Goal: Task Accomplishment & Management: Complete application form

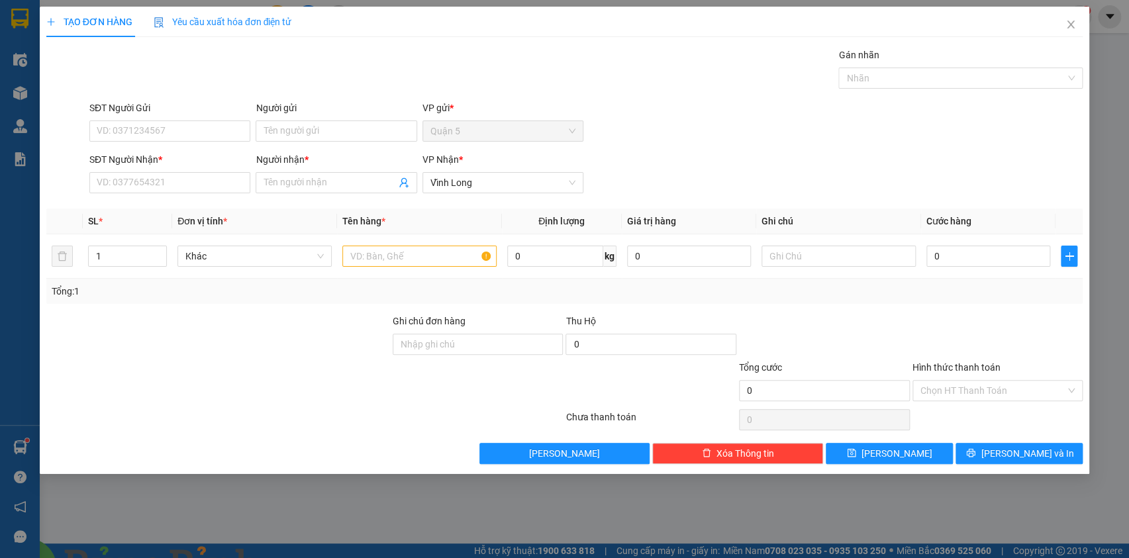
click at [291, 558] on img at bounding box center [288, 566] width 8 height 8
click at [129, 185] on input "SĐT Người Nhận *" at bounding box center [169, 182] width 161 height 21
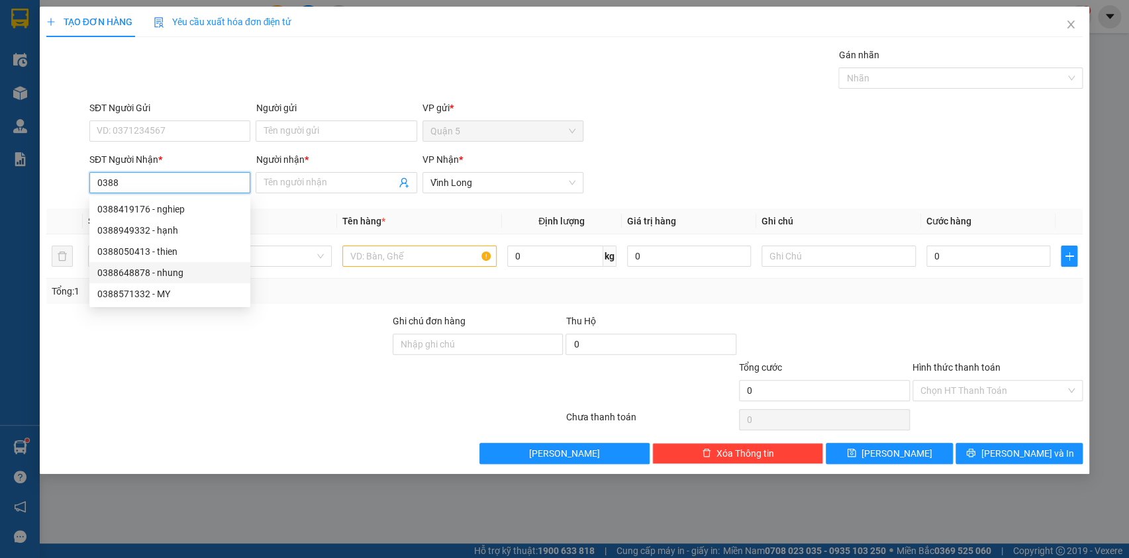
click at [130, 268] on div "0388648878 - nhung" at bounding box center [169, 273] width 145 height 15
type input "0388648878"
type input "nhung"
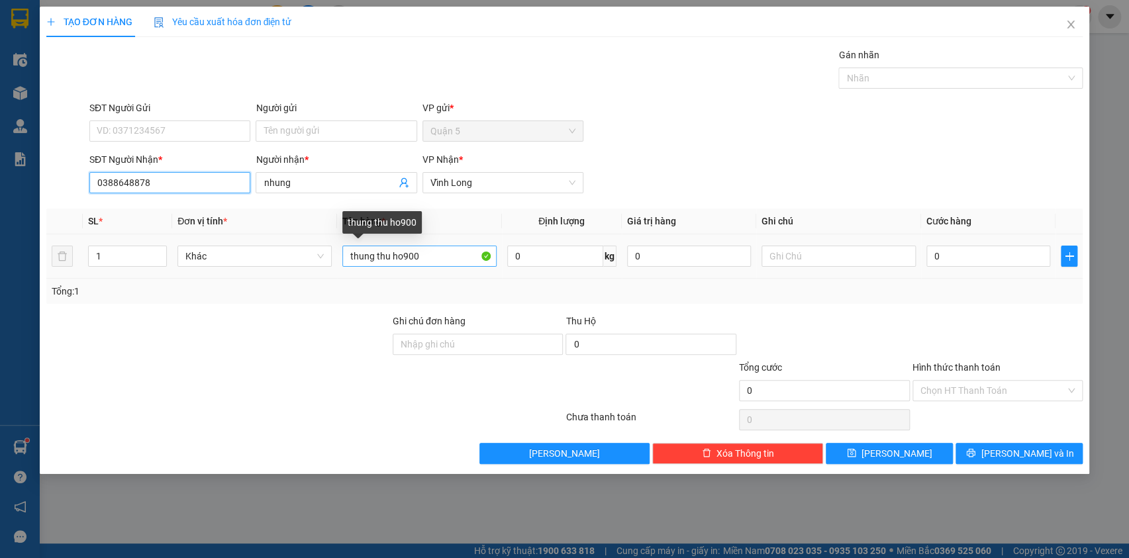
type input "0388648878"
click at [435, 253] on input "thung thu ho900" at bounding box center [419, 256] width 154 height 21
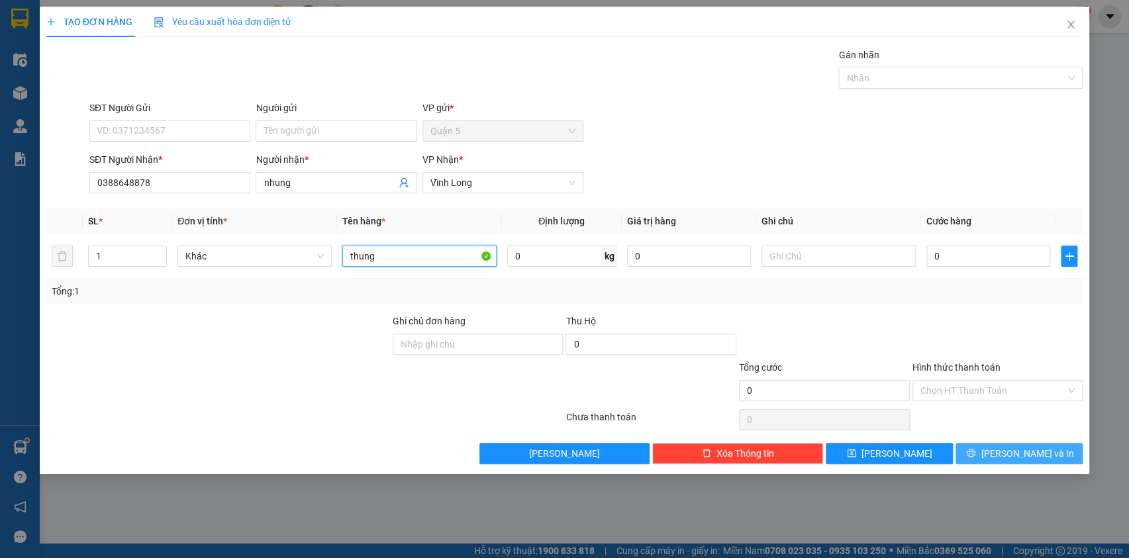
type input "thung"
click at [983, 449] on button "[PERSON_NAME] và In" at bounding box center [1019, 453] width 127 height 21
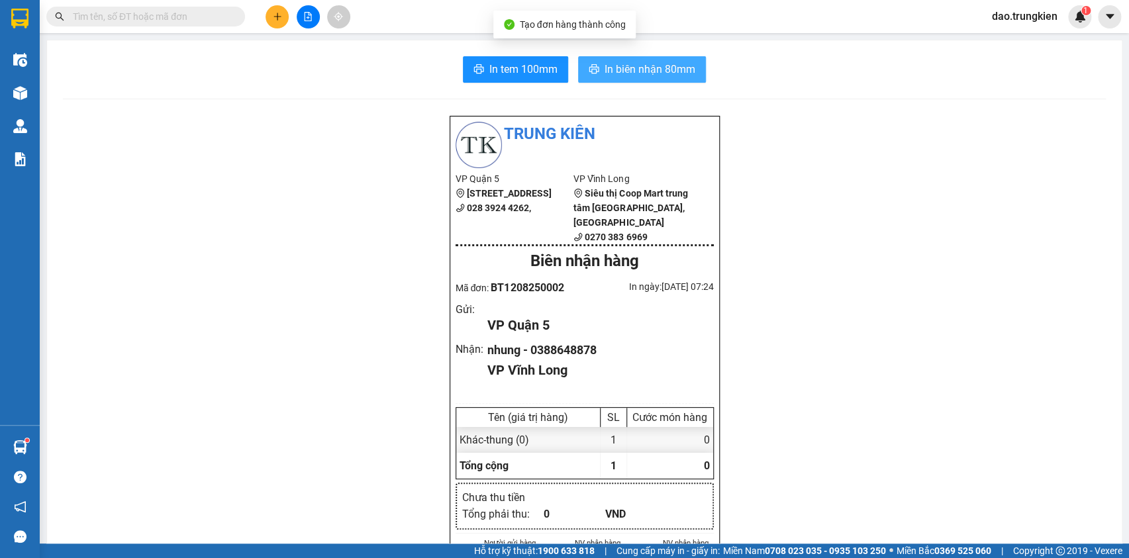
click at [629, 80] on button "In biên nhận 80mm" at bounding box center [642, 69] width 128 height 26
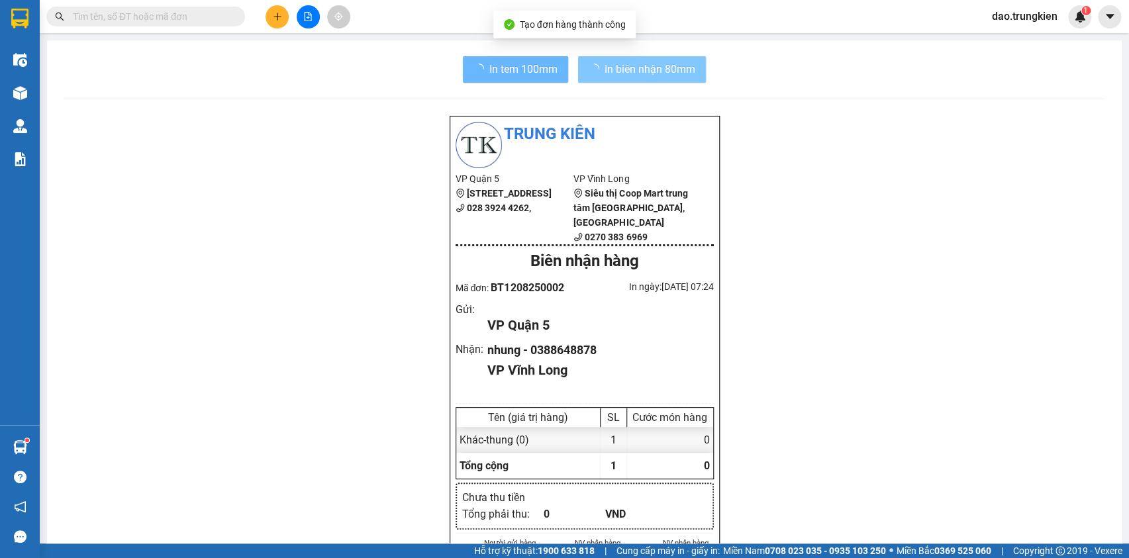
click at [536, 73] on span "In tem 100mm" at bounding box center [524, 69] width 68 height 17
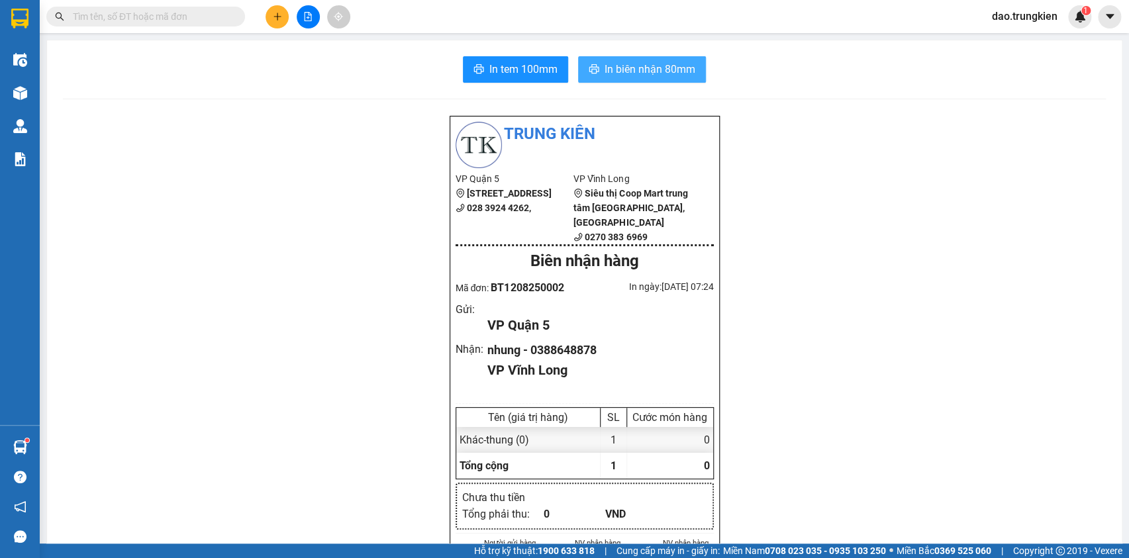
click at [536, 73] on span "In tem 100mm" at bounding box center [524, 69] width 68 height 17
click at [278, 19] on icon "plus" at bounding box center [277, 16] width 9 height 9
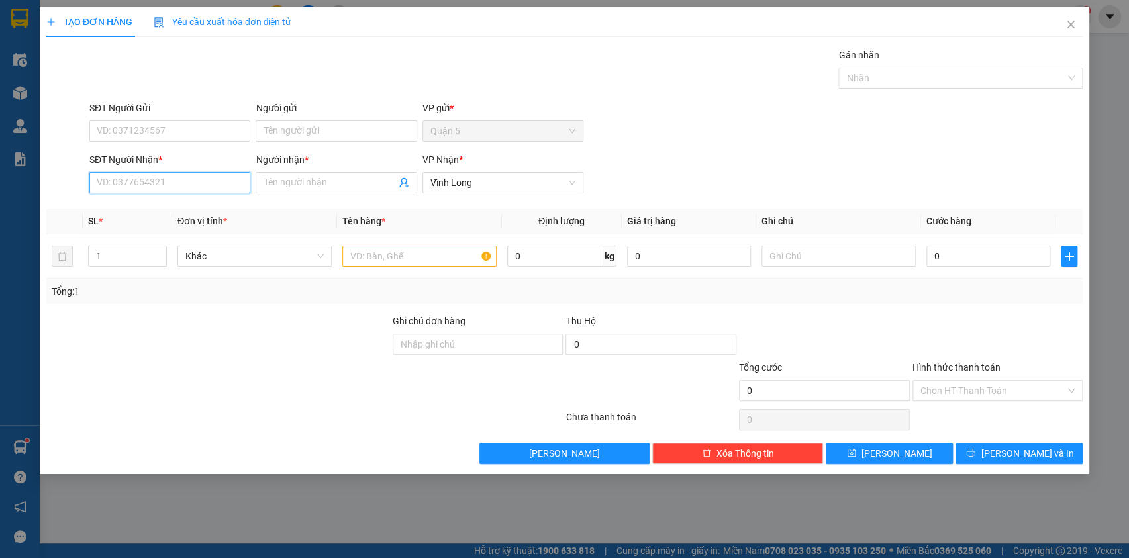
click at [125, 178] on input "SĐT Người Nhận *" at bounding box center [169, 182] width 161 height 21
click at [120, 206] on div "0939093801 - uyen" at bounding box center [169, 209] width 145 height 15
type input "0939093801"
type input "uyen"
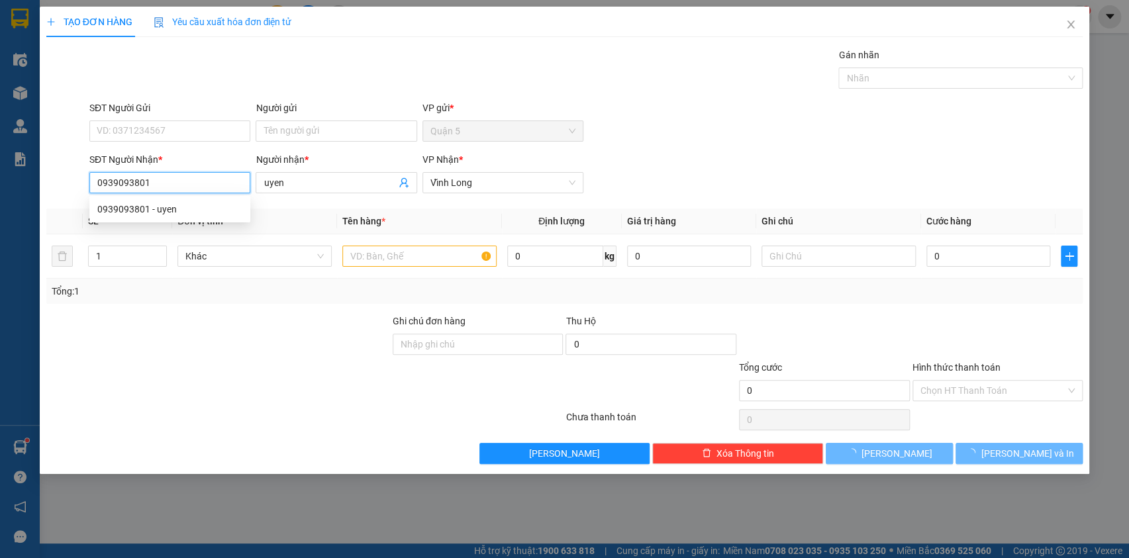
type input "240.000"
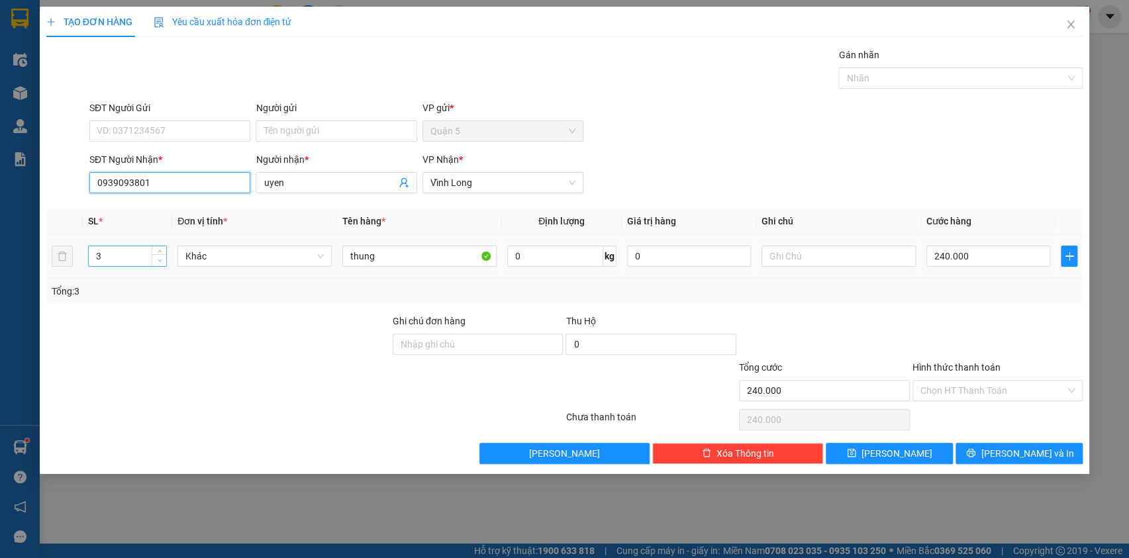
type input "0939093801"
click at [159, 262] on icon "down" at bounding box center [160, 260] width 5 height 5
type input "1"
click at [159, 262] on icon "down" at bounding box center [160, 260] width 5 height 5
click at [1012, 254] on input "240.000" at bounding box center [989, 256] width 125 height 21
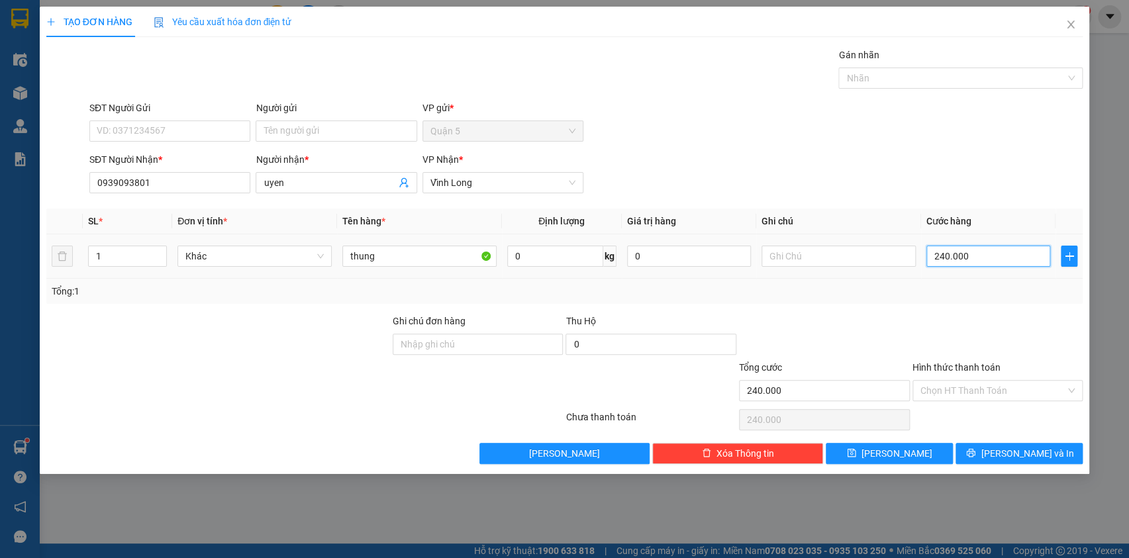
type input "3"
type input "30"
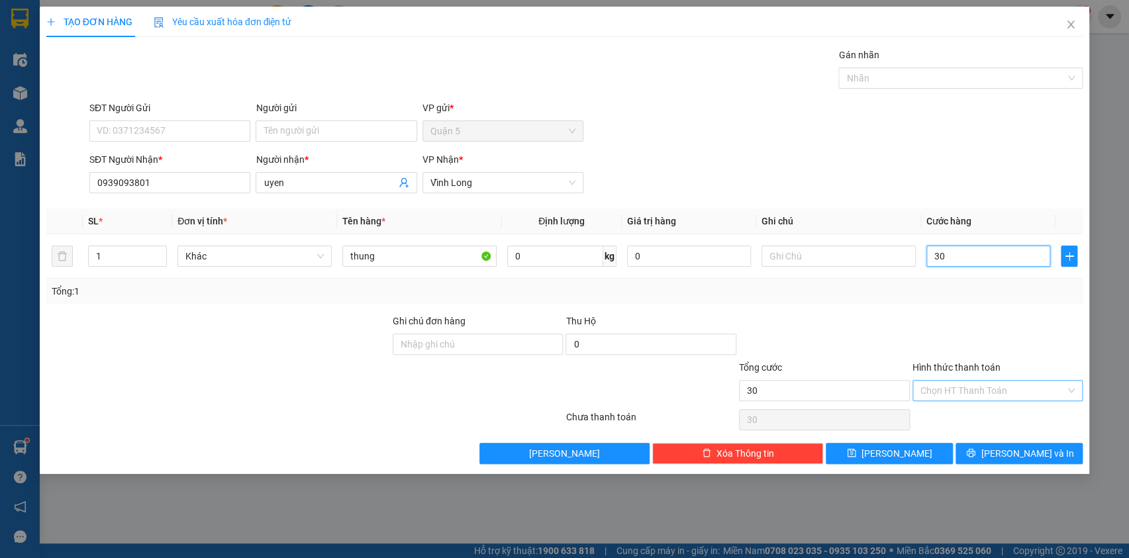
type input "30"
type input "30.000"
click at [974, 399] on input "Hình thức thanh toán" at bounding box center [994, 391] width 146 height 20
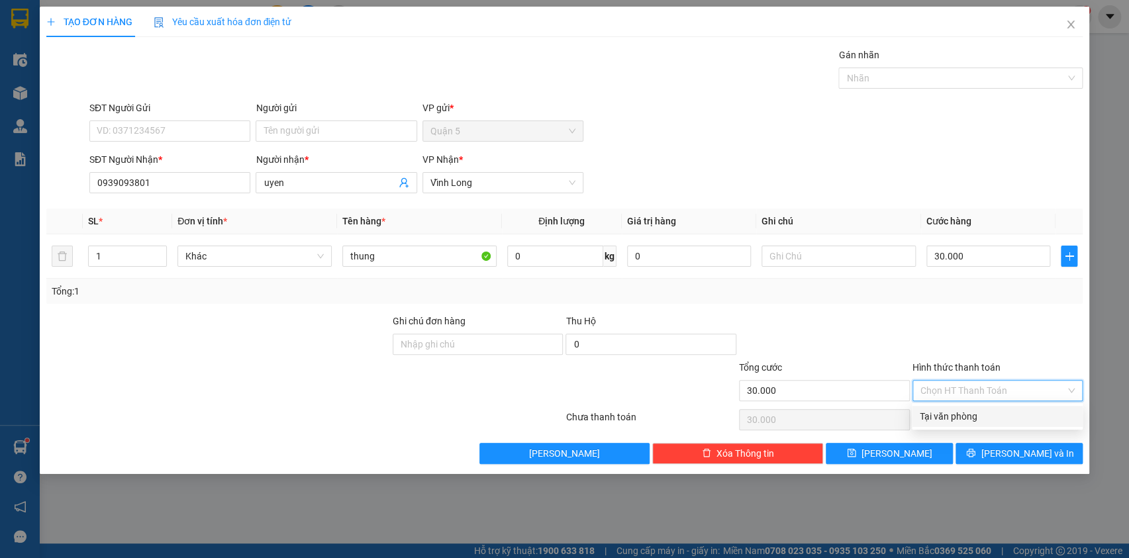
click at [966, 419] on div "Tại văn phòng" at bounding box center [997, 416] width 155 height 15
type input "0"
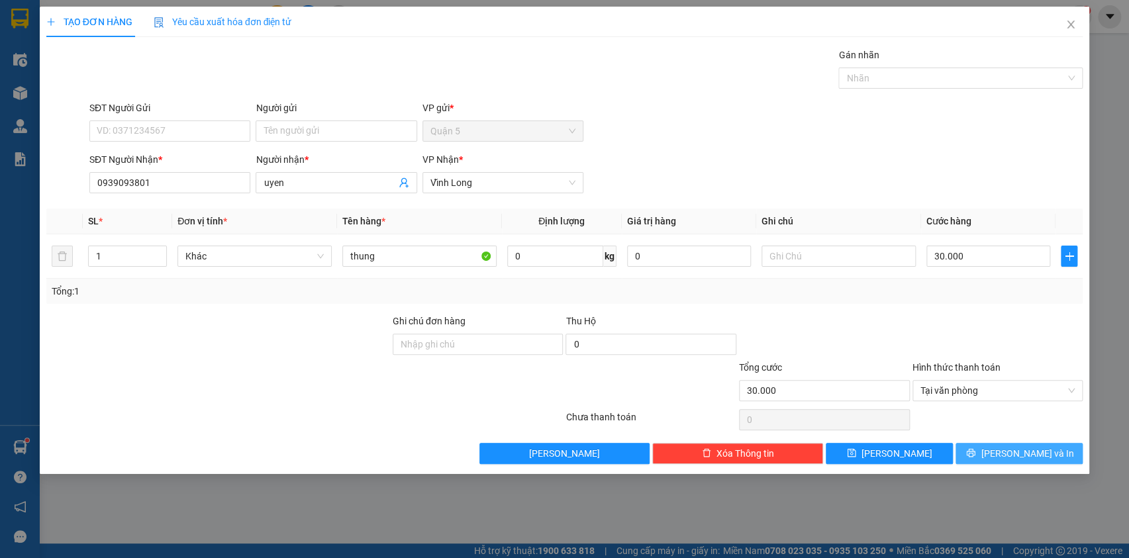
click at [1008, 456] on span "[PERSON_NAME] và In" at bounding box center [1027, 453] width 93 height 15
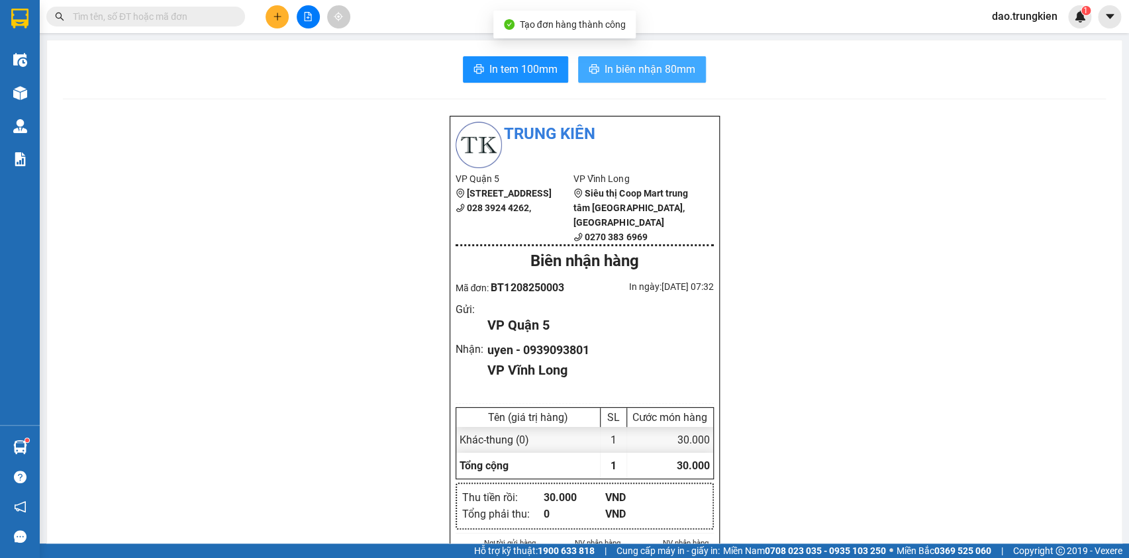
click at [622, 64] on span "In biên nhận 80mm" at bounding box center [650, 69] width 91 height 17
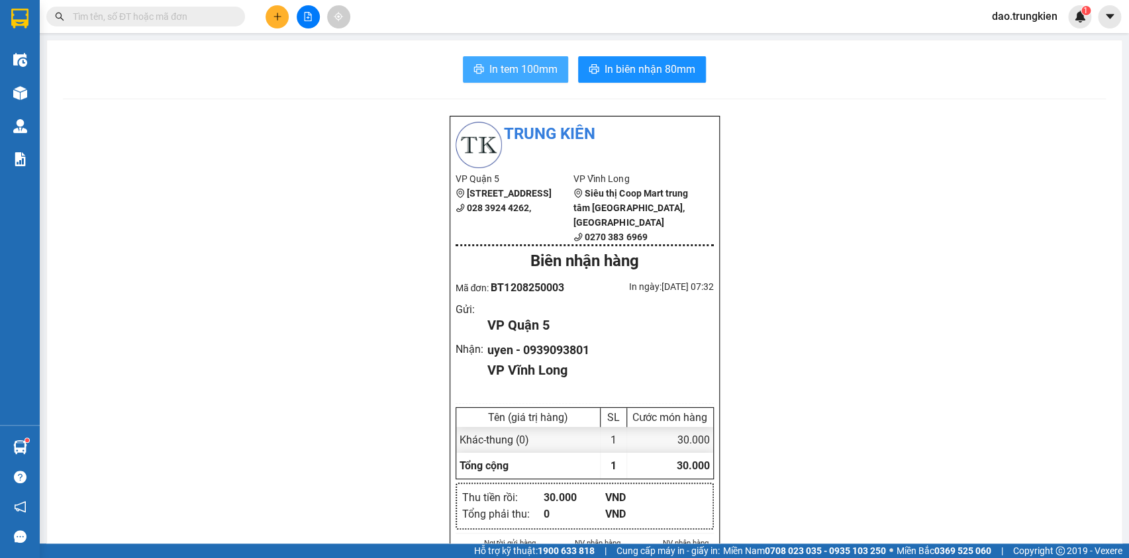
click at [531, 69] on span "In tem 100mm" at bounding box center [524, 69] width 68 height 17
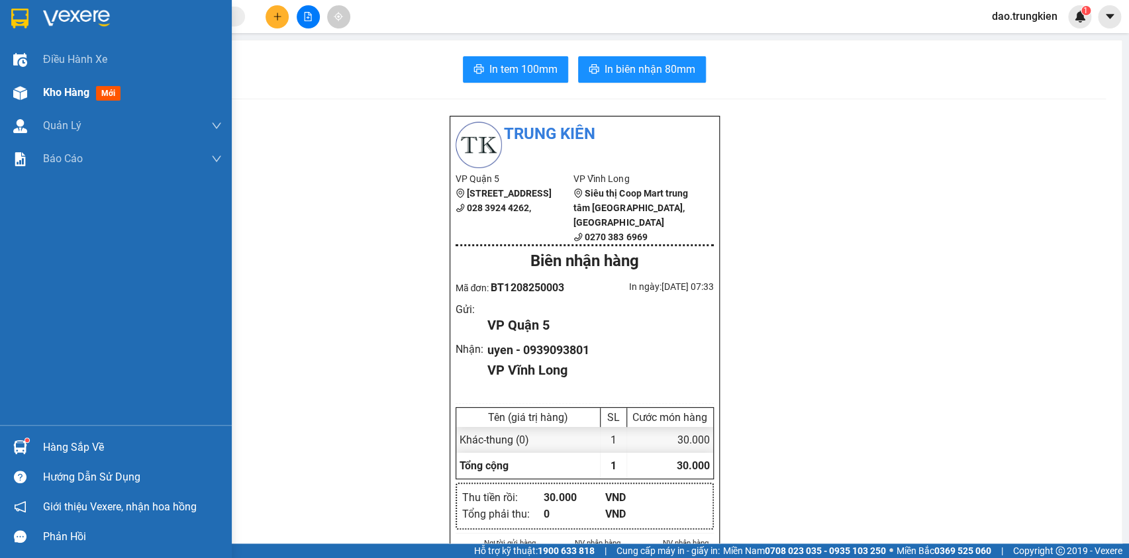
click at [76, 94] on span "Kho hàng" at bounding box center [66, 92] width 46 height 13
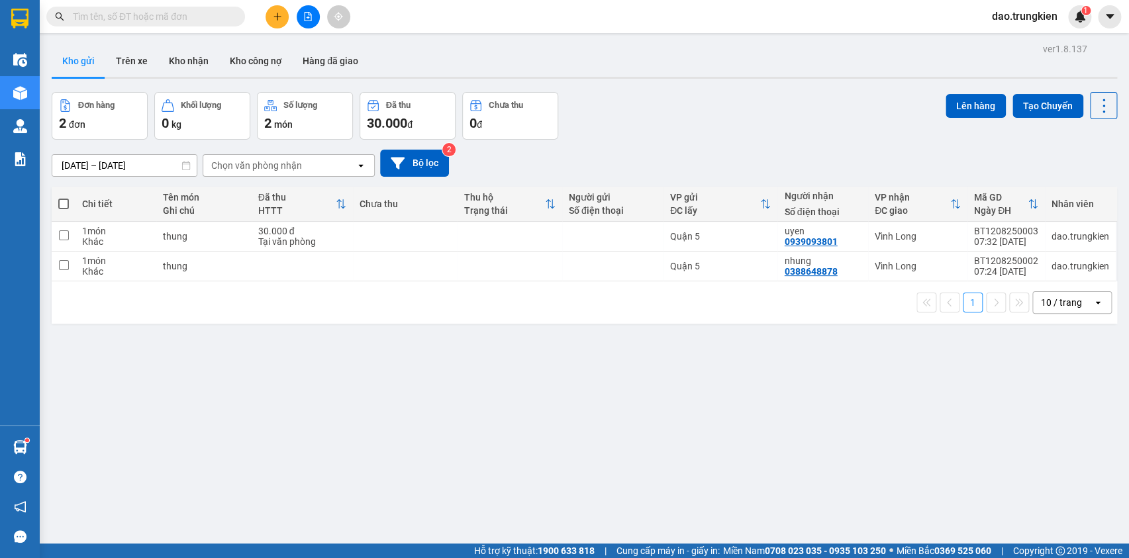
click at [60, 202] on span at bounding box center [63, 204] width 11 height 11
click at [64, 197] on input "checkbox" at bounding box center [64, 197] width 0 height 0
checkbox input "true"
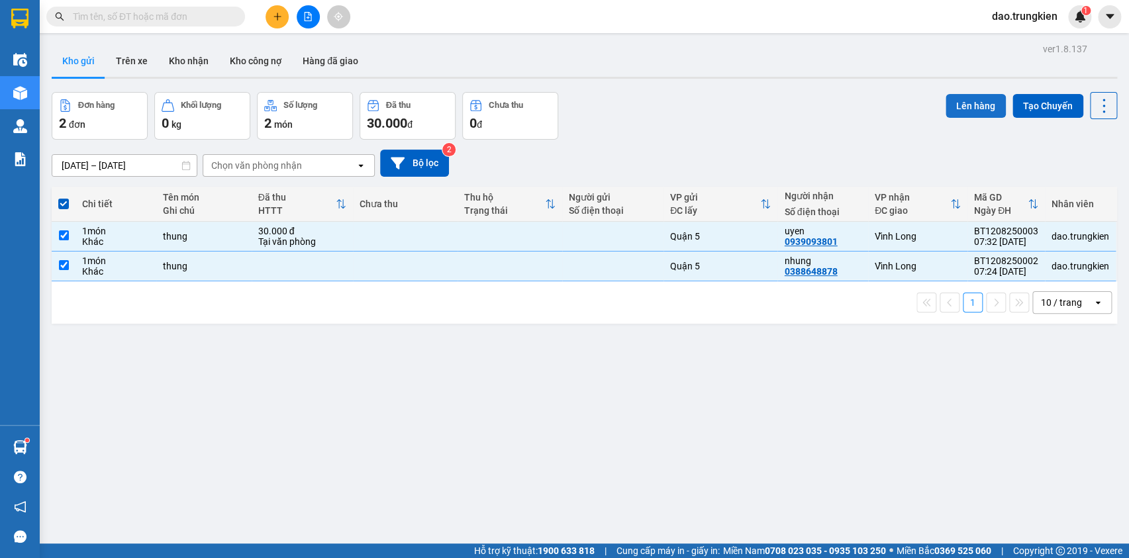
click at [964, 111] on button "Lên hàng" at bounding box center [976, 106] width 60 height 24
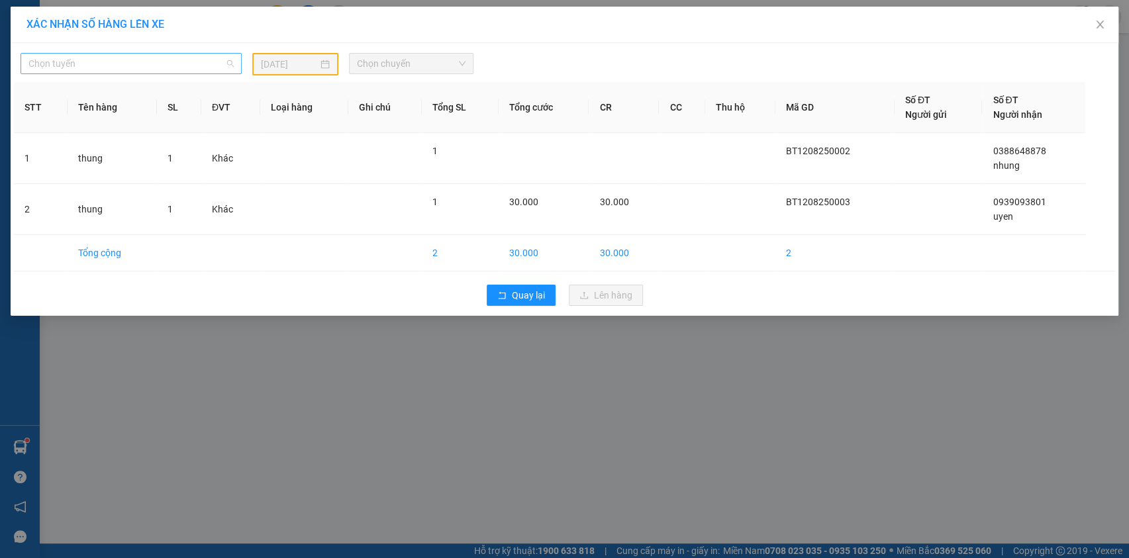
click at [197, 61] on span "Chọn tuyến" at bounding box center [130, 64] width 205 height 20
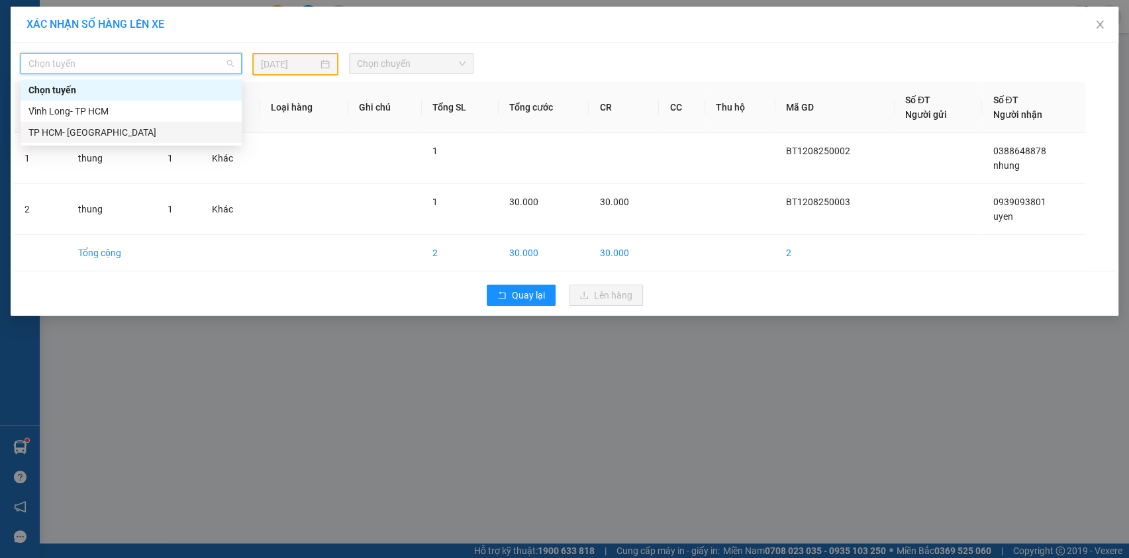
click at [96, 134] on div "TP HCM- [GEOGRAPHIC_DATA]" at bounding box center [130, 132] width 205 height 15
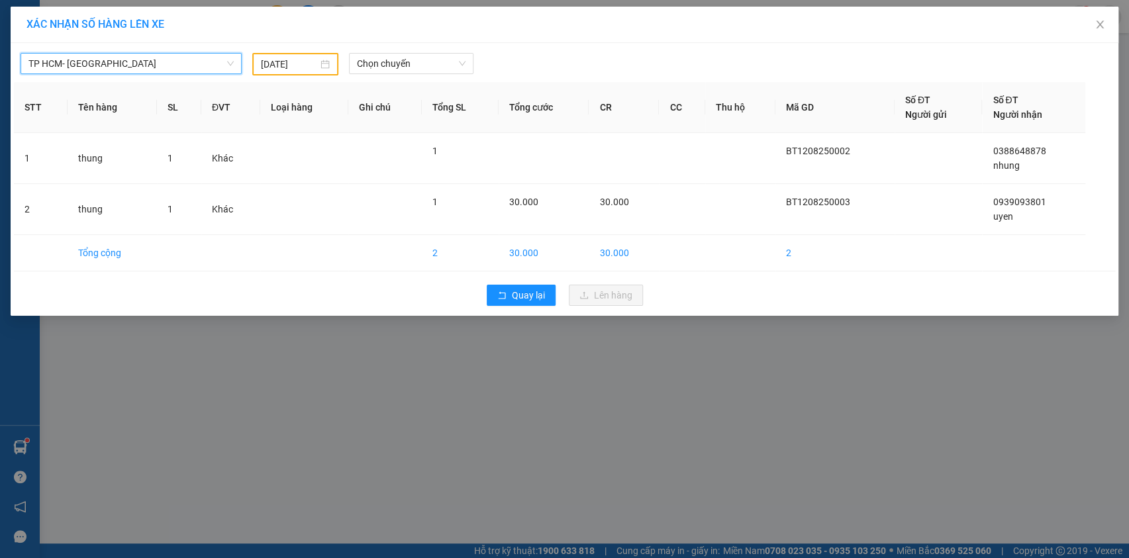
click at [297, 67] on input "[DATE]" at bounding box center [289, 64] width 57 height 15
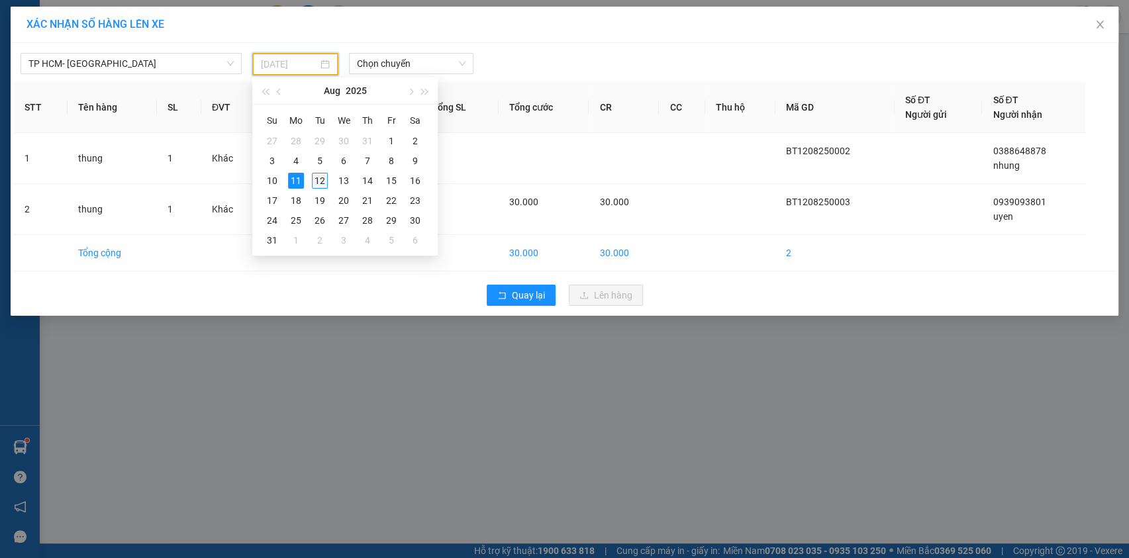
click at [317, 183] on div "12" at bounding box center [320, 181] width 16 height 16
type input "[DATE]"
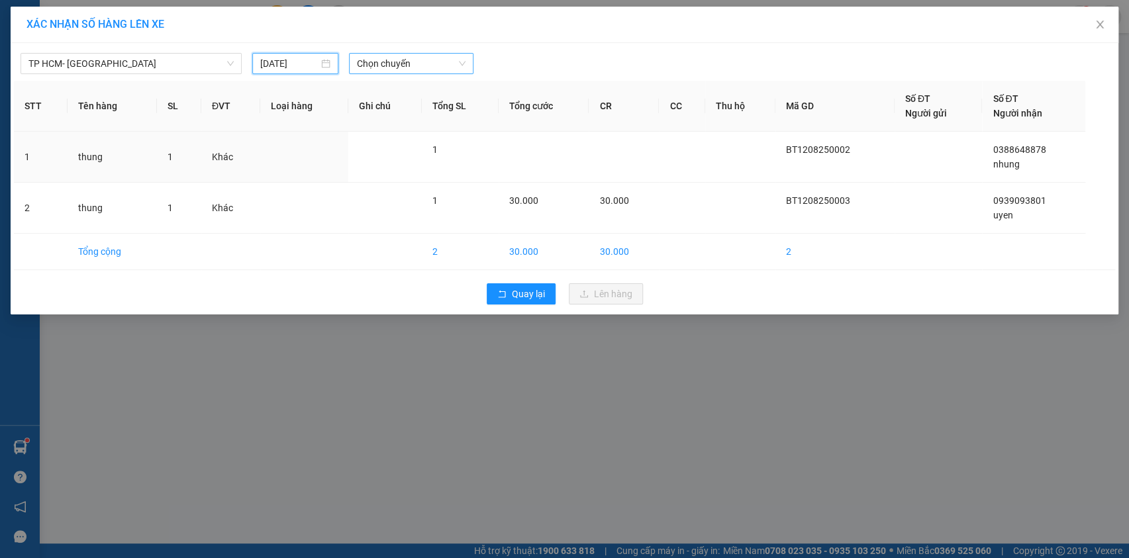
click at [407, 60] on span "Chọn chuyến" at bounding box center [411, 64] width 109 height 20
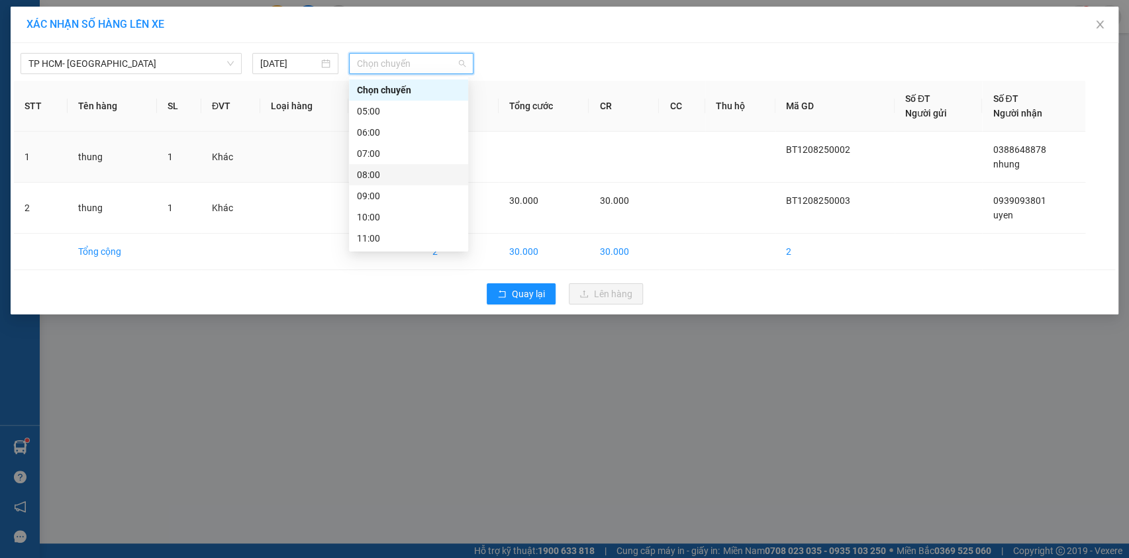
click at [380, 180] on div "08:00" at bounding box center [408, 175] width 103 height 15
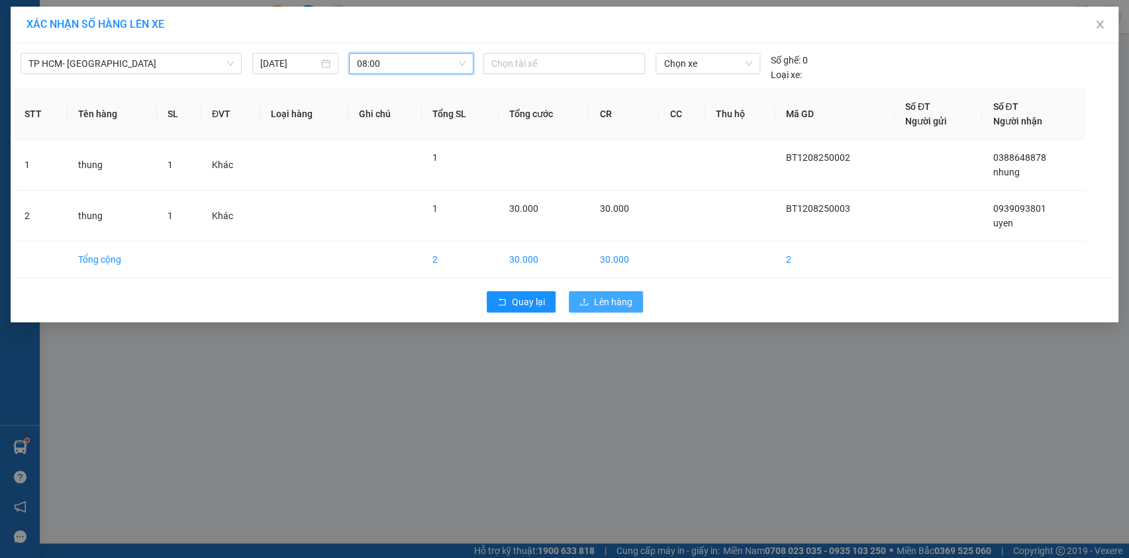
click at [594, 299] on button "Lên hàng" at bounding box center [606, 301] width 74 height 21
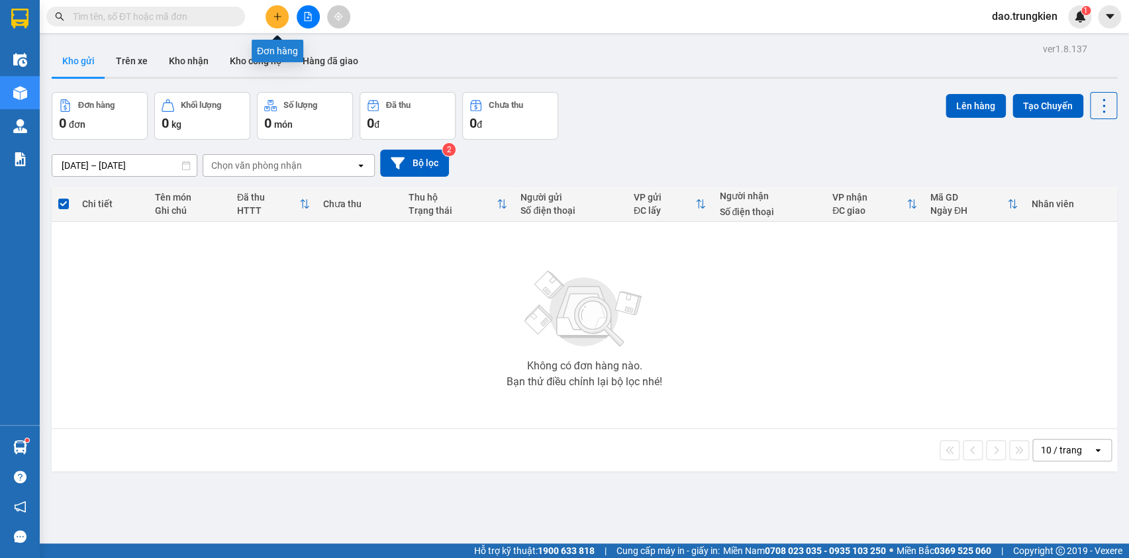
click at [274, 22] on button at bounding box center [277, 16] width 23 height 23
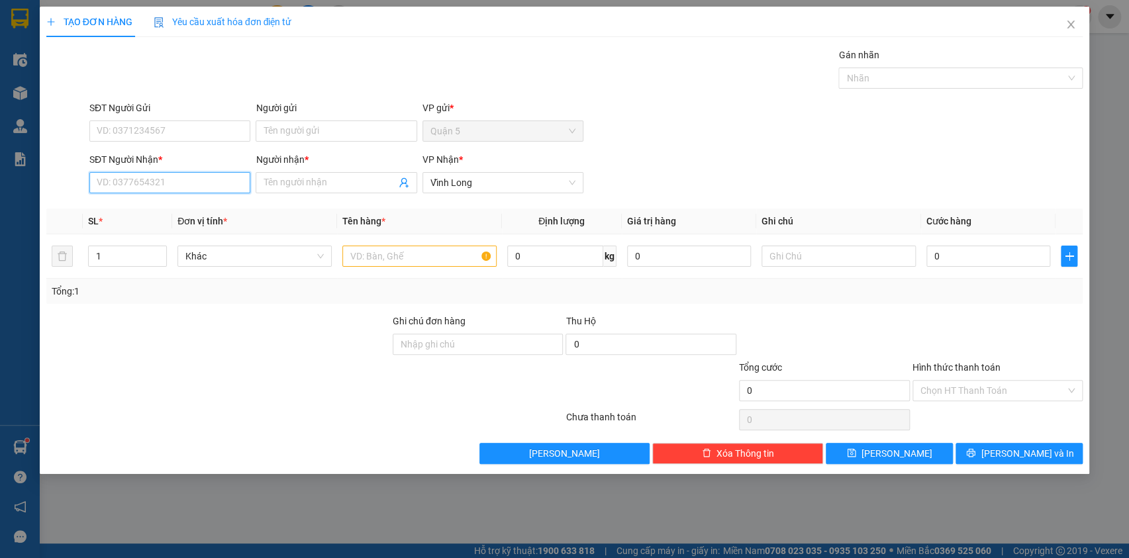
click at [131, 185] on input "SĐT Người Nhận *" at bounding box center [169, 182] width 161 height 21
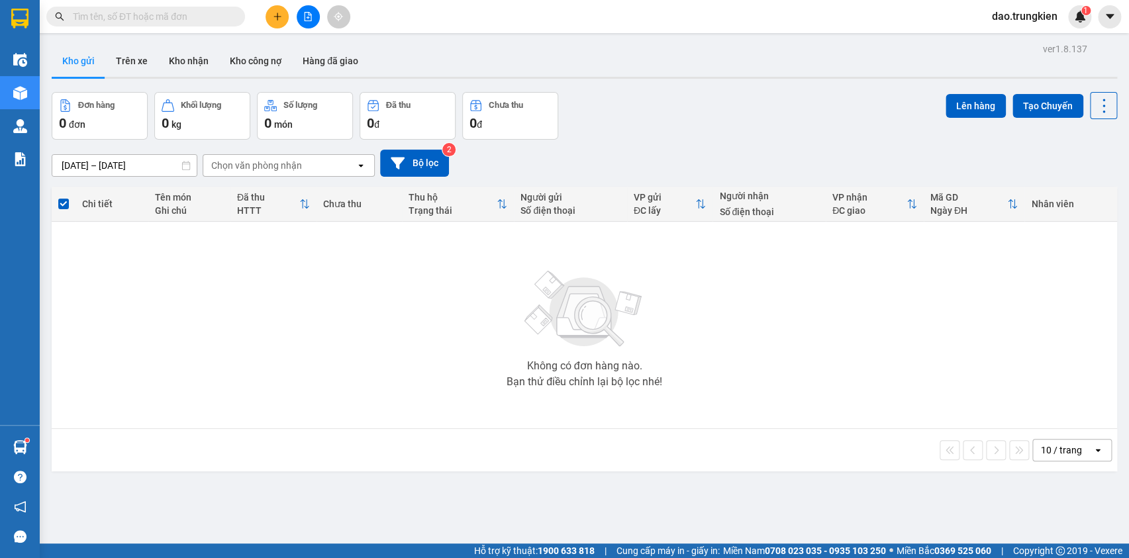
click at [125, 13] on input "text" at bounding box center [151, 16] width 156 height 15
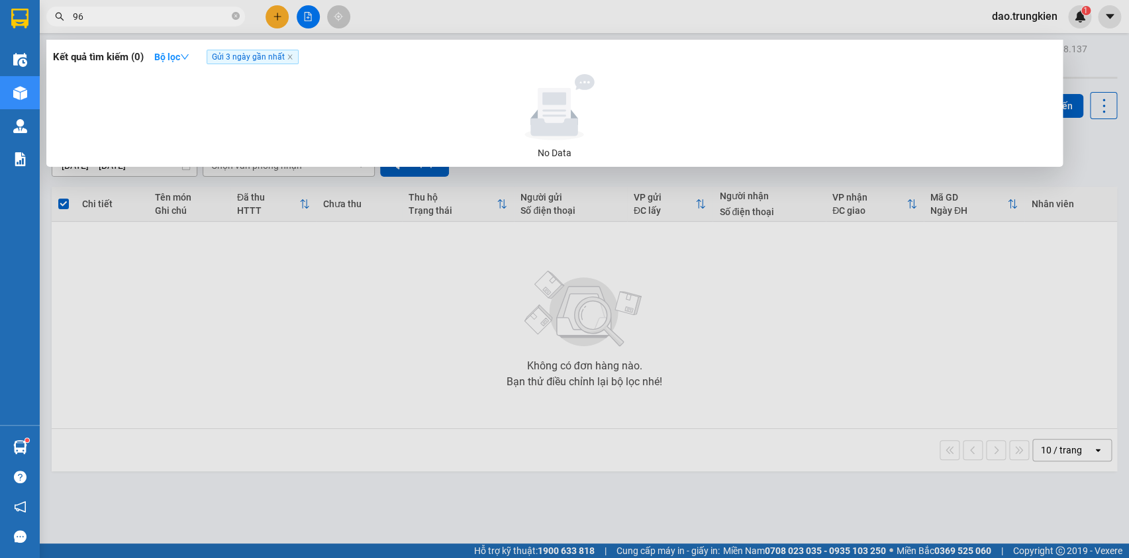
type input "969"
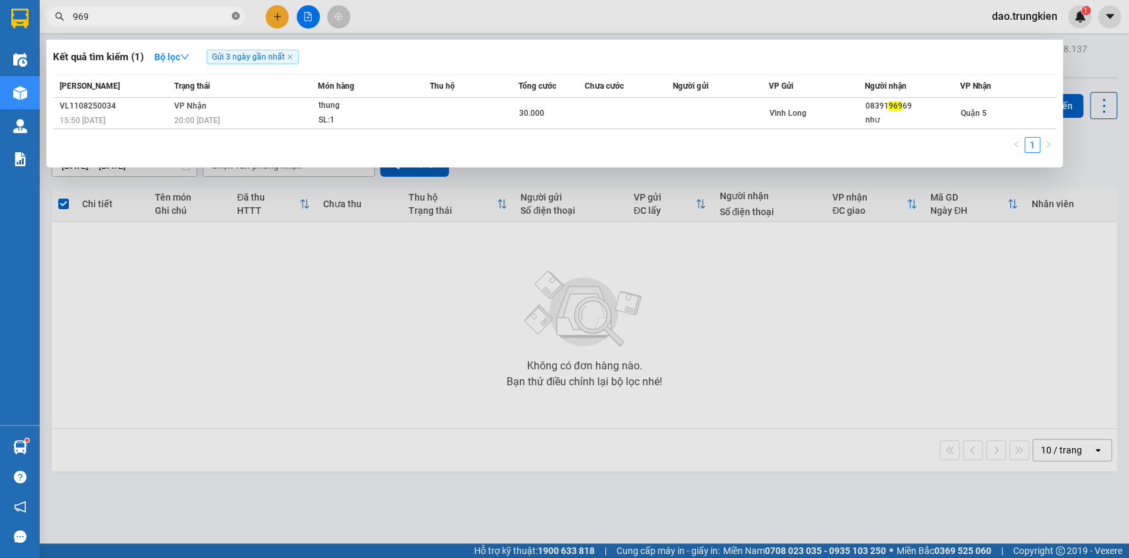
click at [236, 16] on icon "close-circle" at bounding box center [236, 16] width 8 height 8
type input "1"
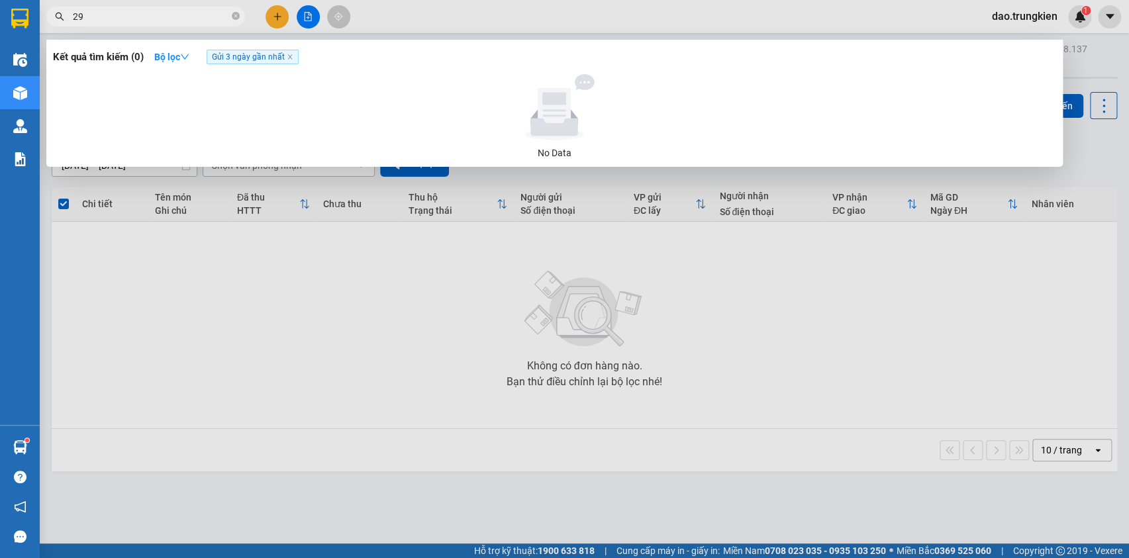
type input "2"
type input "789"
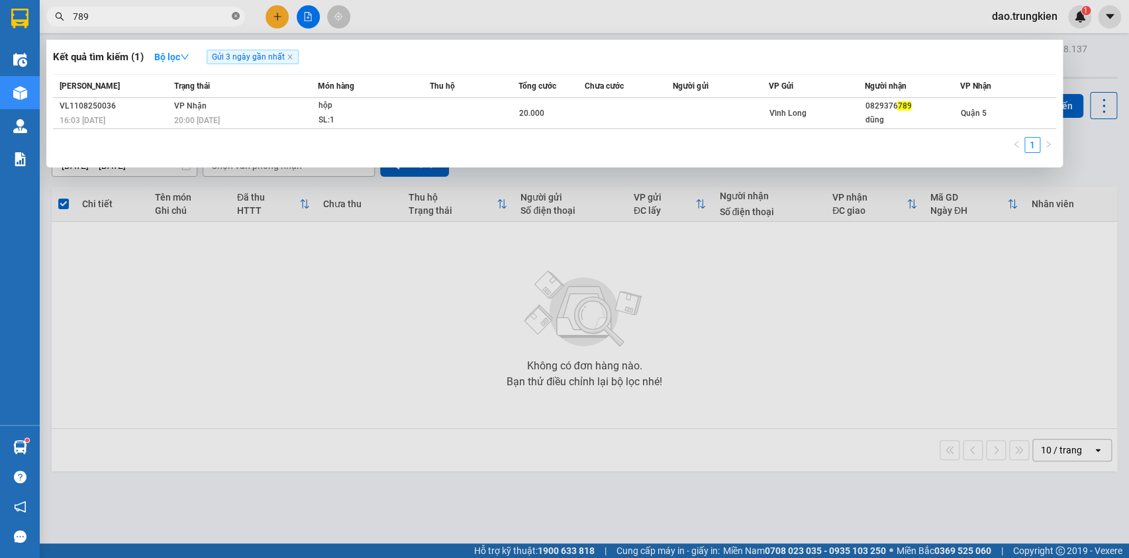
click at [232, 15] on icon "close-circle" at bounding box center [236, 16] width 8 height 8
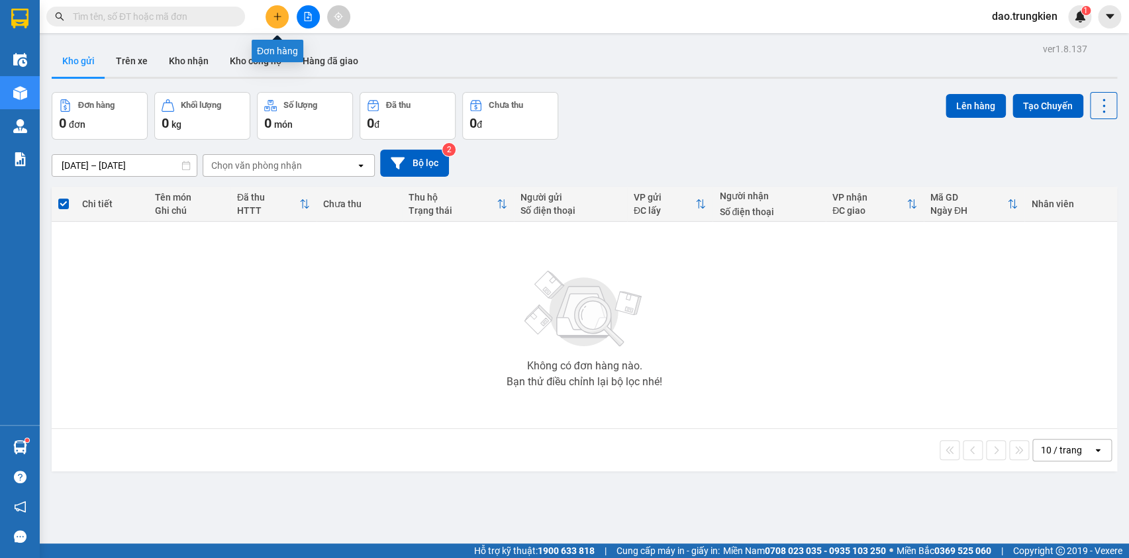
click at [277, 15] on icon "plus" at bounding box center [277, 16] width 9 height 9
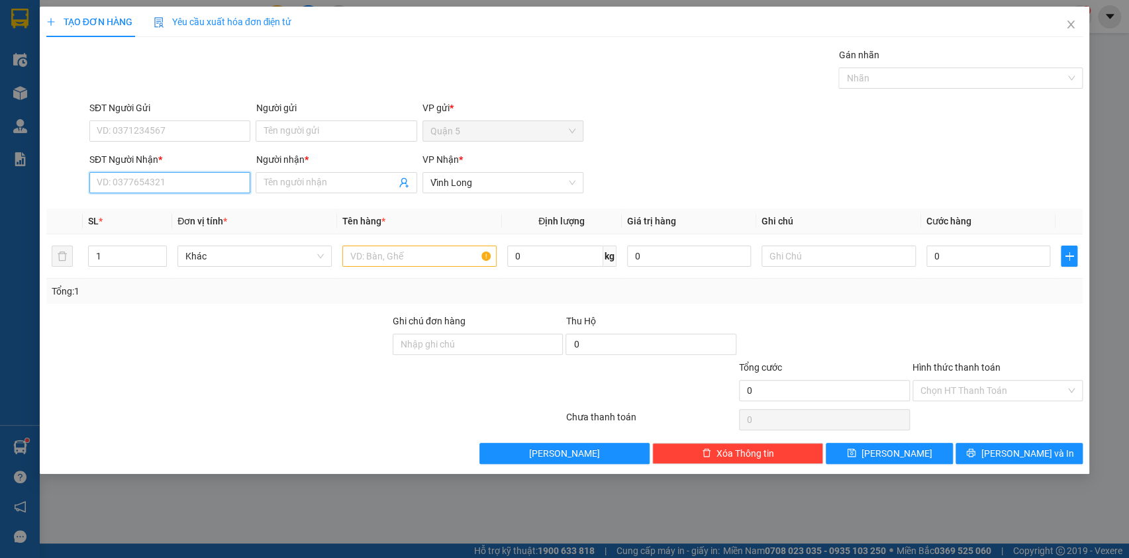
click at [127, 181] on input "SĐT Người Nhận *" at bounding box center [169, 182] width 161 height 21
type input "0816345166"
click at [276, 182] on input "Người nhận *" at bounding box center [330, 183] width 132 height 15
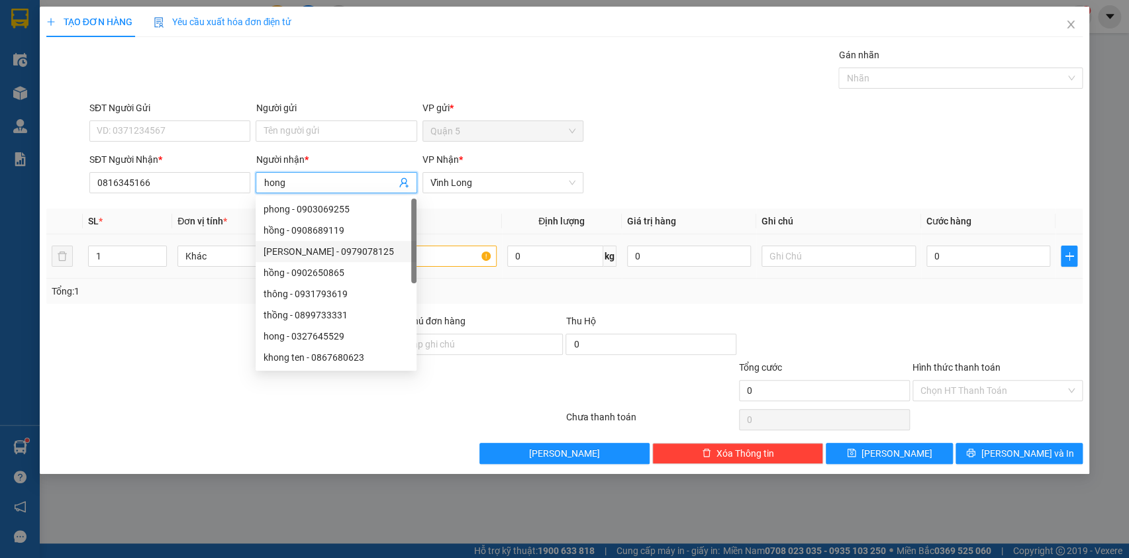
type input "hong"
click at [468, 254] on input "text" at bounding box center [419, 256] width 154 height 21
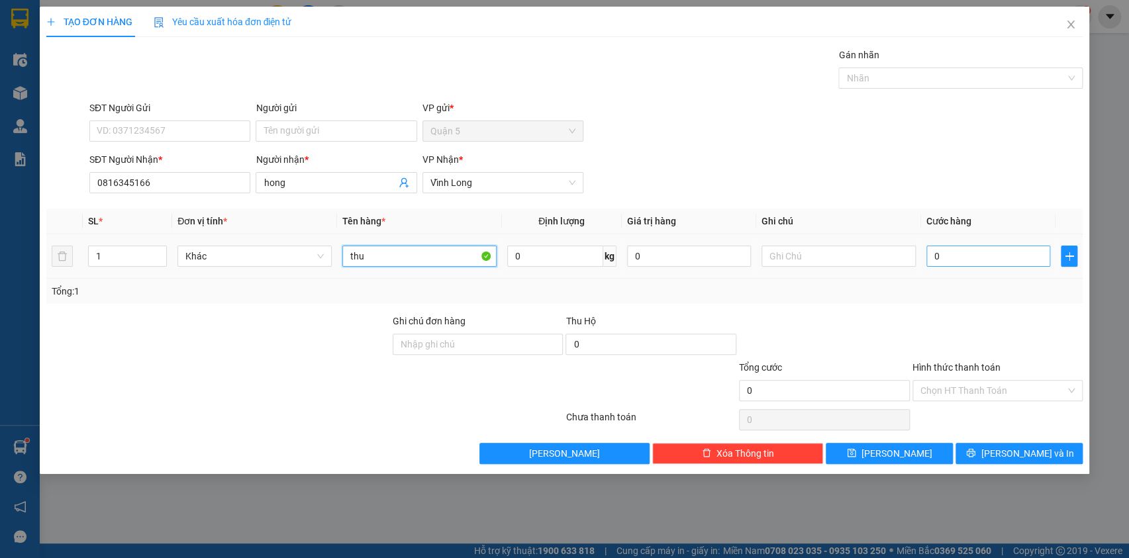
type input "thu"
click at [941, 249] on input "0" at bounding box center [989, 256] width 125 height 21
type input "2"
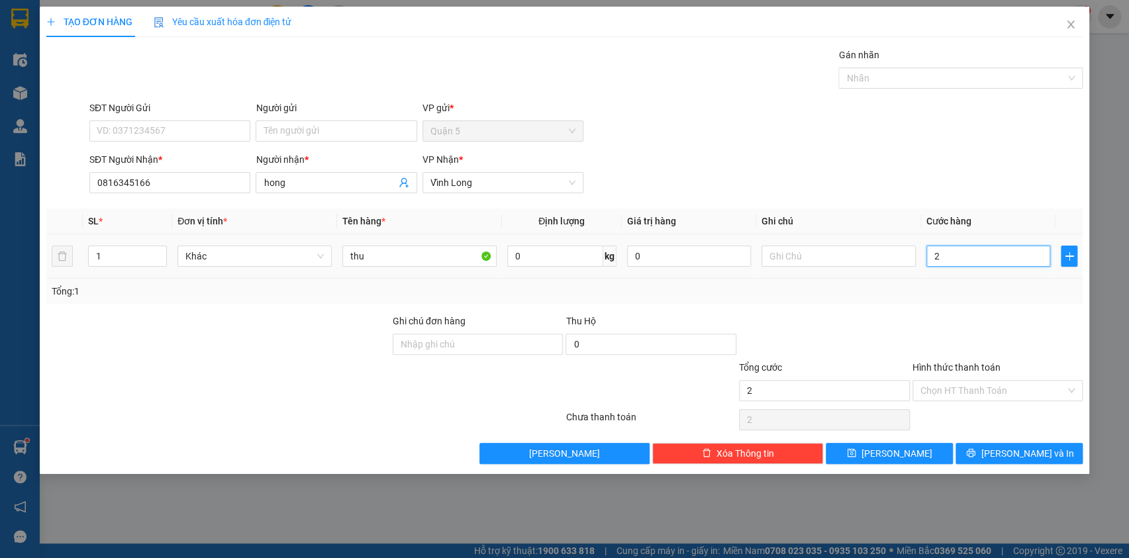
type input "20"
type input "20.000"
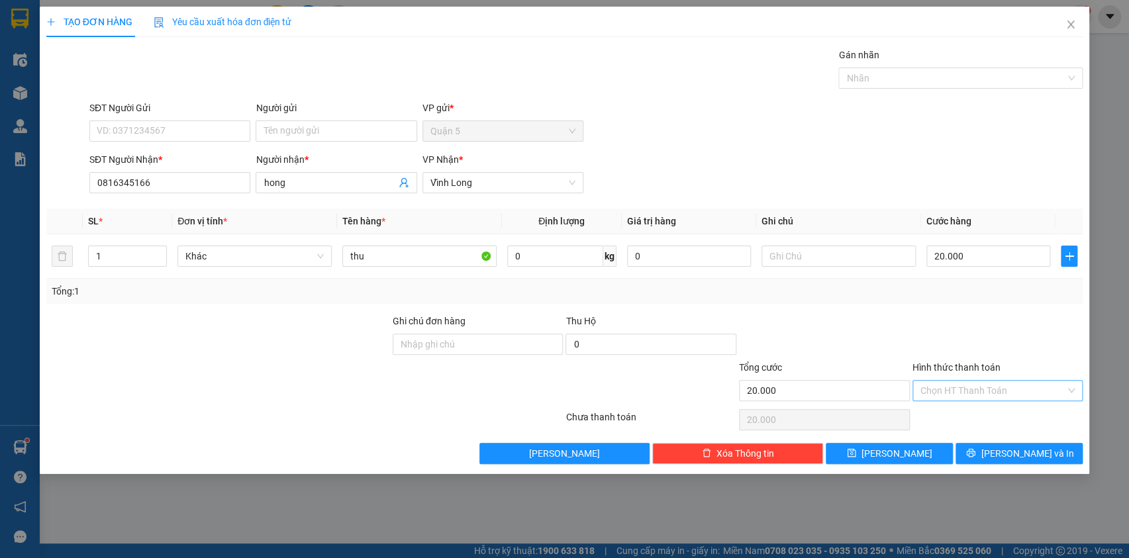
click at [977, 388] on input "Hình thức thanh toán" at bounding box center [994, 391] width 146 height 20
click at [950, 414] on div "Tại văn phòng" at bounding box center [997, 416] width 155 height 15
type input "0"
click at [1012, 458] on span "[PERSON_NAME] và In" at bounding box center [1027, 453] width 93 height 15
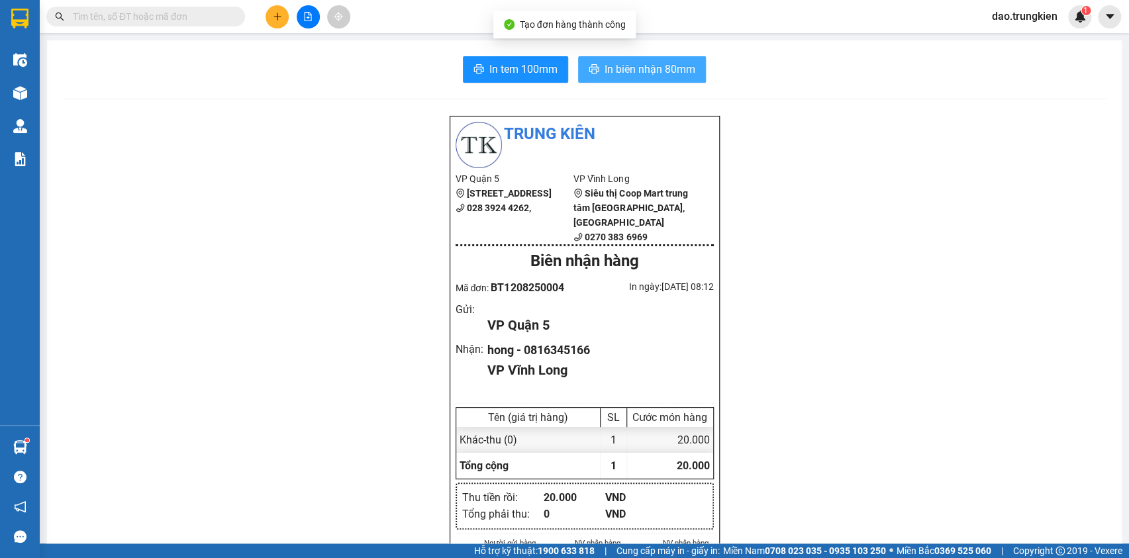
click at [652, 63] on span "In biên nhận 80mm" at bounding box center [650, 69] width 91 height 17
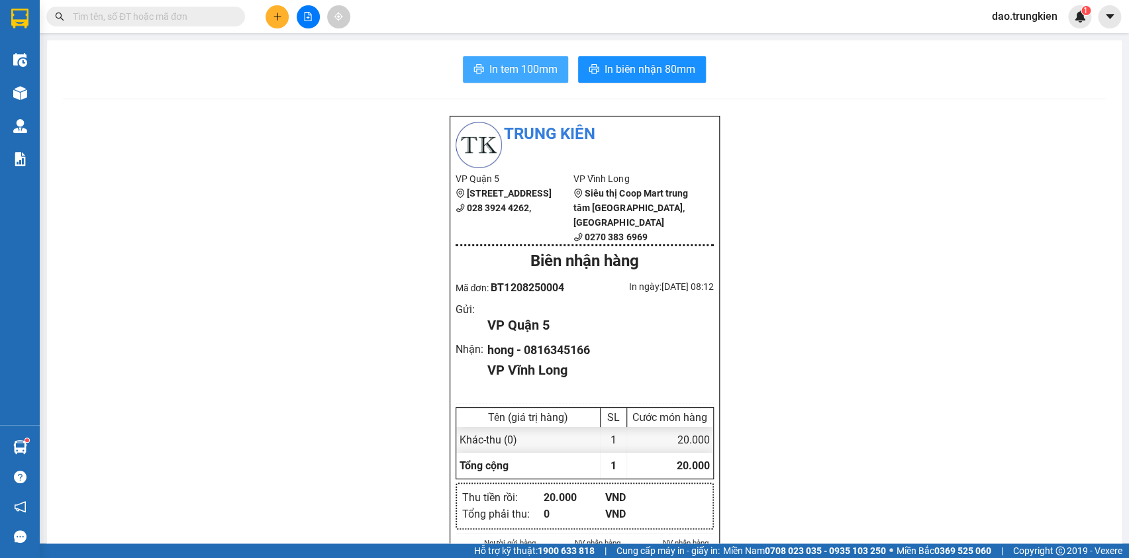
click at [515, 59] on button "In tem 100mm" at bounding box center [515, 69] width 105 height 26
click at [151, 12] on input "text" at bounding box center [151, 16] width 156 height 15
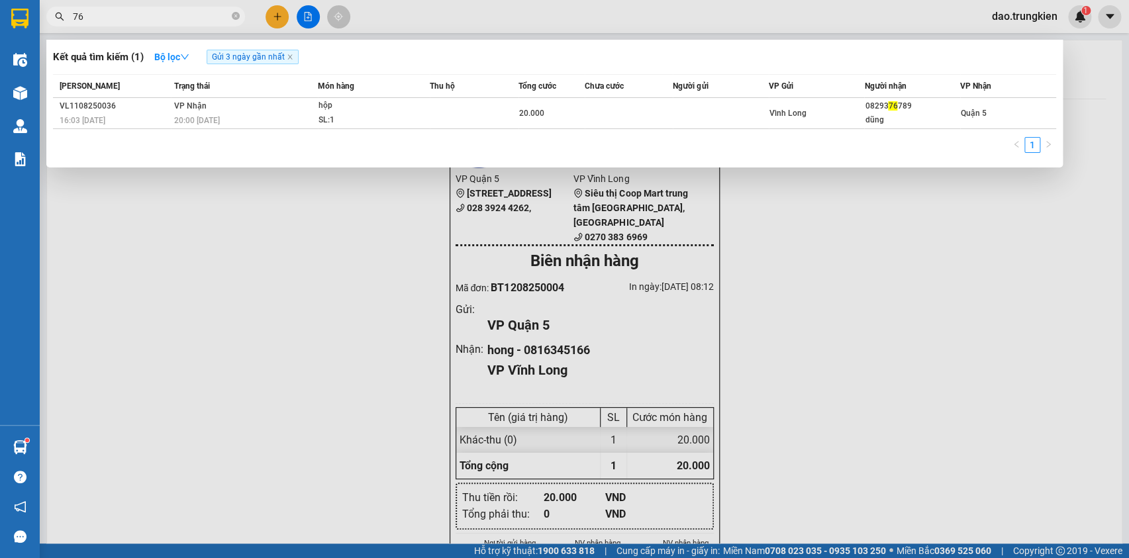
type input "767"
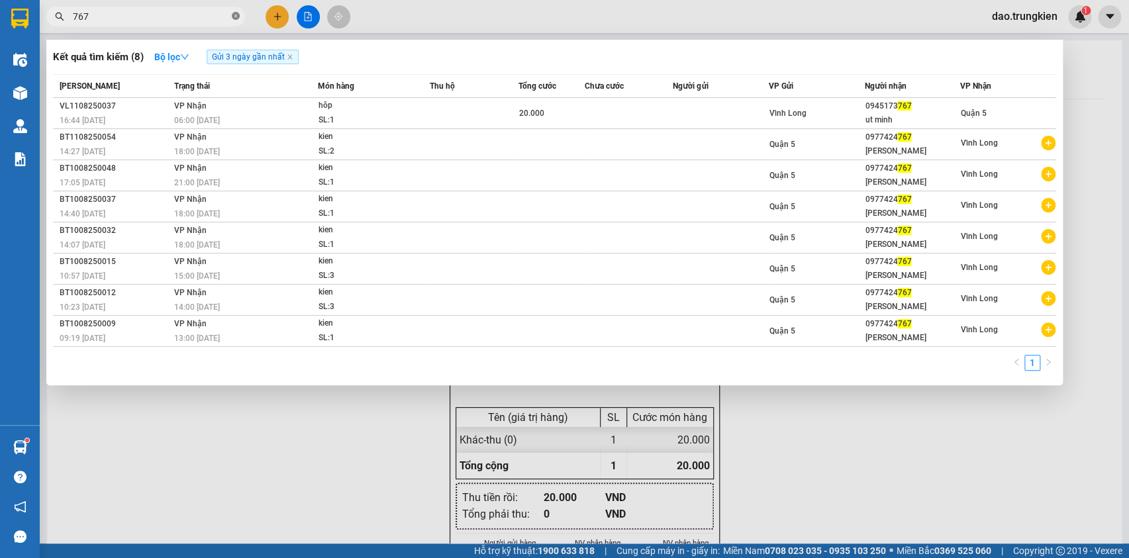
click at [235, 15] on icon "close-circle" at bounding box center [236, 16] width 8 height 8
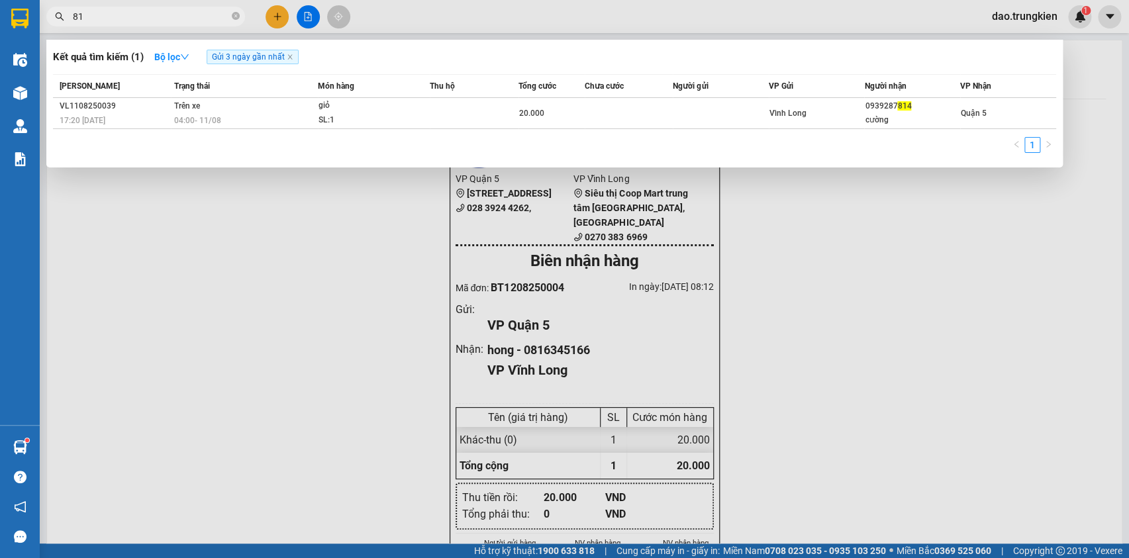
type input "8"
type input "198"
click at [235, 17] on icon "close-circle" at bounding box center [236, 16] width 8 height 8
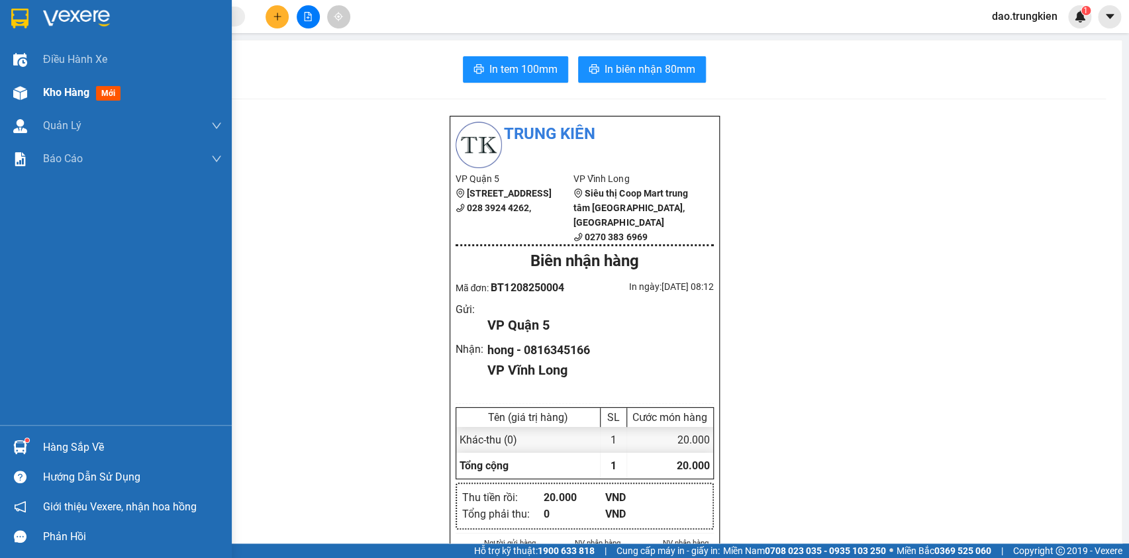
click at [103, 89] on span "mới" at bounding box center [108, 93] width 25 height 15
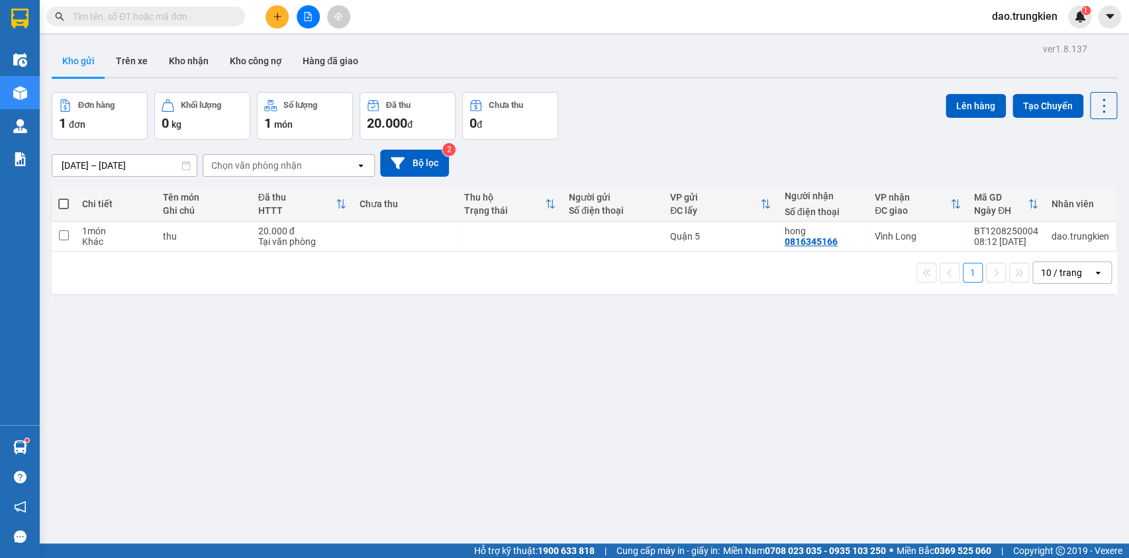
click at [180, 17] on input "text" at bounding box center [151, 16] width 156 height 15
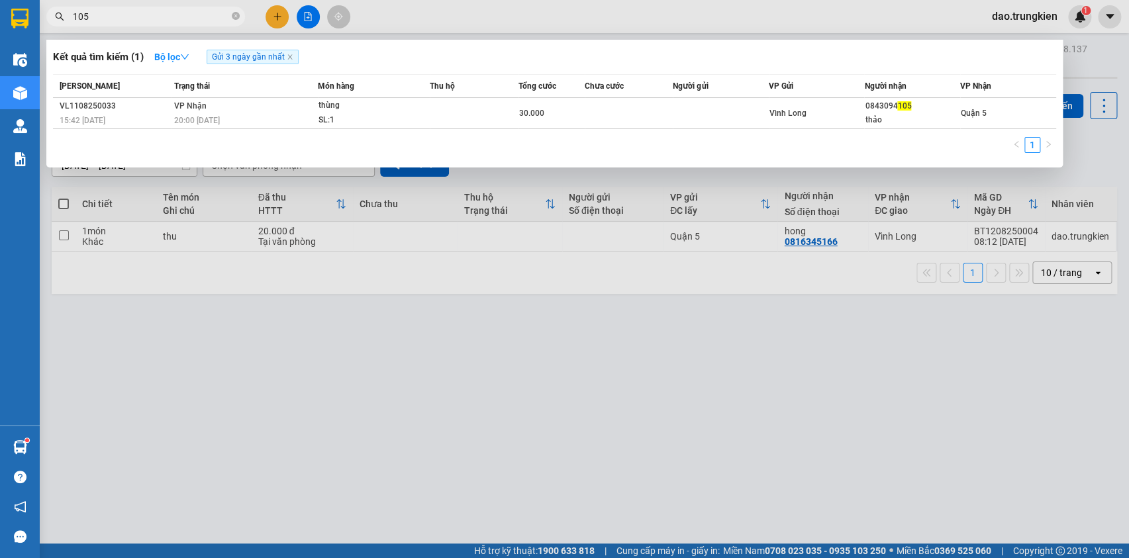
type input "105"
click at [236, 19] on icon "close-circle" at bounding box center [236, 16] width 8 height 8
type input "3767"
click at [234, 18] on icon "close-circle" at bounding box center [236, 16] width 8 height 8
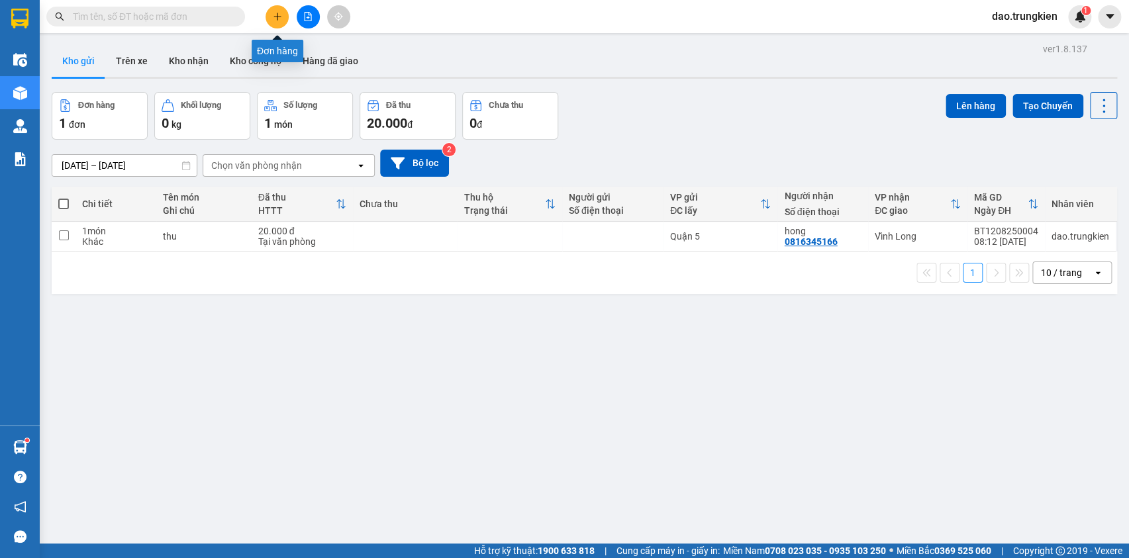
click at [278, 9] on button at bounding box center [277, 16] width 23 height 23
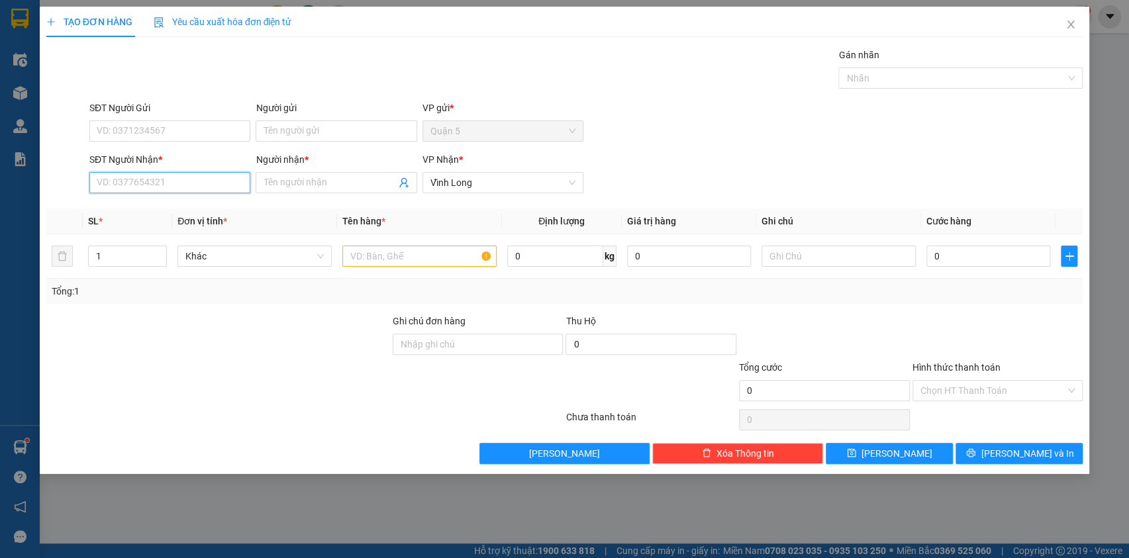
click at [143, 180] on input "SĐT Người Nhận *" at bounding box center [169, 182] width 161 height 21
type input "0776762513"
click at [282, 188] on input "Người nhận *" at bounding box center [330, 183] width 132 height 15
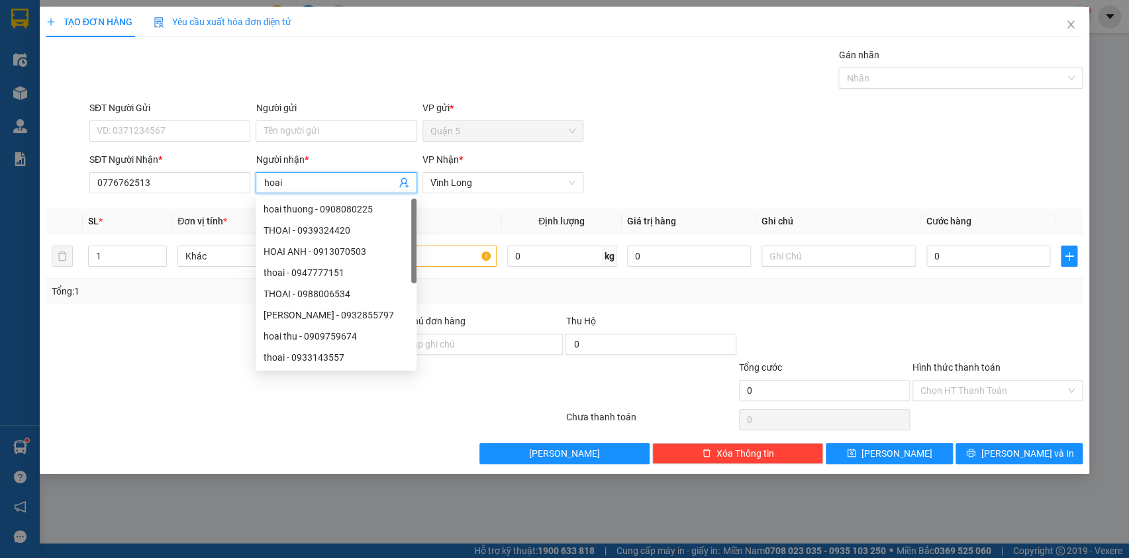
type input "hoai"
drag, startPoint x: 372, startPoint y: 66, endPoint x: 366, endPoint y: 94, distance: 28.5
click at [366, 76] on div "Gán nhãn Nhãn" at bounding box center [586, 71] width 999 height 46
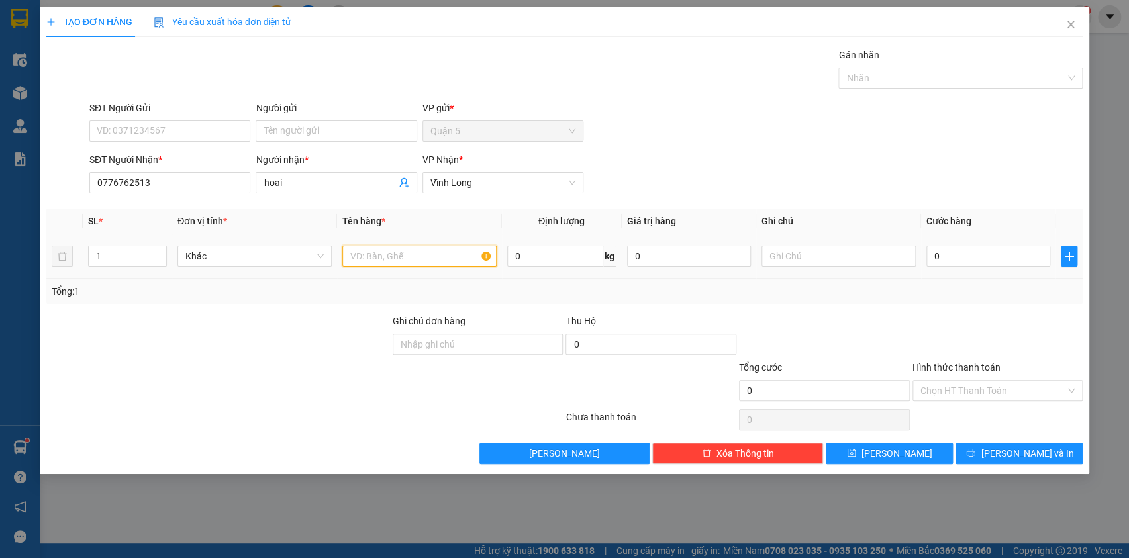
click at [372, 258] on input "text" at bounding box center [419, 256] width 154 height 21
type input "goi"
click at [949, 259] on input "0" at bounding box center [989, 256] width 125 height 21
type input "2"
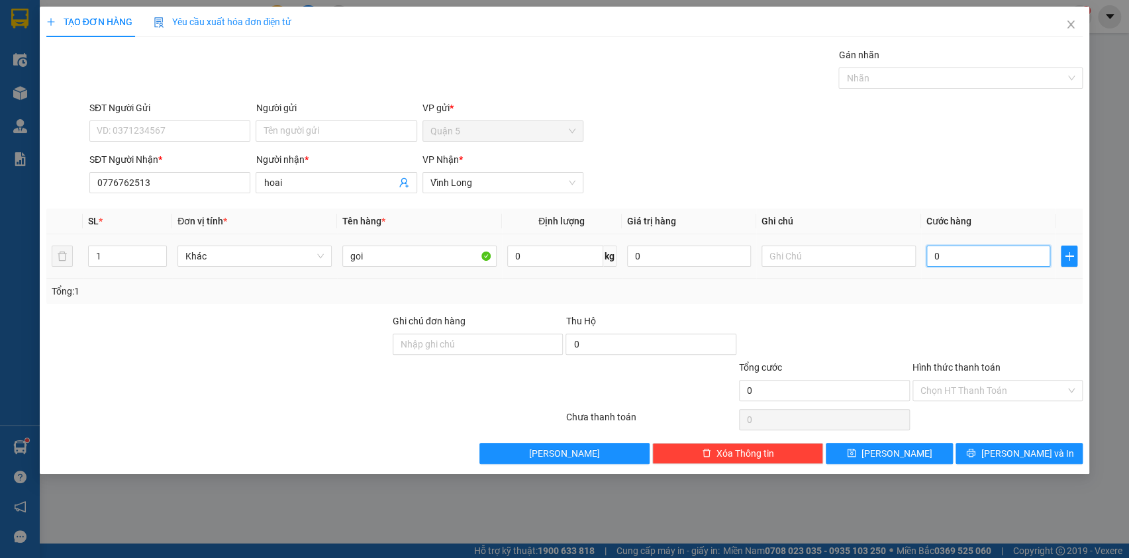
type input "2"
type input "20"
type input "20.000"
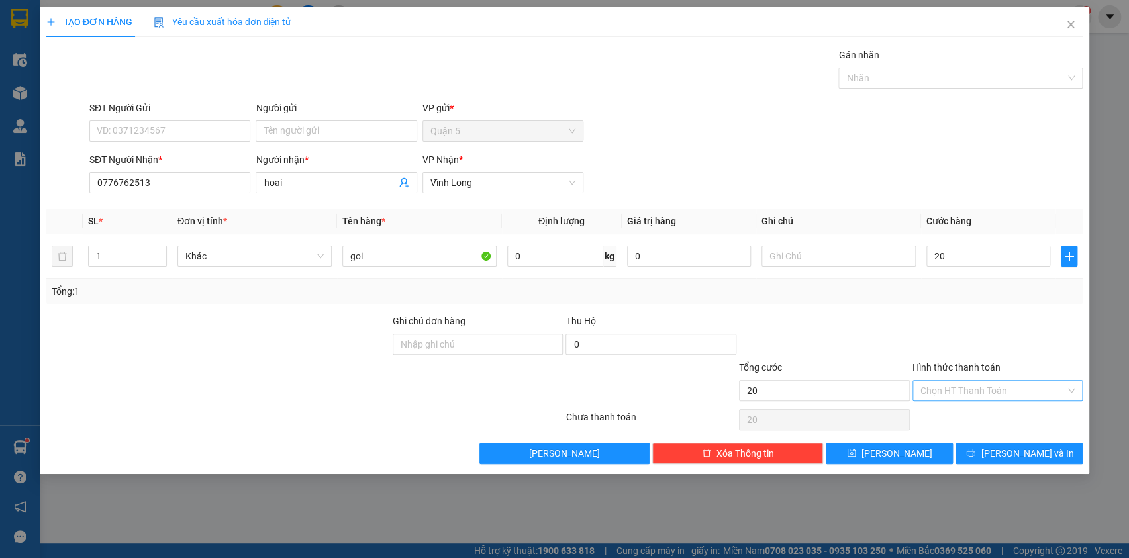
type input "20.000"
drag, startPoint x: 970, startPoint y: 386, endPoint x: 986, endPoint y: 397, distance: 19.9
click at [970, 385] on input "Hình thức thanh toán" at bounding box center [994, 391] width 146 height 20
click at [986, 422] on div "Tại văn phòng" at bounding box center [997, 416] width 171 height 21
type input "0"
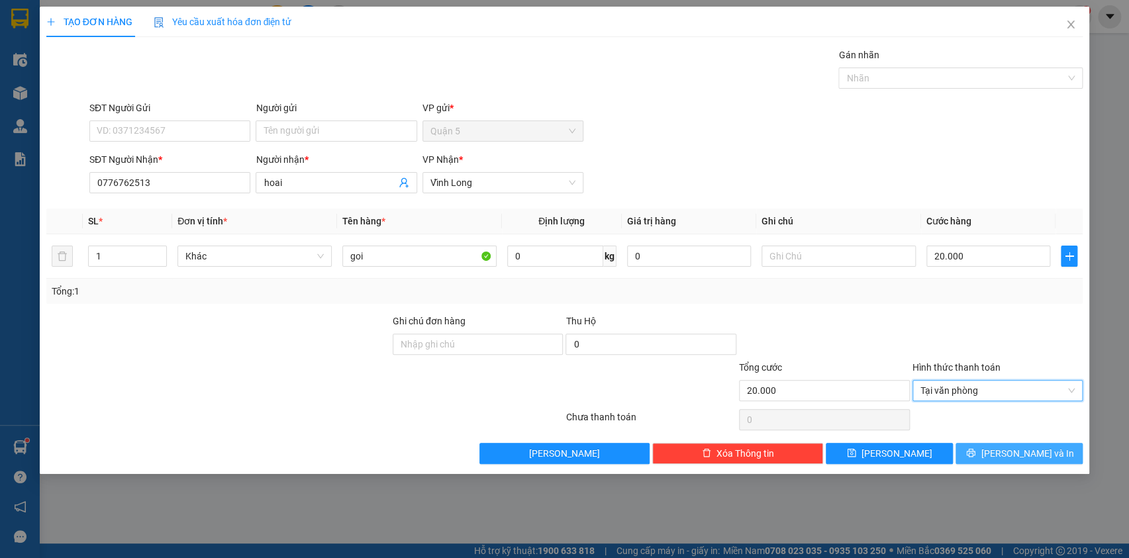
click at [1020, 450] on span "[PERSON_NAME] và In" at bounding box center [1027, 453] width 93 height 15
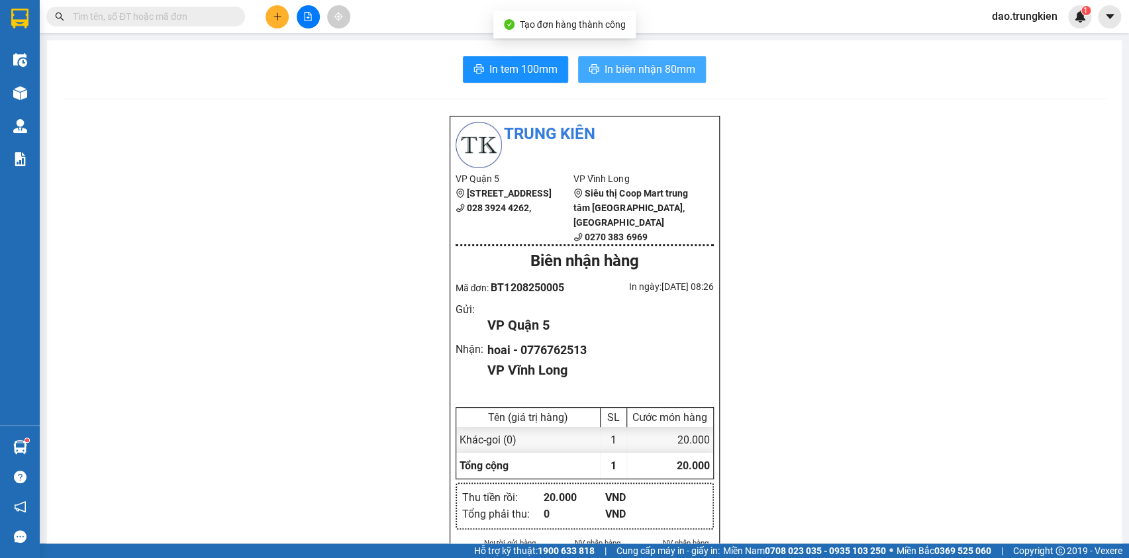
drag, startPoint x: 645, startPoint y: 60, endPoint x: 639, endPoint y: 46, distance: 14.5
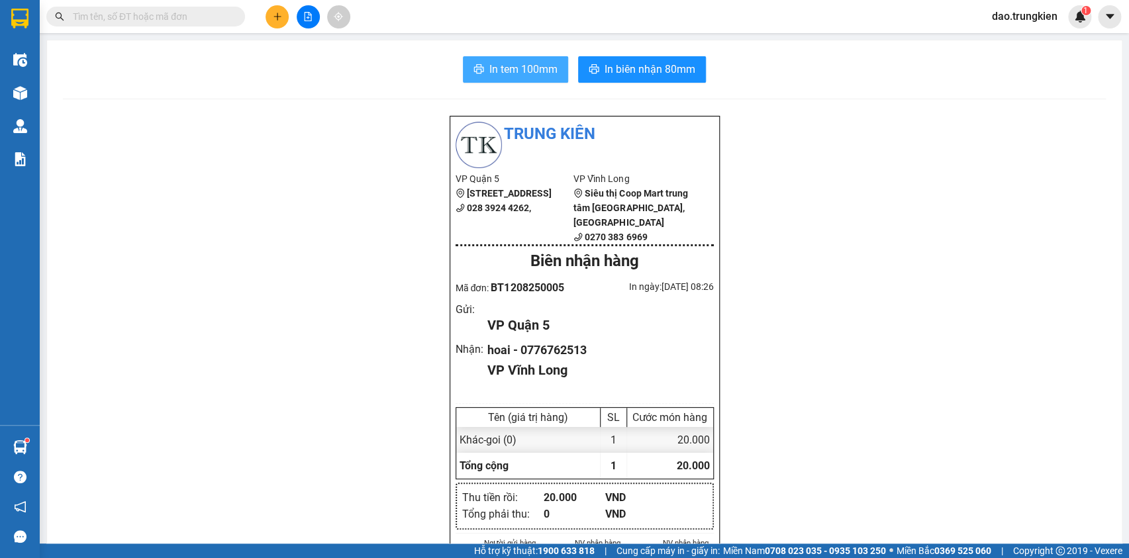
click at [506, 66] on span "In tem 100mm" at bounding box center [524, 69] width 68 height 17
click at [275, 10] on button at bounding box center [277, 16] width 23 height 23
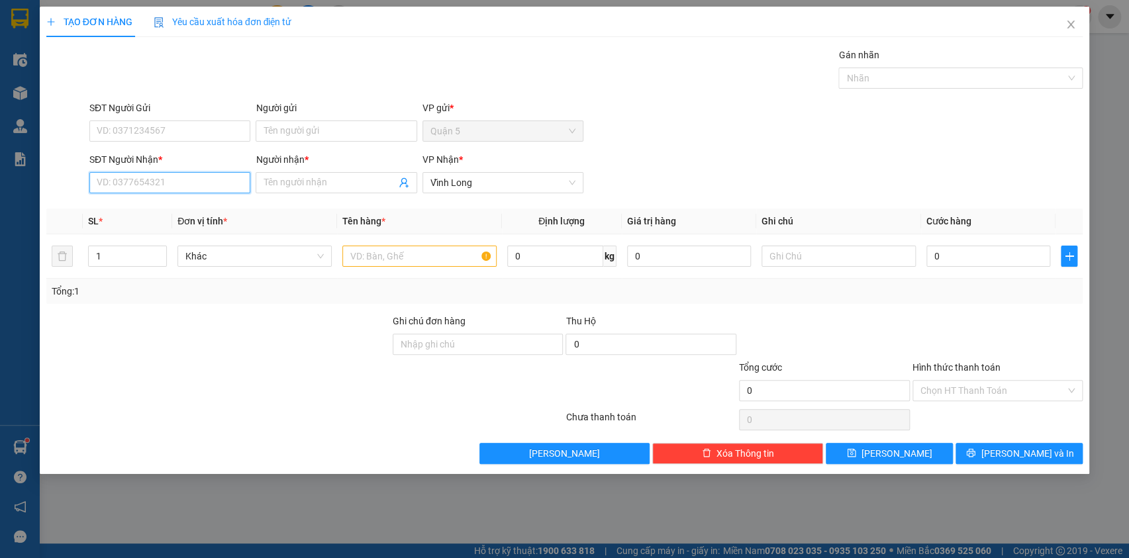
click at [121, 190] on input "SĐT Người Nhận *" at bounding box center [169, 182] width 161 height 21
type input "0789510845"
click at [270, 184] on input "Người nhận *" at bounding box center [330, 183] width 132 height 15
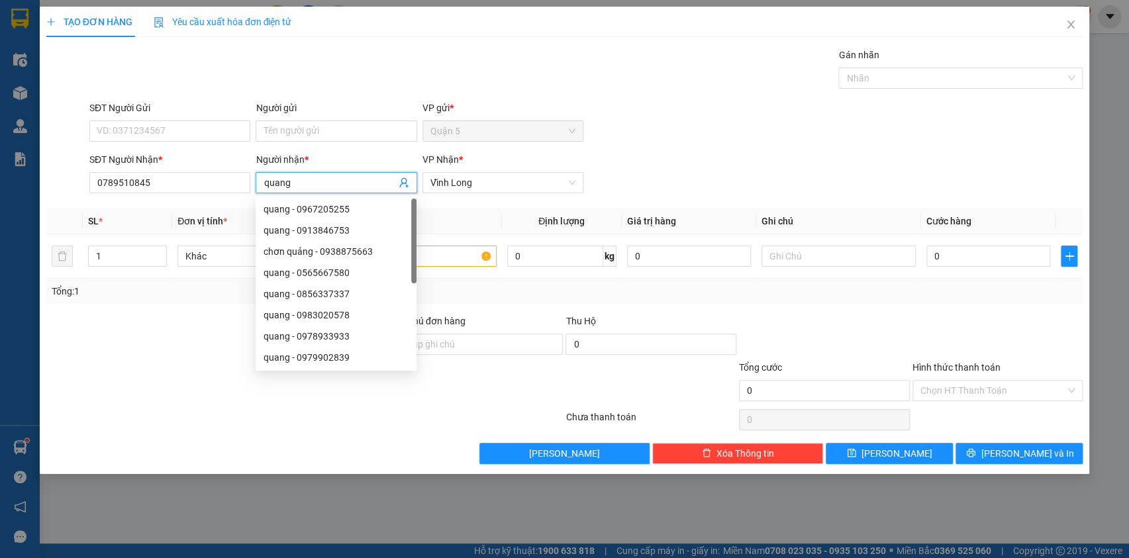
type input "quang"
click at [339, 72] on div "Gán nhãn Nhãn" at bounding box center [586, 71] width 999 height 46
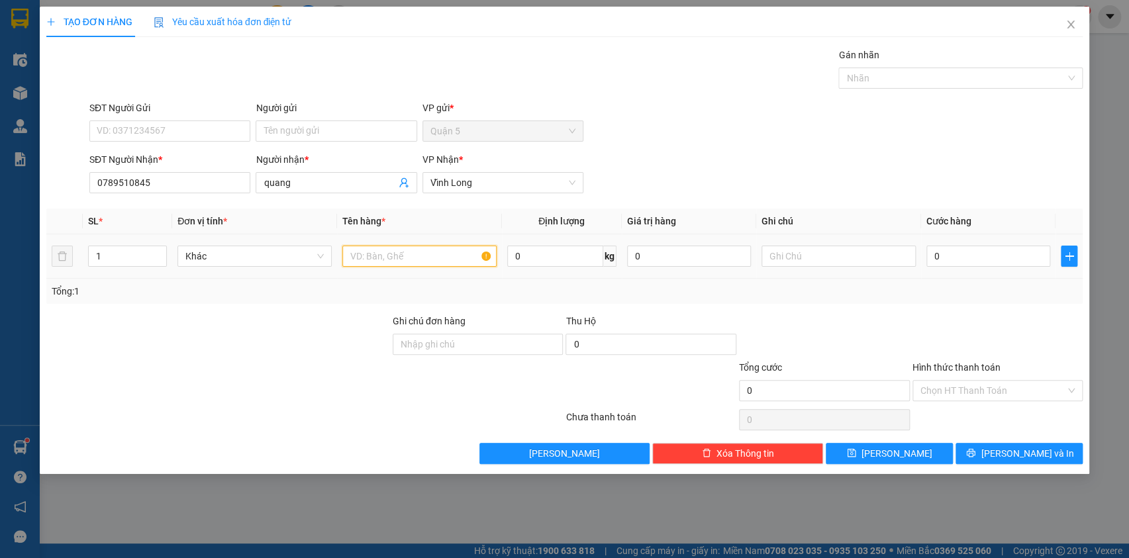
click at [371, 260] on input "text" at bounding box center [419, 256] width 154 height 21
type input "goi"
click at [937, 256] on input "0" at bounding box center [989, 256] width 125 height 21
type input "2"
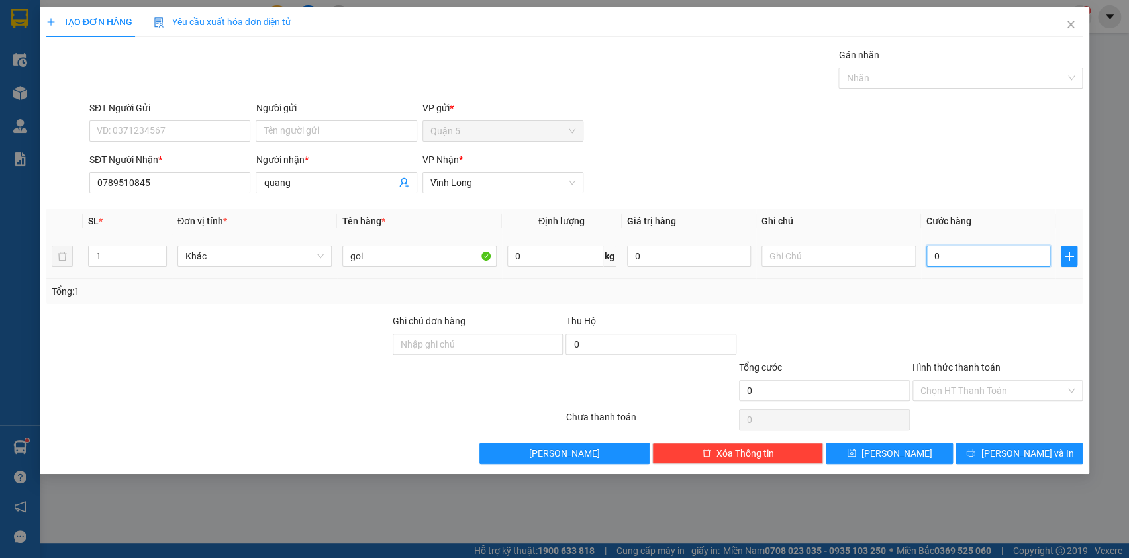
type input "2"
type input "20"
type input "20.000"
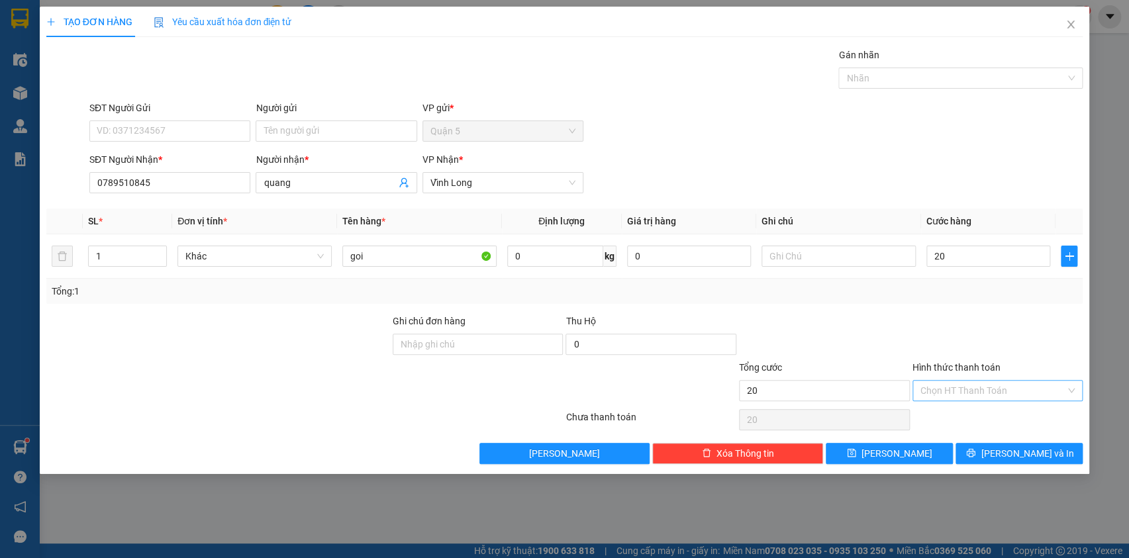
type input "20.000"
click at [981, 391] on input "Hình thức thanh toán" at bounding box center [994, 391] width 146 height 20
drag, startPoint x: 995, startPoint y: 419, endPoint x: 1001, endPoint y: 424, distance: 7.6
click at [995, 419] on div "Tại văn phòng" at bounding box center [997, 416] width 155 height 15
type input "0"
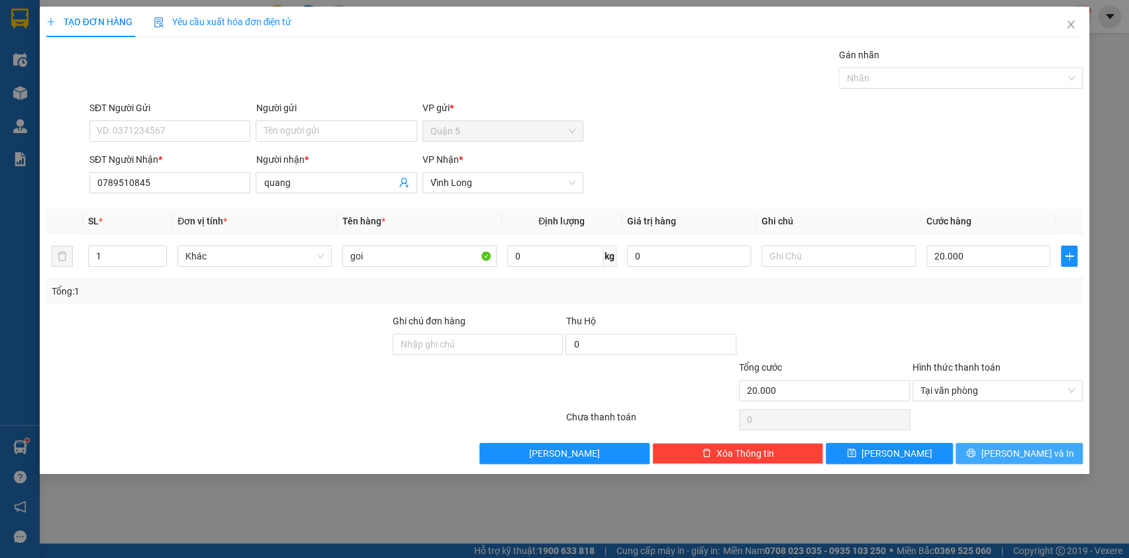
click at [1013, 451] on span "[PERSON_NAME] và In" at bounding box center [1027, 453] width 93 height 15
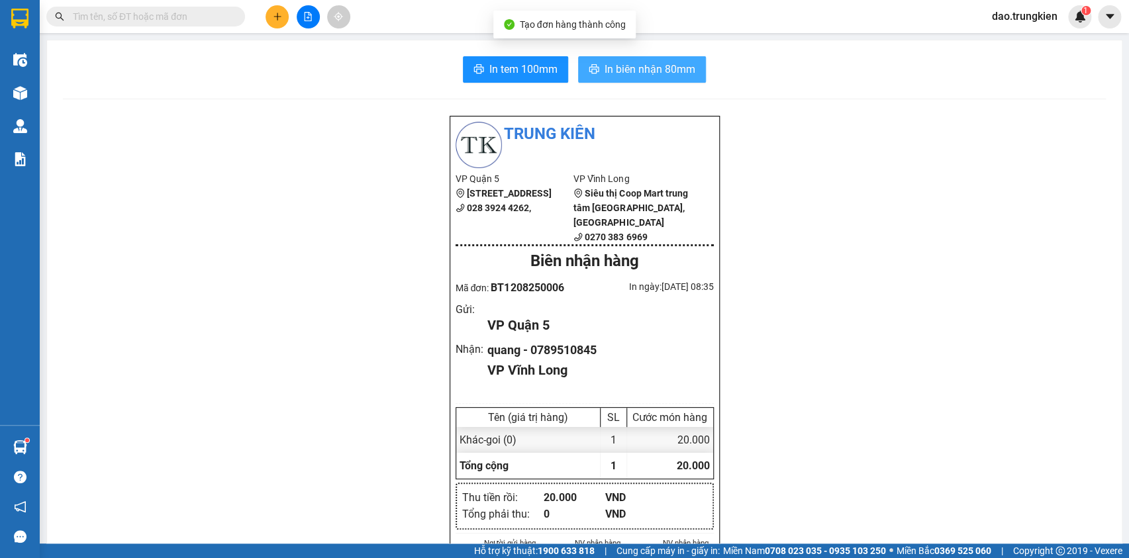
click at [611, 62] on span "In biên nhận 80mm" at bounding box center [650, 69] width 91 height 17
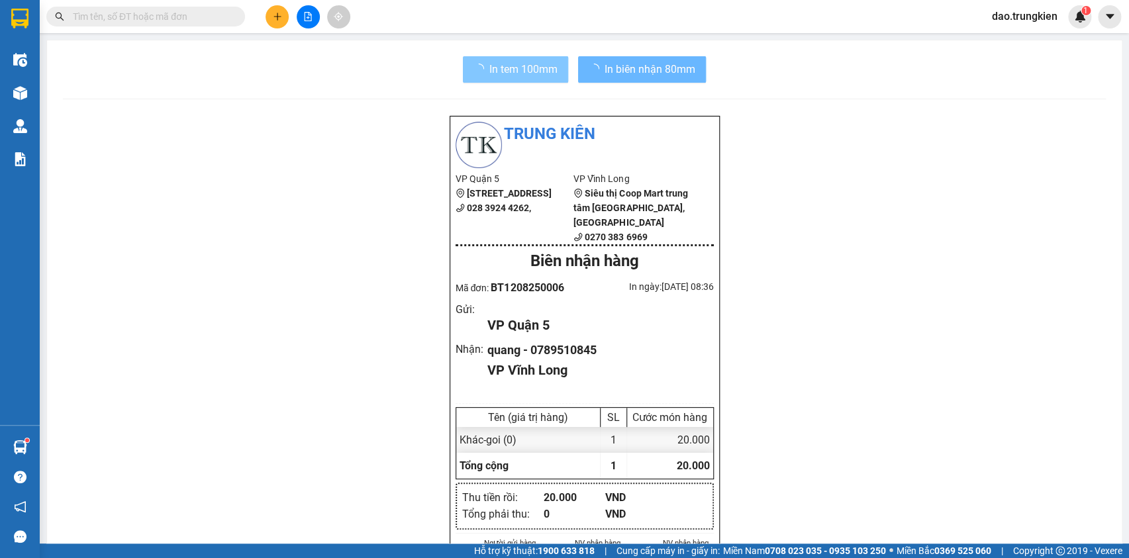
click at [502, 65] on span "In tem 100mm" at bounding box center [524, 69] width 68 height 17
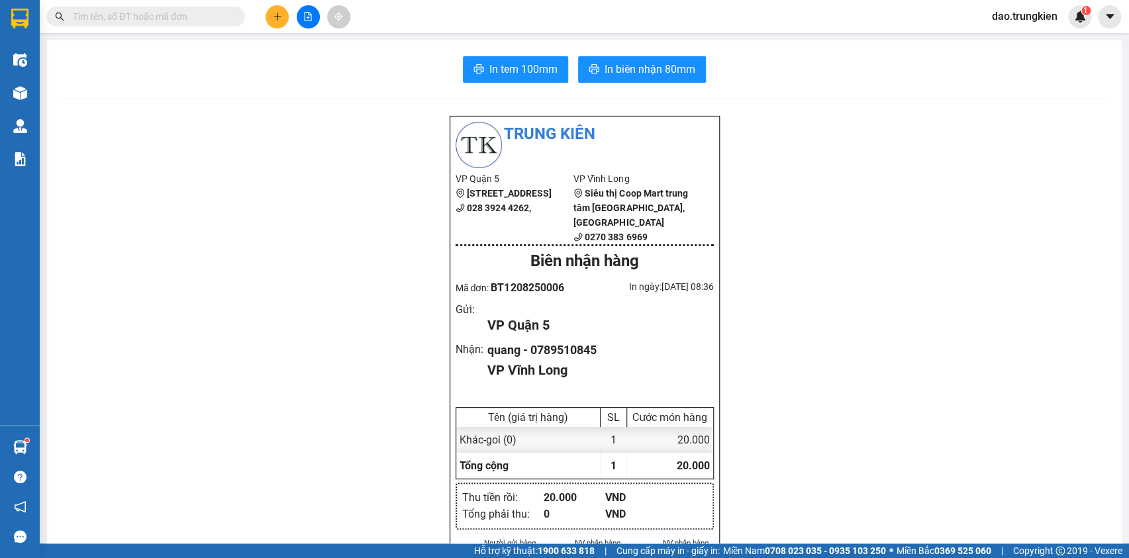
click at [276, 15] on icon "plus" at bounding box center [277, 16] width 9 height 9
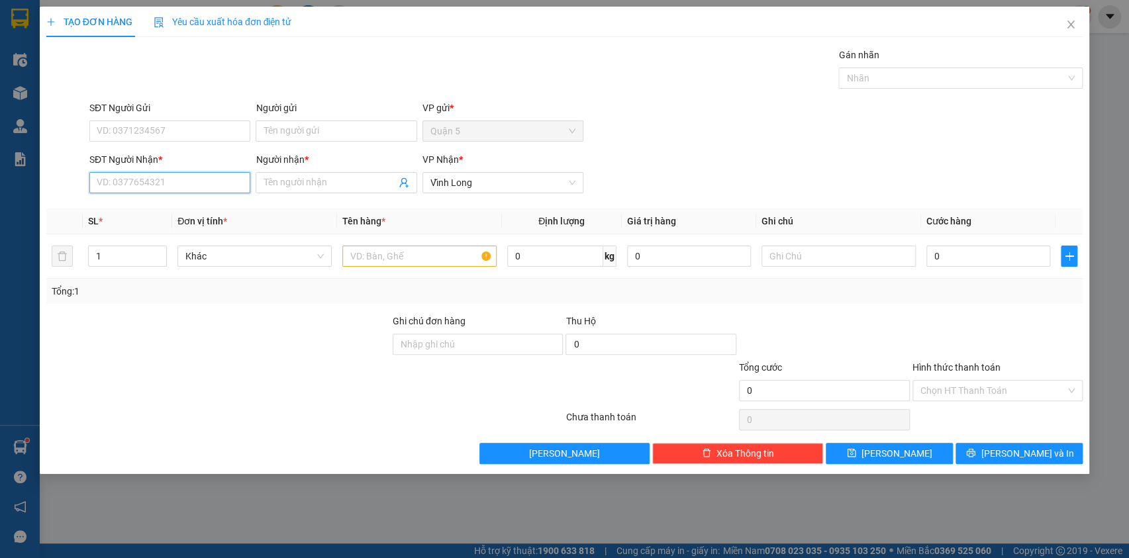
click at [132, 174] on input "SĐT Người Nhận *" at bounding box center [169, 182] width 161 height 21
type input "0375452929"
click at [297, 182] on input "Người nhận *" at bounding box center [330, 183] width 132 height 15
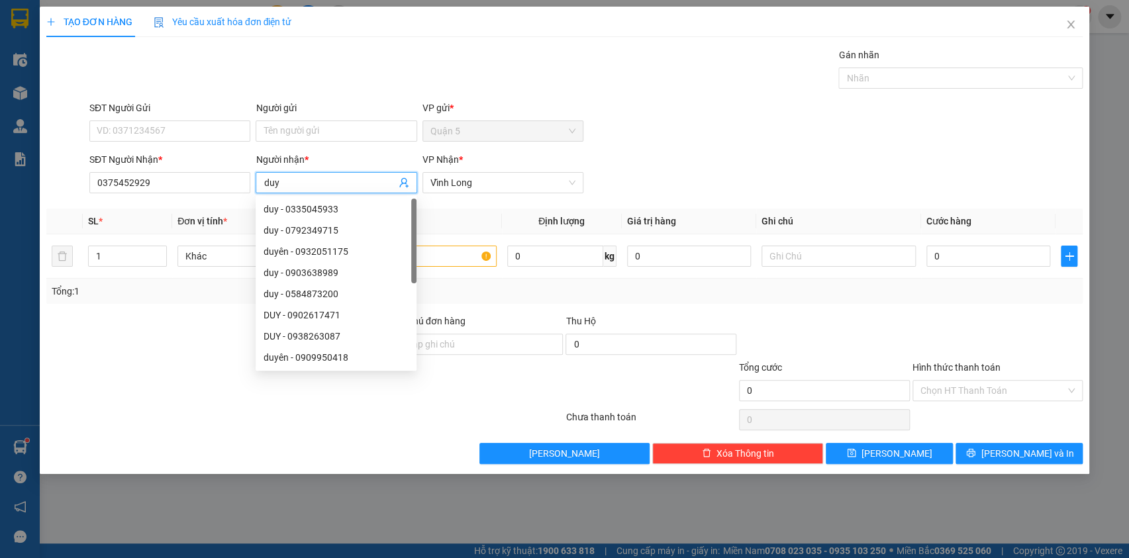
type input "duy"
click at [296, 72] on div "Gán nhãn Nhãn" at bounding box center [586, 71] width 999 height 46
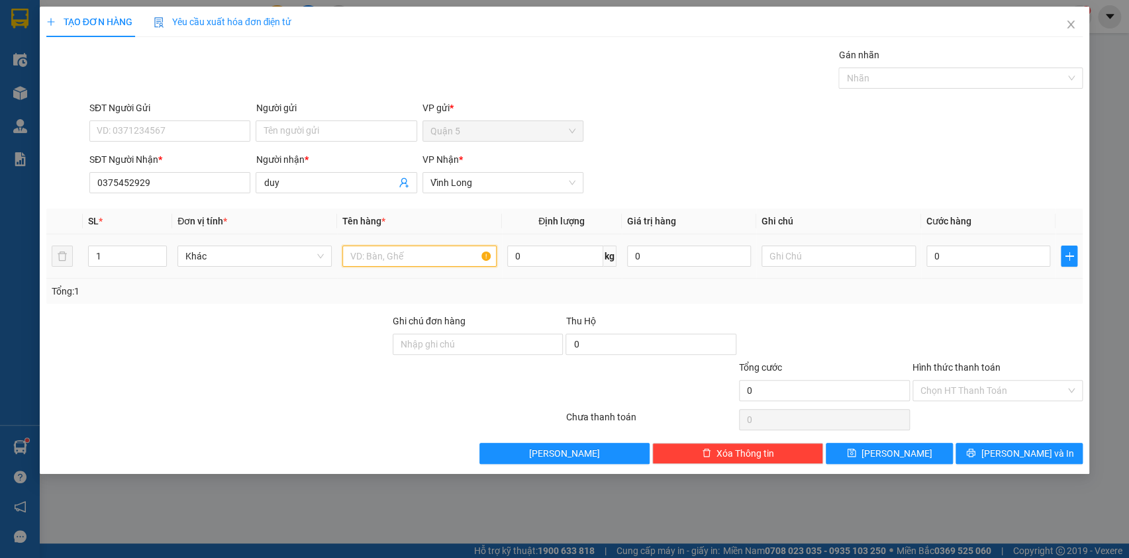
click at [372, 259] on input "text" at bounding box center [419, 256] width 154 height 21
type input "thu"
click at [1014, 459] on span "[PERSON_NAME] và In" at bounding box center [1027, 453] width 93 height 15
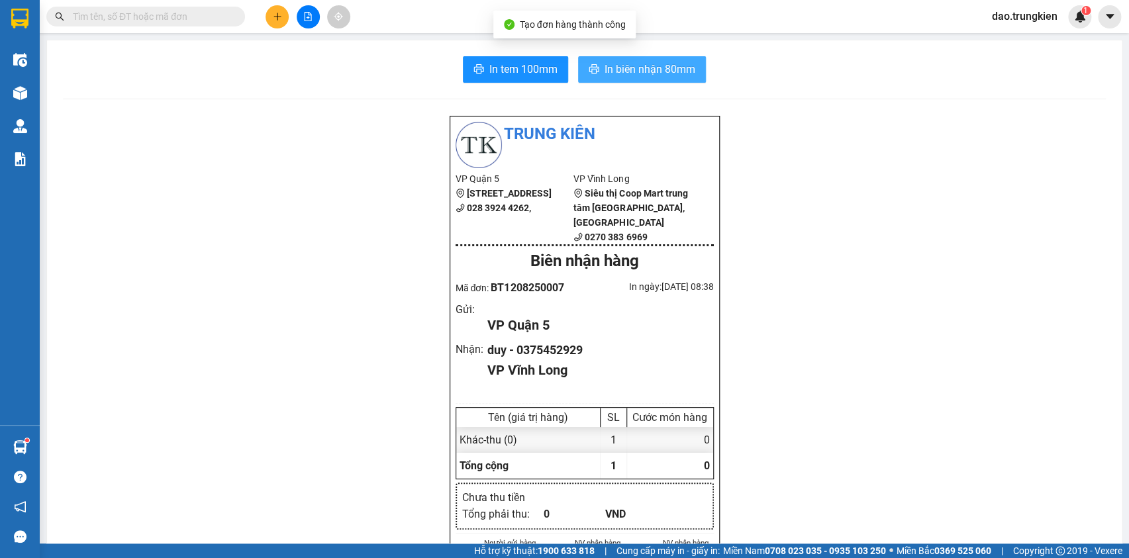
click at [627, 59] on button "In biên nhận 80mm" at bounding box center [642, 69] width 128 height 26
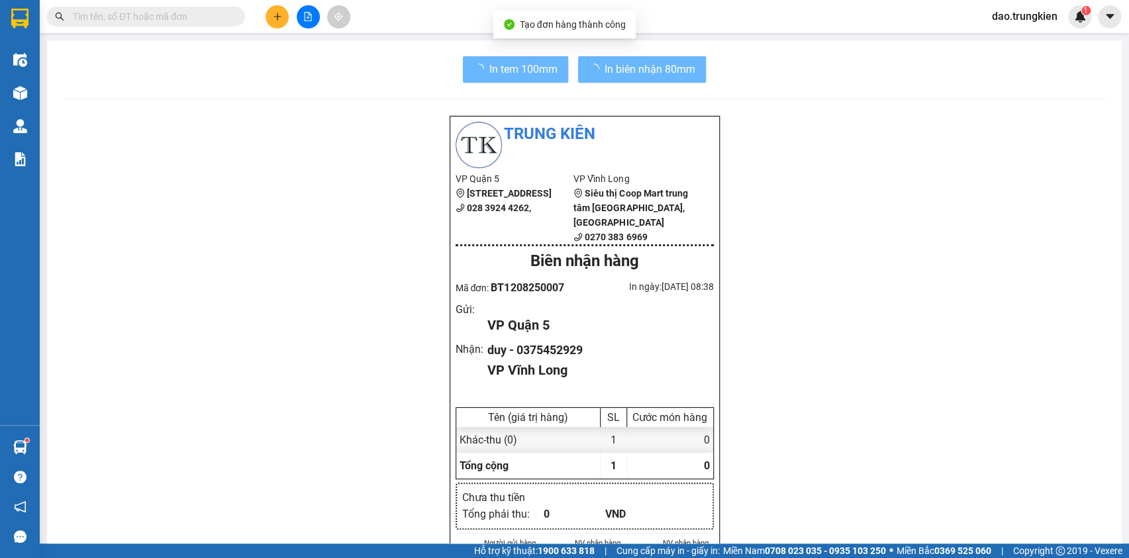
click at [498, 68] on span "In tem 100mm" at bounding box center [524, 69] width 68 height 17
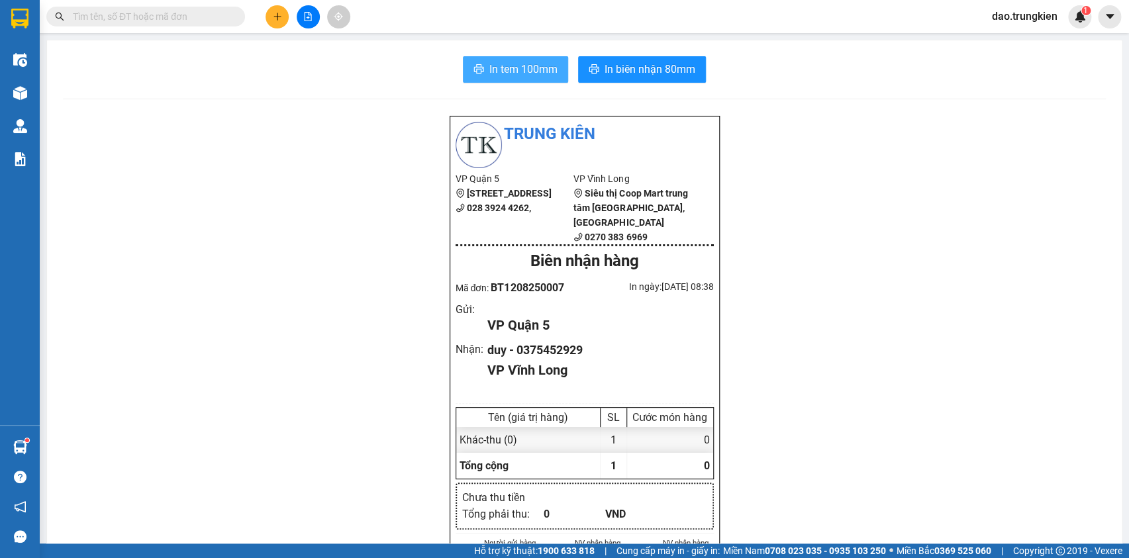
click at [526, 72] on span "In tem 100mm" at bounding box center [524, 69] width 68 height 17
click at [274, 15] on icon "plus" at bounding box center [277, 16] width 9 height 9
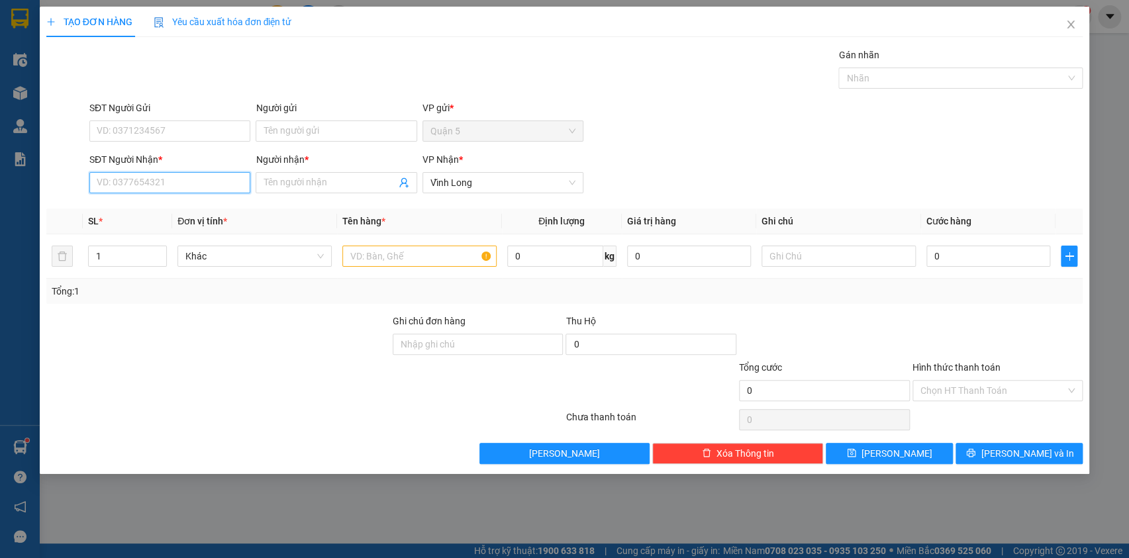
click at [153, 185] on input "SĐT Người Nhận *" at bounding box center [169, 182] width 161 height 21
click at [144, 211] on div "0907734237 - duoc" at bounding box center [169, 209] width 145 height 15
type input "0907734237"
type input "duoc"
type input "0907734237"
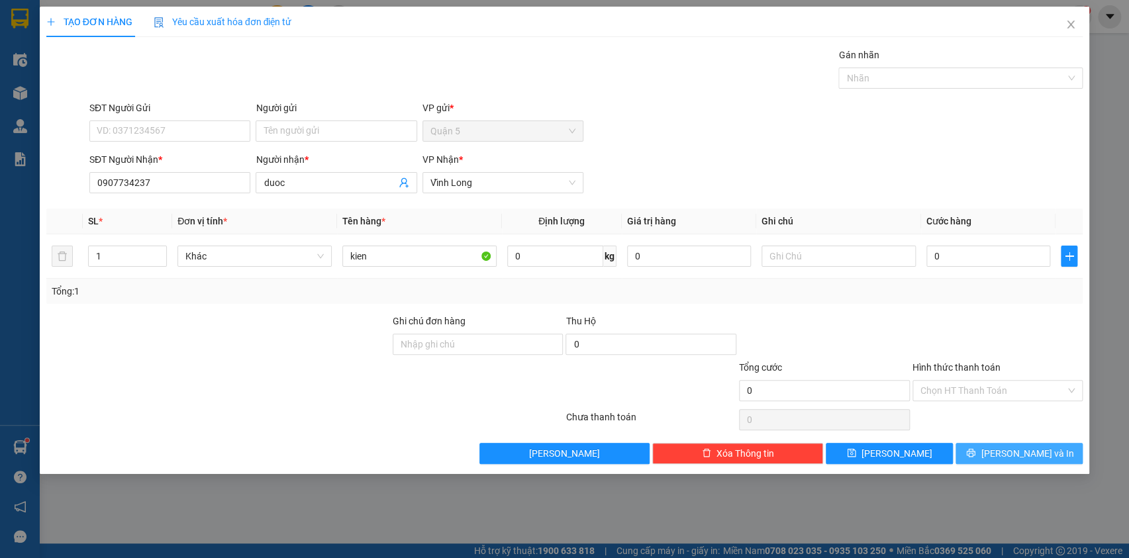
click at [1004, 446] on button "[PERSON_NAME] và In" at bounding box center [1019, 453] width 127 height 21
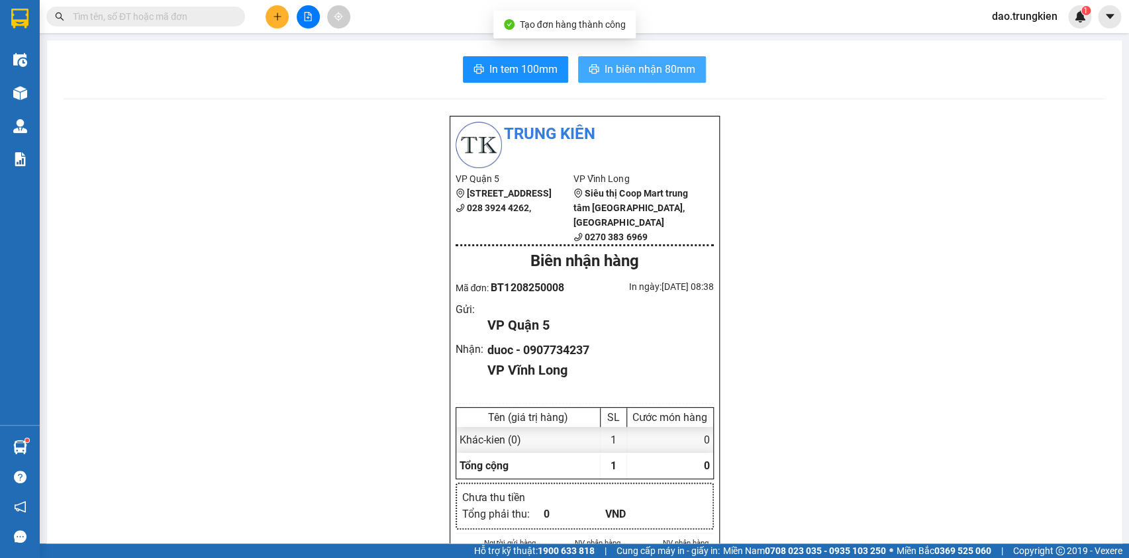
click at [629, 65] on span "In biên nhận 80mm" at bounding box center [650, 69] width 91 height 17
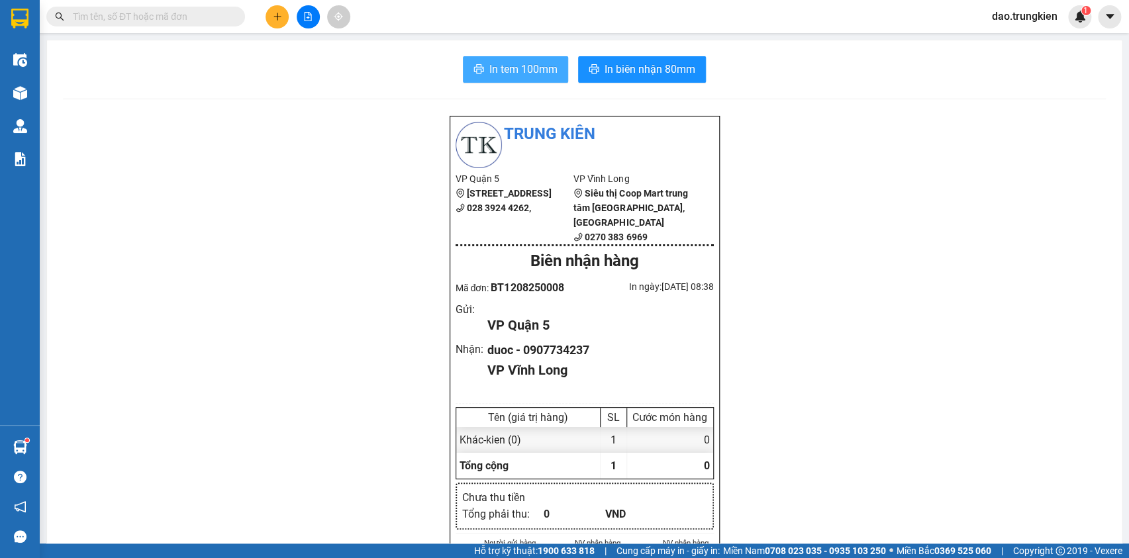
click at [482, 67] on button "In tem 100mm" at bounding box center [515, 69] width 105 height 26
click at [278, 18] on icon "plus" at bounding box center [277, 16] width 9 height 9
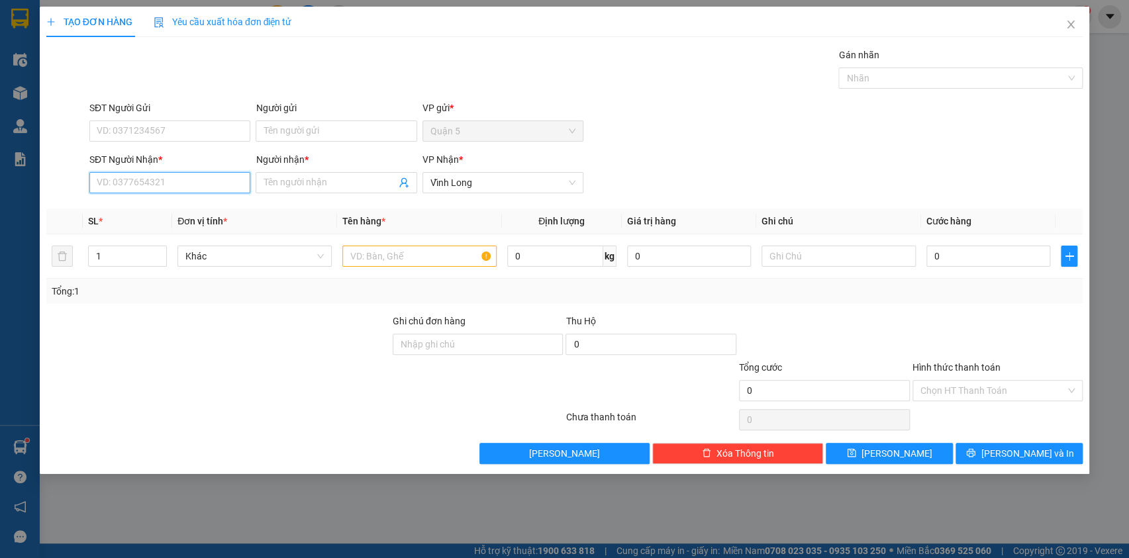
click at [111, 187] on input "SĐT Người Nhận *" at bounding box center [169, 182] width 161 height 21
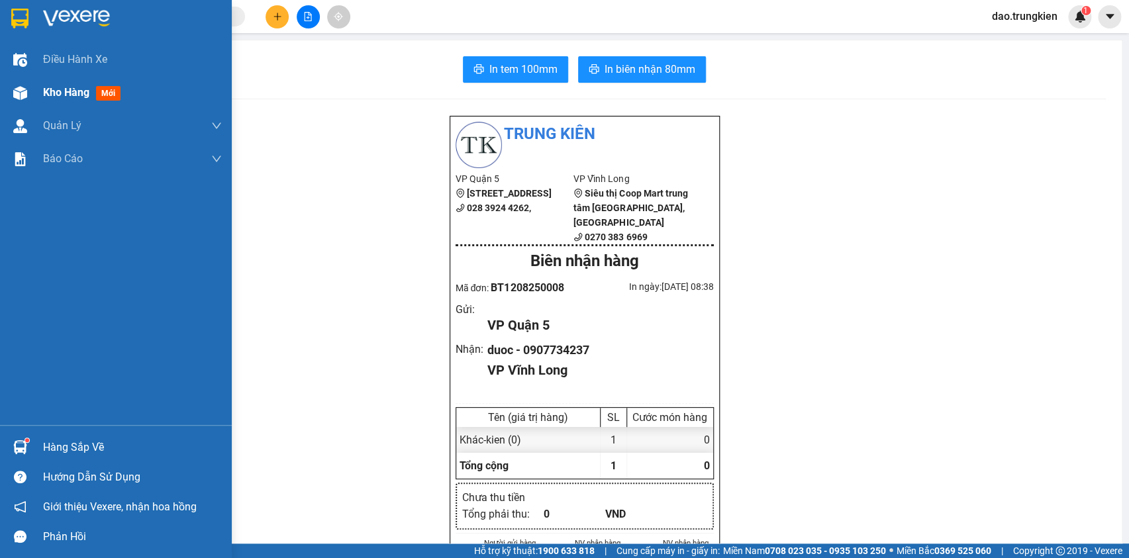
click at [105, 89] on span "mới" at bounding box center [108, 93] width 25 height 15
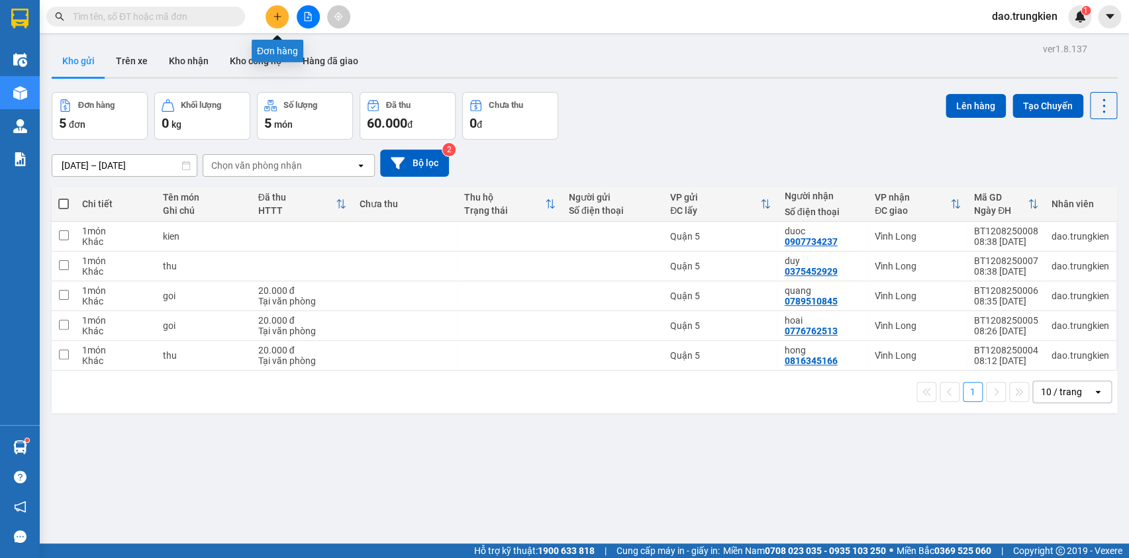
click at [275, 10] on button at bounding box center [277, 16] width 23 height 23
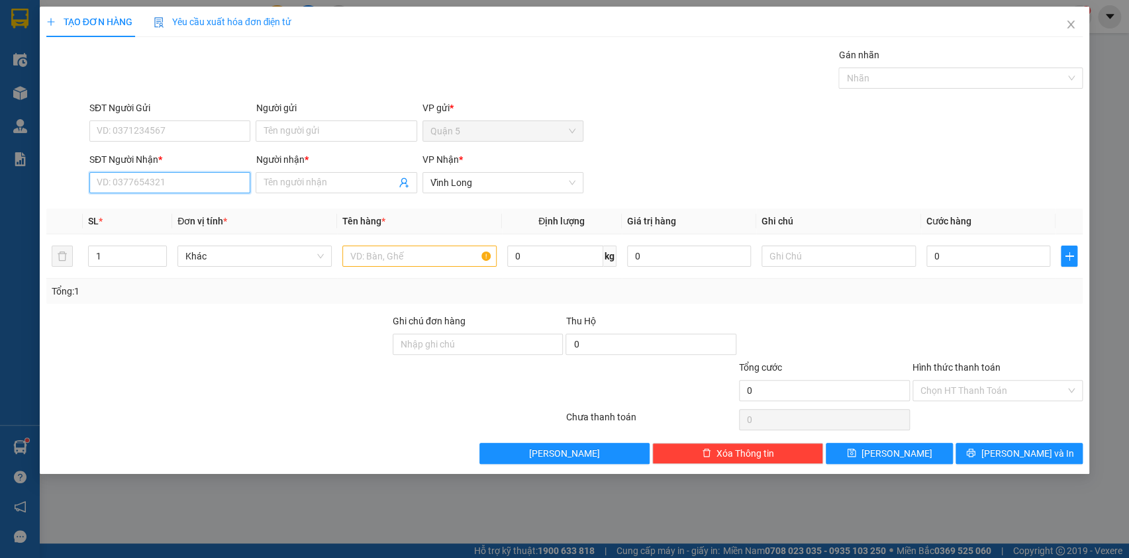
click at [135, 179] on input "SĐT Người Nhận *" at bounding box center [169, 182] width 161 height 21
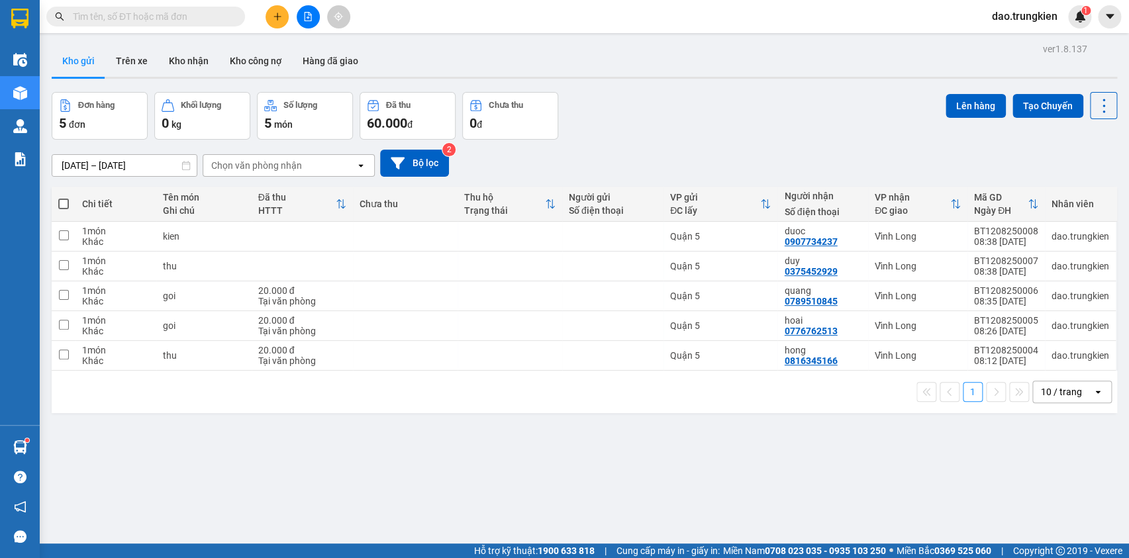
click at [101, 16] on input "text" at bounding box center [151, 16] width 156 height 15
click at [66, 202] on span at bounding box center [63, 204] width 11 height 11
click at [64, 197] on input "checkbox" at bounding box center [64, 197] width 0 height 0
checkbox input "true"
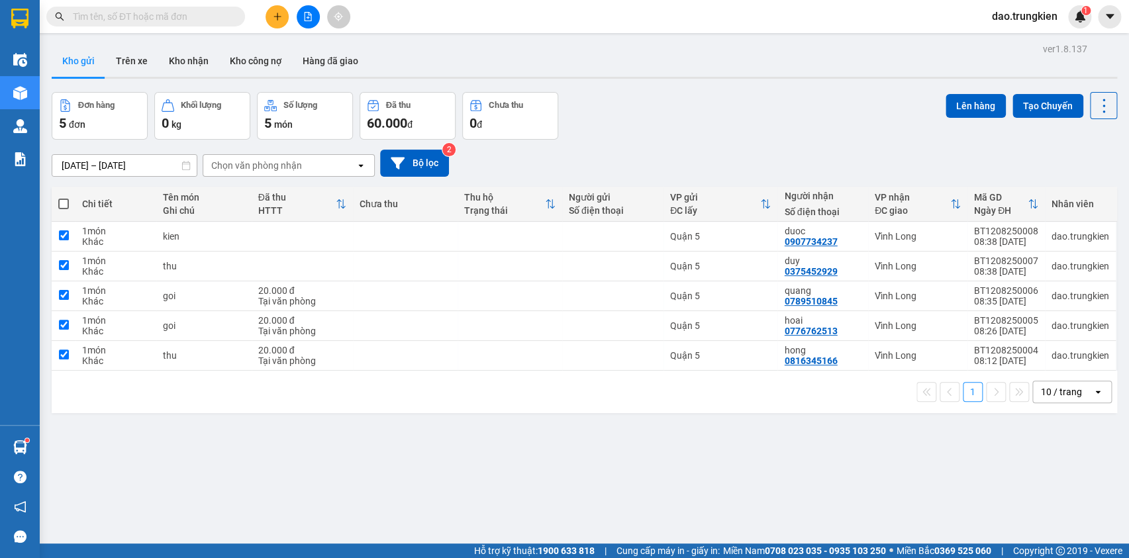
checkbox input "true"
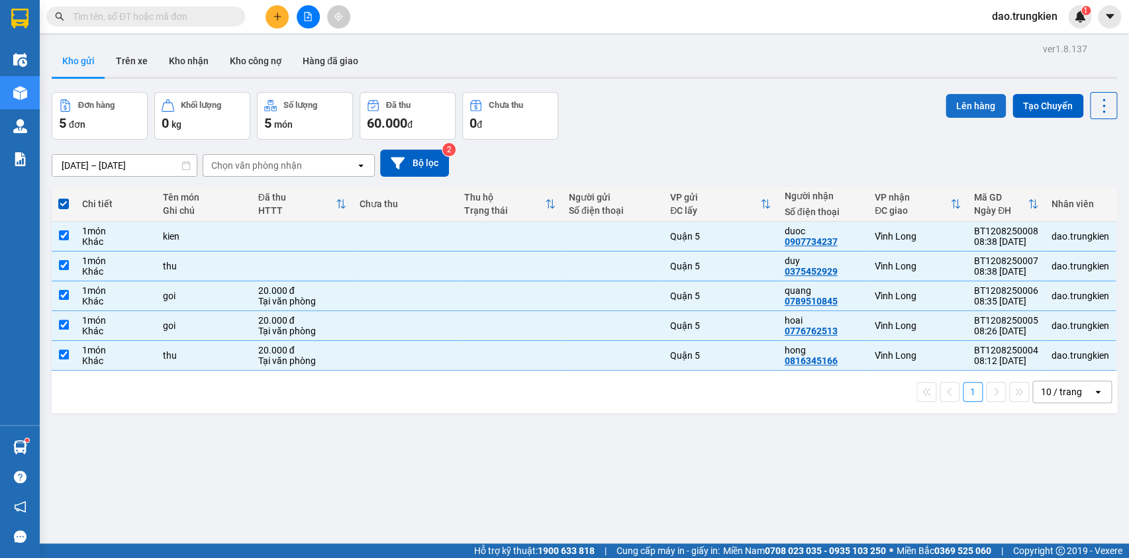
click at [966, 105] on button "Lên hàng" at bounding box center [976, 106] width 60 height 24
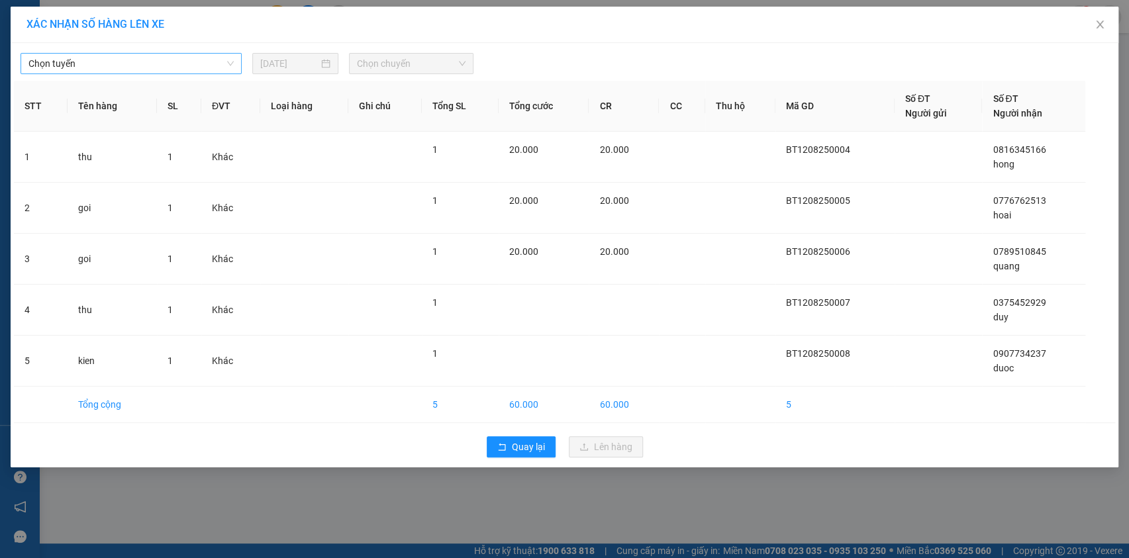
click at [219, 65] on span "Chọn tuyến" at bounding box center [130, 64] width 205 height 20
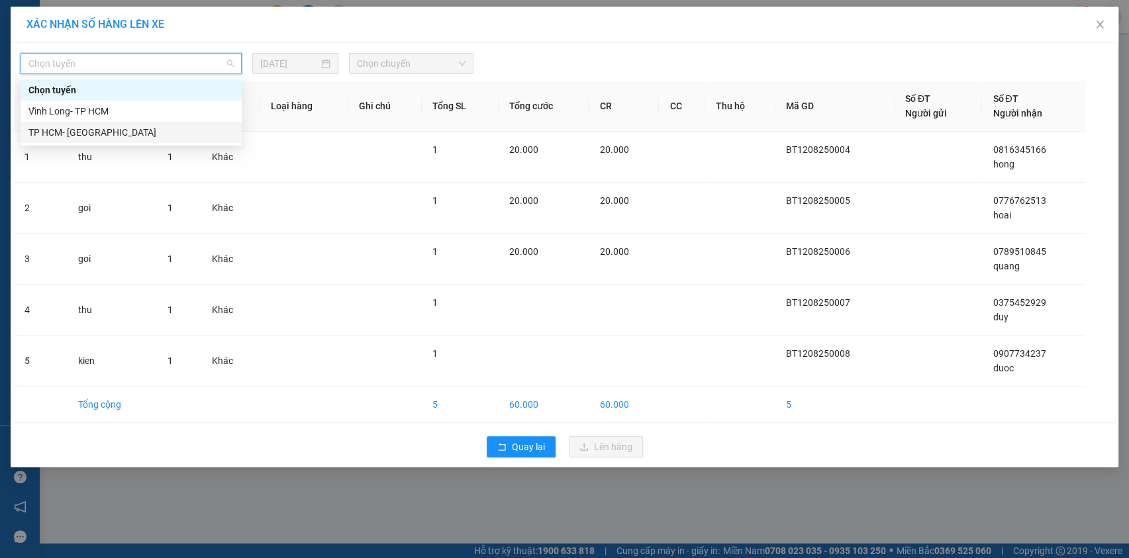
click at [185, 133] on div "TP HCM- [GEOGRAPHIC_DATA]" at bounding box center [130, 132] width 205 height 15
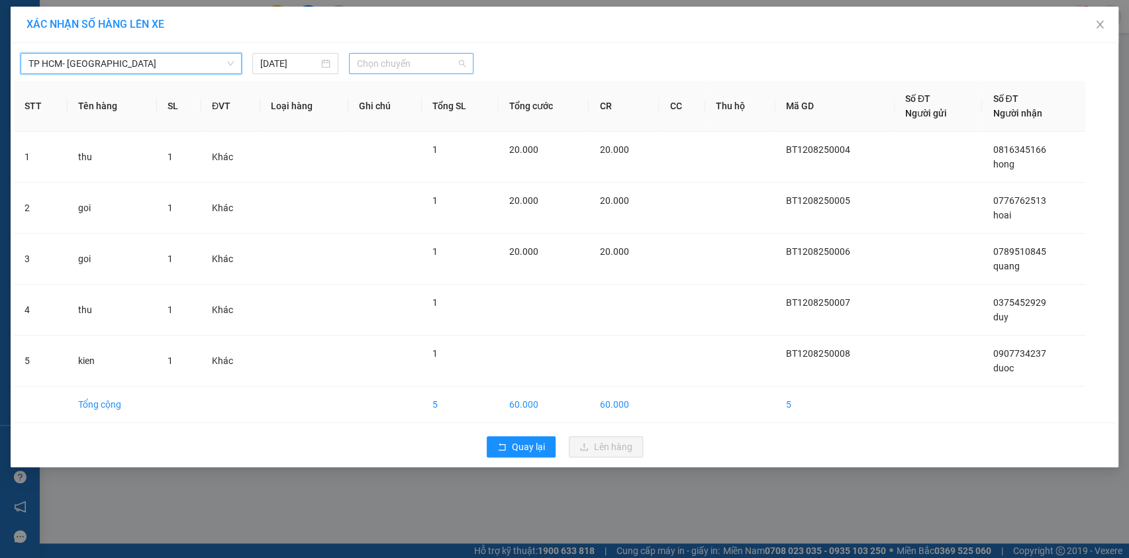
click at [397, 64] on span "Chọn chuyến" at bounding box center [411, 64] width 109 height 20
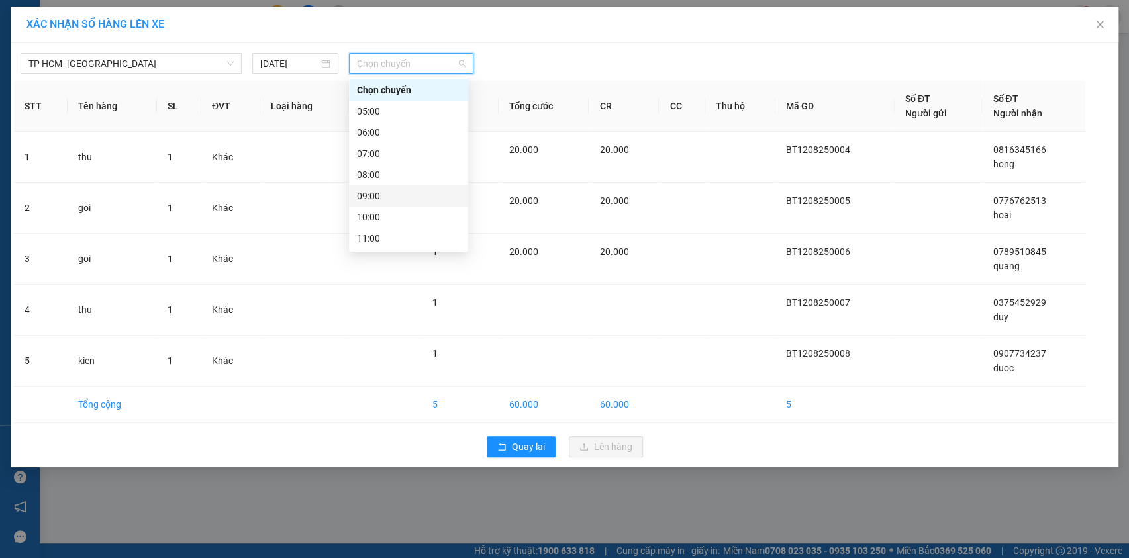
click at [419, 197] on div "09:00" at bounding box center [408, 196] width 103 height 15
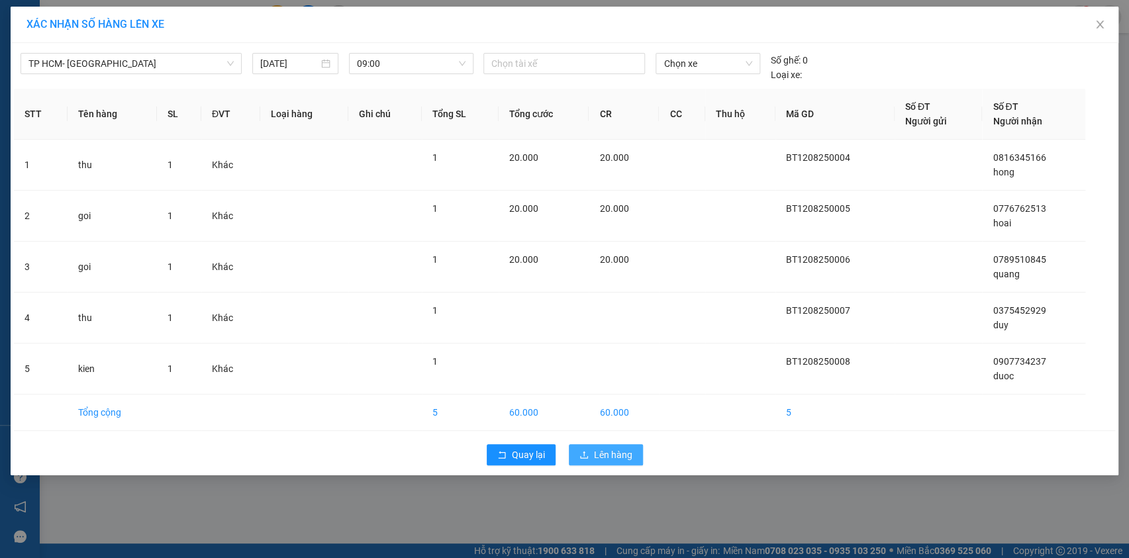
click at [617, 448] on span "Lên hàng" at bounding box center [613, 455] width 38 height 15
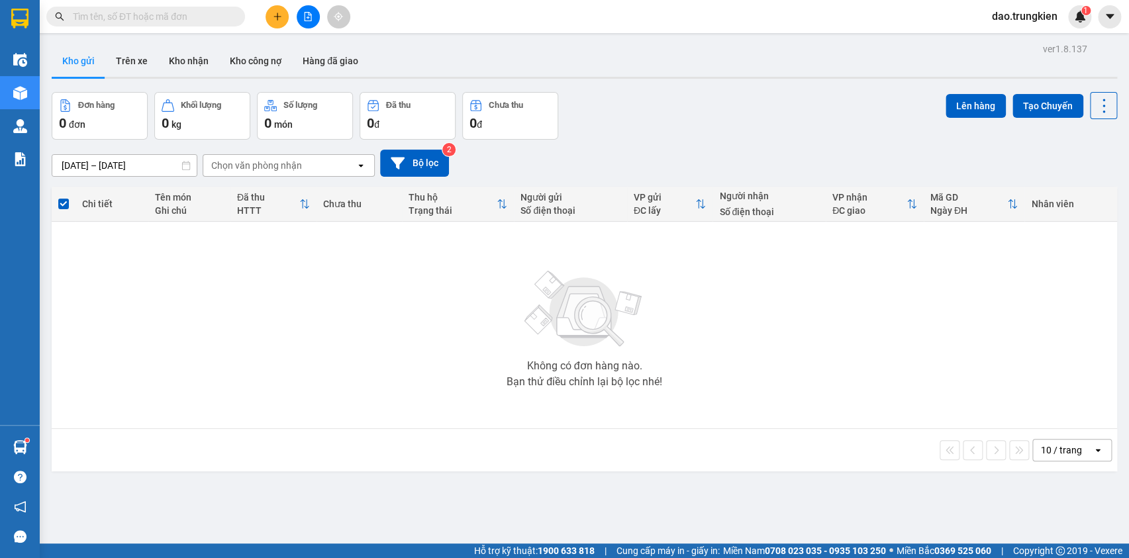
click at [103, 12] on input "text" at bounding box center [151, 16] width 156 height 15
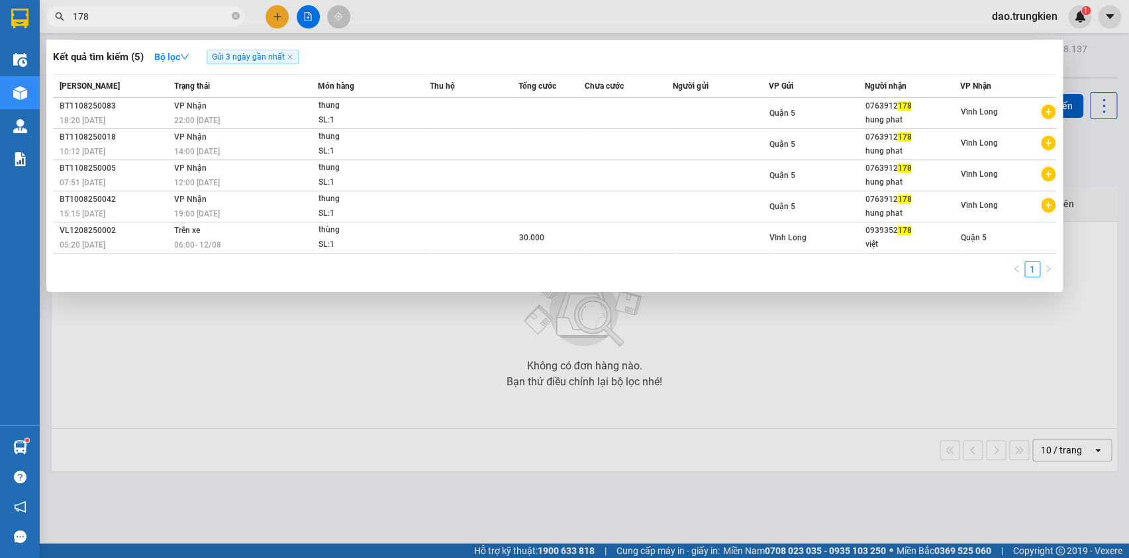
type input "178"
click at [280, 11] on div at bounding box center [564, 279] width 1129 height 558
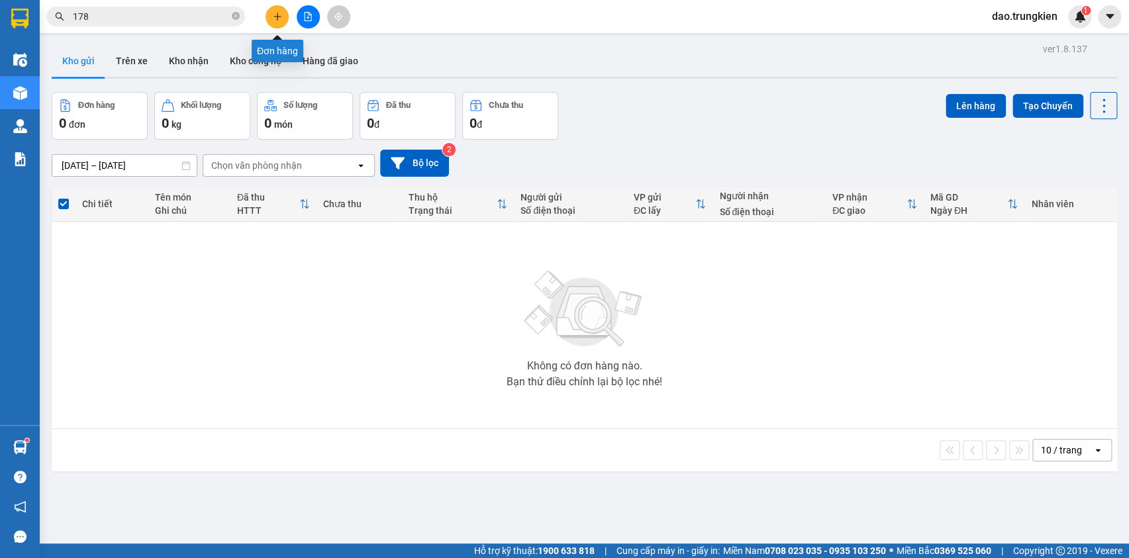
click at [275, 12] on icon "plus" at bounding box center [277, 16] width 9 height 9
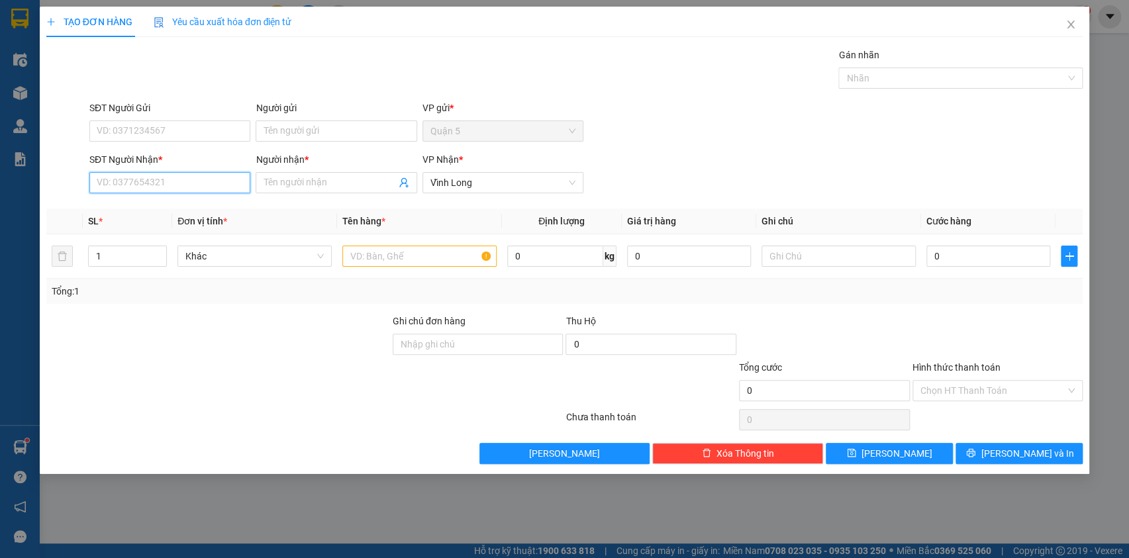
click at [123, 182] on input "SĐT Người Nhận *" at bounding box center [169, 182] width 161 height 21
click at [140, 229] on div "0783721525 - xinh" at bounding box center [169, 230] width 145 height 15
type input "0783721525"
type input "xinh"
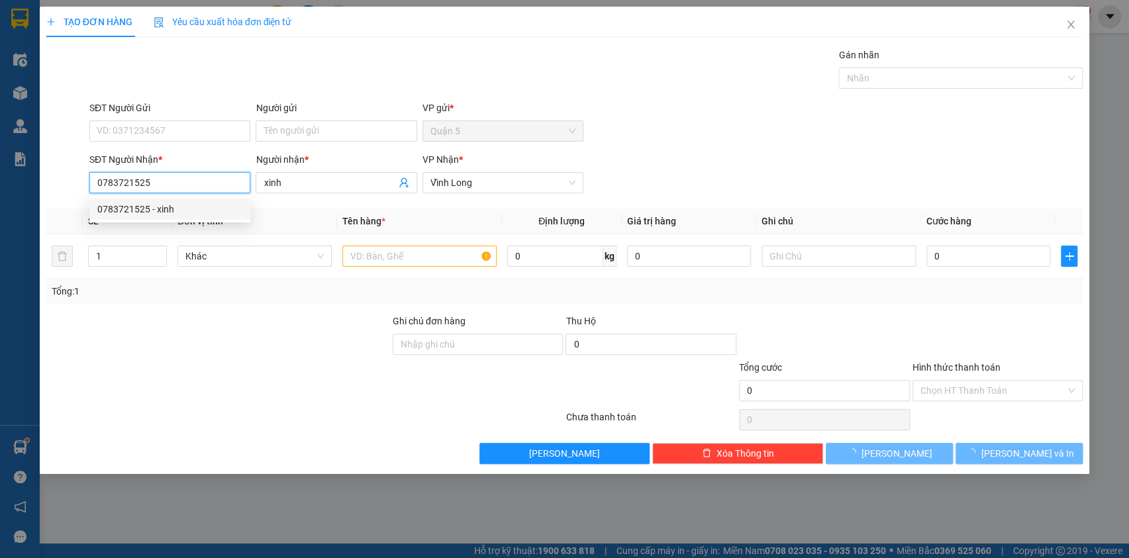
type input "30.000"
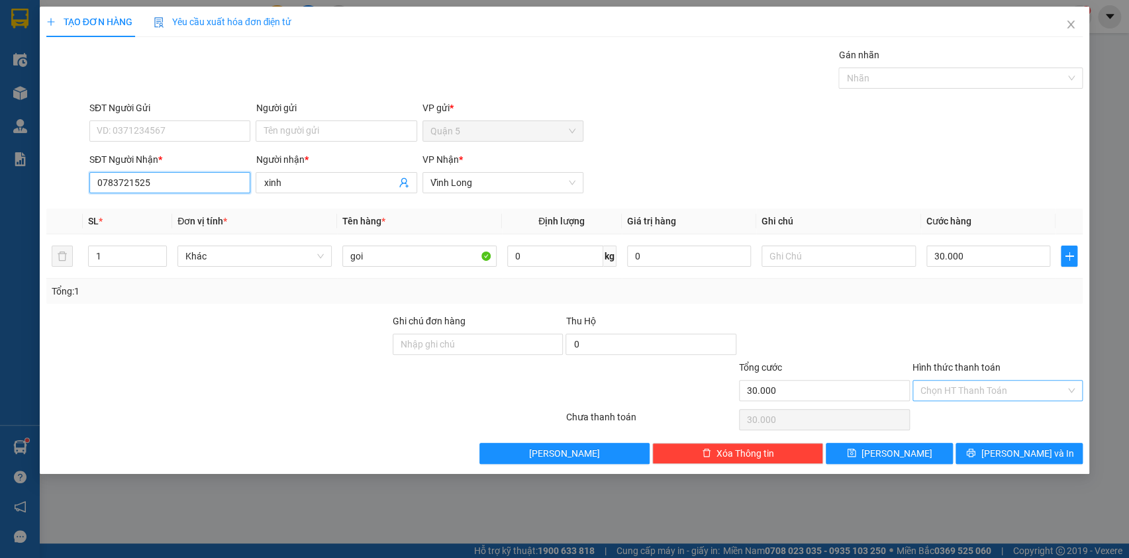
type input "0783721525"
click at [965, 392] on input "Hình thức thanh toán" at bounding box center [994, 391] width 146 height 20
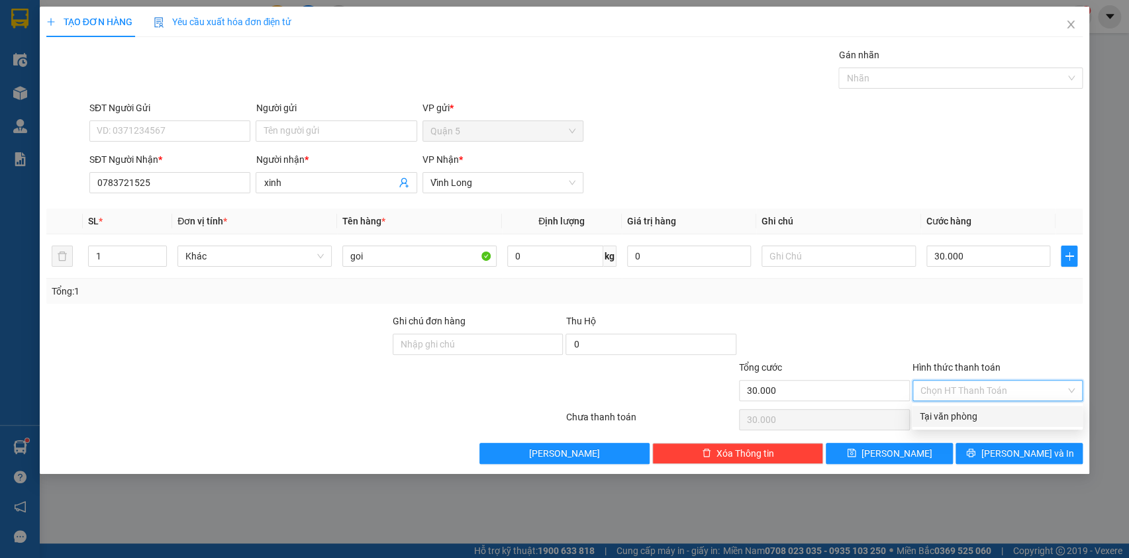
click at [965, 422] on div "Tại văn phòng" at bounding box center [997, 416] width 155 height 15
type input "0"
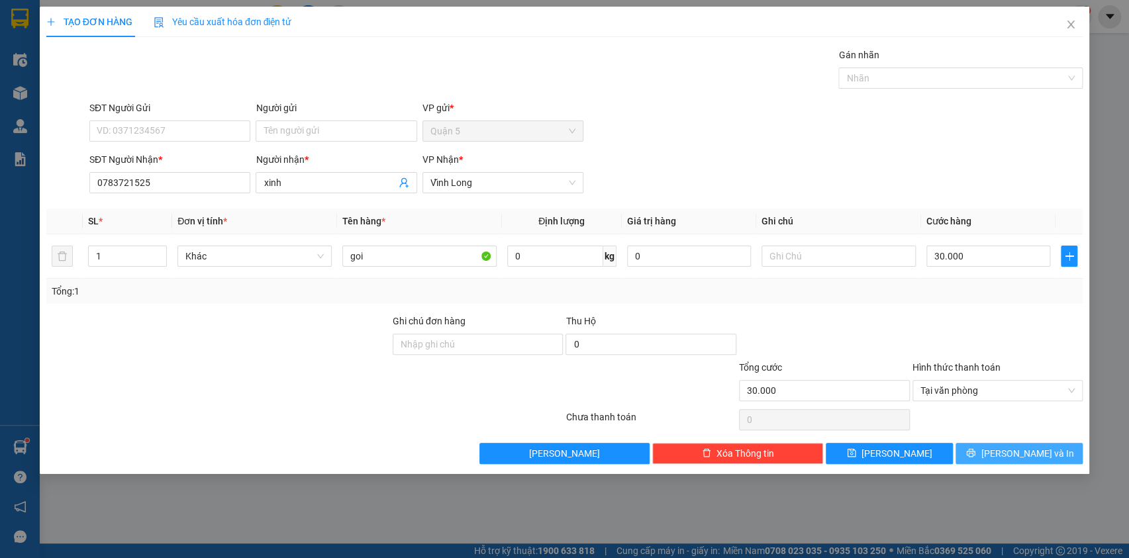
click at [1002, 447] on button "[PERSON_NAME] và In" at bounding box center [1019, 453] width 127 height 21
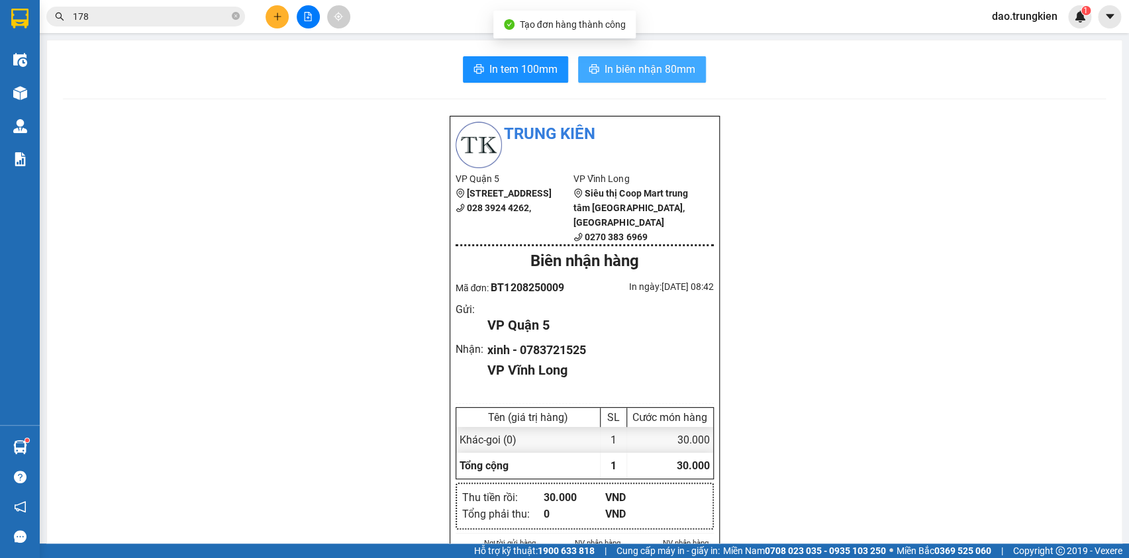
click at [633, 72] on span "In biên nhận 80mm" at bounding box center [650, 69] width 91 height 17
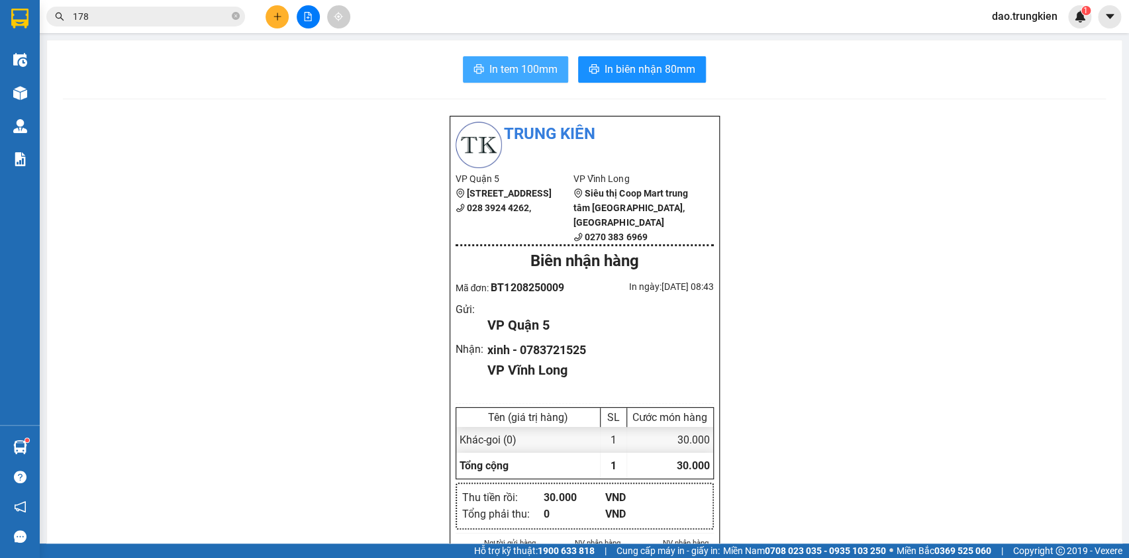
click at [500, 76] on span "In tem 100mm" at bounding box center [524, 69] width 68 height 17
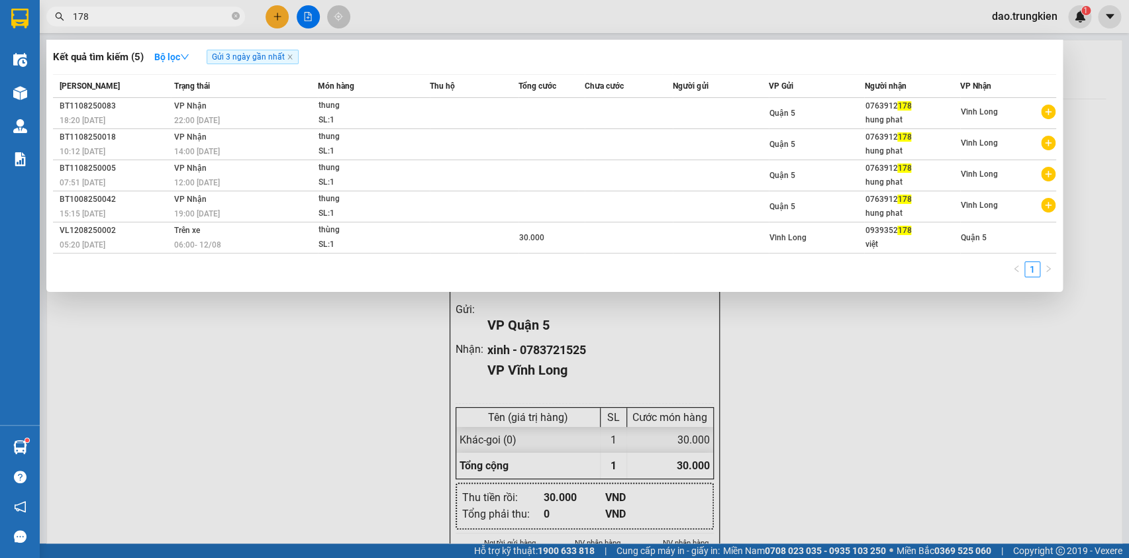
click at [187, 15] on input "178" at bounding box center [151, 16] width 156 height 15
click at [235, 17] on icon "close-circle" at bounding box center [236, 16] width 8 height 8
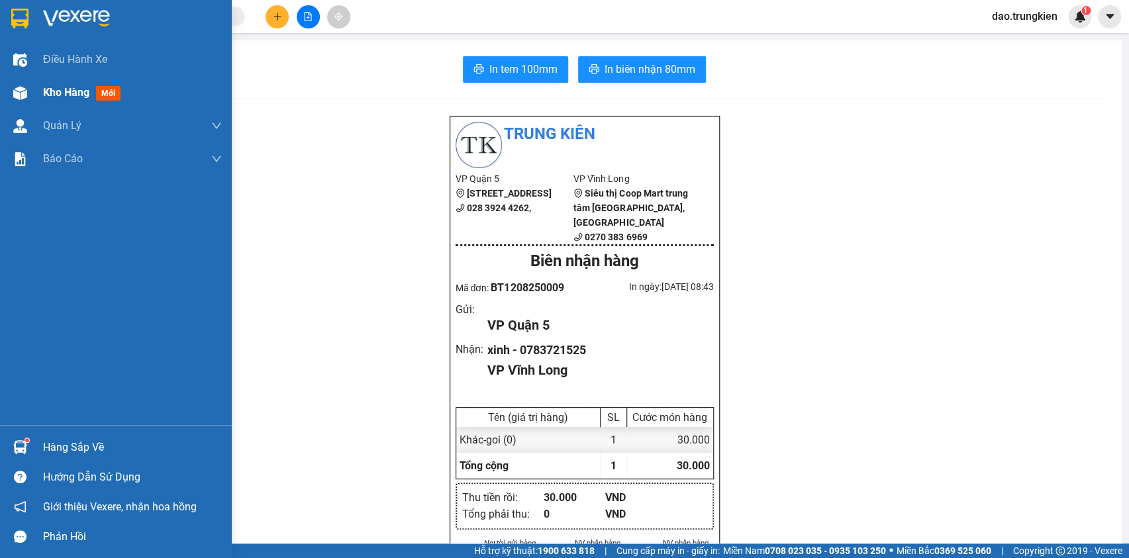
click at [111, 89] on span "mới" at bounding box center [108, 93] width 25 height 15
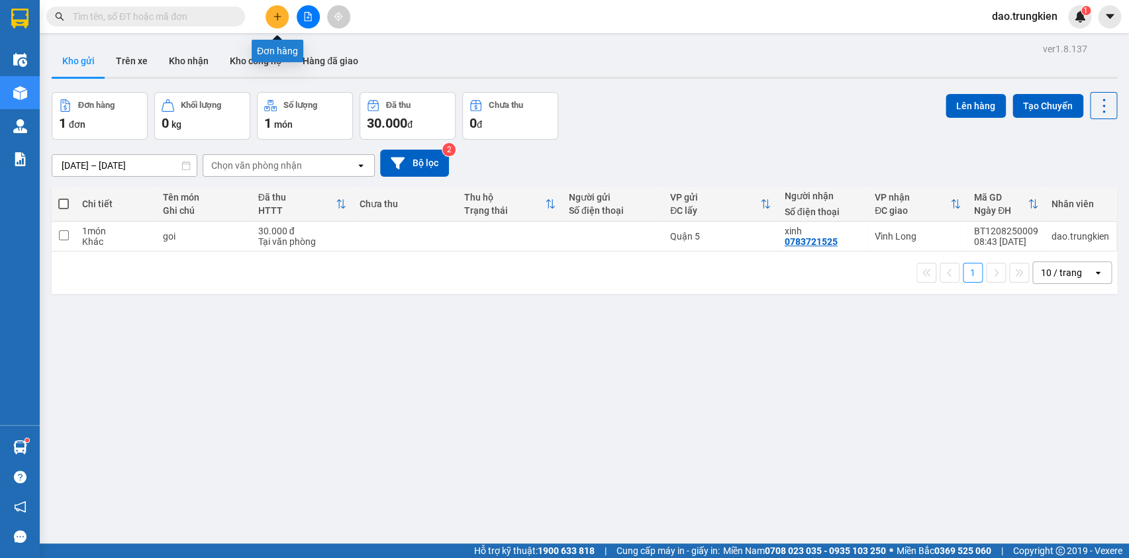
click at [274, 17] on icon "plus" at bounding box center [277, 16] width 9 height 9
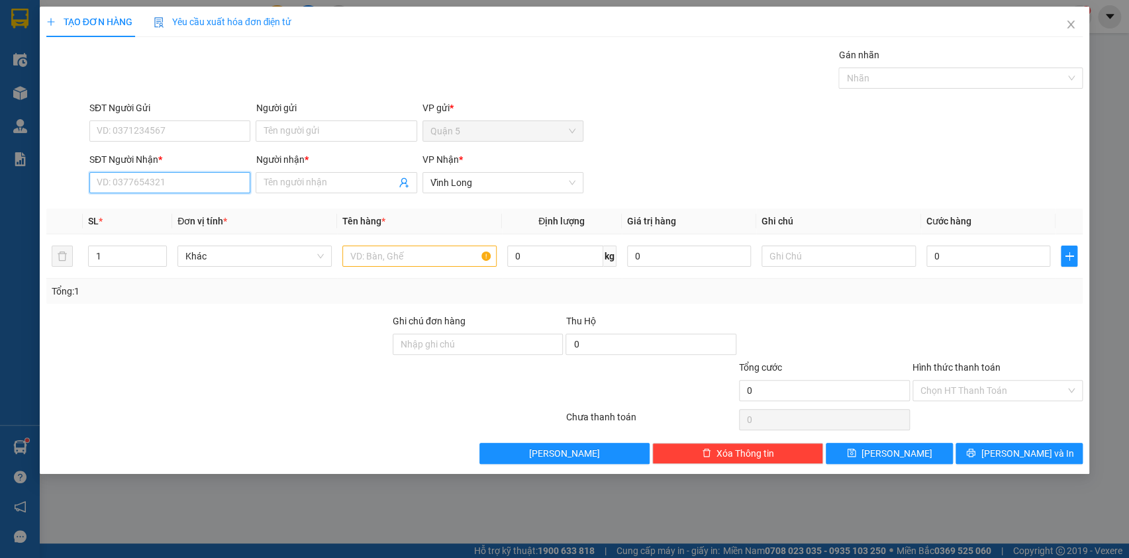
click at [122, 179] on input "SĐT Người Nhận *" at bounding box center [169, 182] width 161 height 21
click at [125, 219] on div "0907734237 - duoc" at bounding box center [169, 209] width 161 height 21
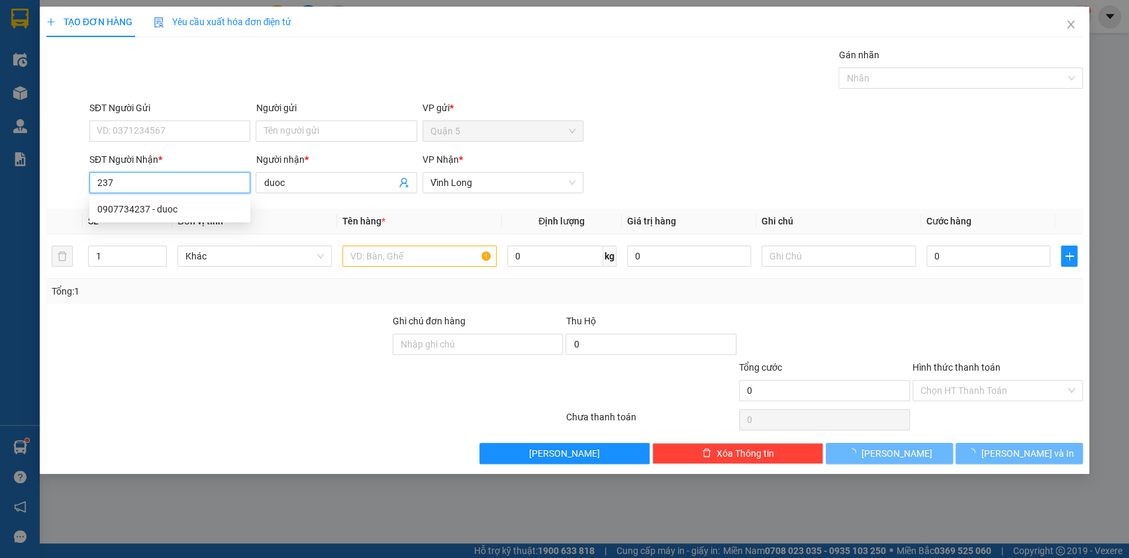
type input "0907734237"
type input "duoc"
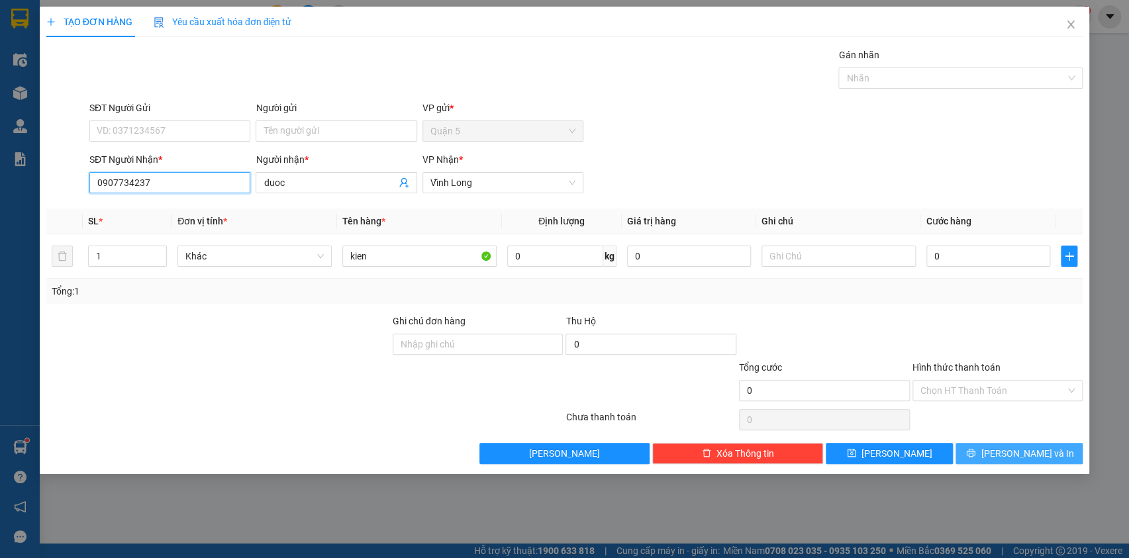
type input "0907734237"
click at [1015, 444] on button "[PERSON_NAME] và In" at bounding box center [1019, 453] width 127 height 21
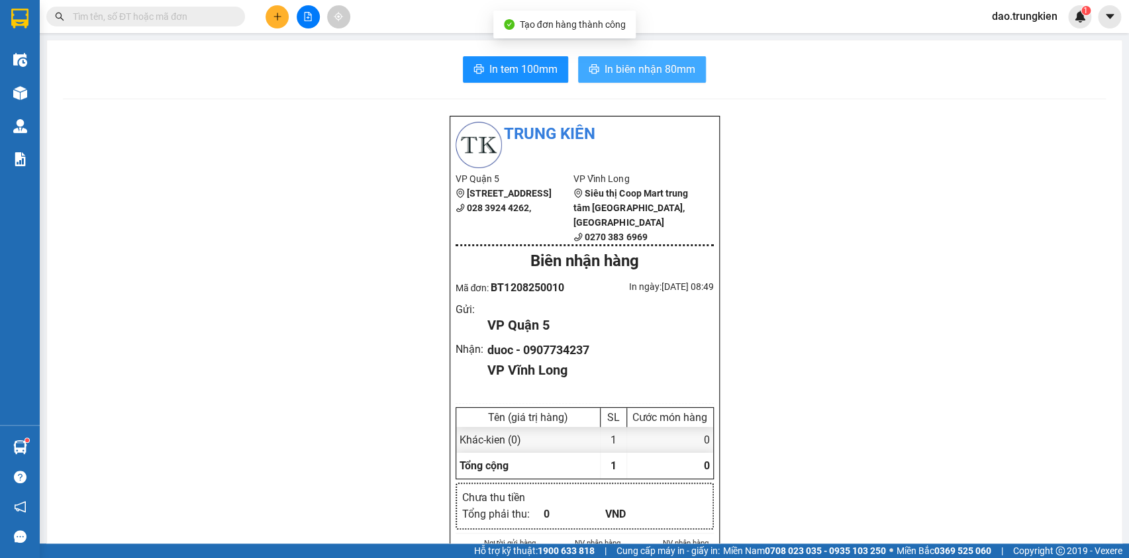
click at [613, 70] on span "In biên nhận 80mm" at bounding box center [650, 69] width 91 height 17
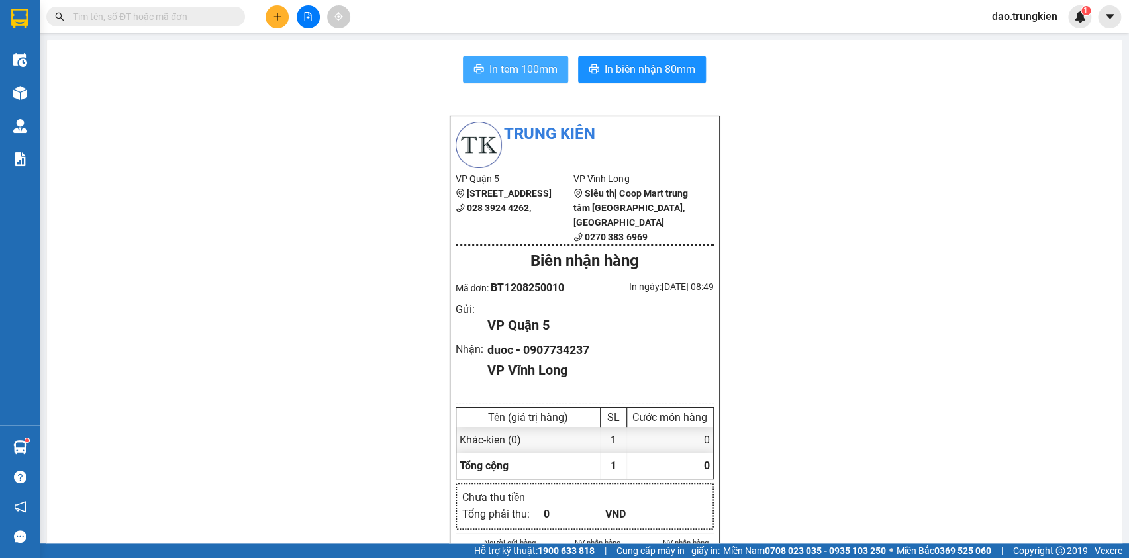
click at [513, 70] on span "In tem 100mm" at bounding box center [524, 69] width 68 height 17
click at [280, 20] on icon "plus" at bounding box center [277, 16] width 9 height 9
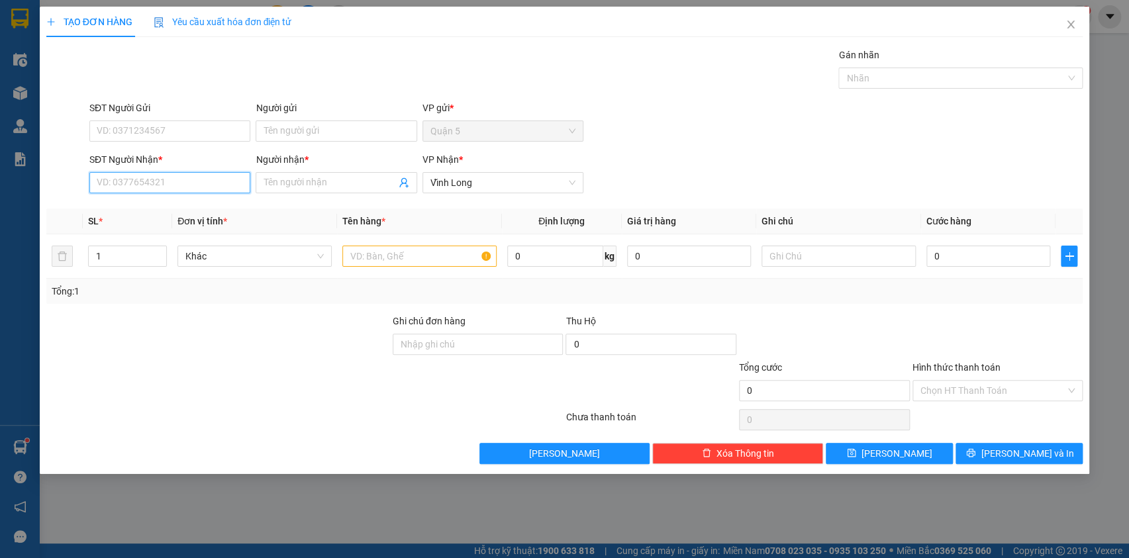
click at [121, 179] on input "SĐT Người Nhận *" at bounding box center [169, 182] width 161 height 21
type input "0913177720"
click at [272, 185] on input "Người nhận *" at bounding box center [330, 183] width 132 height 15
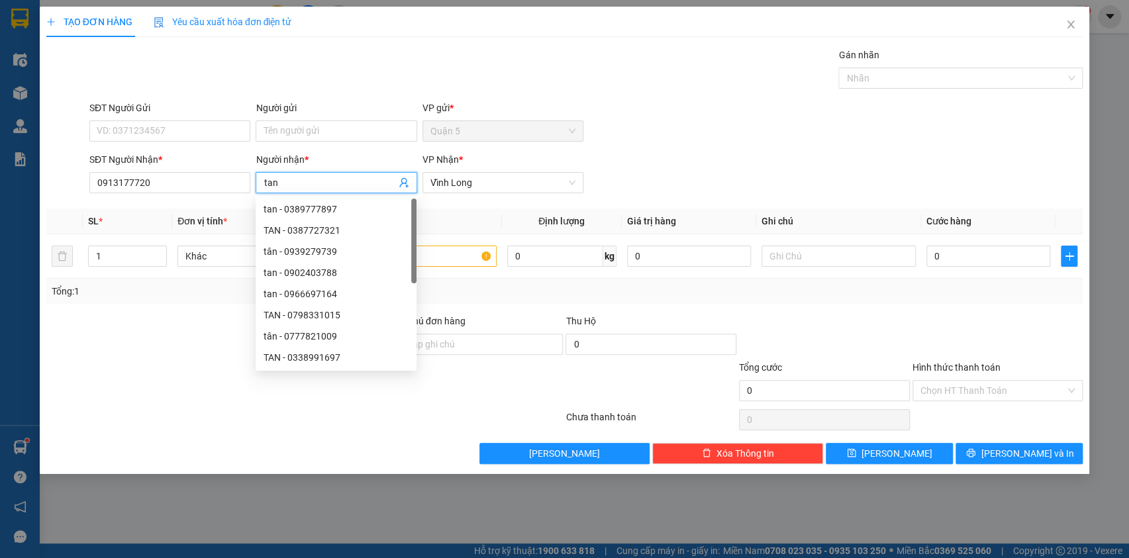
type input "tan"
click at [315, 57] on div "Gán nhãn Nhãn" at bounding box center [586, 71] width 999 height 46
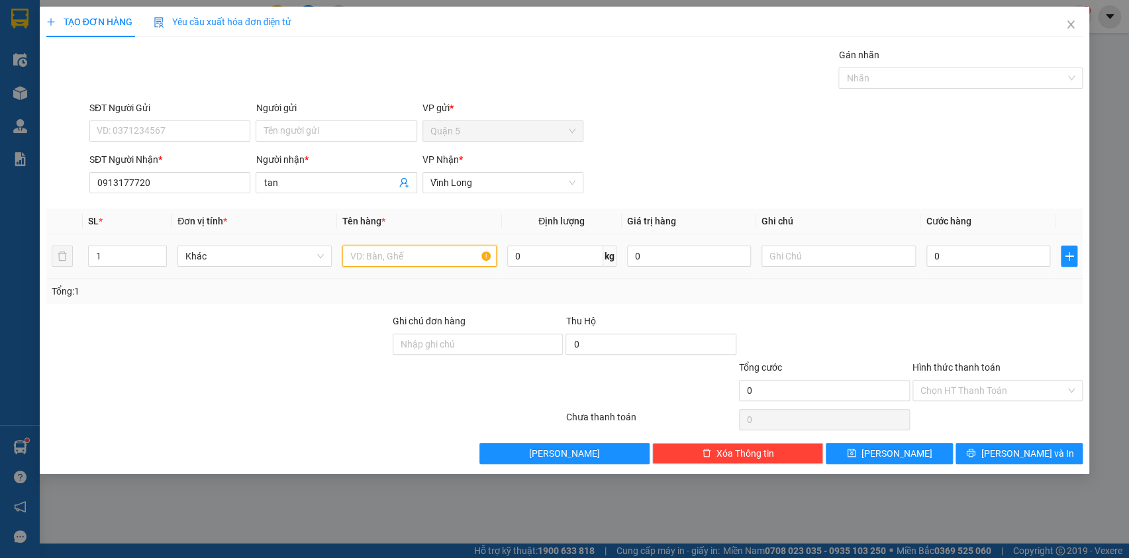
click at [378, 256] on input "text" at bounding box center [419, 256] width 154 height 21
type input "thung"
click at [953, 265] on input "0" at bounding box center [989, 256] width 125 height 21
type input "3"
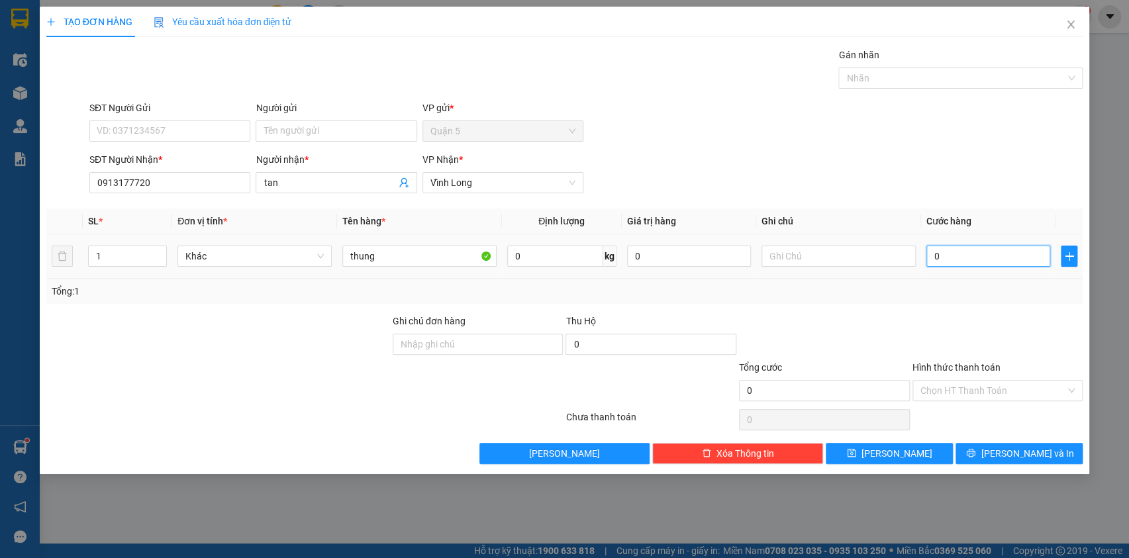
type input "3"
type input "30"
type input "30.000"
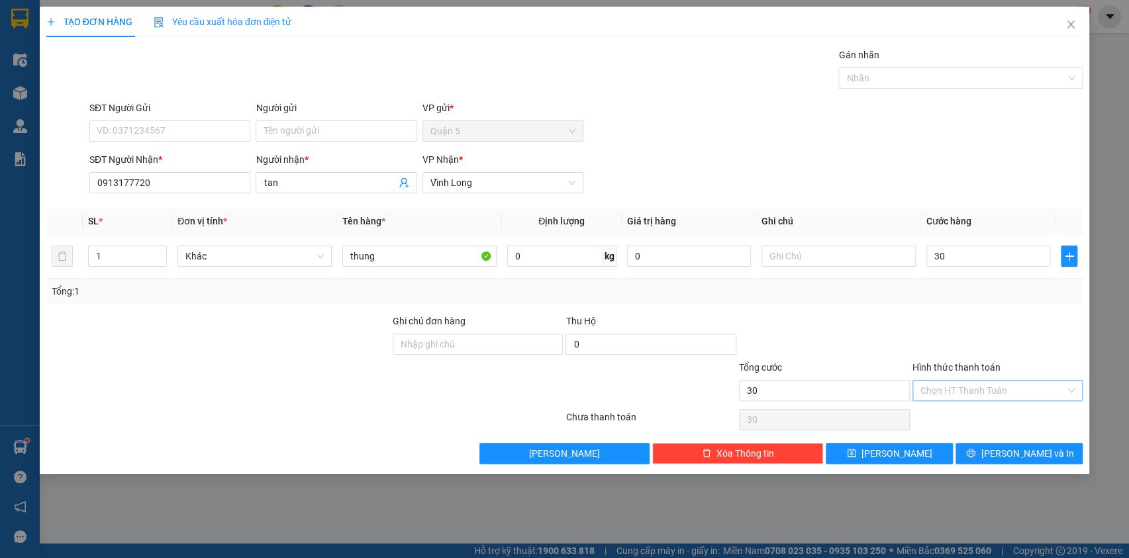
type input "30.000"
drag, startPoint x: 953, startPoint y: 386, endPoint x: 961, endPoint y: 391, distance: 9.9
click at [959, 390] on input "Hình thức thanh toán" at bounding box center [994, 391] width 146 height 20
drag, startPoint x: 974, startPoint y: 417, endPoint x: 1004, endPoint y: 437, distance: 34.9
click at [978, 419] on div "Tại văn phòng" at bounding box center [997, 416] width 155 height 15
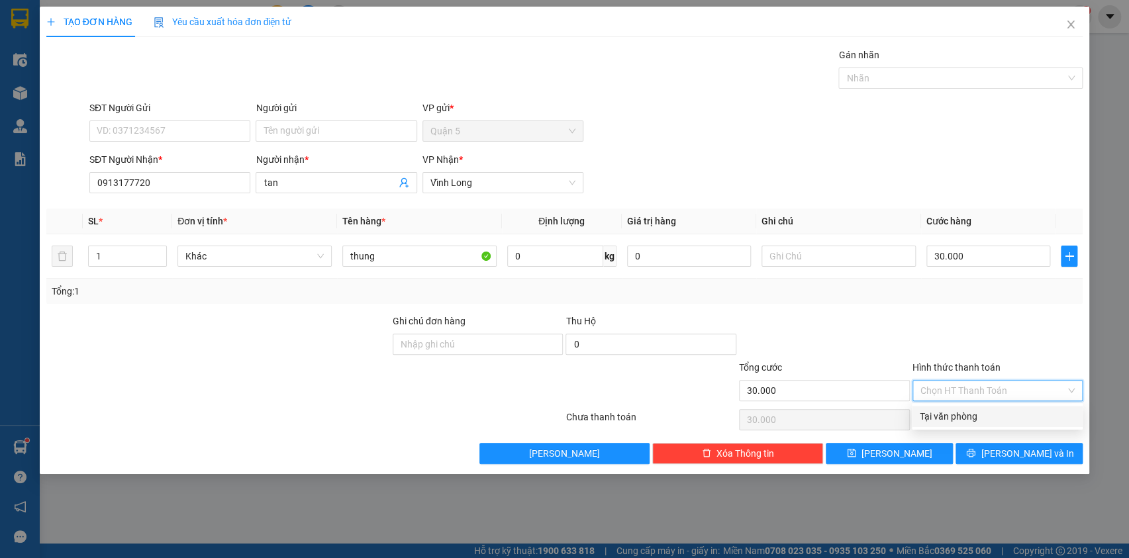
type input "0"
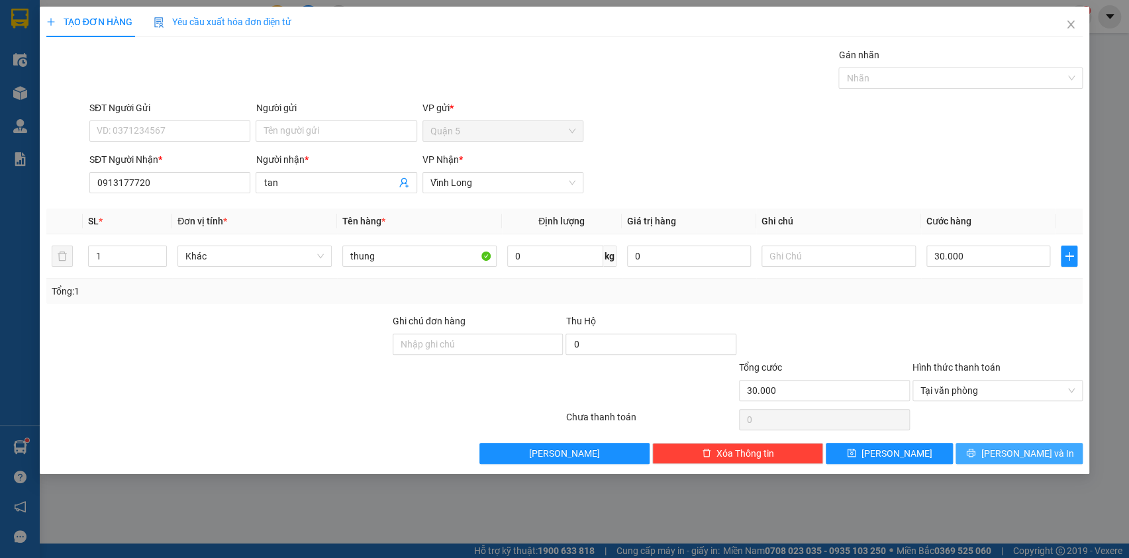
click at [1003, 456] on button "[PERSON_NAME] và In" at bounding box center [1019, 453] width 127 height 21
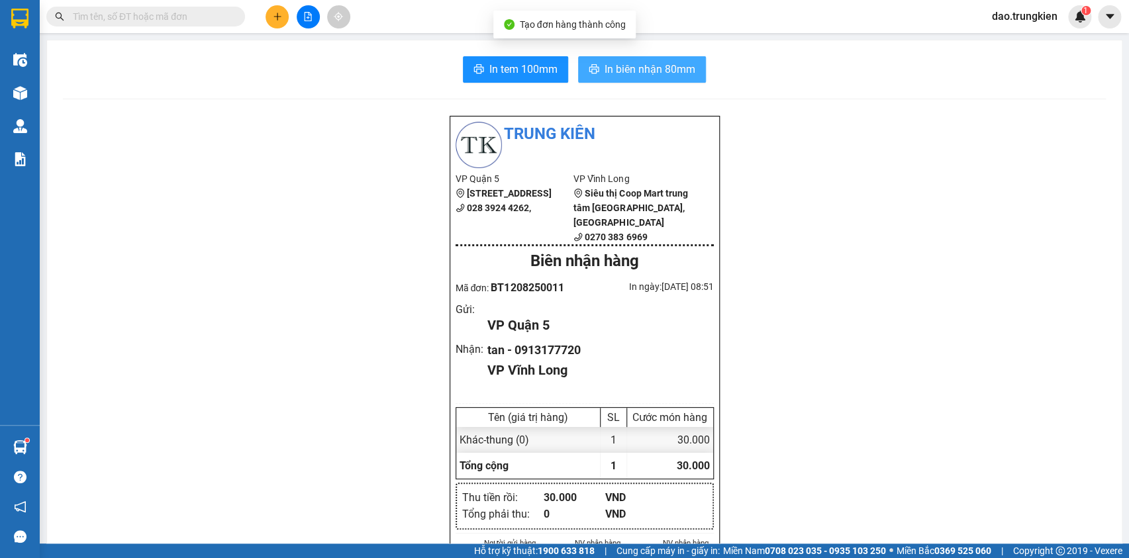
click at [621, 76] on span "In biên nhận 80mm" at bounding box center [650, 69] width 91 height 17
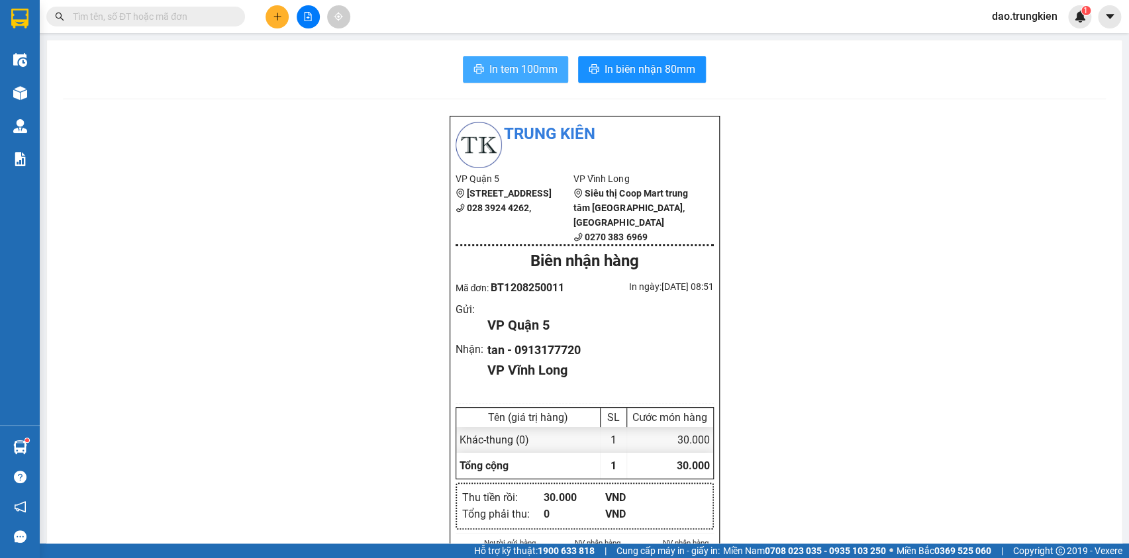
click at [526, 77] on span "In tem 100mm" at bounding box center [524, 69] width 68 height 17
click at [273, 13] on icon "plus" at bounding box center [277, 16] width 9 height 9
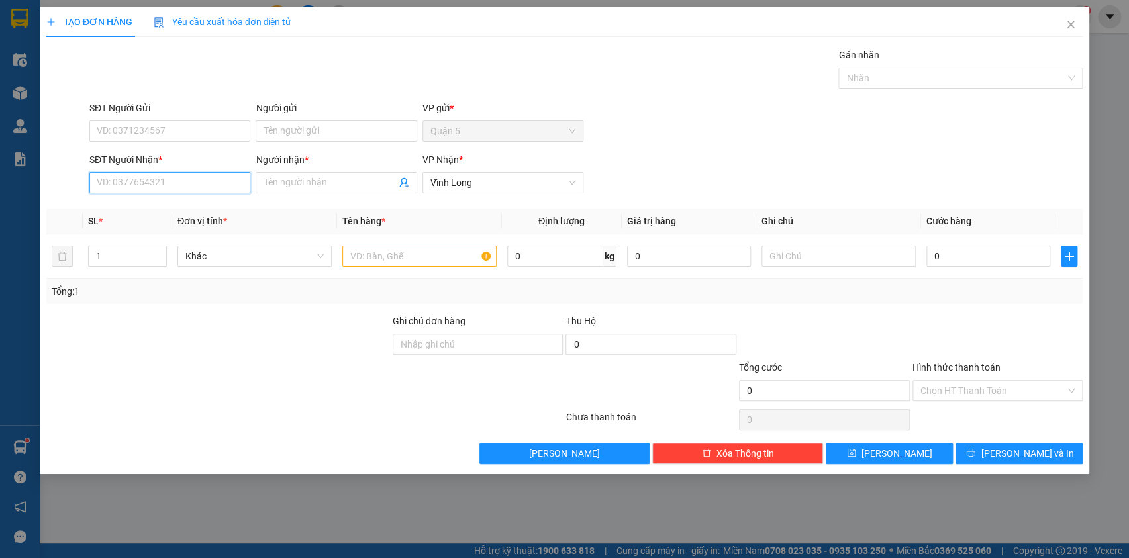
click at [139, 183] on input "SĐT Người Nhận *" at bounding box center [169, 182] width 161 height 21
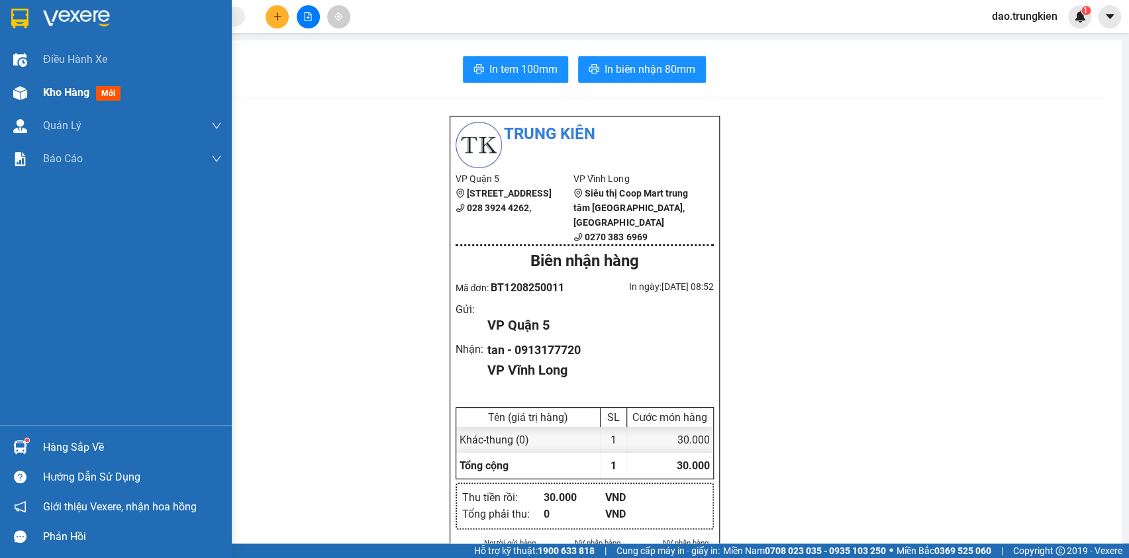
click at [107, 88] on div "Kho hàng mới" at bounding box center [84, 92] width 83 height 17
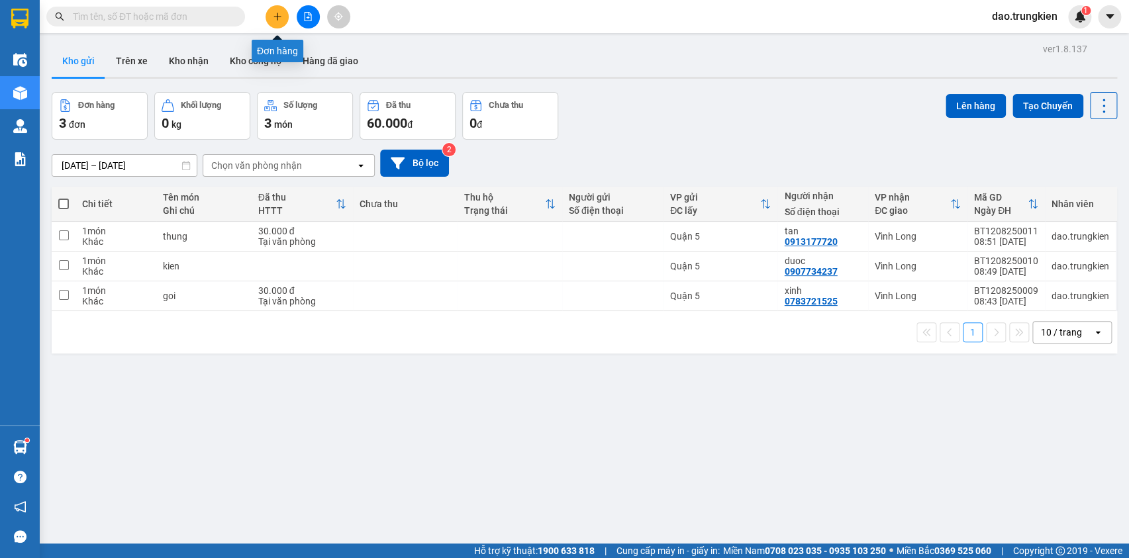
click at [280, 21] on icon "plus" at bounding box center [277, 16] width 9 height 9
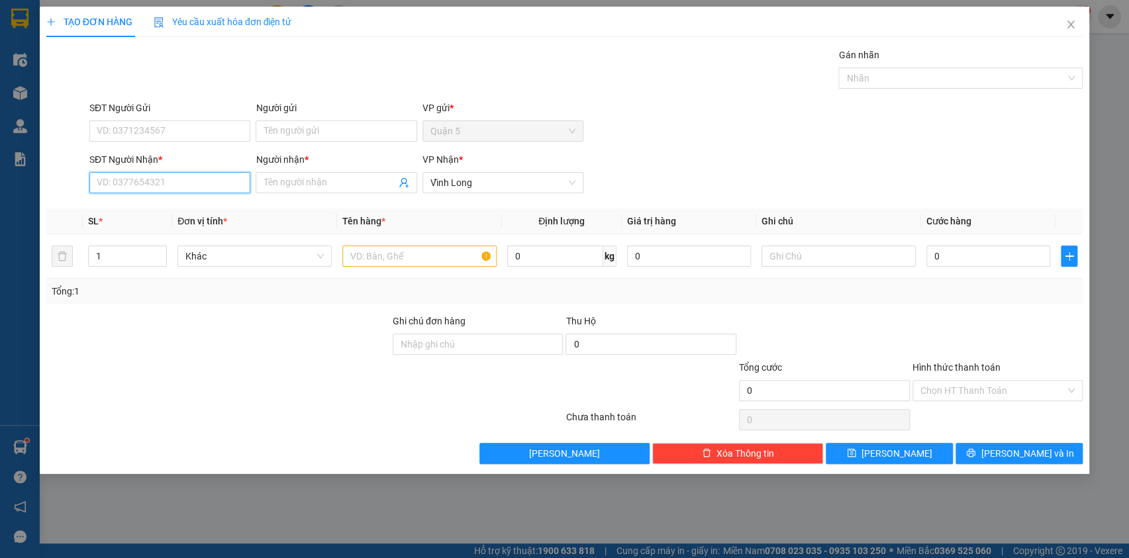
click at [123, 187] on input "SĐT Người Nhận *" at bounding box center [169, 182] width 161 height 21
click at [126, 205] on div "0822500018 - vinh" at bounding box center [169, 209] width 145 height 15
type input "0822500018"
type input "vinh"
type input "0822500018"
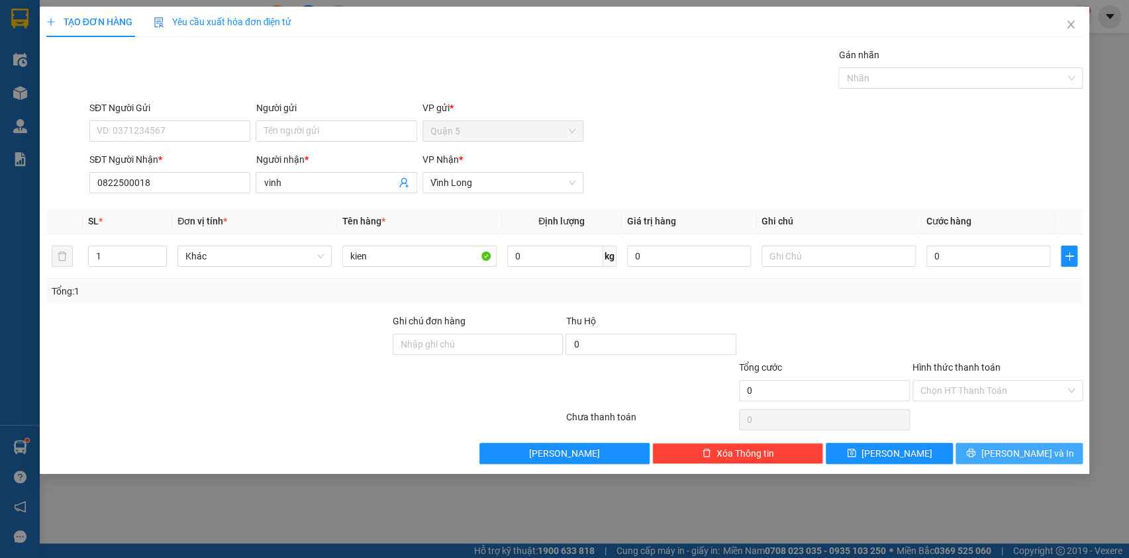
click at [1008, 457] on span "[PERSON_NAME] và In" at bounding box center [1027, 453] width 93 height 15
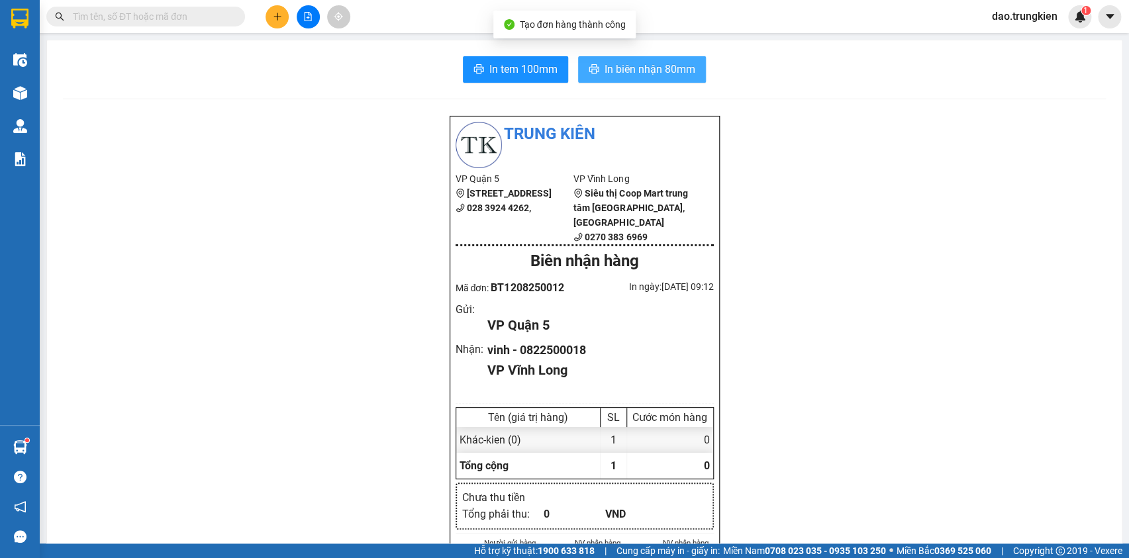
click at [649, 68] on span "In biên nhận 80mm" at bounding box center [650, 69] width 91 height 17
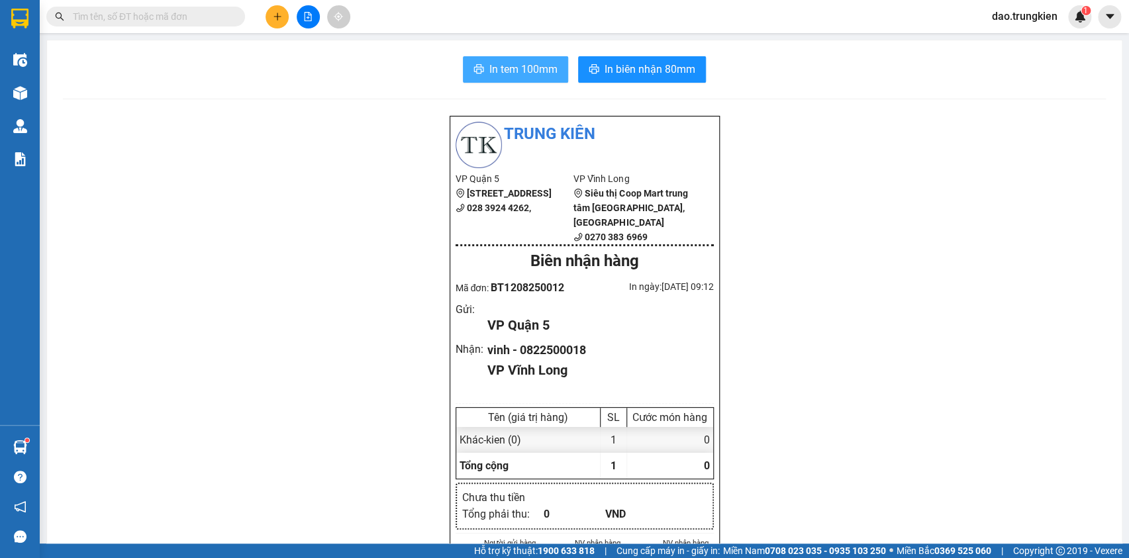
click at [503, 69] on span "In tem 100mm" at bounding box center [524, 69] width 68 height 17
drag, startPoint x: 268, startPoint y: 25, endPoint x: 288, endPoint y: 24, distance: 19.9
click at [266, 37] on body "Kết quả tìm kiếm ( 5 ) Bộ lọc Gửi 3 ngày gần nhất Mã ĐH Trạng thái Món hàng Thu…" at bounding box center [564, 279] width 1129 height 558
click at [275, 15] on icon "plus" at bounding box center [277, 16] width 9 height 9
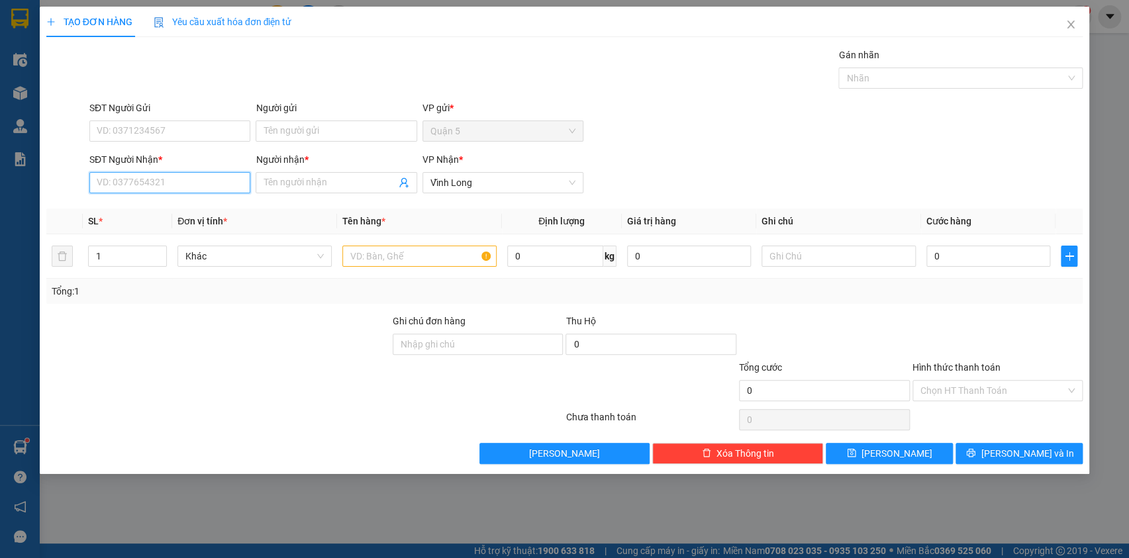
click at [140, 182] on input "SĐT Người Nhận *" at bounding box center [169, 182] width 161 height 21
click at [142, 207] on div "0786727872 - phương" at bounding box center [169, 209] width 145 height 15
type input "0786727872"
type input "phương"
type input "0786727872"
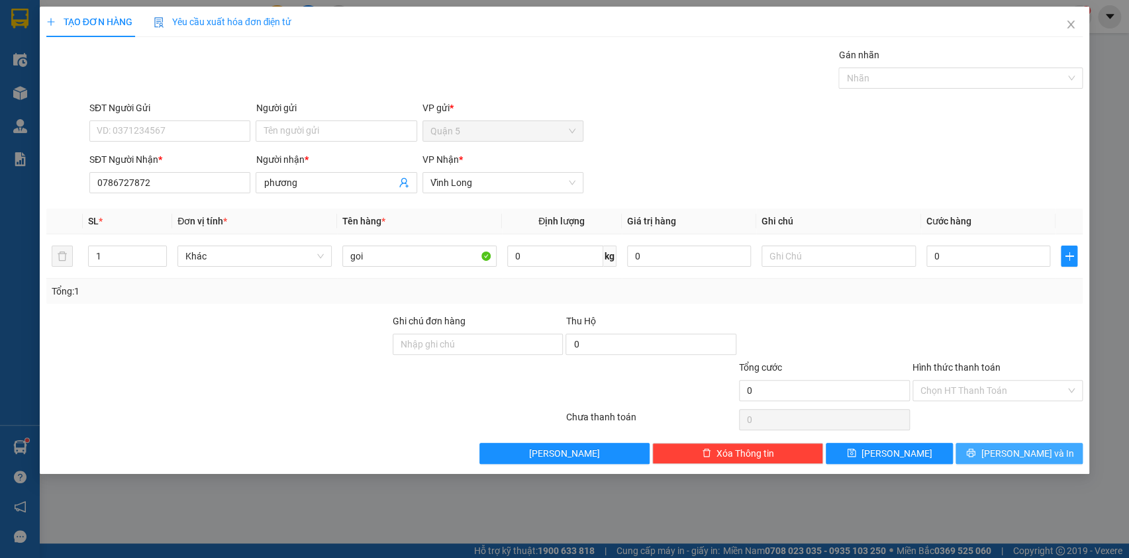
click at [1014, 451] on span "[PERSON_NAME] và In" at bounding box center [1027, 453] width 93 height 15
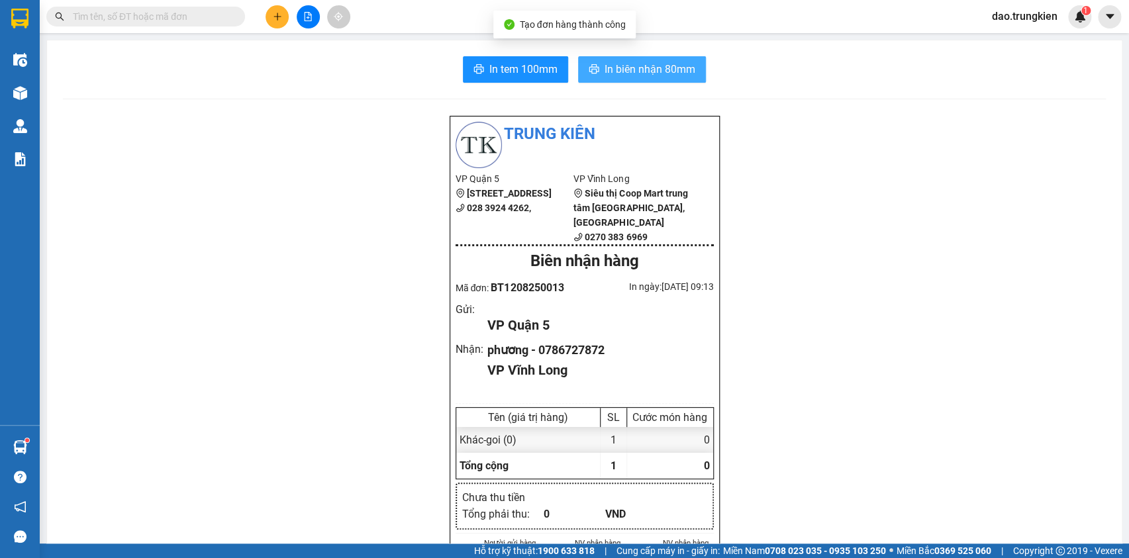
click at [638, 66] on span "In biên nhận 80mm" at bounding box center [650, 69] width 91 height 17
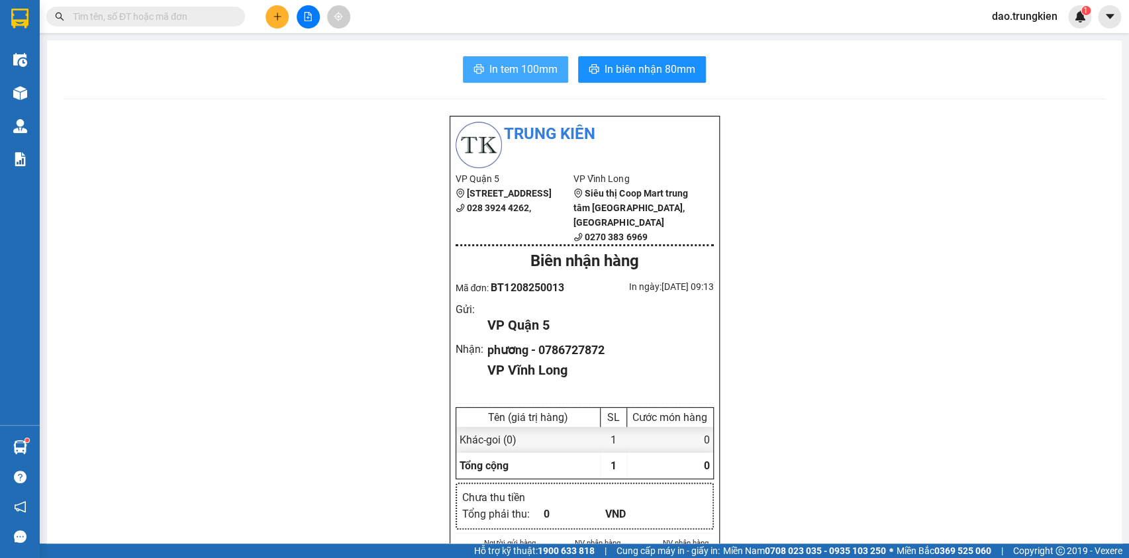
click at [505, 66] on span "In tem 100mm" at bounding box center [524, 69] width 68 height 17
click at [276, 13] on icon "plus" at bounding box center [277, 16] width 9 height 9
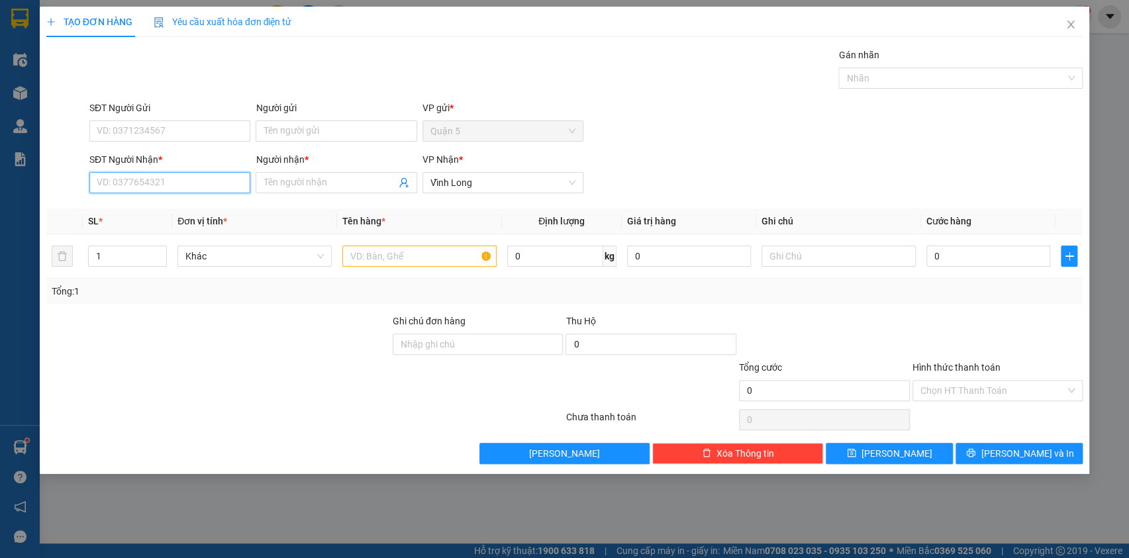
click at [142, 175] on input "SĐT Người Nhận *" at bounding box center [169, 182] width 161 height 21
click at [140, 205] on div "0909475288 - khoi nguyen VU" at bounding box center [169, 209] width 145 height 15
type input "0909475288"
type input "khoi nguyen VU"
type input "0909475288"
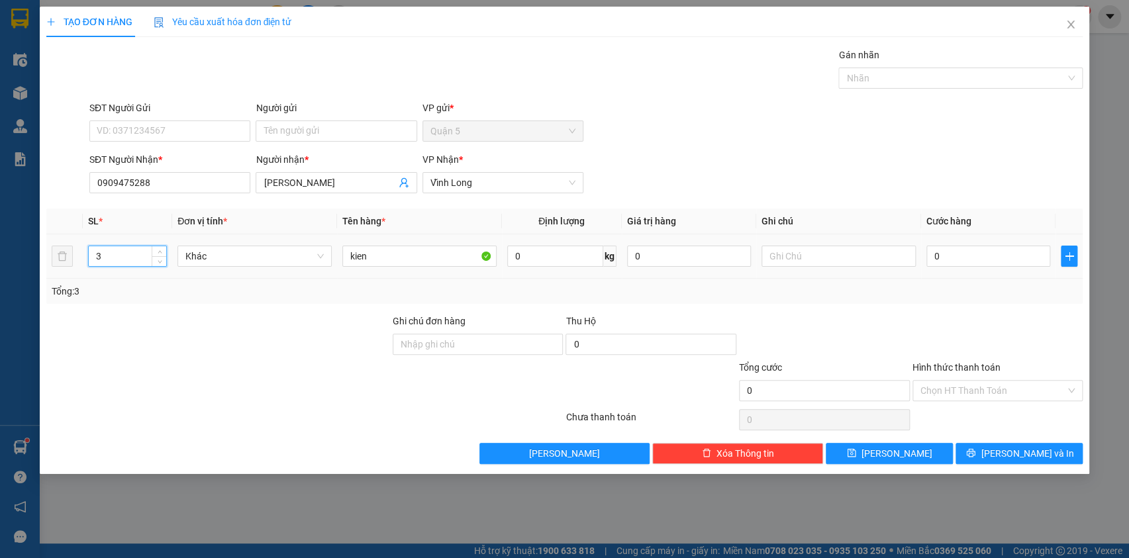
click at [112, 256] on input "3" at bounding box center [128, 256] width 78 height 20
type input "1"
click at [1025, 446] on span "[PERSON_NAME] và In" at bounding box center [1027, 453] width 93 height 15
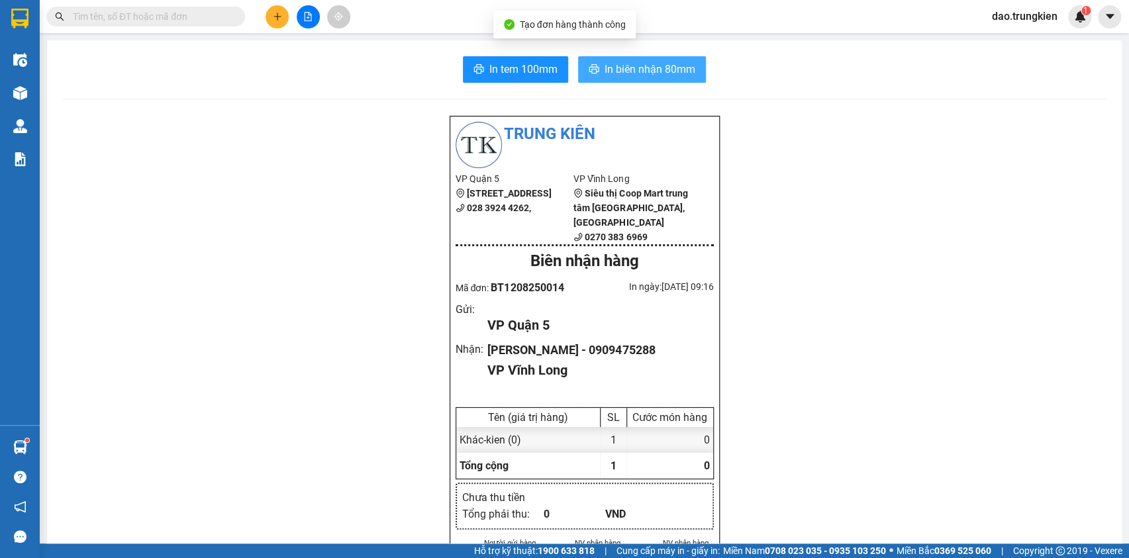
click at [633, 63] on span "In biên nhận 80mm" at bounding box center [650, 69] width 91 height 17
click at [505, 70] on span "In tem 100mm" at bounding box center [524, 69] width 68 height 17
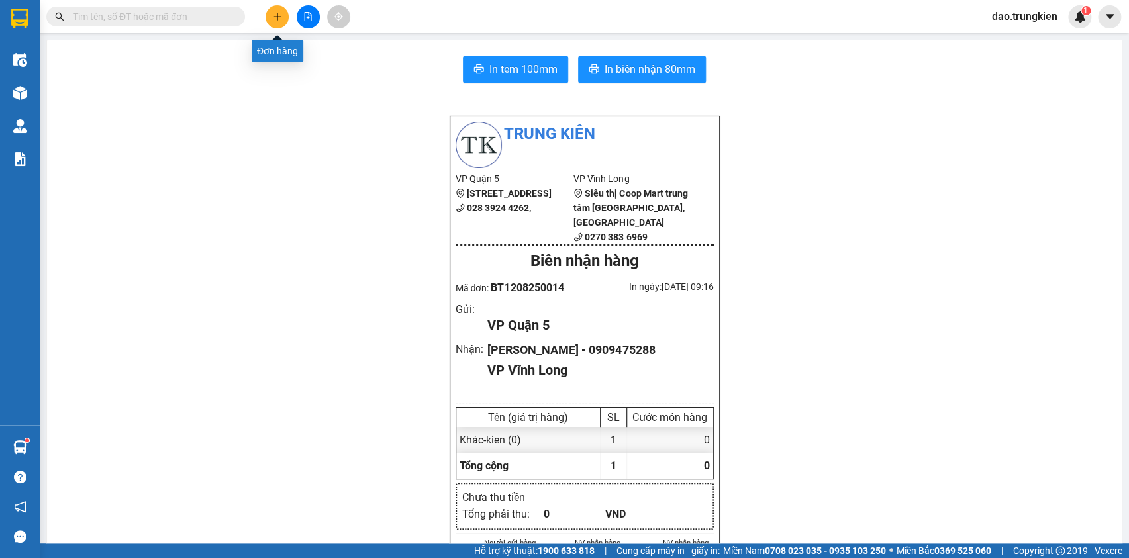
click at [274, 15] on icon "plus" at bounding box center [277, 16] width 9 height 9
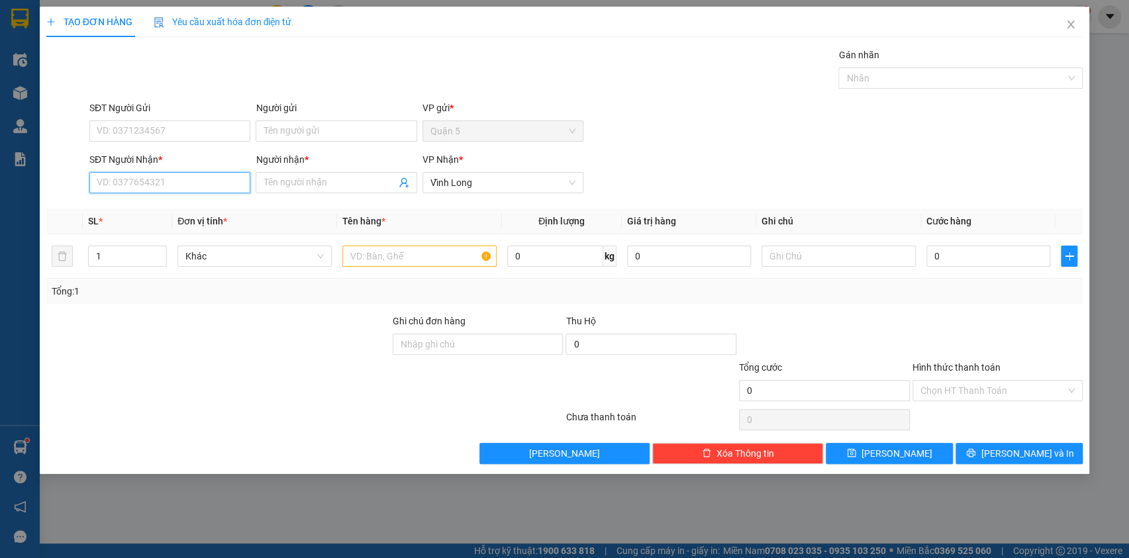
click at [120, 186] on input "SĐT Người Nhận *" at bounding box center [169, 182] width 161 height 21
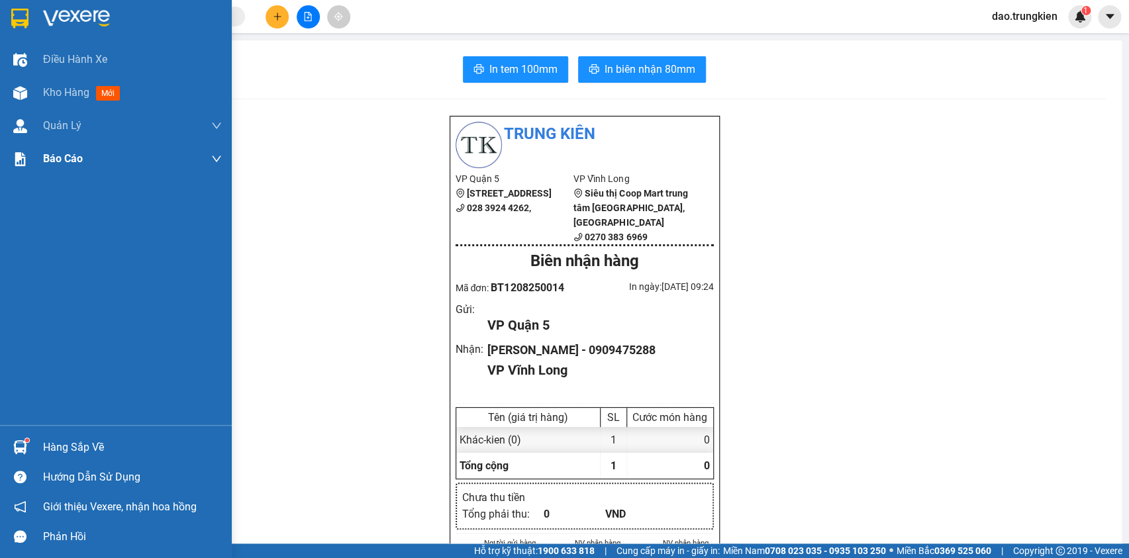
drag, startPoint x: 107, startPoint y: 89, endPoint x: 222, endPoint y: 145, distance: 128.3
click at [107, 90] on span "mới" at bounding box center [108, 93] width 24 height 15
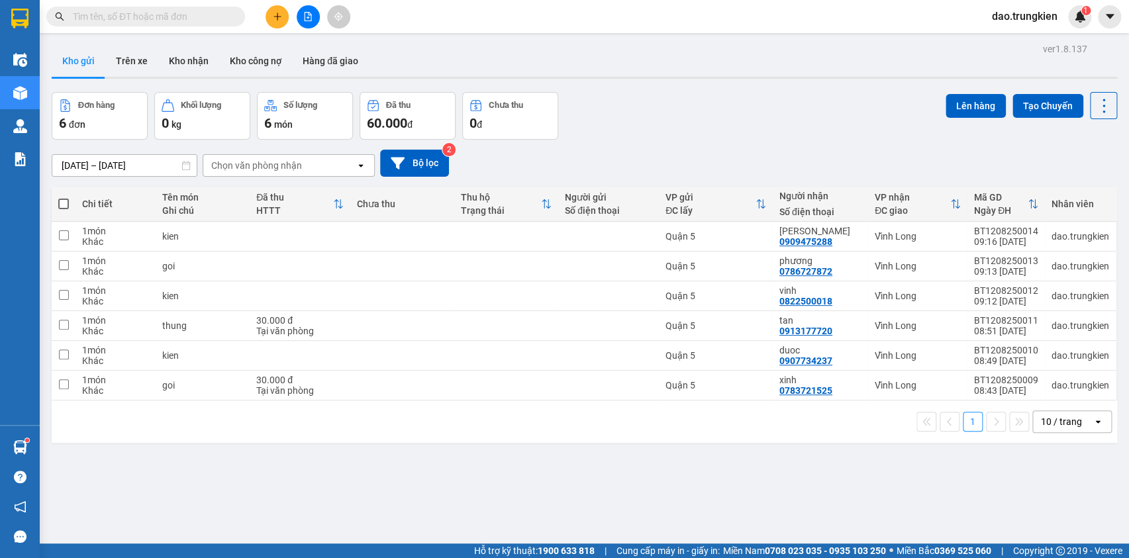
click at [64, 203] on span at bounding box center [63, 204] width 11 height 11
click at [64, 197] on input "checkbox" at bounding box center [64, 197] width 0 height 0
checkbox input "true"
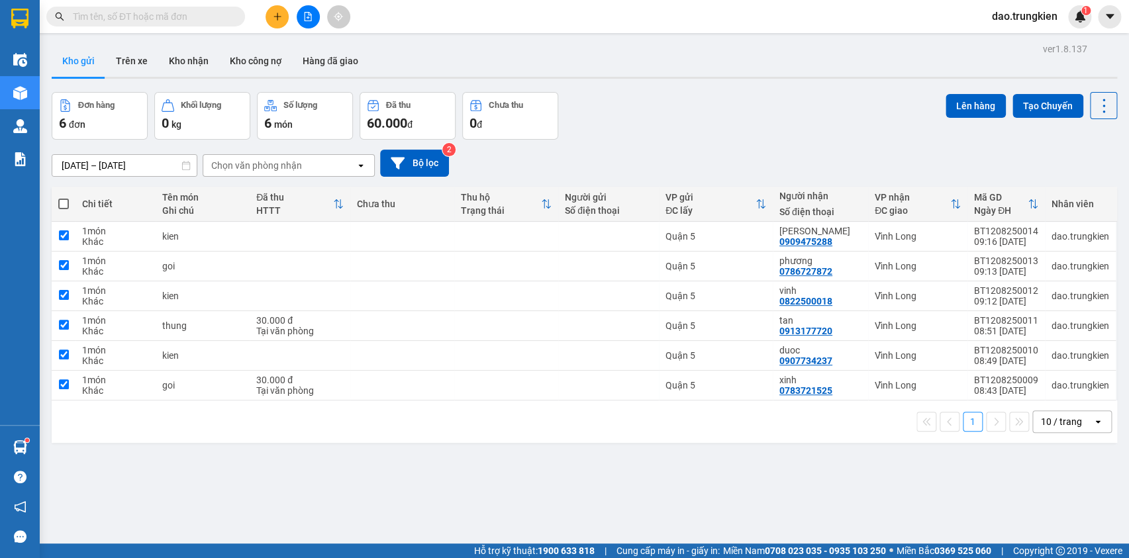
checkbox input "true"
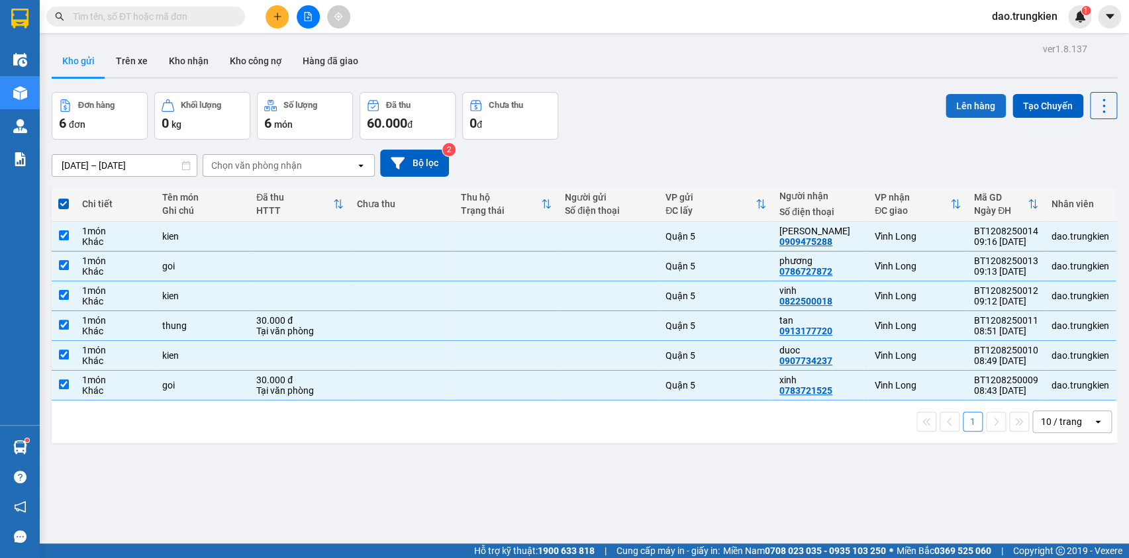
click at [957, 102] on button "Lên hàng" at bounding box center [976, 106] width 60 height 24
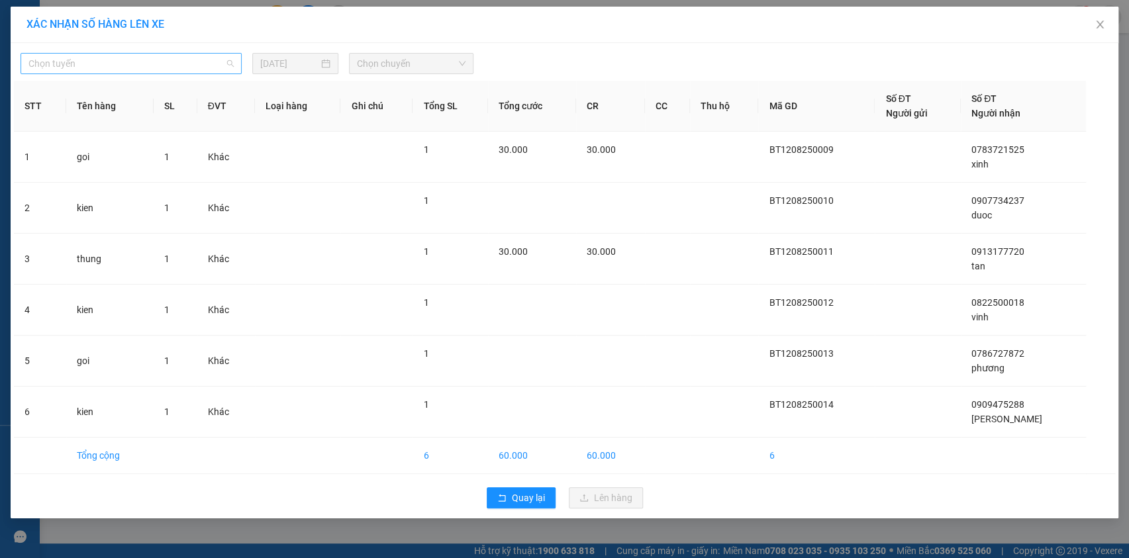
click at [223, 66] on span "Chọn tuyến" at bounding box center [130, 64] width 205 height 20
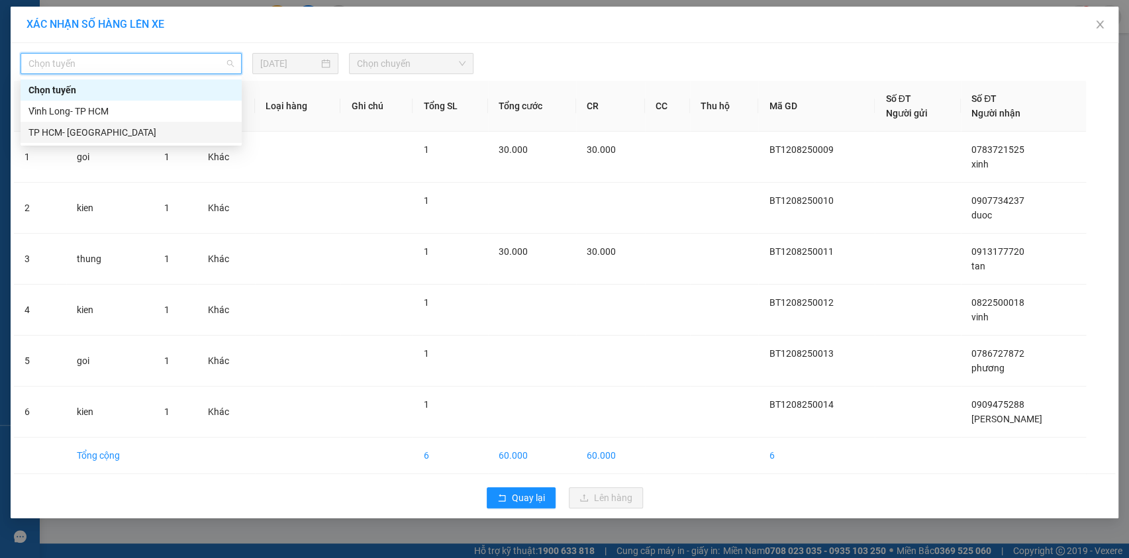
drag, startPoint x: 213, startPoint y: 135, endPoint x: 350, endPoint y: 87, distance: 144.8
click at [214, 135] on div "TP HCM- [GEOGRAPHIC_DATA]" at bounding box center [130, 132] width 205 height 15
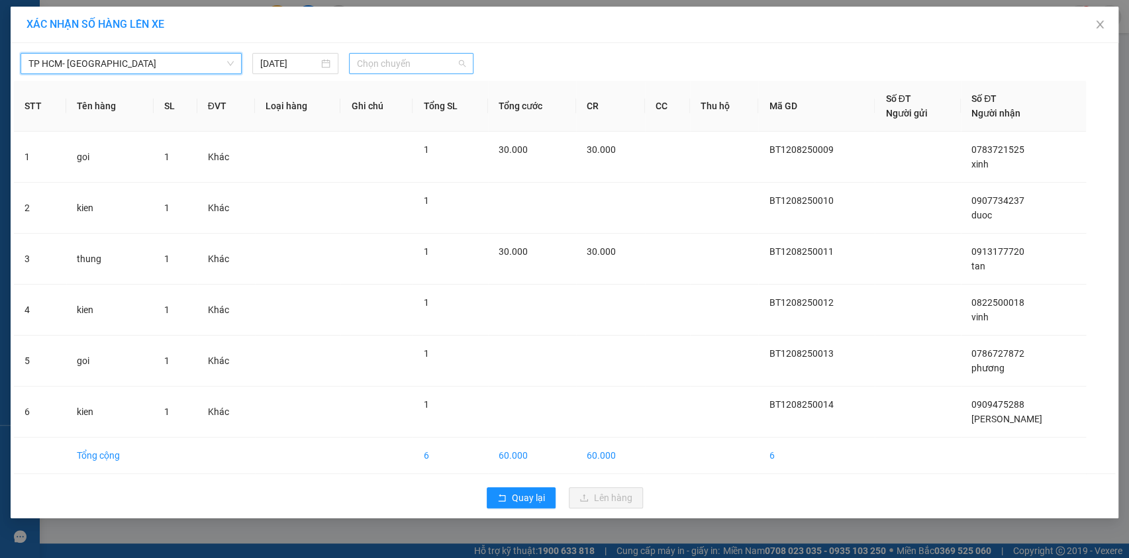
click at [445, 56] on span "Chọn chuyến" at bounding box center [411, 64] width 109 height 20
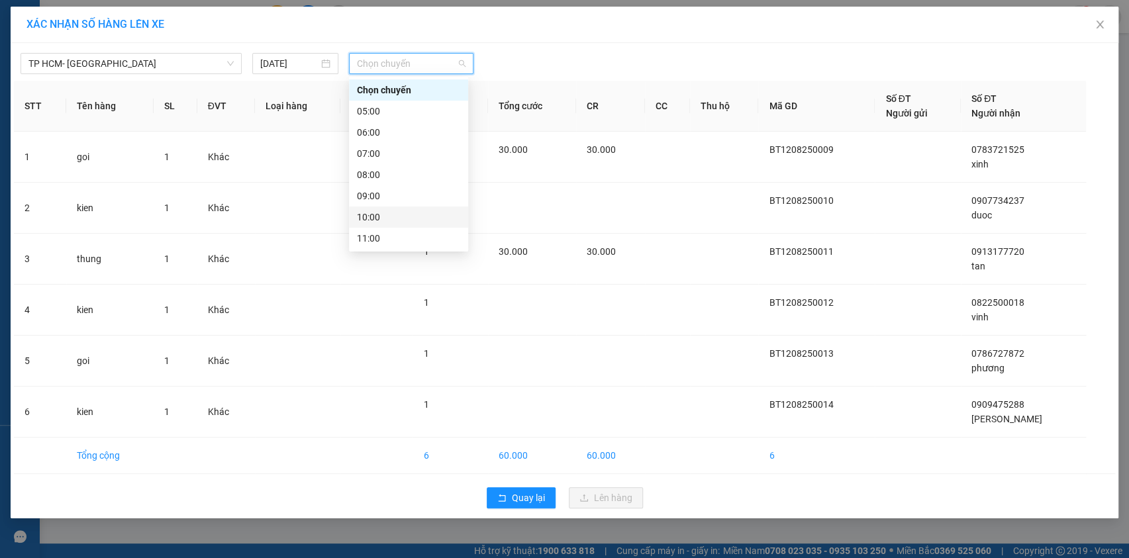
click at [411, 211] on div "10:00" at bounding box center [408, 217] width 103 height 15
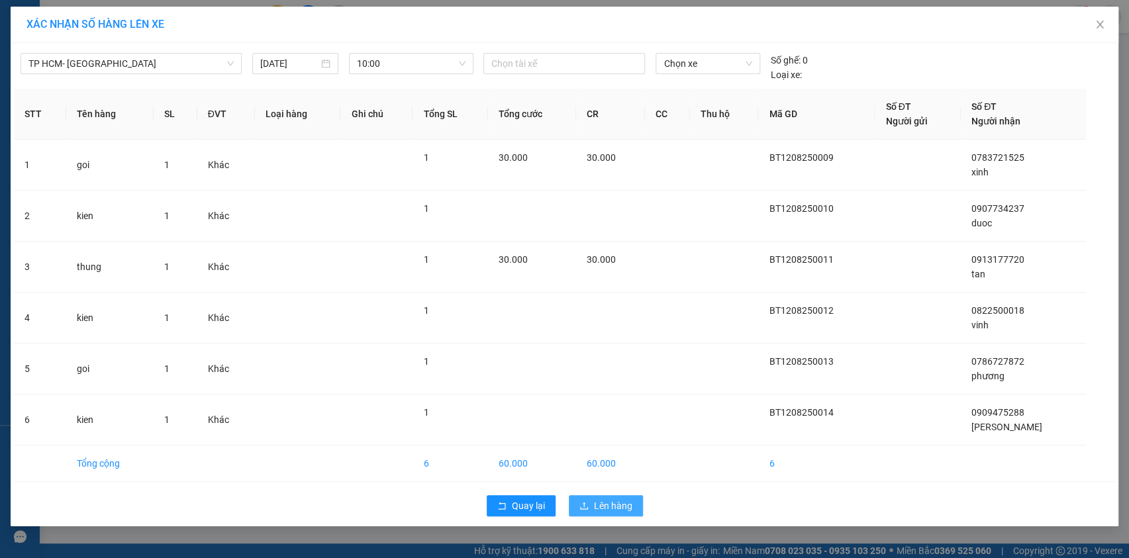
click at [603, 507] on span "Lên hàng" at bounding box center [613, 506] width 38 height 15
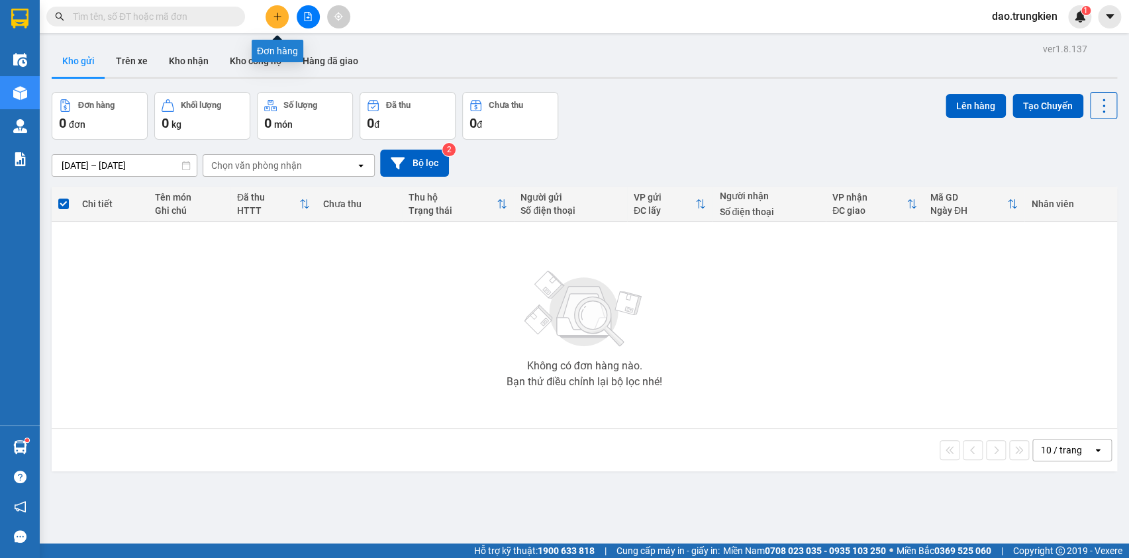
click at [273, 18] on icon "plus" at bounding box center [277, 16] width 9 height 9
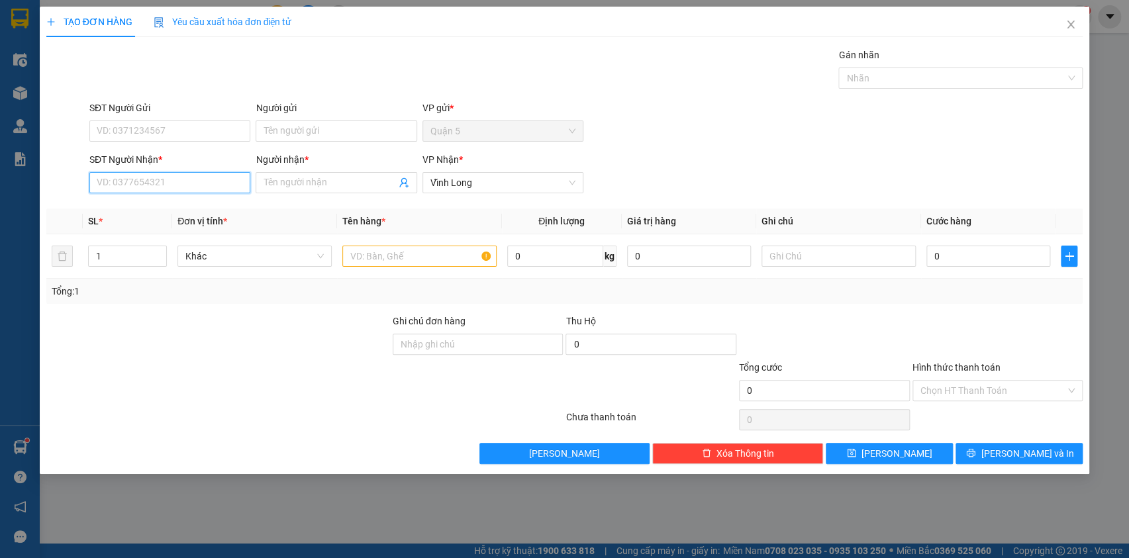
click at [149, 185] on input "SĐT Người Nhận *" at bounding box center [169, 182] width 161 height 21
click at [132, 226] on div "0932383869 - trúc mai" at bounding box center [169, 230] width 145 height 15
type input "0932383869"
type input "trúc mai"
type input "0932383869"
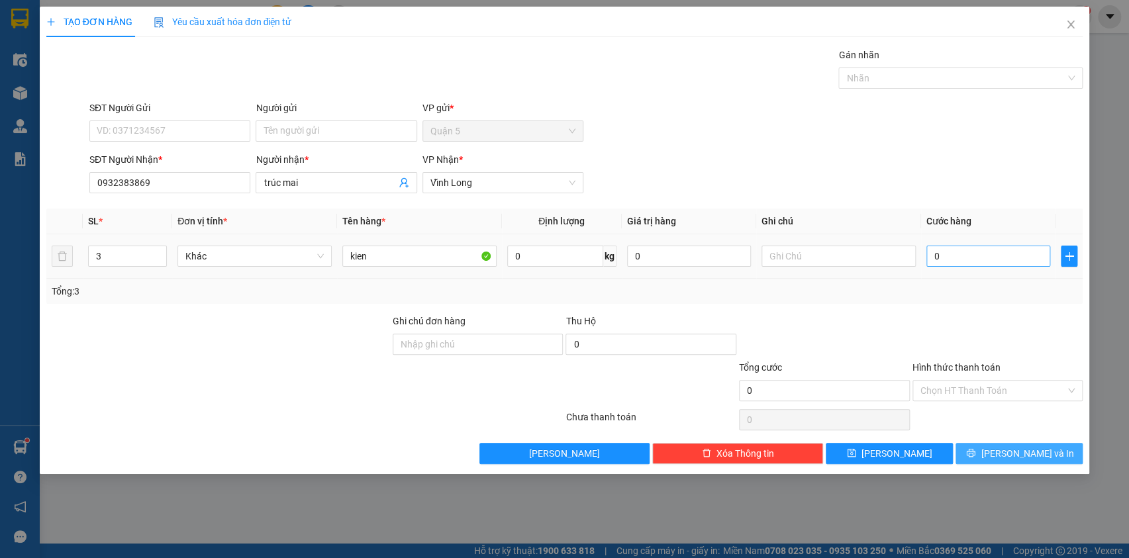
drag, startPoint x: 1016, startPoint y: 452, endPoint x: 985, endPoint y: 255, distance: 199.1
click at [1017, 448] on span "[PERSON_NAME] và In" at bounding box center [1027, 453] width 93 height 15
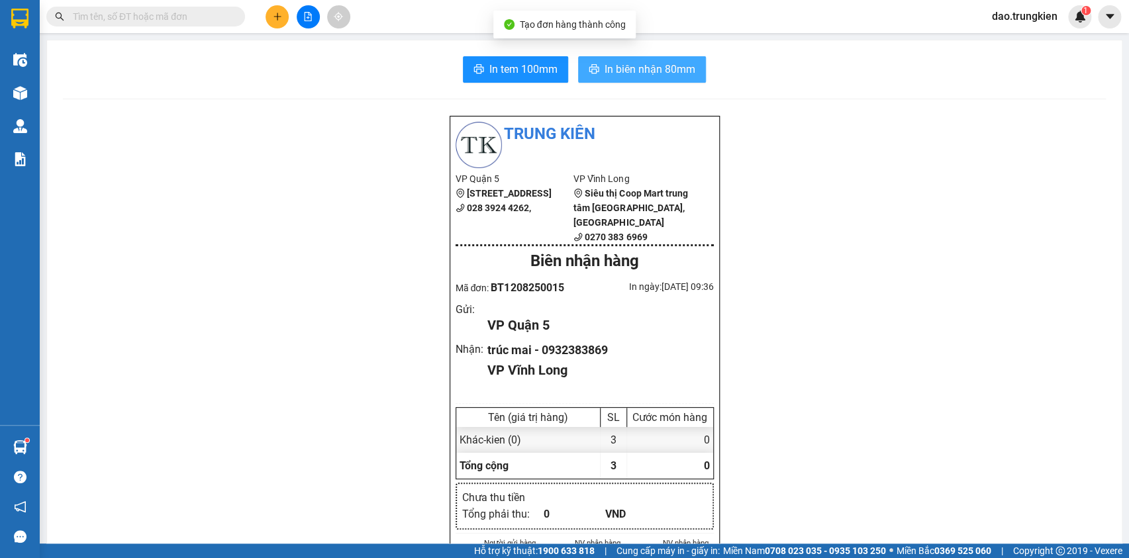
drag, startPoint x: 640, startPoint y: 74, endPoint x: 642, endPoint y: 86, distance: 12.7
click at [640, 75] on span "In biên nhận 80mm" at bounding box center [650, 69] width 91 height 17
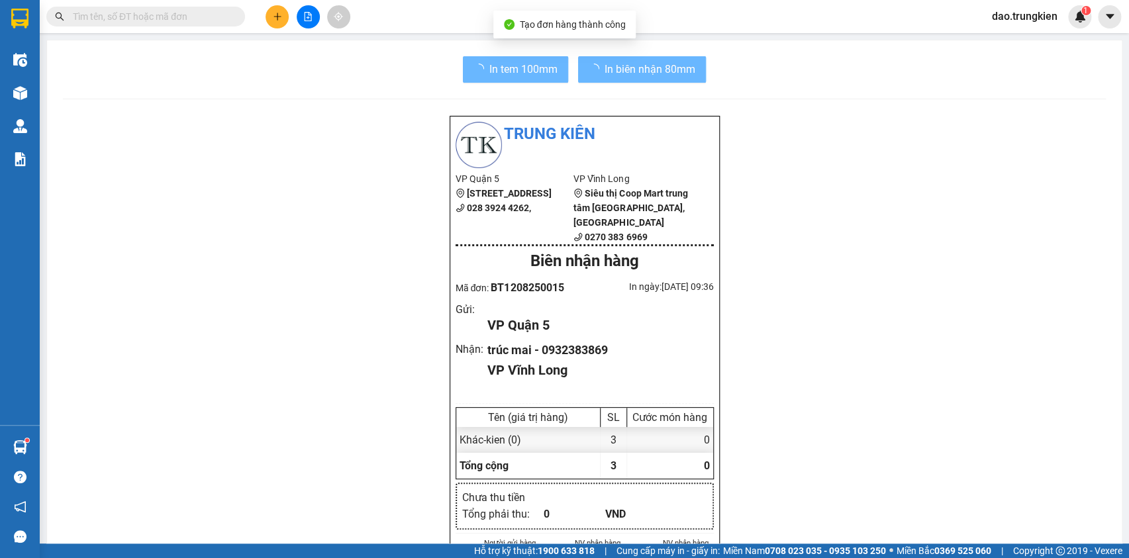
click at [511, 64] on span "In tem 100mm" at bounding box center [524, 69] width 68 height 17
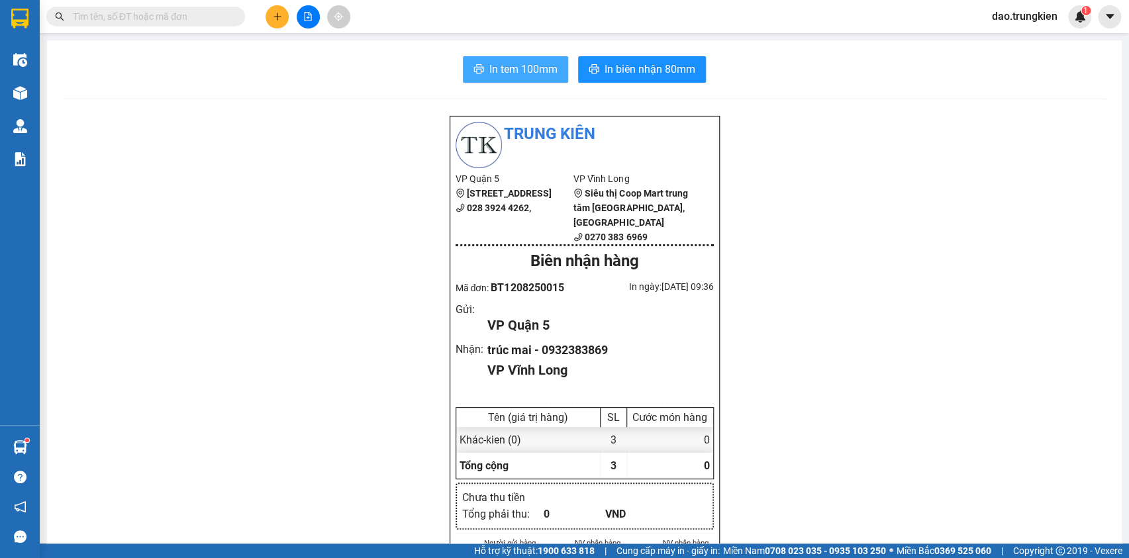
click at [523, 70] on span "In tem 100mm" at bounding box center [524, 69] width 68 height 17
click at [274, 19] on icon "plus" at bounding box center [277, 16] width 9 height 9
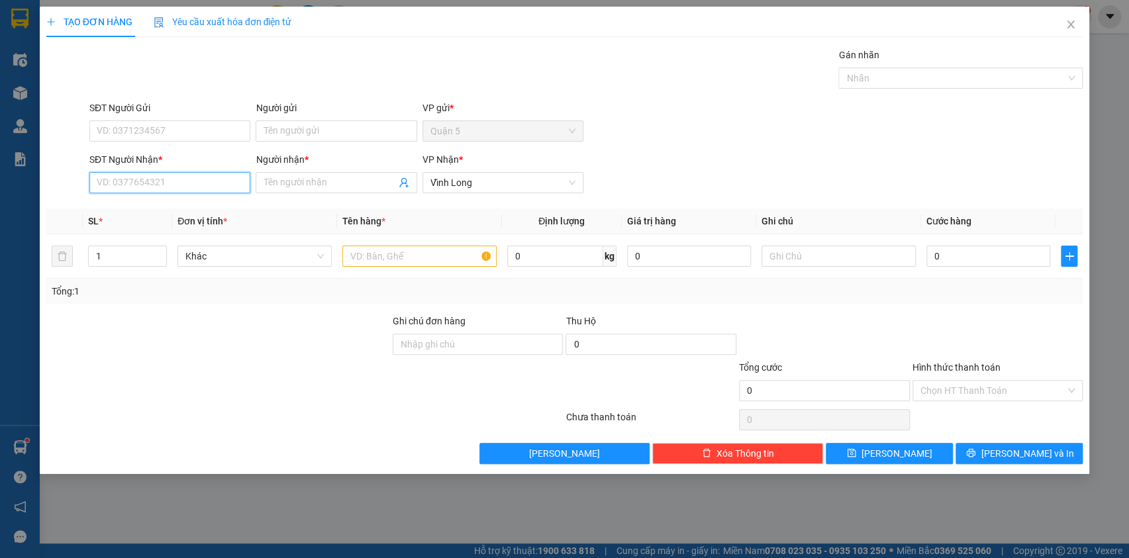
click at [117, 177] on input "SĐT Người Nhận *" at bounding box center [169, 182] width 161 height 21
click at [145, 209] on div "0945815559 - thanh" at bounding box center [169, 209] width 145 height 15
type input "0945815559"
type input "thanh"
type input "0945815559"
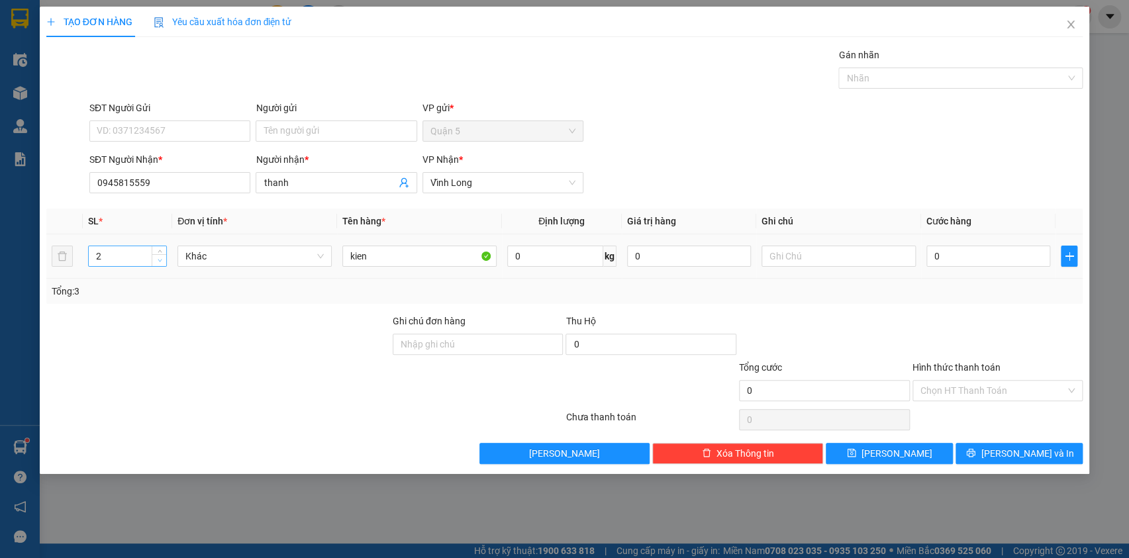
click at [156, 262] on span "down" at bounding box center [160, 261] width 8 height 8
type input "1"
click at [156, 262] on span "down" at bounding box center [160, 261] width 8 height 8
click at [994, 446] on button "[PERSON_NAME] và In" at bounding box center [1019, 453] width 127 height 21
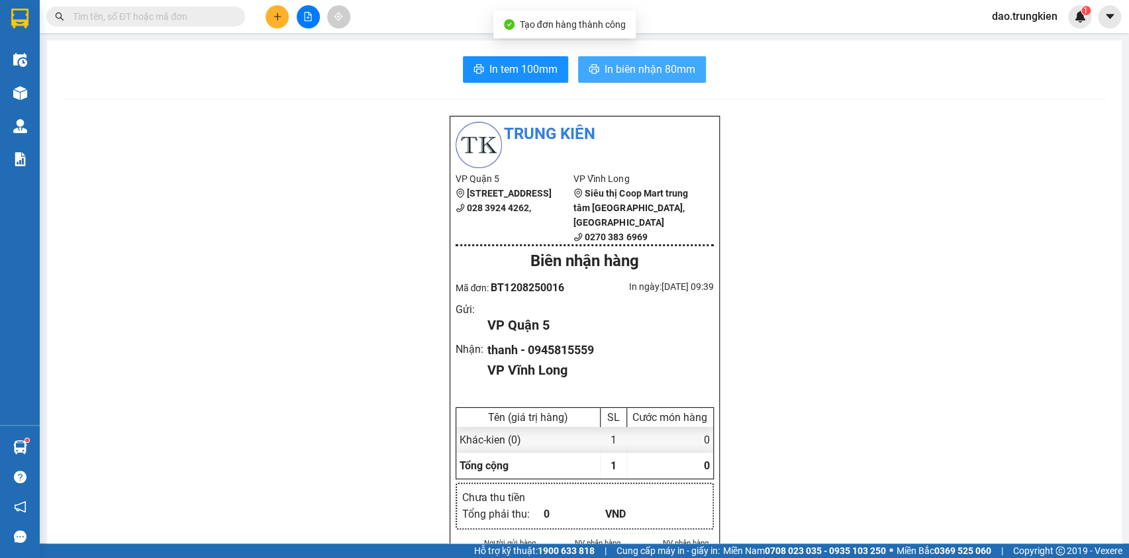
click at [634, 65] on span "In biên nhận 80mm" at bounding box center [650, 69] width 91 height 17
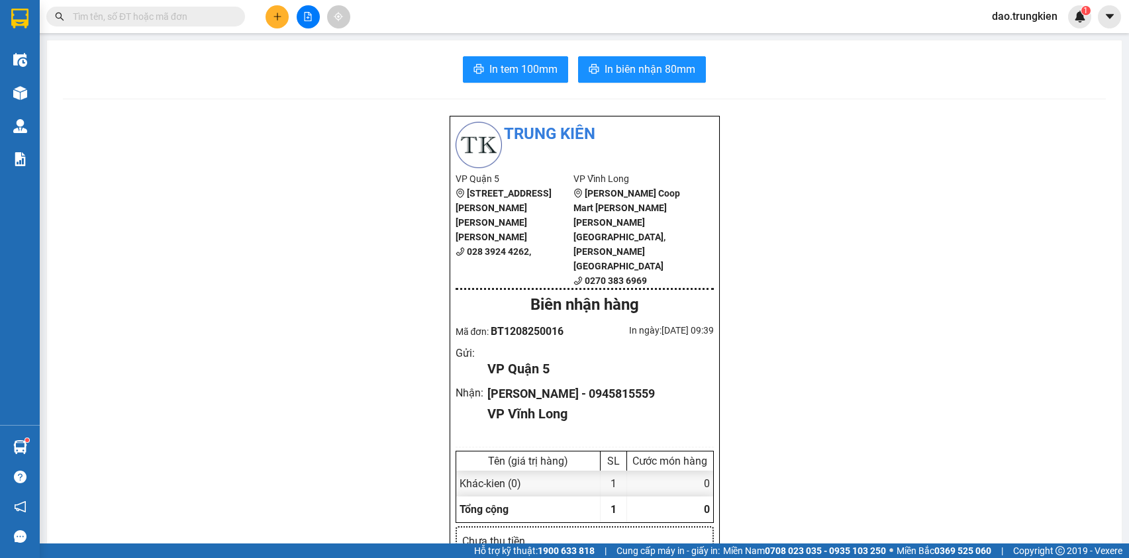
click at [505, 64] on span "In tem 100mm" at bounding box center [524, 69] width 68 height 17
click at [279, 18] on icon "plus" at bounding box center [277, 16] width 9 height 9
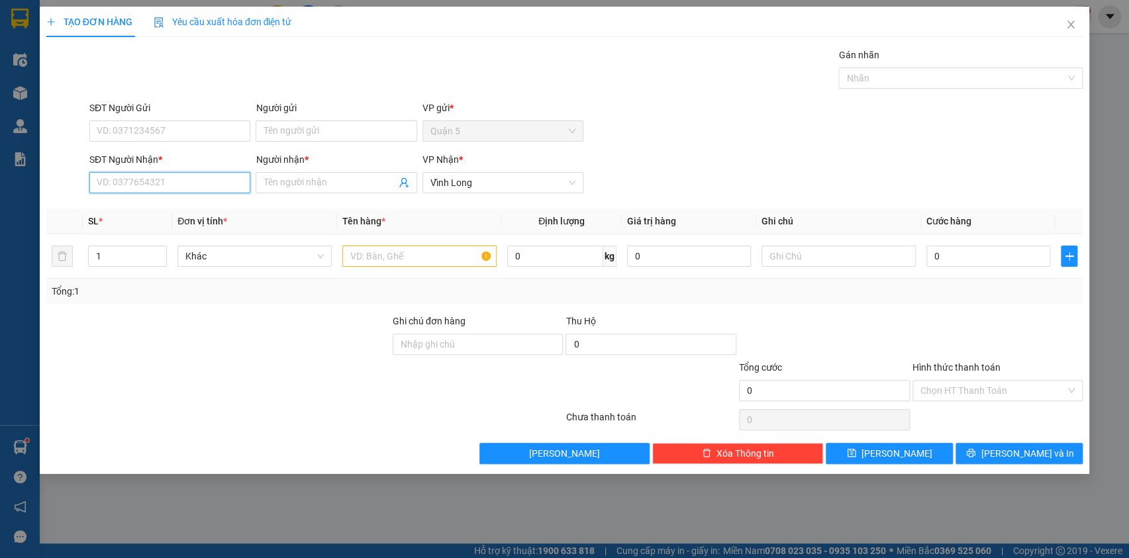
click at [120, 181] on input "SĐT Người Nhận *" at bounding box center [169, 182] width 161 height 21
click at [122, 211] on div "0975998307 - phu" at bounding box center [169, 209] width 145 height 15
type input "0975998307"
type input "phu"
type input "0975998307"
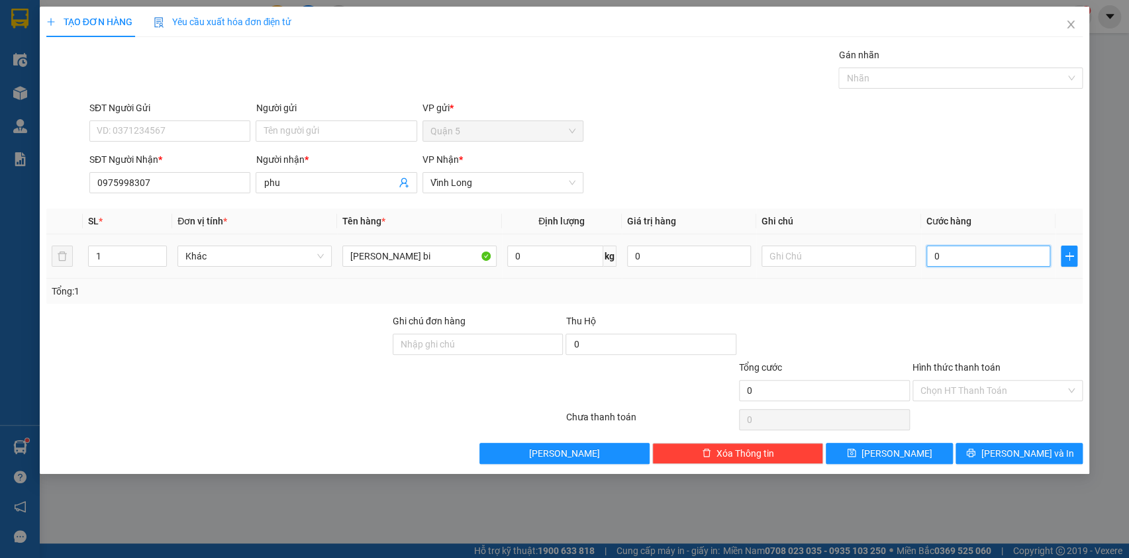
click at [947, 253] on input "0" at bounding box center [989, 256] width 125 height 21
type input "2"
type input "20"
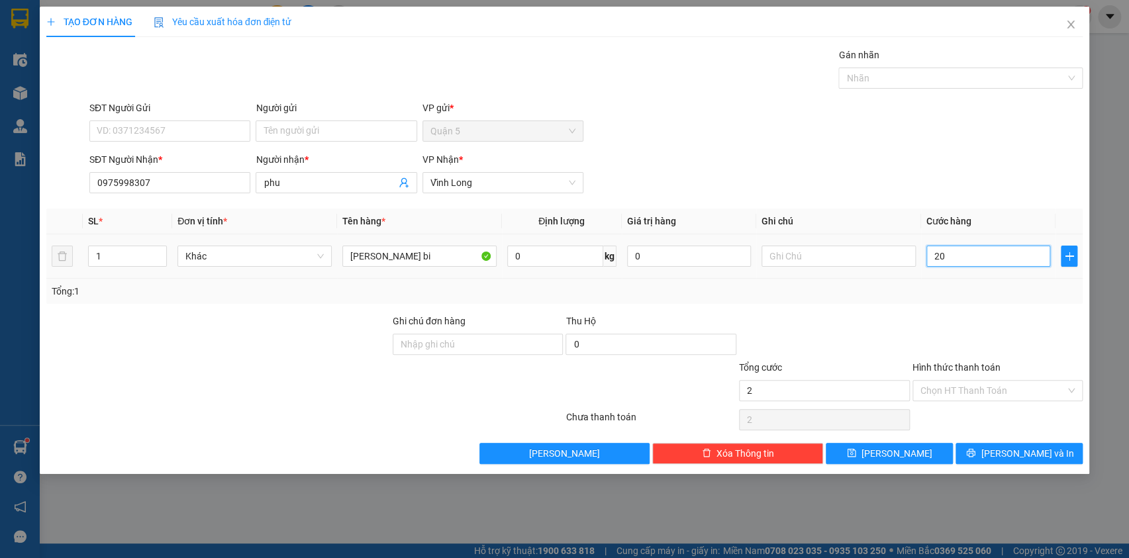
type input "20"
type input "20.000"
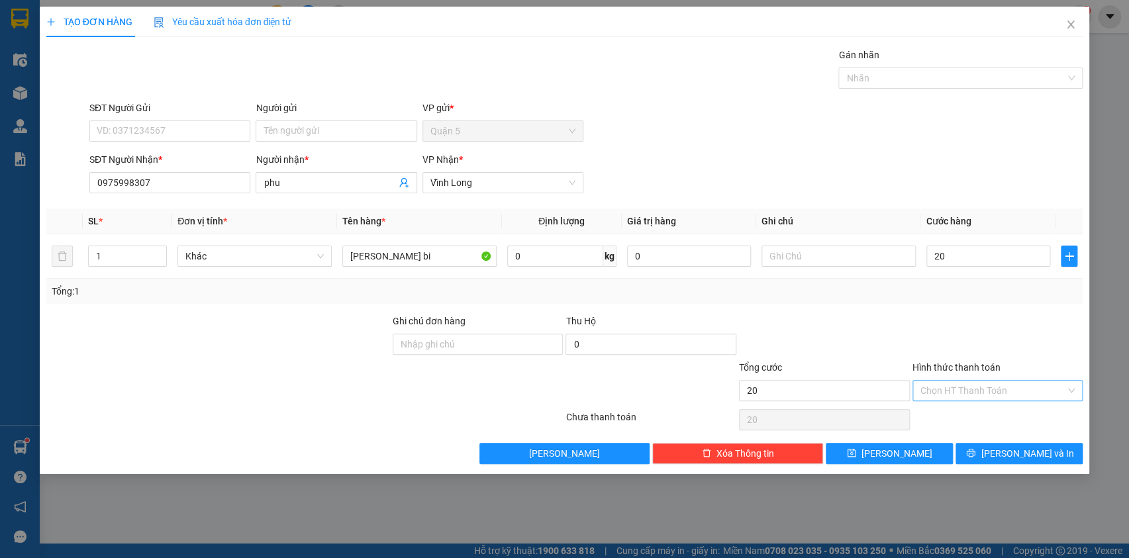
type input "20.000"
click at [956, 389] on input "Hình thức thanh toán" at bounding box center [994, 391] width 146 height 20
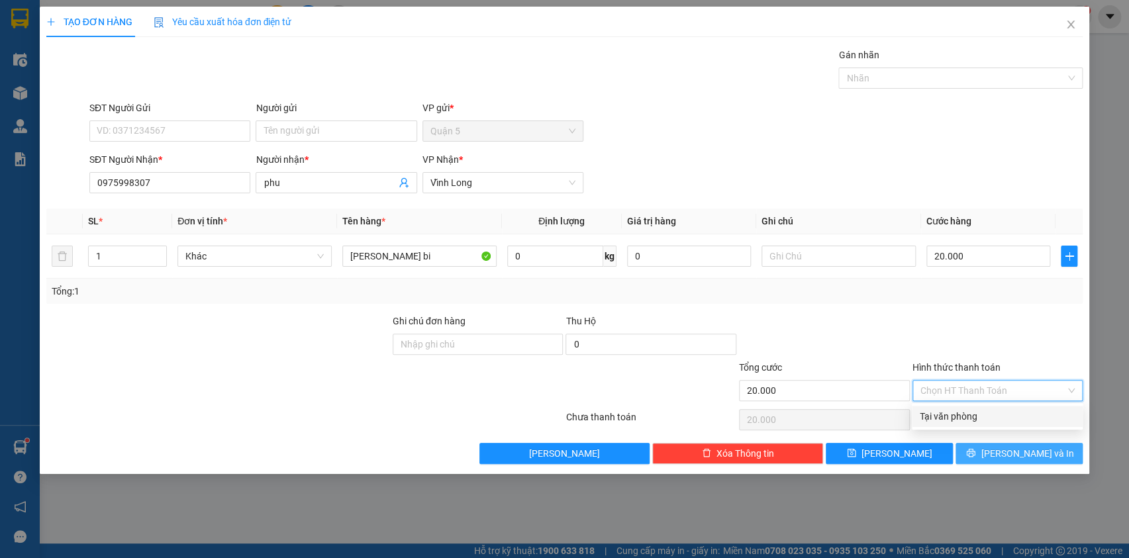
drag, startPoint x: 971, startPoint y: 416, endPoint x: 1018, endPoint y: 450, distance: 58.3
click at [974, 418] on div "Tại văn phòng" at bounding box center [997, 416] width 155 height 15
type input "0"
click at [1020, 451] on span "[PERSON_NAME] và In" at bounding box center [1027, 453] width 93 height 15
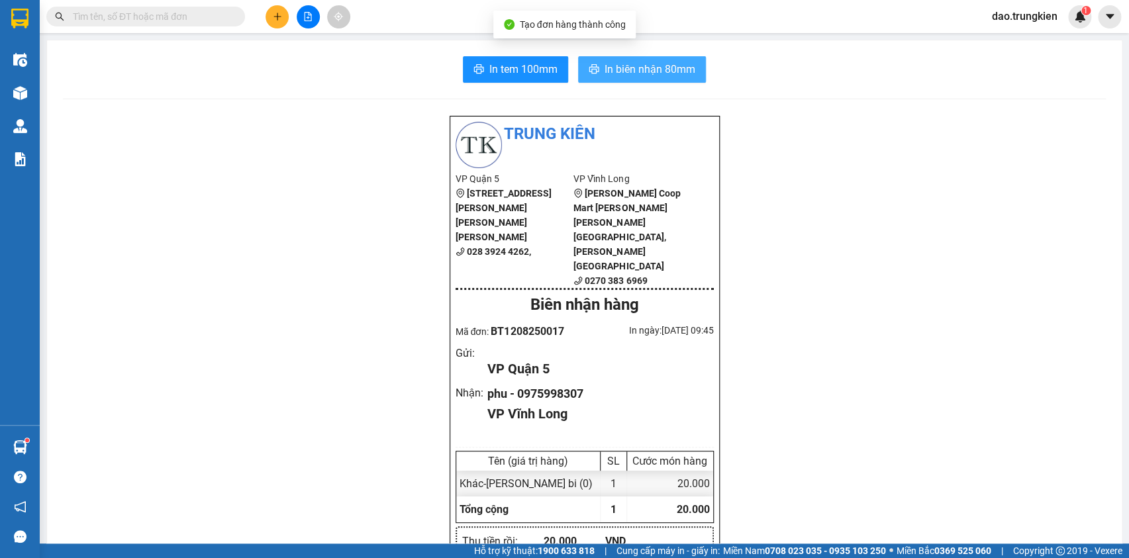
click at [619, 66] on span "In biên nhận 80mm" at bounding box center [650, 69] width 91 height 17
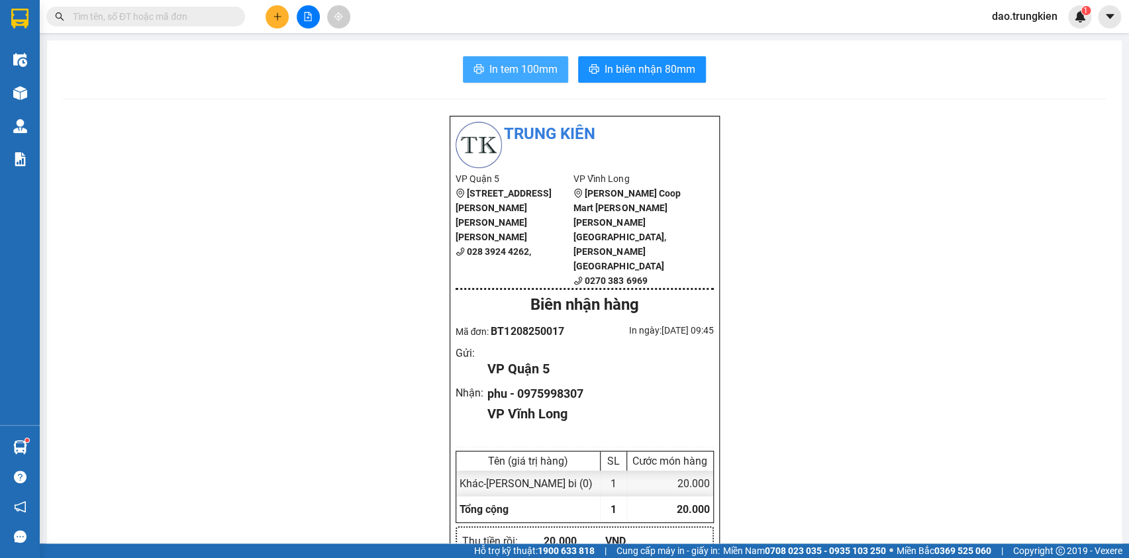
click at [538, 69] on span "In tem 100mm" at bounding box center [524, 69] width 68 height 17
click at [285, 19] on button at bounding box center [277, 16] width 23 height 23
click at [103, 25] on span at bounding box center [145, 17] width 199 height 20
click at [99, 18] on input "text" at bounding box center [151, 16] width 156 height 15
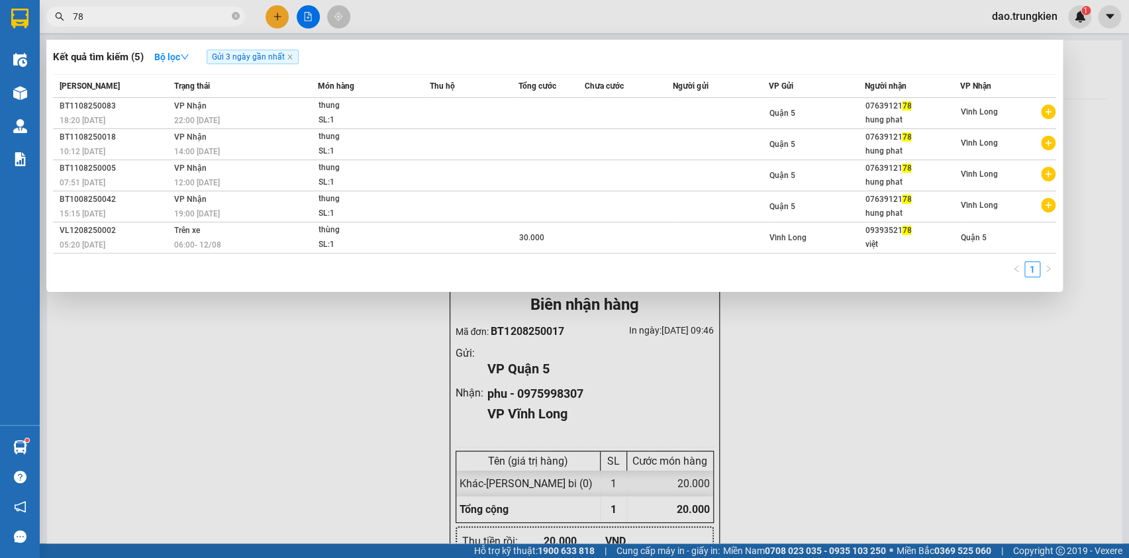
type input "782"
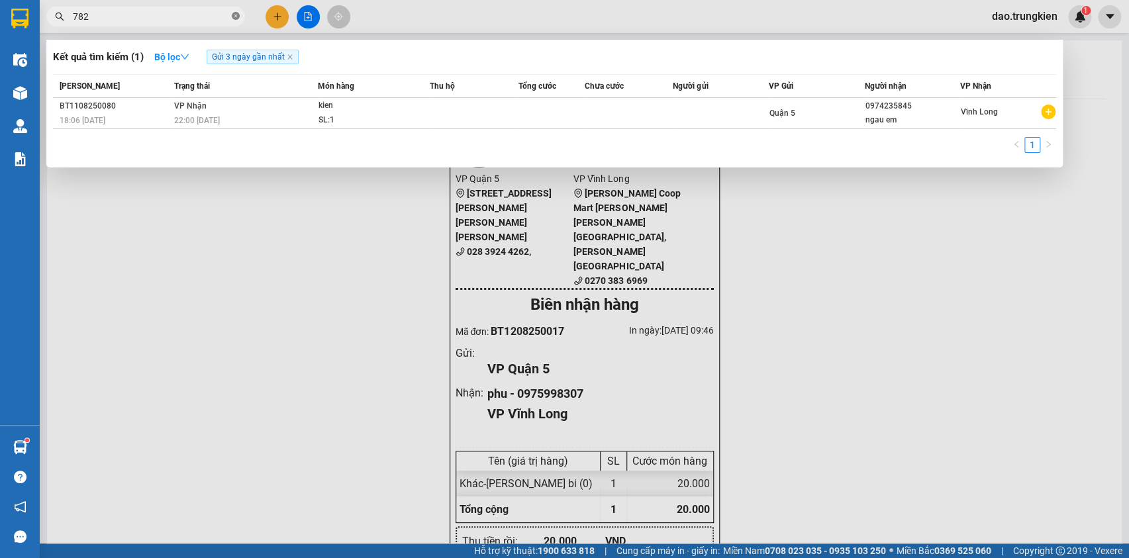
click at [234, 13] on icon "close-circle" at bounding box center [236, 16] width 8 height 8
type input "937"
click at [236, 14] on icon "close-circle" at bounding box center [236, 16] width 8 height 8
type input "178"
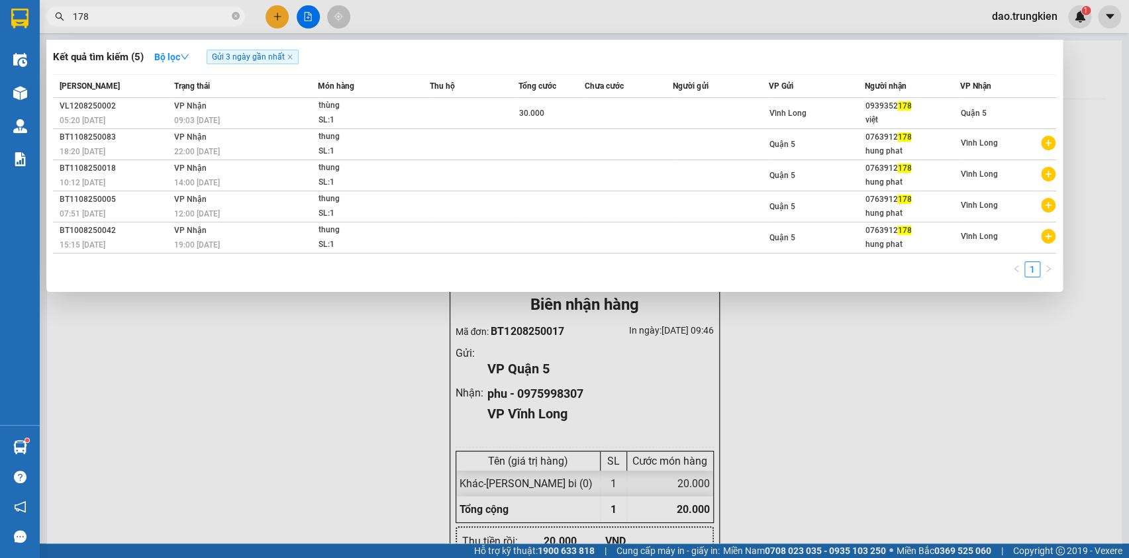
click at [231, 13] on span "178" at bounding box center [145, 17] width 199 height 20
click at [236, 13] on icon "close-circle" at bounding box center [236, 16] width 8 height 8
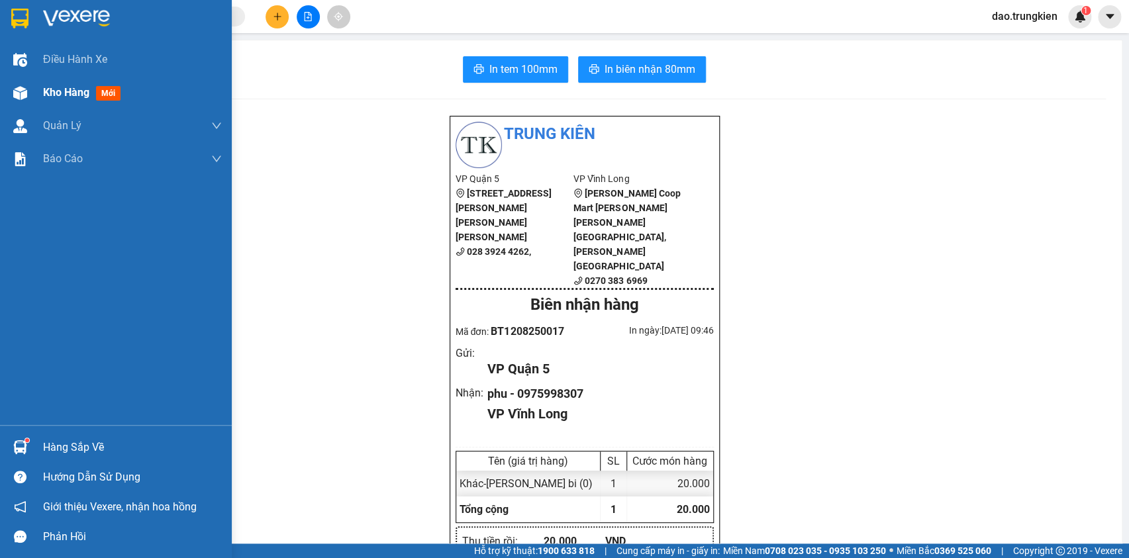
drag, startPoint x: 90, startPoint y: 95, endPoint x: 92, endPoint y: 83, distance: 12.1
click at [89, 93] on span "Kho hàng" at bounding box center [66, 92] width 46 height 13
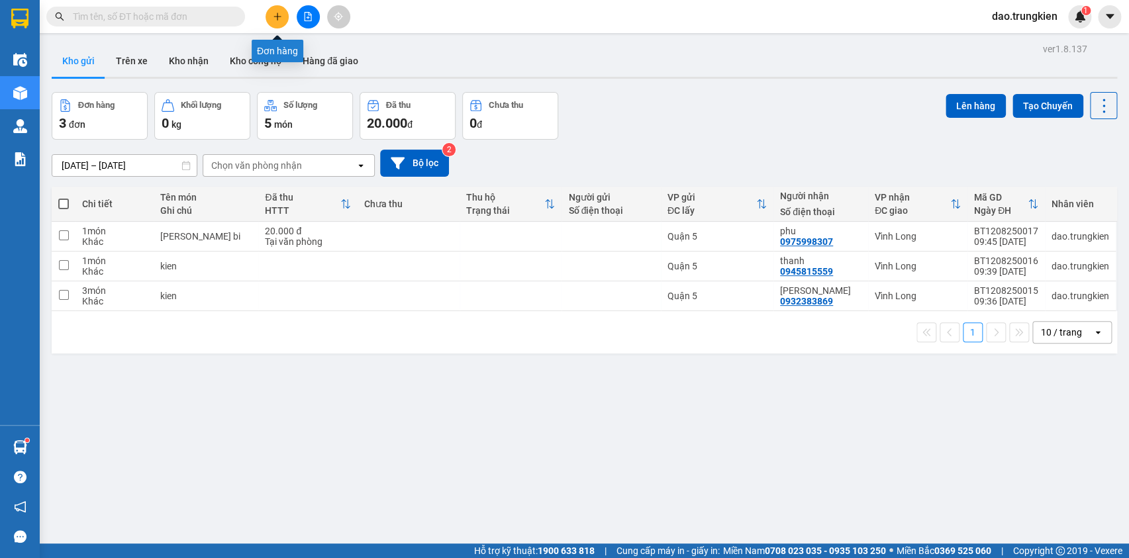
click at [278, 18] on icon "plus" at bounding box center [277, 16] width 1 height 7
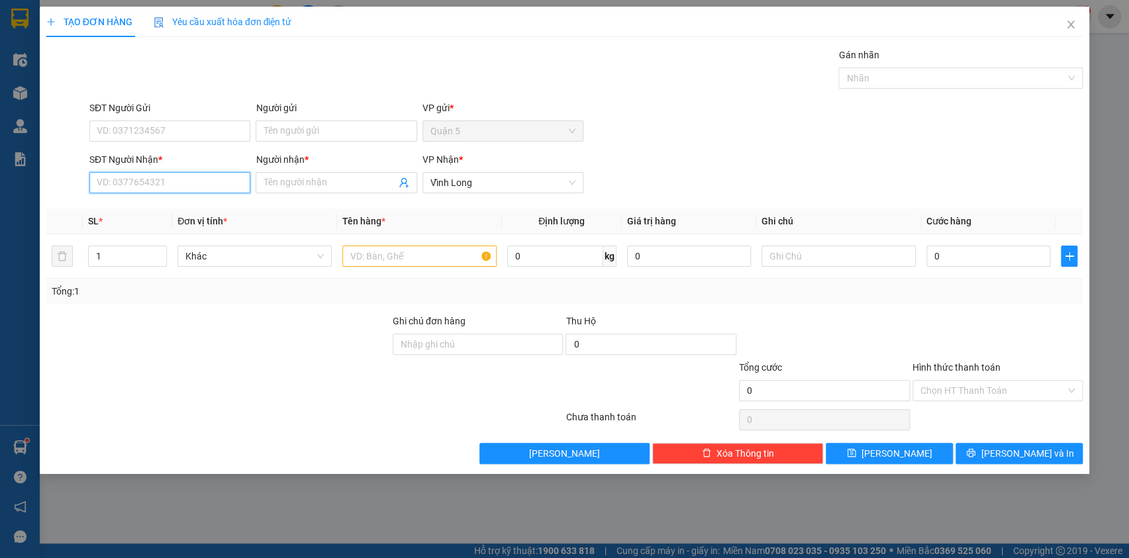
click at [114, 185] on input "SĐT Người Nhận *" at bounding box center [169, 182] width 161 height 21
click at [129, 207] on div "0907569579 - phu" at bounding box center [169, 209] width 145 height 15
type input "0907569579"
type input "phu"
type input "0907569579"
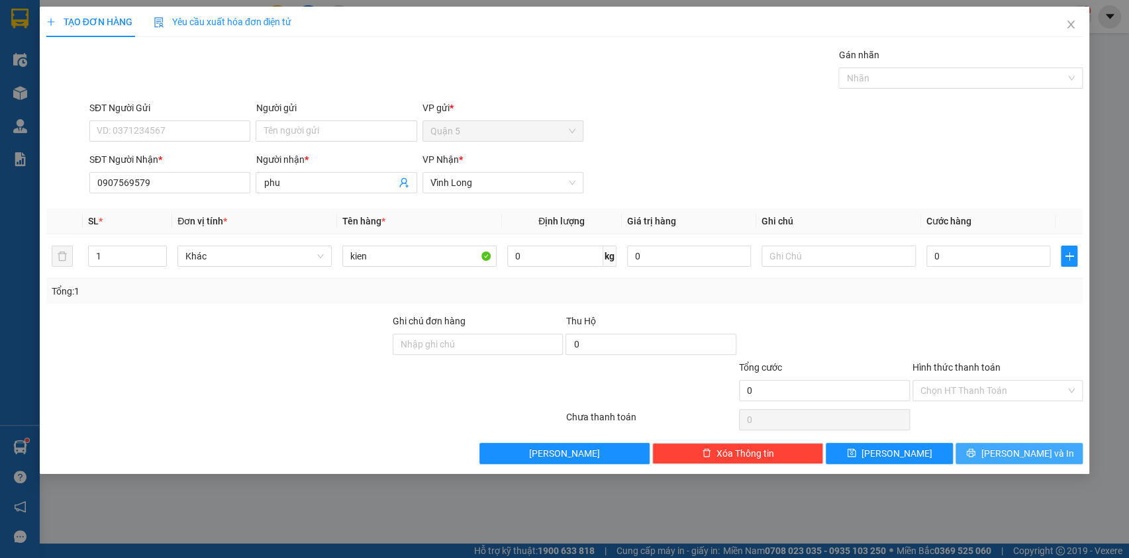
click at [994, 444] on button "[PERSON_NAME] và In" at bounding box center [1019, 453] width 127 height 21
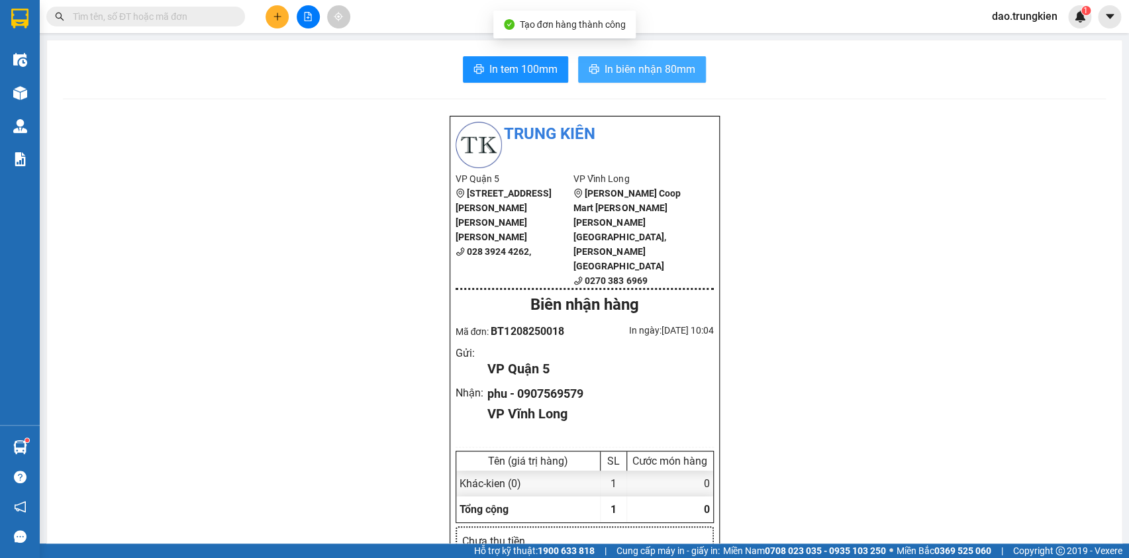
click at [649, 67] on span "In biên nhận 80mm" at bounding box center [650, 69] width 91 height 17
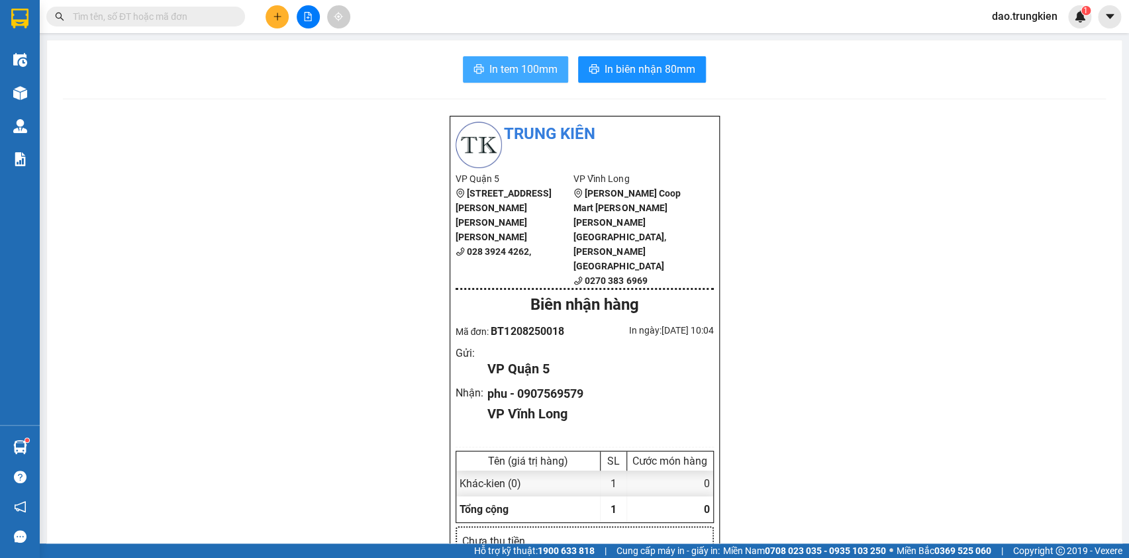
click at [513, 74] on span "In tem 100mm" at bounding box center [524, 69] width 68 height 17
click at [274, 24] on button at bounding box center [277, 16] width 23 height 23
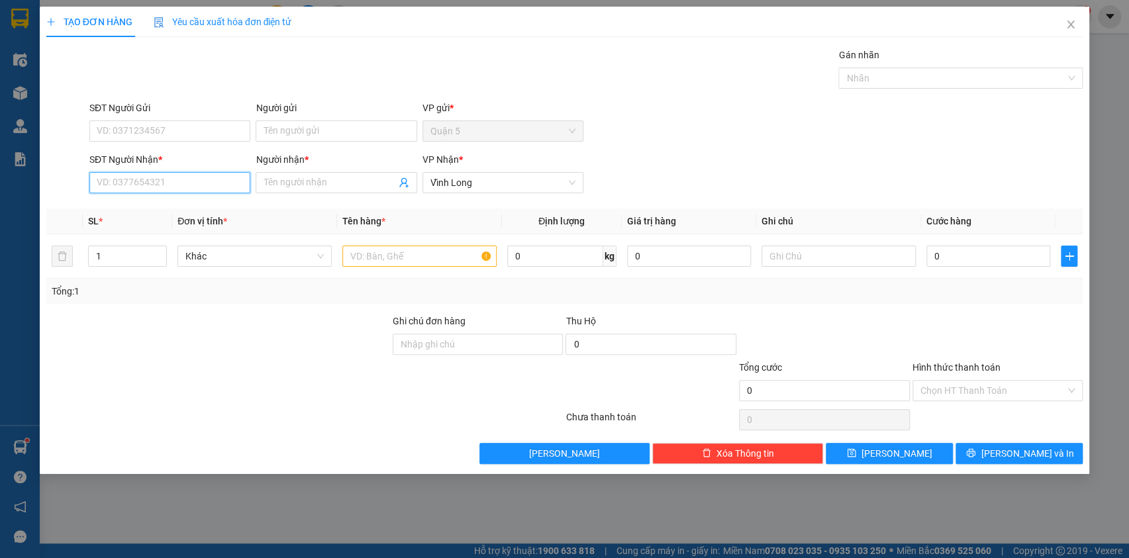
click at [114, 182] on input "SĐT Người Nhận *" at bounding box center [169, 182] width 161 height 21
click at [144, 205] on div "0936407417 - thai da phat" at bounding box center [169, 209] width 145 height 15
type input "0936407417"
type input "thai da phat"
type input "0936407417"
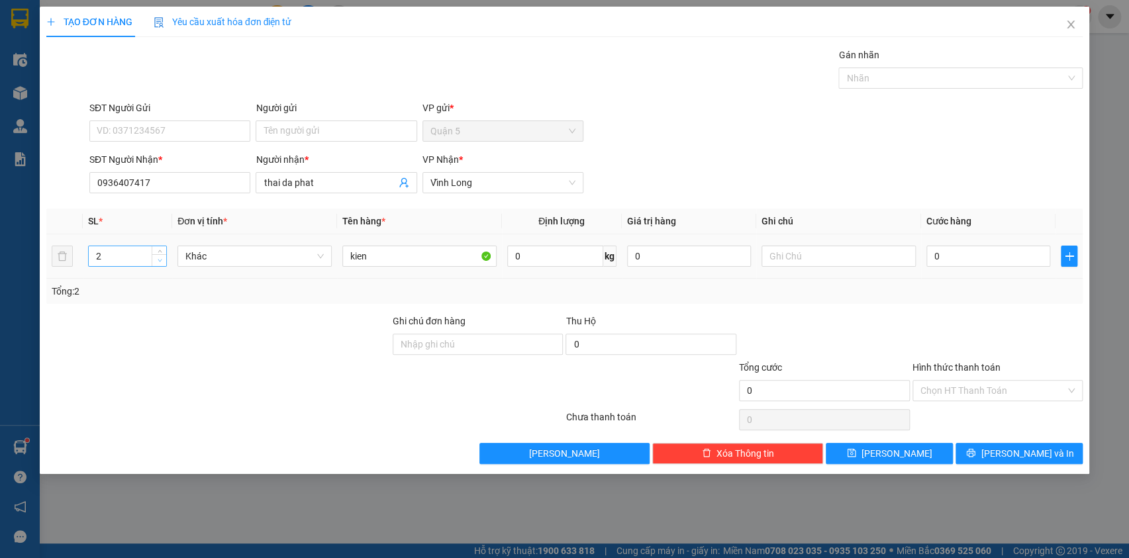
type input "1"
click at [163, 258] on span "down" at bounding box center [160, 261] width 8 height 8
click at [1011, 447] on span "[PERSON_NAME] và In" at bounding box center [1027, 453] width 93 height 15
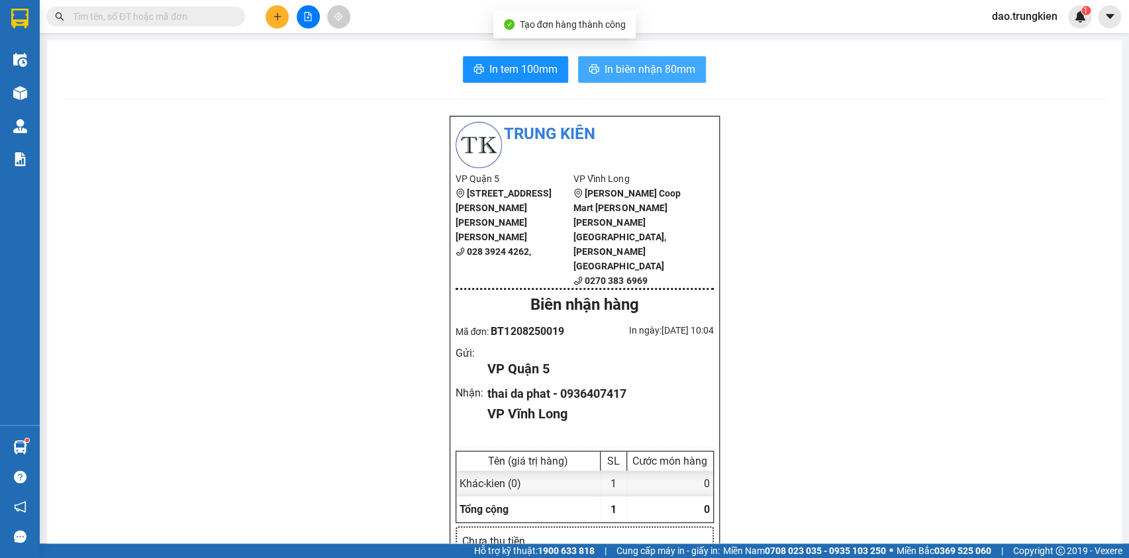
drag, startPoint x: 649, startPoint y: 62, endPoint x: 637, endPoint y: 87, distance: 27.6
click at [647, 66] on span "In biên nhận 80mm" at bounding box center [650, 69] width 91 height 17
click at [497, 60] on button "In tem 100mm" at bounding box center [515, 69] width 105 height 26
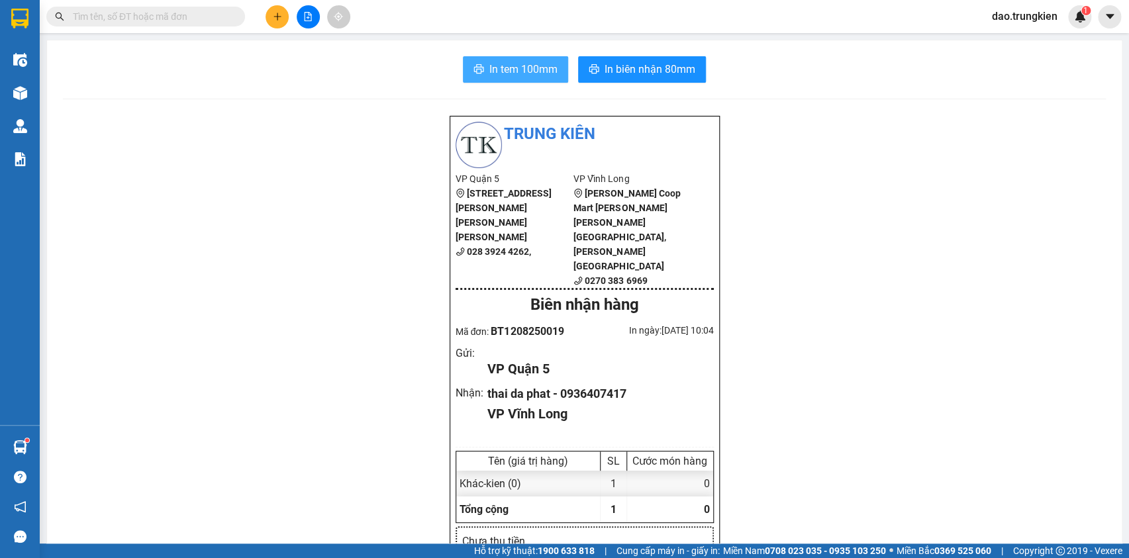
click at [501, 66] on span "In tem 100mm" at bounding box center [524, 69] width 68 height 17
click at [274, 9] on button at bounding box center [277, 16] width 23 height 23
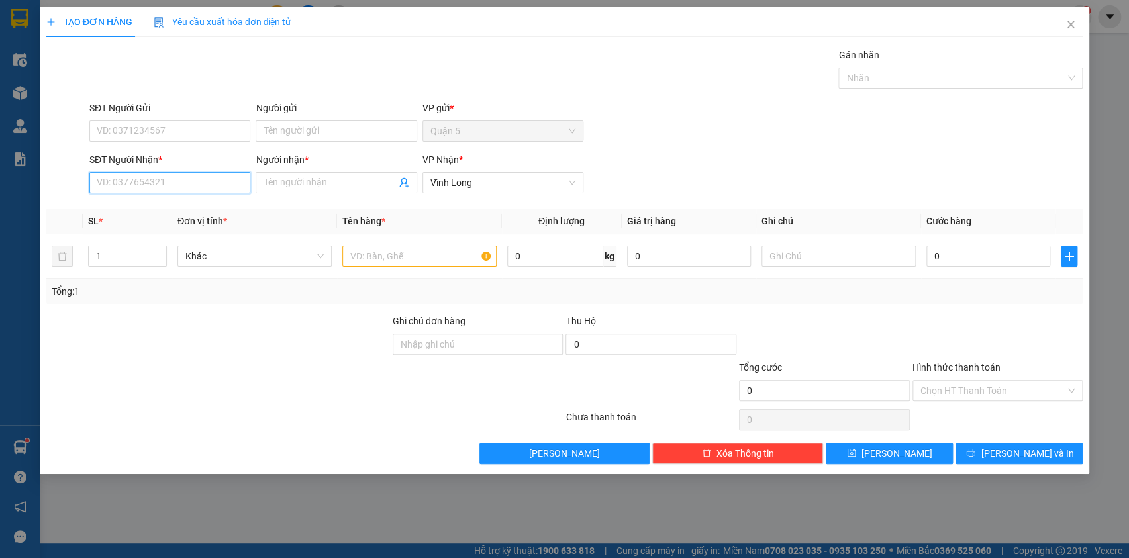
click at [111, 185] on input "SĐT Người Nhận *" at bounding box center [169, 182] width 161 height 21
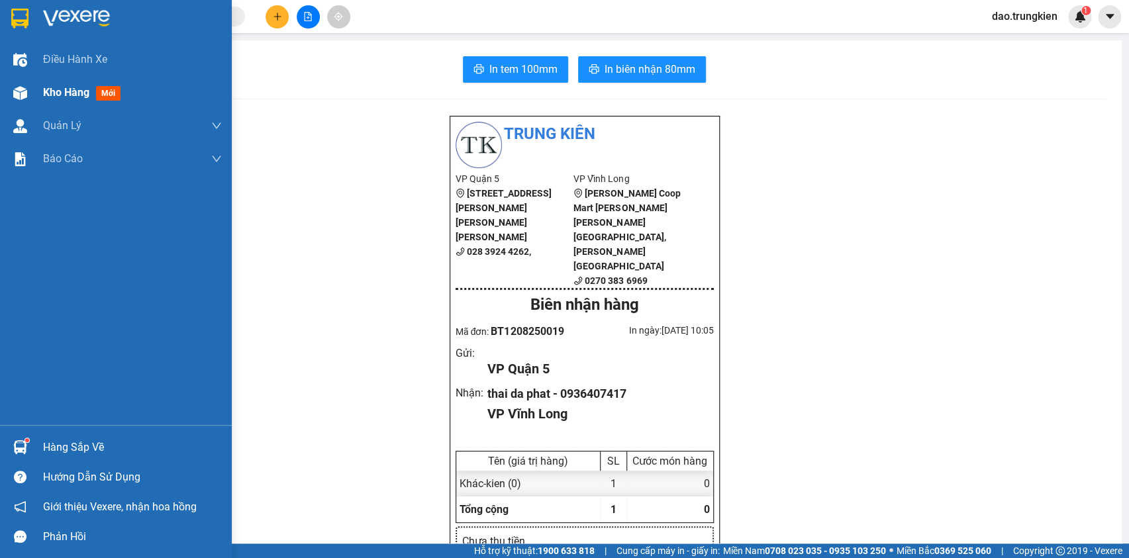
click at [113, 90] on span "mới" at bounding box center [108, 93] width 25 height 15
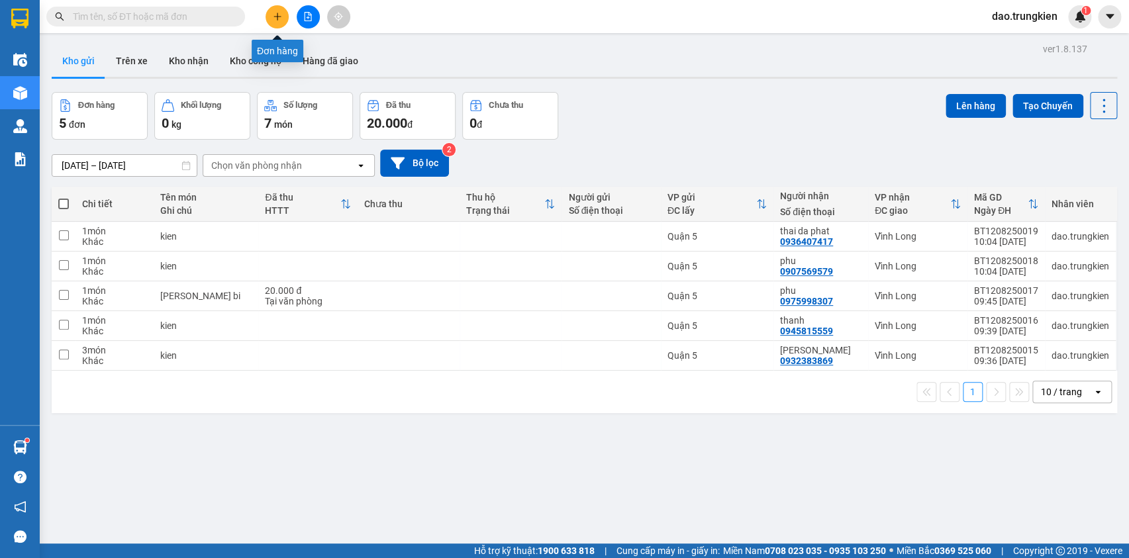
click at [280, 18] on icon "plus" at bounding box center [277, 16] width 9 height 9
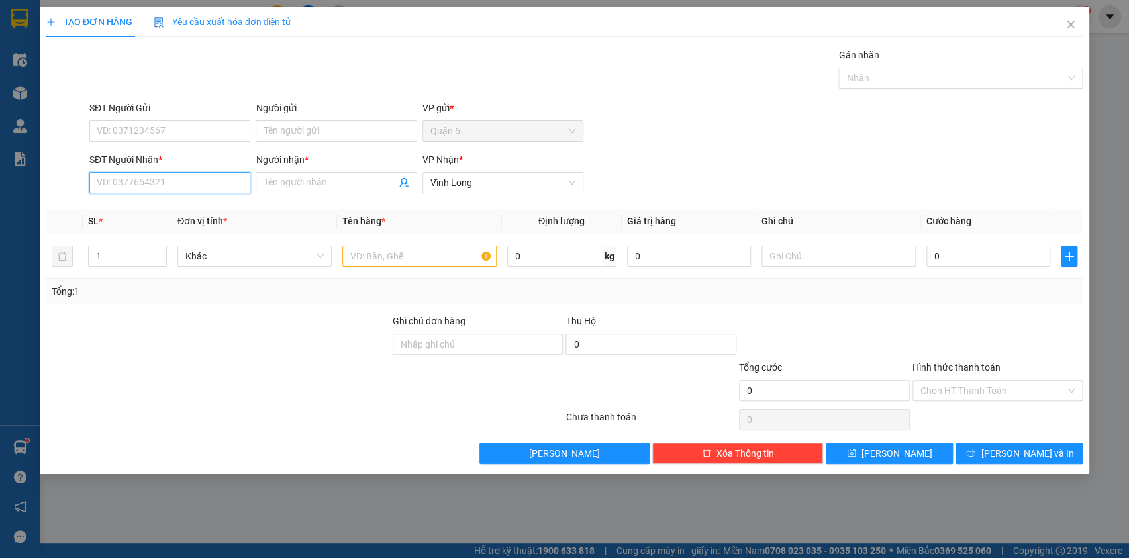
click at [106, 181] on input "SĐT Người Nhận *" at bounding box center [169, 182] width 161 height 21
click at [142, 208] on div "0977424767 - PHUONG THAO" at bounding box center [169, 209] width 145 height 15
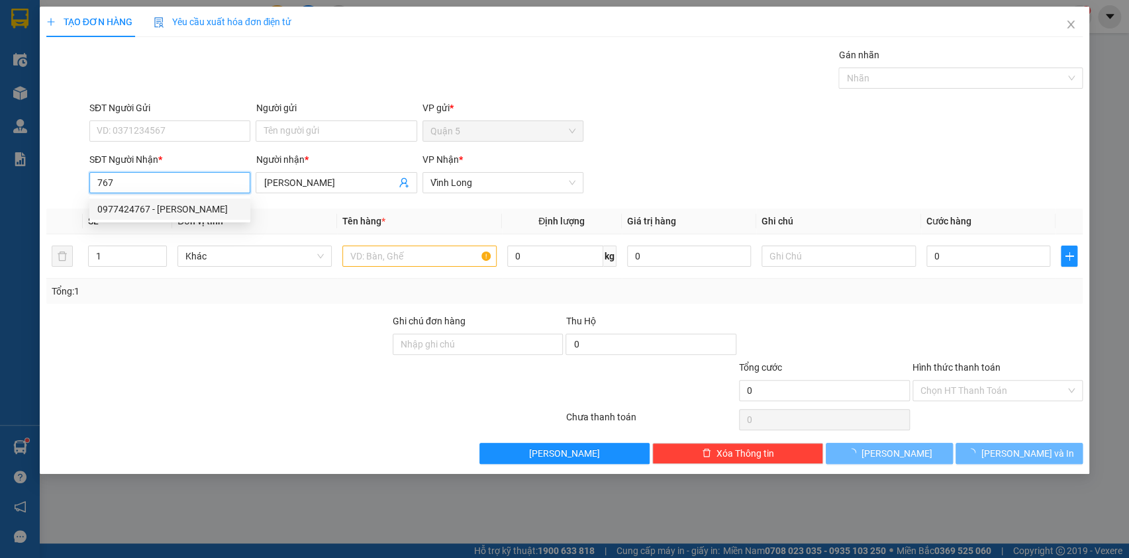
type input "0977424767"
type input "[PERSON_NAME]"
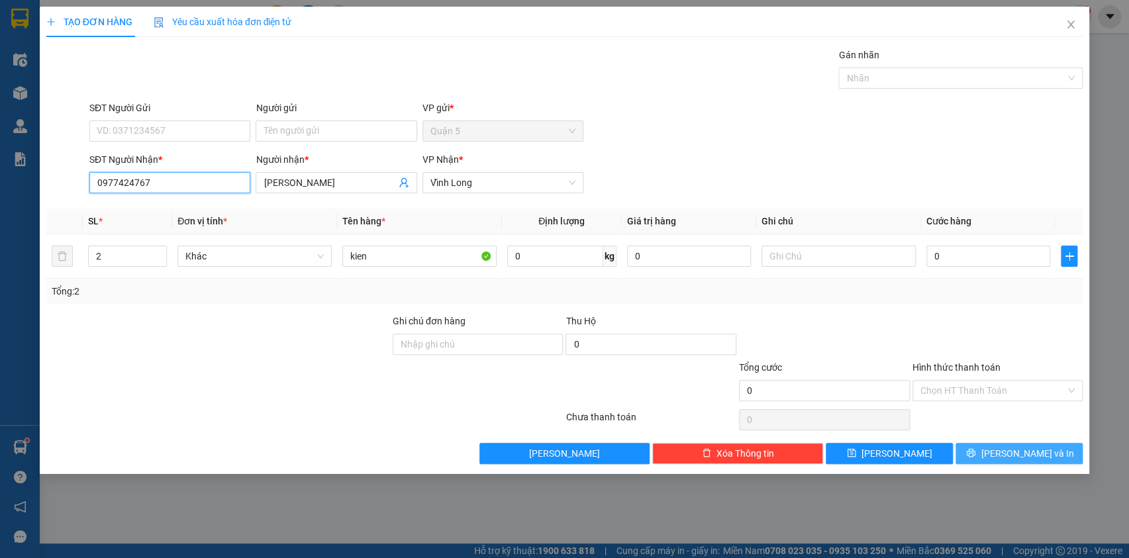
type input "0977424767"
drag, startPoint x: 982, startPoint y: 450, endPoint x: 941, endPoint y: 450, distance: 41.7
click at [976, 446] on button "[PERSON_NAME] và In" at bounding box center [1019, 453] width 127 height 21
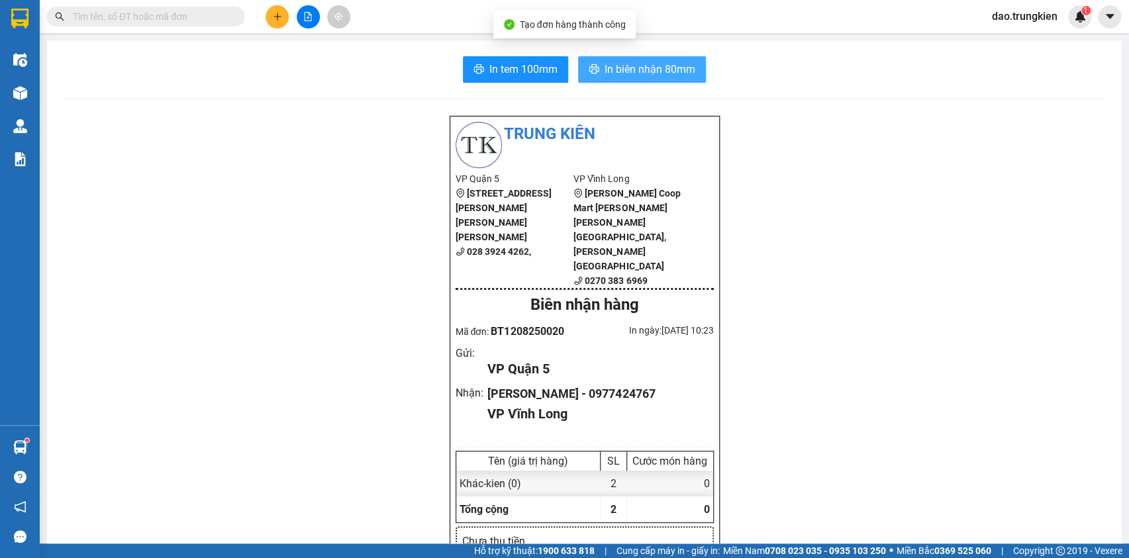
click at [627, 76] on span "In biên nhận 80mm" at bounding box center [650, 69] width 91 height 17
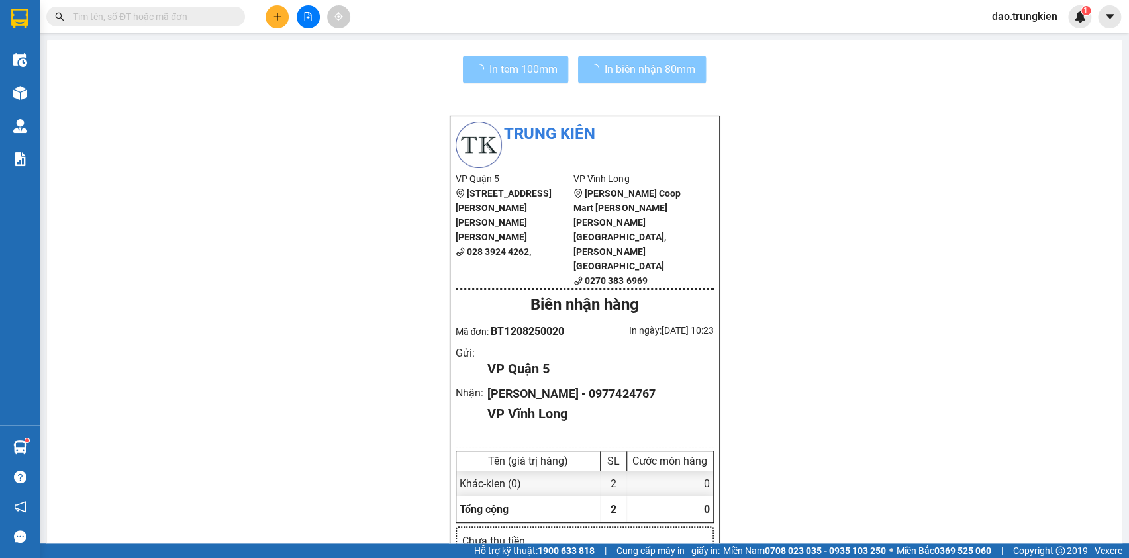
click at [507, 74] on span "In tem 100mm" at bounding box center [524, 69] width 68 height 17
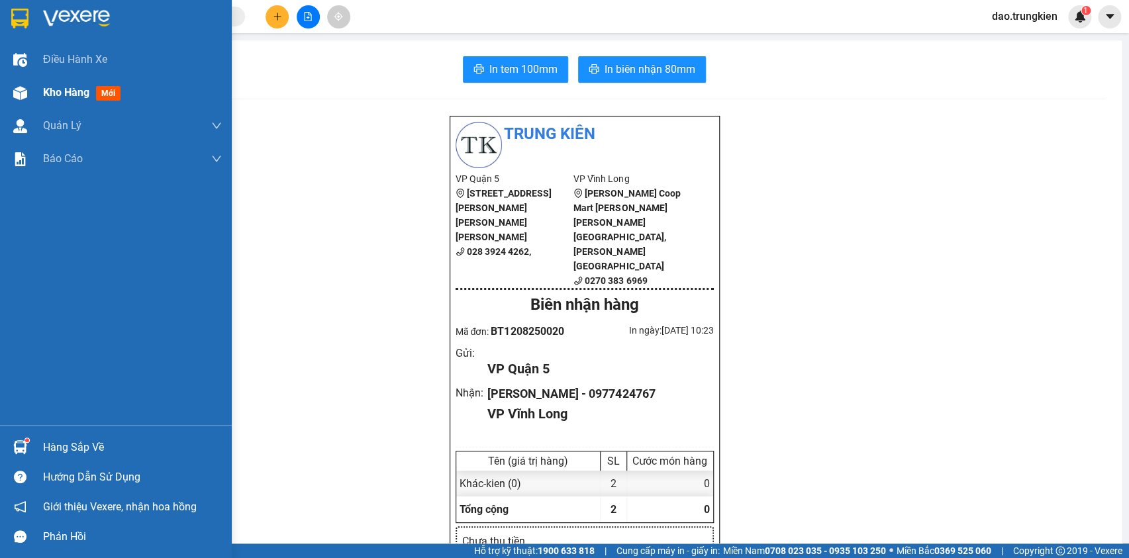
click at [104, 92] on span "mới" at bounding box center [108, 93] width 25 height 15
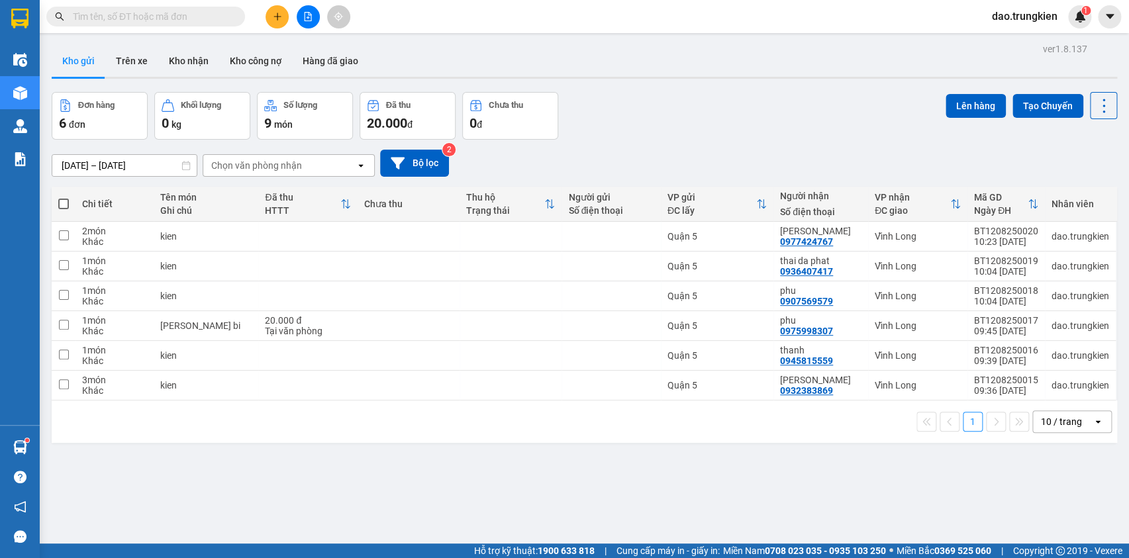
click at [60, 202] on span at bounding box center [63, 204] width 11 height 11
click at [64, 197] on input "checkbox" at bounding box center [64, 197] width 0 height 0
checkbox input "true"
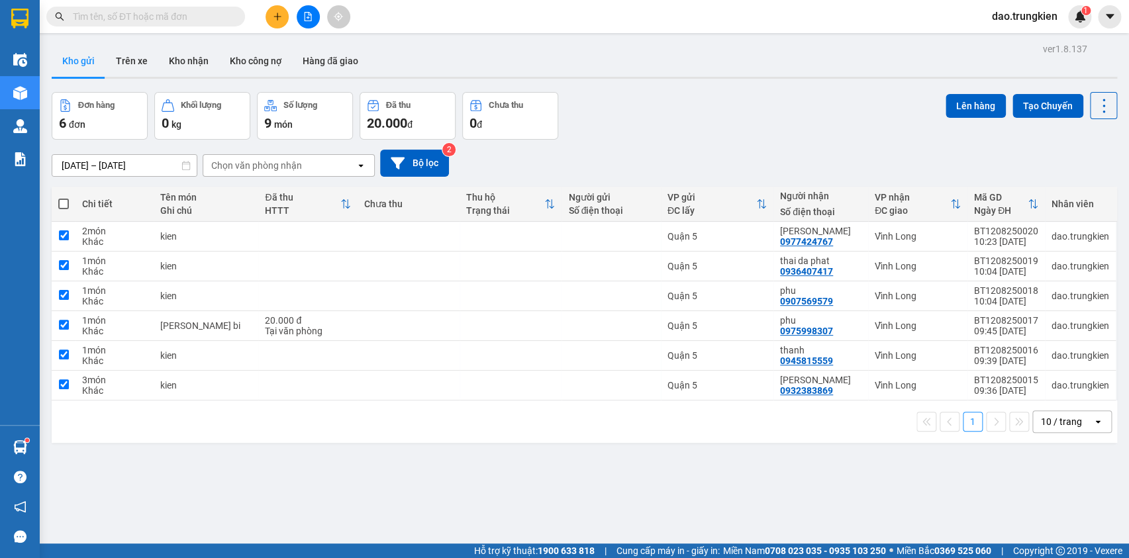
checkbox input "true"
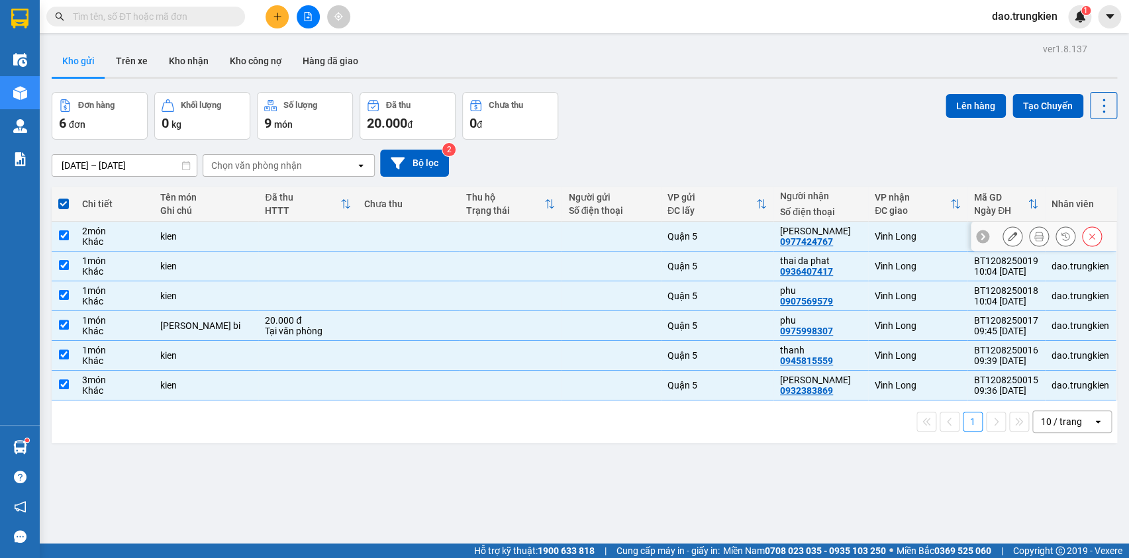
drag, startPoint x: 236, startPoint y: 225, endPoint x: 246, endPoint y: 227, distance: 9.6
click at [241, 225] on td "kien" at bounding box center [206, 237] width 105 height 30
checkbox input "false"
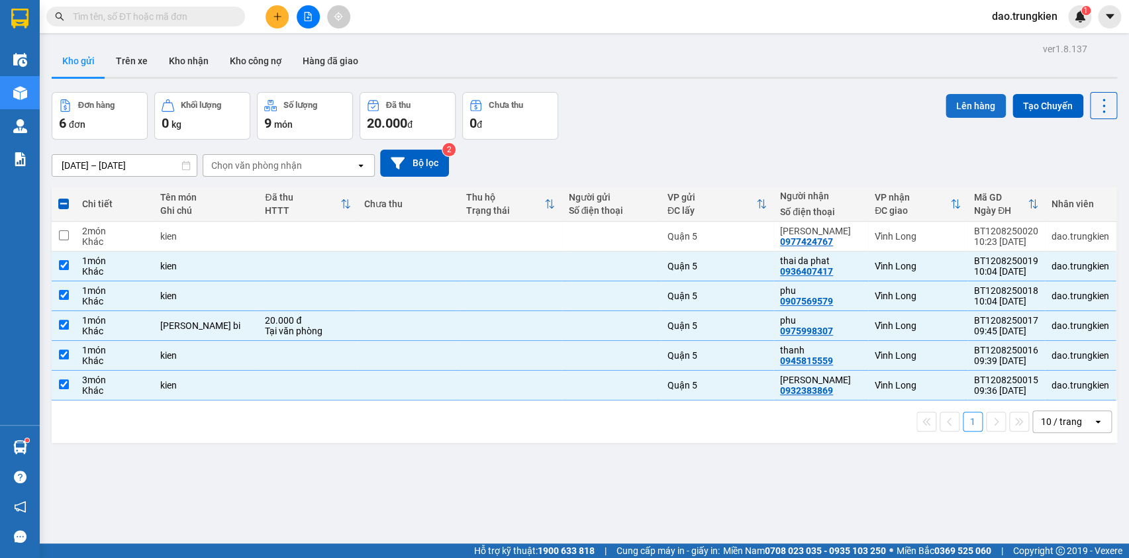
click at [967, 105] on button "Lên hàng" at bounding box center [976, 106] width 60 height 24
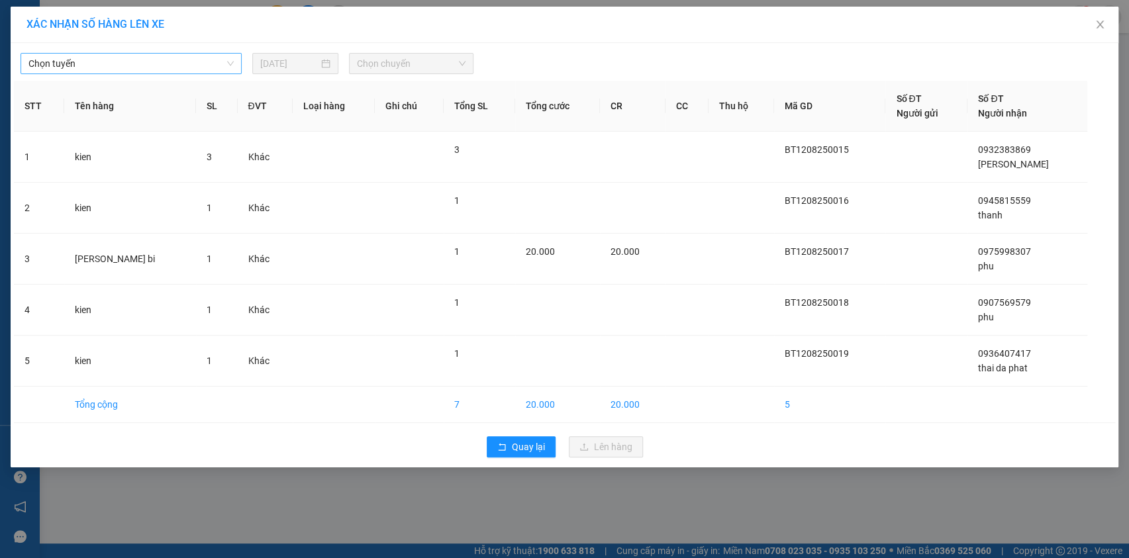
click at [220, 69] on span "Chọn tuyến" at bounding box center [130, 64] width 205 height 20
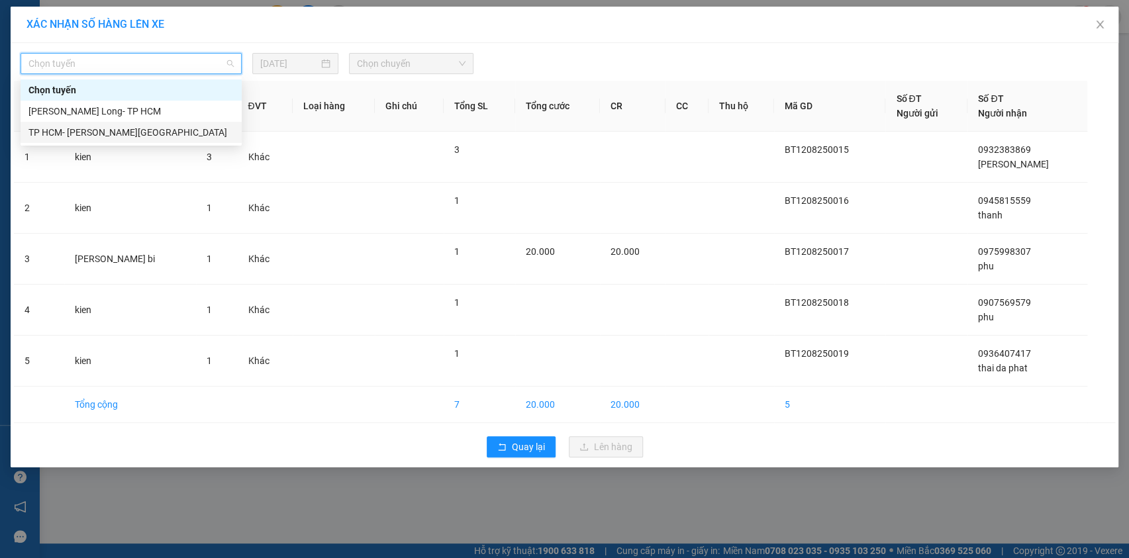
click at [199, 132] on div "TP HCM- [GEOGRAPHIC_DATA]" at bounding box center [130, 132] width 205 height 15
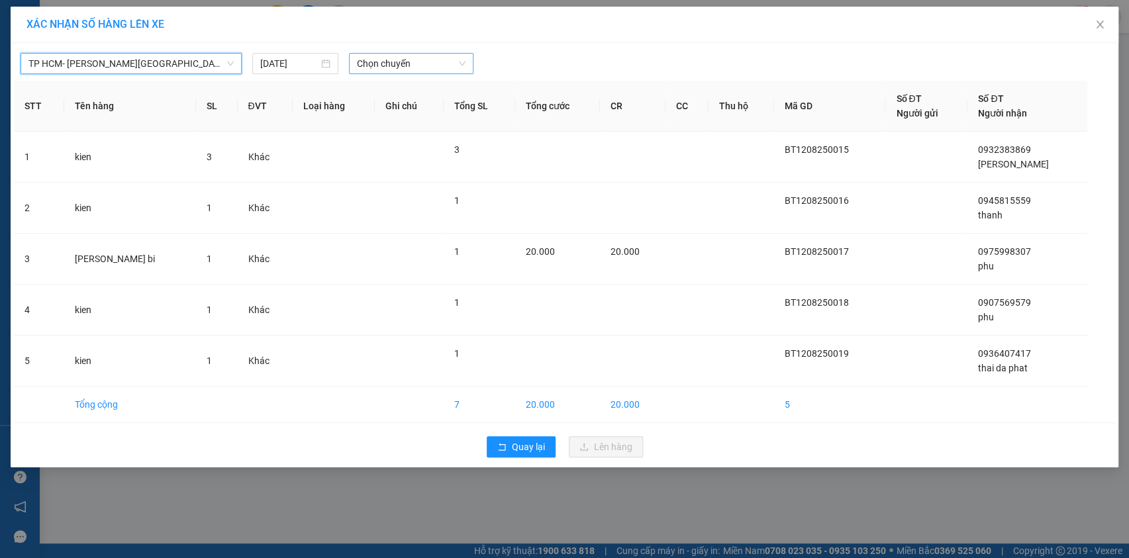
click at [431, 60] on span "Chọn chuyến" at bounding box center [411, 64] width 109 height 20
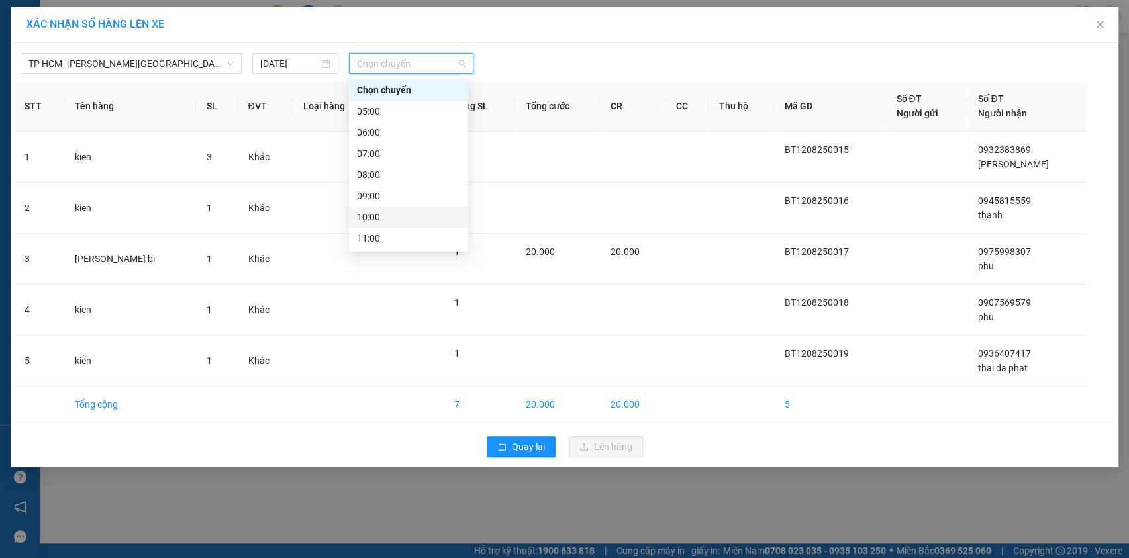
click at [414, 215] on div "10:00" at bounding box center [408, 217] width 103 height 15
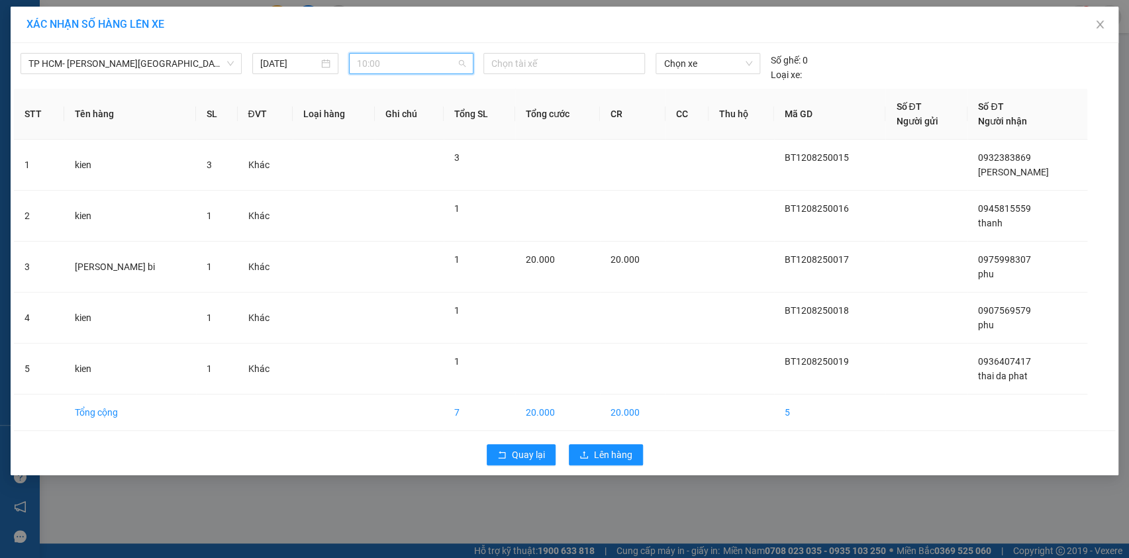
drag, startPoint x: 409, startPoint y: 65, endPoint x: 420, endPoint y: 113, distance: 49.7
click at [411, 70] on span "10:00" at bounding box center [411, 64] width 109 height 20
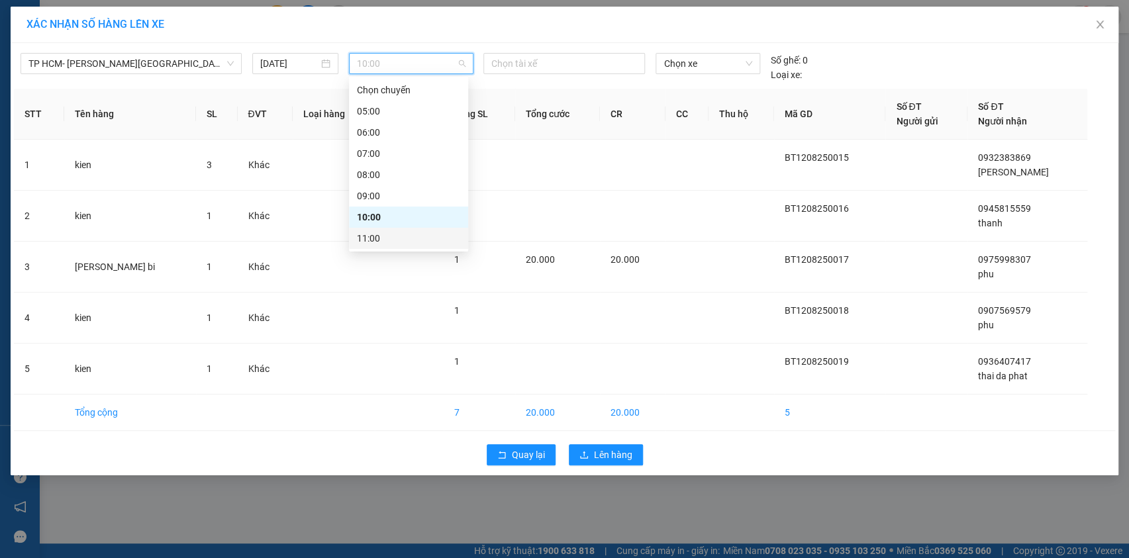
click at [419, 237] on div "11:00" at bounding box center [408, 238] width 103 height 15
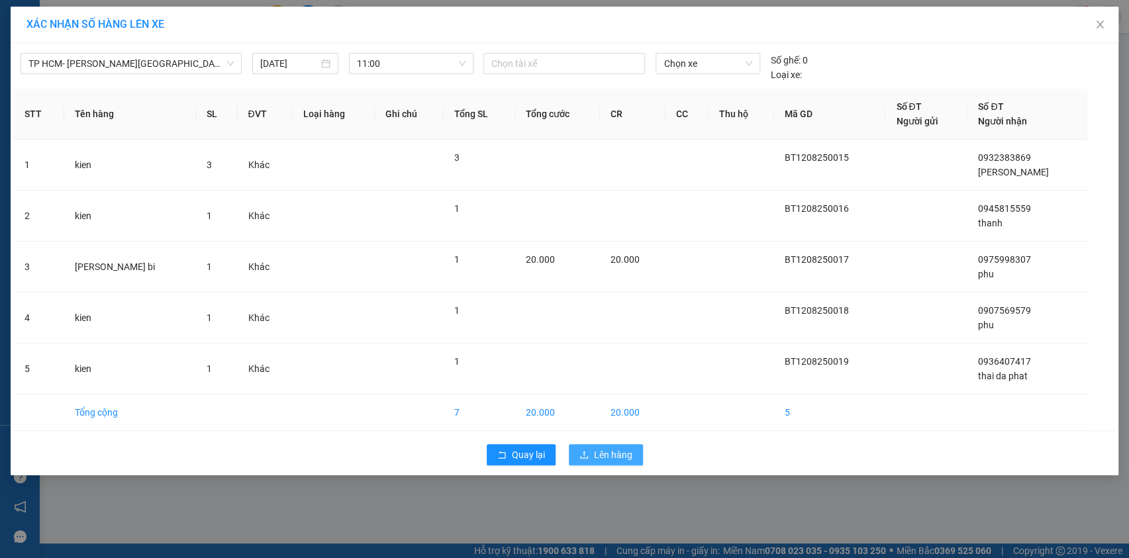
click at [595, 448] on span "Lên hàng" at bounding box center [613, 455] width 38 height 15
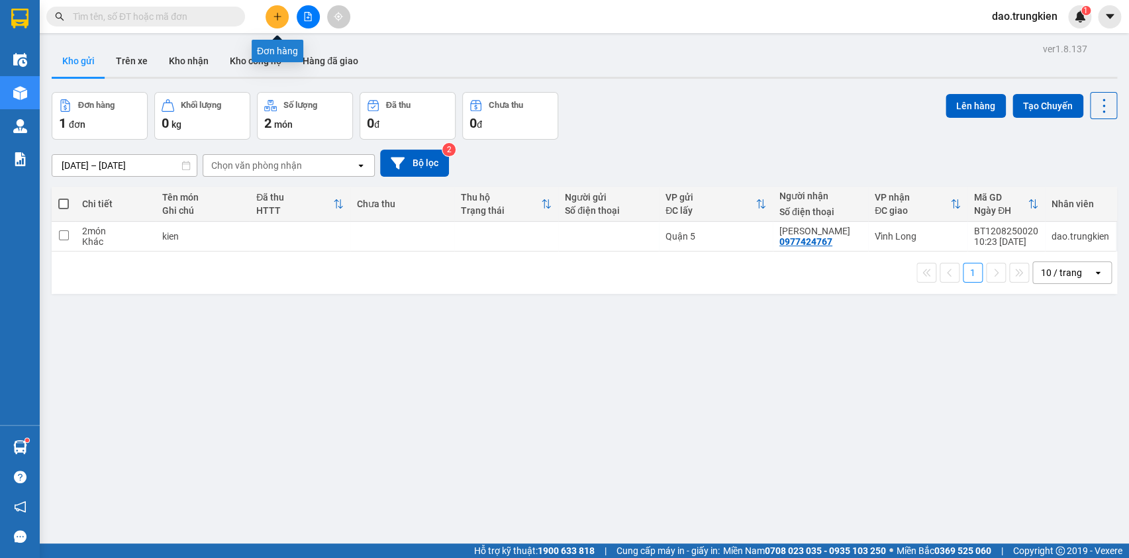
click at [274, 17] on icon "plus" at bounding box center [277, 16] width 7 height 1
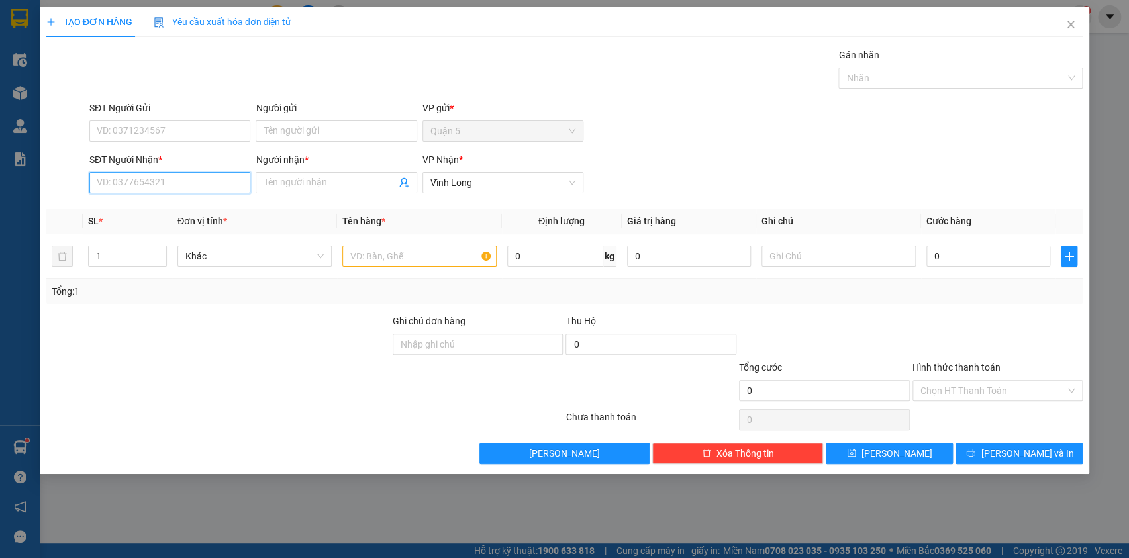
click at [113, 181] on input "SĐT Người Nhận *" at bounding box center [169, 182] width 161 height 21
click at [135, 207] on div "0962343757 - CHI UT" at bounding box center [169, 209] width 145 height 15
type input "0962343757"
type input "CHI UT"
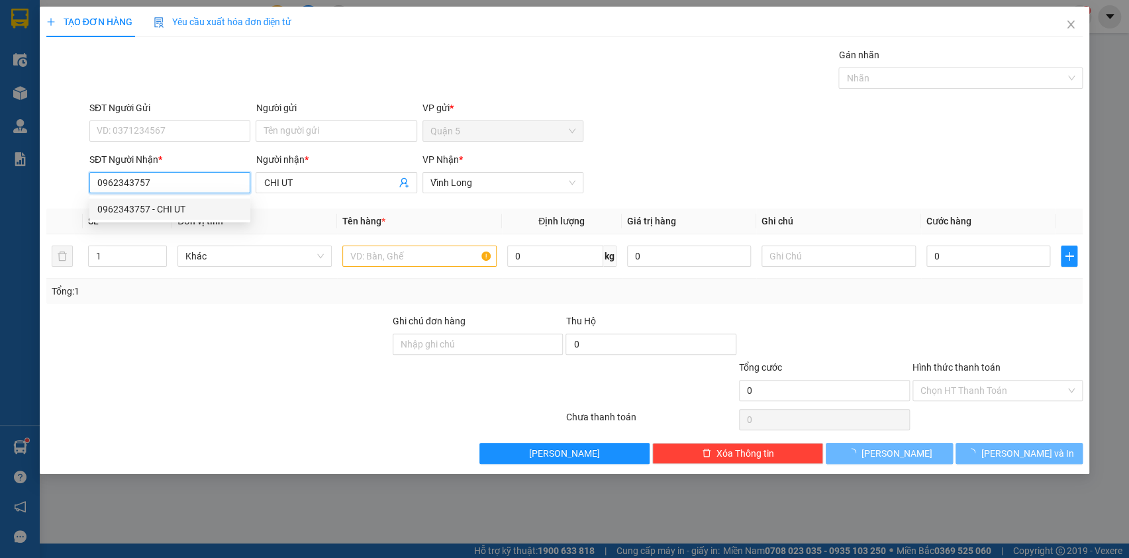
type input "20.000"
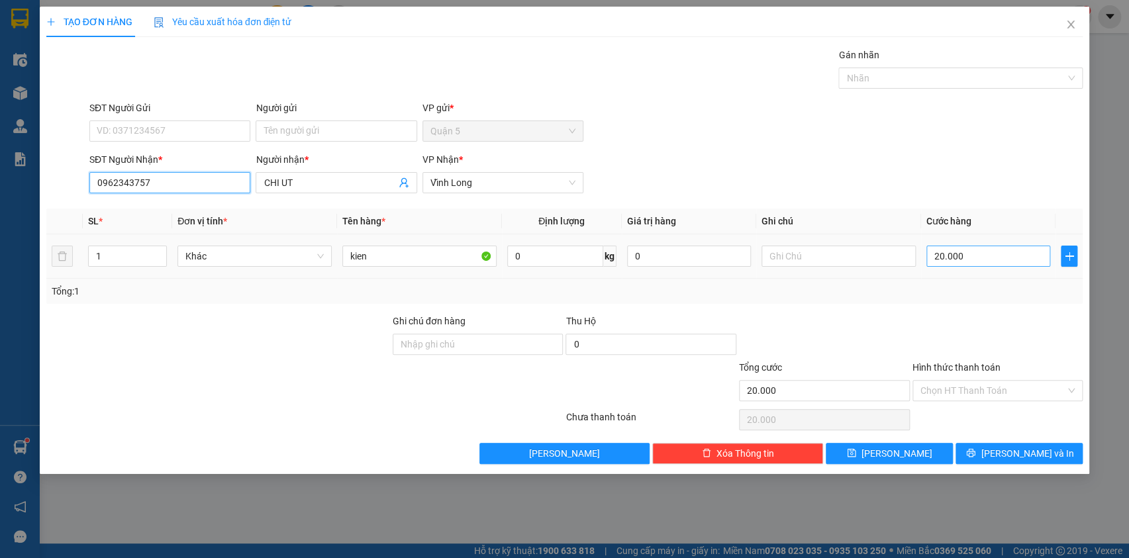
type input "0962343757"
click at [973, 252] on input "20.000" at bounding box center [989, 256] width 125 height 21
type input "2"
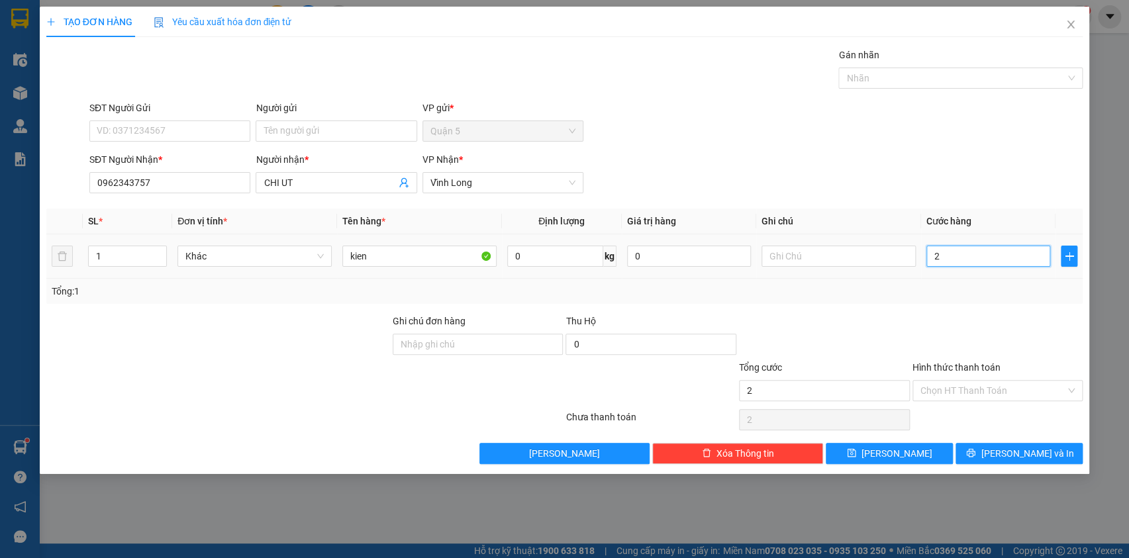
type input "20"
type input "20.000"
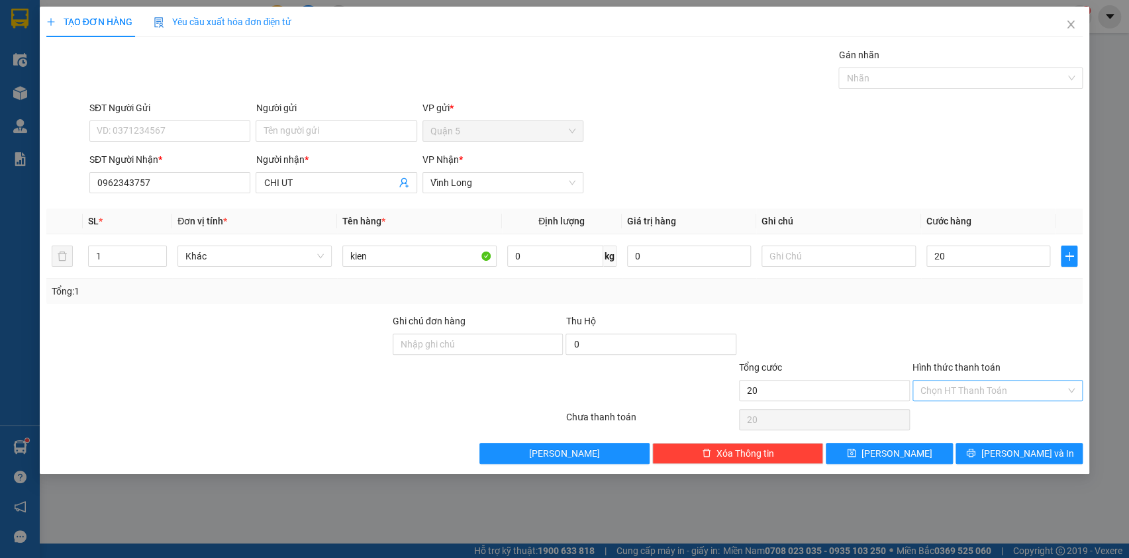
type input "20.000"
drag, startPoint x: 957, startPoint y: 390, endPoint x: 963, endPoint y: 400, distance: 11.8
click at [959, 391] on input "Hình thức thanh toán" at bounding box center [994, 391] width 146 height 20
click at [980, 421] on div "Tại văn phòng" at bounding box center [997, 416] width 155 height 15
type input "0"
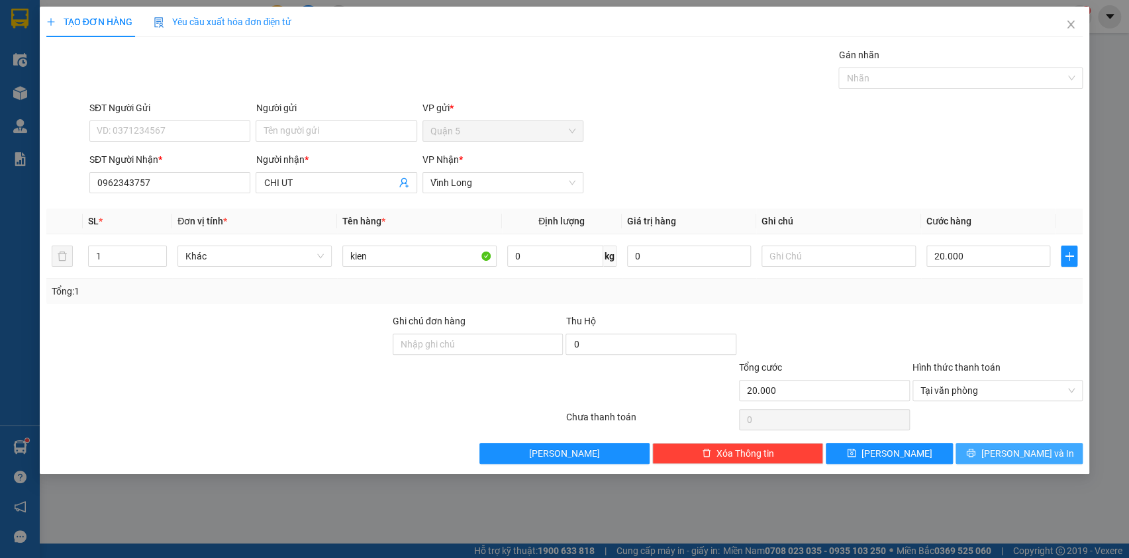
click at [996, 459] on button "[PERSON_NAME] và In" at bounding box center [1019, 453] width 127 height 21
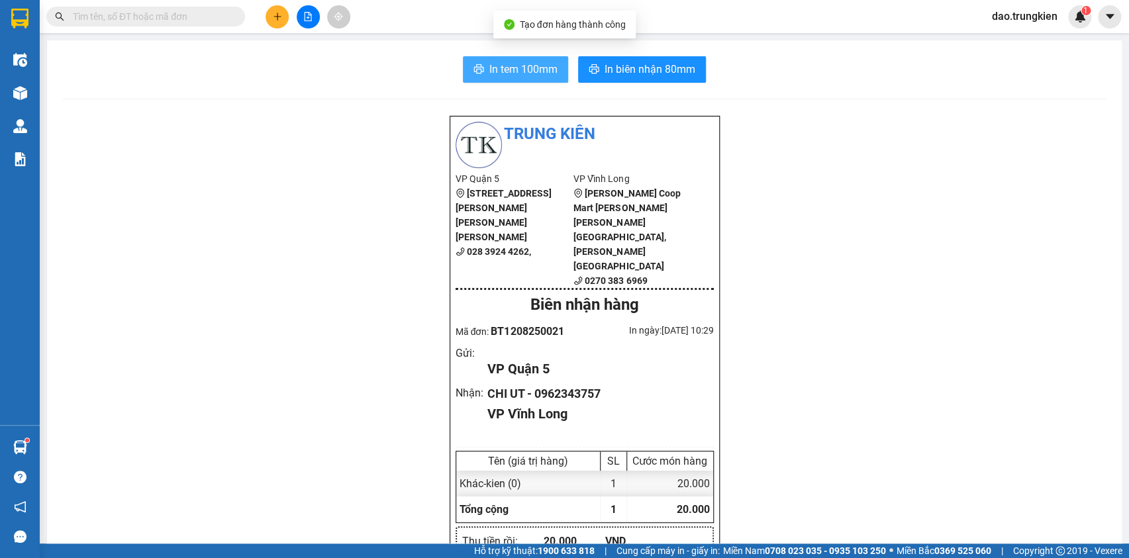
click at [503, 69] on span "In tem 100mm" at bounding box center [524, 69] width 68 height 17
click at [268, 19] on button at bounding box center [277, 16] width 23 height 23
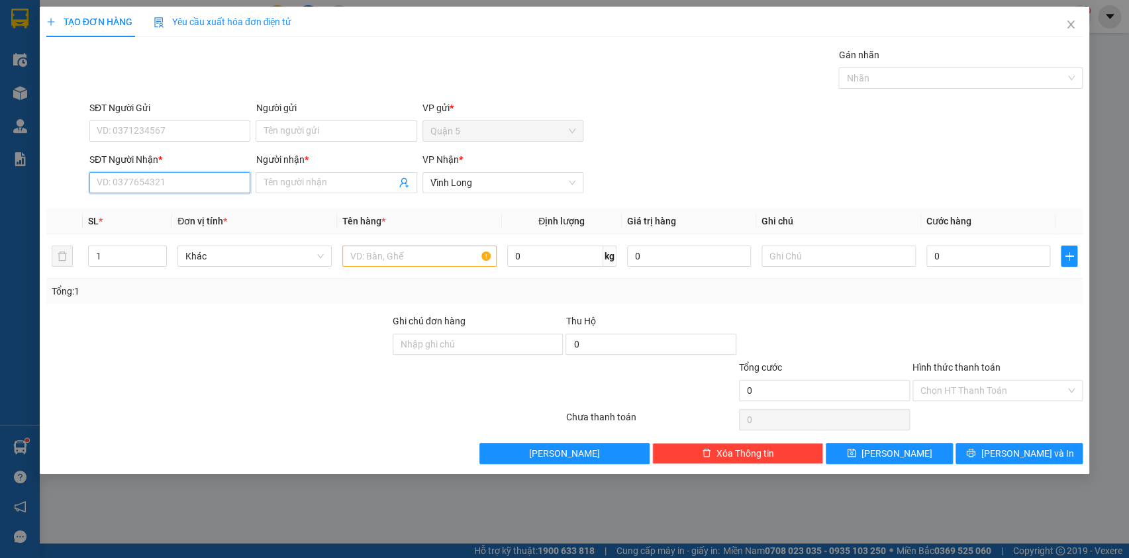
click at [113, 178] on input "SĐT Người Nhận *" at bounding box center [169, 182] width 161 height 21
click at [132, 206] on div "0979071728 - an nam" at bounding box center [169, 209] width 145 height 15
type input "0979071728"
type input "an nam"
type input "0979071728"
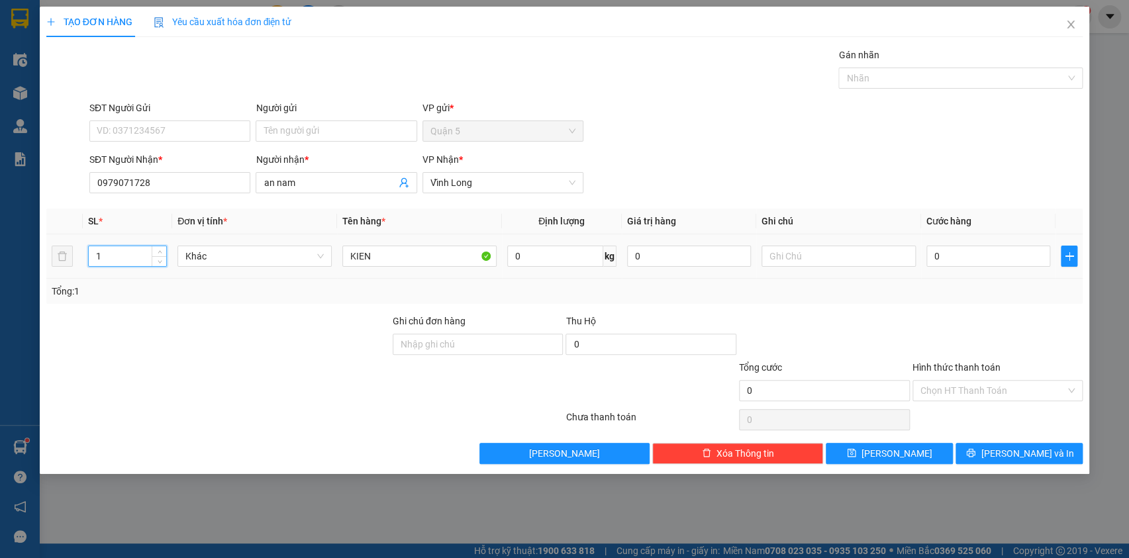
click at [116, 250] on input "1" at bounding box center [128, 256] width 78 height 20
type input "5"
click at [1022, 450] on span "[PERSON_NAME] và In" at bounding box center [1027, 453] width 93 height 15
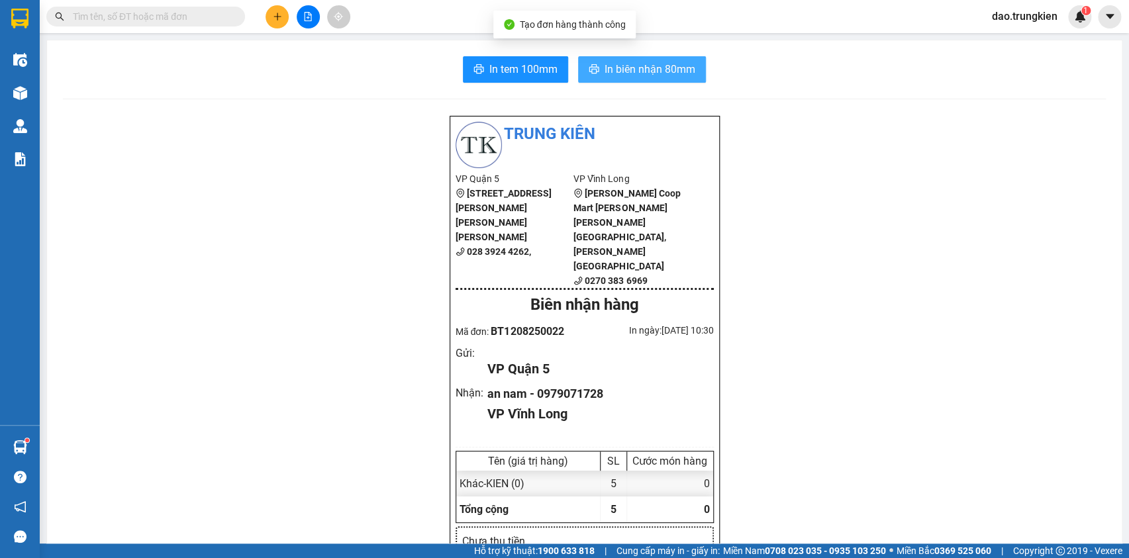
click at [621, 64] on span "In biên nhận 80mm" at bounding box center [650, 69] width 91 height 17
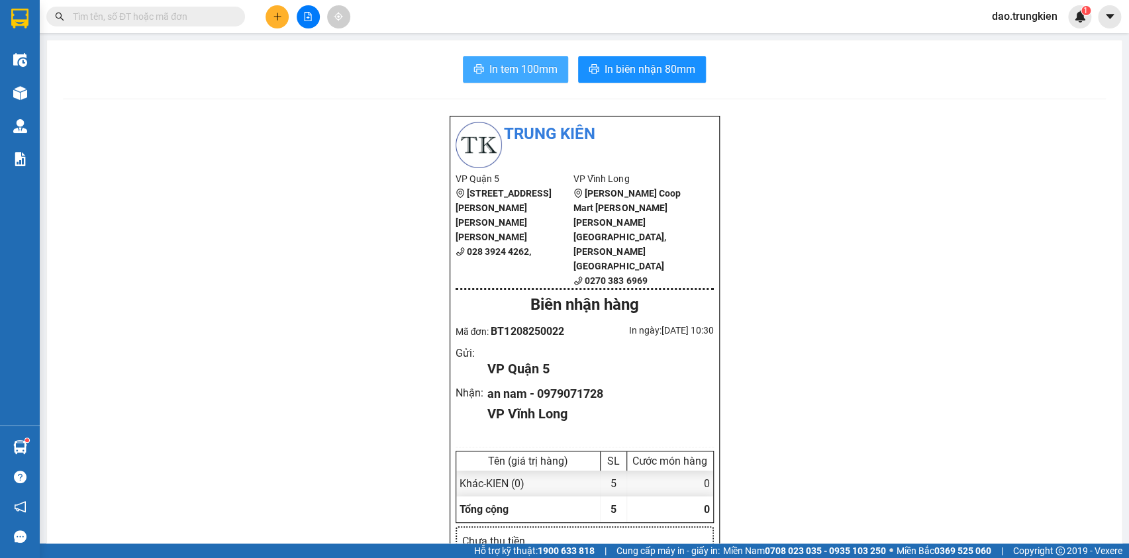
click at [490, 68] on span "In tem 100mm" at bounding box center [524, 69] width 68 height 17
click at [268, 11] on button at bounding box center [277, 16] width 23 height 23
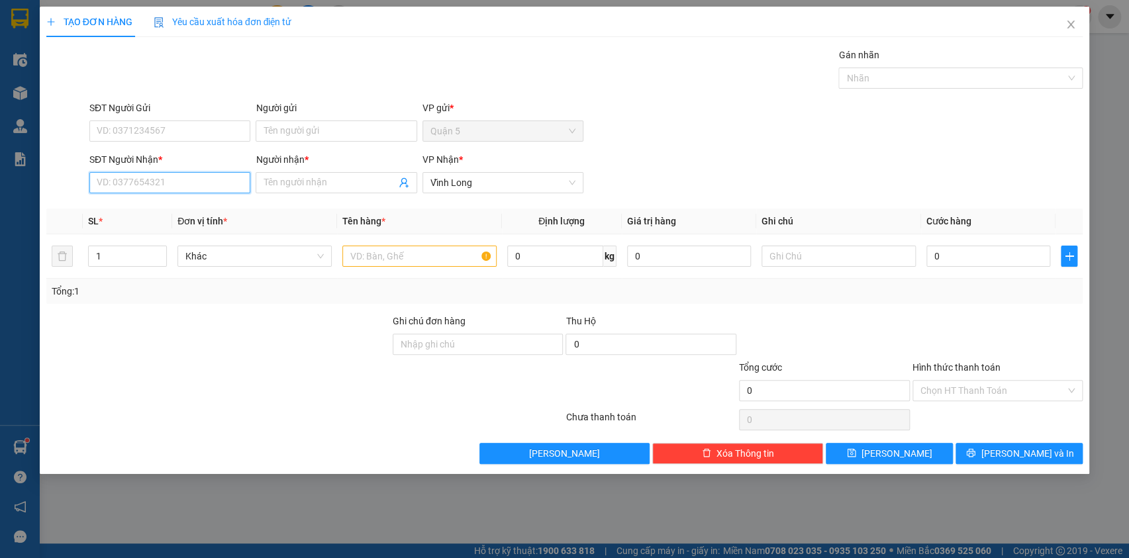
click at [134, 187] on input "SĐT Người Nhận *" at bounding box center [169, 182] width 161 height 21
click at [129, 215] on div "0939838918 - tu loc" at bounding box center [169, 209] width 145 height 15
type input "0939838918"
type input "tu loc"
type input "0939838918"
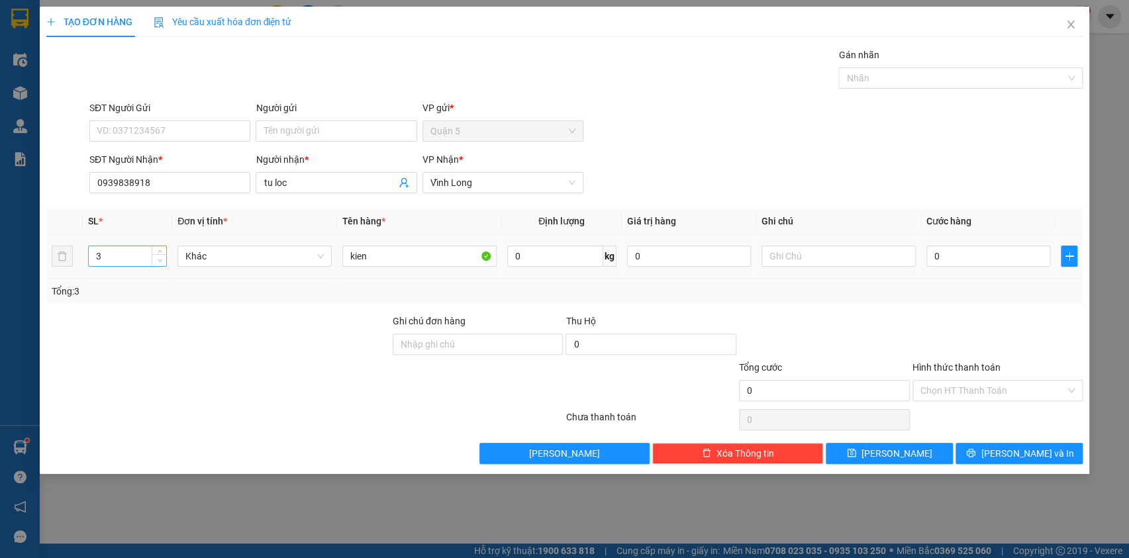
type input "2"
click at [158, 259] on icon "down" at bounding box center [160, 260] width 5 height 5
drag, startPoint x: 1010, startPoint y: 444, endPoint x: 936, endPoint y: 428, distance: 75.2
click at [1004, 444] on button "[PERSON_NAME] và In" at bounding box center [1019, 453] width 127 height 21
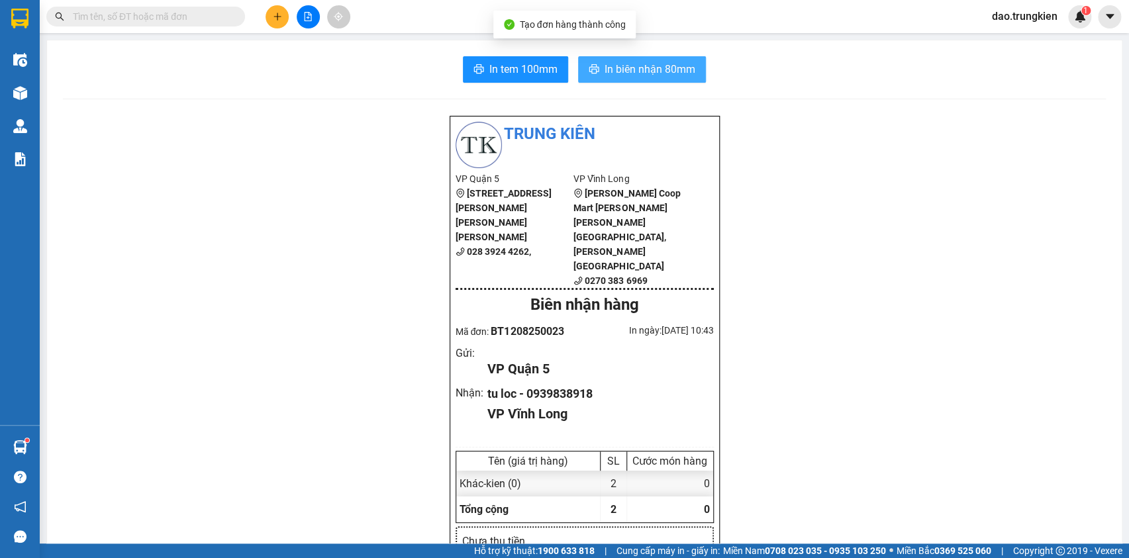
drag, startPoint x: 634, startPoint y: 66, endPoint x: 625, endPoint y: 87, distance: 22.5
click at [633, 66] on span "In biên nhận 80mm" at bounding box center [650, 69] width 91 height 17
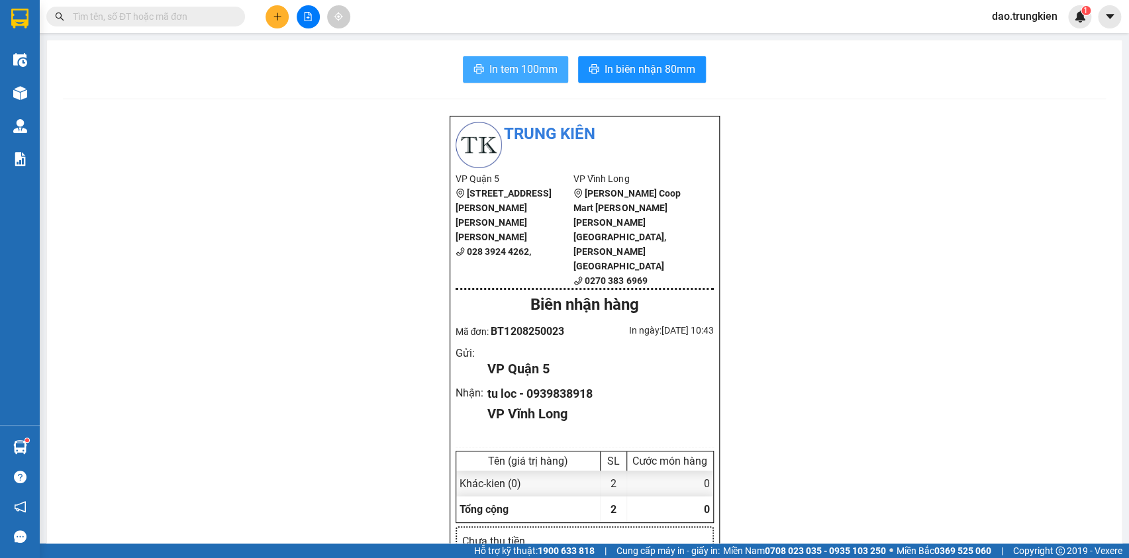
drag, startPoint x: 506, startPoint y: 73, endPoint x: 475, endPoint y: 75, distance: 31.2
click at [503, 74] on span "In tem 100mm" at bounding box center [524, 69] width 68 height 17
click at [280, 14] on icon "plus" at bounding box center [277, 16] width 9 height 9
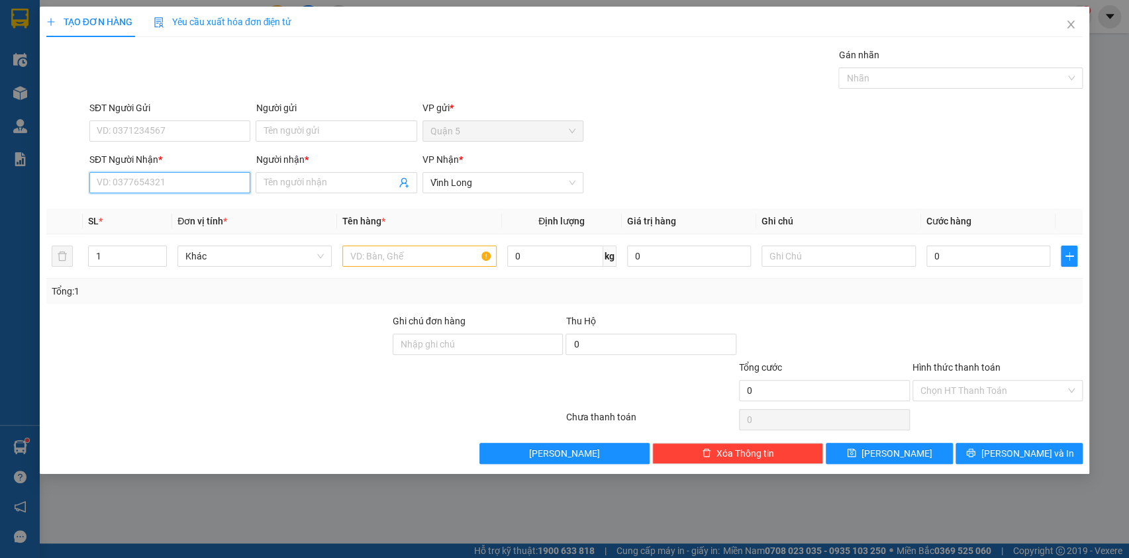
click at [129, 181] on input "SĐT Người Nhận *" at bounding box center [169, 182] width 161 height 21
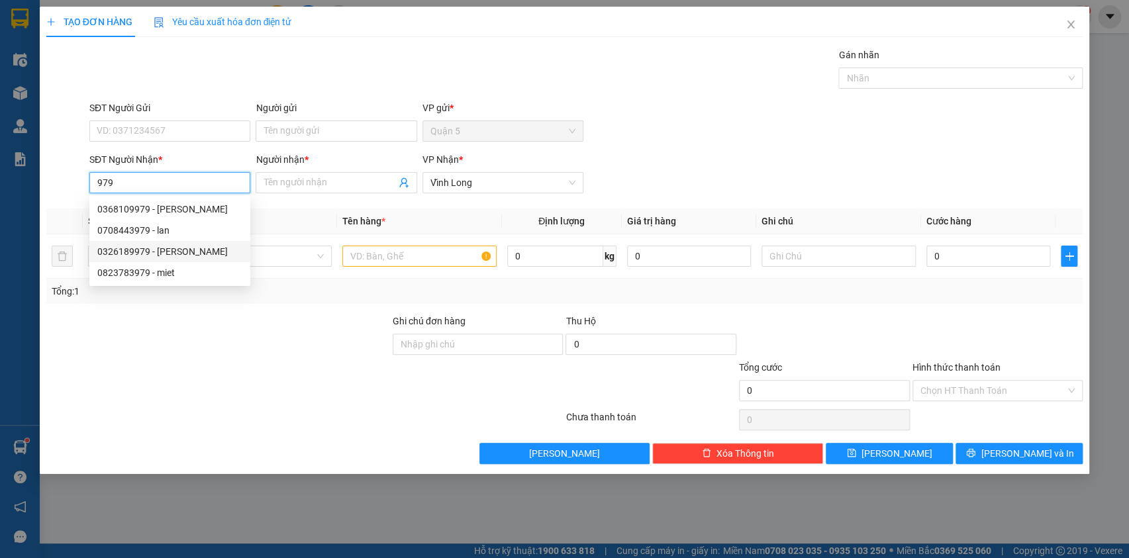
click at [140, 252] on div "0326189979 - chung" at bounding box center [169, 251] width 145 height 15
type input "0326189979"
type input "chung"
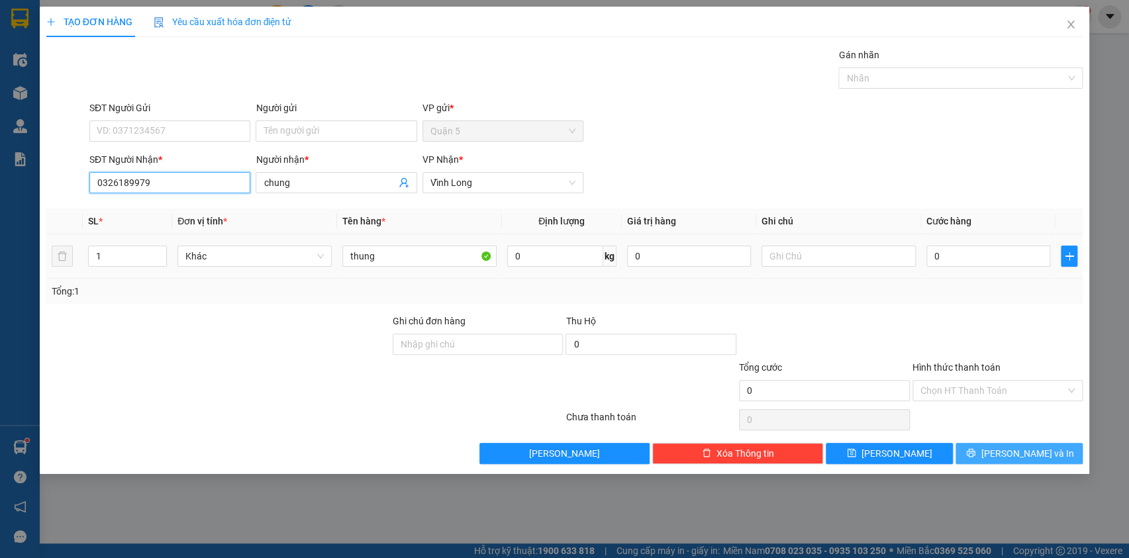
type input "0326189979"
drag, startPoint x: 1004, startPoint y: 458, endPoint x: 971, endPoint y: 436, distance: 39.7
click at [1005, 457] on button "[PERSON_NAME] và In" at bounding box center [1019, 453] width 127 height 21
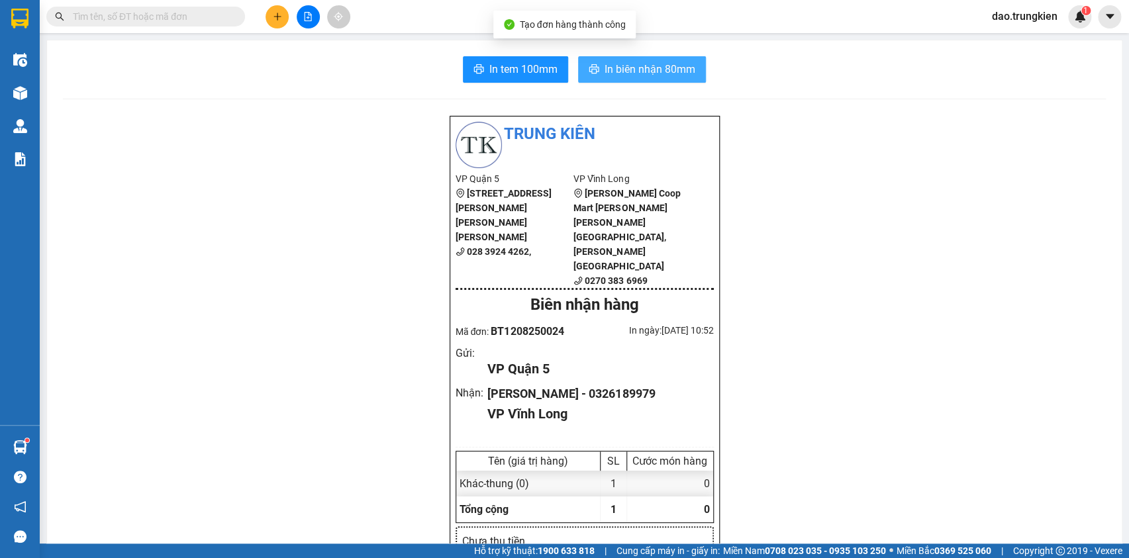
click at [607, 64] on span "In biên nhận 80mm" at bounding box center [650, 69] width 91 height 17
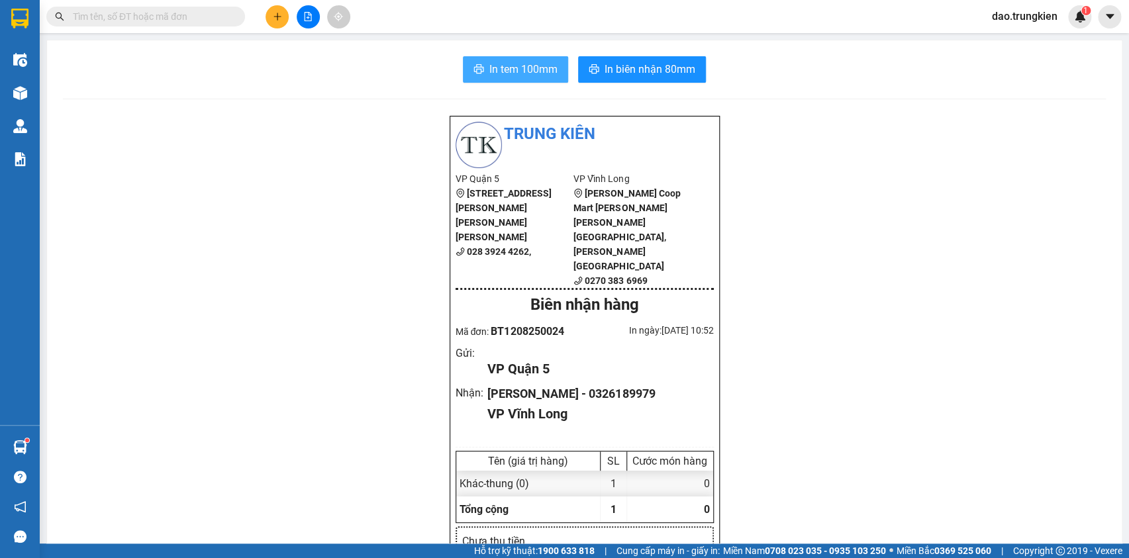
click at [501, 65] on button "In tem 100mm" at bounding box center [515, 69] width 105 height 26
click at [280, 8] on button at bounding box center [277, 16] width 23 height 23
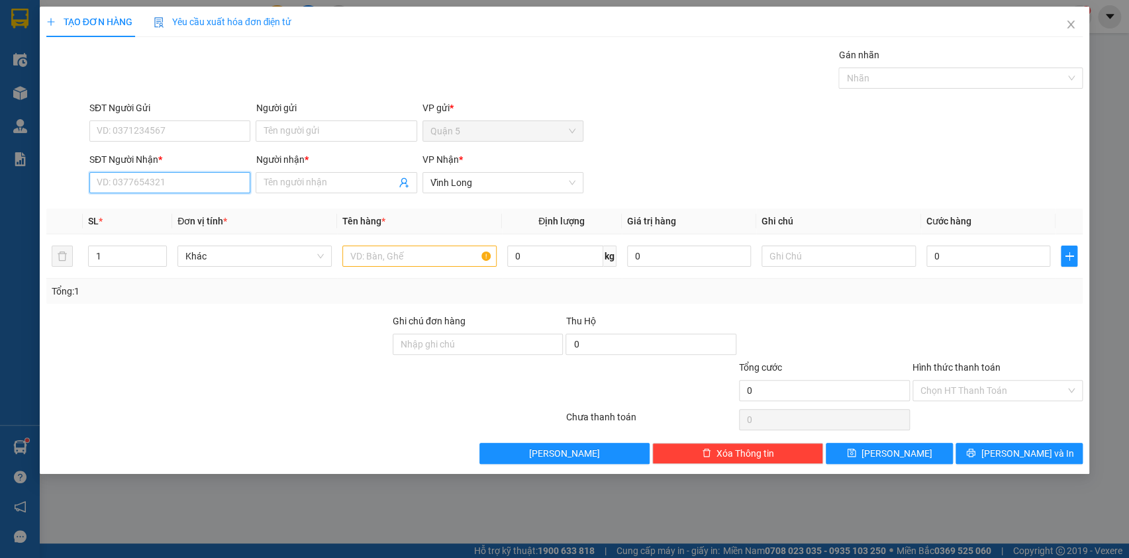
click at [143, 182] on input "SĐT Người Nhận *" at bounding box center [169, 182] width 161 height 21
type input "704"
click at [139, 212] on div "0782384704 - tuan" at bounding box center [169, 209] width 145 height 15
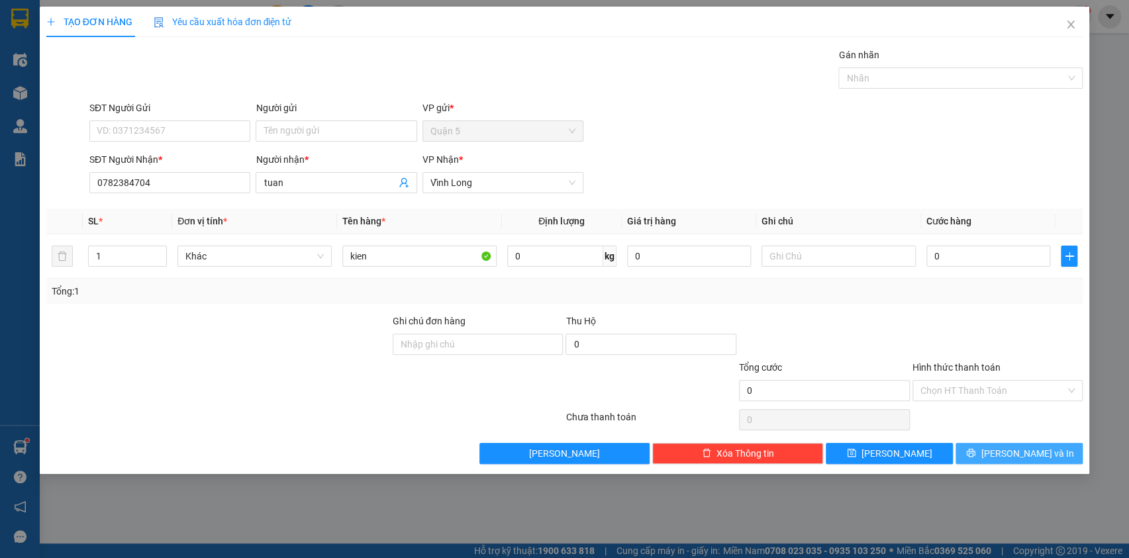
drag, startPoint x: 1001, startPoint y: 456, endPoint x: 987, endPoint y: 433, distance: 27.0
click at [976, 452] on icon "printer" at bounding box center [970, 452] width 9 height 9
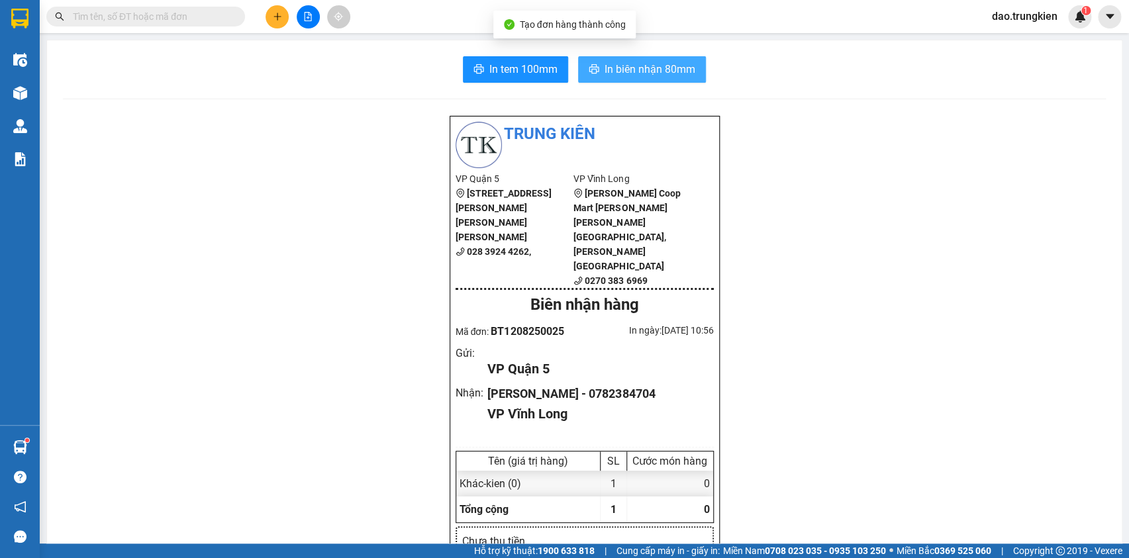
drag, startPoint x: 621, startPoint y: 74, endPoint x: 550, endPoint y: 94, distance: 73.8
click at [621, 73] on span "In biên nhận 80mm" at bounding box center [650, 69] width 91 height 17
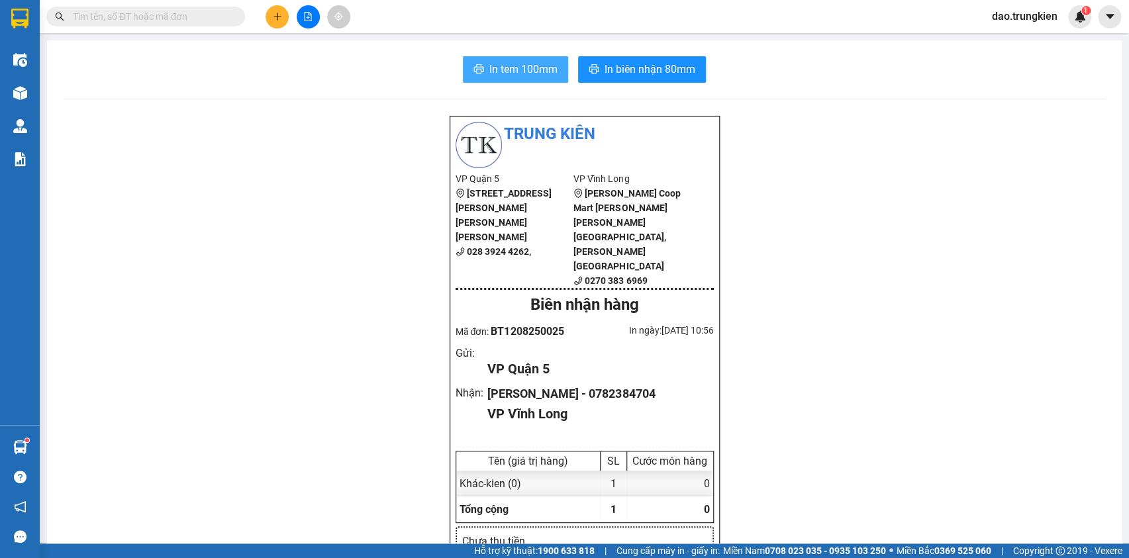
click at [503, 60] on button "In tem 100mm" at bounding box center [515, 69] width 105 height 26
click at [280, 19] on icon "plus" at bounding box center [277, 16] width 9 height 9
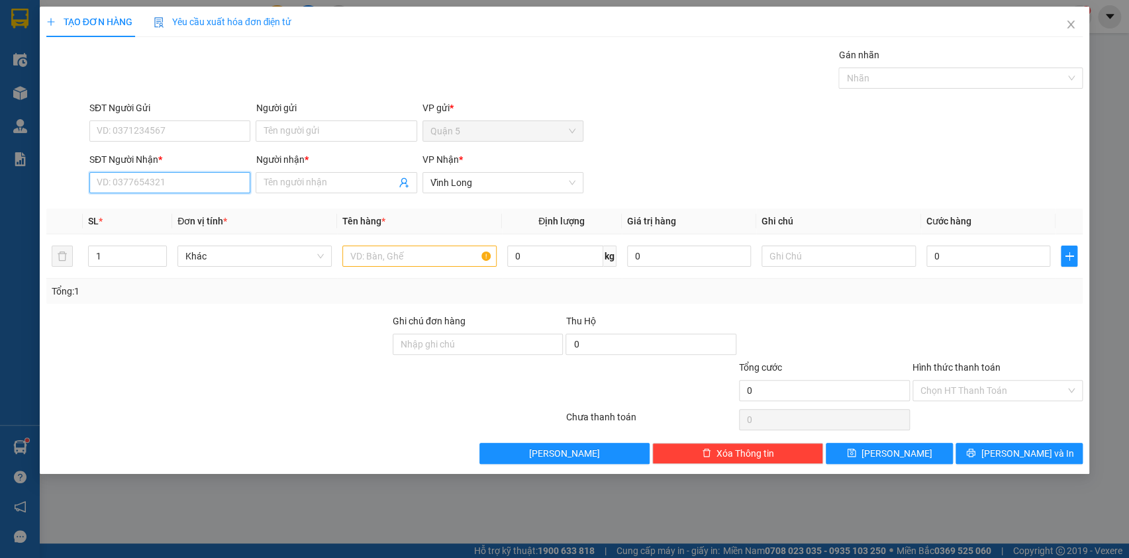
click at [157, 185] on input "SĐT Người Nhận *" at bounding box center [169, 182] width 161 height 21
type input "178"
click at [146, 211] on div "0763912178 - hung phat" at bounding box center [169, 209] width 145 height 15
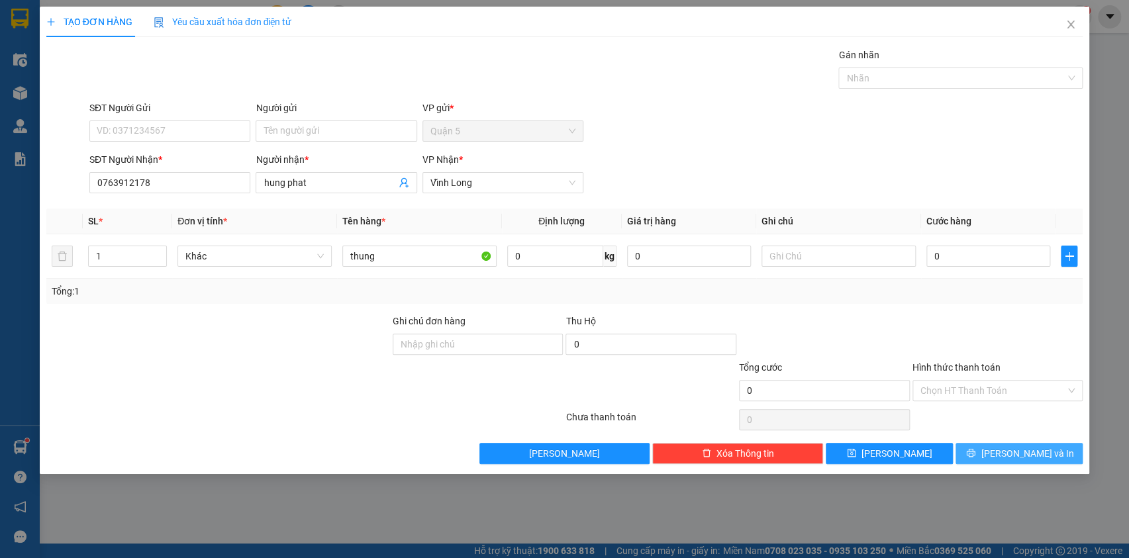
click at [977, 449] on button "[PERSON_NAME] và In" at bounding box center [1019, 453] width 127 height 21
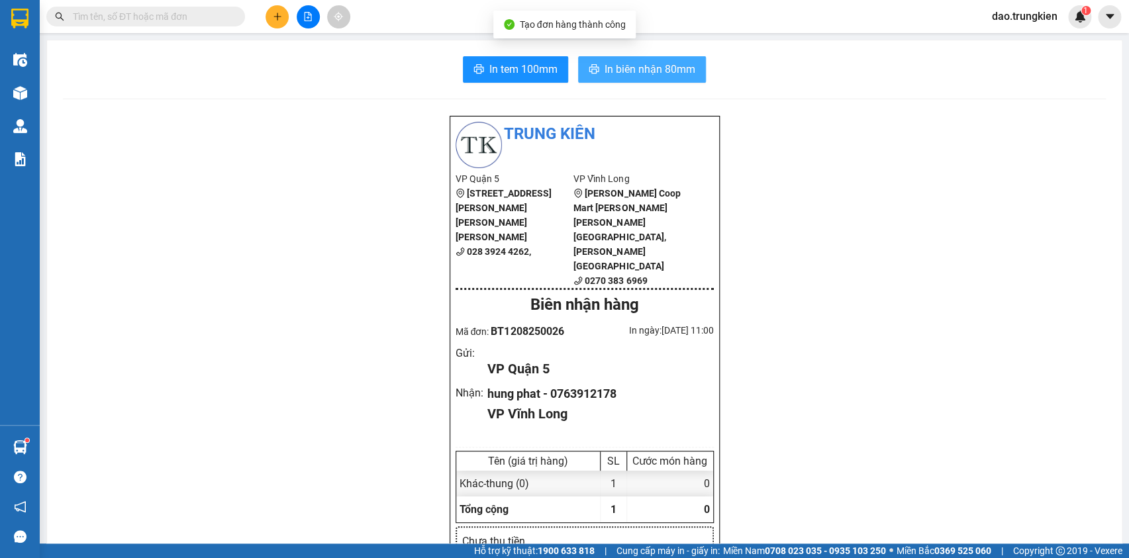
click at [652, 66] on span "In biên nhận 80mm" at bounding box center [650, 69] width 91 height 17
click at [507, 68] on span "In tem 100mm" at bounding box center [524, 69] width 68 height 17
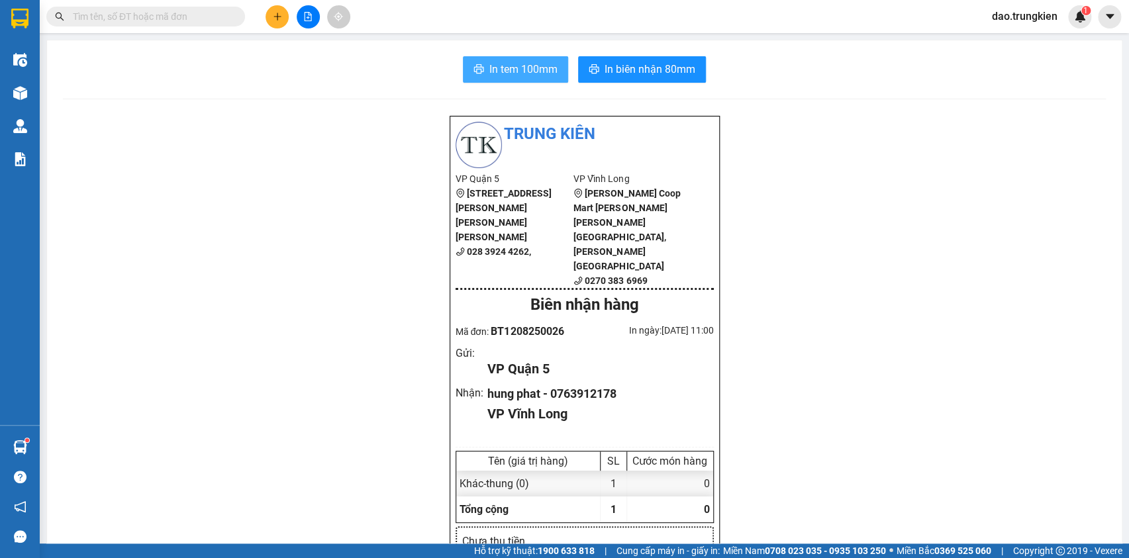
click at [494, 67] on span "In tem 100mm" at bounding box center [524, 69] width 68 height 17
click at [276, 13] on icon "plus" at bounding box center [277, 16] width 9 height 9
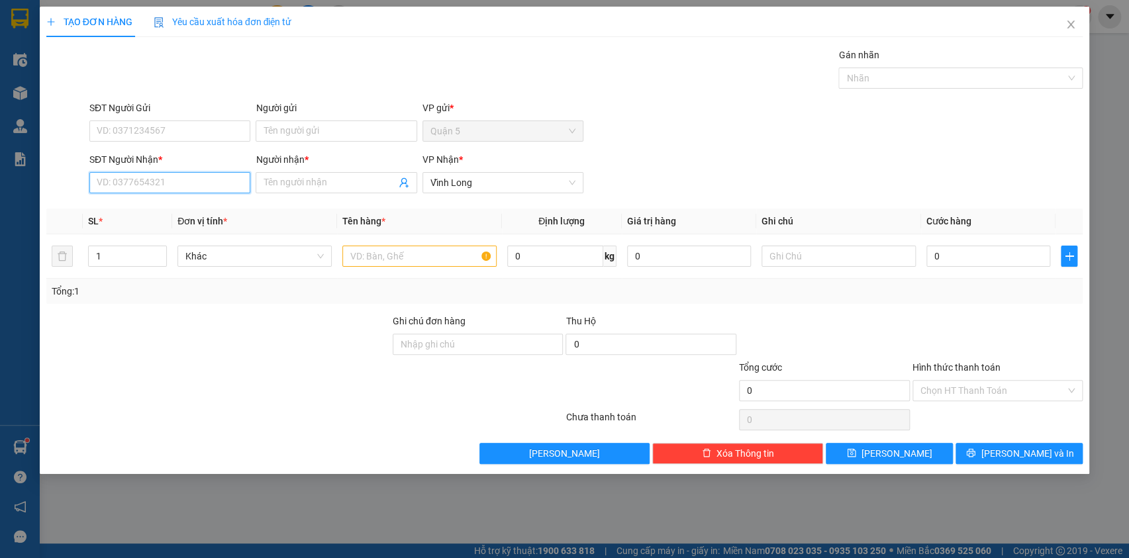
click at [164, 183] on input "SĐT Người Nhận *" at bounding box center [169, 182] width 161 height 21
type input "0389433554"
click at [278, 180] on input "Người nhận *" at bounding box center [330, 183] width 132 height 15
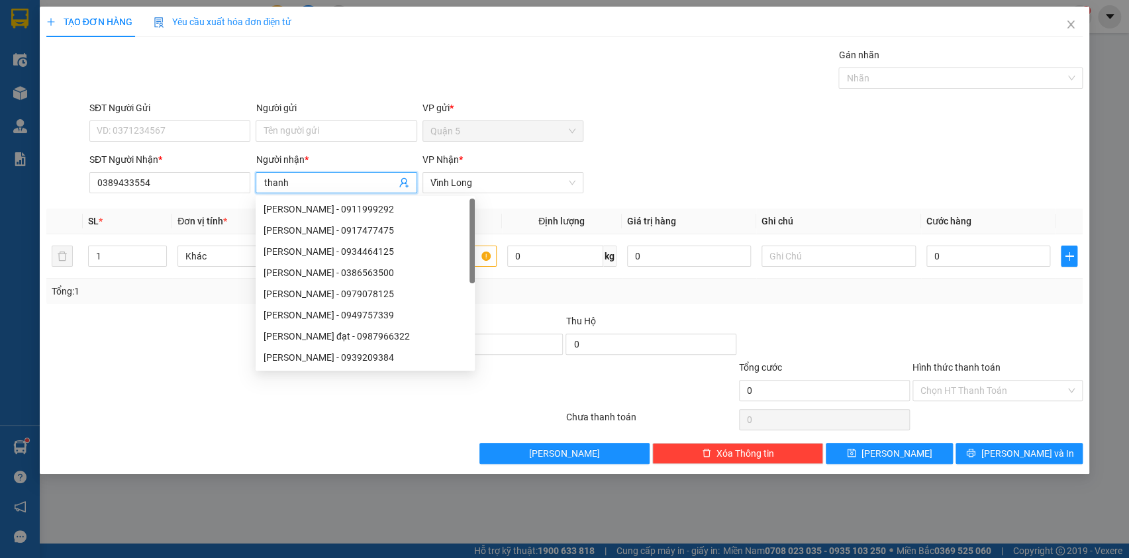
type input "thanh"
drag, startPoint x: 256, startPoint y: 64, endPoint x: 268, endPoint y: 87, distance: 25.8
click at [258, 64] on div "Gán nhãn Nhãn" at bounding box center [586, 71] width 999 height 46
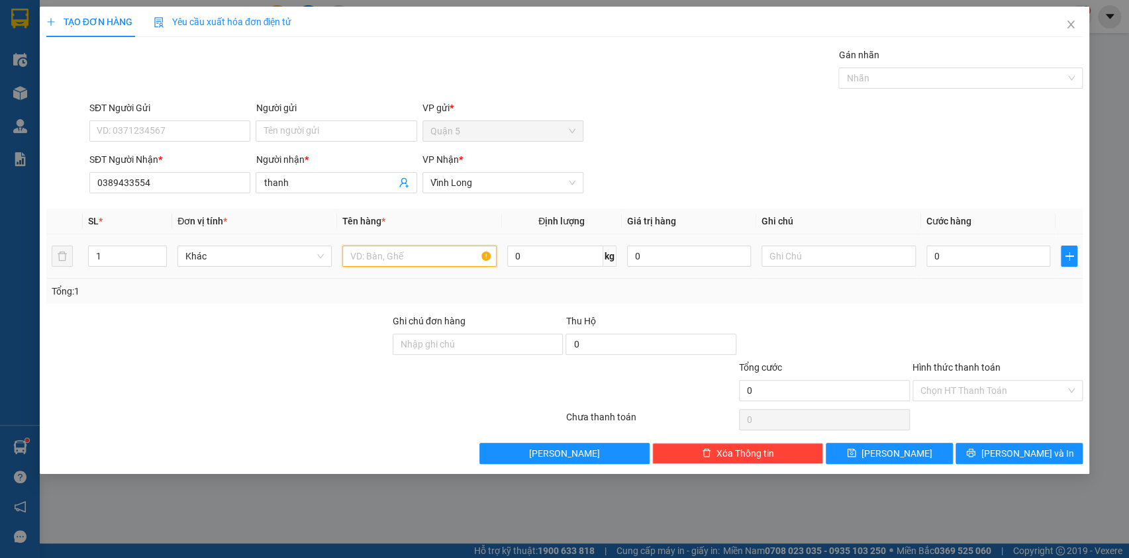
click at [370, 254] on input "text" at bounding box center [419, 256] width 154 height 21
type input "thung"
click at [968, 256] on input "0" at bounding box center [989, 256] width 125 height 21
click at [975, 389] on input "Hình thức thanh toán" at bounding box center [994, 391] width 146 height 20
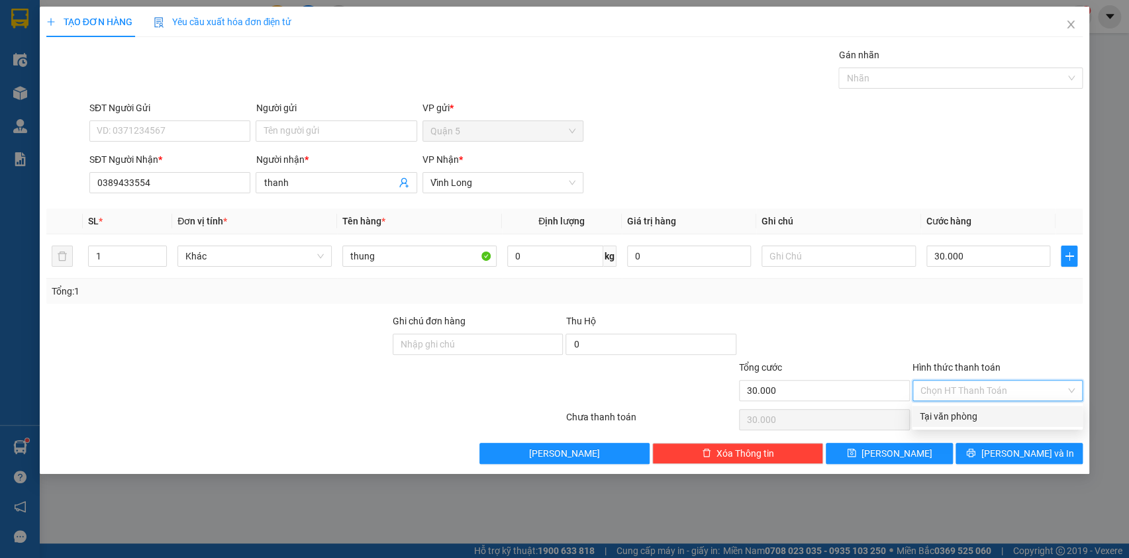
click at [979, 417] on div "Tại văn phòng" at bounding box center [997, 416] width 155 height 15
click at [998, 445] on button "[PERSON_NAME] và In" at bounding box center [1019, 453] width 127 height 21
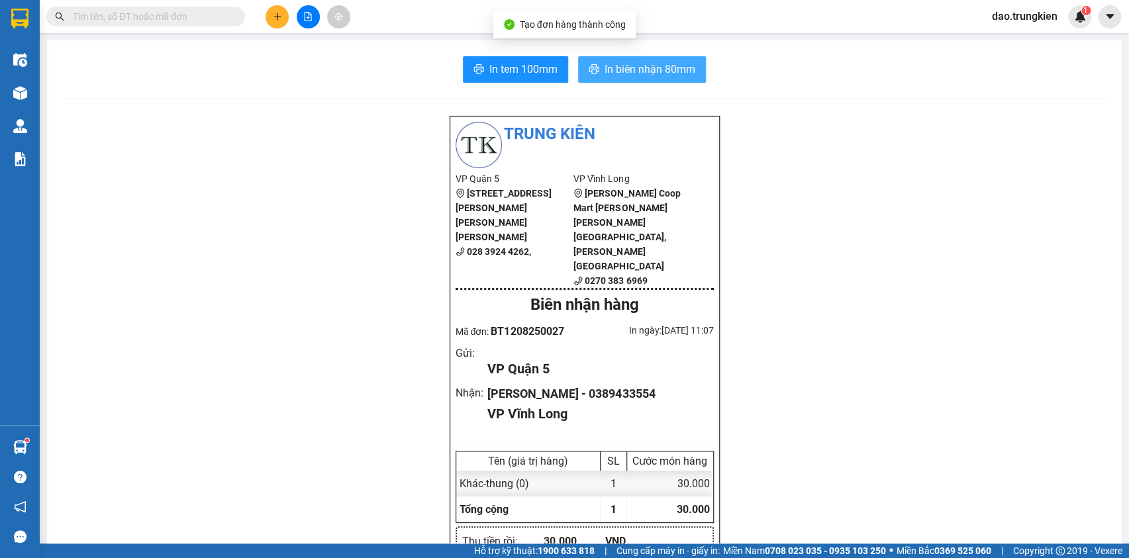
click at [619, 70] on span "In biên nhận 80mm" at bounding box center [650, 69] width 91 height 17
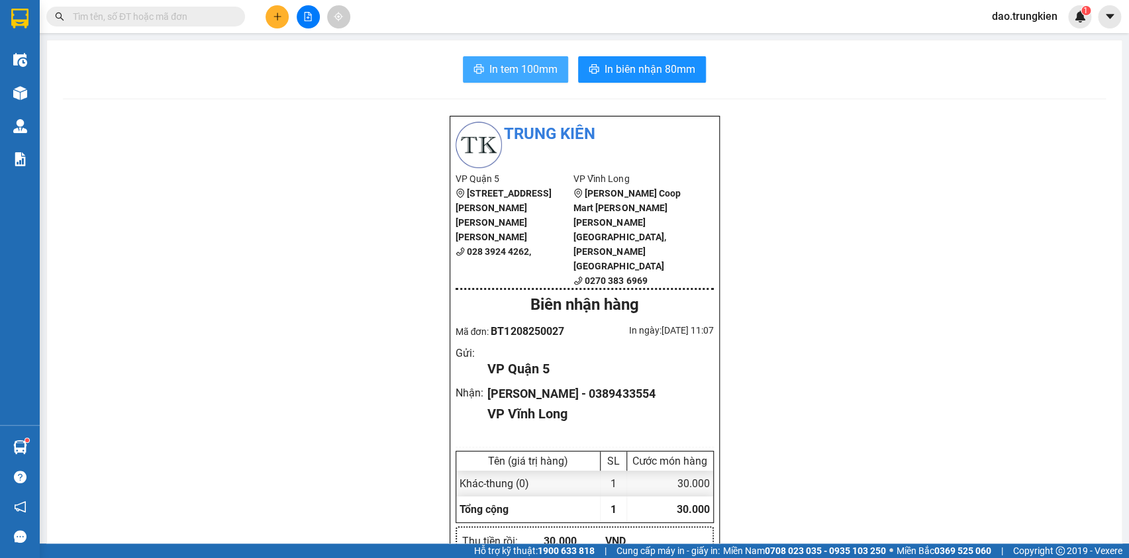
click at [497, 68] on span "In tem 100mm" at bounding box center [524, 69] width 68 height 17
click at [276, 7] on button at bounding box center [277, 16] width 23 height 23
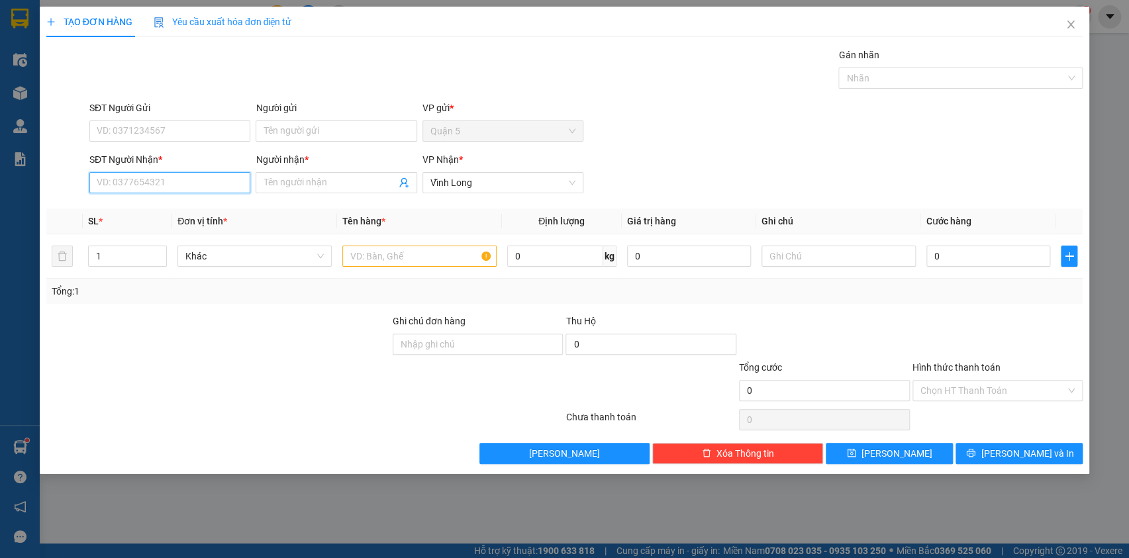
click at [134, 182] on input "SĐT Người Nhận *" at bounding box center [169, 182] width 161 height 21
click at [132, 205] on div "0913748203 - kim lien duong" at bounding box center [198, 209] width 203 height 15
type input "0913748203"
type input "kim lien duong"
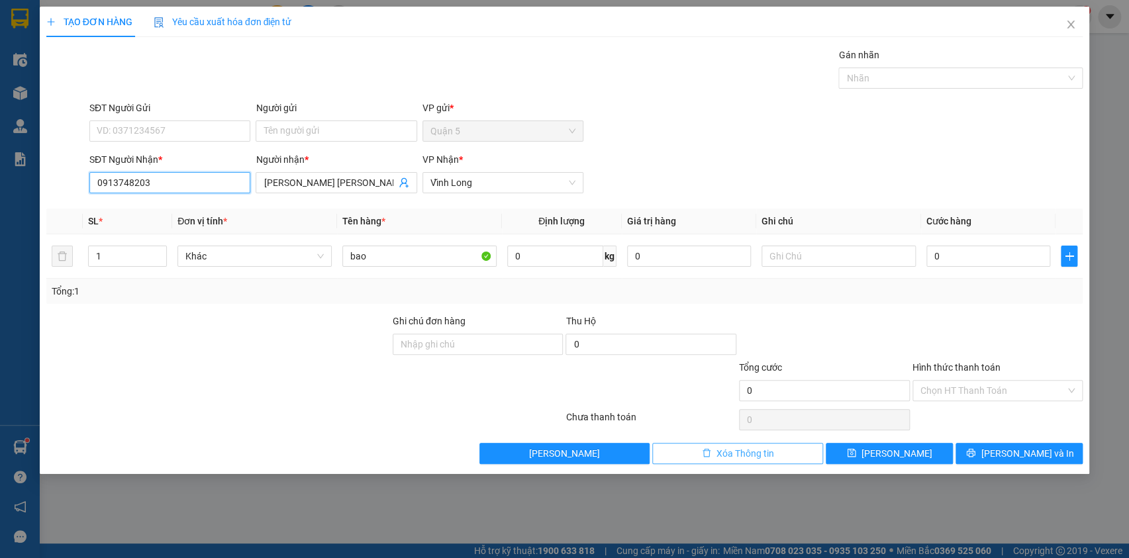
type input "0913748203"
click at [711, 454] on button "Xóa Thông tin" at bounding box center [737, 453] width 171 height 21
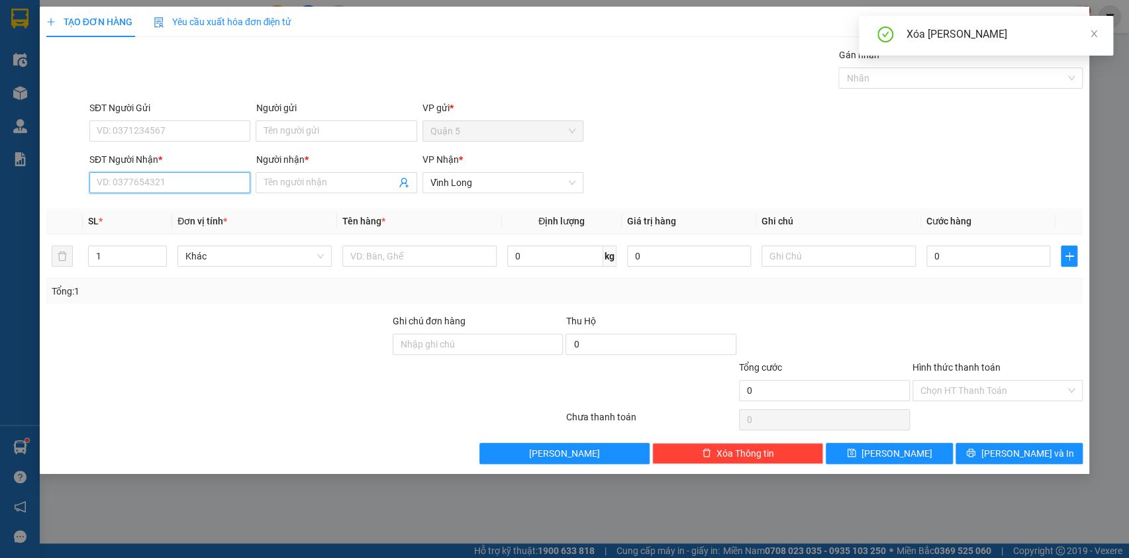
click at [110, 180] on input "SĐT Người Nhận *" at bounding box center [169, 182] width 161 height 21
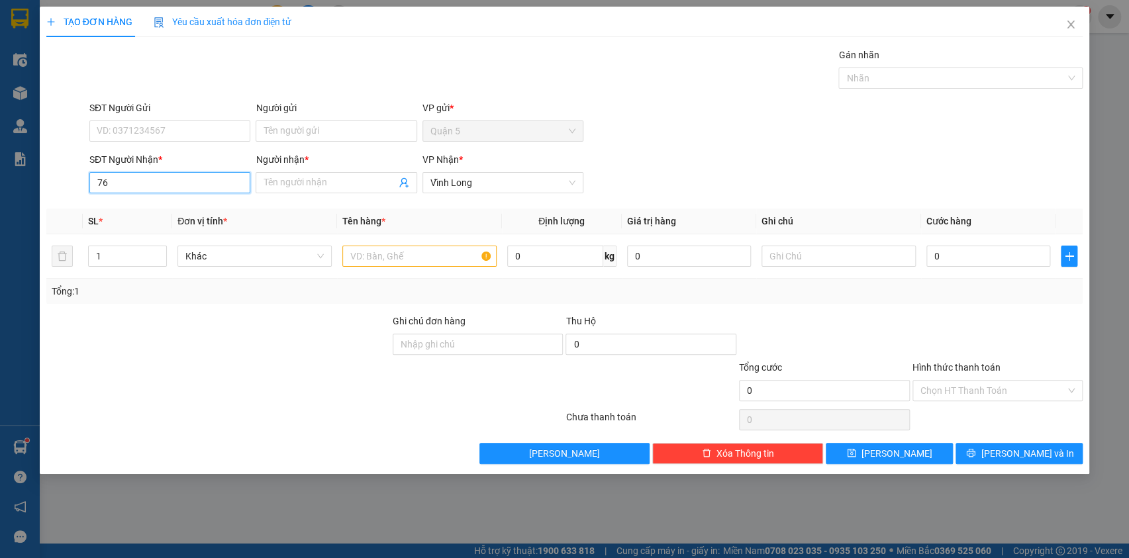
type input "767"
click at [137, 203] on div "0977424767 - PHUONG THAO" at bounding box center [169, 209] width 145 height 15
click at [158, 251] on icon "up" at bounding box center [160, 253] width 5 height 5
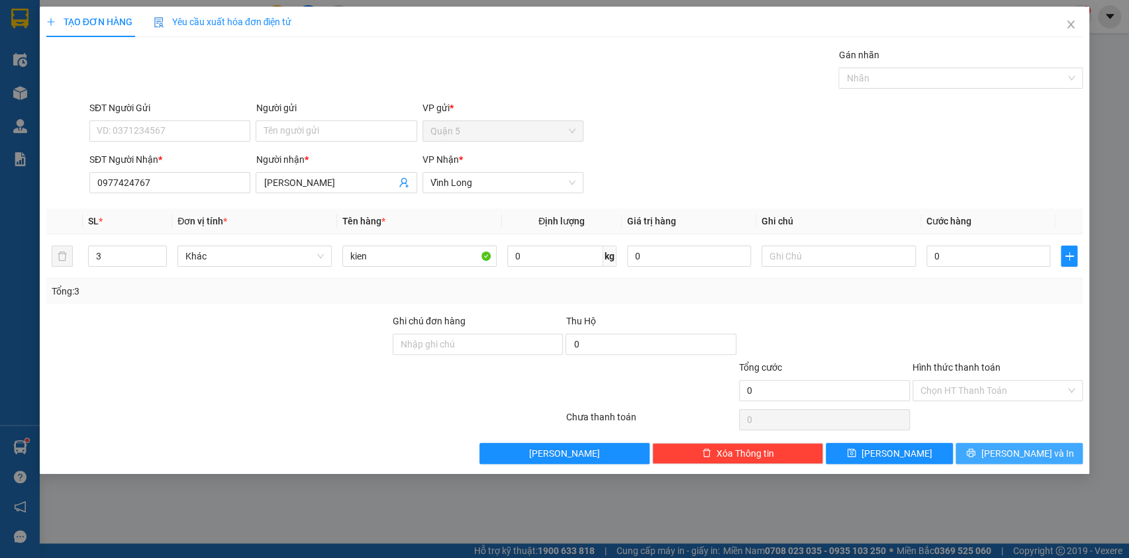
click at [1003, 448] on button "[PERSON_NAME] và In" at bounding box center [1019, 453] width 127 height 21
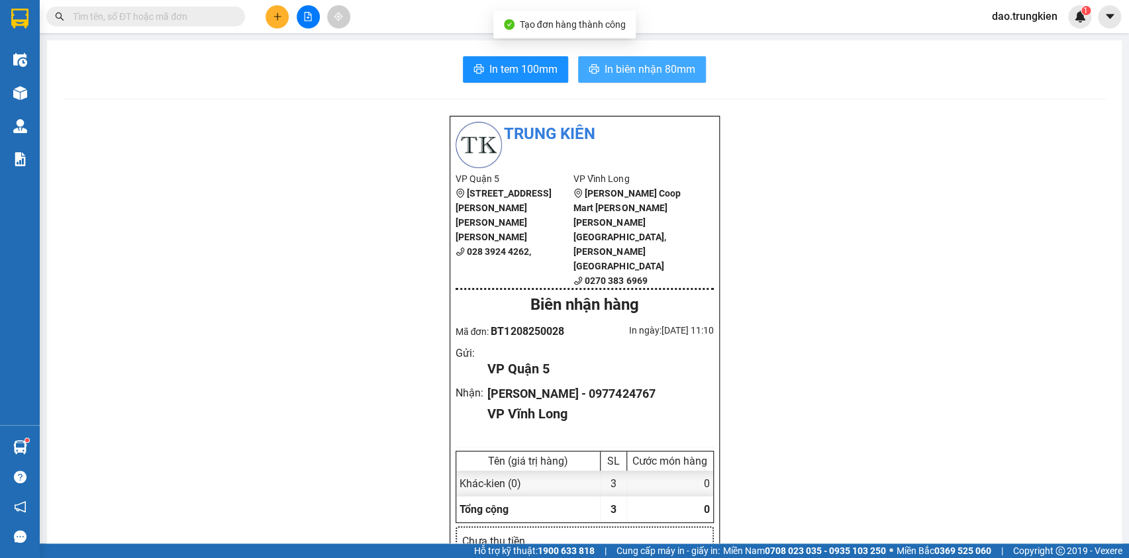
drag, startPoint x: 635, startPoint y: 71, endPoint x: 591, endPoint y: 127, distance: 70.8
click at [634, 72] on span "In biên nhận 80mm" at bounding box center [650, 69] width 91 height 17
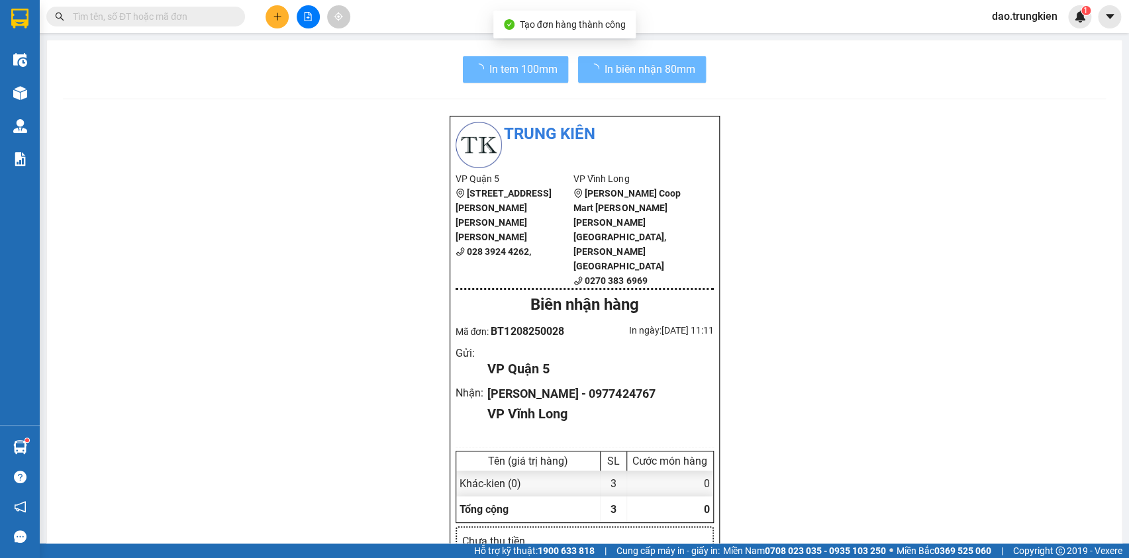
click at [508, 60] on button "In tem 100mm" at bounding box center [515, 69] width 105 height 26
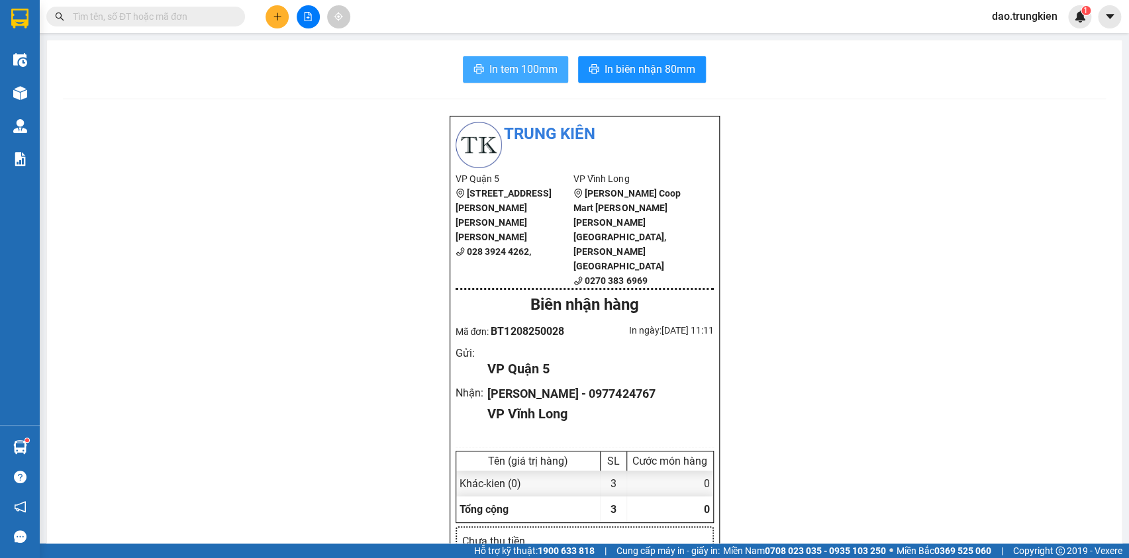
click at [512, 59] on button "In tem 100mm" at bounding box center [515, 69] width 105 height 26
click at [276, 17] on icon "plus" at bounding box center [277, 16] width 7 height 1
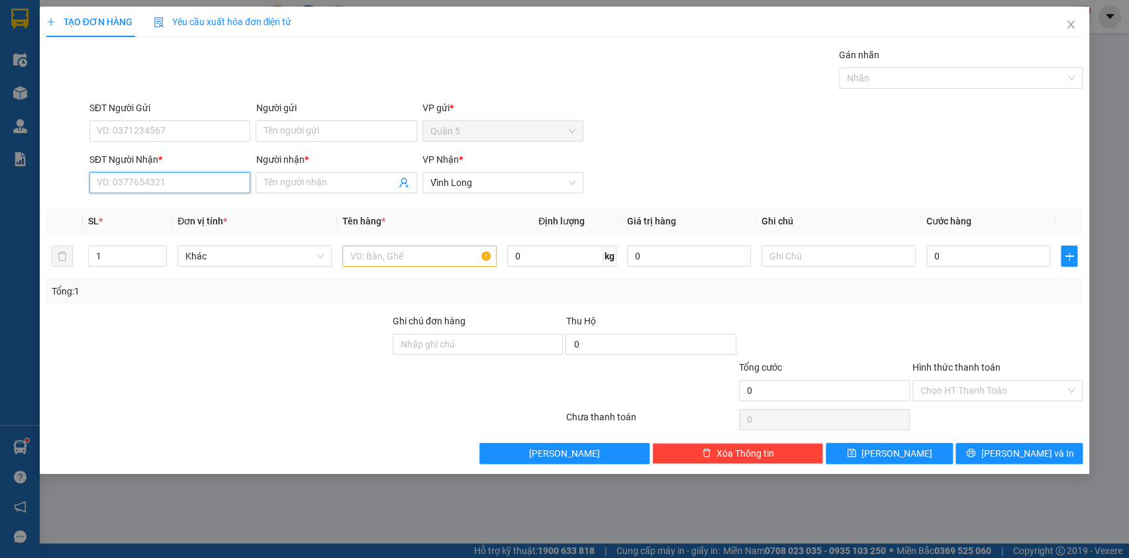
click at [158, 178] on input "SĐT Người Nhận *" at bounding box center [169, 182] width 161 height 21
type input "203"
click at [136, 206] on div "0913748203 - kim lien duong" at bounding box center [198, 209] width 203 height 15
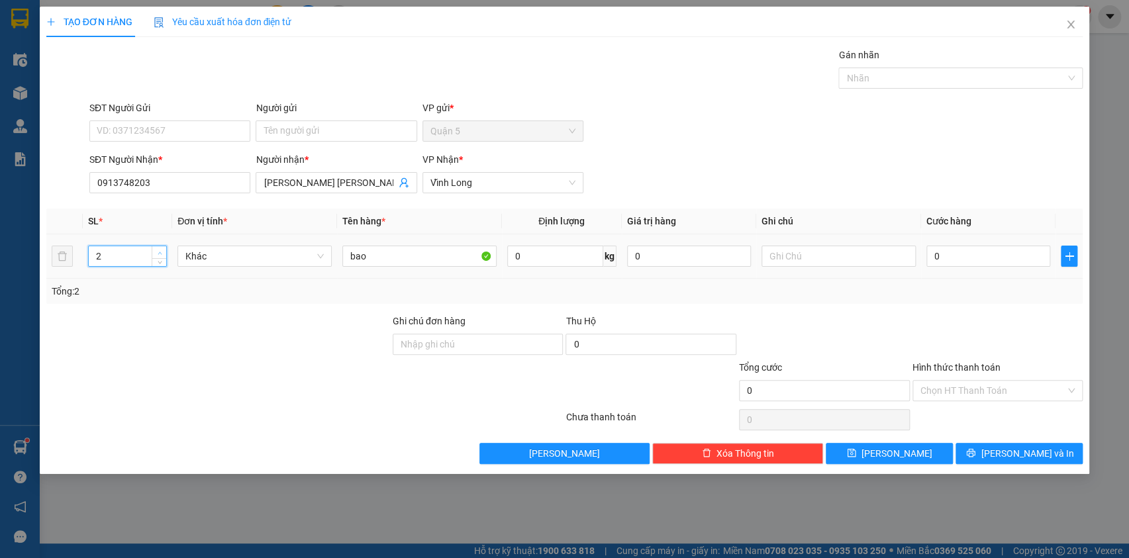
click at [156, 252] on span "up" at bounding box center [160, 253] width 8 height 8
click at [991, 454] on button "[PERSON_NAME] và In" at bounding box center [1019, 453] width 127 height 21
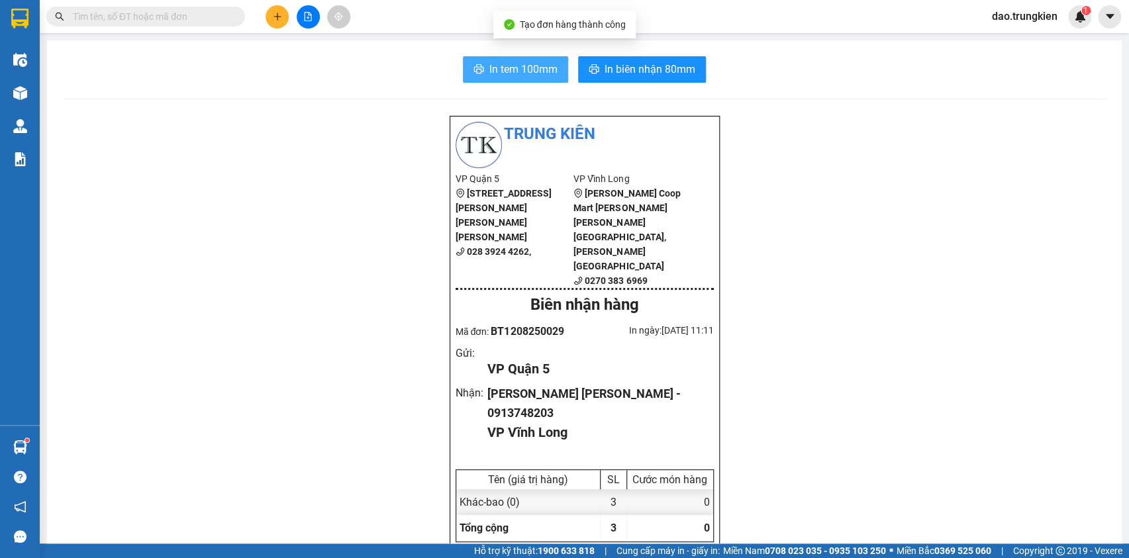
click at [504, 59] on button "In tem 100mm" at bounding box center [515, 69] width 105 height 26
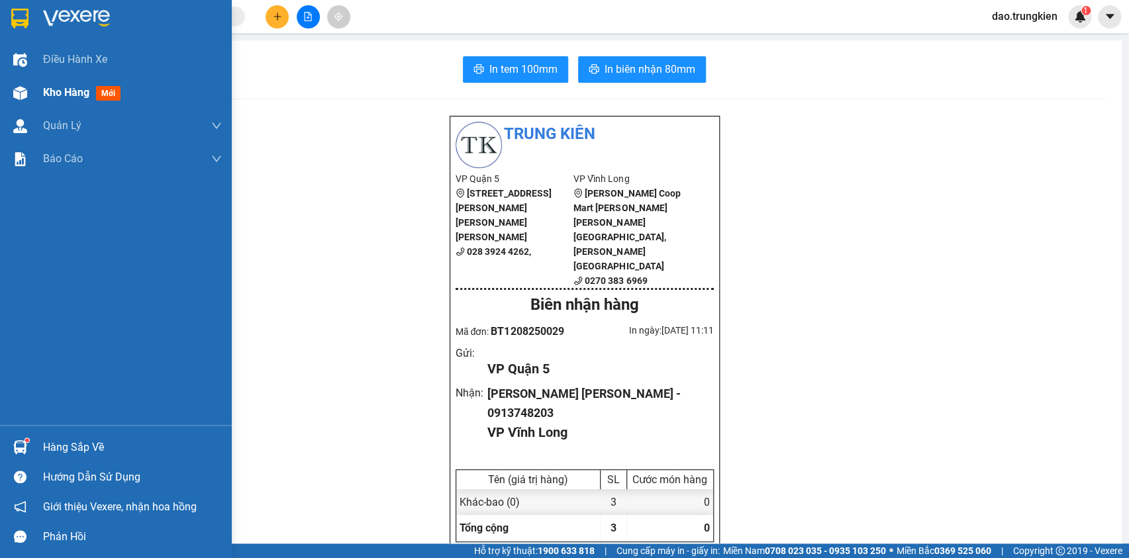
click at [105, 90] on span "mới" at bounding box center [108, 93] width 25 height 15
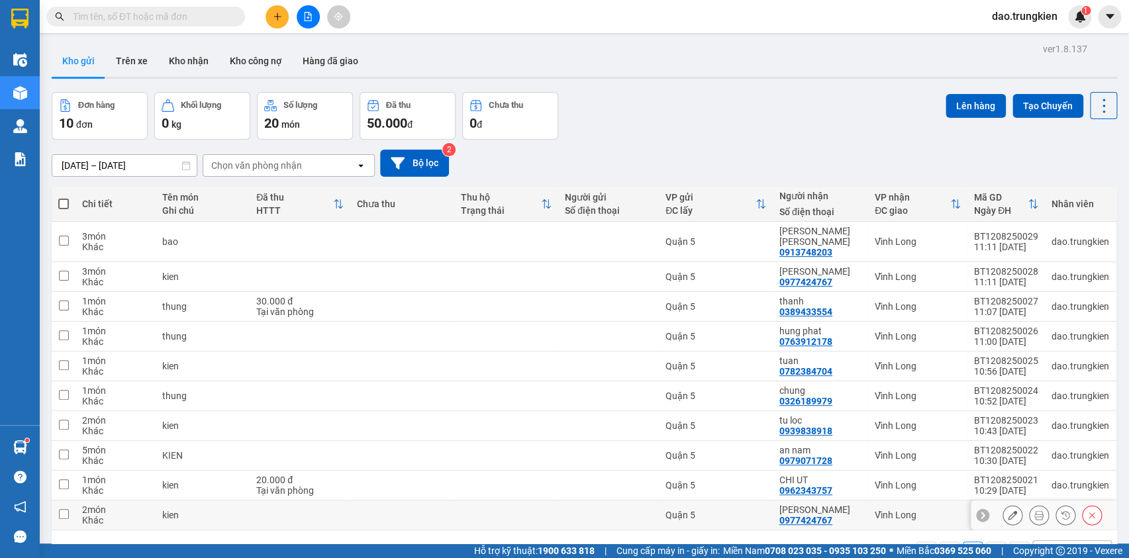
click at [586, 501] on td at bounding box center [608, 516] width 101 height 30
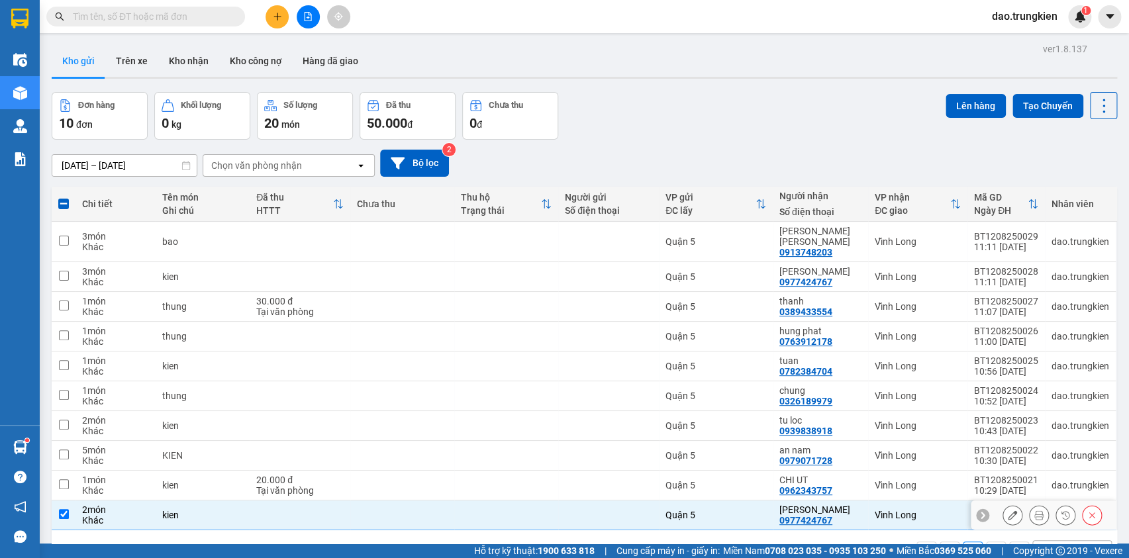
click at [592, 510] on div at bounding box center [608, 515] width 87 height 11
checkbox input "false"
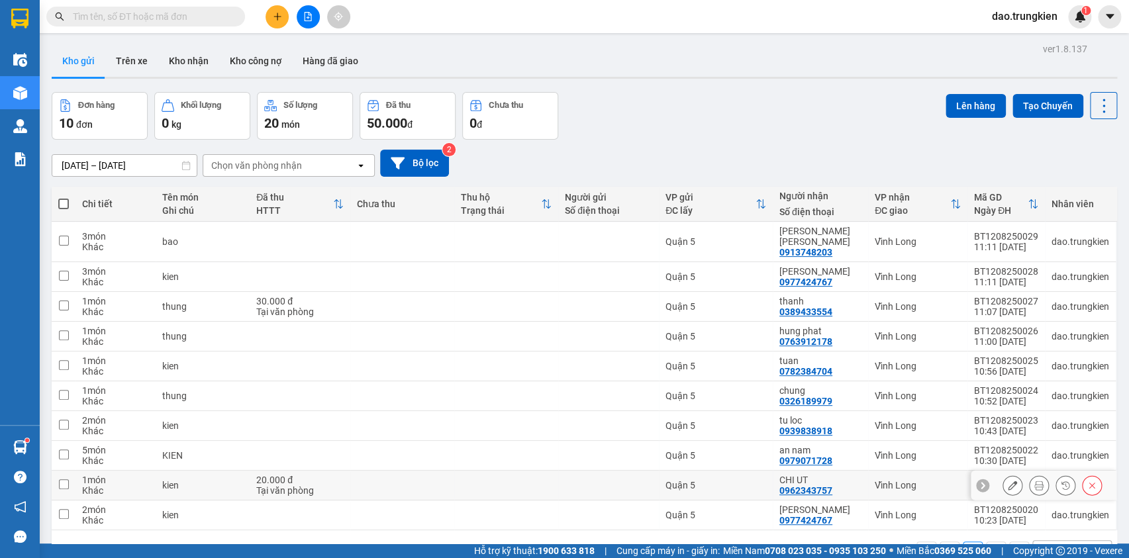
click at [602, 480] on div at bounding box center [608, 485] width 87 height 11
checkbox input "true"
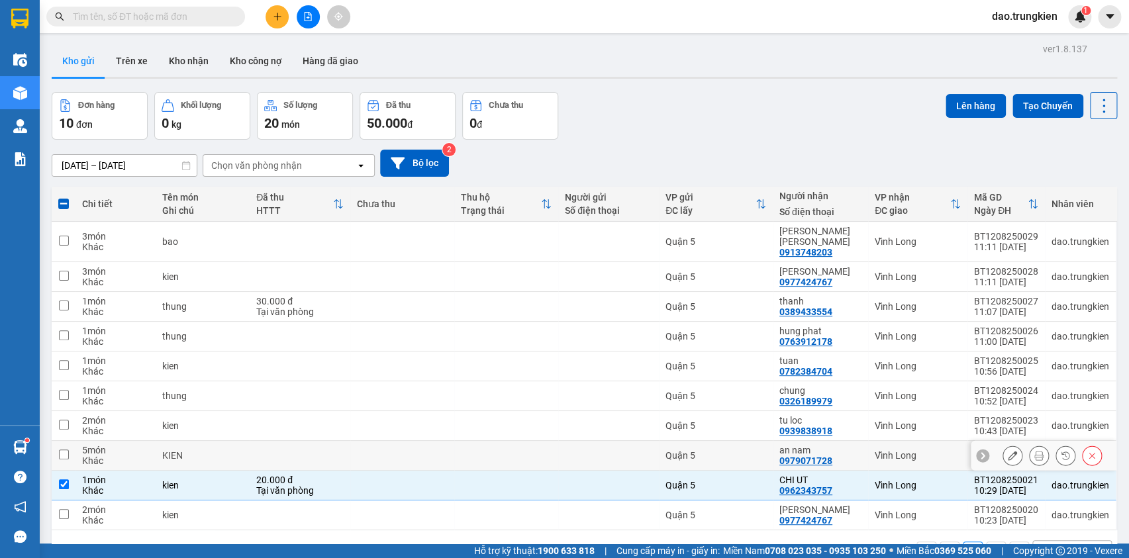
click at [604, 450] on div at bounding box center [608, 455] width 87 height 11
checkbox input "true"
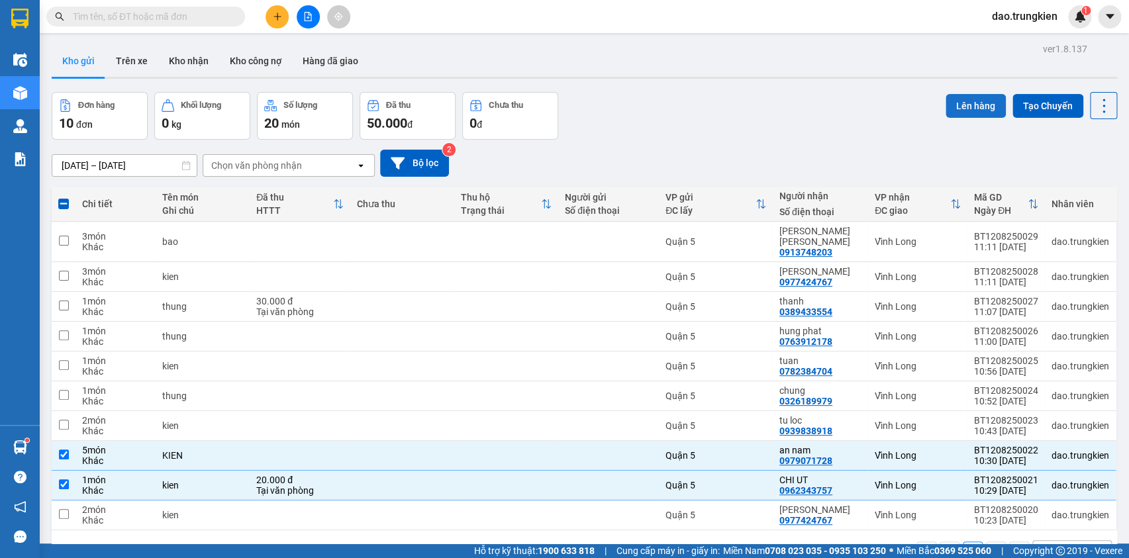
click at [954, 94] on button "Lên hàng" at bounding box center [976, 106] width 60 height 24
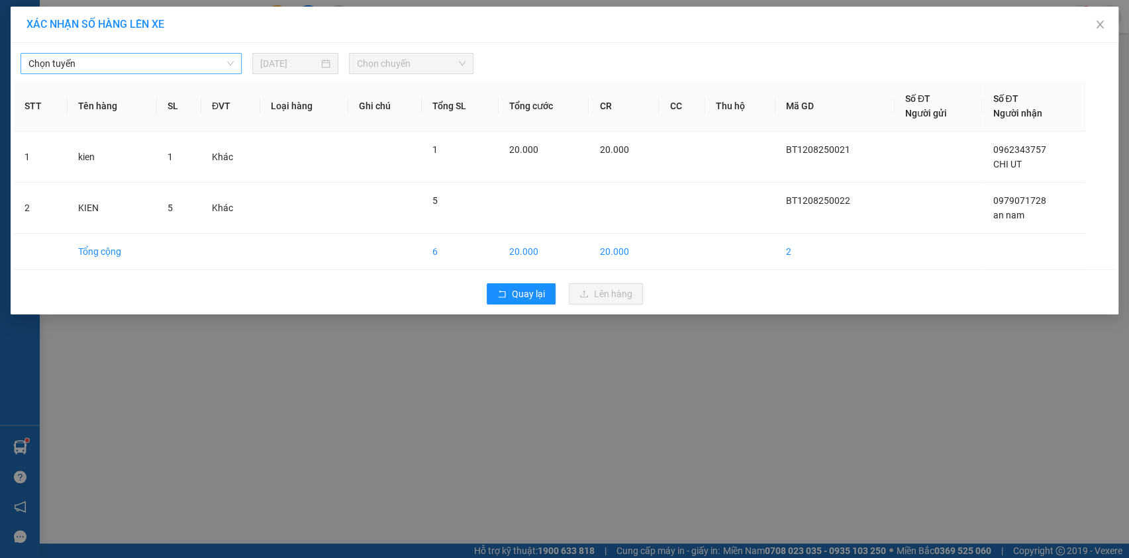
drag, startPoint x: 219, startPoint y: 66, endPoint x: 217, endPoint y: 72, distance: 6.8
click at [217, 72] on span "Chọn tuyến" at bounding box center [130, 64] width 205 height 20
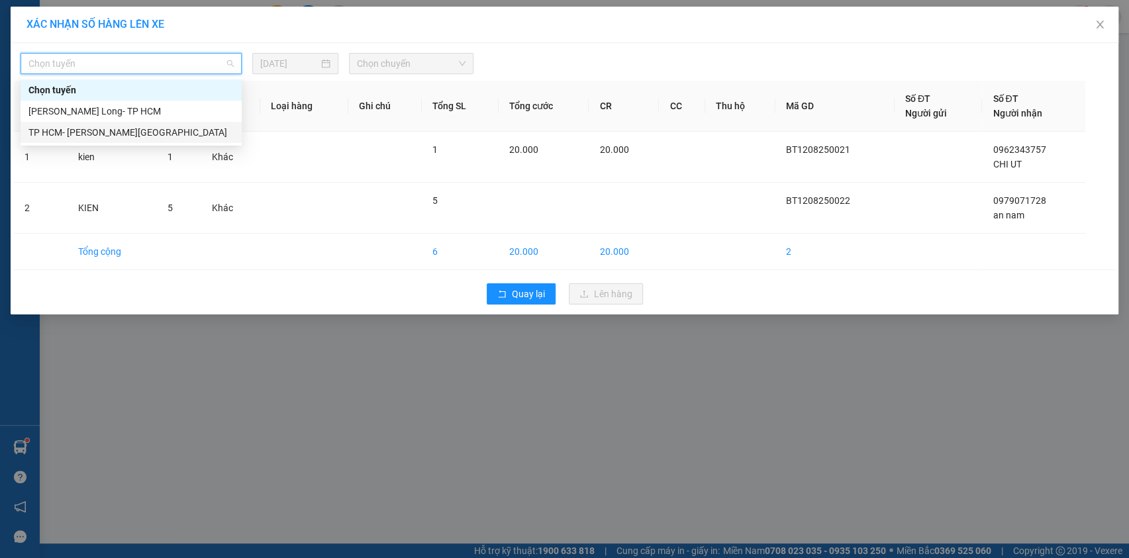
click at [199, 128] on div "TP HCM- [GEOGRAPHIC_DATA]" at bounding box center [130, 132] width 205 height 15
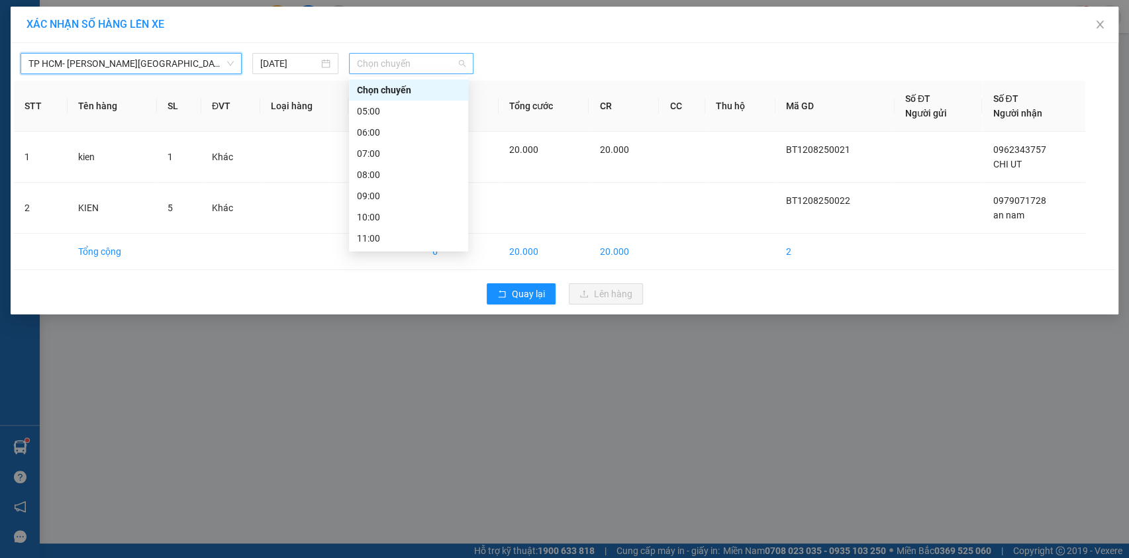
drag, startPoint x: 406, startPoint y: 57, endPoint x: 415, endPoint y: 104, distance: 47.8
click at [407, 59] on span "Chọn chuyến" at bounding box center [411, 64] width 109 height 20
click at [418, 237] on div "11:00" at bounding box center [408, 238] width 103 height 15
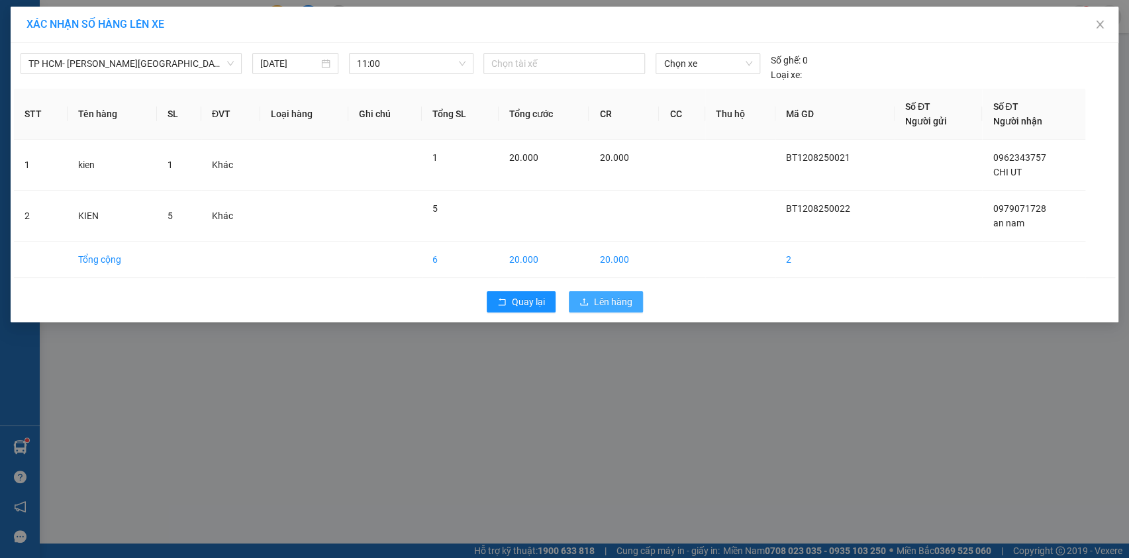
click at [610, 306] on span "Lên hàng" at bounding box center [613, 302] width 38 height 15
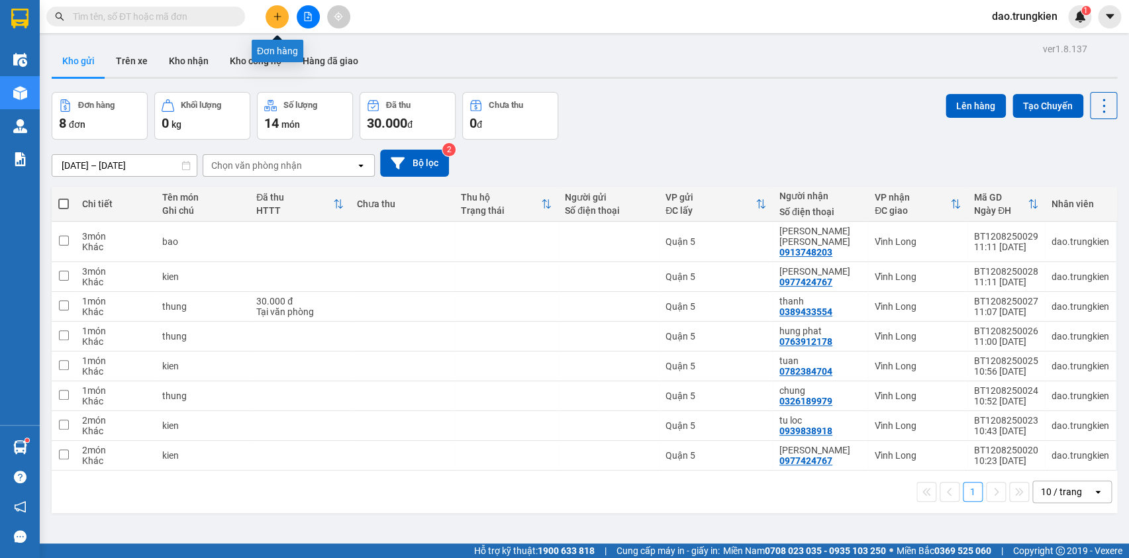
click at [272, 12] on button at bounding box center [277, 16] width 23 height 23
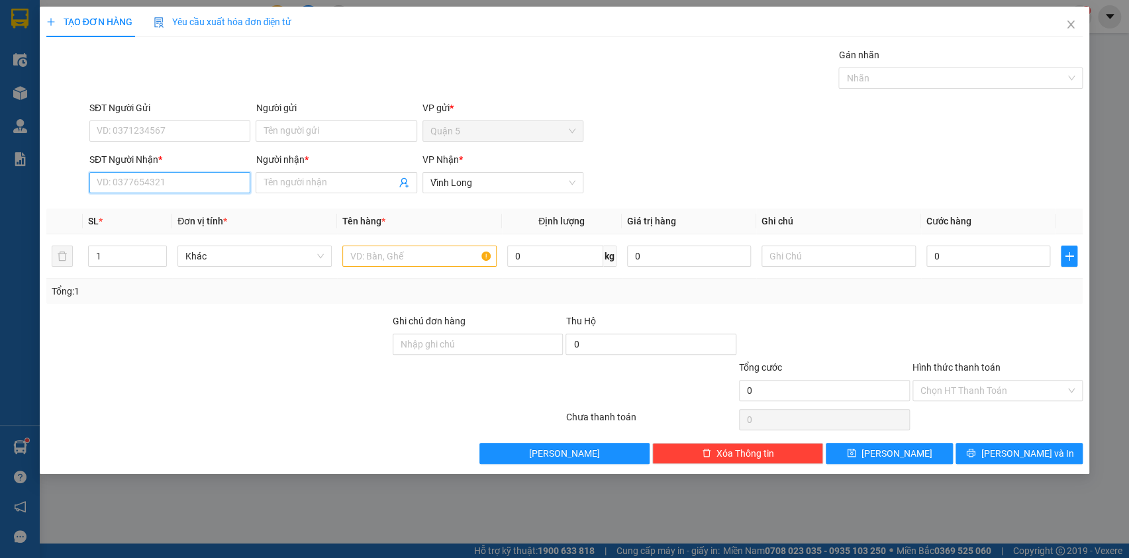
click at [127, 182] on input "SĐT Người Nhận *" at bounding box center [169, 182] width 161 height 21
click at [121, 215] on div "0395445242 - tam" at bounding box center [169, 209] width 145 height 15
type input "0395445242"
type input "tam"
type input "20.000"
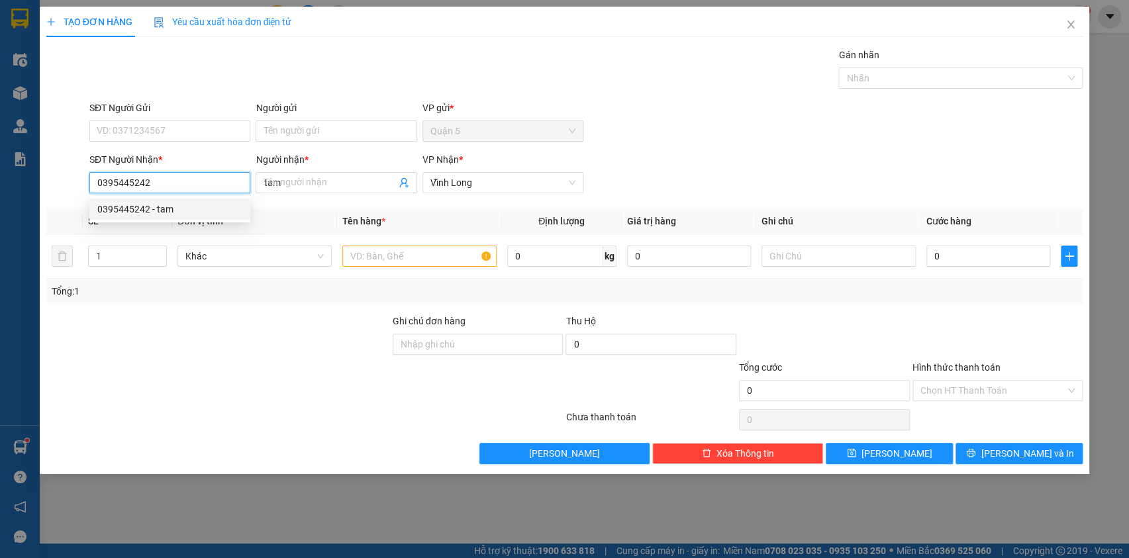
type input "20.000"
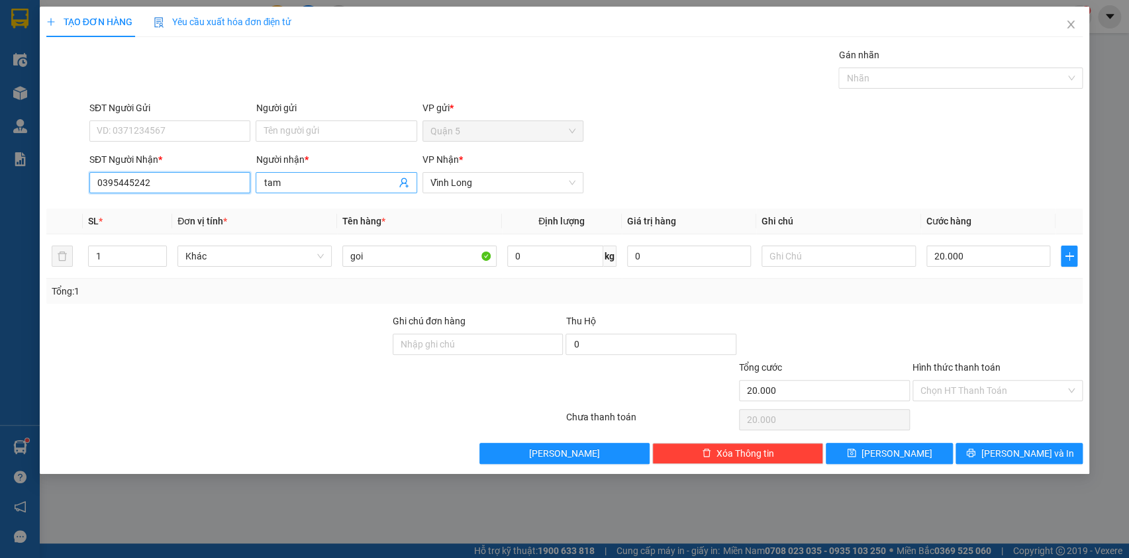
type input "0395445242"
click at [307, 186] on input "tam" at bounding box center [330, 183] width 132 height 15
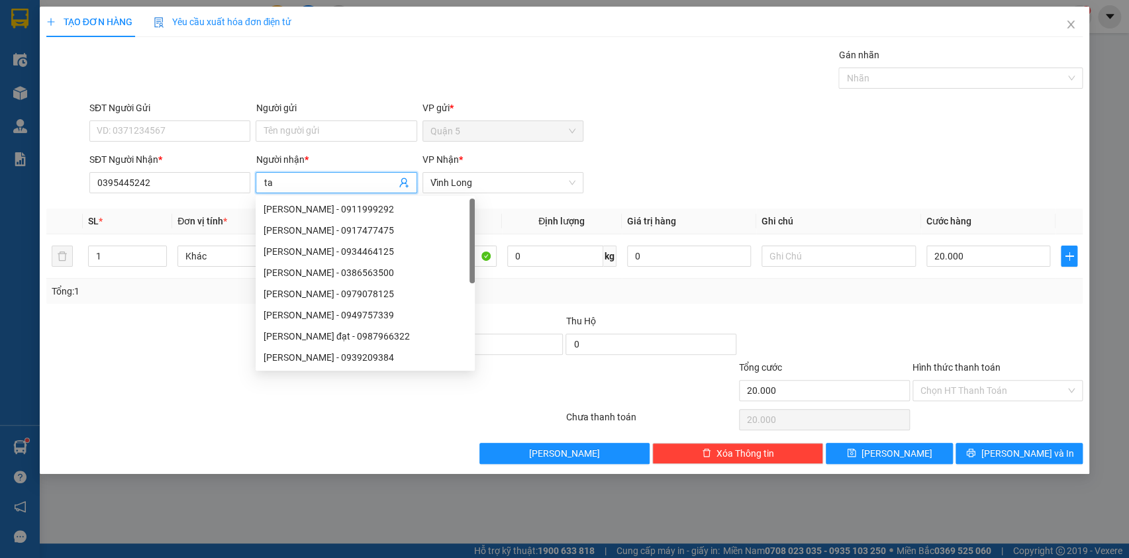
type input "t"
type input "quyen"
click at [957, 383] on input "Hình thức thanh toán" at bounding box center [994, 391] width 146 height 20
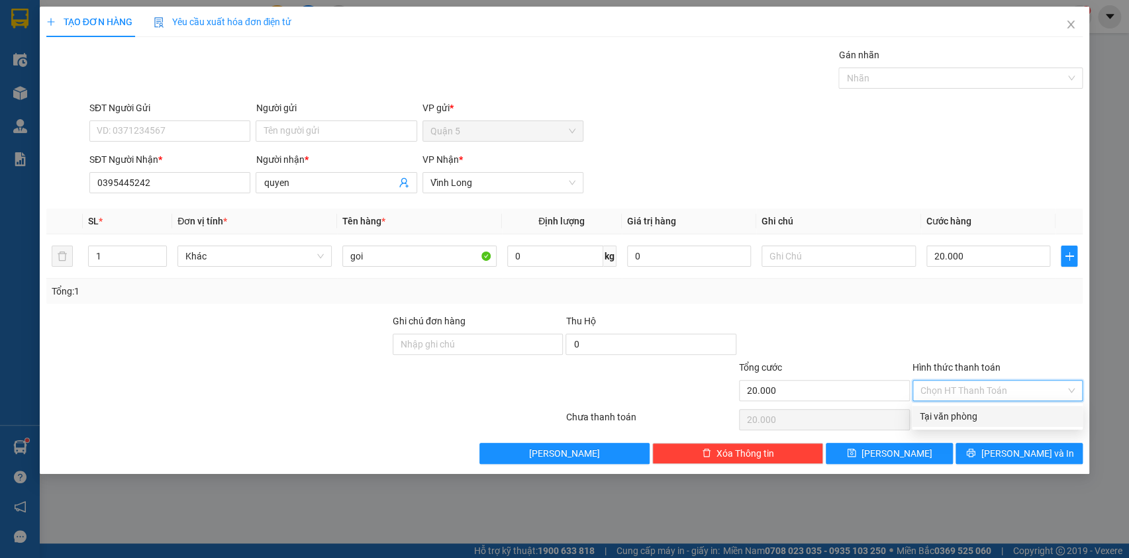
drag, startPoint x: 977, startPoint y: 411, endPoint x: 994, endPoint y: 422, distance: 20.0
click at [979, 413] on div "Tại văn phòng" at bounding box center [997, 416] width 155 height 15
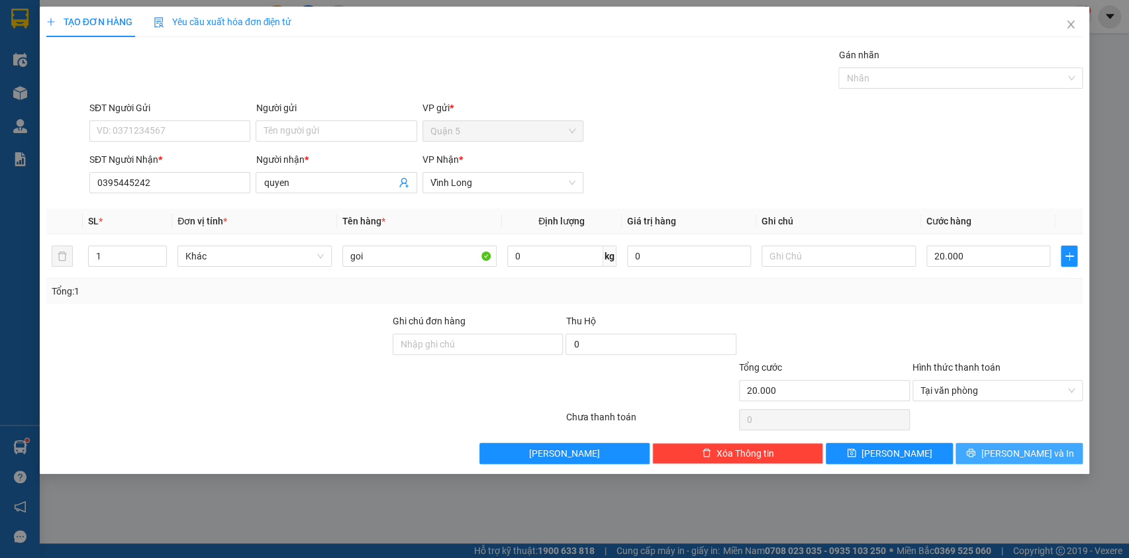
click at [1017, 446] on span "[PERSON_NAME] và In" at bounding box center [1027, 453] width 93 height 15
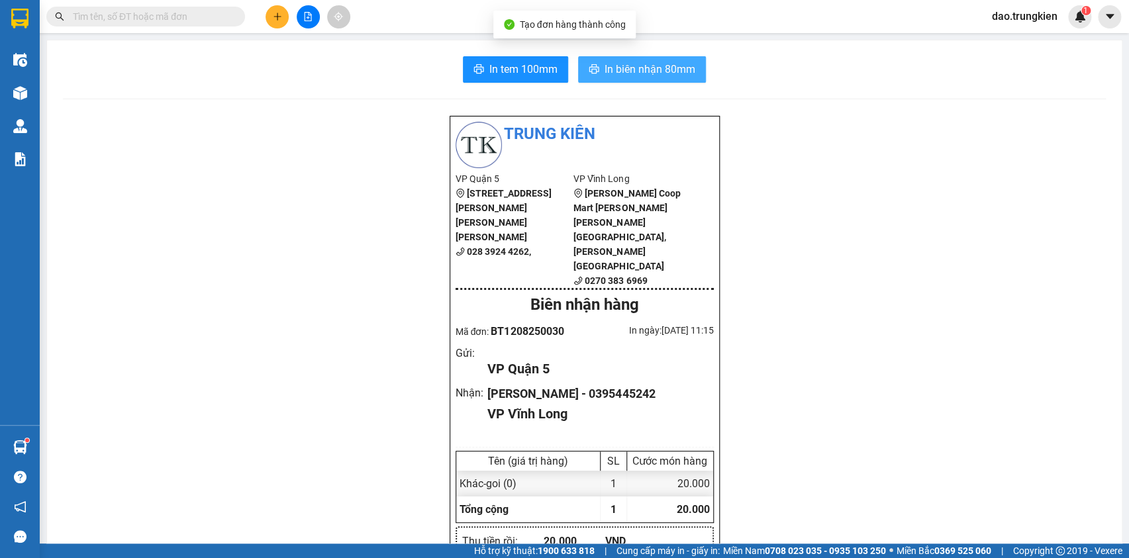
click at [635, 69] on span "In biên nhận 80mm" at bounding box center [650, 69] width 91 height 17
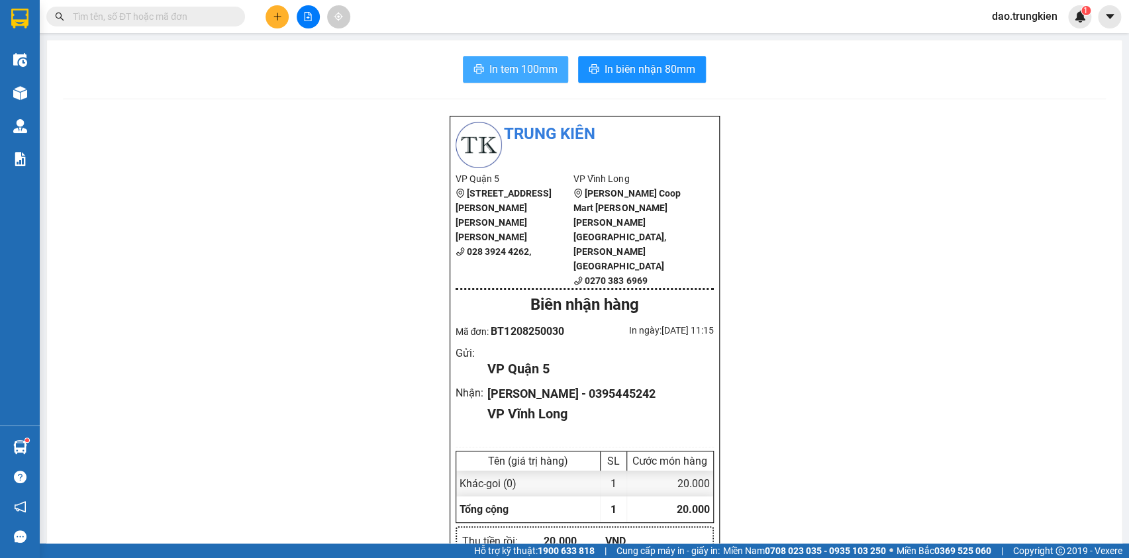
click at [506, 72] on span "In tem 100mm" at bounding box center [524, 69] width 68 height 17
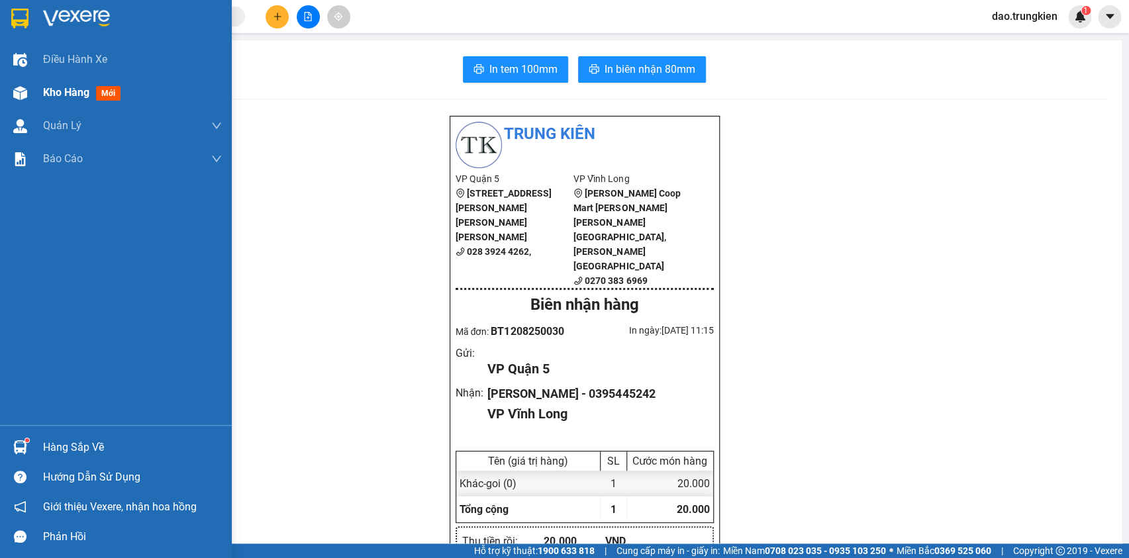
click at [111, 97] on span "mới" at bounding box center [108, 93] width 25 height 15
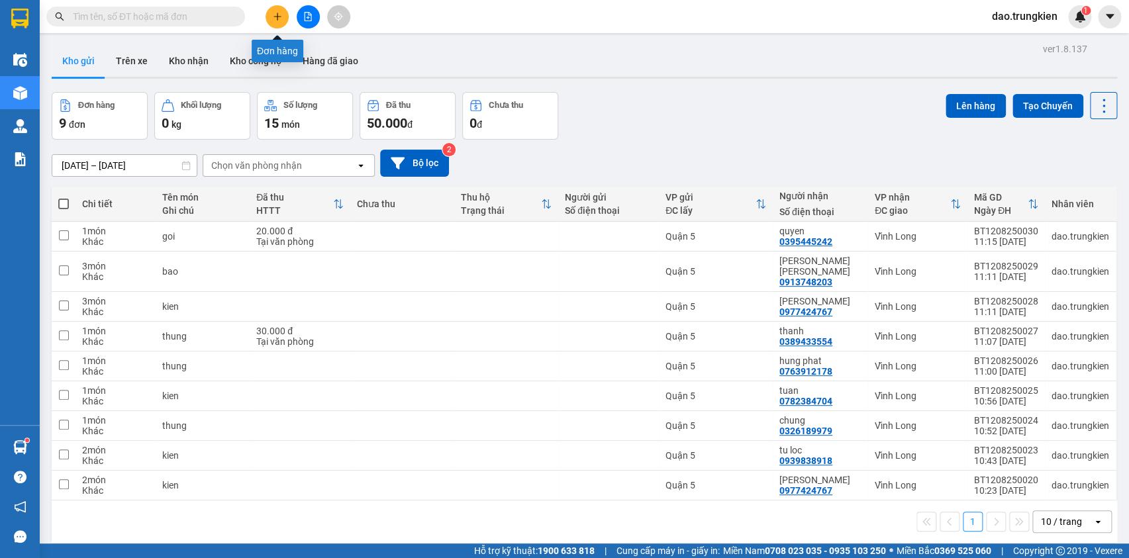
click at [277, 8] on button at bounding box center [277, 16] width 23 height 23
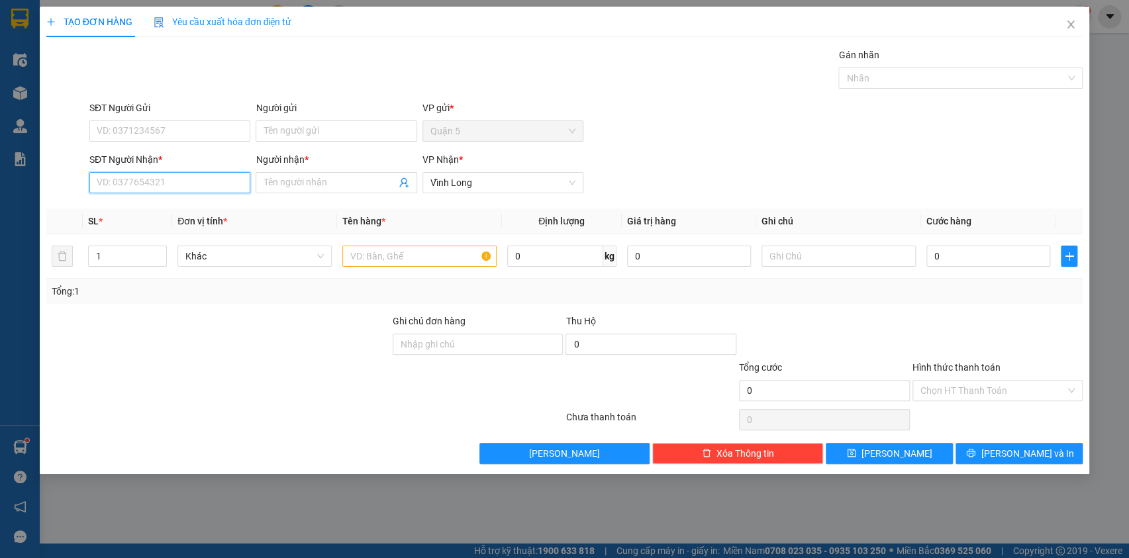
click at [146, 187] on input "SĐT Người Nhận *" at bounding box center [169, 182] width 161 height 21
click at [142, 212] on div "0907639664 - THANG" at bounding box center [169, 209] width 145 height 15
type input "0907639664"
type input "THANG"
type input "0907639664"
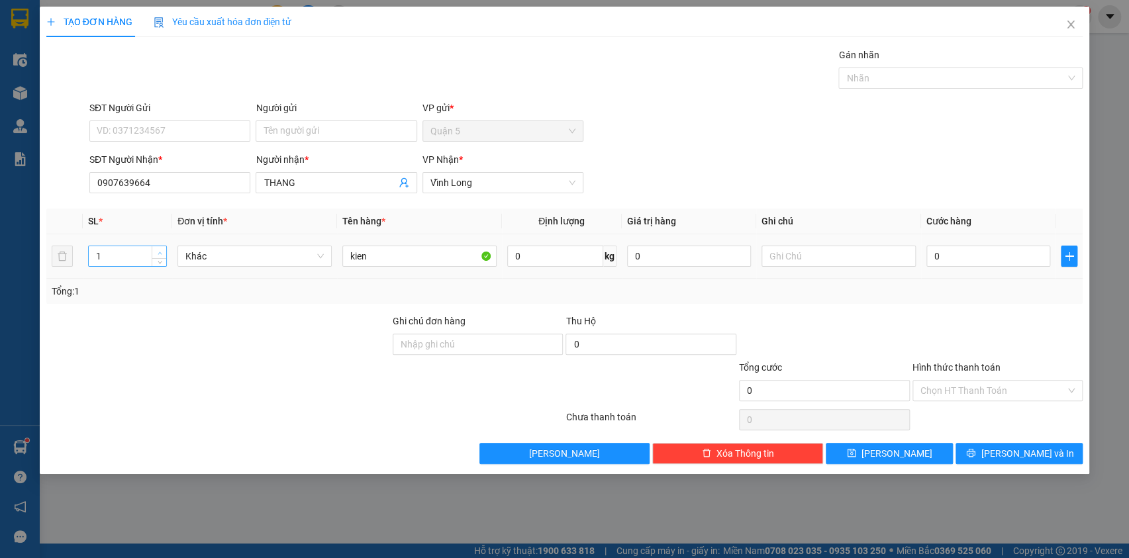
type input "2"
click at [158, 252] on icon "up" at bounding box center [160, 253] width 4 height 3
click at [976, 450] on icon "printer" at bounding box center [971, 453] width 9 height 9
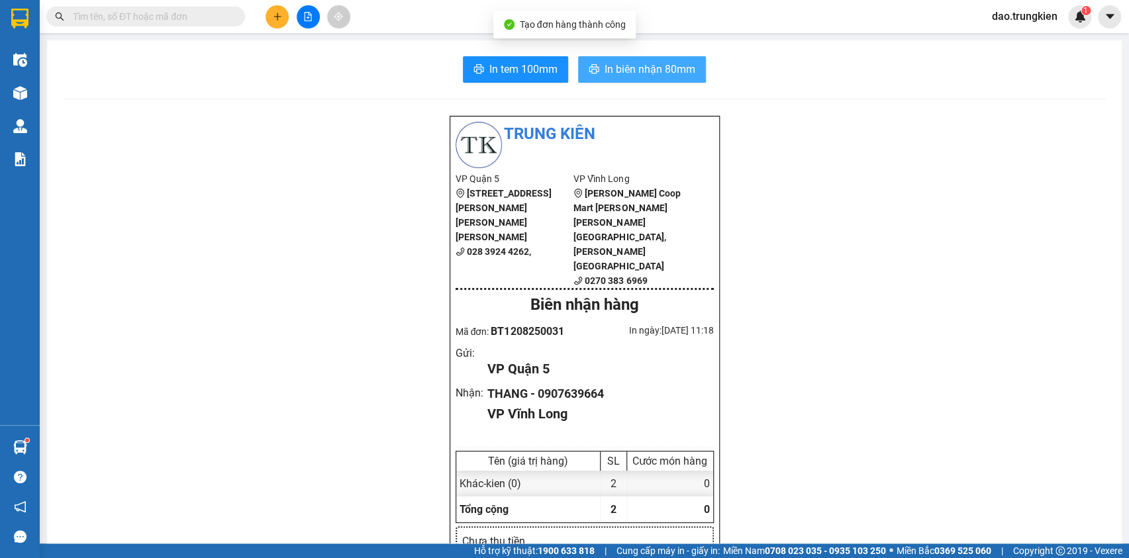
click at [638, 66] on span "In biên nhận 80mm" at bounding box center [650, 69] width 91 height 17
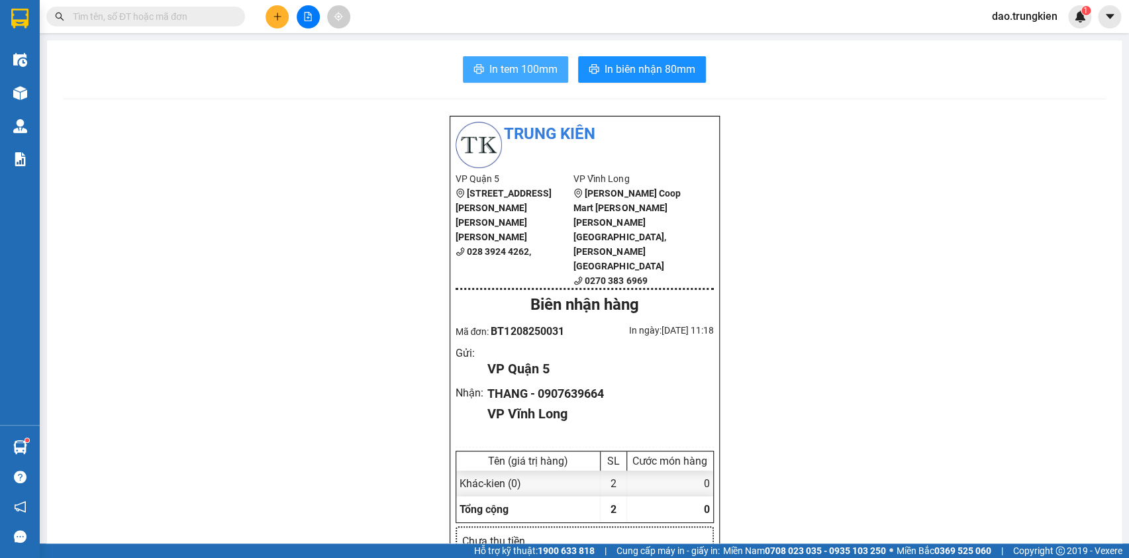
click at [523, 64] on span "In tem 100mm" at bounding box center [524, 69] width 68 height 17
click at [281, 12] on icon "plus" at bounding box center [277, 16] width 9 height 9
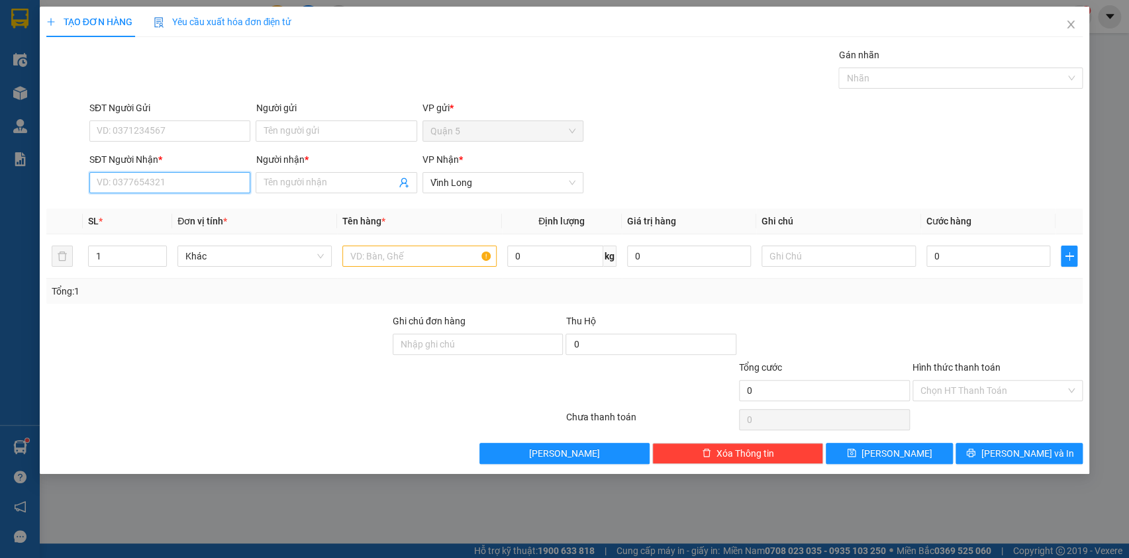
click at [123, 188] on input "SĐT Người Nhận *" at bounding box center [169, 182] width 161 height 21
type input "0934286194"
click at [130, 209] on div "0934286194 - son" at bounding box center [169, 209] width 145 height 15
type input "son"
type input "30.000"
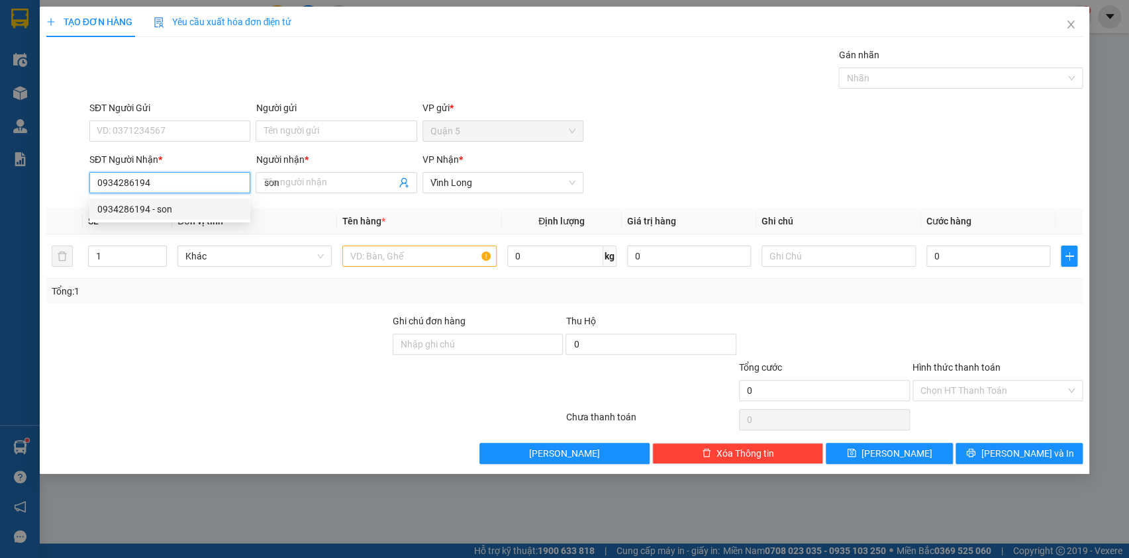
type input "30.000"
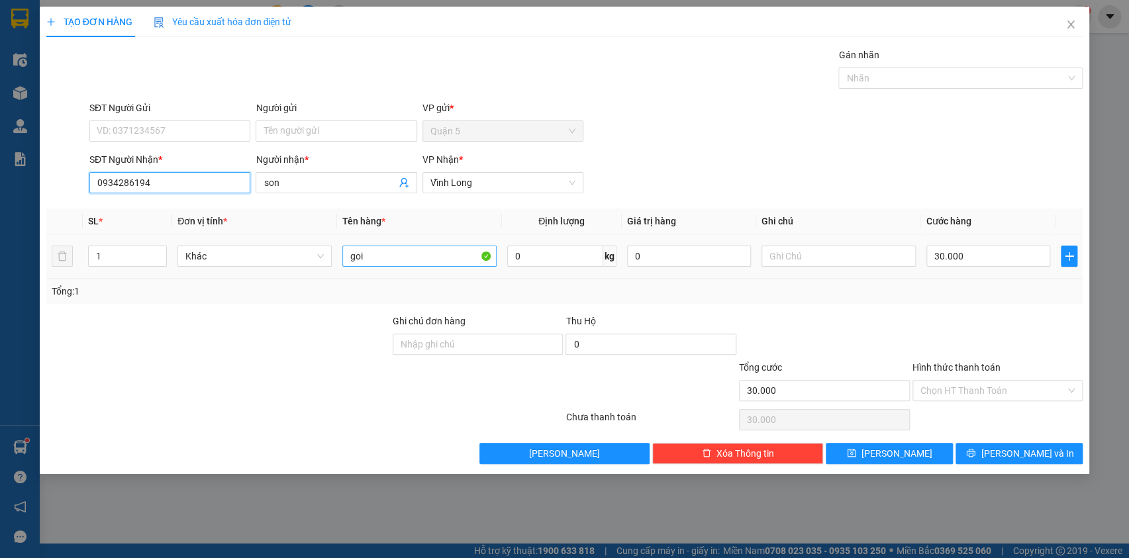
type input "0934286194"
drag, startPoint x: 386, startPoint y: 253, endPoint x: 289, endPoint y: 246, distance: 96.9
click at [289, 247] on tr "1 Khác goi 0 kg 0 30.000" at bounding box center [564, 257] width 1037 height 44
type input "thu"
click at [973, 252] on input "30.000" at bounding box center [989, 256] width 125 height 21
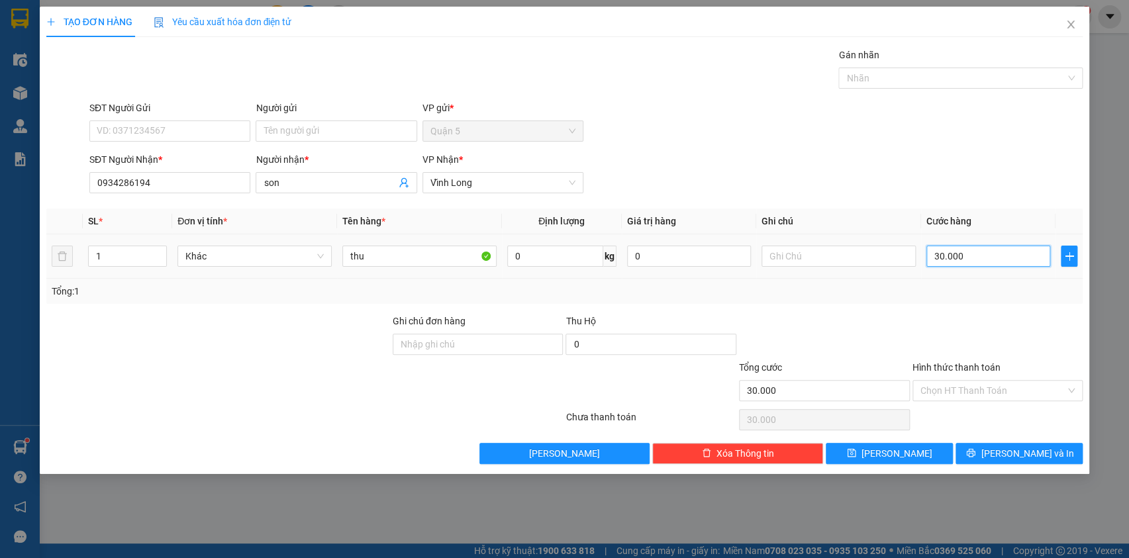
type input "2"
type input "20"
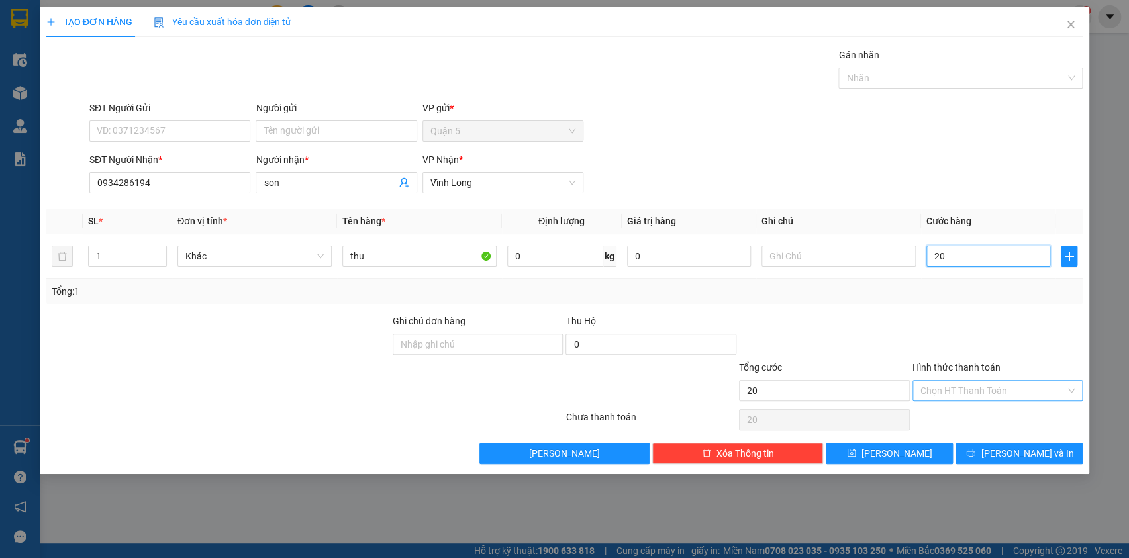
type input "20"
type input "20.000"
click at [980, 384] on input "Hình thức thanh toán" at bounding box center [994, 391] width 146 height 20
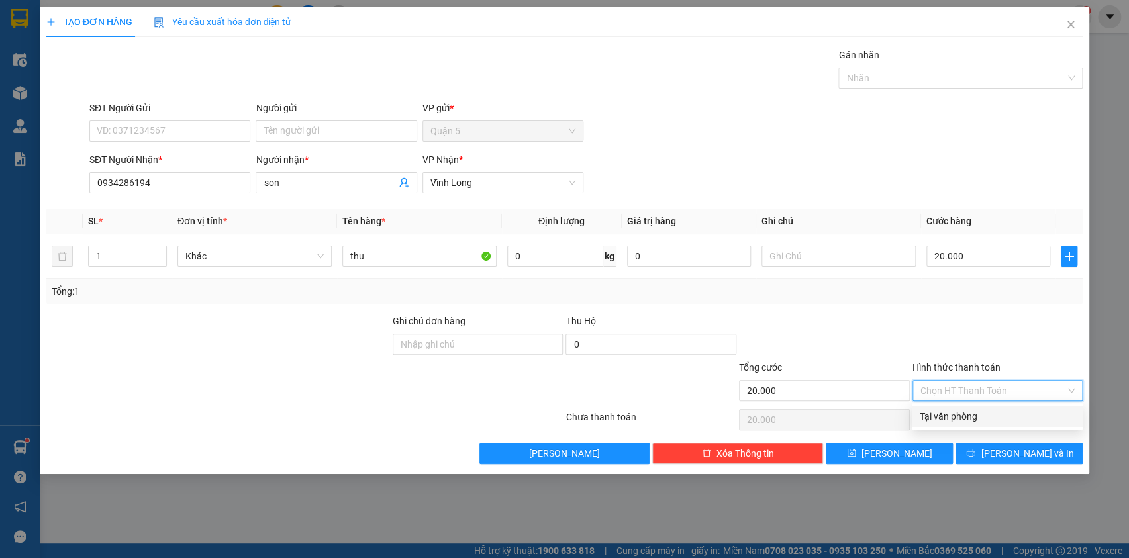
drag, startPoint x: 982, startPoint y: 402, endPoint x: 1015, endPoint y: 446, distance: 54.9
click at [981, 411] on div "Tại văn phòng" at bounding box center [997, 416] width 155 height 15
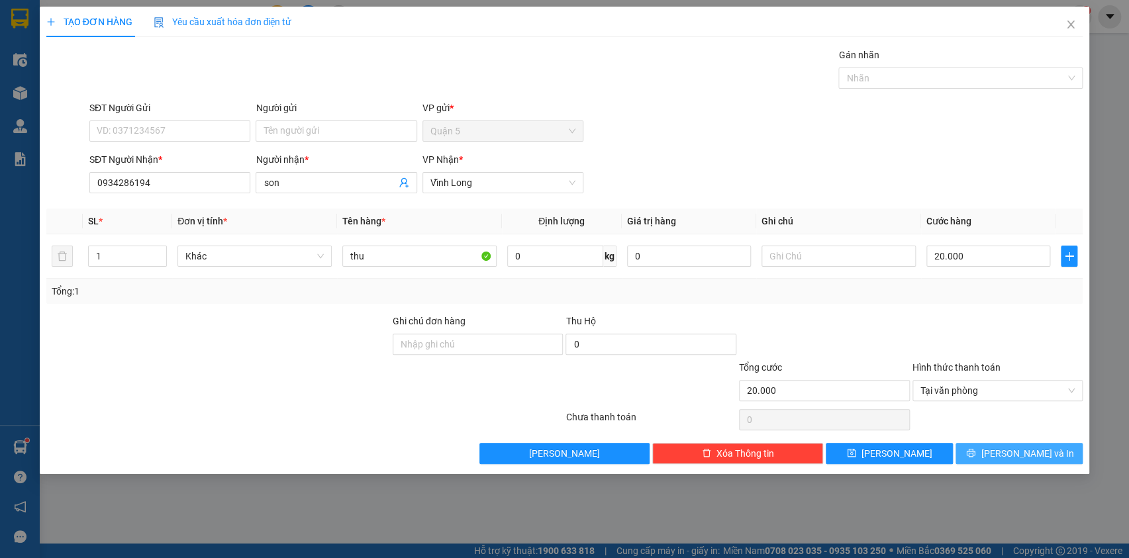
click at [1011, 451] on span "[PERSON_NAME] và In" at bounding box center [1027, 453] width 93 height 15
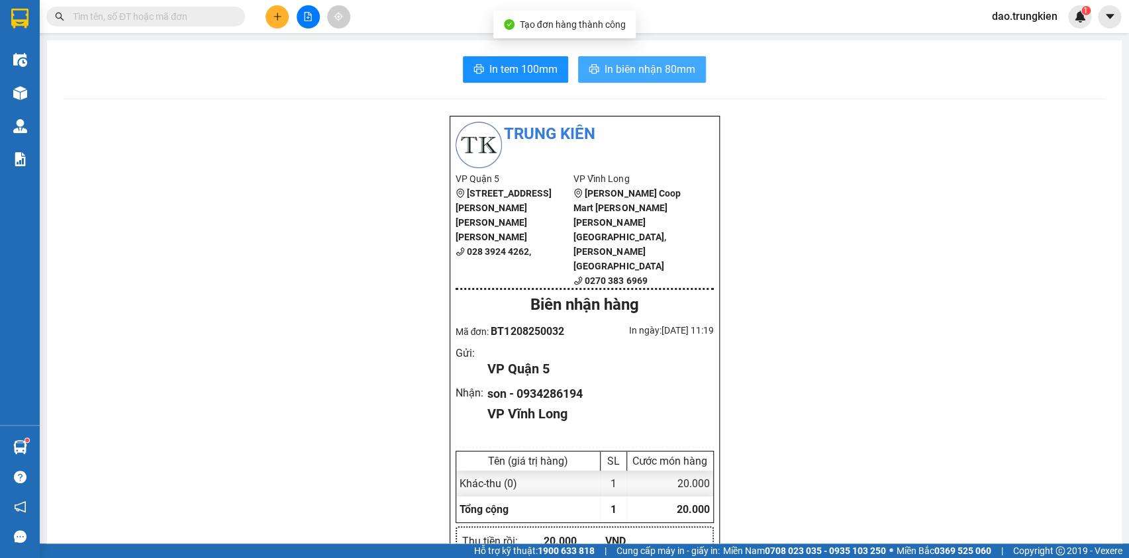
click at [618, 66] on span "In biên nhận 80mm" at bounding box center [650, 69] width 91 height 17
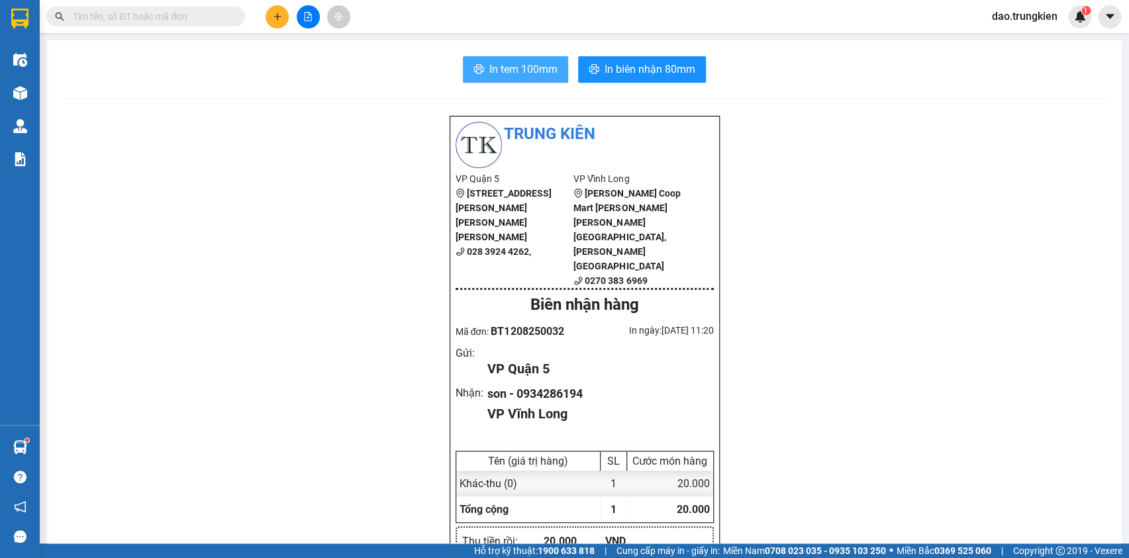
click at [499, 65] on span "In tem 100mm" at bounding box center [524, 69] width 68 height 17
click at [279, 19] on icon "plus" at bounding box center [277, 16] width 9 height 9
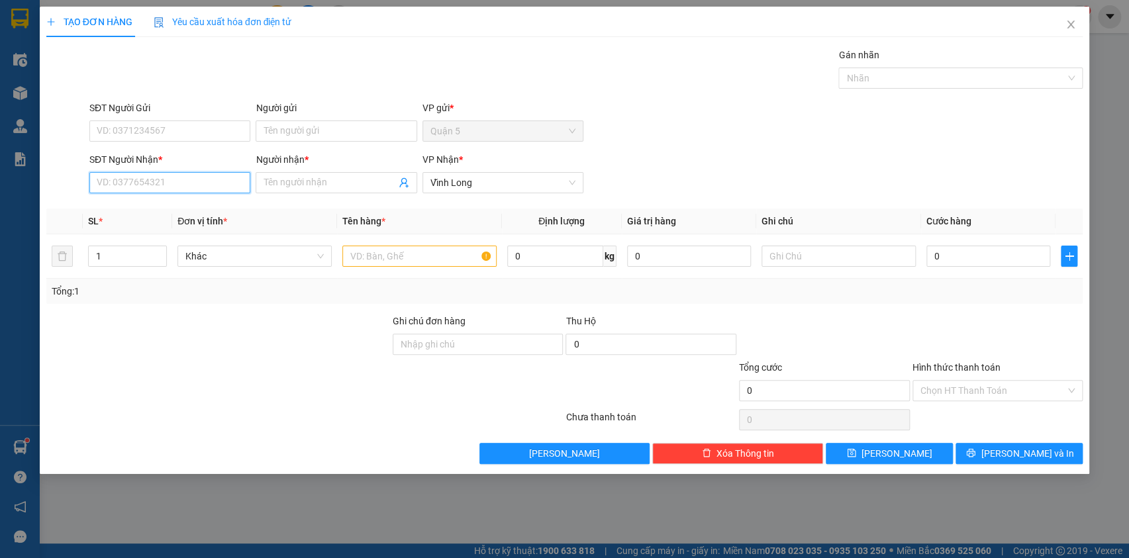
click at [127, 184] on input "SĐT Người Nhận *" at bounding box center [169, 182] width 161 height 21
type input "0913772956"
click at [123, 209] on div "0913772956 - THANH" at bounding box center [169, 209] width 145 height 15
type input "THANH"
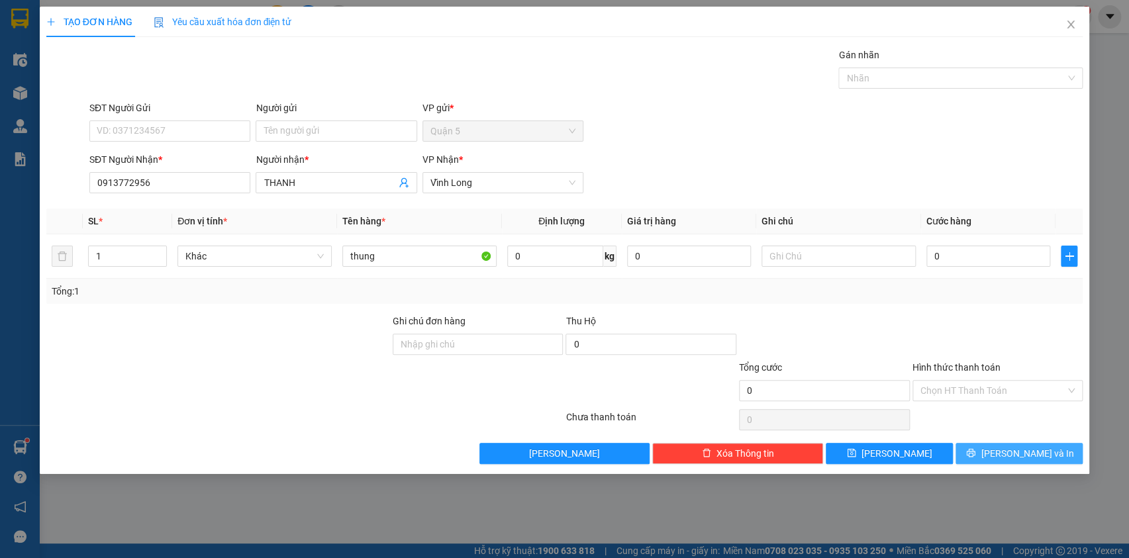
click at [1012, 455] on span "[PERSON_NAME] và In" at bounding box center [1027, 453] width 93 height 15
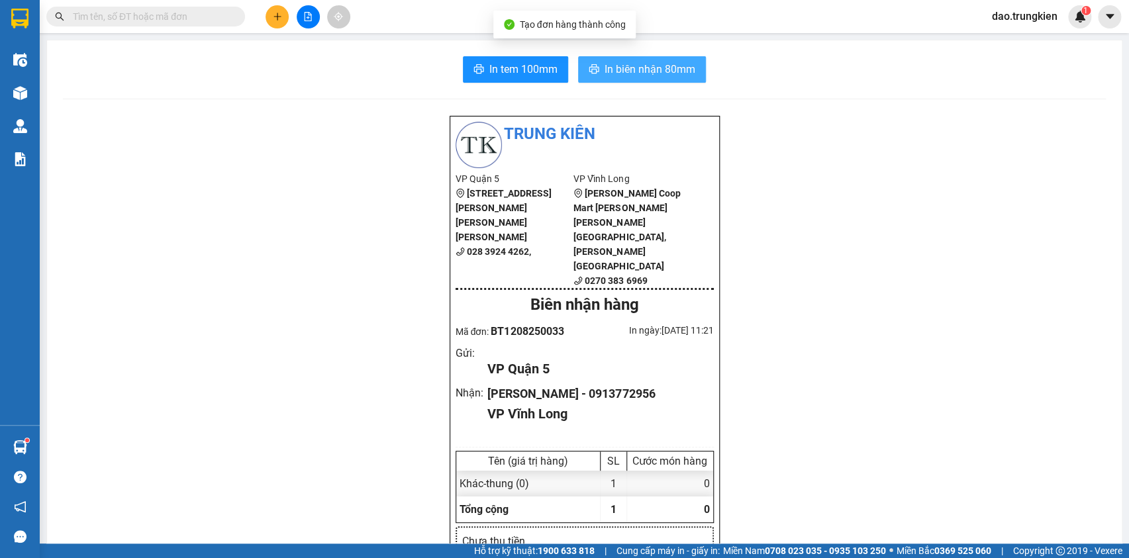
click at [605, 70] on span "In biên nhận 80mm" at bounding box center [650, 69] width 91 height 17
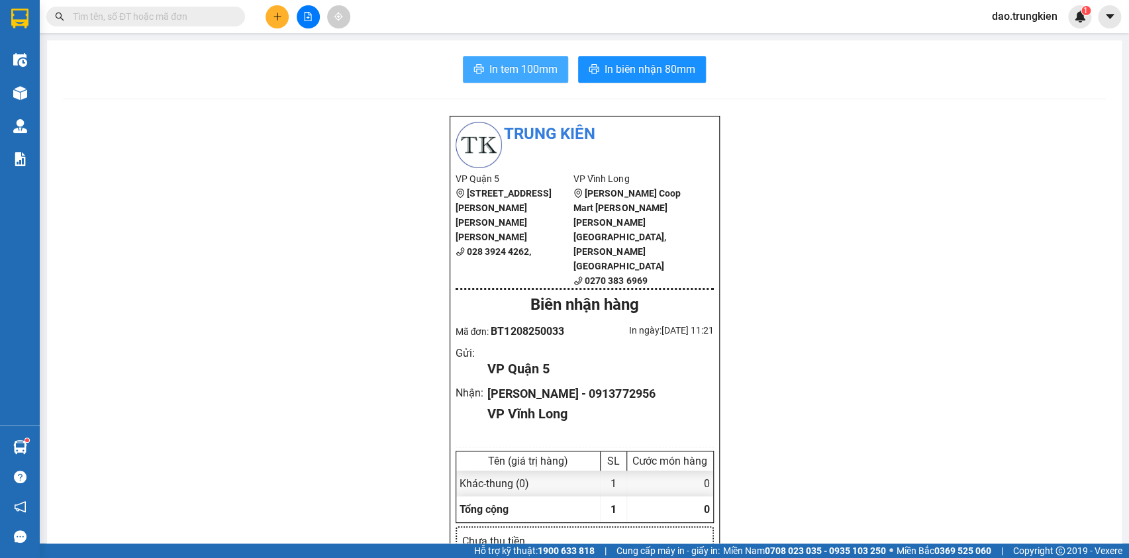
click at [496, 63] on span "In tem 100mm" at bounding box center [524, 69] width 68 height 17
click at [276, 18] on icon "plus" at bounding box center [277, 16] width 9 height 9
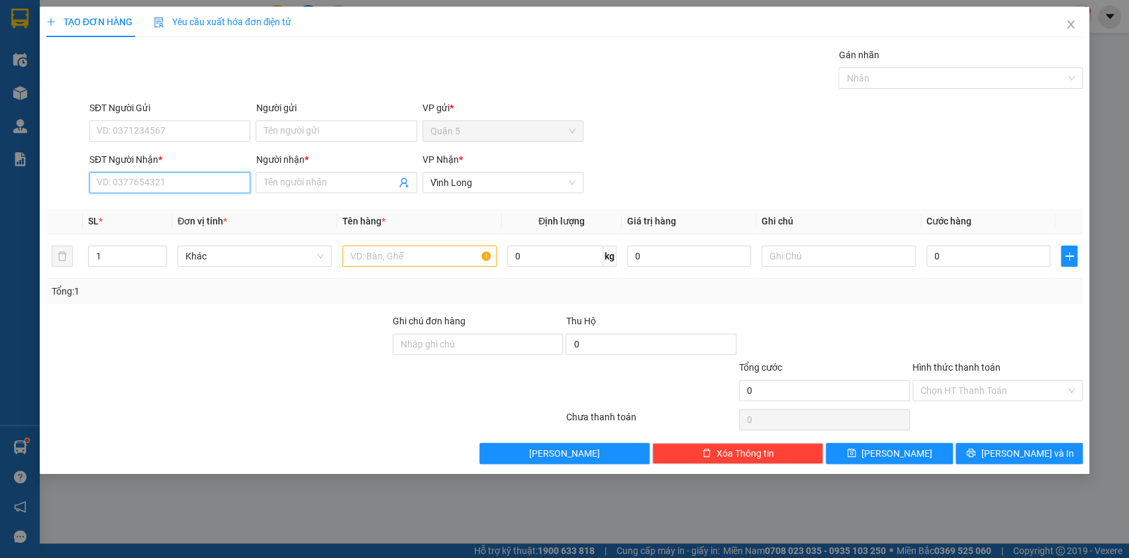
click at [105, 185] on input "SĐT Người Nhận *" at bounding box center [169, 182] width 161 height 21
drag, startPoint x: 105, startPoint y: 185, endPoint x: 99, endPoint y: 176, distance: 10.1
click at [100, 185] on input "SĐT Người Nhận *" at bounding box center [169, 182] width 161 height 21
type input "001"
click at [151, 206] on div "0933195001 - hoang" at bounding box center [169, 209] width 145 height 15
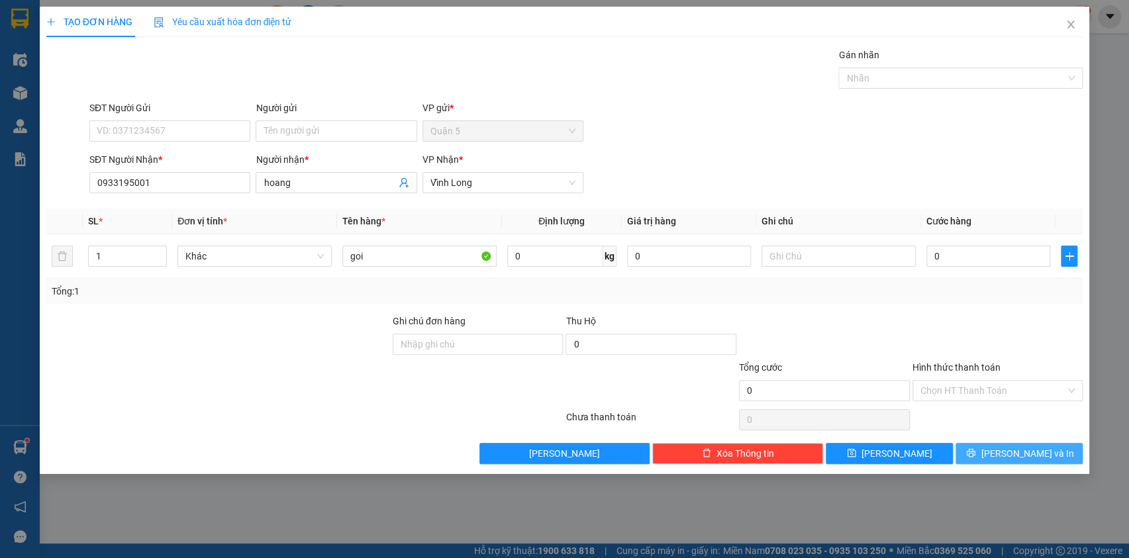
click at [972, 457] on button "[PERSON_NAME] và In" at bounding box center [1019, 453] width 127 height 21
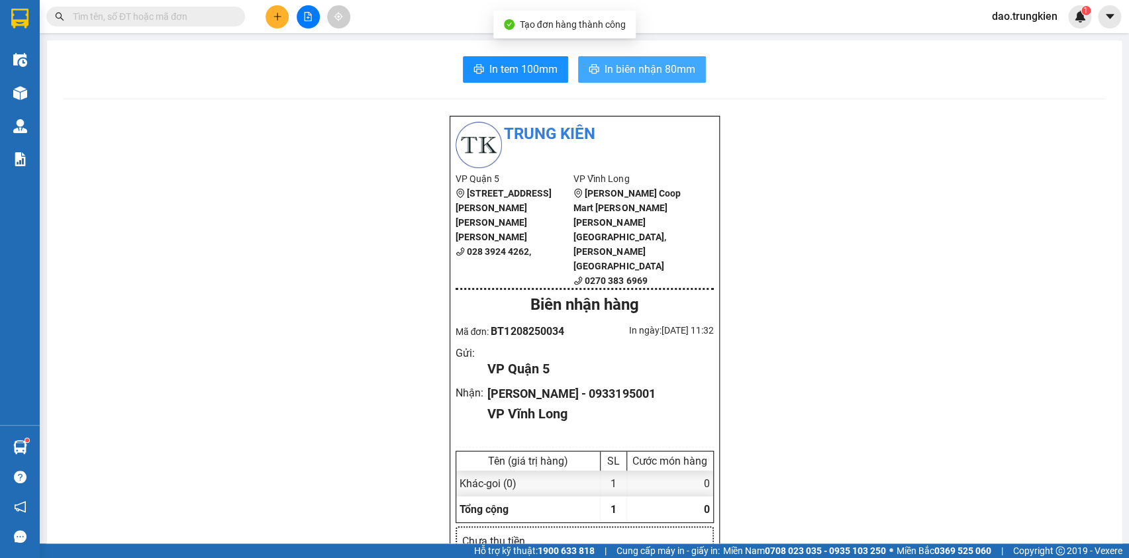
click at [618, 72] on span "In biên nhận 80mm" at bounding box center [650, 69] width 91 height 17
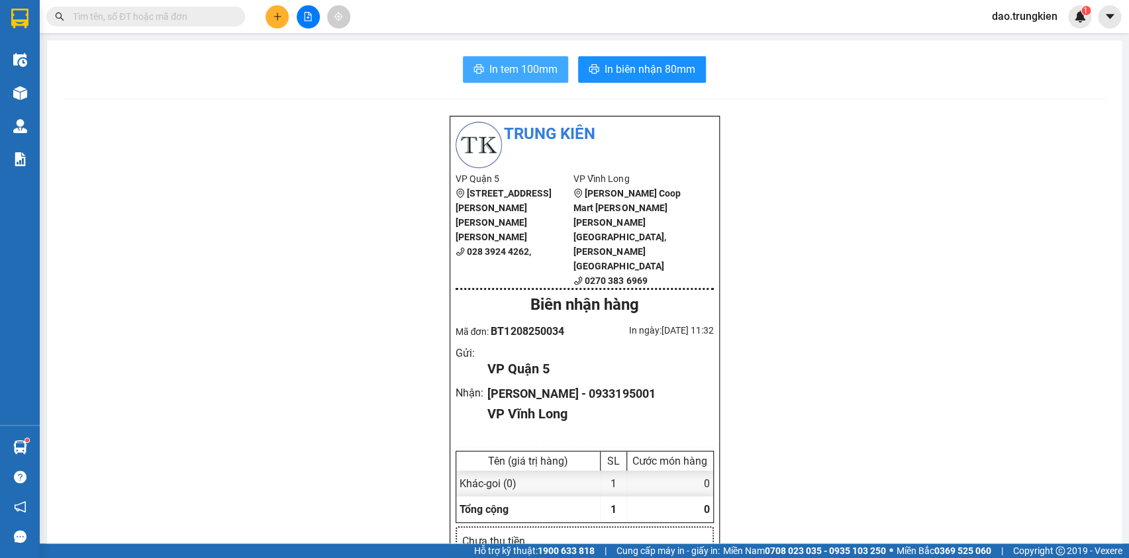
drag, startPoint x: 618, startPoint y: 72, endPoint x: 529, endPoint y: 71, distance: 88.8
click at [529, 71] on span "In tem 100mm" at bounding box center [524, 69] width 68 height 17
click at [270, 19] on button at bounding box center [277, 16] width 23 height 23
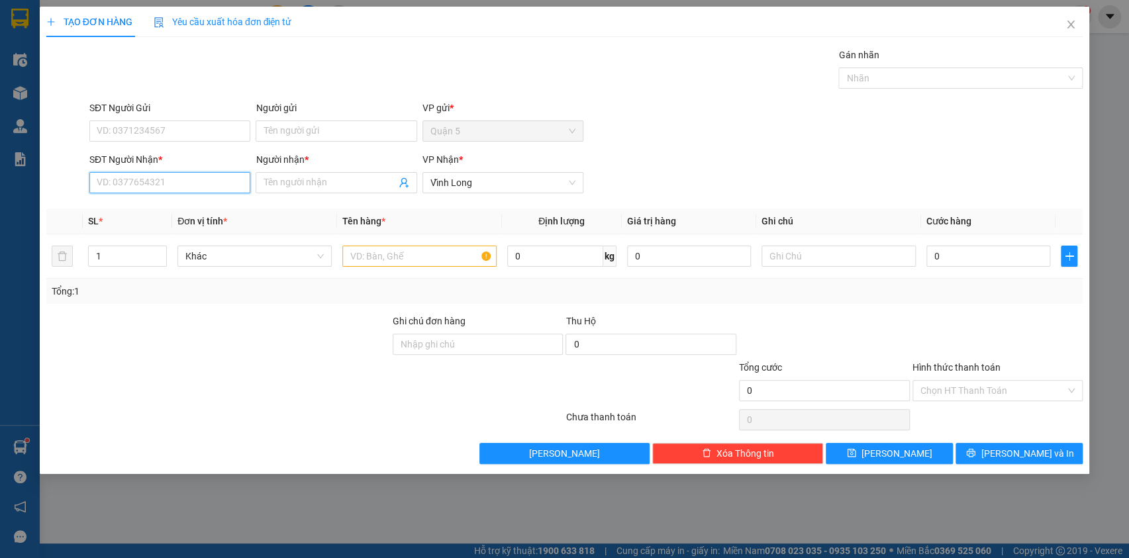
click at [170, 183] on input "SĐT Người Nhận *" at bounding box center [169, 182] width 161 height 21
click at [143, 209] on div "0983179969 - TAM" at bounding box center [169, 209] width 145 height 15
type input "0983179969"
type input "TAM"
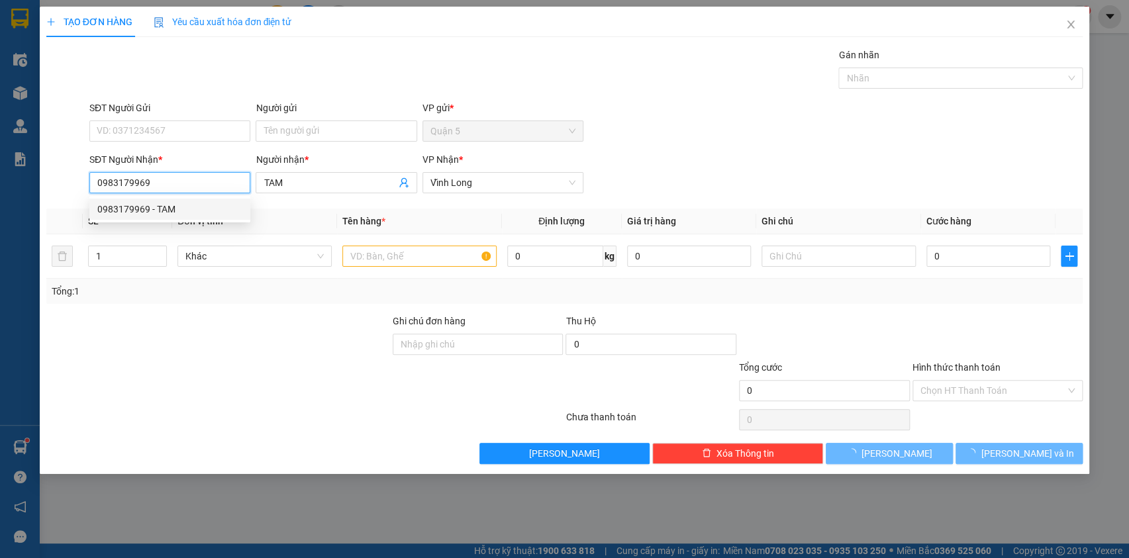
click at [143, 209] on div "0983179969 - TAM" at bounding box center [169, 209] width 145 height 15
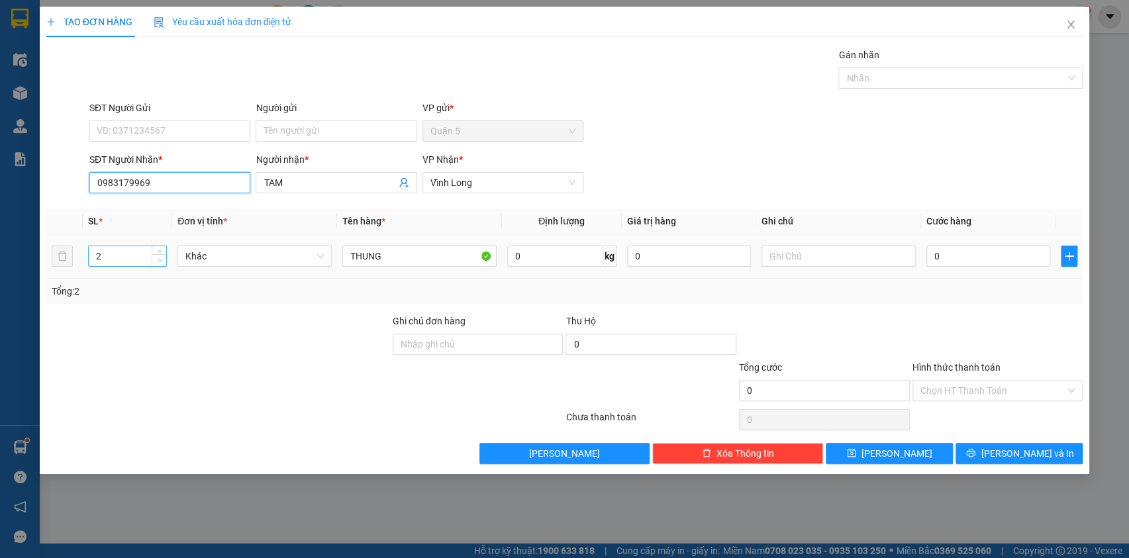
type input "0983179969"
click at [156, 257] on span "down" at bounding box center [160, 261] width 8 height 8
type input "1"
drag, startPoint x: 156, startPoint y: 256, endPoint x: 176, endPoint y: 264, distance: 22.0
click at [158, 258] on span "down" at bounding box center [160, 262] width 8 height 8
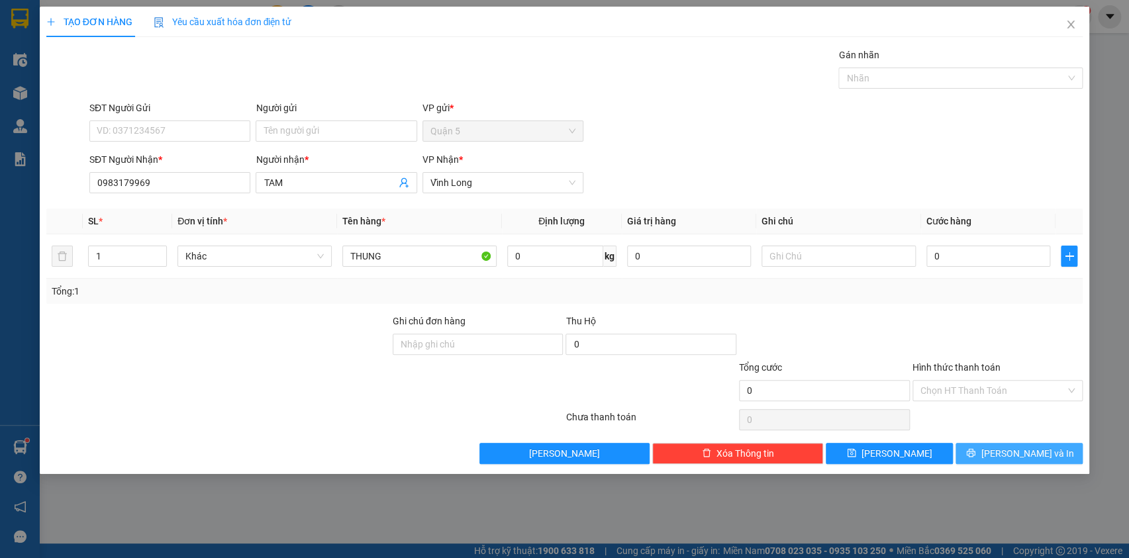
click at [972, 454] on button "[PERSON_NAME] và In" at bounding box center [1019, 453] width 127 height 21
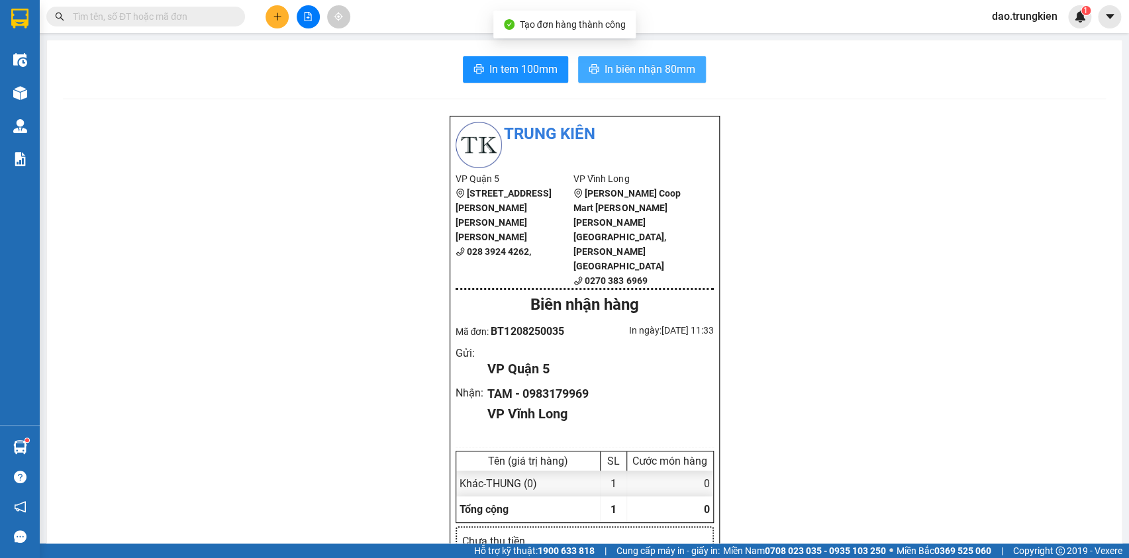
click at [622, 72] on span "In biên nhận 80mm" at bounding box center [650, 69] width 91 height 17
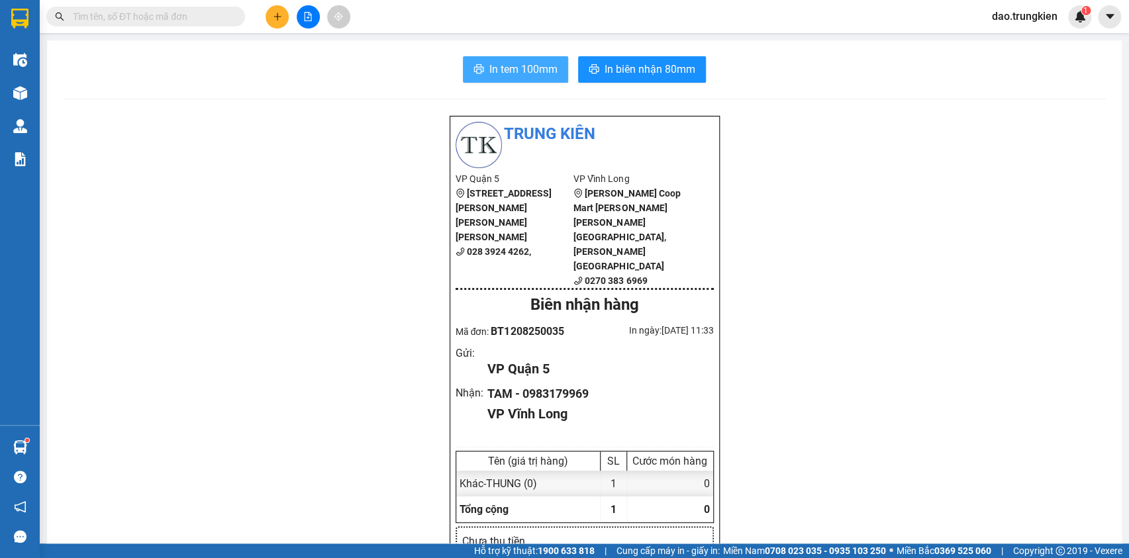
click at [516, 70] on span "In tem 100mm" at bounding box center [524, 69] width 68 height 17
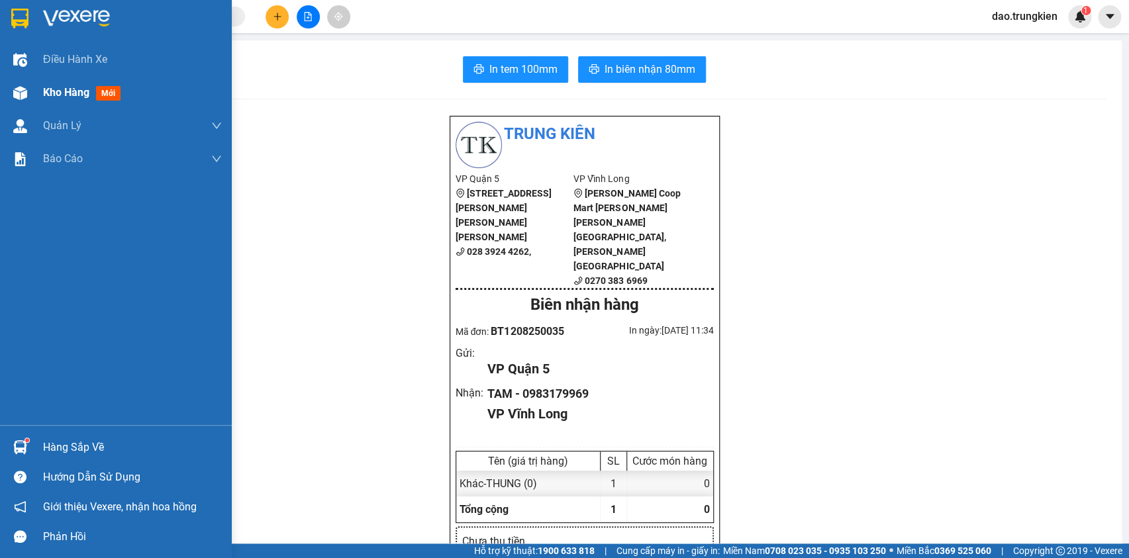
click at [107, 92] on span "mới" at bounding box center [108, 93] width 25 height 15
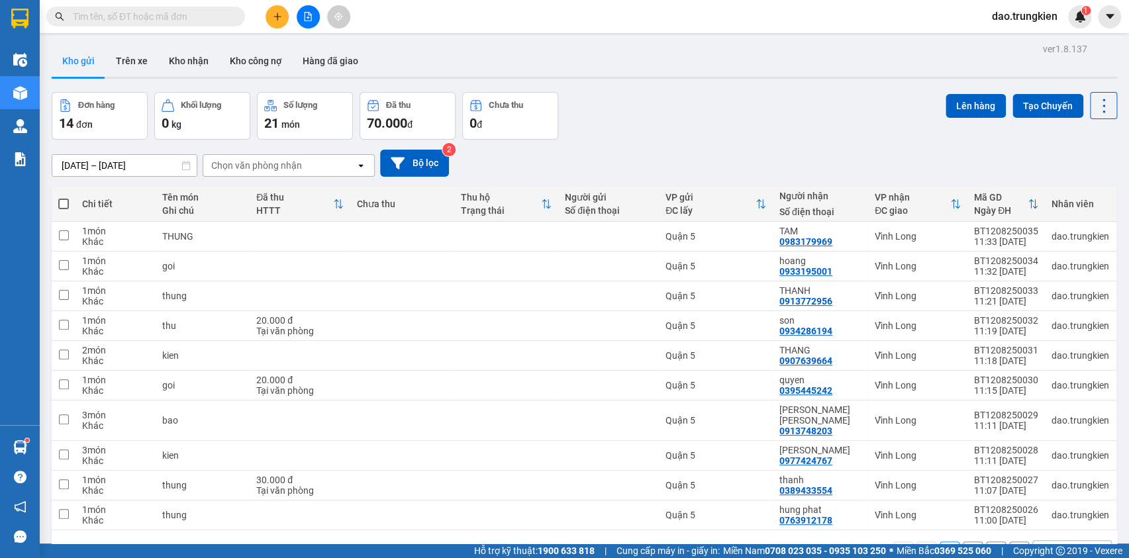
click at [965, 542] on button "2" at bounding box center [973, 552] width 20 height 20
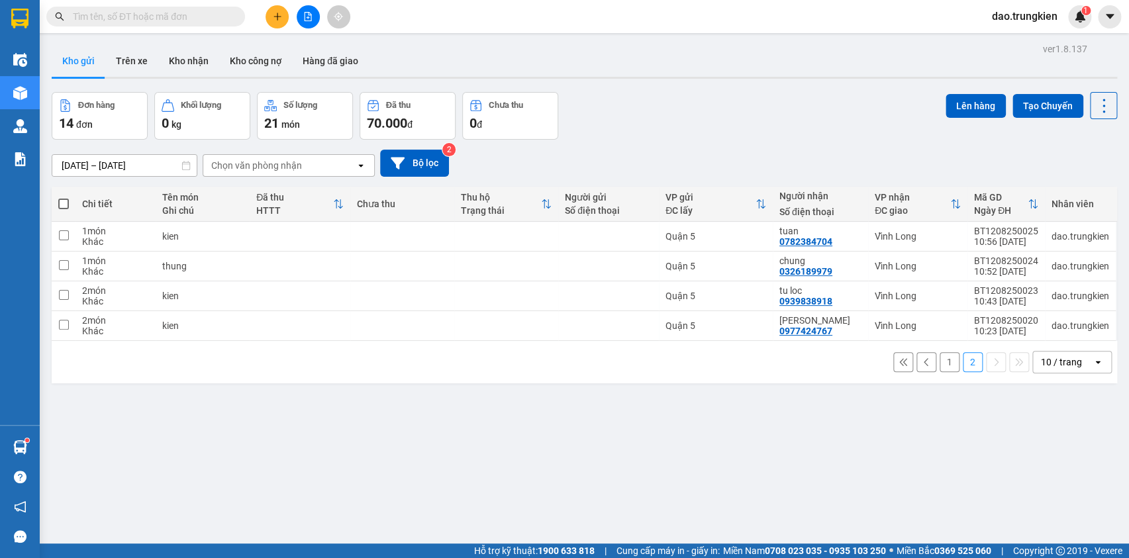
drag, startPoint x: 937, startPoint y: 299, endPoint x: 927, endPoint y: 297, distance: 10.3
click at [940, 352] on button "1" at bounding box center [950, 362] width 20 height 20
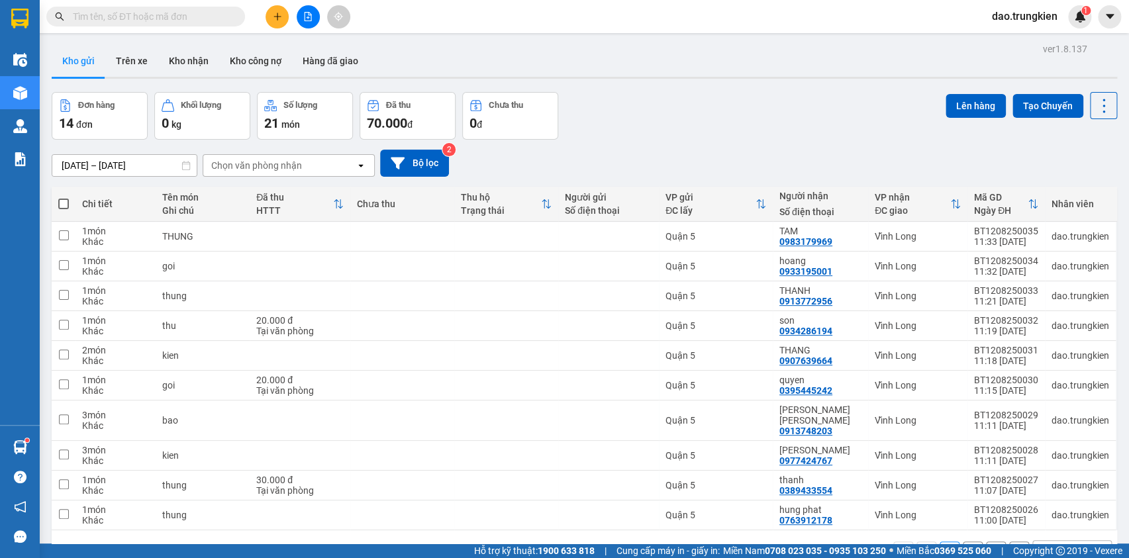
drag, startPoint x: 64, startPoint y: 137, endPoint x: 35, endPoint y: 144, distance: 30.0
click at [64, 197] on label at bounding box center [63, 203] width 11 height 13
click at [64, 197] on input "checkbox" at bounding box center [64, 197] width 0 height 0
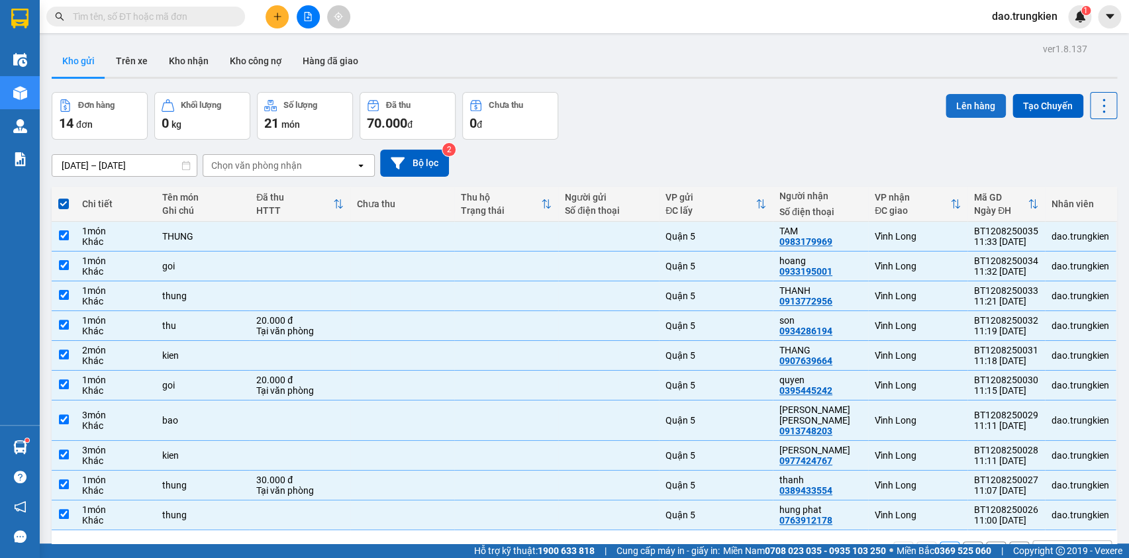
click at [955, 94] on button "Lên hàng" at bounding box center [976, 106] width 60 height 24
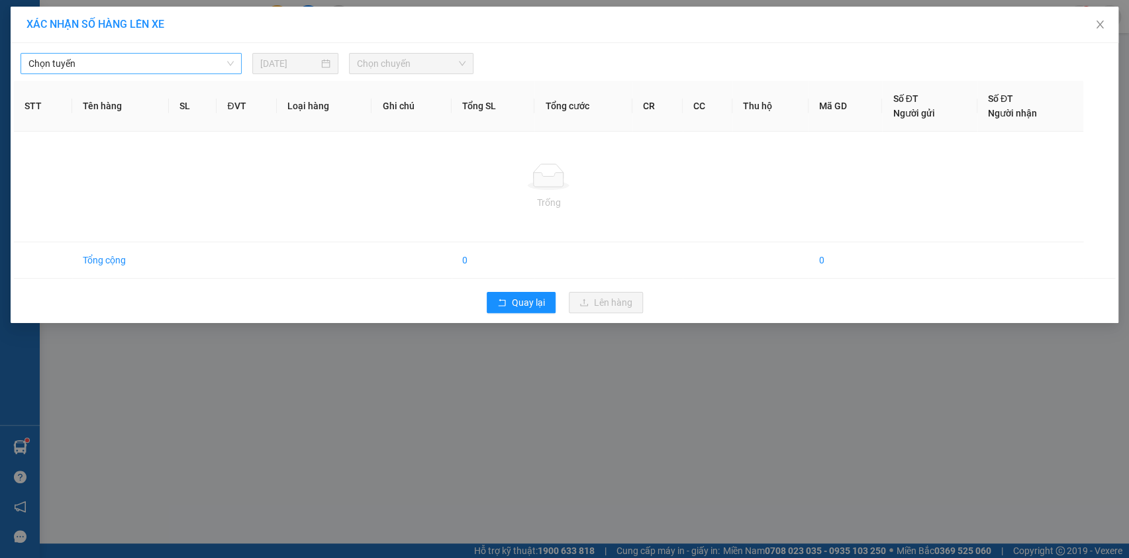
click at [205, 69] on span "Chọn tuyến" at bounding box center [130, 64] width 205 height 20
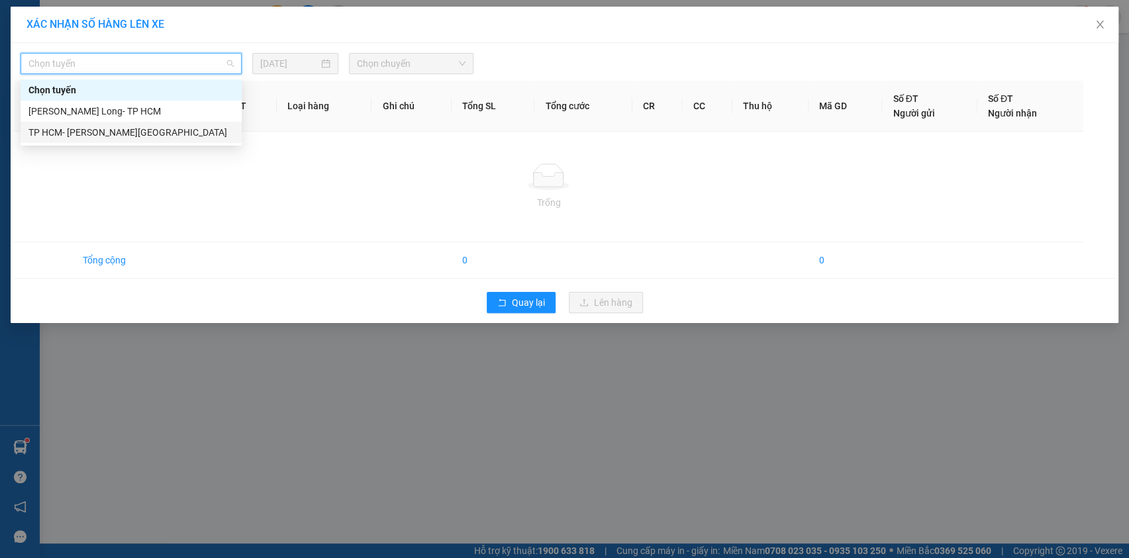
click at [200, 134] on div "TP HCM- [GEOGRAPHIC_DATA]" at bounding box center [130, 132] width 205 height 15
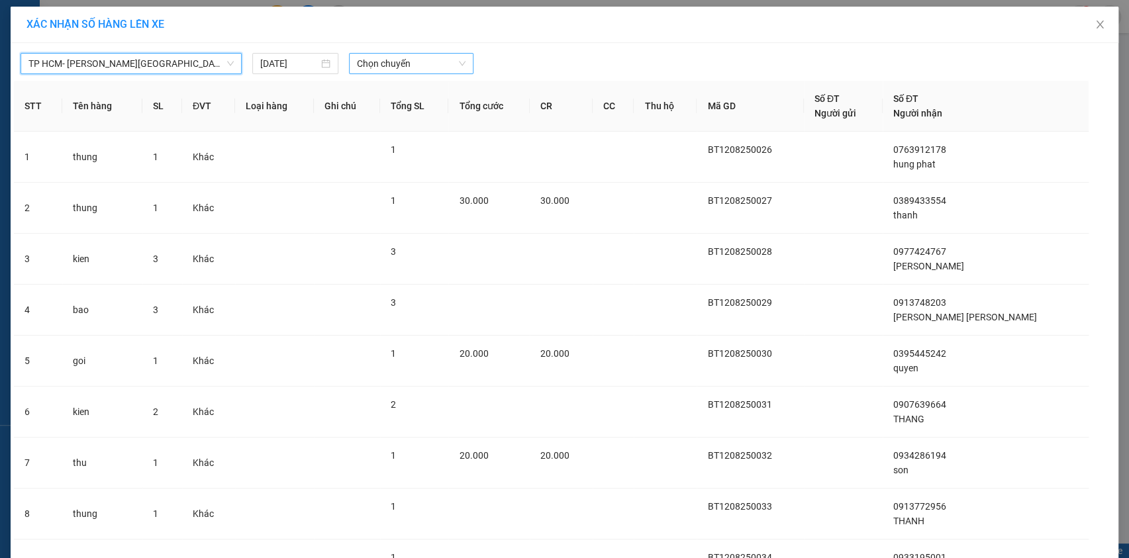
drag, startPoint x: 433, startPoint y: 64, endPoint x: 435, endPoint y: 72, distance: 8.1
click at [434, 63] on span "Chọn chuyến" at bounding box center [411, 64] width 109 height 20
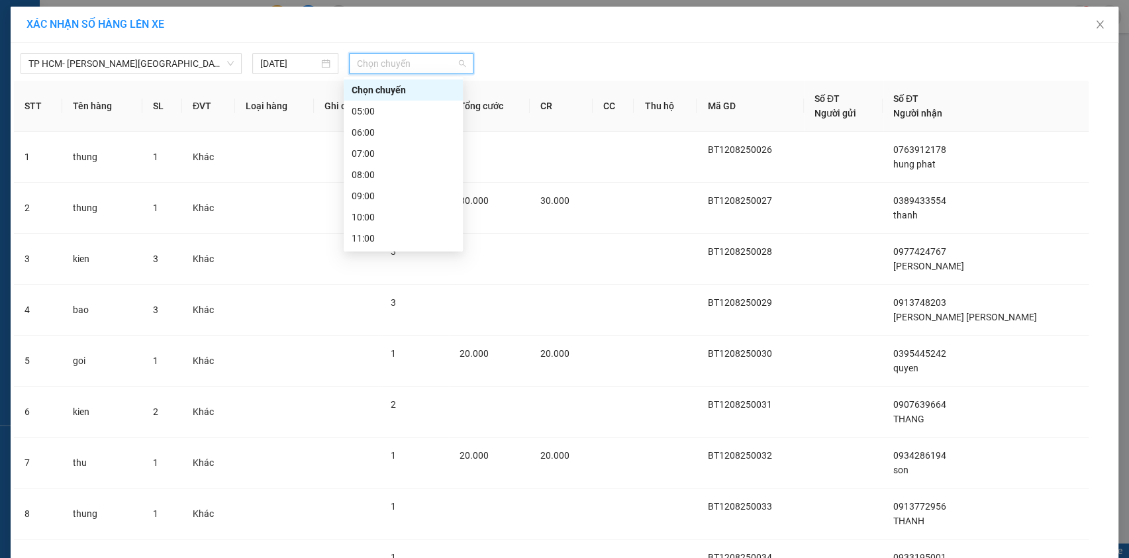
click at [415, 252] on div "12:00" at bounding box center [403, 259] width 103 height 15
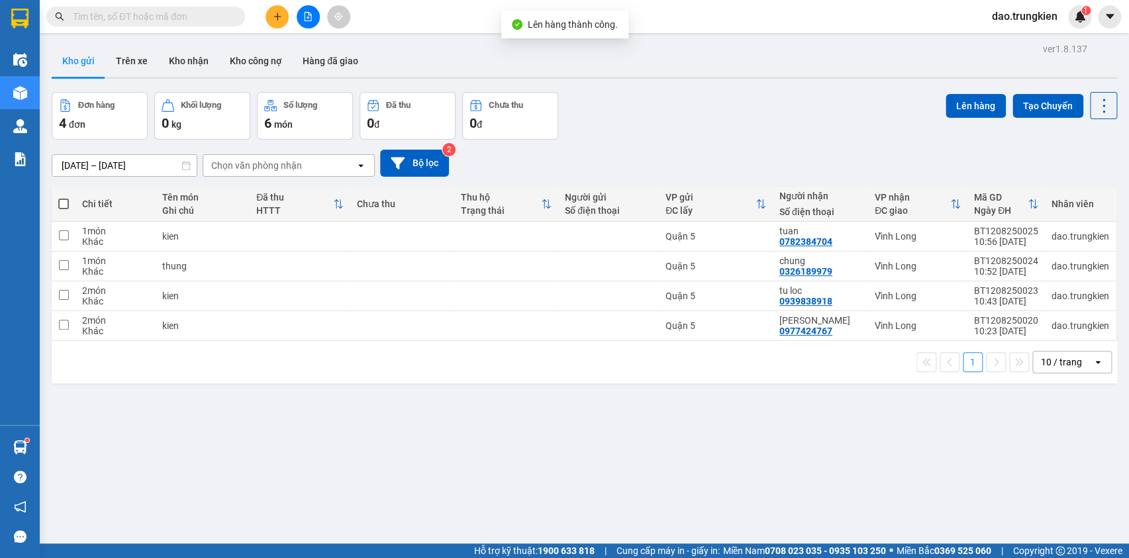
click at [64, 201] on span at bounding box center [63, 204] width 11 height 11
click at [64, 197] on input "checkbox" at bounding box center [64, 197] width 0 height 0
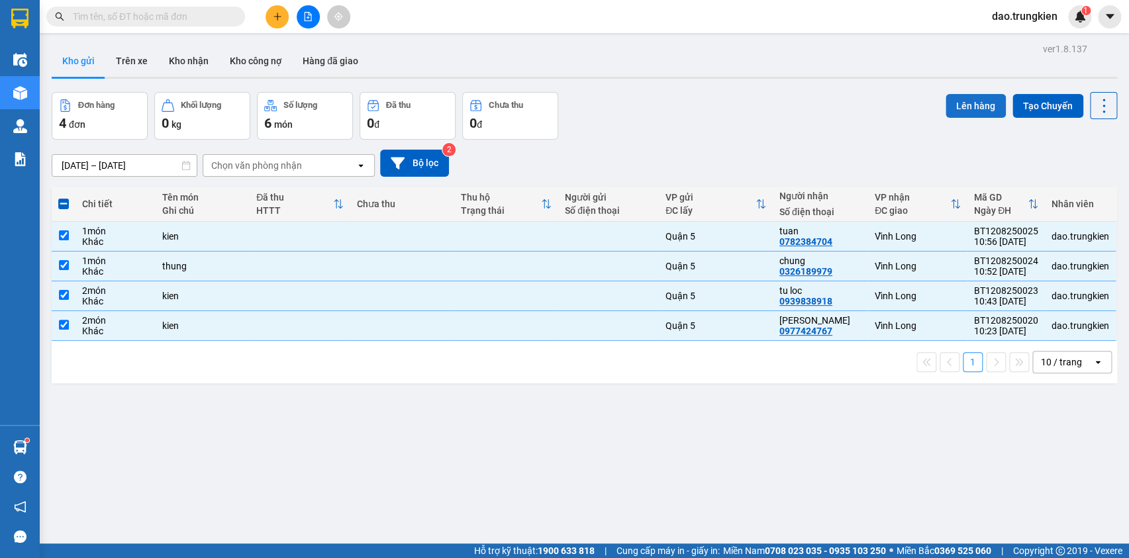
click at [962, 105] on button "Lên hàng" at bounding box center [976, 106] width 60 height 24
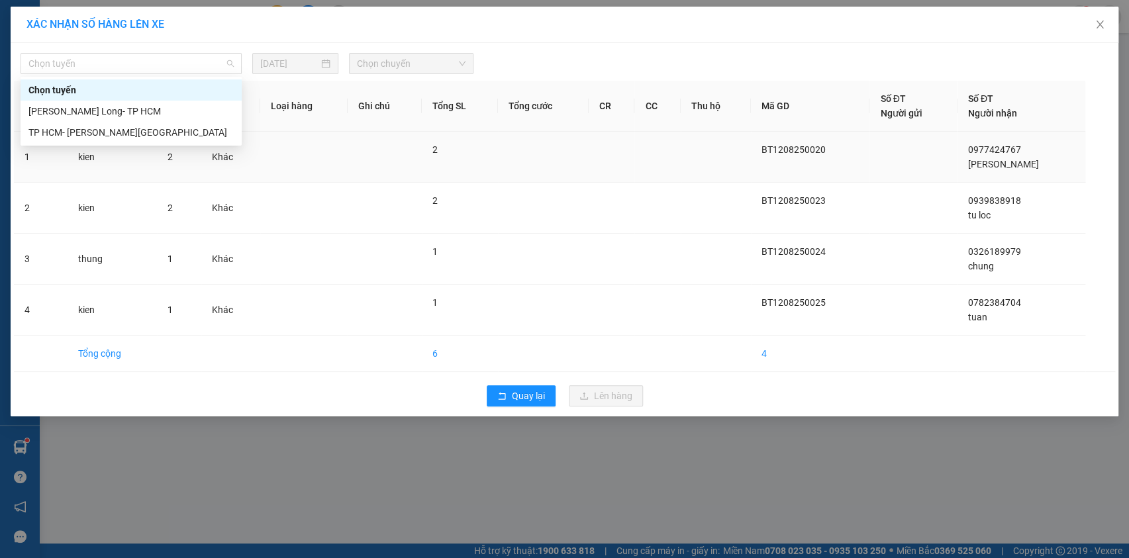
drag, startPoint x: 212, startPoint y: 65, endPoint x: 227, endPoint y: 154, distance: 90.0
click at [217, 76] on div "Chọn tuyến 12/08/2025 Chọn chuyến STT Tên hàng SL ĐVT Loại hàng Ghi chú Tổng SL…" at bounding box center [565, 230] width 1108 height 374
click at [205, 129] on div "TP HCM- [GEOGRAPHIC_DATA]" at bounding box center [130, 132] width 205 height 15
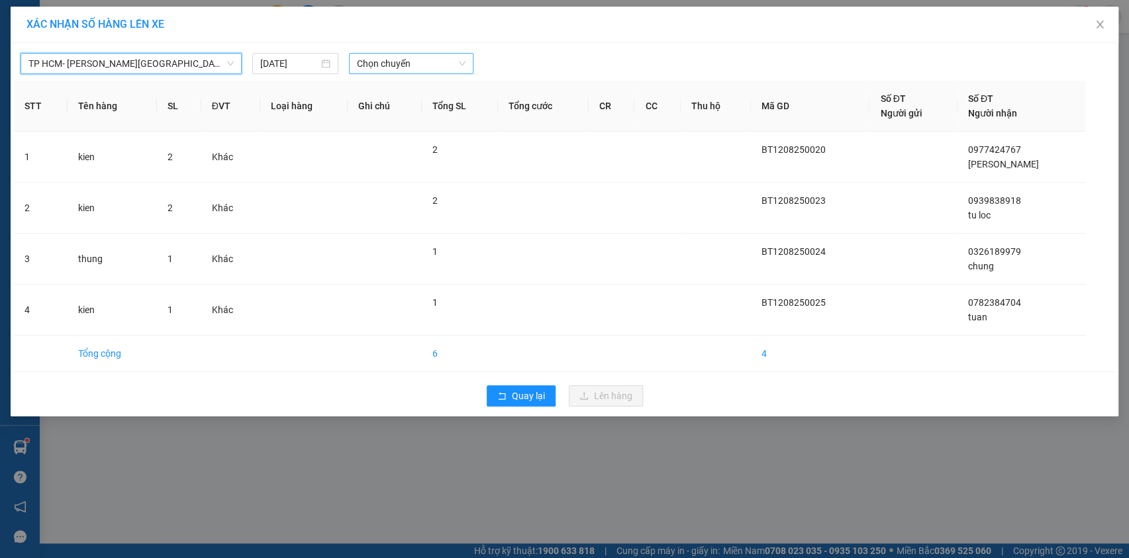
drag, startPoint x: 412, startPoint y: 55, endPoint x: 417, endPoint y: 65, distance: 11.3
click at [415, 56] on span "Chọn chuyến" at bounding box center [411, 64] width 109 height 20
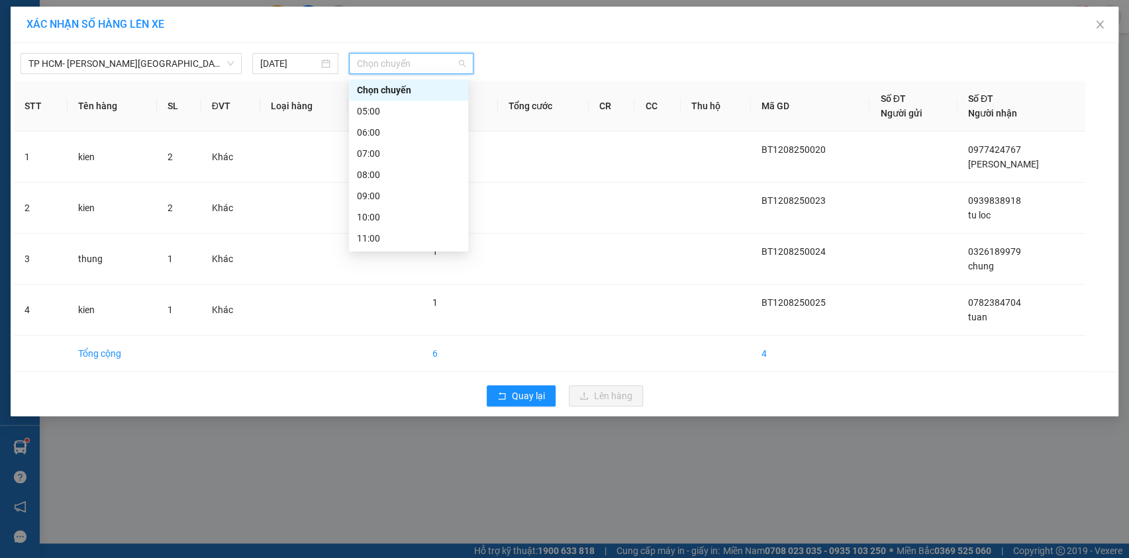
click at [415, 252] on div "12:00" at bounding box center [408, 259] width 103 height 15
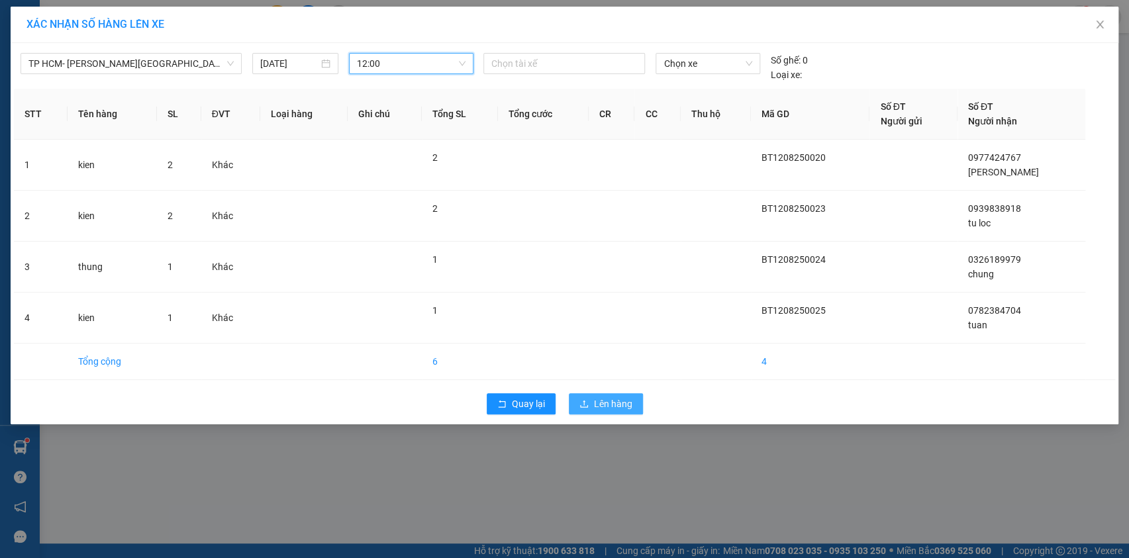
click at [607, 401] on span "Lên hàng" at bounding box center [613, 404] width 38 height 15
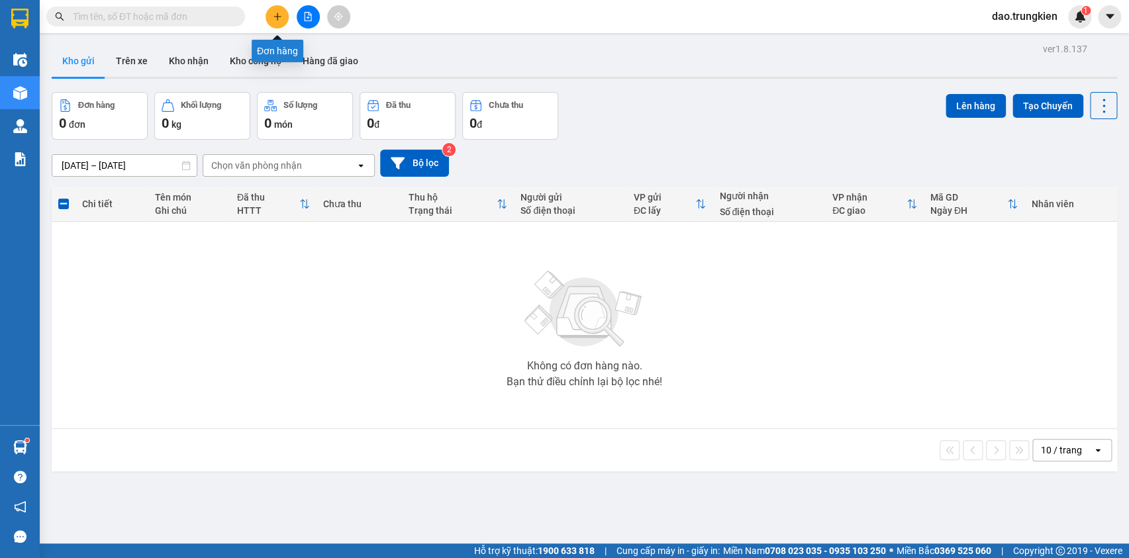
click at [280, 17] on icon "plus" at bounding box center [277, 16] width 9 height 9
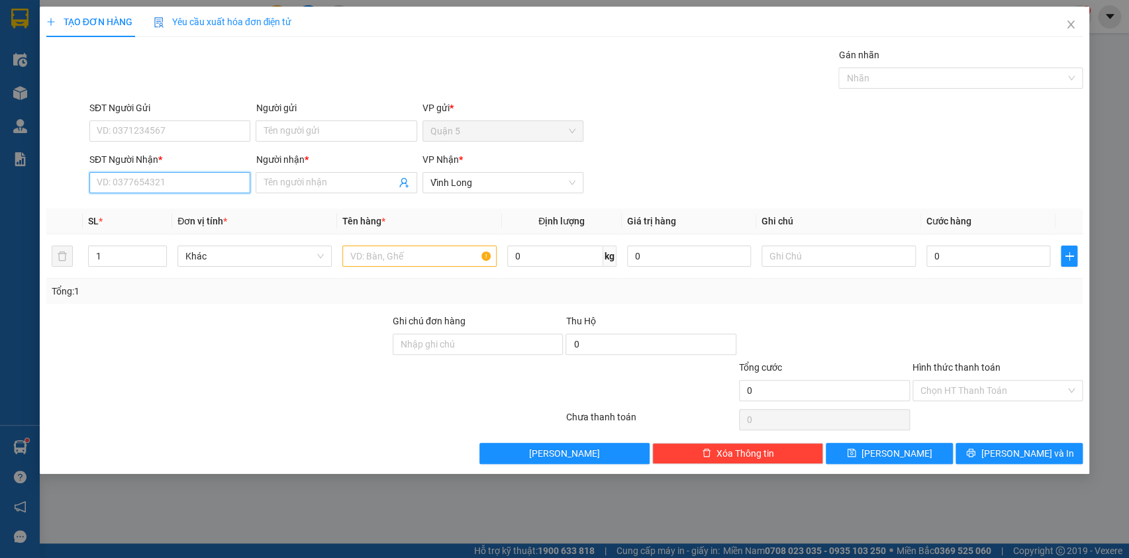
click at [118, 185] on input "SĐT Người Nhận *" at bounding box center [169, 182] width 161 height 21
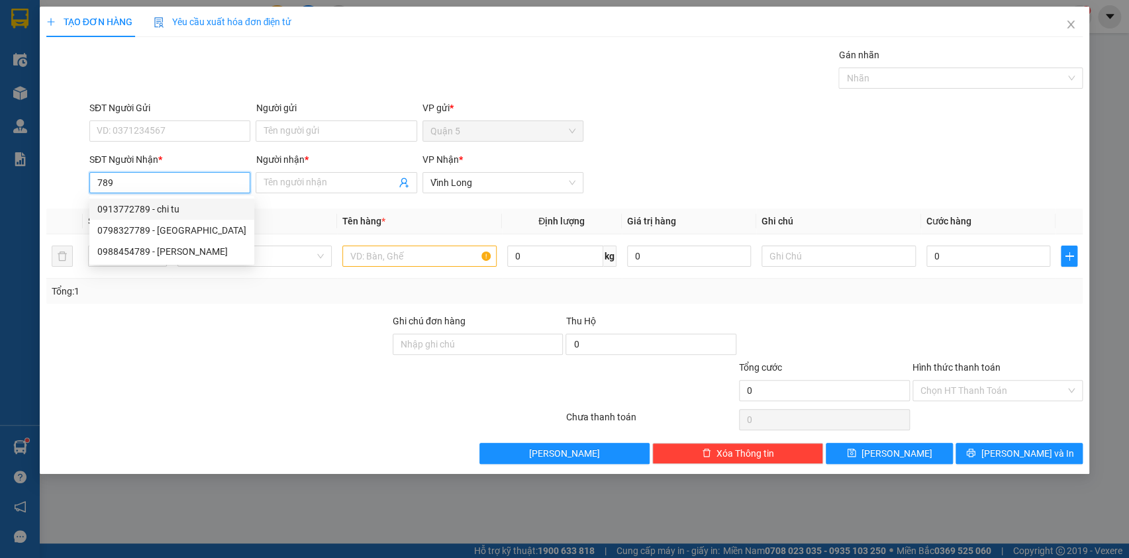
click at [146, 211] on div "0913772789 - chi tu" at bounding box center [171, 209] width 149 height 15
type input "0913772789"
type input "chi tu"
type input "80.000"
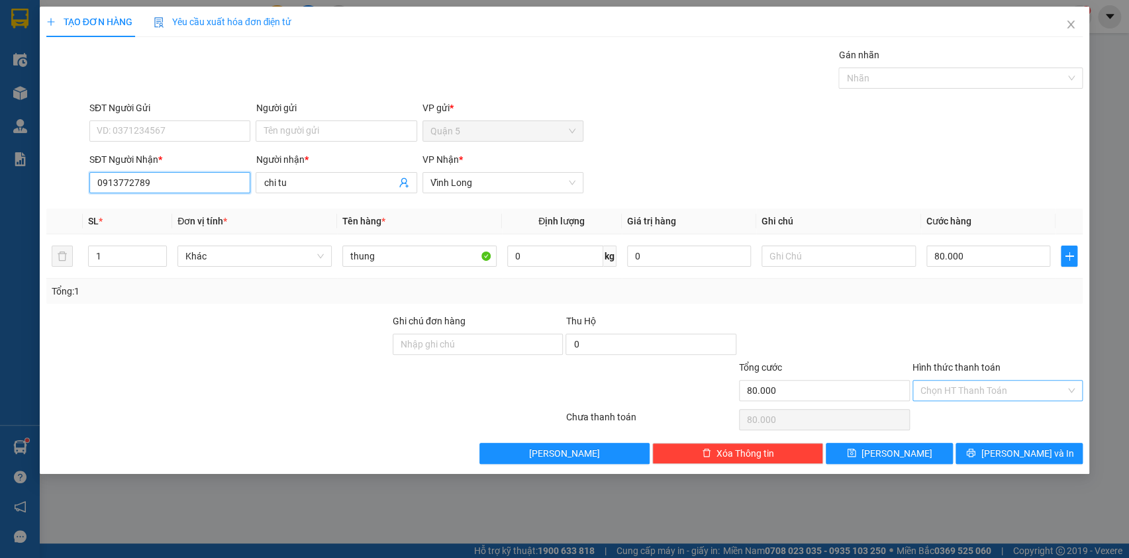
type input "0913772789"
drag, startPoint x: 962, startPoint y: 390, endPoint x: 959, endPoint y: 408, distance: 18.8
click at [961, 390] on input "Hình thức thanh toán" at bounding box center [994, 391] width 146 height 20
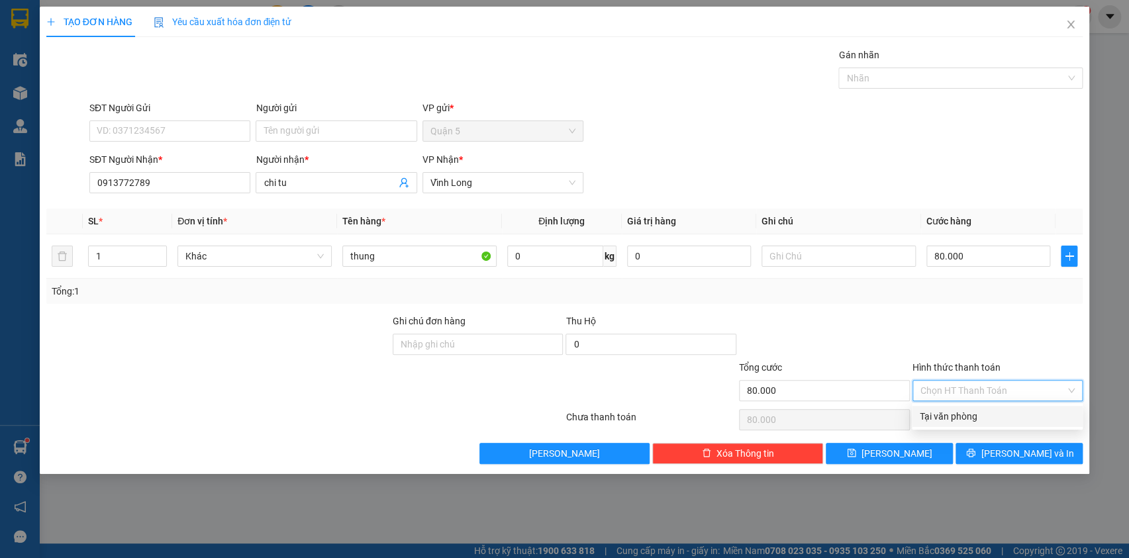
click at [961, 411] on div "Tại văn phòng" at bounding box center [997, 416] width 155 height 15
type input "0"
click at [1000, 443] on button "[PERSON_NAME] và In" at bounding box center [1019, 453] width 127 height 21
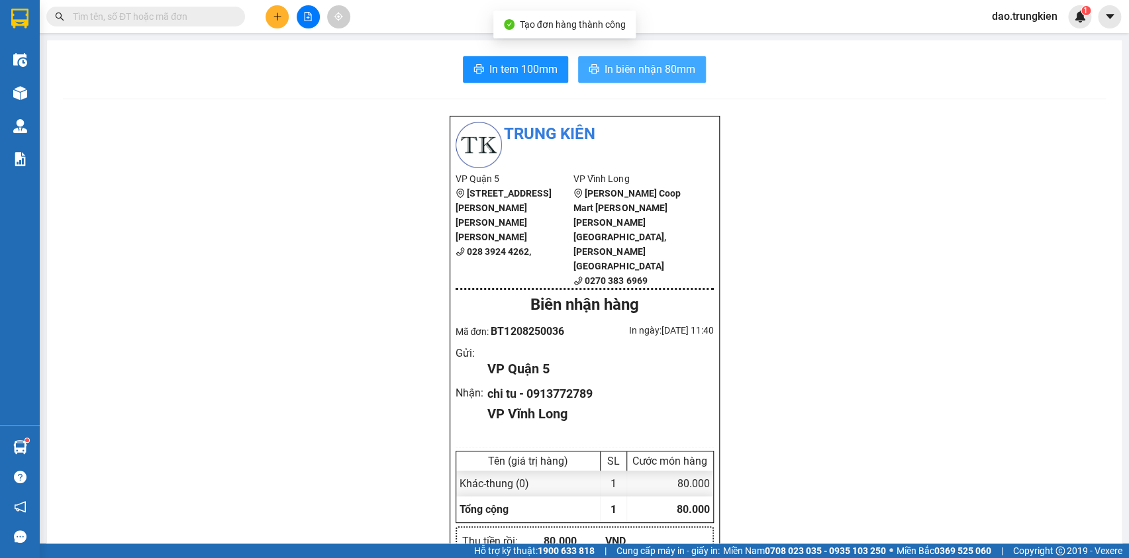
drag, startPoint x: 645, startPoint y: 60, endPoint x: 616, endPoint y: 75, distance: 32.6
click at [645, 61] on span "In biên nhận 80mm" at bounding box center [650, 69] width 91 height 17
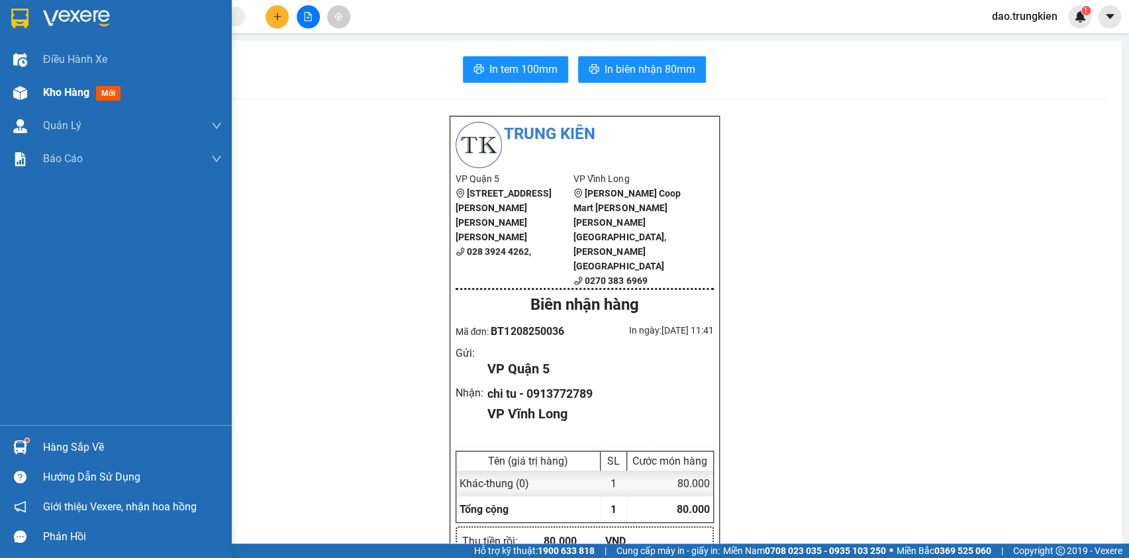
drag, startPoint x: 113, startPoint y: 95, endPoint x: 130, endPoint y: 85, distance: 20.5
click at [113, 95] on span "mới" at bounding box center [108, 93] width 25 height 15
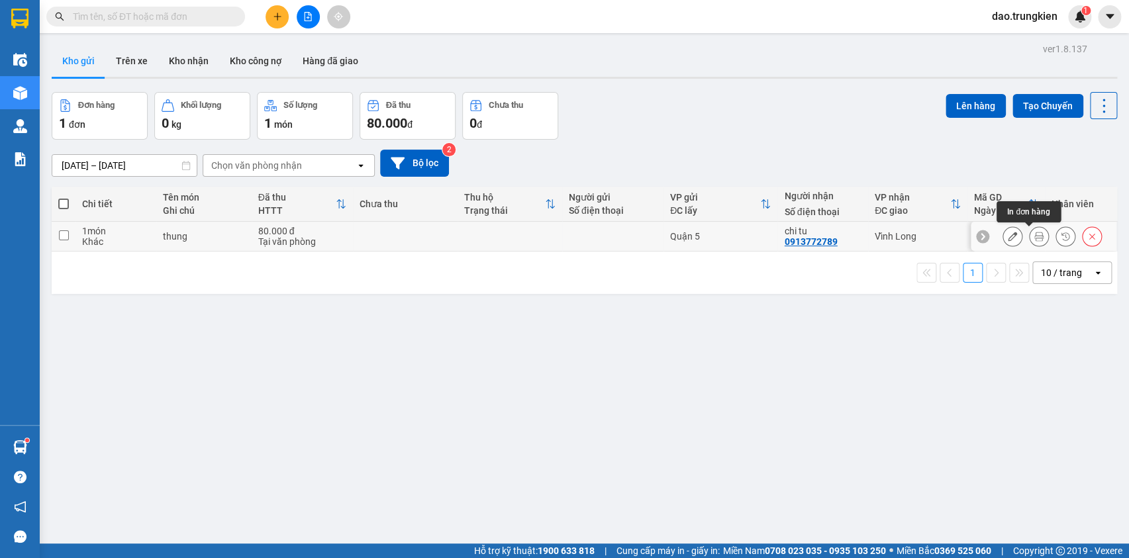
click at [1035, 234] on icon at bounding box center [1039, 236] width 9 height 9
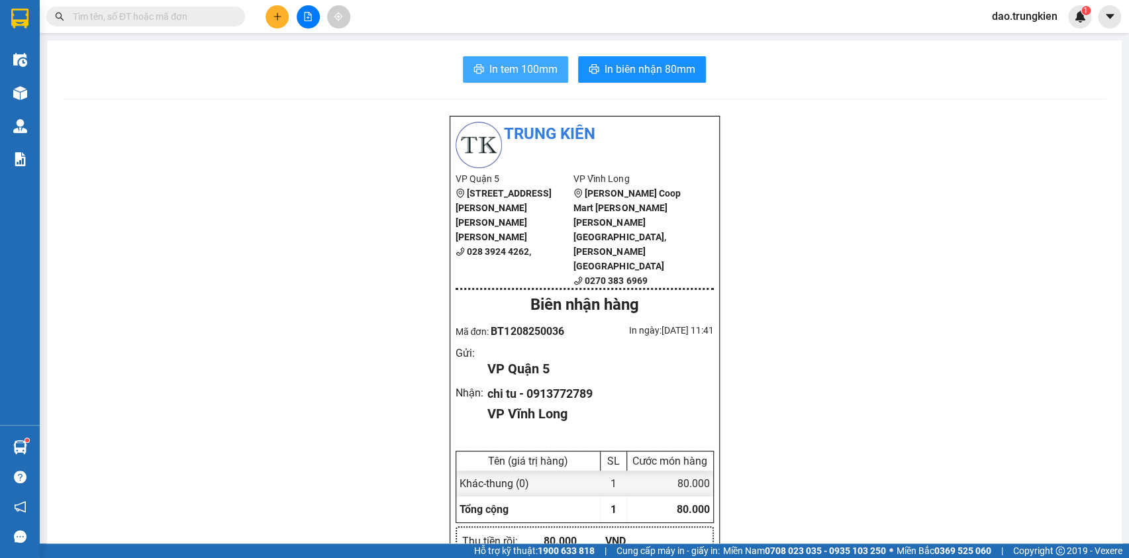
click at [499, 66] on span "In tem 100mm" at bounding box center [524, 69] width 68 height 17
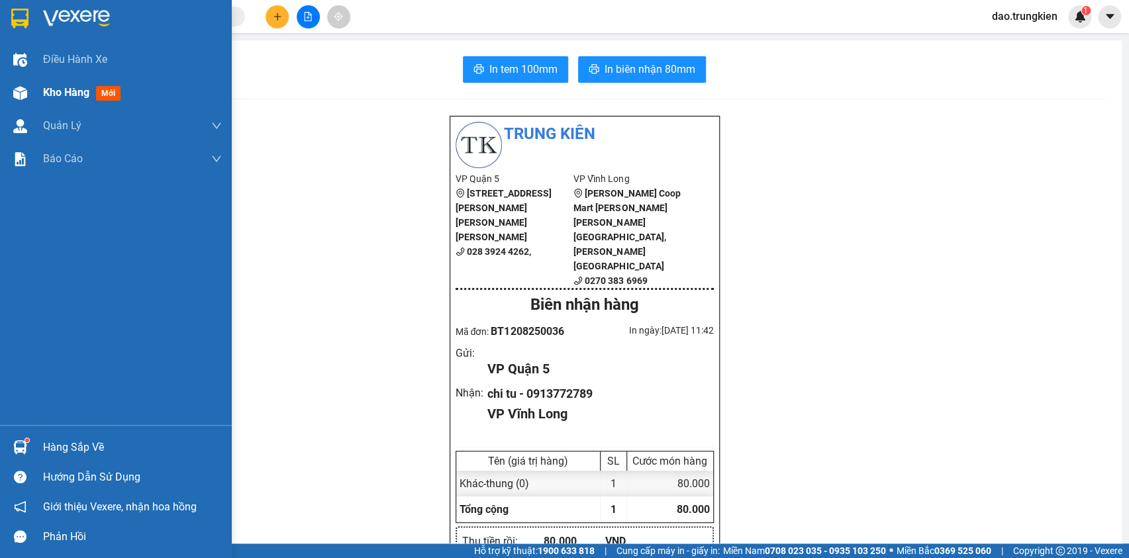
click at [102, 92] on span "mới" at bounding box center [108, 93] width 25 height 15
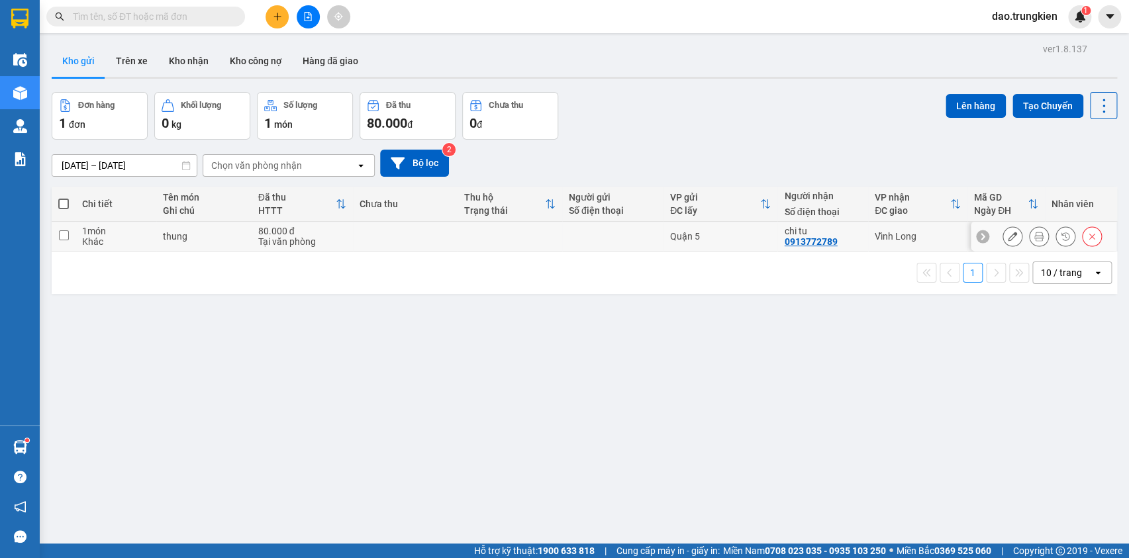
click at [529, 240] on td at bounding box center [510, 237] width 105 height 30
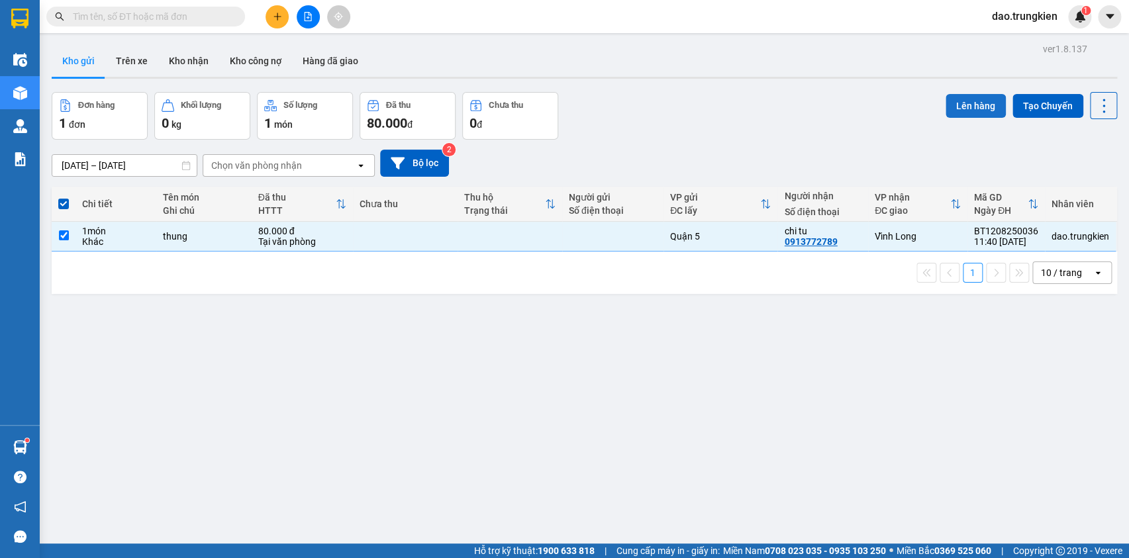
click at [980, 111] on button "Lên hàng" at bounding box center [976, 106] width 60 height 24
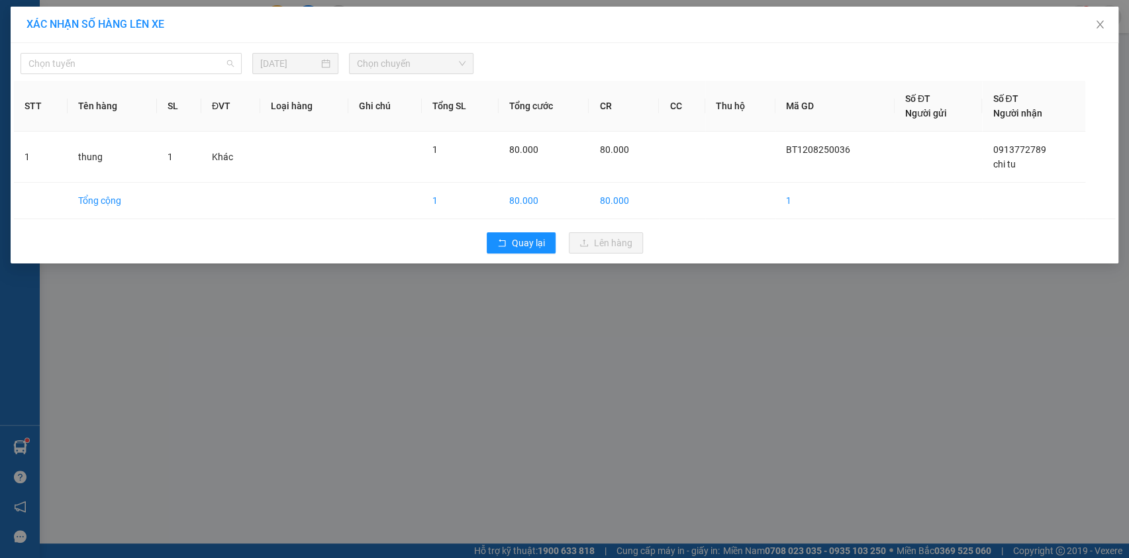
drag, startPoint x: 219, startPoint y: 67, endPoint x: 207, endPoint y: 136, distance: 69.9
click at [219, 68] on span "Chọn tuyến" at bounding box center [130, 64] width 205 height 20
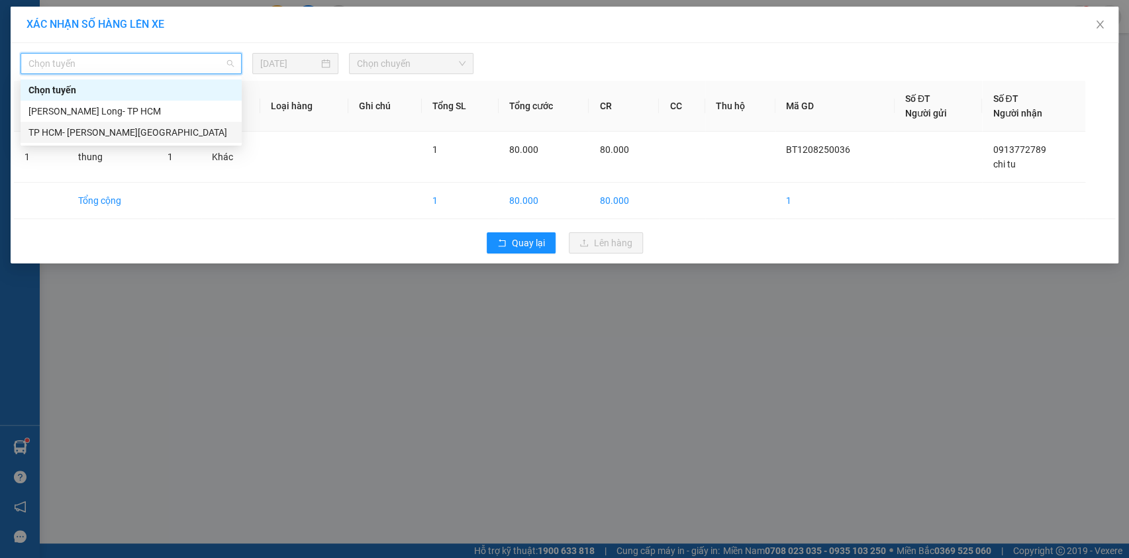
click at [205, 136] on div "TP HCM- [GEOGRAPHIC_DATA]" at bounding box center [130, 132] width 205 height 15
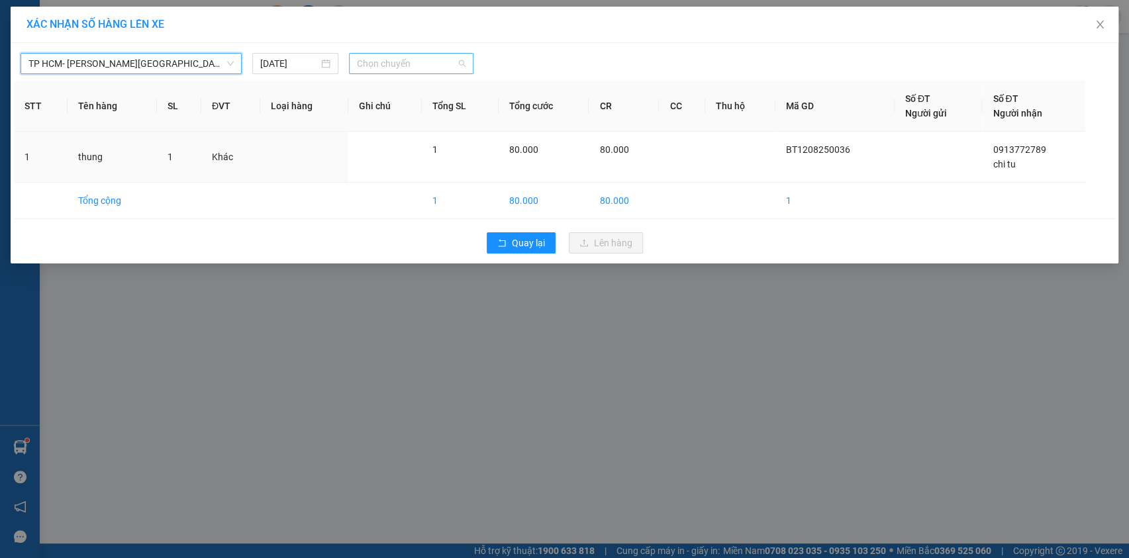
click at [405, 66] on span "Chọn chuyến" at bounding box center [411, 64] width 109 height 20
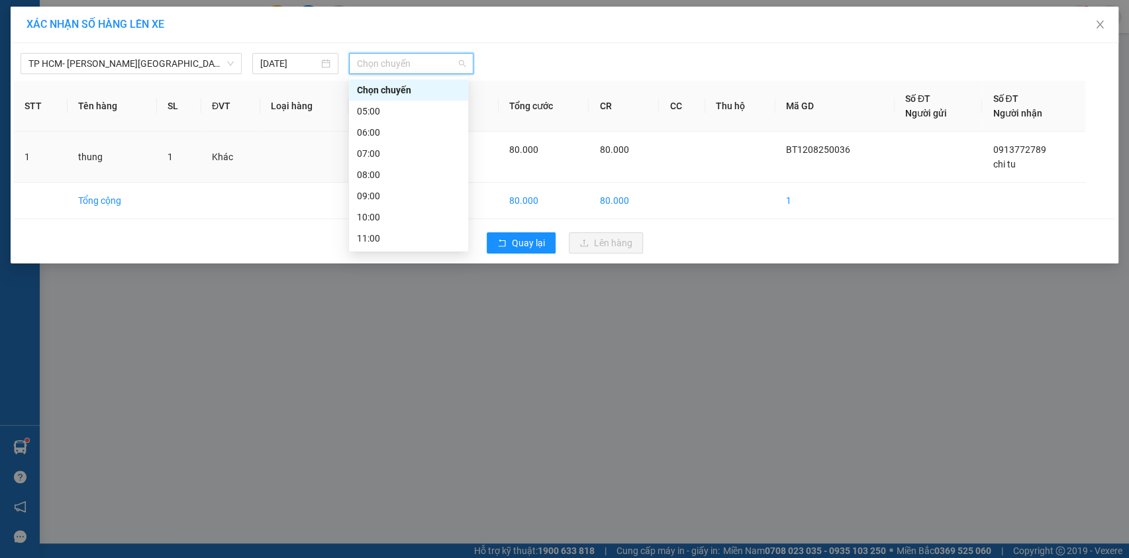
click at [412, 252] on div "12:00" at bounding box center [408, 259] width 103 height 15
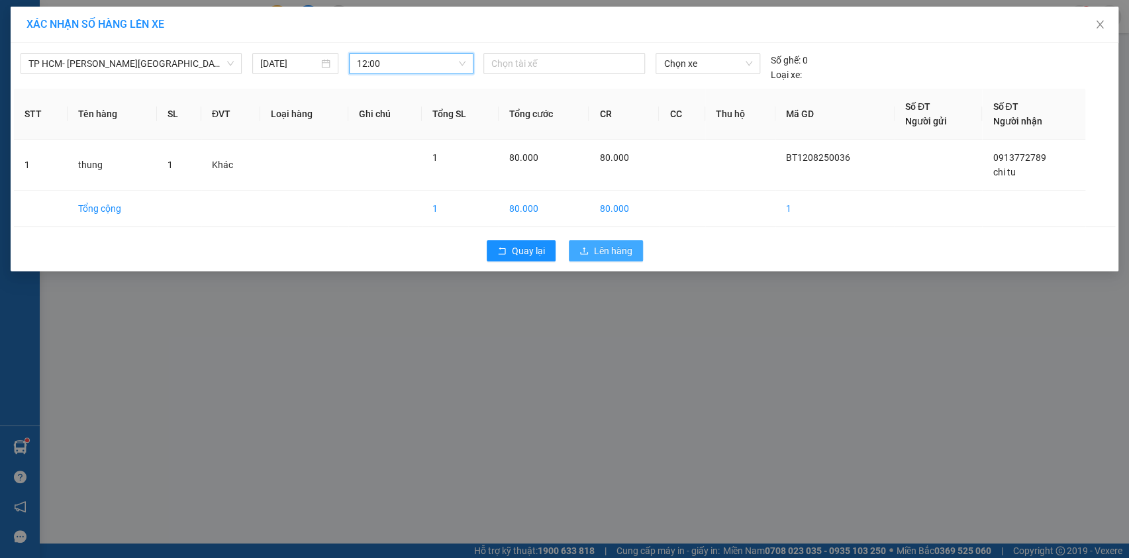
click at [609, 242] on button "Lên hàng" at bounding box center [606, 250] width 74 height 21
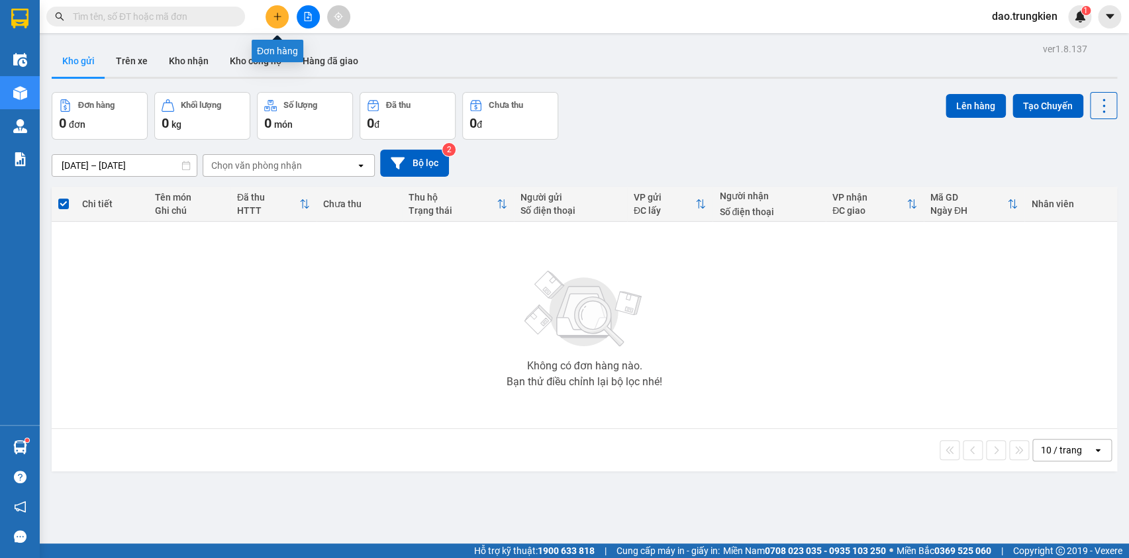
click at [277, 17] on icon "plus" at bounding box center [277, 16] width 7 height 1
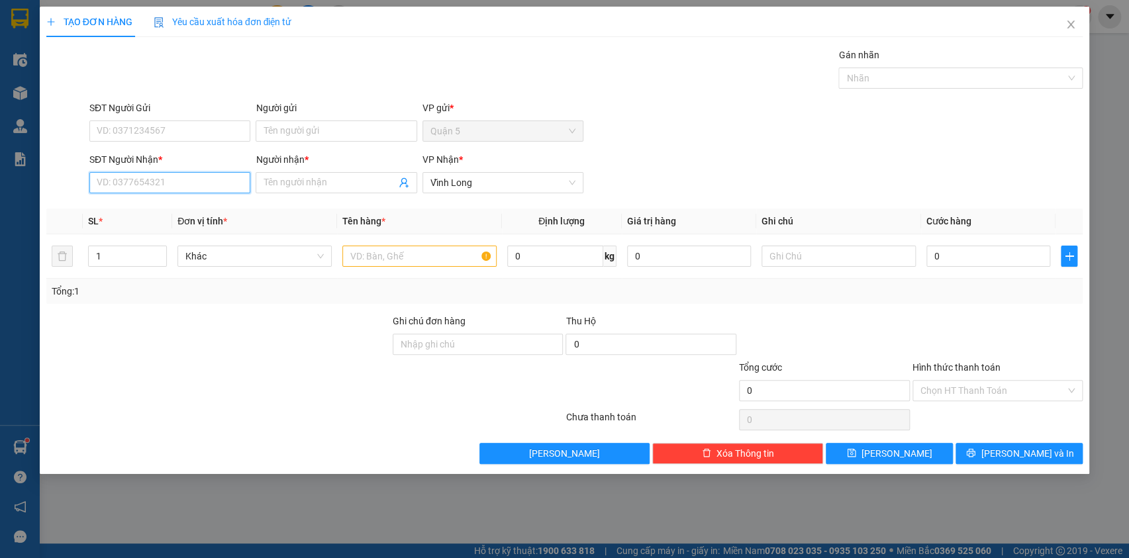
click at [130, 188] on input "SĐT Người Nhận *" at bounding box center [169, 182] width 161 height 21
click at [115, 209] on div "0977424767 - PHUONG THAO" at bounding box center [169, 209] width 145 height 15
type input "0977424767"
type input "[PERSON_NAME]"
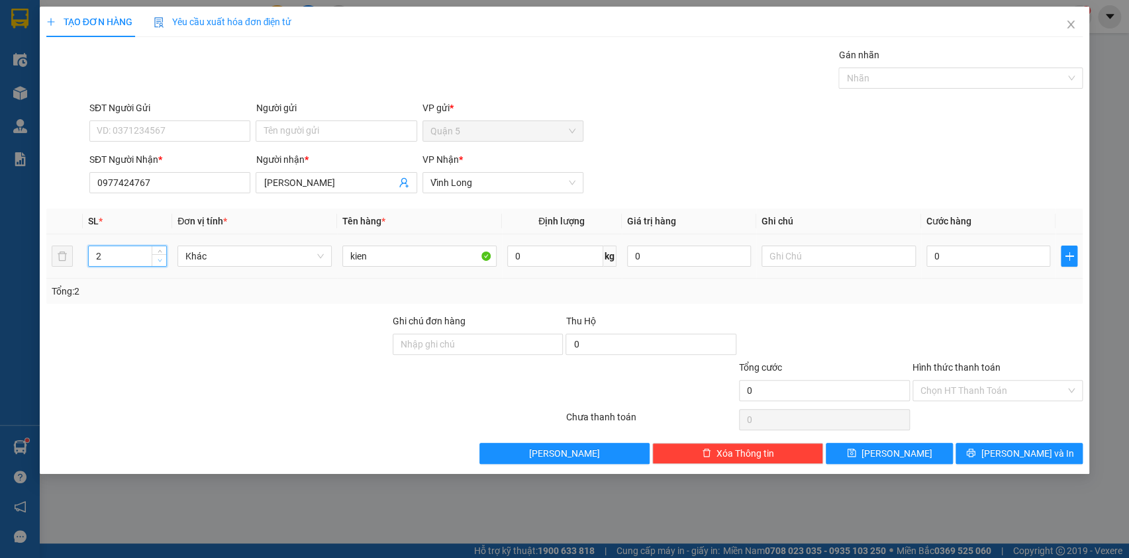
click at [160, 260] on icon "down" at bounding box center [160, 260] width 5 height 5
drag, startPoint x: 1013, startPoint y: 451, endPoint x: 970, endPoint y: 361, distance: 99.6
click at [1014, 448] on span "[PERSON_NAME] và In" at bounding box center [1027, 453] width 93 height 15
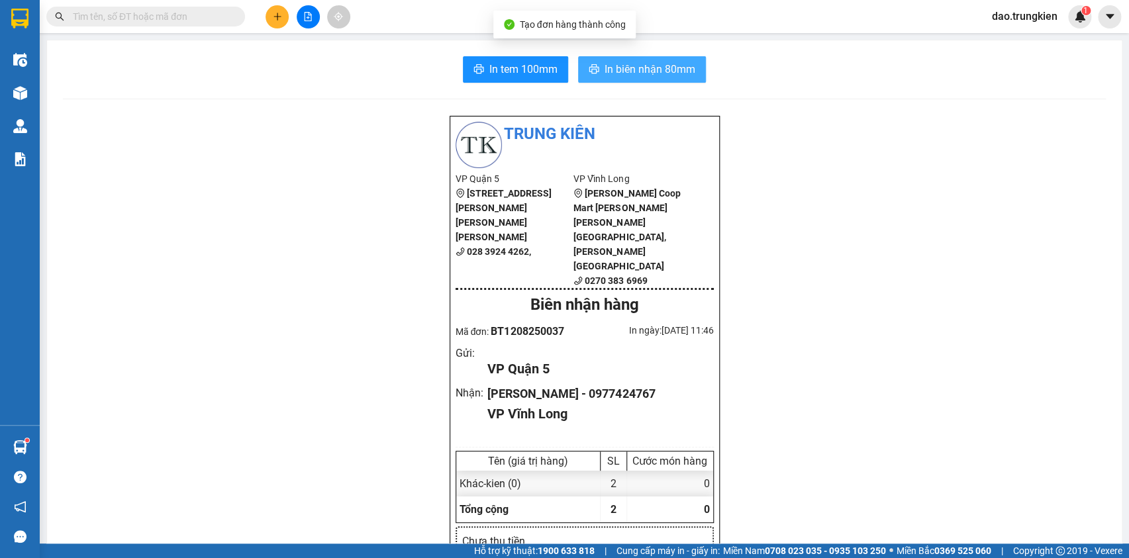
click at [613, 76] on span "In biên nhận 80mm" at bounding box center [650, 69] width 91 height 17
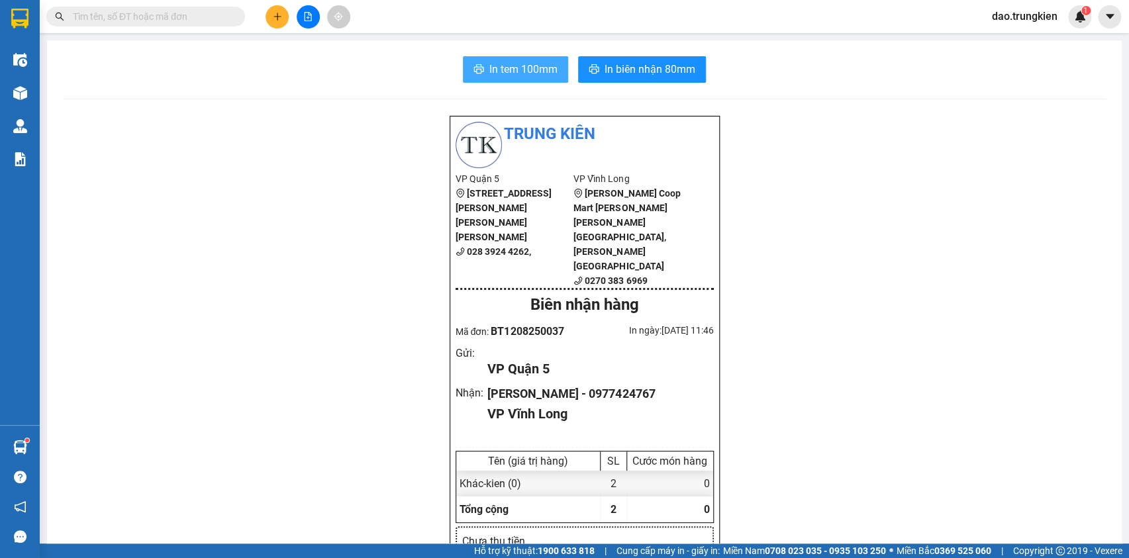
click at [498, 56] on button "In tem 100mm" at bounding box center [515, 69] width 105 height 26
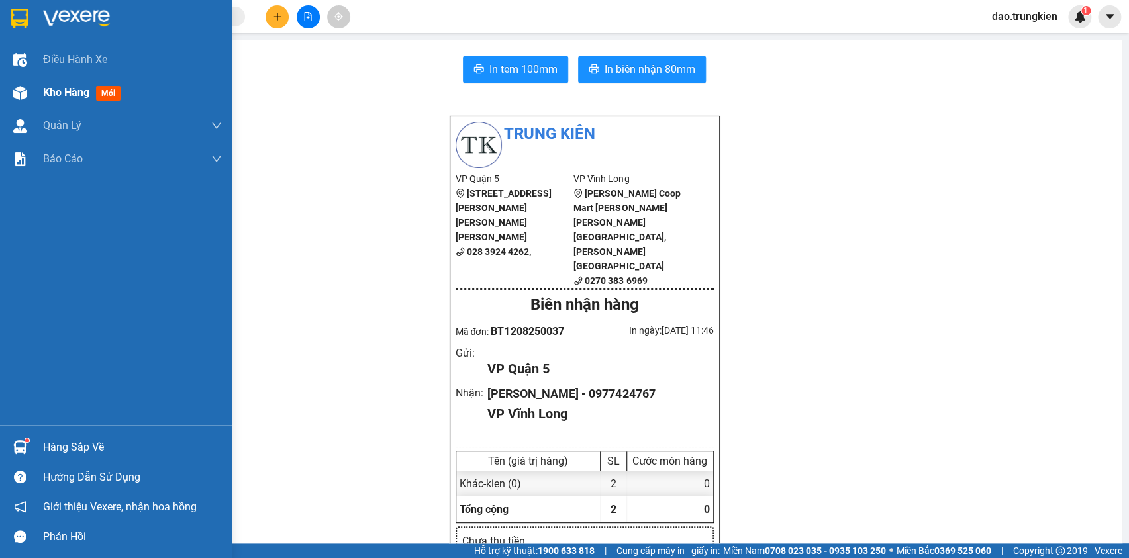
click at [105, 91] on span "mới" at bounding box center [108, 93] width 25 height 15
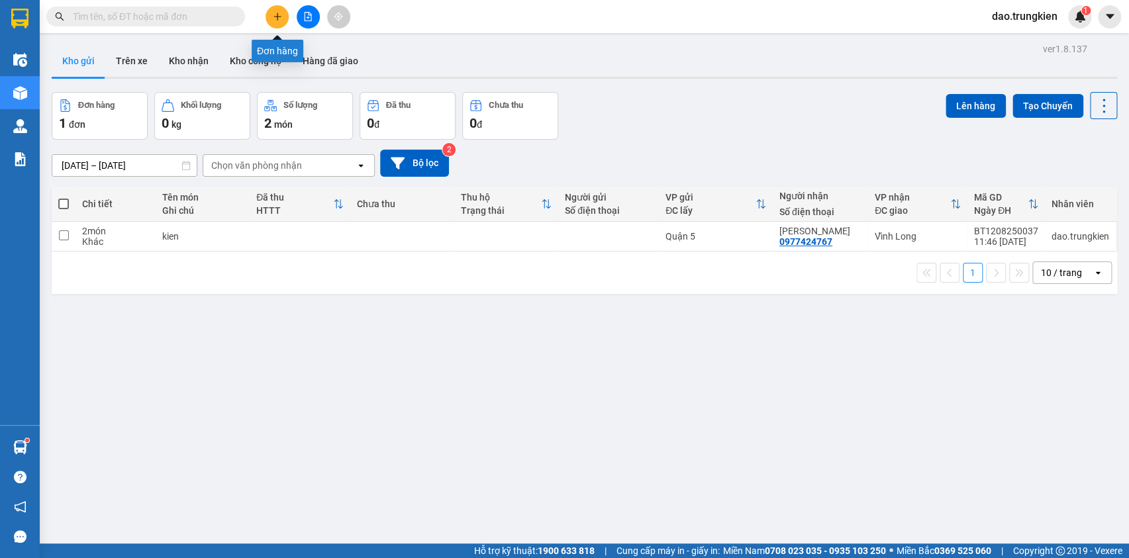
click at [278, 13] on icon "plus" at bounding box center [277, 16] width 9 height 9
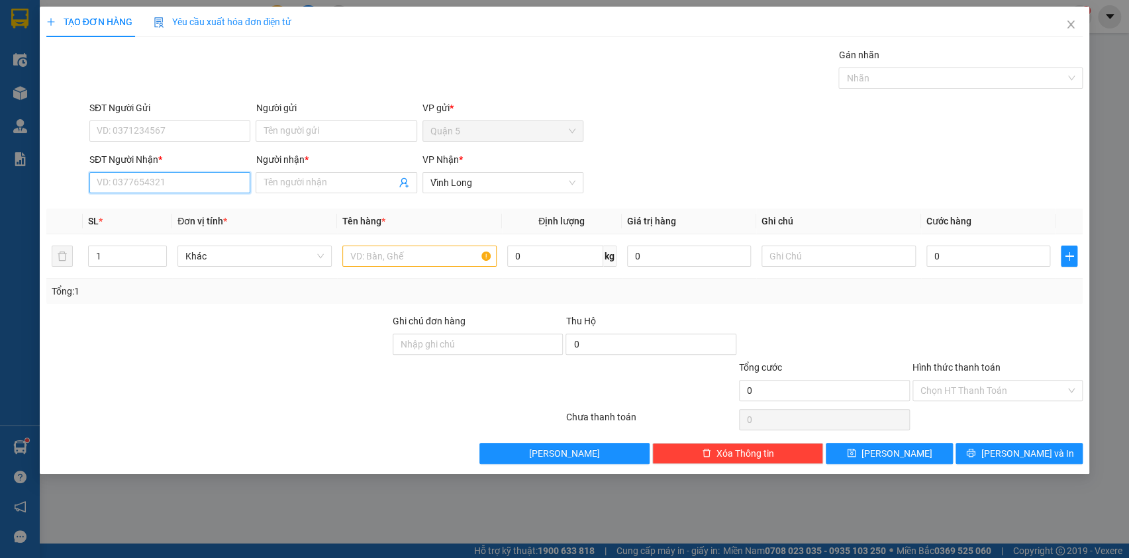
drag, startPoint x: 148, startPoint y: 183, endPoint x: 149, endPoint y: 175, distance: 8.7
click at [148, 179] on input "SĐT Người Nhận *" at bounding box center [169, 182] width 161 height 21
click at [133, 207] on div "0907222687 - THIEN AN" at bounding box center [169, 209] width 145 height 15
type input "0907222687"
type input "THIEN AN"
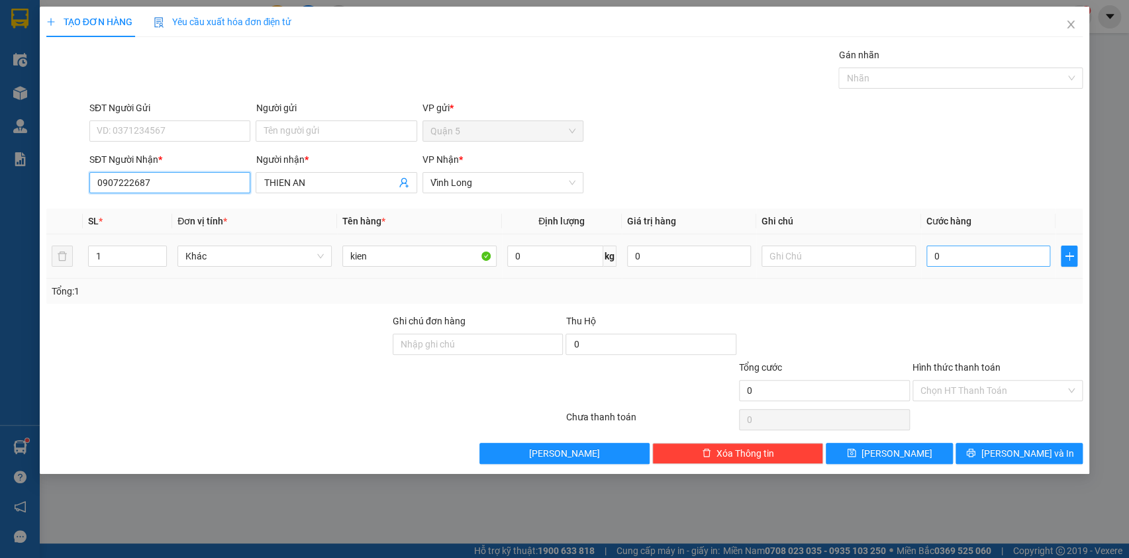
type input "0907222687"
click at [938, 252] on input "0" at bounding box center [989, 256] width 125 height 21
drag, startPoint x: 944, startPoint y: 388, endPoint x: 948, endPoint y: 401, distance: 13.2
click at [944, 390] on input "Hình thức thanh toán" at bounding box center [994, 391] width 146 height 20
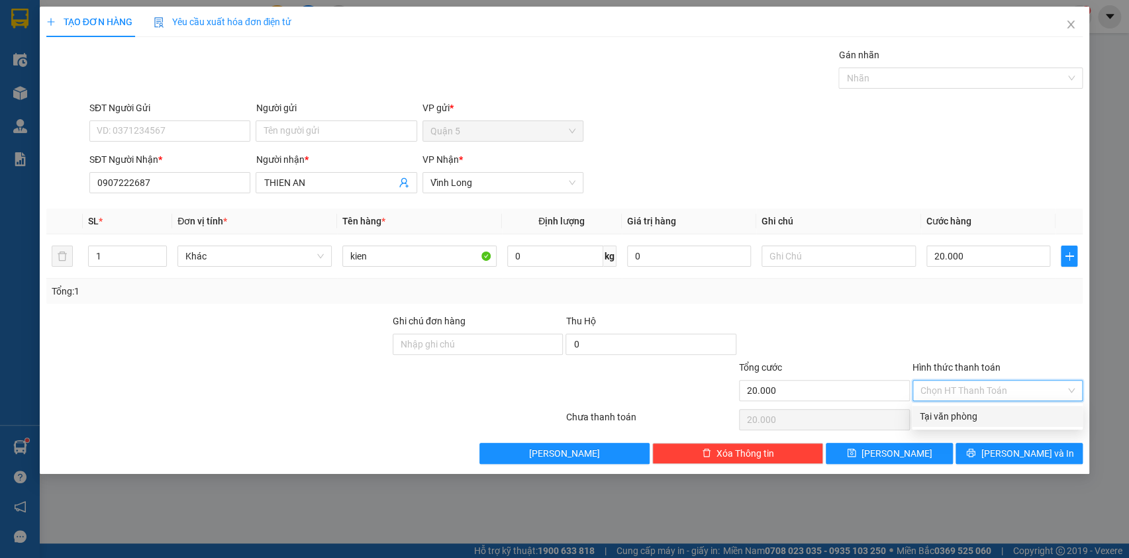
click at [966, 423] on div "Tại văn phòng" at bounding box center [997, 416] width 155 height 15
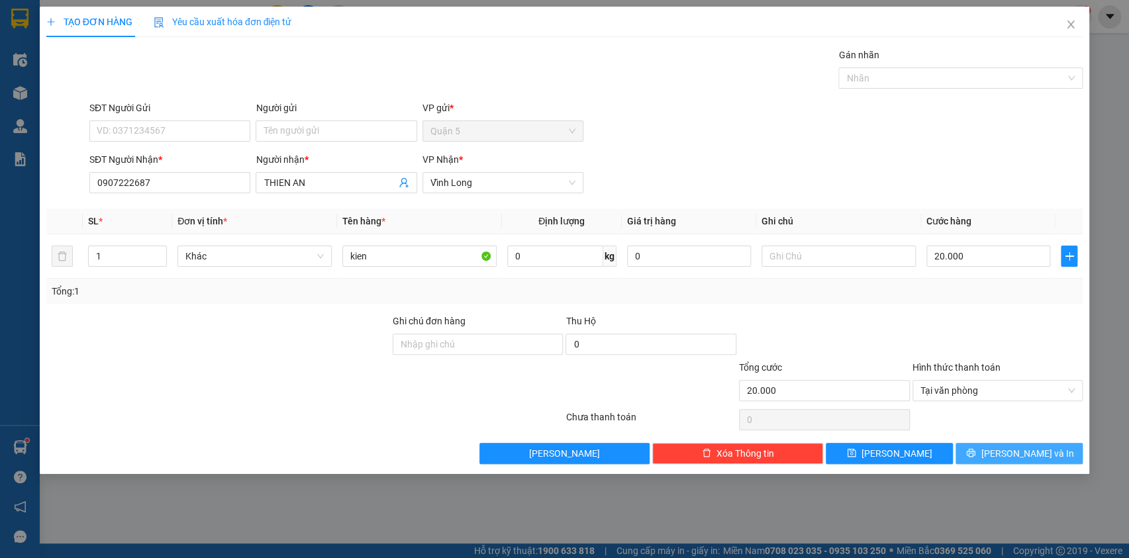
drag, startPoint x: 994, startPoint y: 441, endPoint x: 1001, endPoint y: 450, distance: 11.3
click at [997, 445] on div "Transit Pickup Surcharge Ids Transit Deliver Surcharge Ids Transit Deliver Surc…" at bounding box center [564, 256] width 1037 height 417
click at [976, 450] on icon "printer" at bounding box center [970, 452] width 9 height 9
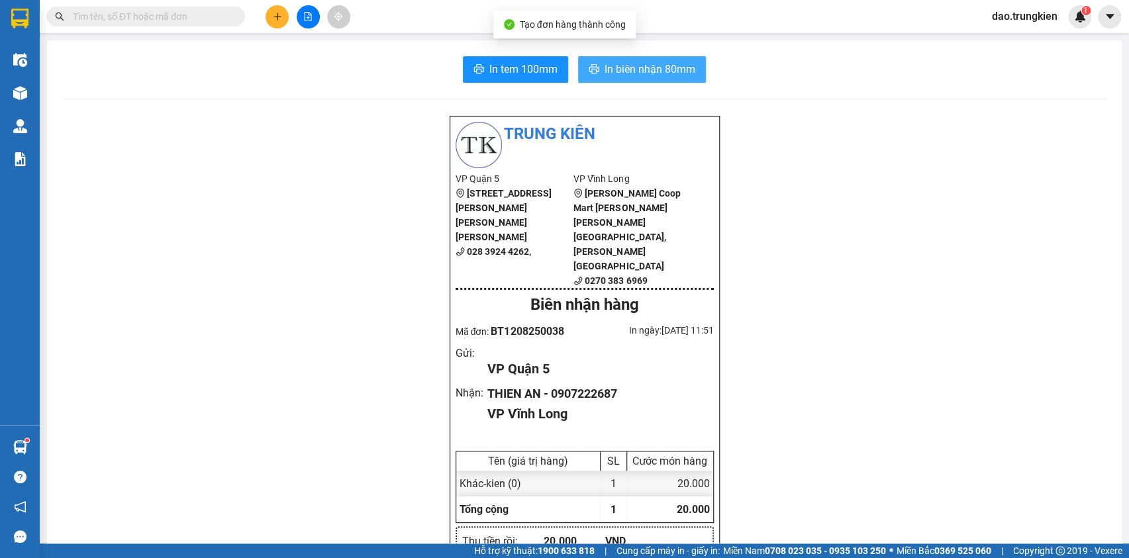
drag, startPoint x: 584, startPoint y: 68, endPoint x: 599, endPoint y: 91, distance: 28.3
click at [589, 67] on icon "printer" at bounding box center [594, 69] width 11 height 11
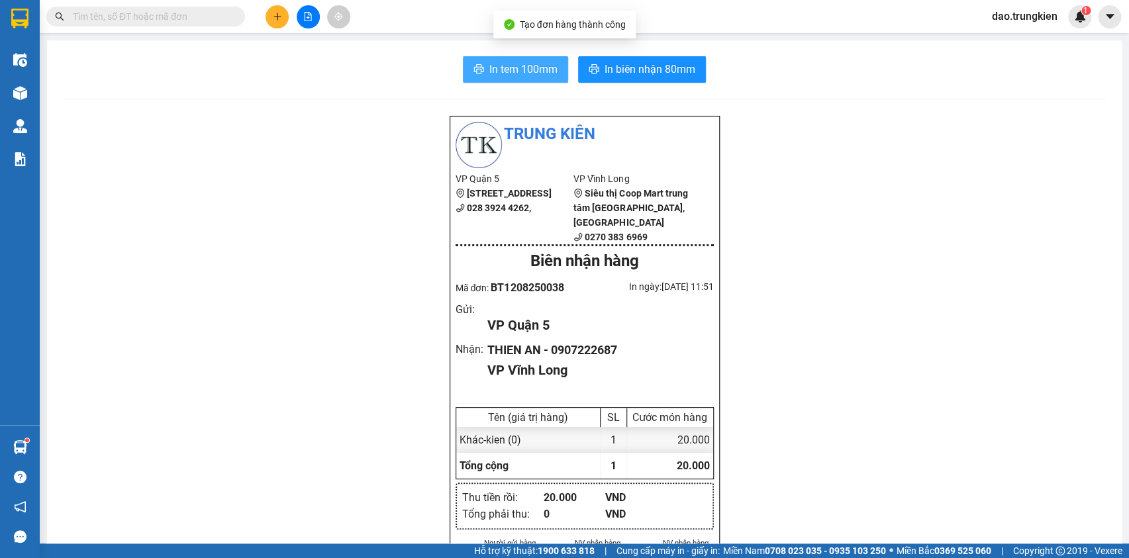
click at [511, 73] on span "In tem 100mm" at bounding box center [524, 69] width 68 height 17
click at [271, 11] on button at bounding box center [277, 16] width 23 height 23
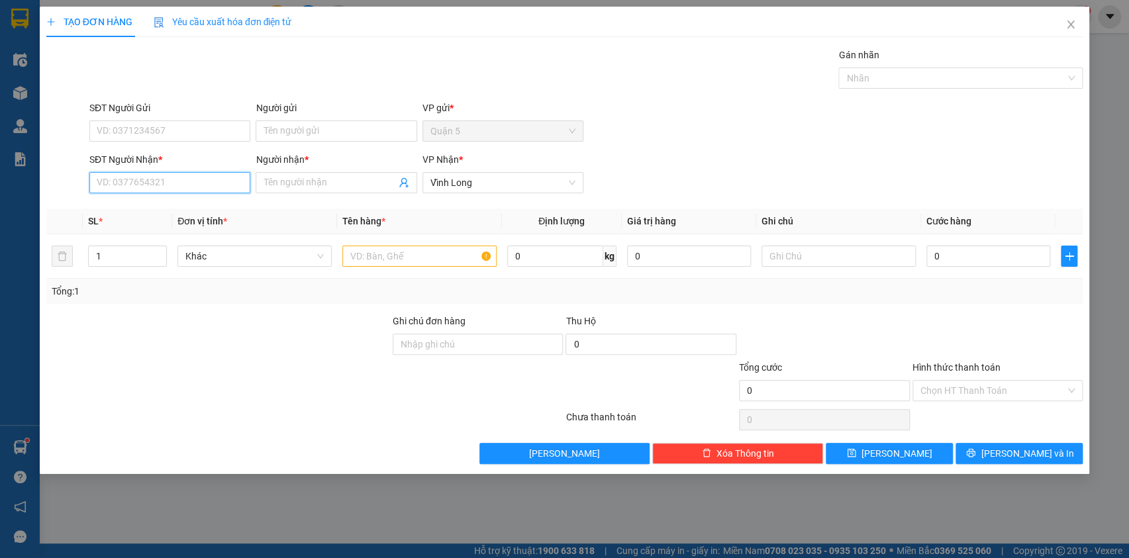
drag, startPoint x: 132, startPoint y: 188, endPoint x: 135, endPoint y: 181, distance: 7.8
click at [132, 185] on input "SĐT Người Nhận *" at bounding box center [169, 182] width 161 height 21
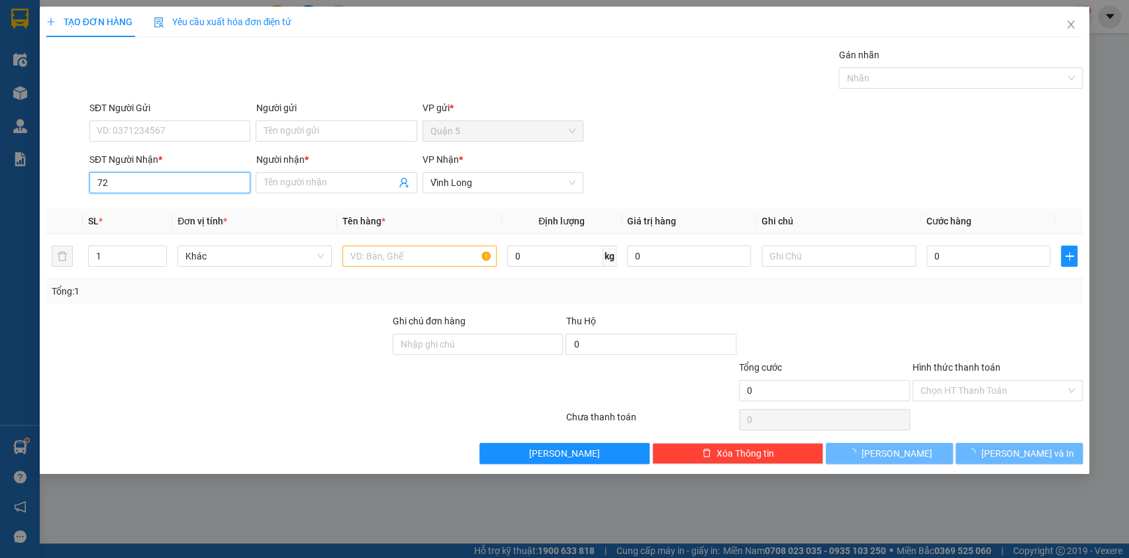
type input "7"
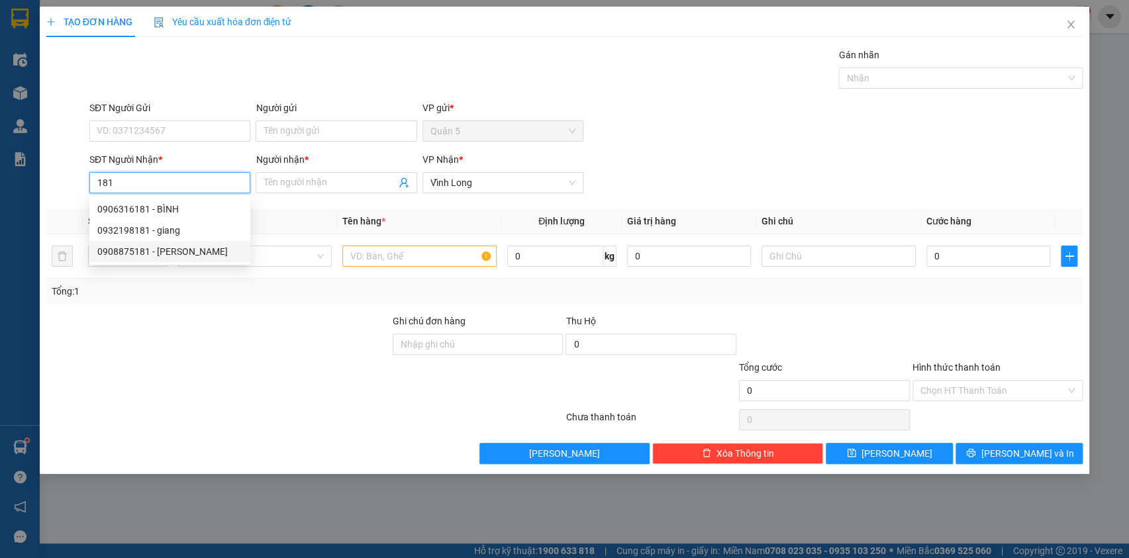
click at [140, 248] on div "0908875181 - tran huy" at bounding box center [169, 251] width 145 height 15
type input "0908875181"
type input "tran huy"
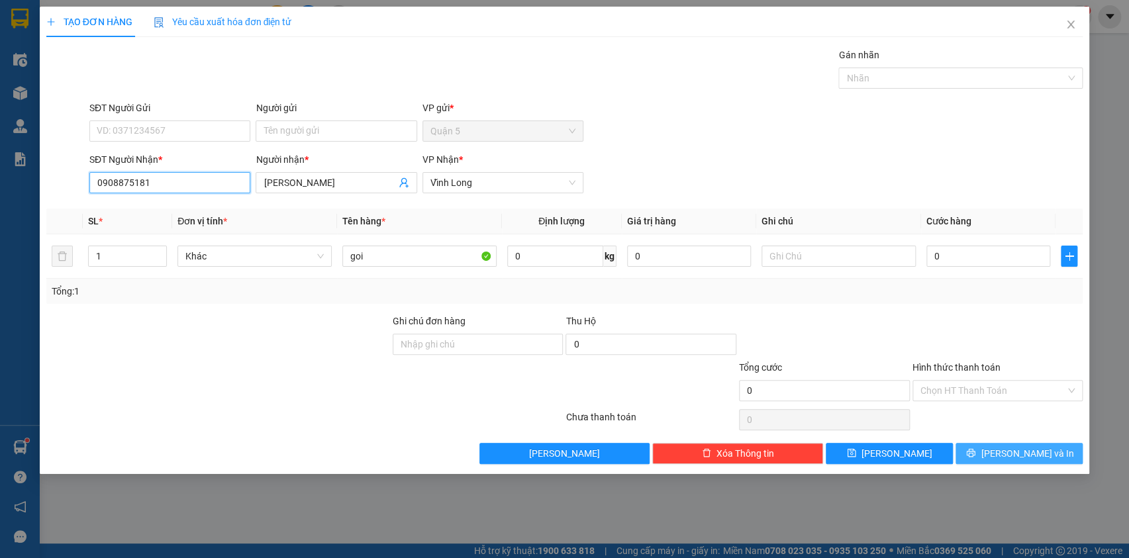
type input "0908875181"
click at [1016, 448] on span "[PERSON_NAME] và In" at bounding box center [1027, 453] width 93 height 15
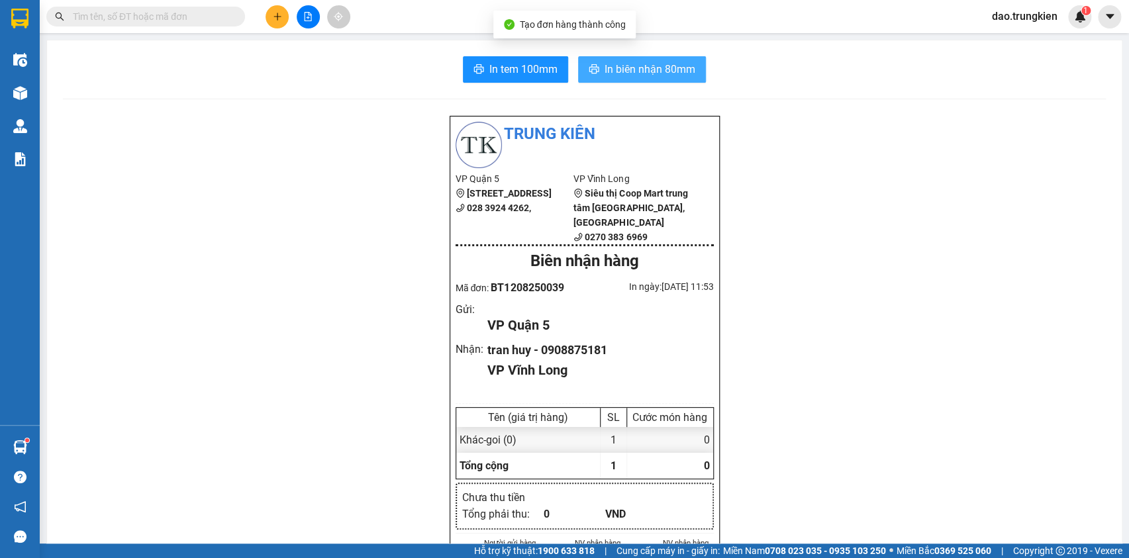
drag, startPoint x: 605, startPoint y: 67, endPoint x: 594, endPoint y: 134, distance: 67.8
click at [605, 68] on span "In biên nhận 80mm" at bounding box center [650, 69] width 91 height 17
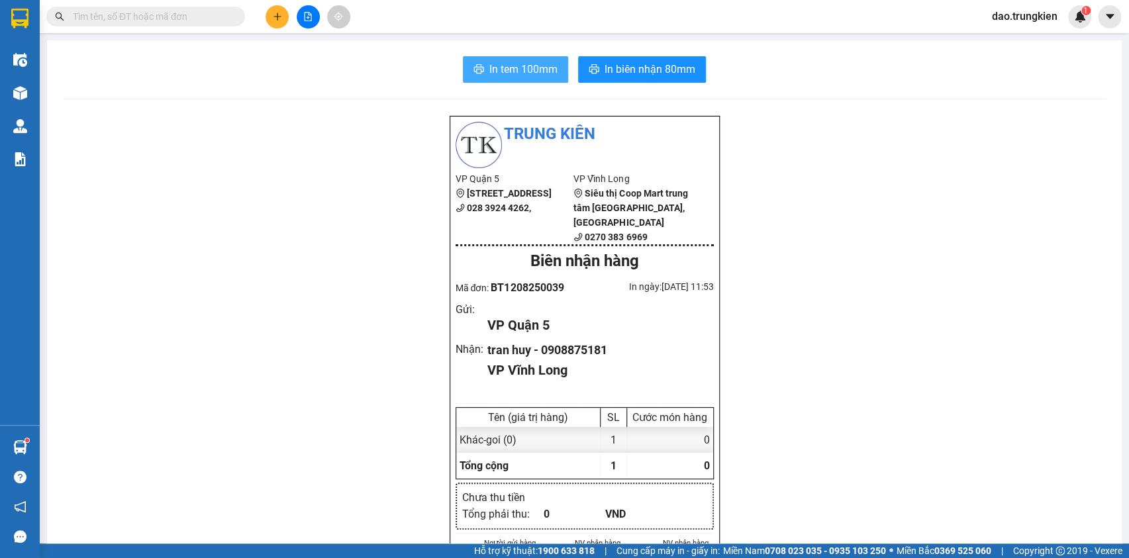
drag, startPoint x: 519, startPoint y: 67, endPoint x: 510, endPoint y: 95, distance: 30.0
click at [517, 69] on span "In tem 100mm" at bounding box center [524, 69] width 68 height 17
click at [276, 16] on button at bounding box center [277, 16] width 23 height 23
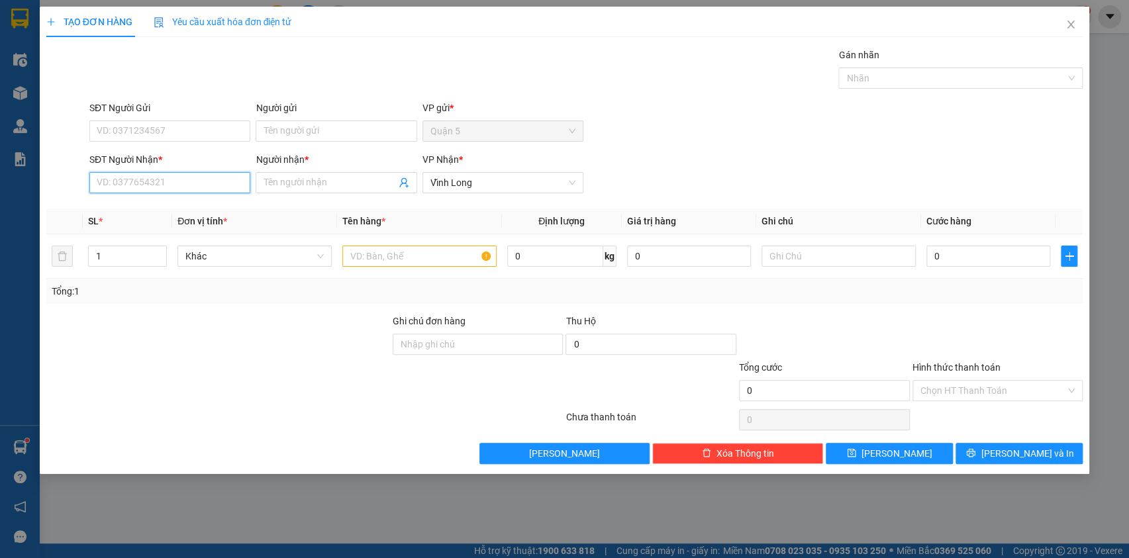
click at [103, 179] on input "SĐT Người Nhận *" at bounding box center [169, 182] width 161 height 21
click at [130, 212] on div "0977424767 - PHUONG THAO" at bounding box center [171, 209] width 149 height 15
type input "0977424767"
type input "[PERSON_NAME]"
type input "0977424767"
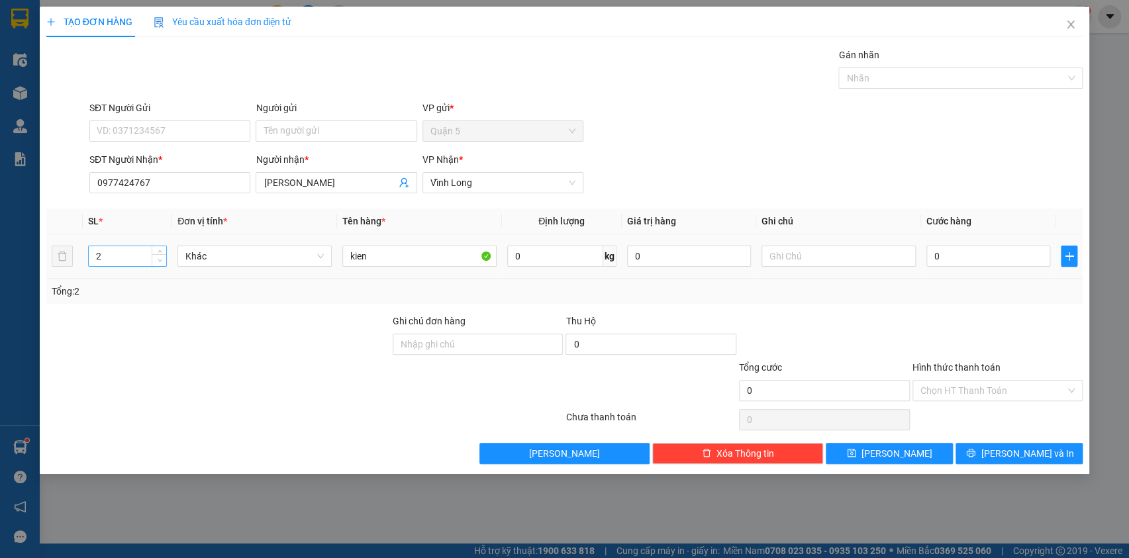
type input "1"
click at [156, 257] on span "down" at bounding box center [160, 261] width 8 height 8
click at [989, 444] on button "[PERSON_NAME] và In" at bounding box center [1019, 453] width 127 height 21
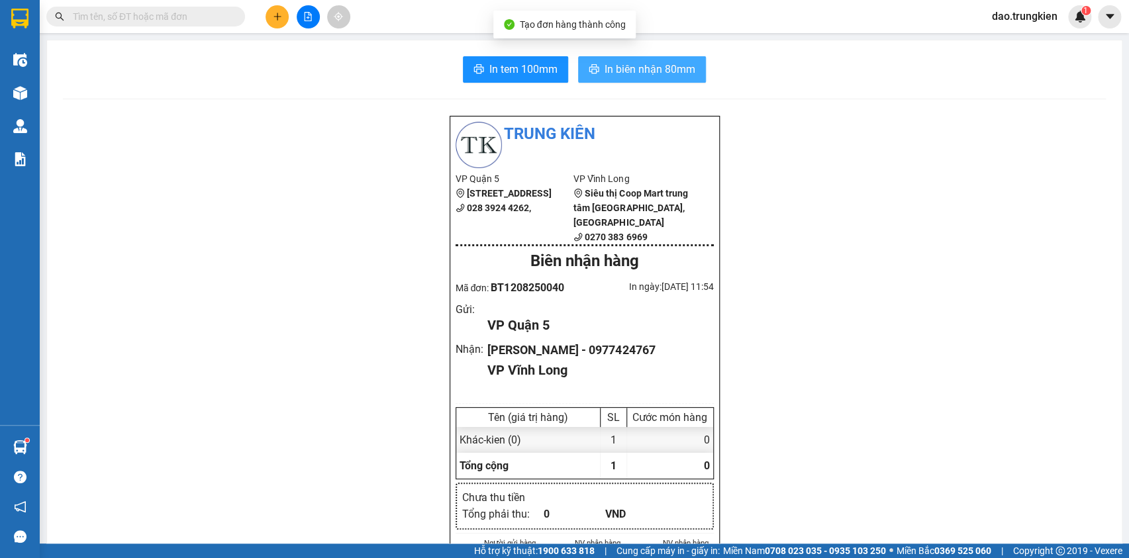
drag, startPoint x: 644, startPoint y: 60, endPoint x: 611, endPoint y: 91, distance: 45.9
click at [642, 62] on button "In biên nhận 80mm" at bounding box center [642, 69] width 128 height 26
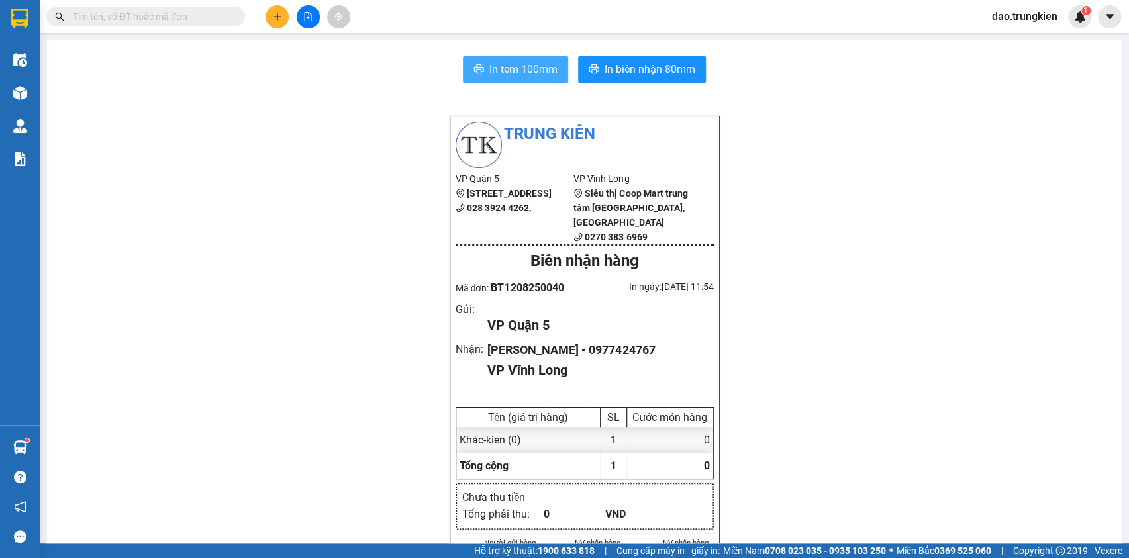
click at [499, 64] on span "In tem 100mm" at bounding box center [524, 69] width 68 height 17
click at [276, 16] on icon "plus" at bounding box center [277, 16] width 7 height 1
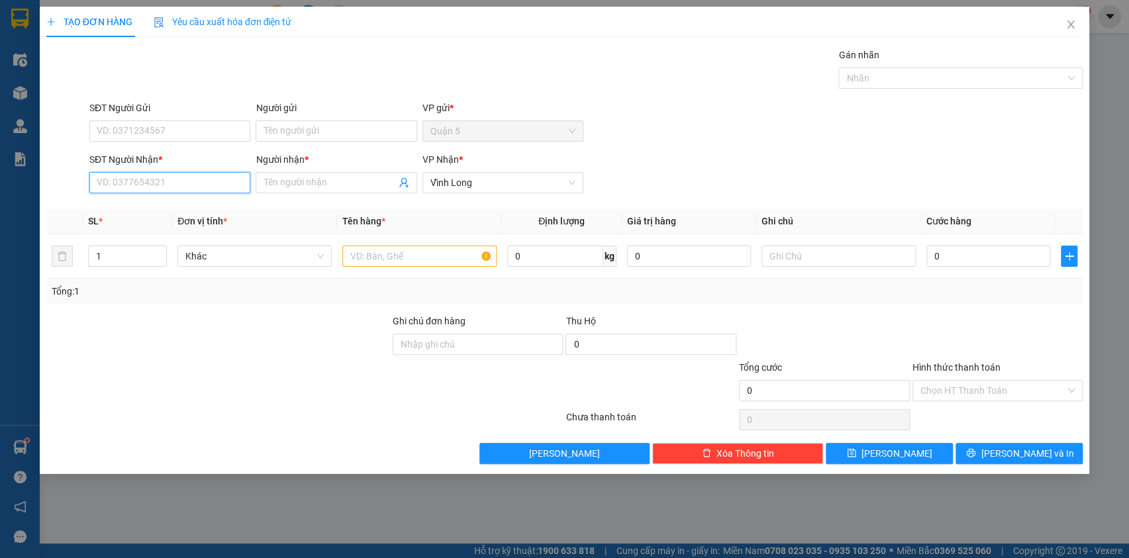
click at [119, 180] on input "SĐT Người Nhận *" at bounding box center [169, 182] width 161 height 21
click at [132, 214] on div "0907088817 - thoa" at bounding box center [169, 209] width 145 height 15
type input "0907088817"
type input "thoa"
type input "0907088817"
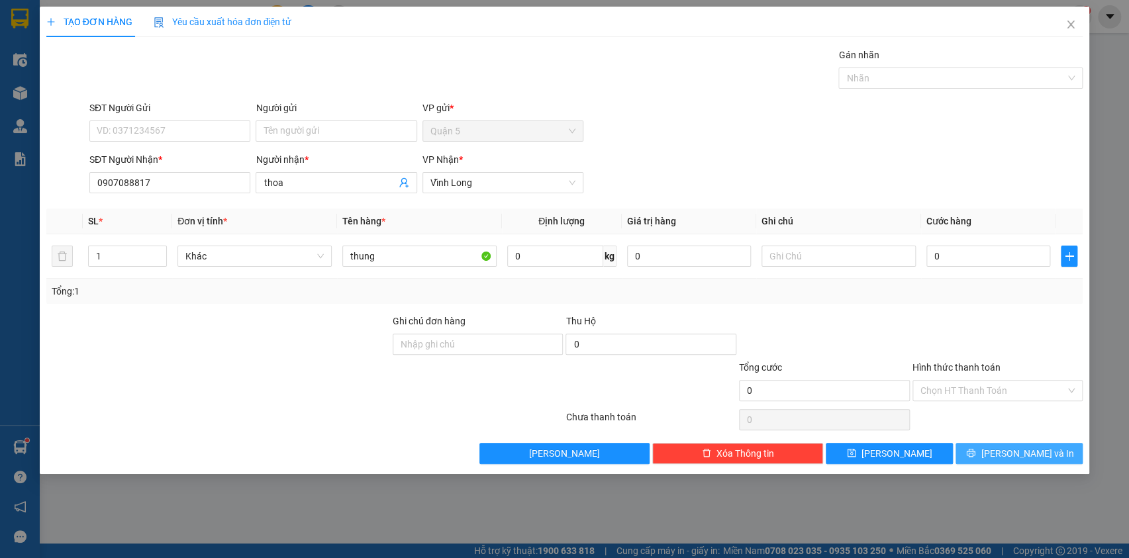
click at [1013, 443] on button "[PERSON_NAME] và In" at bounding box center [1019, 453] width 127 height 21
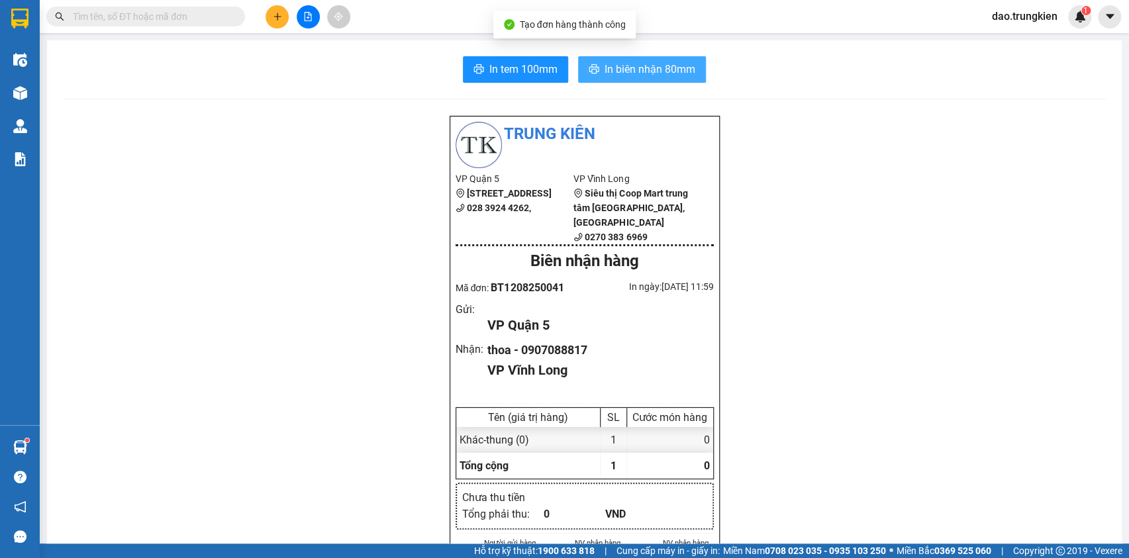
click at [631, 63] on span "In biên nhận 80mm" at bounding box center [650, 69] width 91 height 17
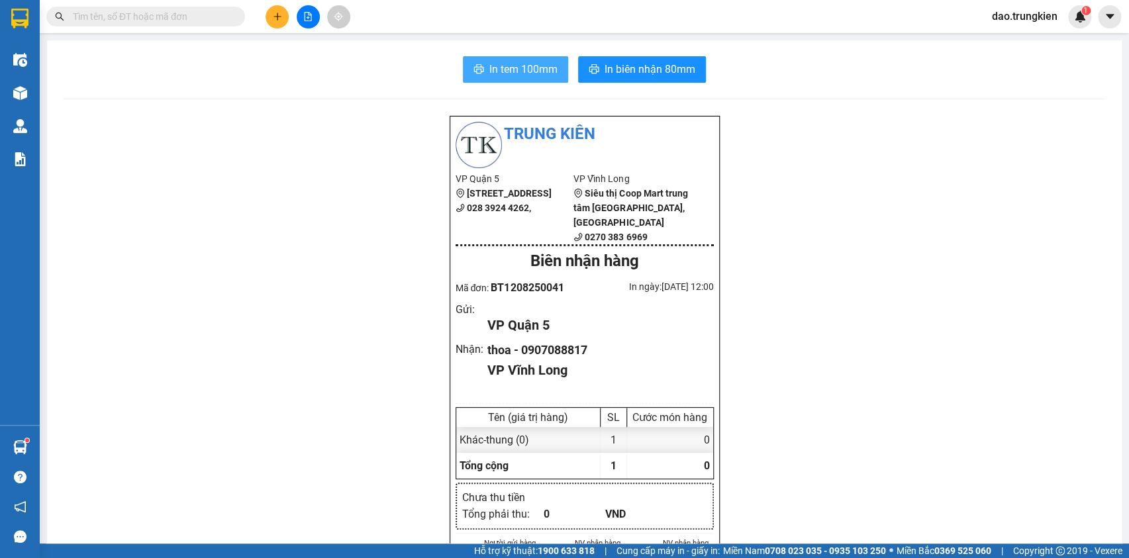
click at [497, 69] on span "In tem 100mm" at bounding box center [524, 69] width 68 height 17
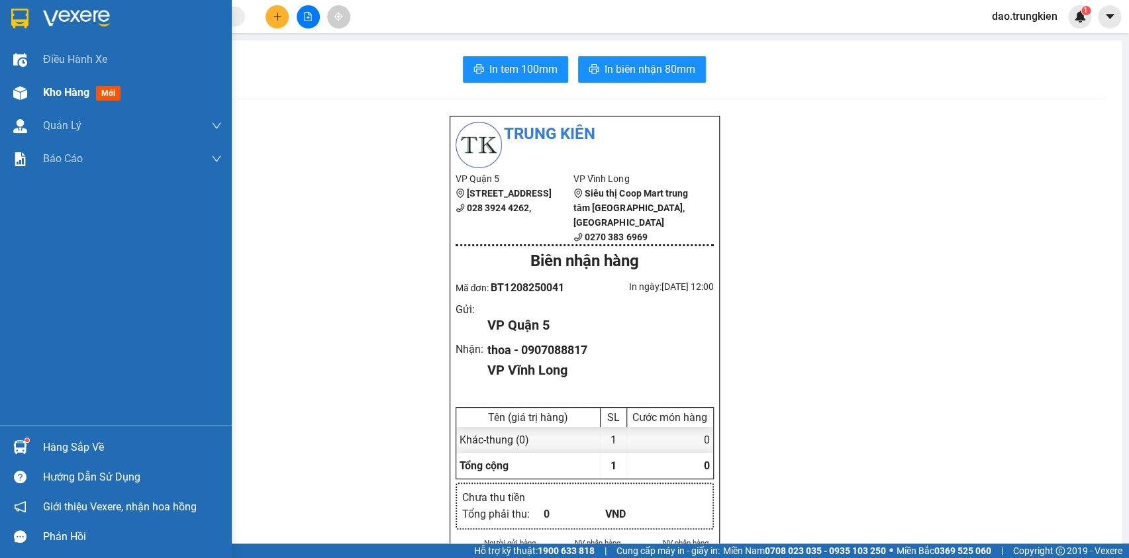
drag, startPoint x: 114, startPoint y: 92, endPoint x: 136, endPoint y: 79, distance: 25.2
click at [113, 93] on span "mới" at bounding box center [108, 93] width 25 height 15
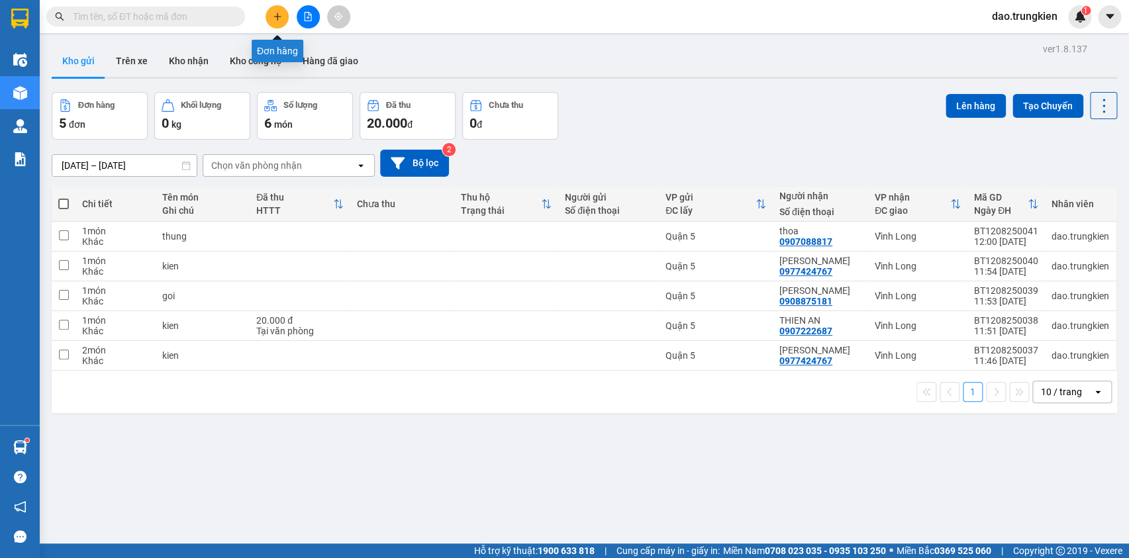
click at [274, 18] on icon "plus" at bounding box center [277, 16] width 9 height 9
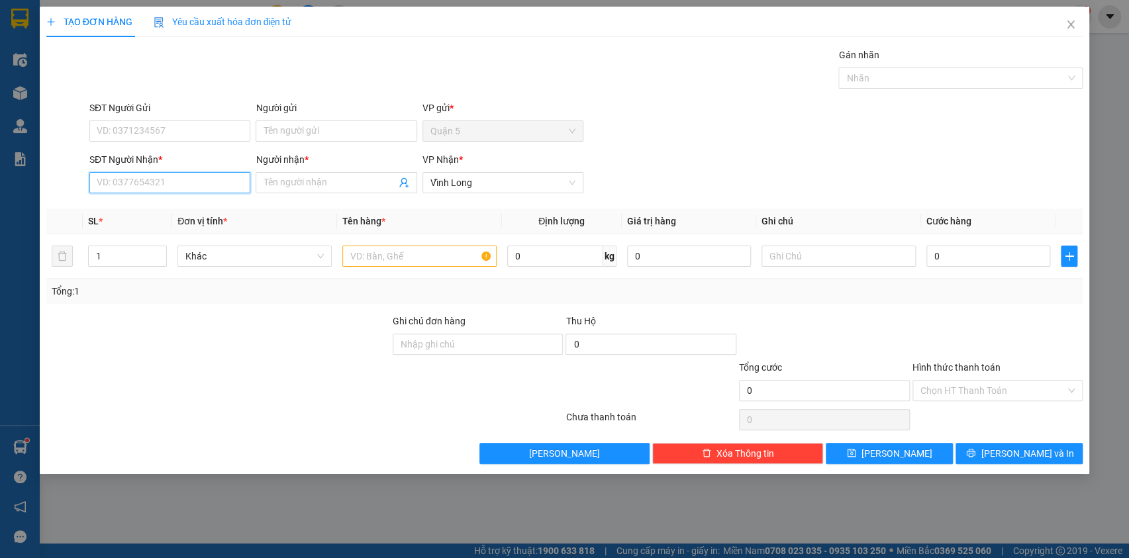
click at [101, 185] on input "SĐT Người Nhận *" at bounding box center [169, 182] width 161 height 21
click at [119, 209] on div "0797843155 - thu hoa" at bounding box center [169, 209] width 145 height 15
type input "0797843155"
type input "thu hoa"
type input "20.000"
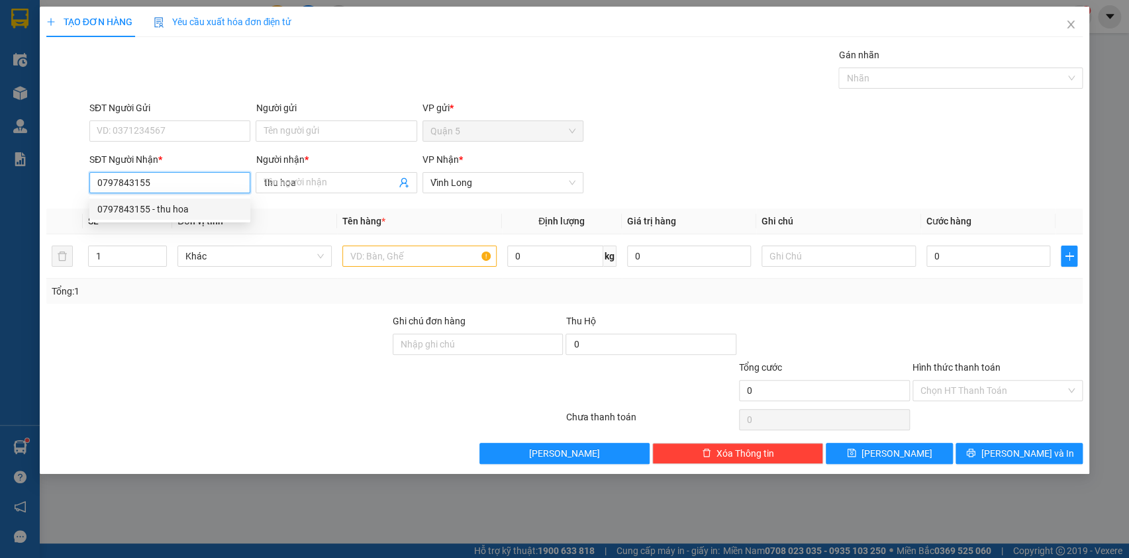
type input "20.000"
click at [162, 257] on span "down" at bounding box center [160, 261] width 8 height 8
type input "0797843155"
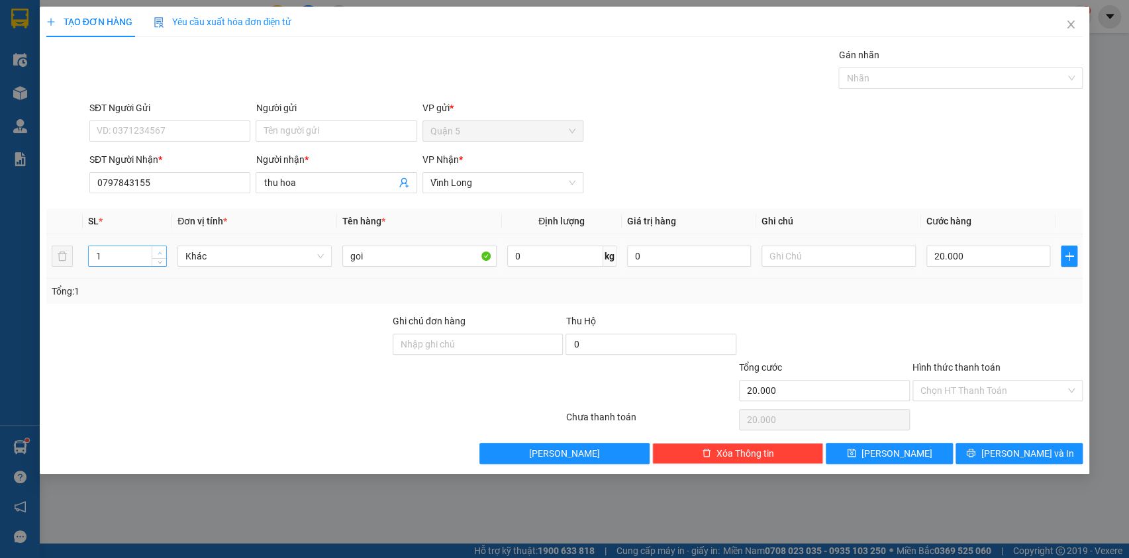
type input "2"
click at [158, 252] on icon "up" at bounding box center [160, 253] width 5 height 5
click at [975, 260] on input "20.000" at bounding box center [989, 256] width 125 height 21
type input "5"
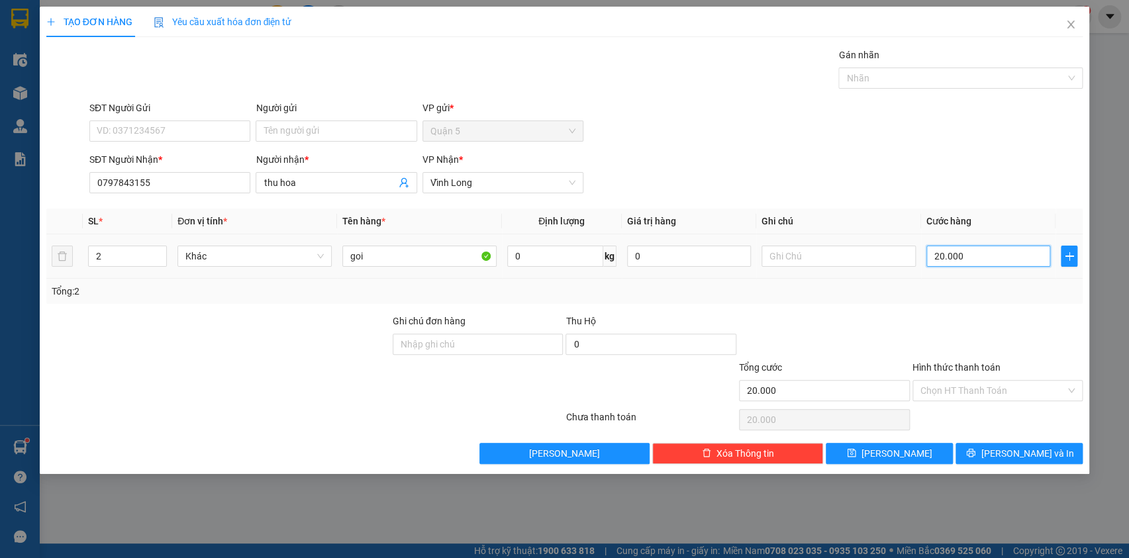
type input "5"
type input "50"
type input "50.000"
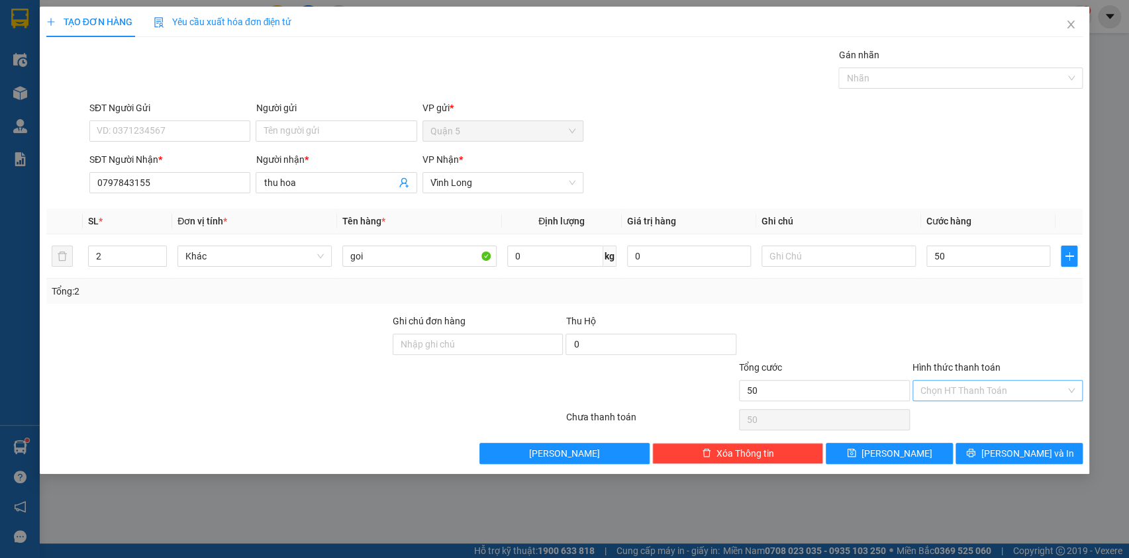
type input "50.000"
click at [980, 381] on input "Hình thức thanh toán" at bounding box center [994, 391] width 146 height 20
click at [963, 417] on div "Tại văn phòng" at bounding box center [997, 416] width 155 height 15
type input "0"
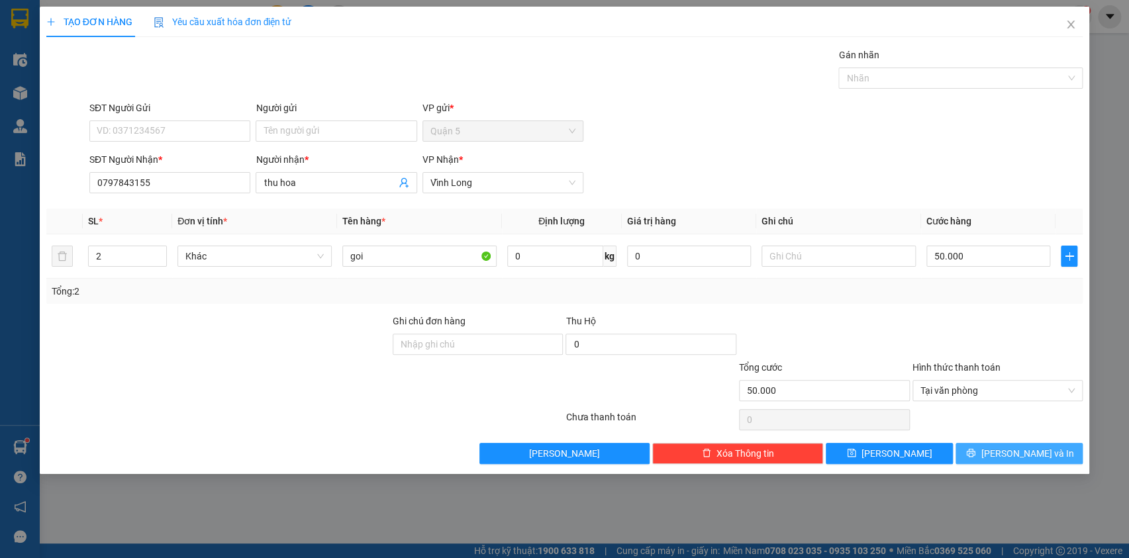
drag, startPoint x: 1004, startPoint y: 460, endPoint x: 992, endPoint y: 423, distance: 39.6
click at [1002, 458] on button "[PERSON_NAME] và In" at bounding box center [1019, 453] width 127 height 21
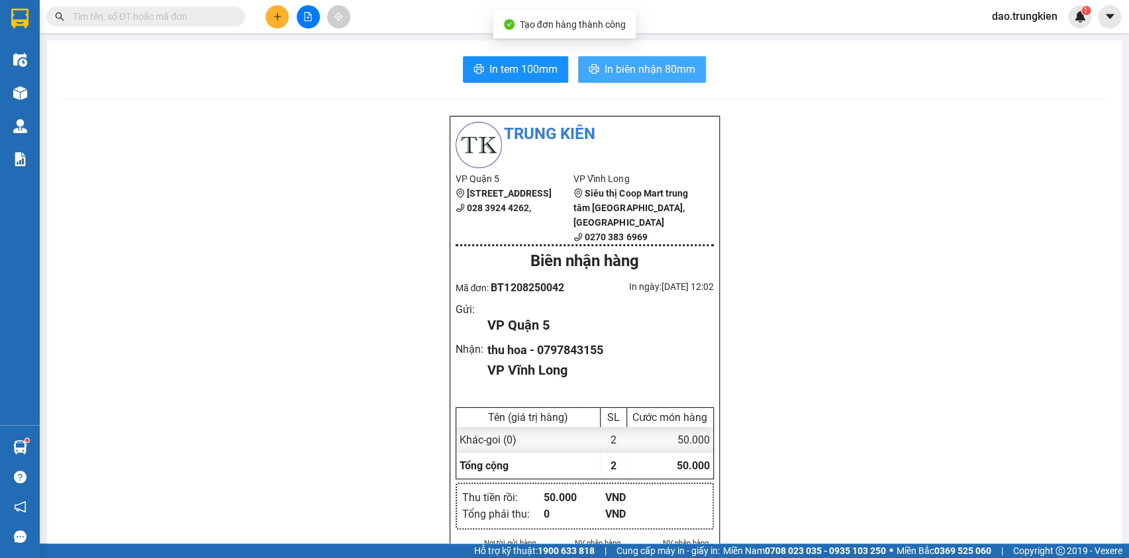
click at [618, 72] on span "In biên nhận 80mm" at bounding box center [650, 69] width 91 height 17
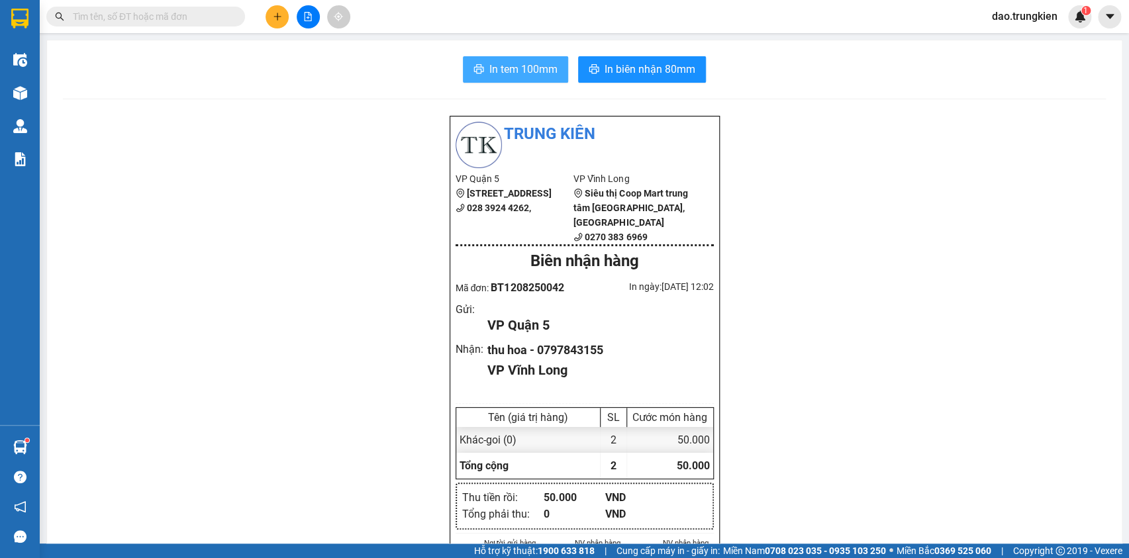
click at [515, 72] on span "In tem 100mm" at bounding box center [524, 69] width 68 height 17
click at [281, 19] on icon "plus" at bounding box center [277, 16] width 9 height 9
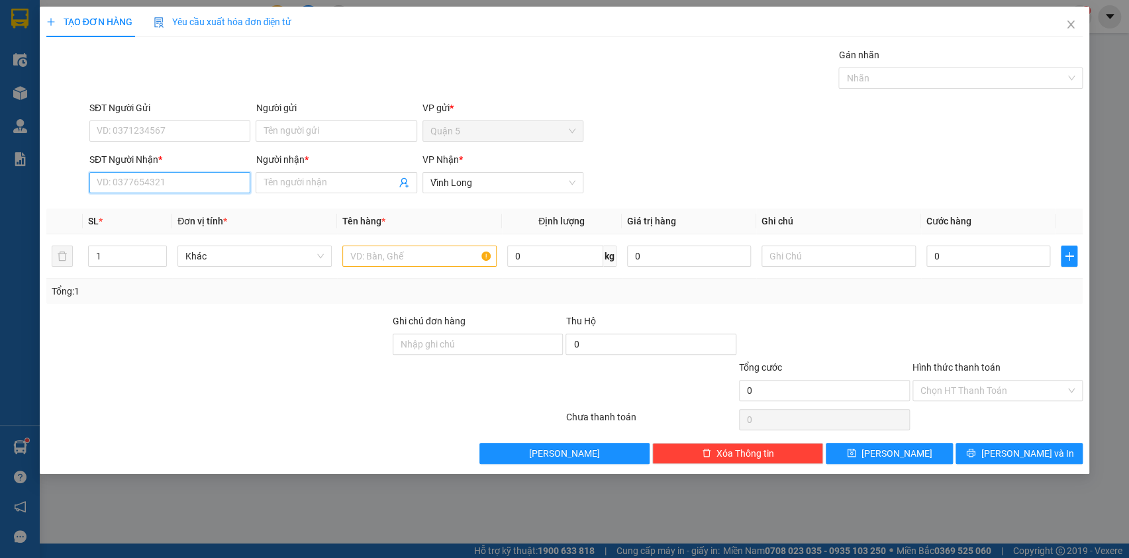
click at [136, 183] on input "SĐT Người Nhận *" at bounding box center [169, 182] width 161 height 21
click at [123, 206] on div "0913727449 - hung" at bounding box center [169, 209] width 145 height 15
type input "0913727449"
type input "hung"
type input "0913727449"
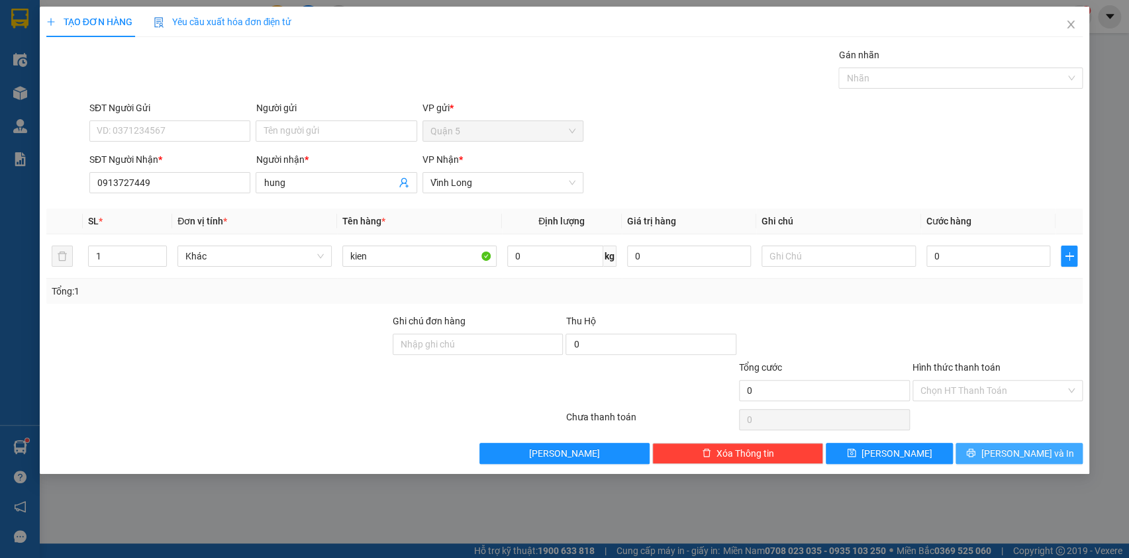
click at [1020, 450] on span "[PERSON_NAME] và In" at bounding box center [1027, 453] width 93 height 15
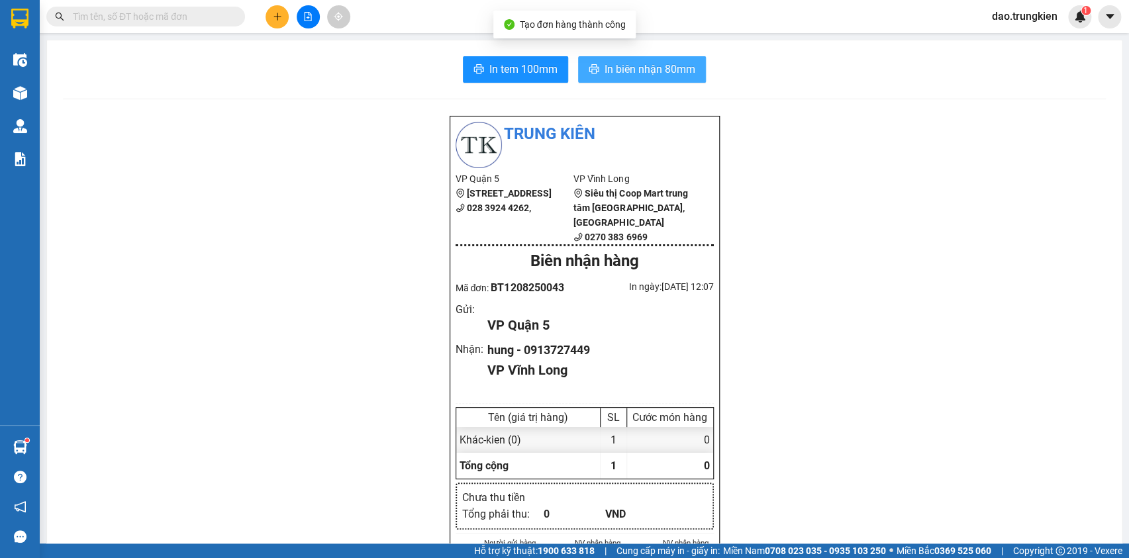
drag, startPoint x: 647, startPoint y: 71, endPoint x: 628, endPoint y: 87, distance: 24.4
click at [646, 70] on span "In biên nhận 80mm" at bounding box center [650, 69] width 91 height 17
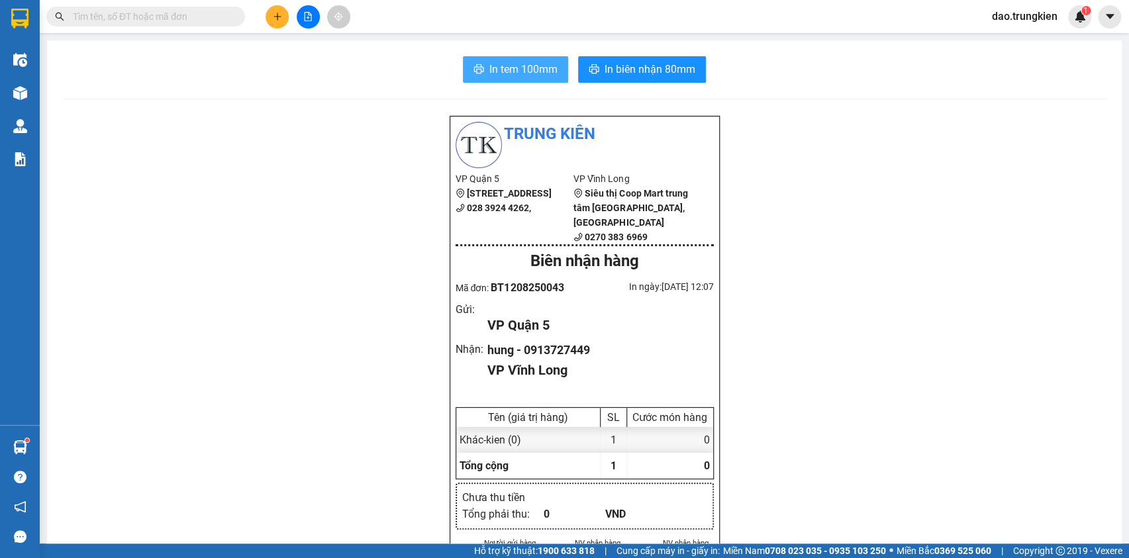
click at [501, 70] on span "In tem 100mm" at bounding box center [524, 69] width 68 height 17
click at [278, 9] on button at bounding box center [277, 16] width 23 height 23
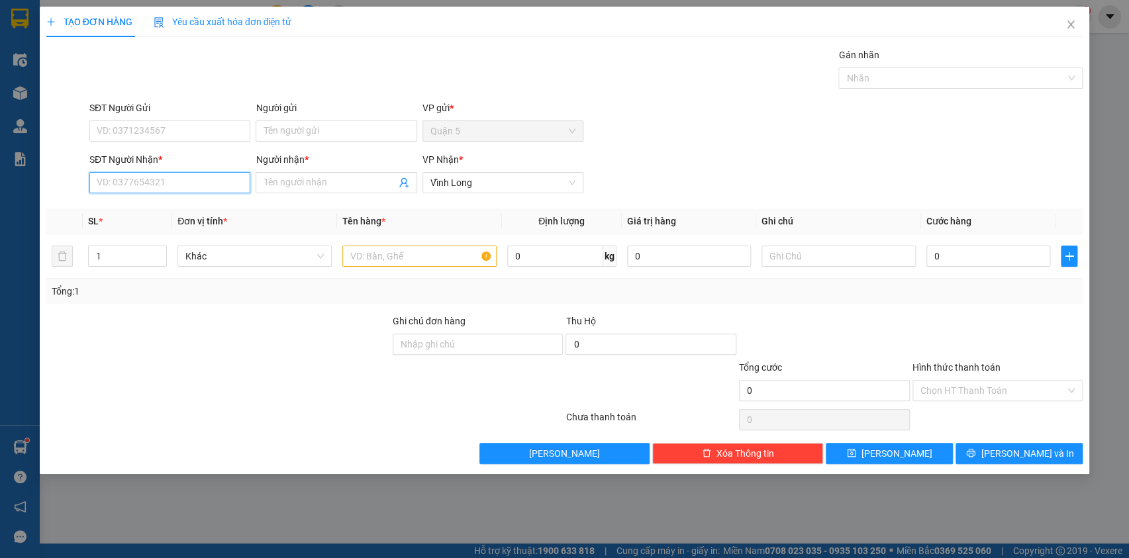
click at [117, 182] on input "SĐT Người Nhận *" at bounding box center [169, 182] width 161 height 21
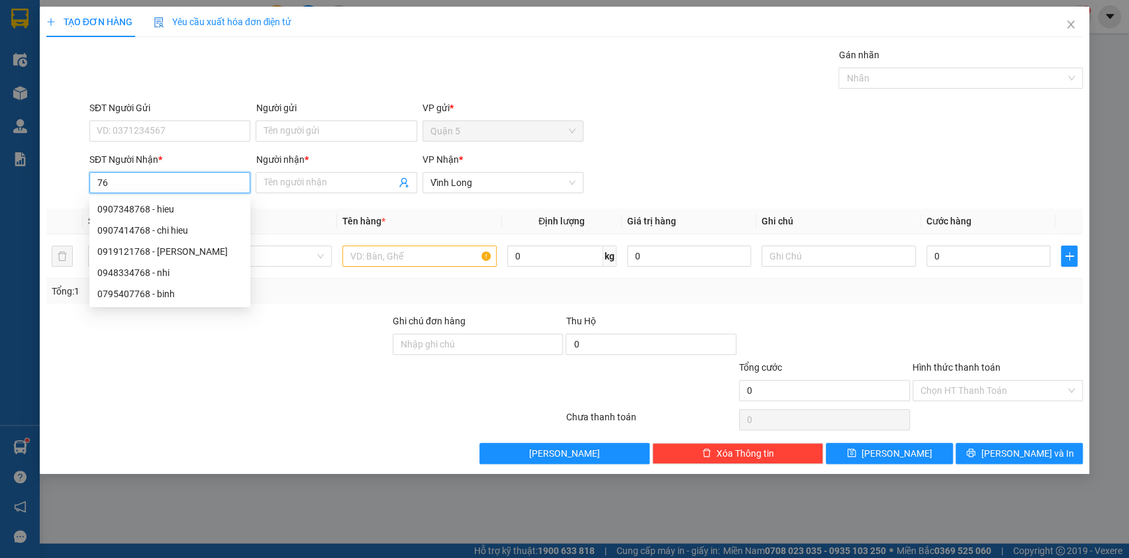
type input "7"
click at [144, 275] on div "0946378006 - THAO" at bounding box center [169, 273] width 145 height 15
type input "0946378006"
type input "THAO"
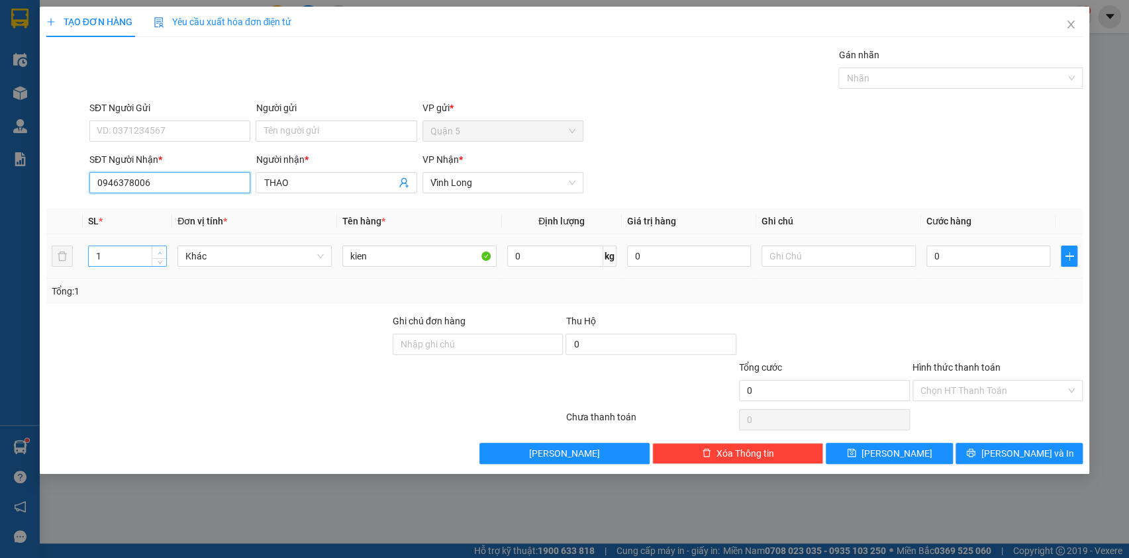
type input "0946378006"
click at [156, 246] on span "Increase Value" at bounding box center [159, 252] width 15 height 12
type input "4"
click at [154, 250] on span "Increase Value" at bounding box center [159, 252] width 15 height 12
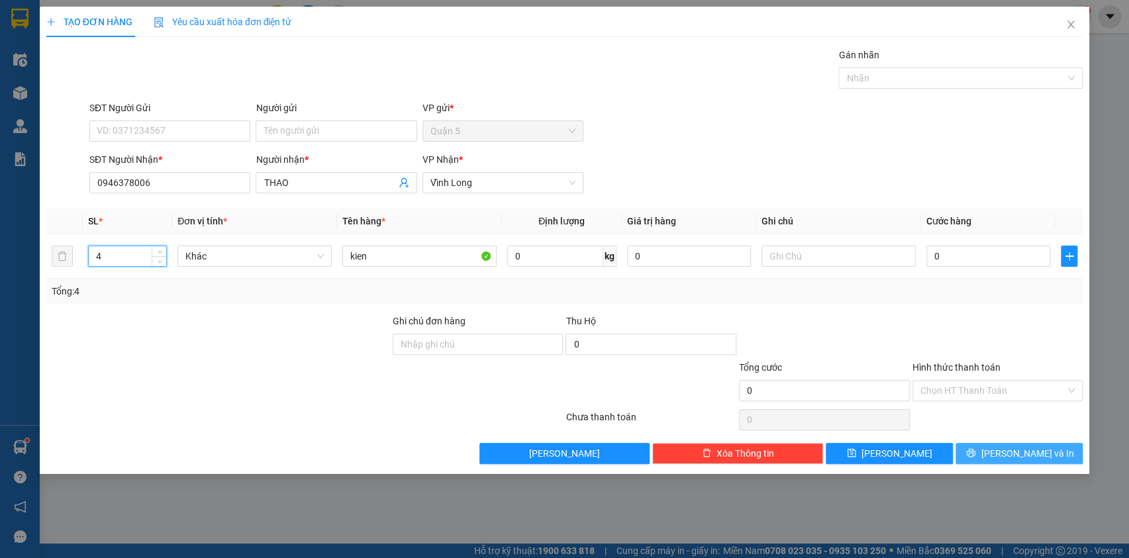
click at [1007, 452] on button "[PERSON_NAME] và In" at bounding box center [1019, 453] width 127 height 21
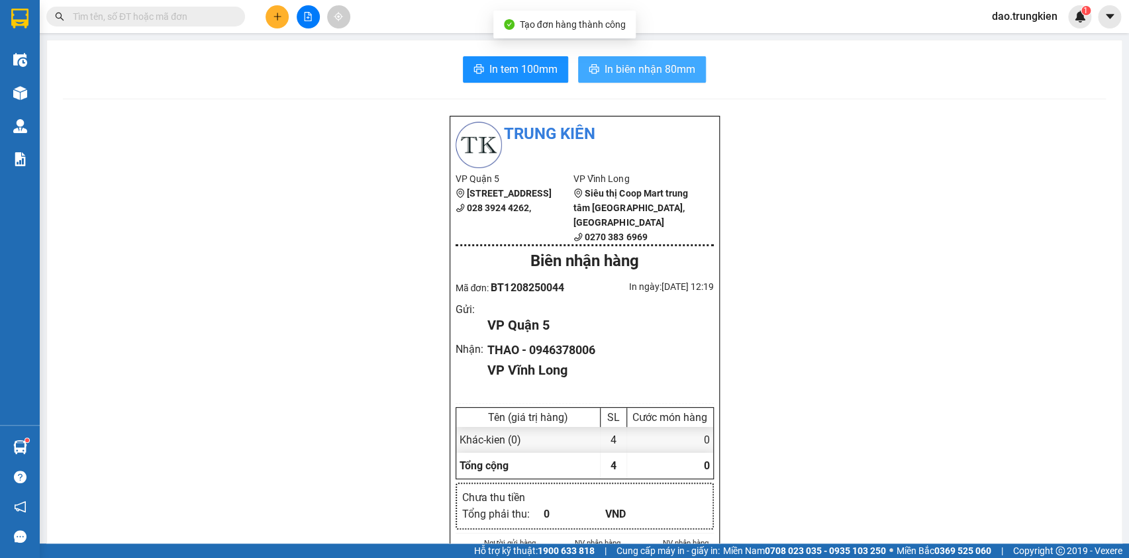
click at [645, 69] on span "In biên nhận 80mm" at bounding box center [650, 69] width 91 height 17
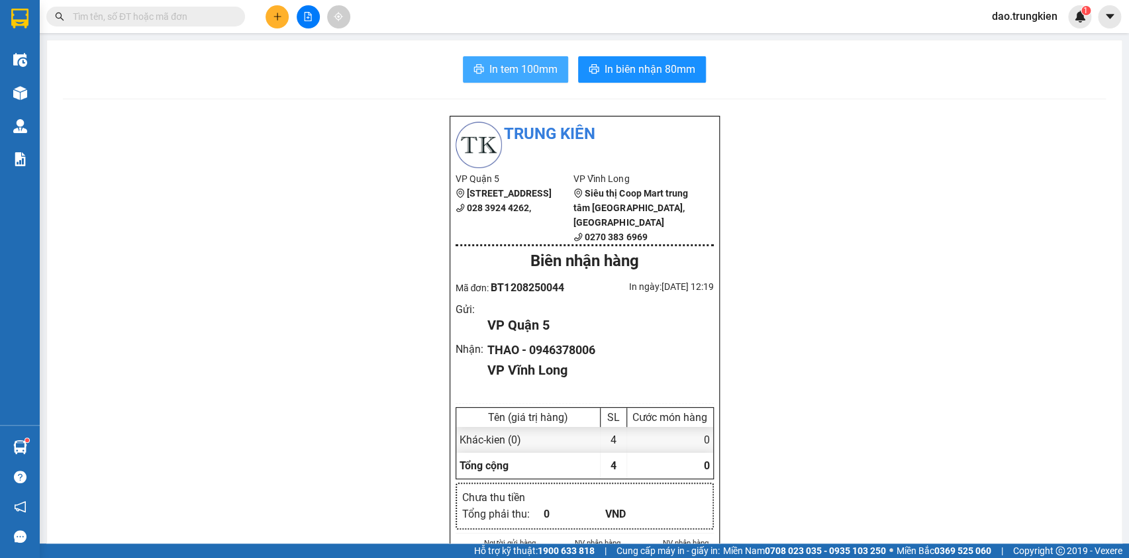
click at [528, 65] on span "In tem 100mm" at bounding box center [524, 69] width 68 height 17
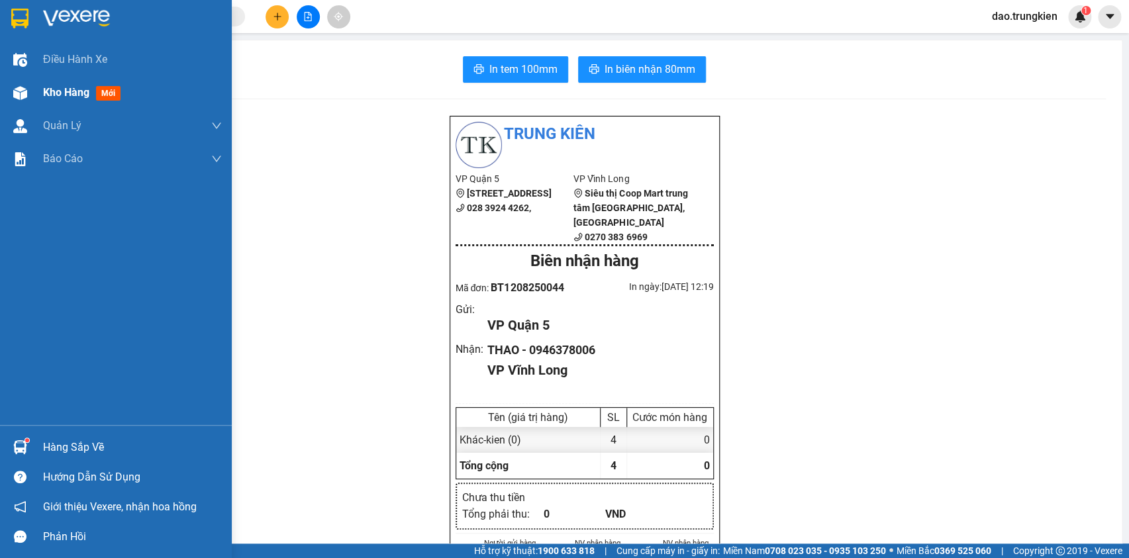
click at [113, 92] on span "mới" at bounding box center [108, 93] width 25 height 15
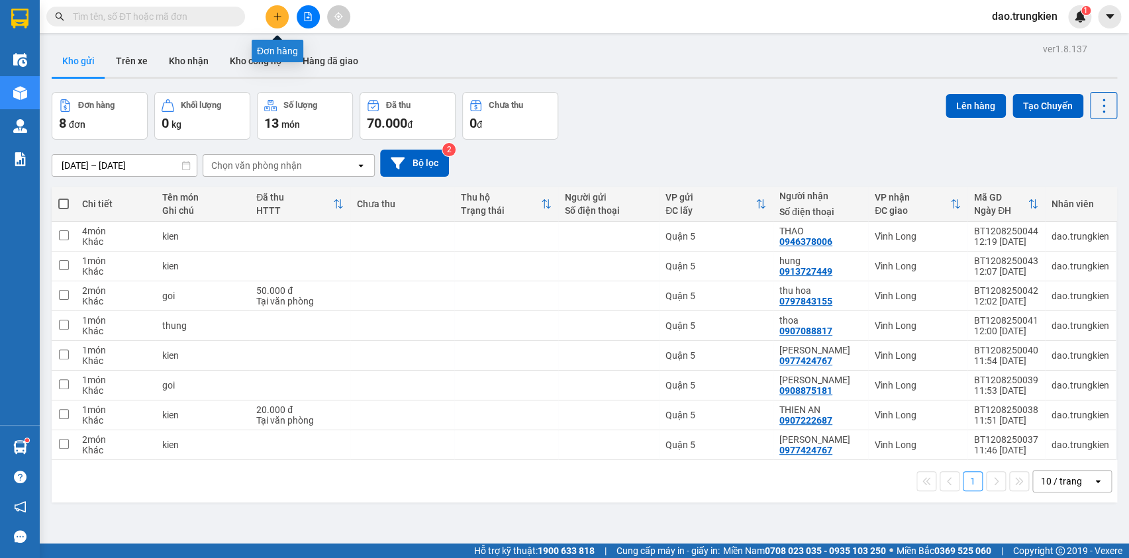
click at [266, 18] on button at bounding box center [277, 16] width 23 height 23
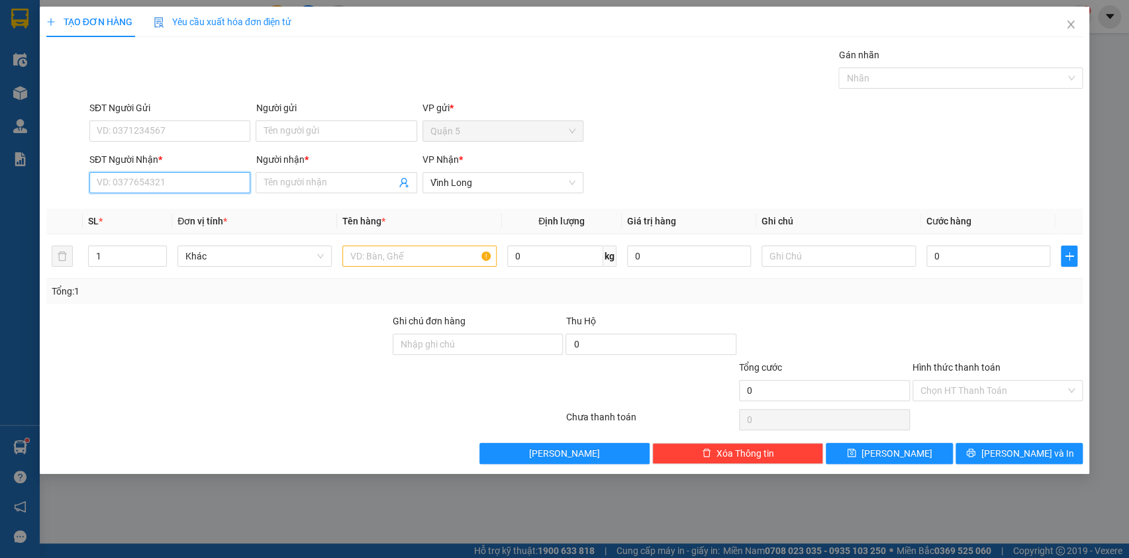
click at [140, 182] on input "SĐT Người Nhận *" at bounding box center [169, 182] width 161 height 21
click at [132, 209] on div "0768451586 - trúc" at bounding box center [169, 209] width 145 height 15
type input "0768451586"
type input "trúc"
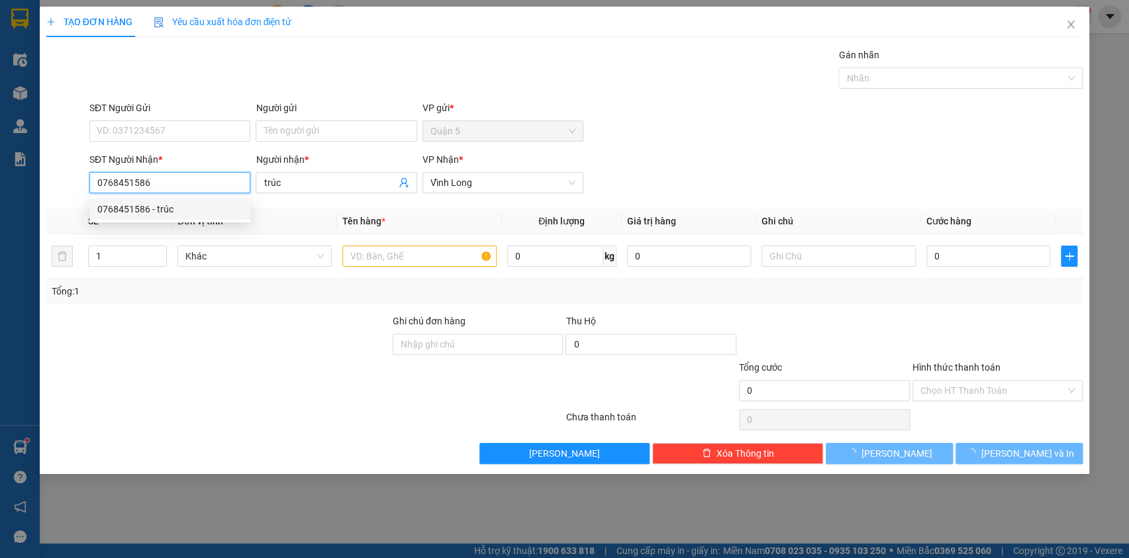
type input "30.000"
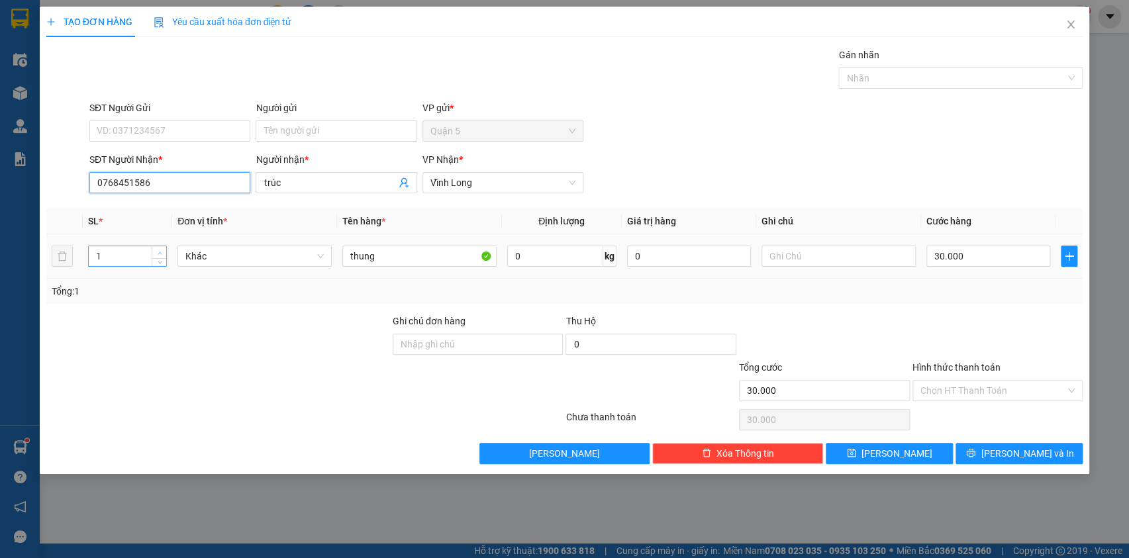
type input "0768451586"
type input "2"
click at [156, 251] on span "up" at bounding box center [160, 253] width 8 height 8
click at [988, 255] on input "30.000" at bounding box center [989, 256] width 125 height 21
type input "0"
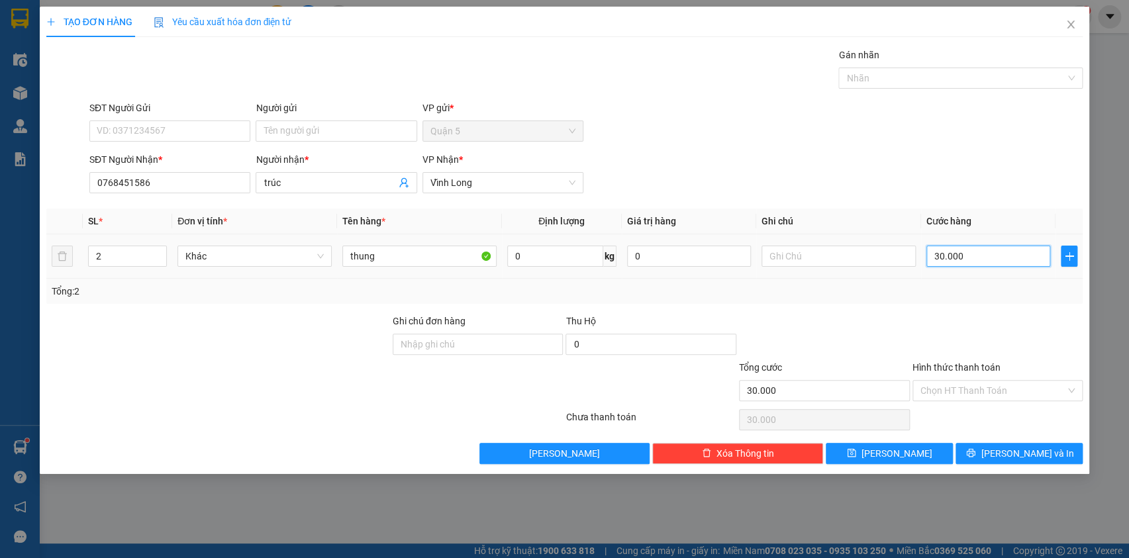
type input "0"
click at [976, 452] on icon "printer" at bounding box center [970, 452] width 9 height 9
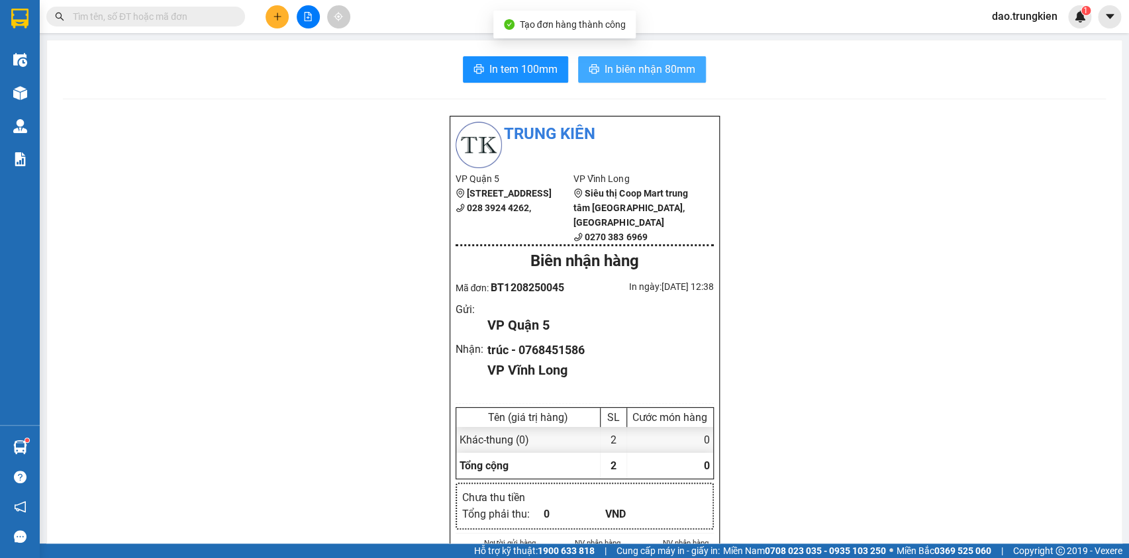
click at [641, 62] on span "In biên nhận 80mm" at bounding box center [650, 69] width 91 height 17
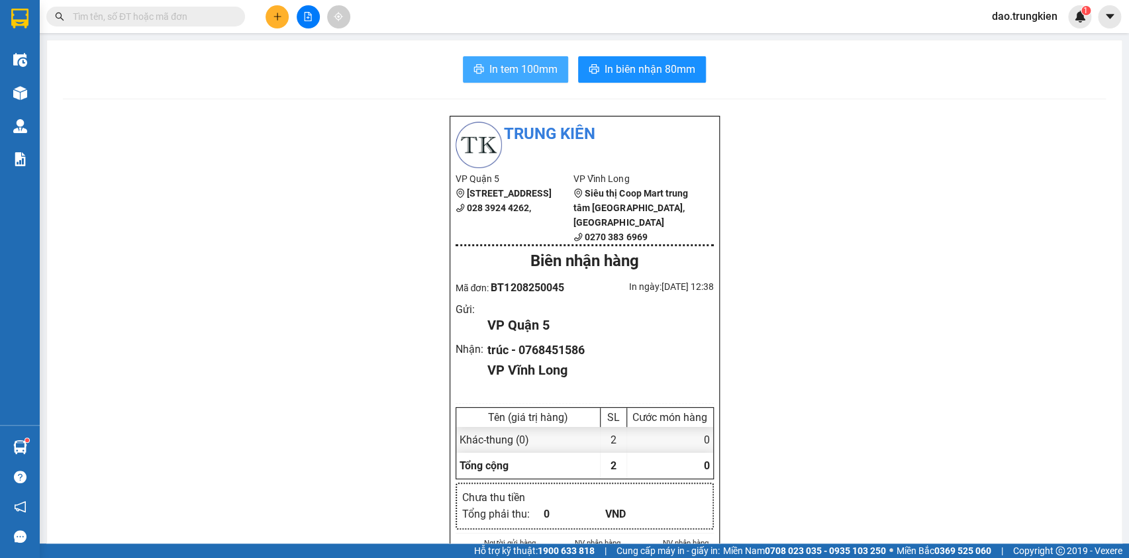
click at [498, 74] on span "In tem 100mm" at bounding box center [524, 69] width 68 height 17
click at [274, 15] on icon "plus" at bounding box center [277, 16] width 9 height 9
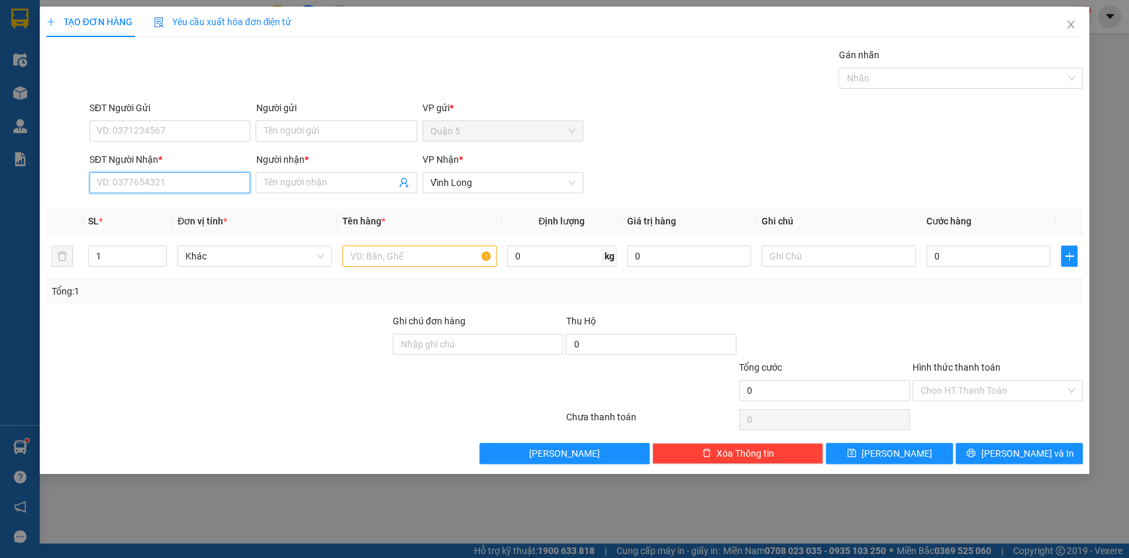
click at [166, 180] on input "SĐT Người Nhận *" at bounding box center [169, 182] width 161 height 21
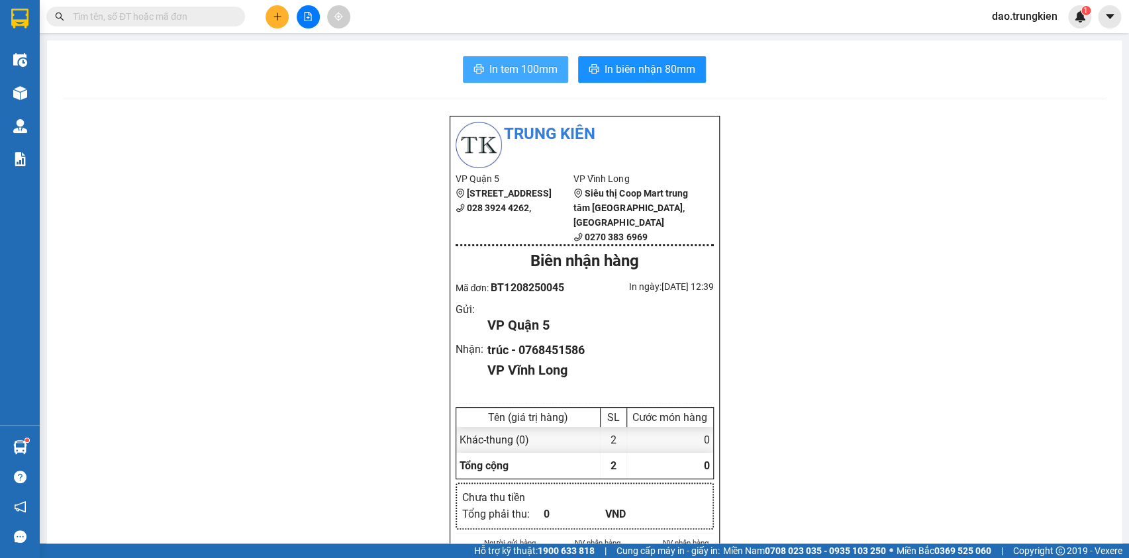
click at [523, 66] on span "In tem 100mm" at bounding box center [524, 69] width 68 height 17
click at [273, 14] on icon "plus" at bounding box center [277, 16] width 9 height 9
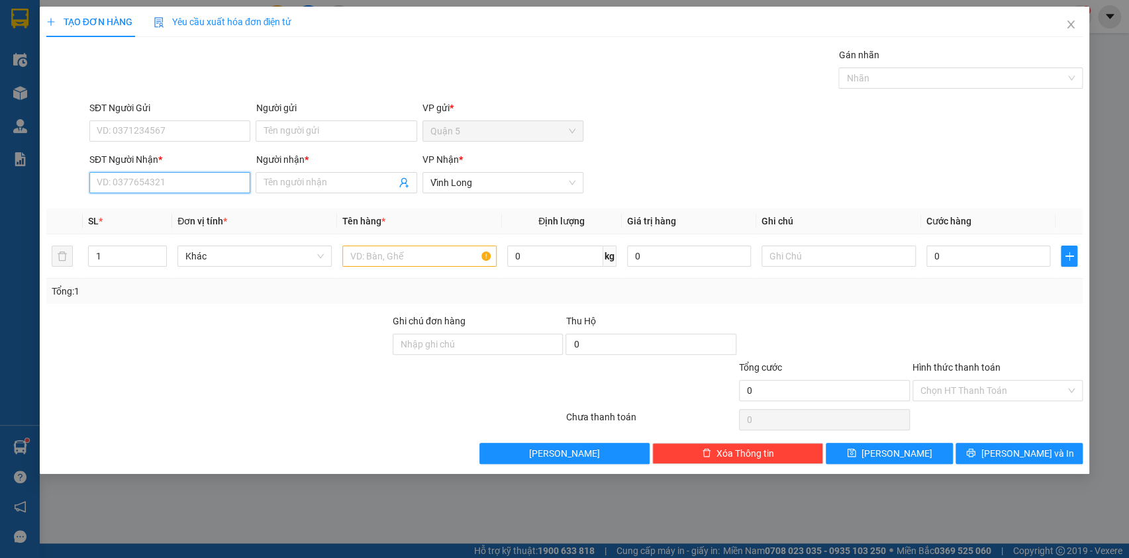
click at [149, 186] on input "SĐT Người Nhận *" at bounding box center [169, 182] width 161 height 21
type input "0766628732"
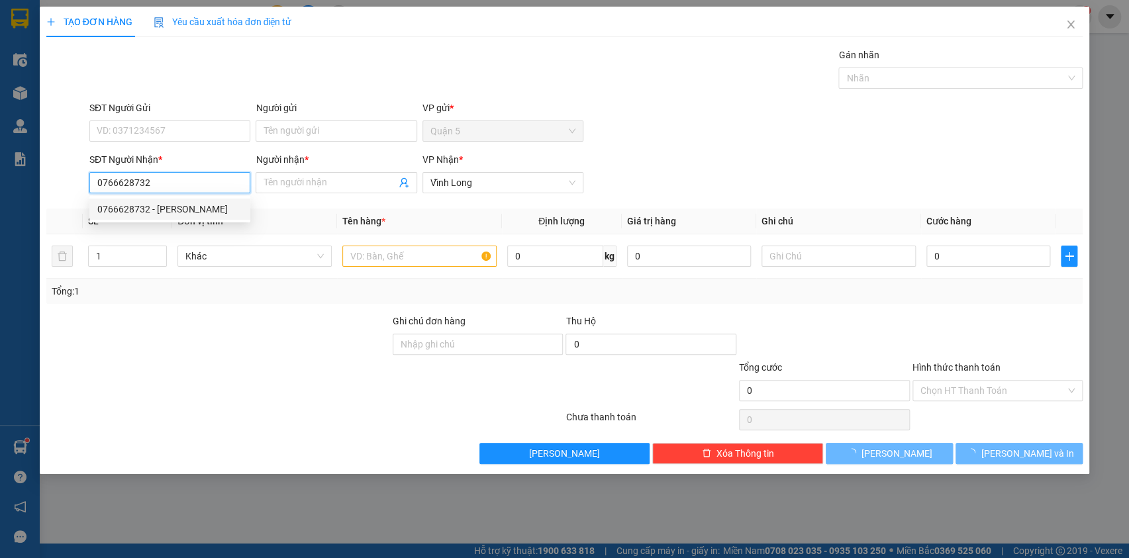
drag, startPoint x: 130, startPoint y: 207, endPoint x: 162, endPoint y: 225, distance: 36.8
click at [131, 209] on div "0766628732 - tuan anh" at bounding box center [169, 209] width 145 height 15
type input "tuan anh"
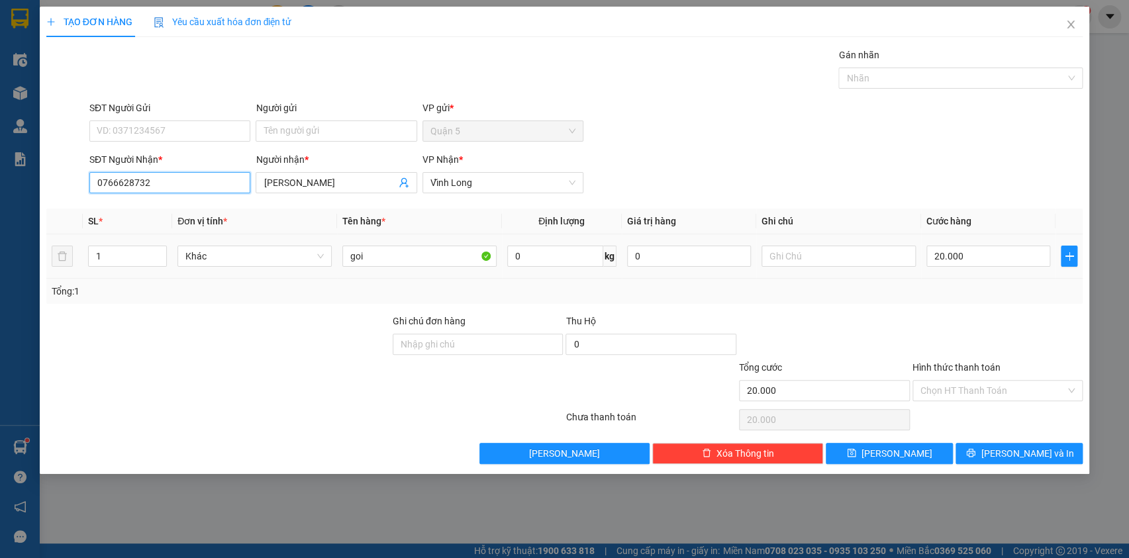
type input "20.000"
drag, startPoint x: 965, startPoint y: 386, endPoint x: 968, endPoint y: 399, distance: 13.7
click at [965, 391] on input "Hình thức thanh toán" at bounding box center [994, 391] width 146 height 20
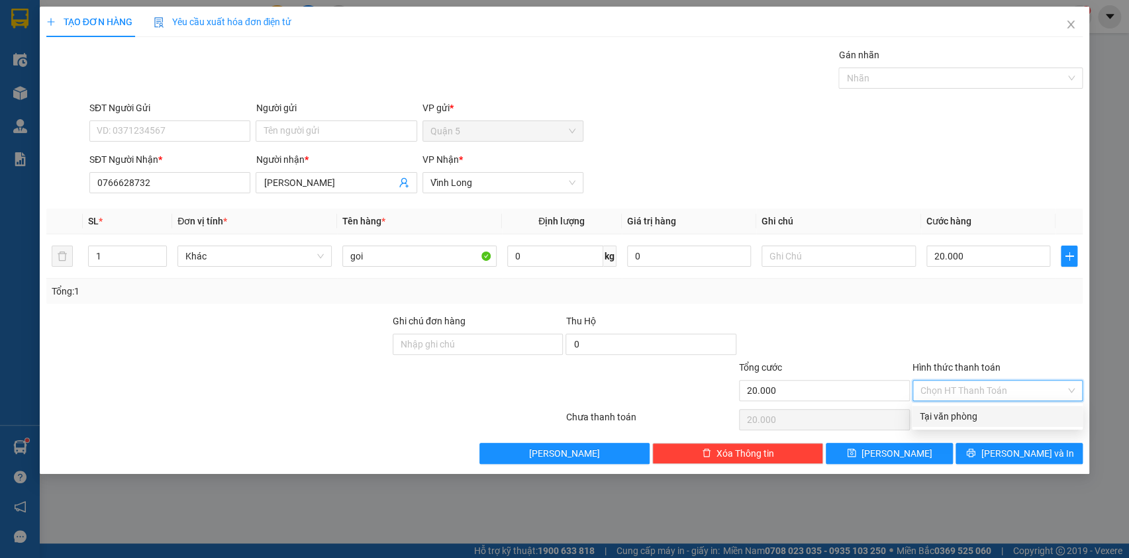
click at [973, 416] on div "Tại văn phòng" at bounding box center [997, 416] width 155 height 15
click at [976, 450] on icon "printer" at bounding box center [970, 452] width 9 height 9
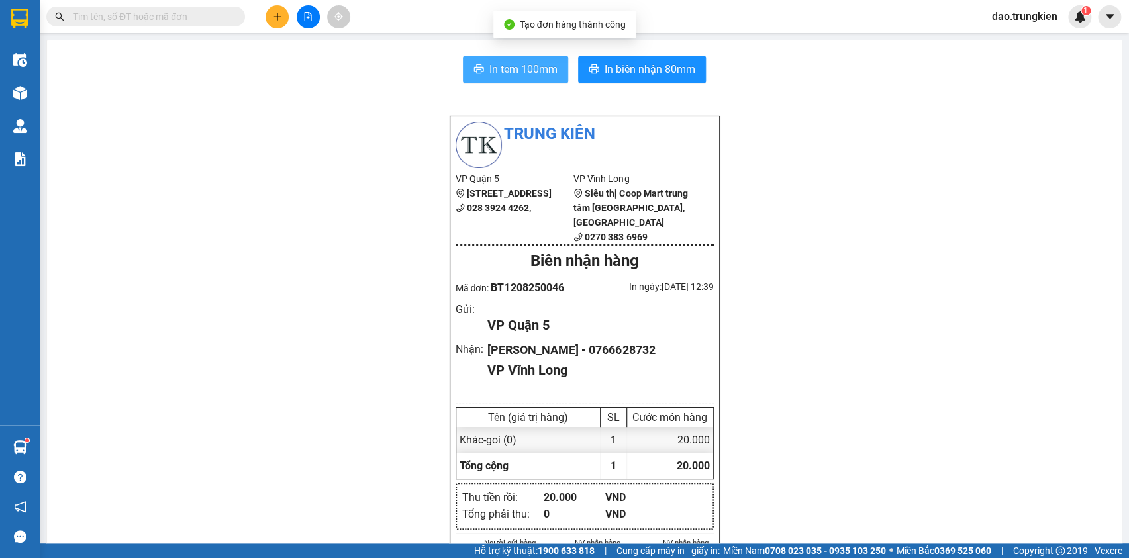
click at [517, 66] on span "In tem 100mm" at bounding box center [524, 69] width 68 height 17
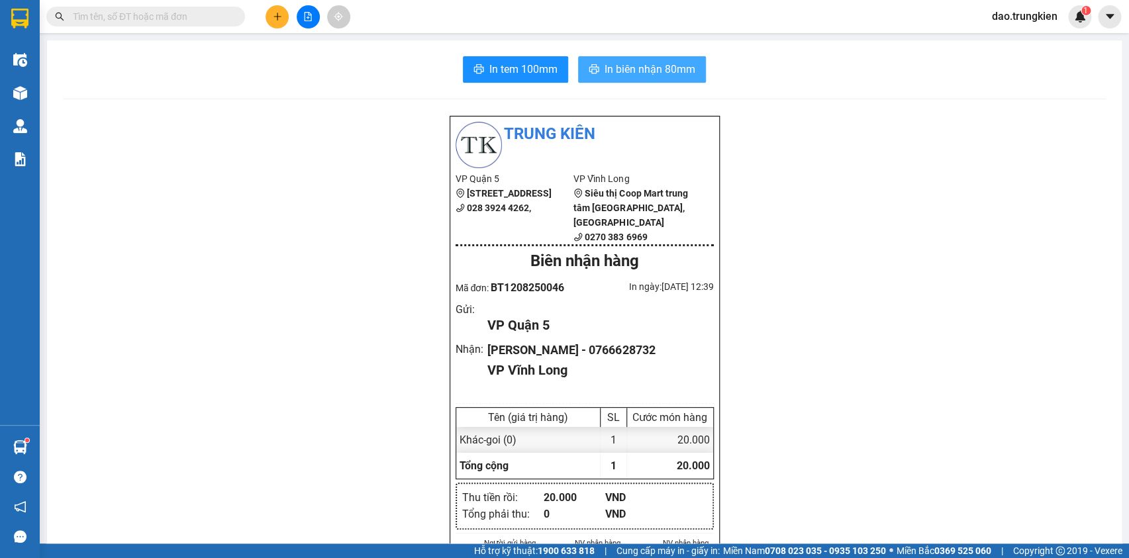
click at [630, 63] on span "In biên nhận 80mm" at bounding box center [650, 69] width 91 height 17
click at [492, 62] on span "In tem 100mm" at bounding box center [524, 69] width 68 height 17
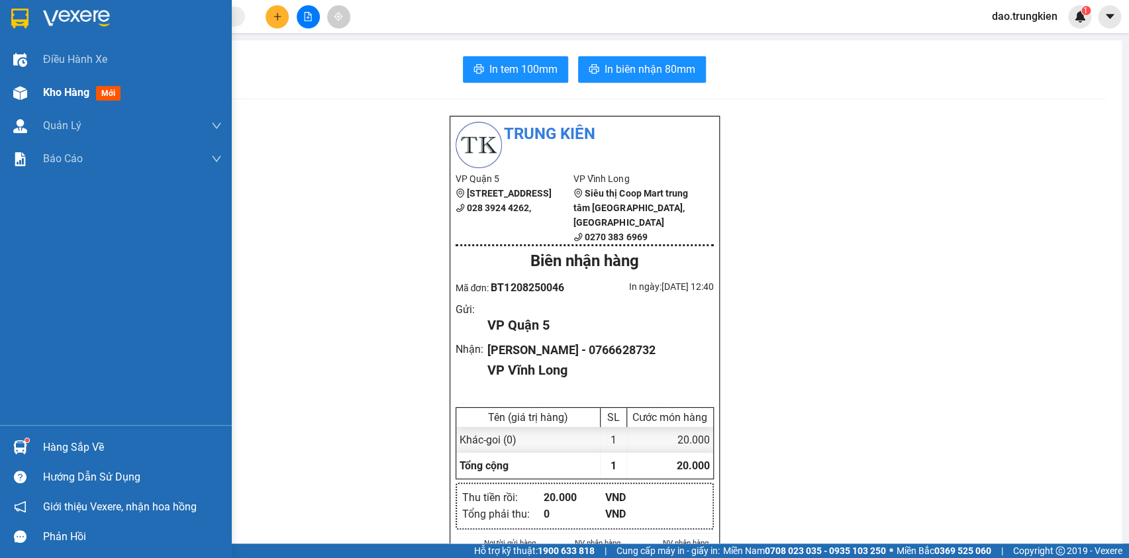
click at [105, 93] on span "mới" at bounding box center [108, 93] width 25 height 15
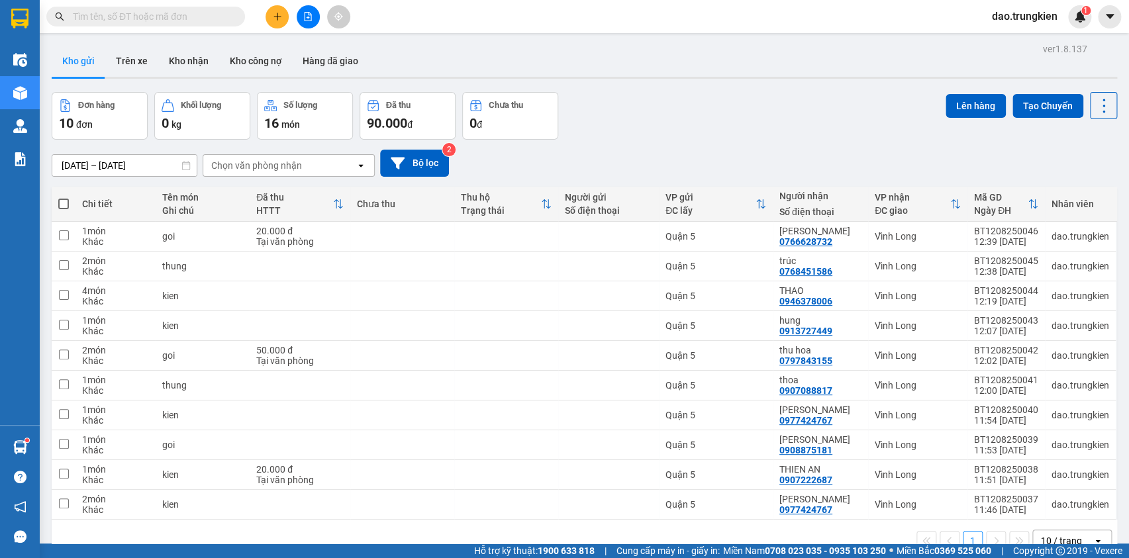
drag, startPoint x: 62, startPoint y: 201, endPoint x: 213, endPoint y: 205, distance: 150.4
click at [62, 202] on span at bounding box center [63, 204] width 11 height 11
click at [64, 197] on input "checkbox" at bounding box center [64, 197] width 0 height 0
checkbox input "true"
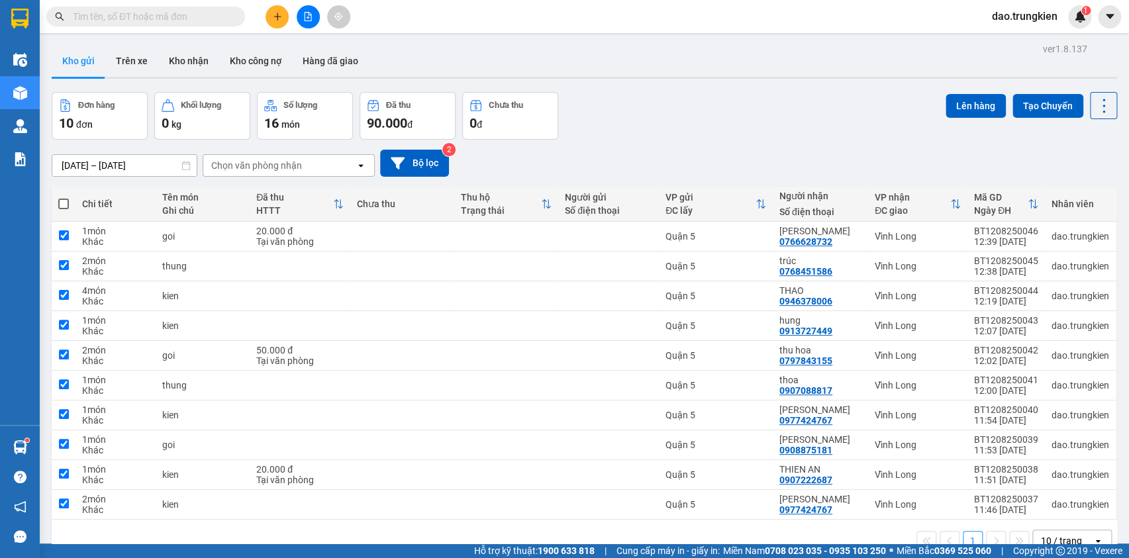
checkbox input "true"
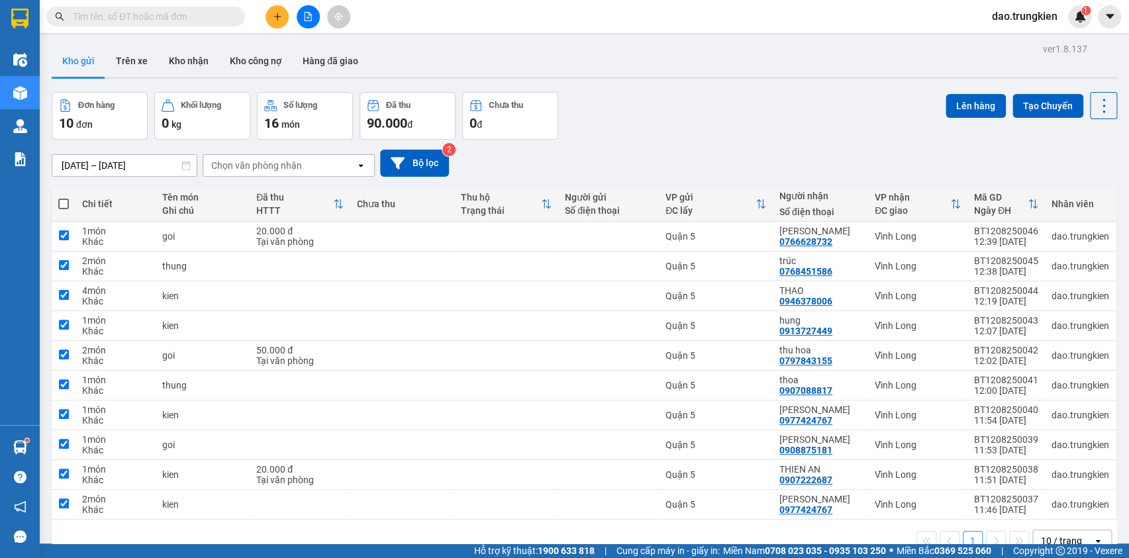
checkbox input "true"
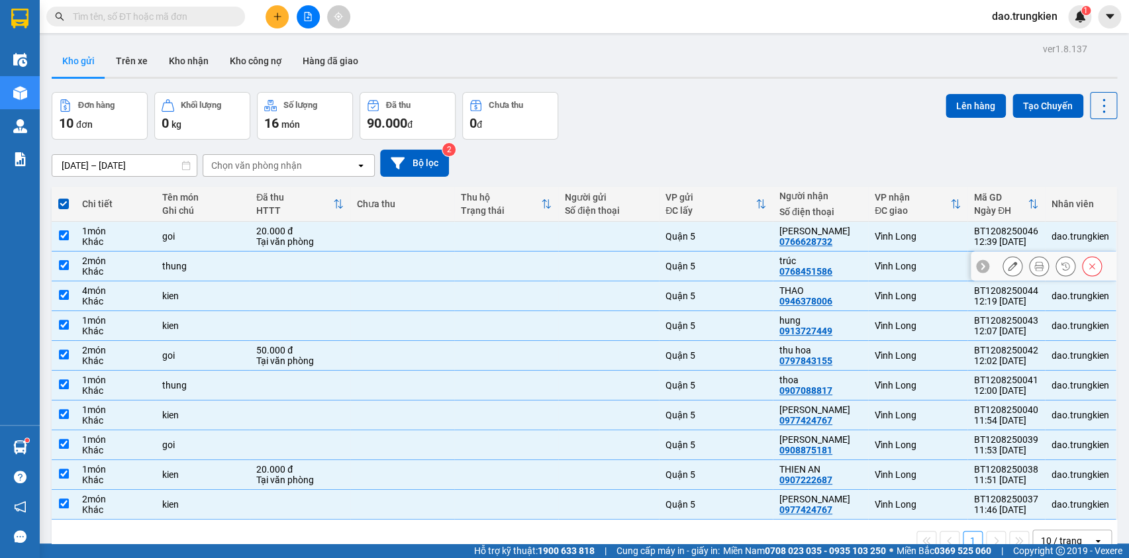
click at [638, 270] on div at bounding box center [608, 266] width 87 height 11
checkbox input "false"
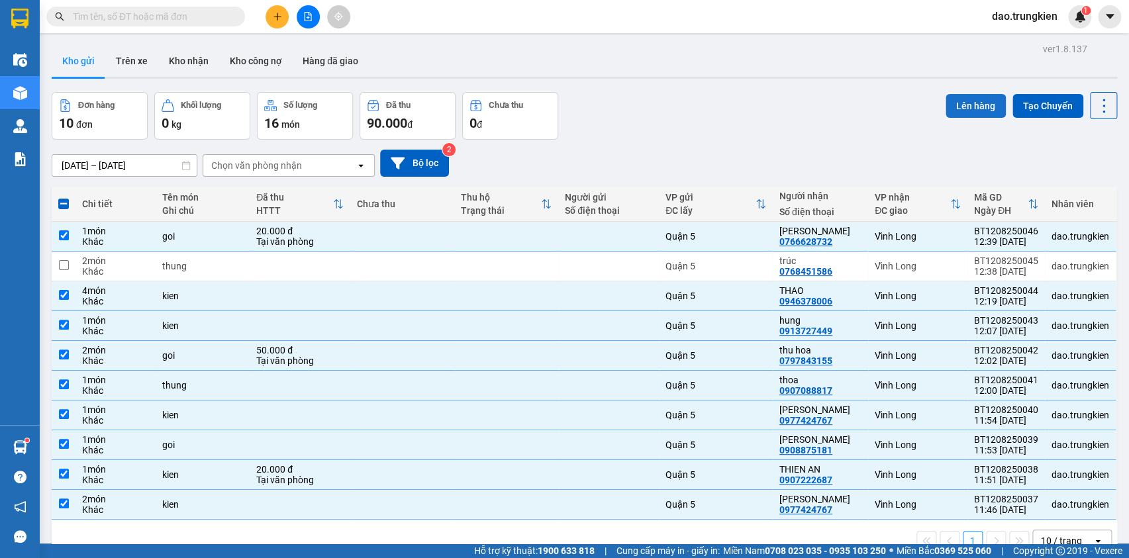
click at [970, 97] on button "Lên hàng" at bounding box center [976, 106] width 60 height 24
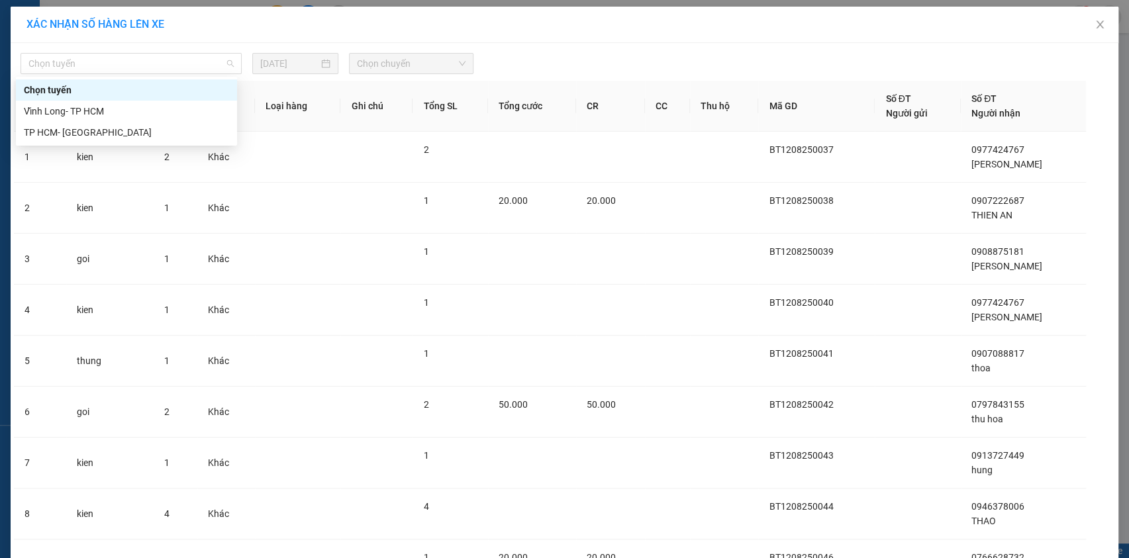
drag, startPoint x: 211, startPoint y: 57, endPoint x: 207, endPoint y: 108, distance: 51.2
click at [211, 58] on span "Chọn tuyến" at bounding box center [130, 64] width 205 height 20
click at [186, 141] on div "TP HCM- [GEOGRAPHIC_DATA]" at bounding box center [126, 132] width 221 height 21
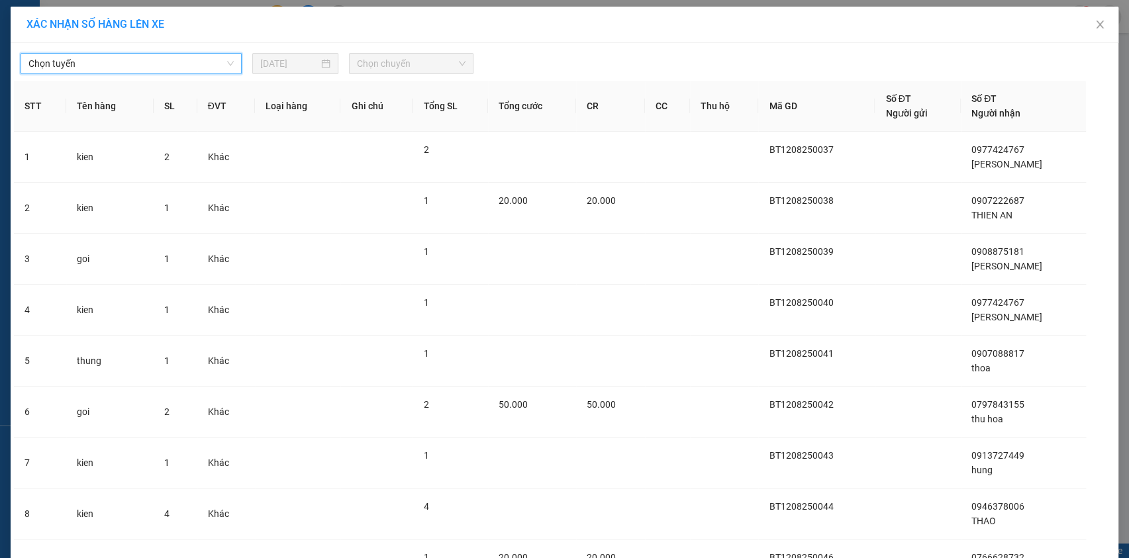
click at [208, 71] on span "Chọn tuyến" at bounding box center [130, 64] width 205 height 20
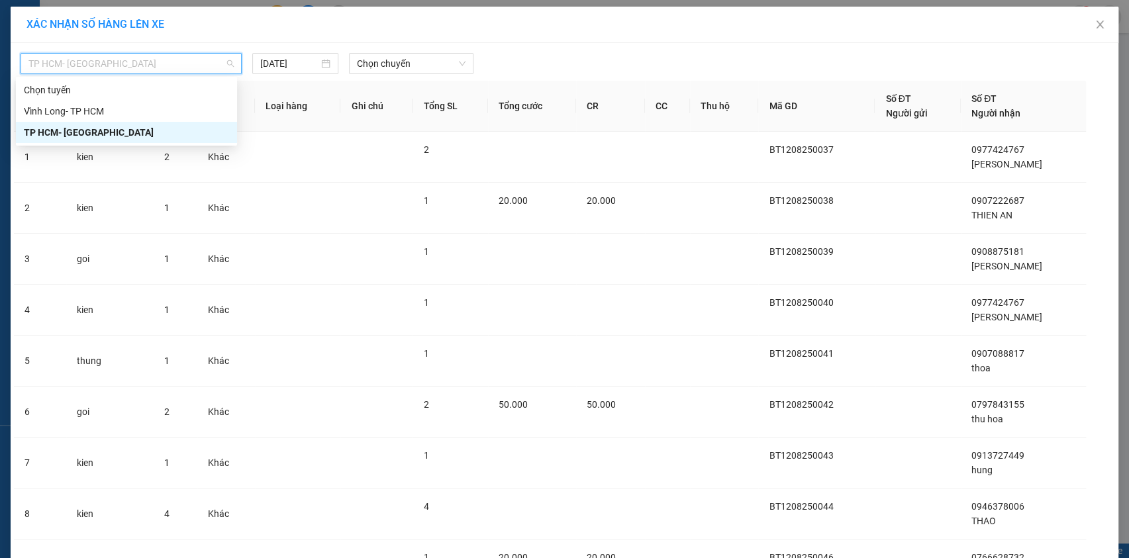
click at [185, 127] on div "TP HCM- [GEOGRAPHIC_DATA]" at bounding box center [126, 132] width 205 height 15
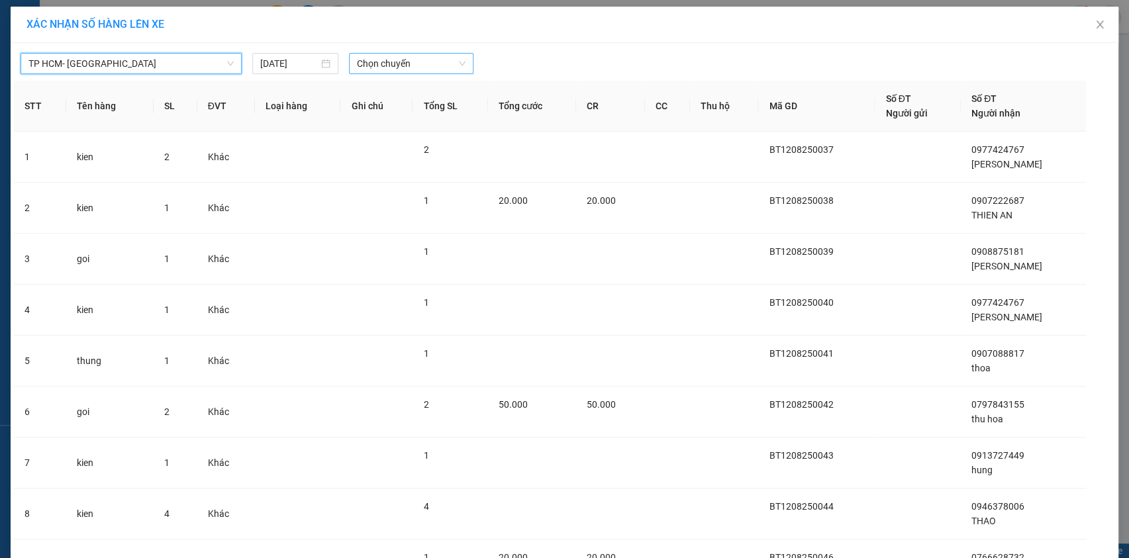
drag, startPoint x: 402, startPoint y: 54, endPoint x: 406, endPoint y: 68, distance: 14.5
click at [404, 65] on span "Chọn chuyến" at bounding box center [411, 64] width 109 height 20
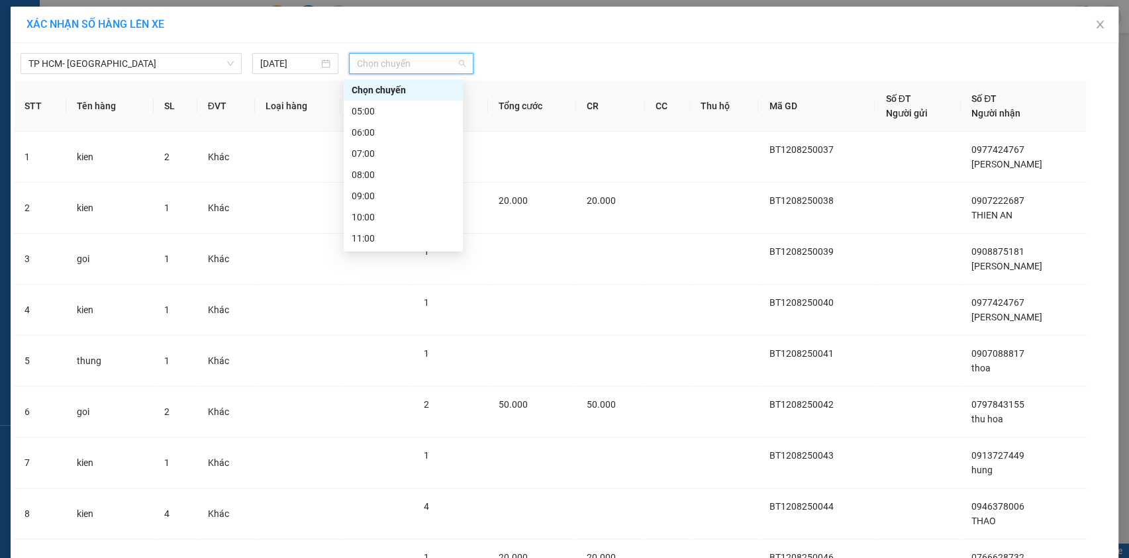
click at [397, 274] on div "13:00" at bounding box center [403, 281] width 103 height 15
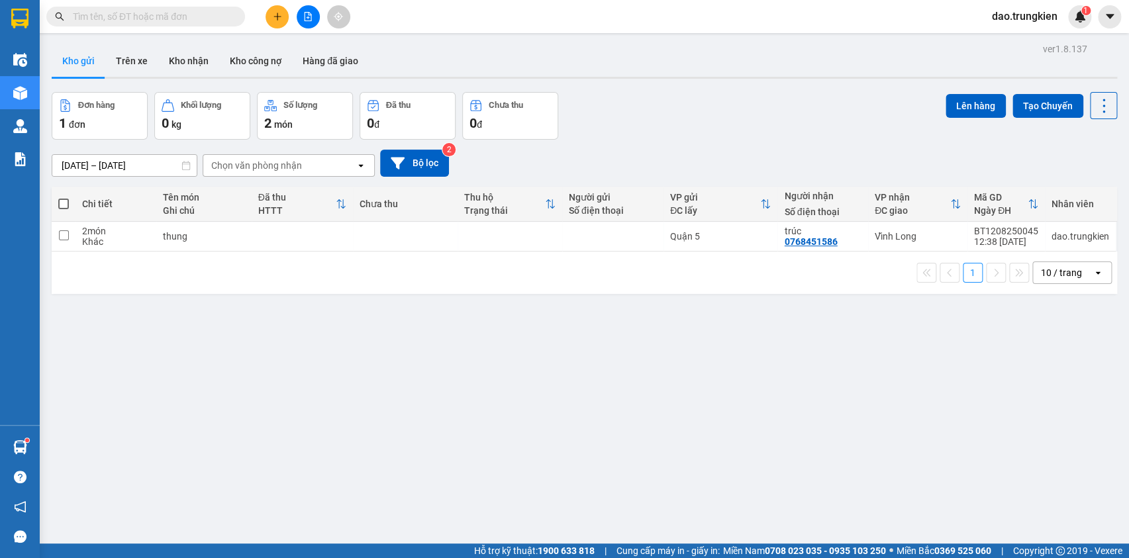
click at [100, 9] on input "text" at bounding box center [151, 16] width 156 height 15
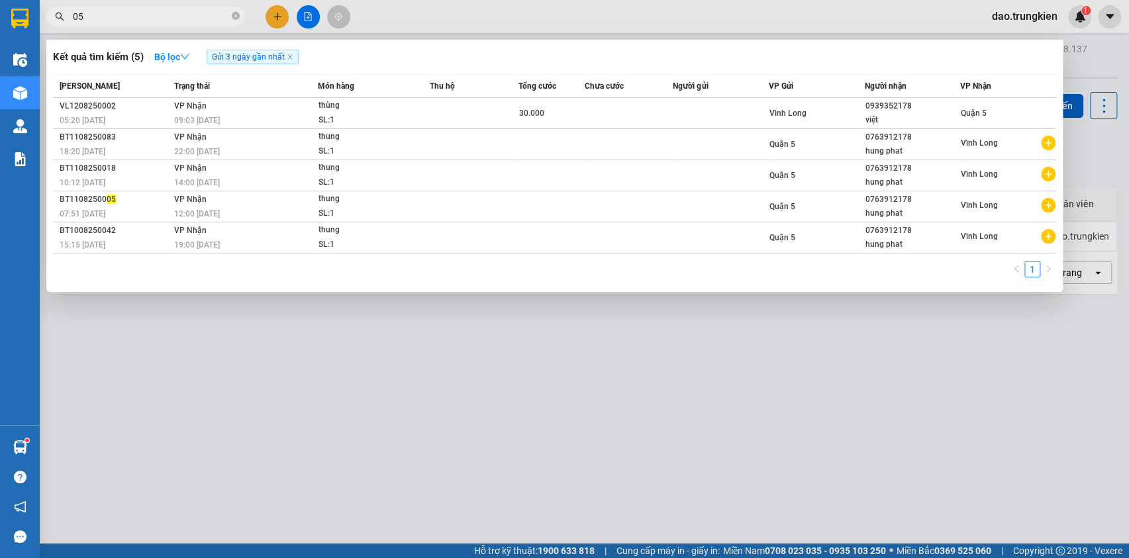
type input "055"
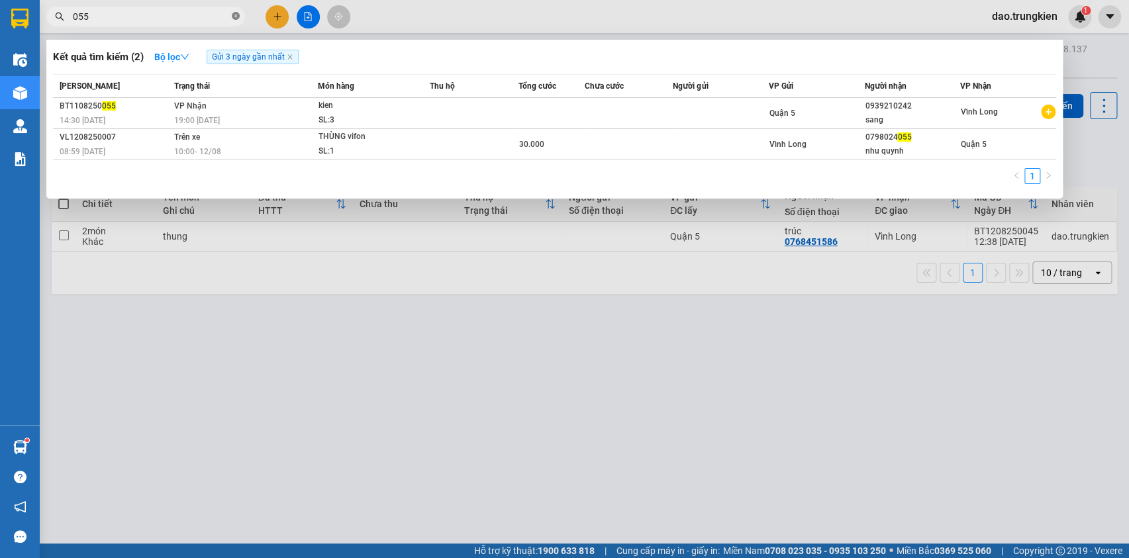
click at [236, 18] on icon "close-circle" at bounding box center [236, 16] width 8 height 8
type input "925"
click at [233, 16] on icon "close-circle" at bounding box center [236, 16] width 8 height 8
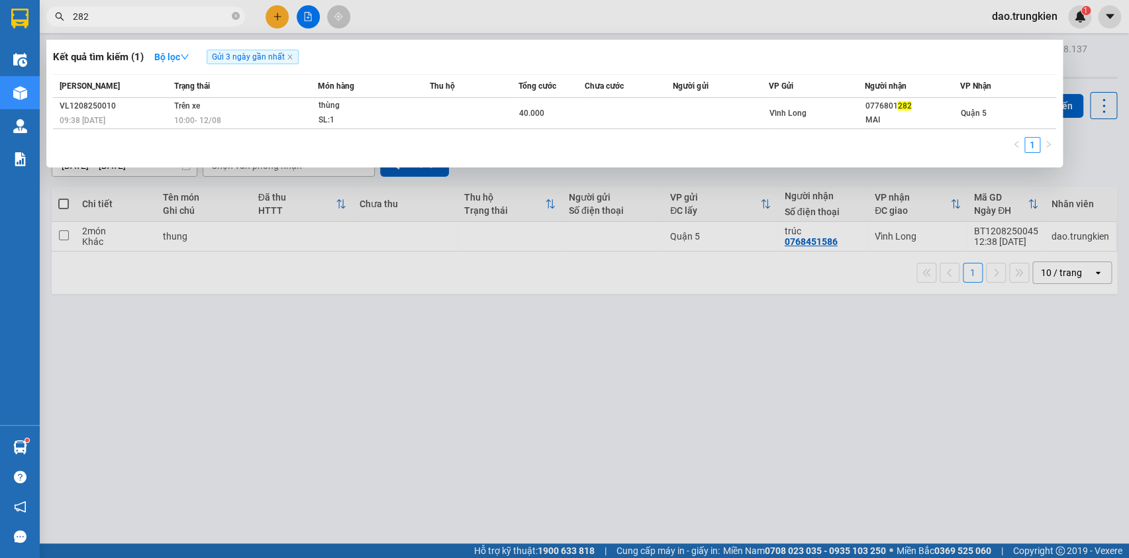
type input "282"
click at [272, 20] on div at bounding box center [564, 279] width 1129 height 558
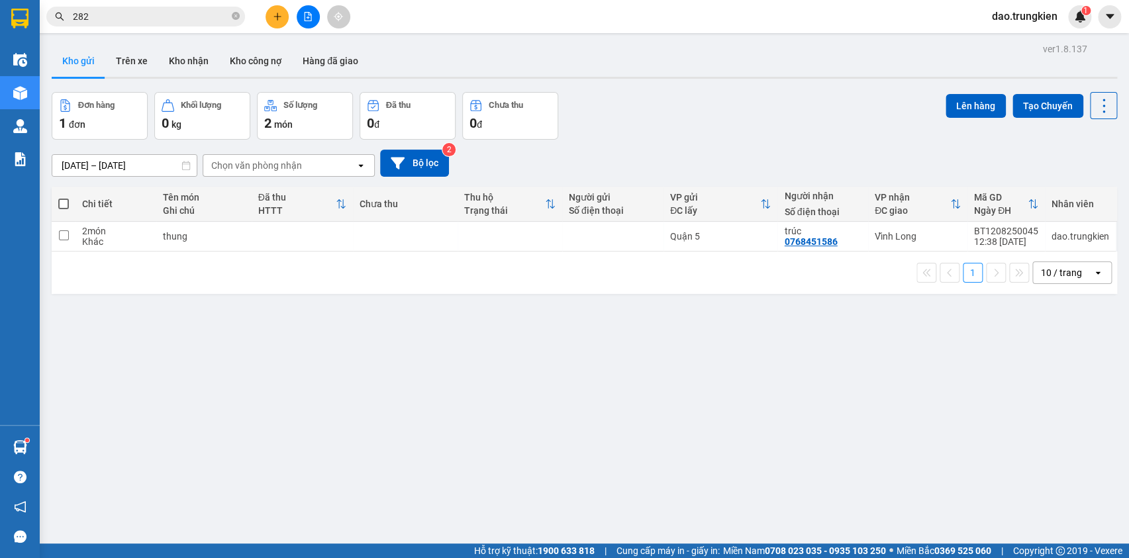
click at [275, 17] on icon "plus" at bounding box center [277, 16] width 7 height 1
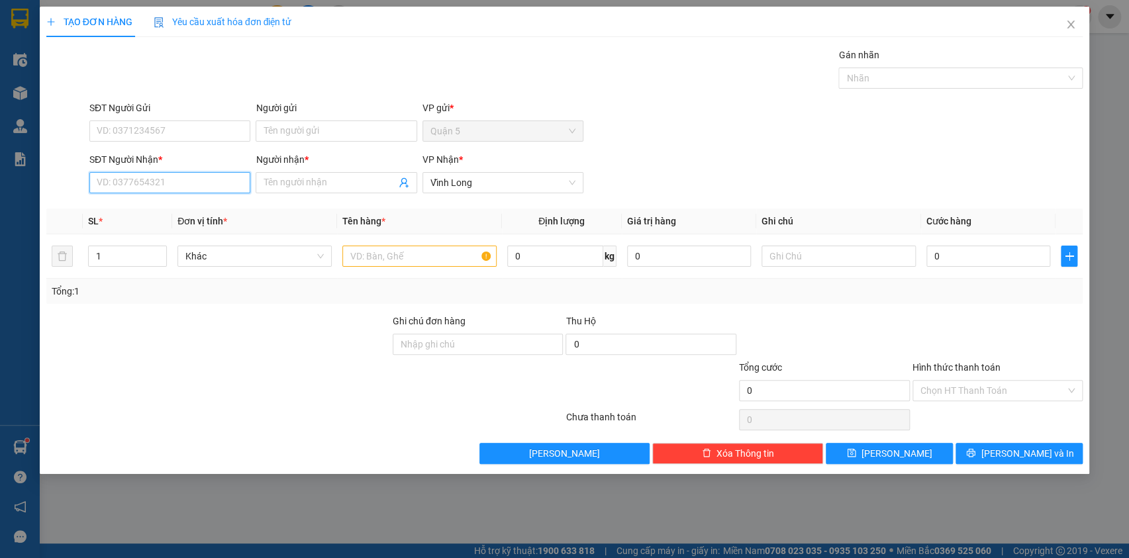
click at [119, 184] on input "SĐT Người Nhận *" at bounding box center [169, 182] width 161 height 21
click at [141, 211] on div "0989113742 - THANG" at bounding box center [169, 209] width 145 height 15
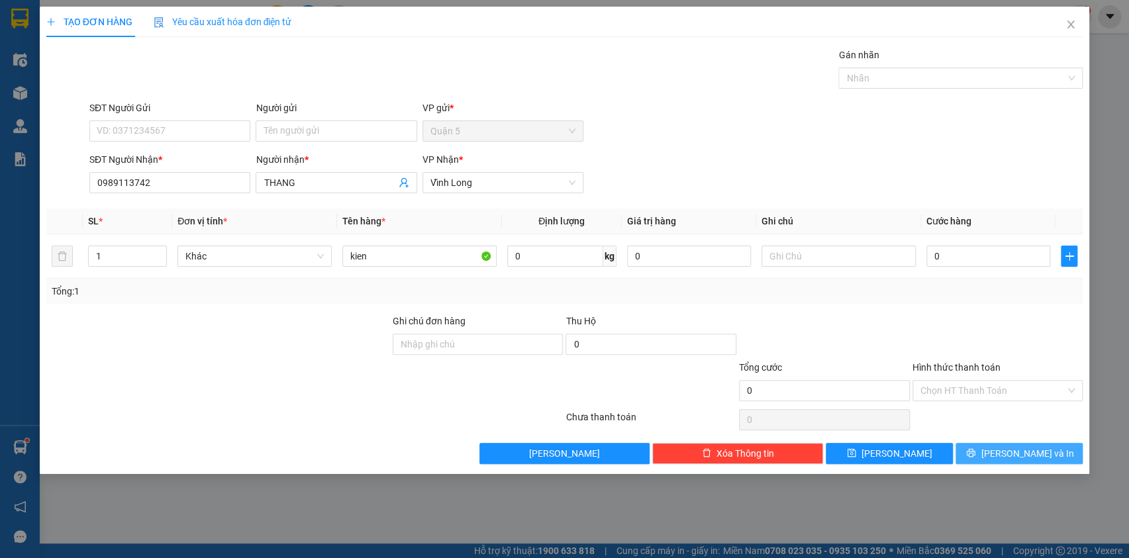
click at [998, 445] on button "[PERSON_NAME] và In" at bounding box center [1019, 453] width 127 height 21
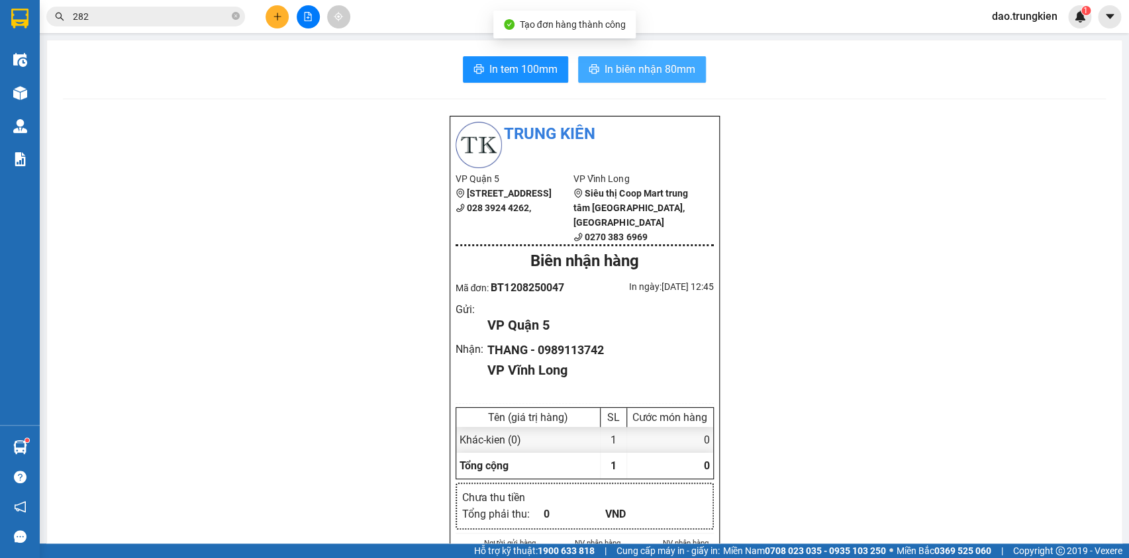
click at [614, 66] on span "In biên nhận 80mm" at bounding box center [650, 69] width 91 height 17
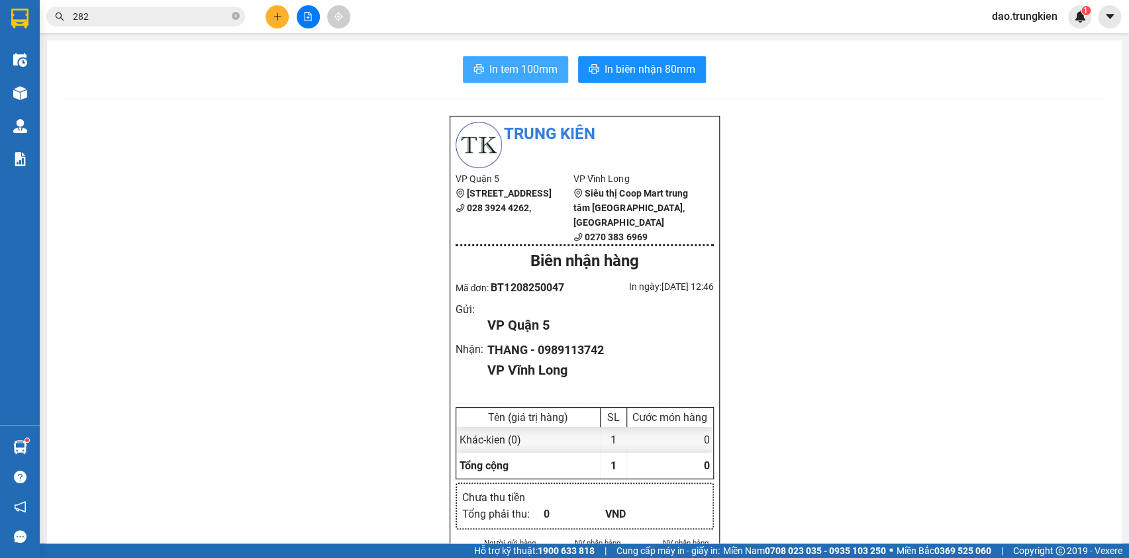
click at [509, 78] on span "In tem 100mm" at bounding box center [524, 69] width 68 height 17
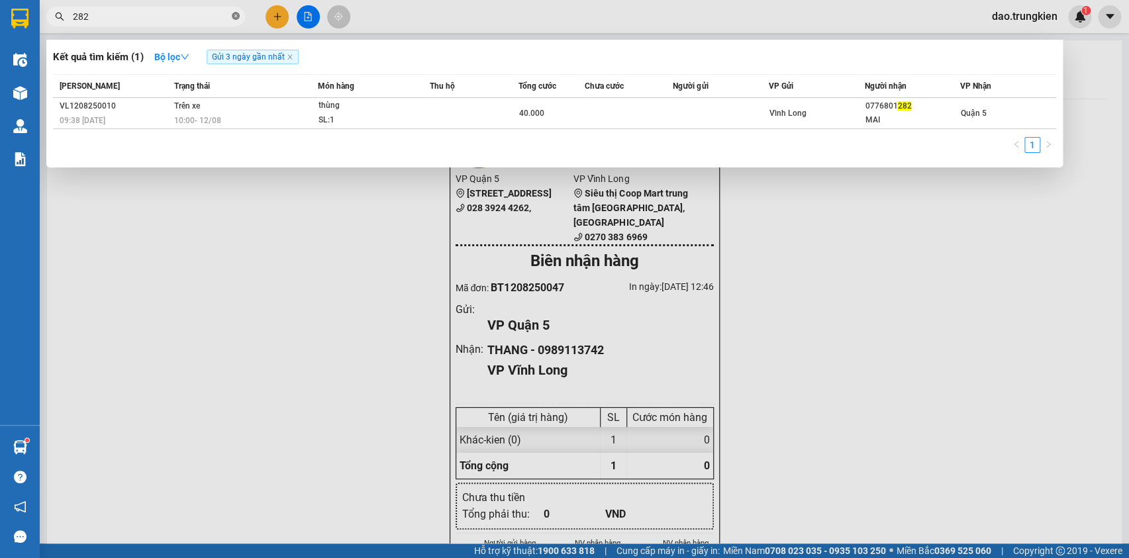
drag, startPoint x: 235, startPoint y: 17, endPoint x: 146, endPoint y: 16, distance: 88.1
click at [233, 17] on icon "close-circle" at bounding box center [236, 16] width 8 height 8
type input "909"
click at [237, 13] on icon "close-circle" at bounding box center [236, 16] width 8 height 8
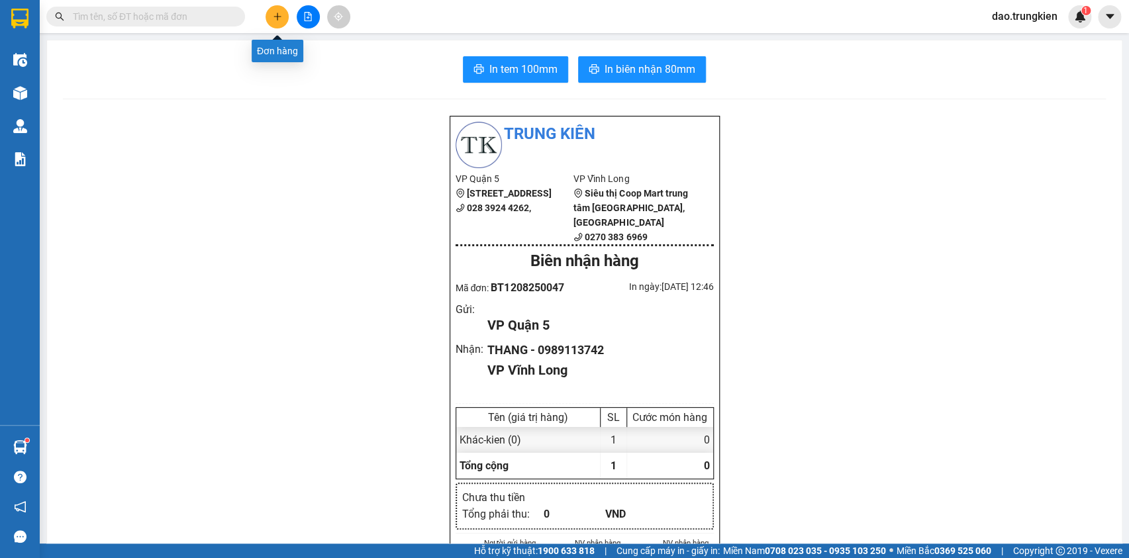
click at [279, 19] on icon "plus" at bounding box center [277, 16] width 9 height 9
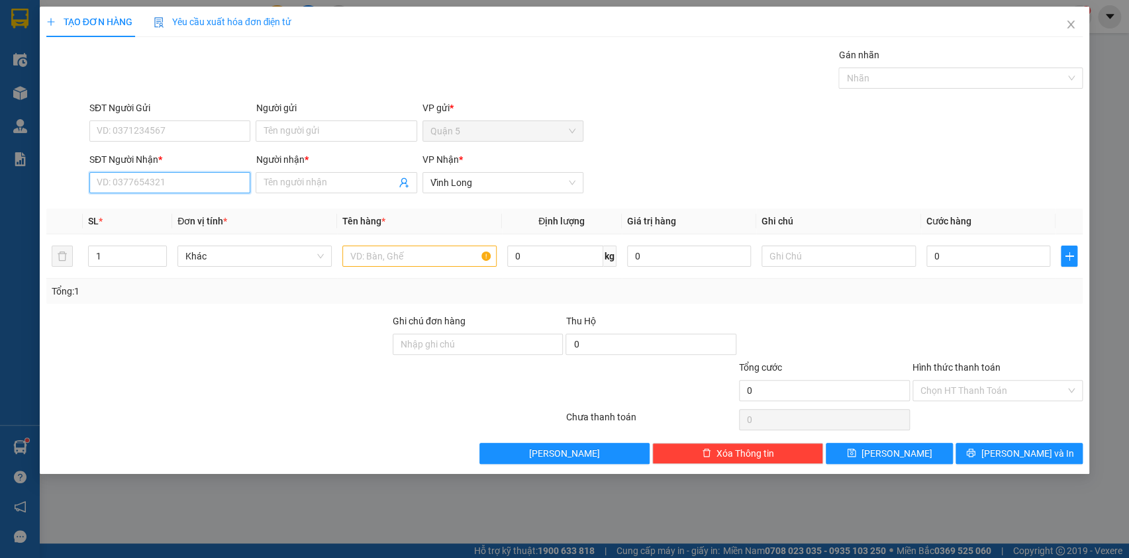
click at [158, 185] on input "SĐT Người Nhận *" at bounding box center [169, 182] width 161 height 21
click at [132, 211] on div "0826416488 - susi" at bounding box center [169, 209] width 145 height 15
type input "0826416488"
type input "susi"
type input "30.000"
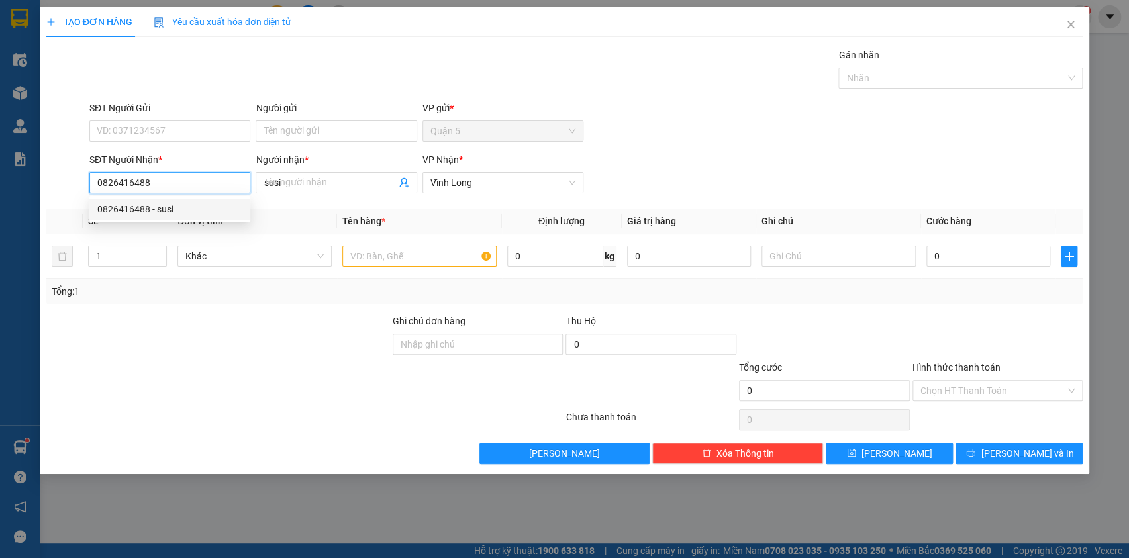
type input "30.000"
type input "0826416488"
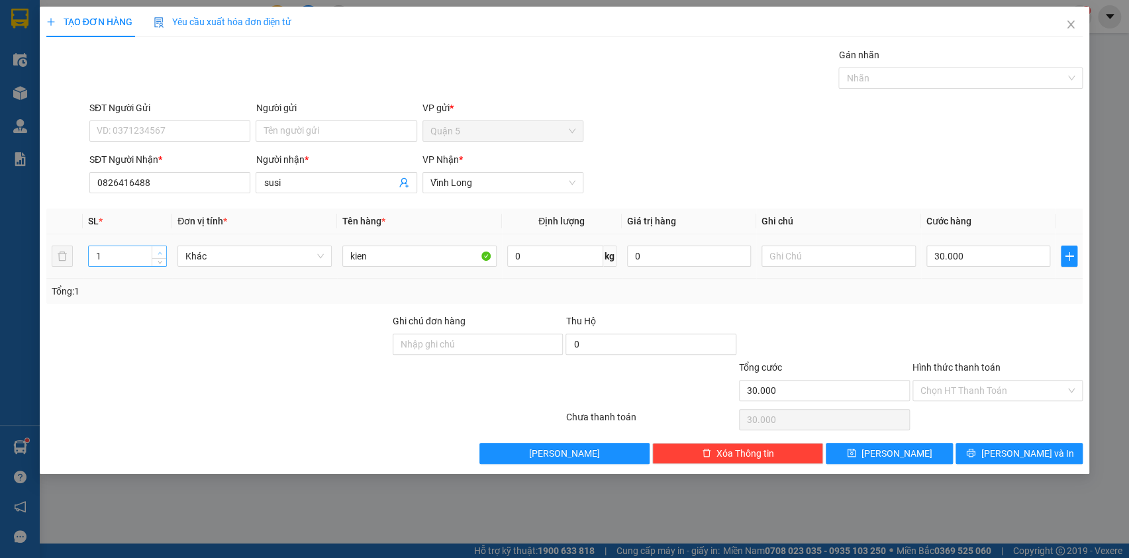
type input "2"
click at [163, 247] on span "Increase Value" at bounding box center [159, 252] width 15 height 12
click at [994, 259] on input "30.000" at bounding box center [989, 256] width 125 height 21
type input "5"
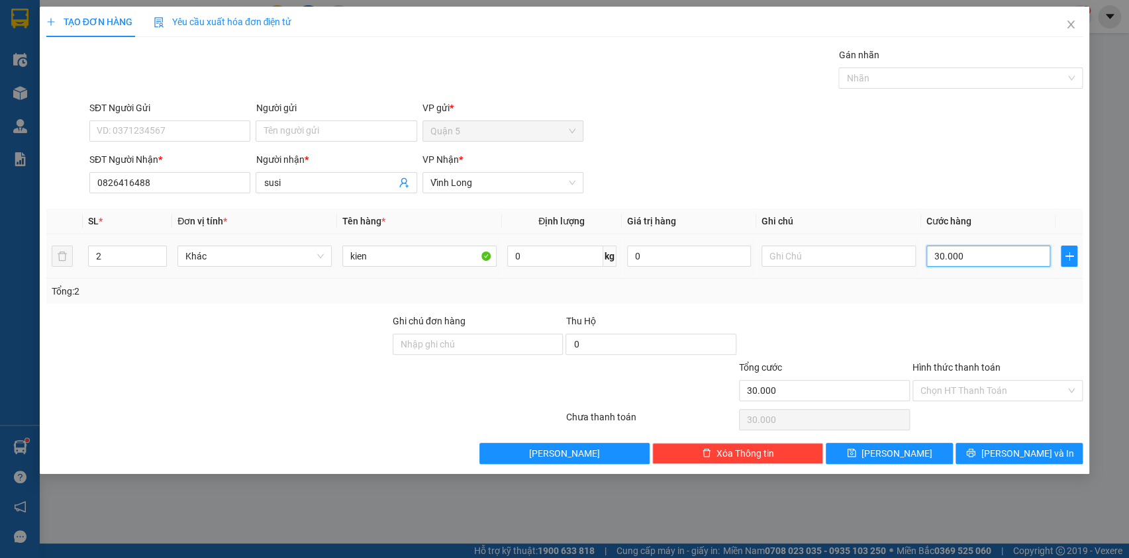
type input "5"
type input "50"
type input "50.000"
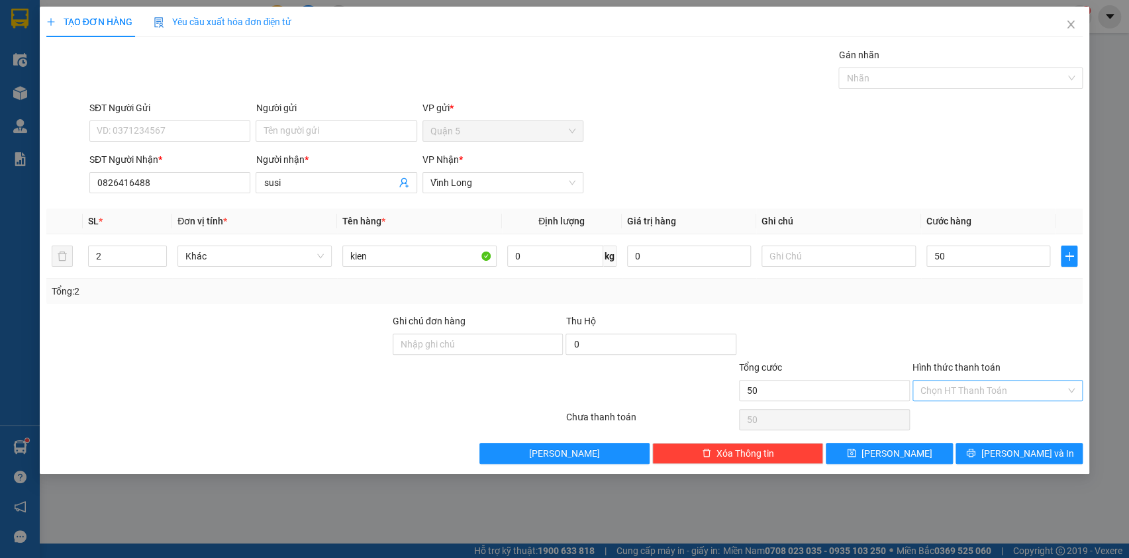
type input "50.000"
click at [984, 387] on input "Hình thức thanh toán" at bounding box center [994, 391] width 146 height 20
click at [986, 413] on div "Tại văn phòng" at bounding box center [997, 416] width 155 height 15
type input "0"
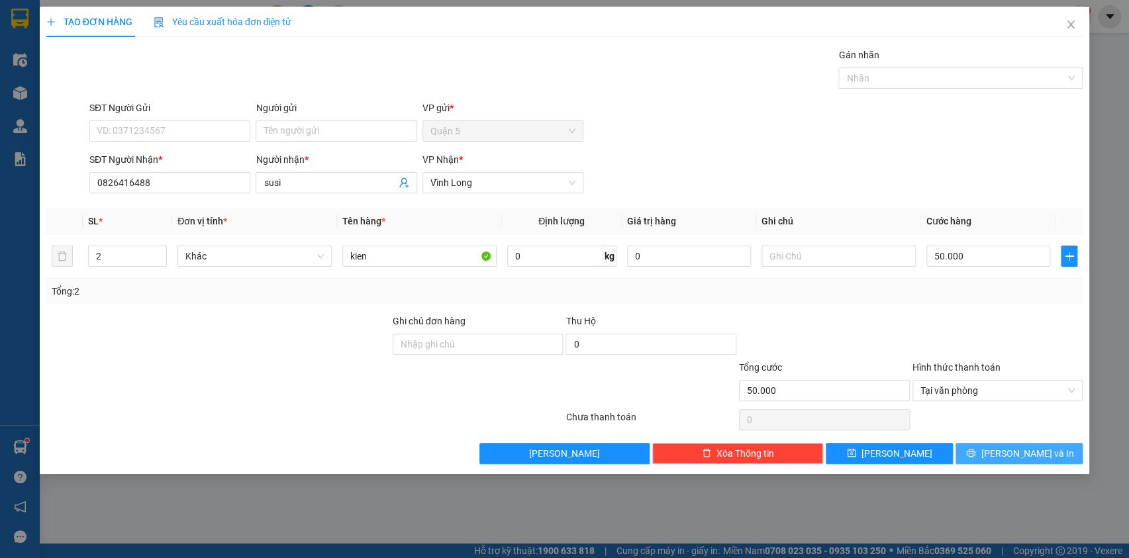
click at [1009, 448] on span "[PERSON_NAME] và In" at bounding box center [1027, 453] width 93 height 15
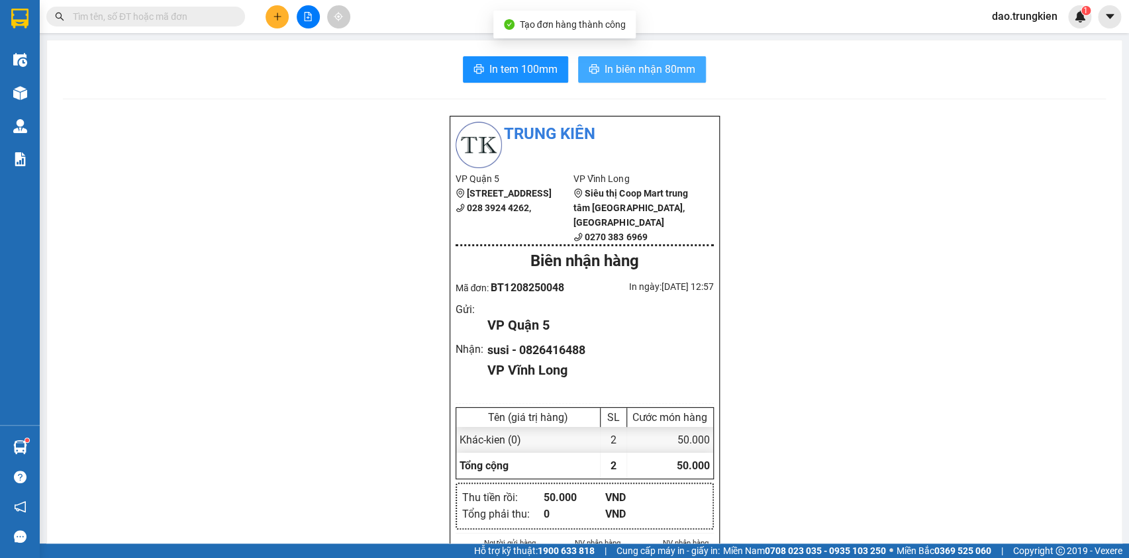
click at [621, 67] on span "In biên nhận 80mm" at bounding box center [650, 69] width 91 height 17
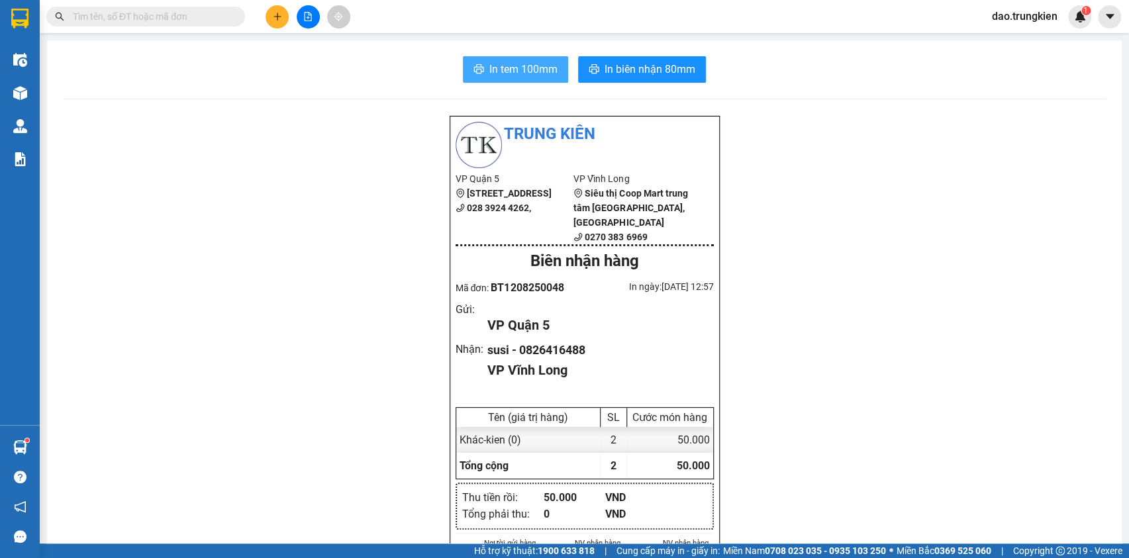
drag, startPoint x: 649, startPoint y: 52, endPoint x: 515, endPoint y: 74, distance: 134.8
click at [516, 74] on span "In tem 100mm" at bounding box center [524, 69] width 68 height 17
click at [271, 11] on button at bounding box center [277, 16] width 23 height 23
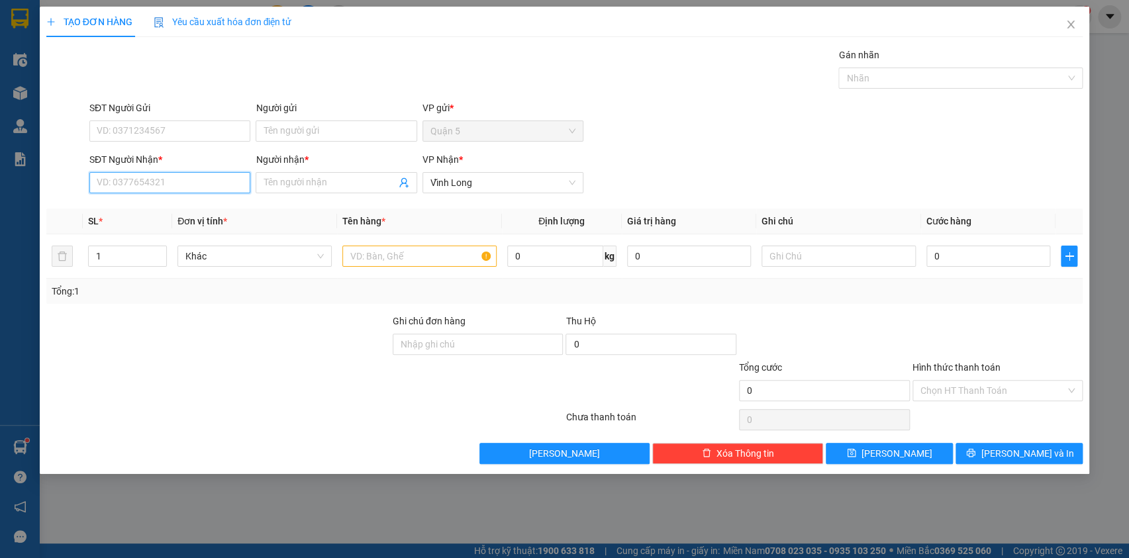
click at [130, 186] on input "SĐT Người Nhận *" at bounding box center [169, 182] width 161 height 21
click at [149, 214] on div "0946413996 - thúy hoa" at bounding box center [169, 209] width 145 height 15
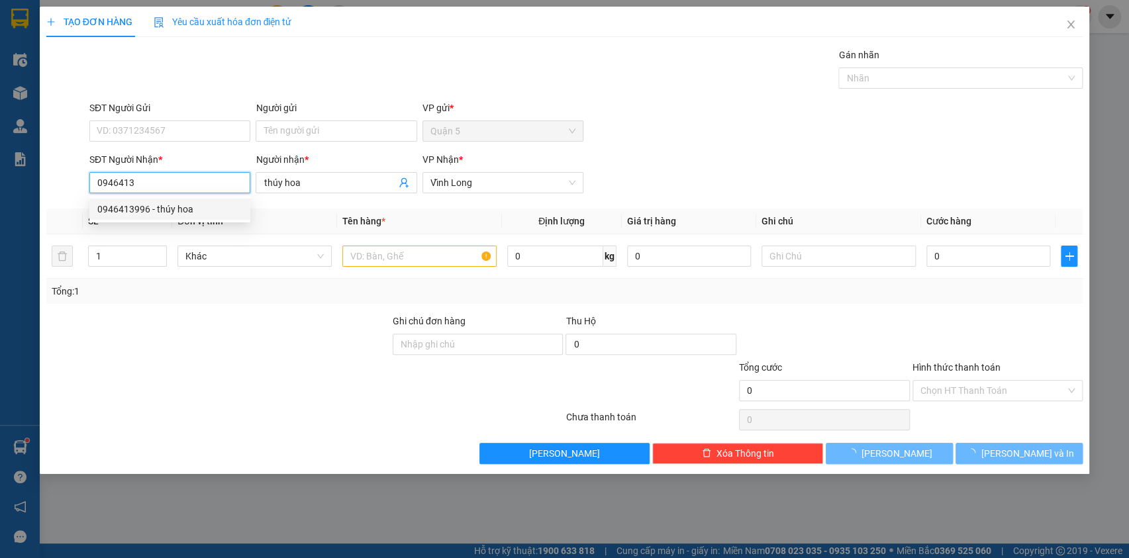
type input "0946413996"
type input "thúy hoa"
type input "20.000"
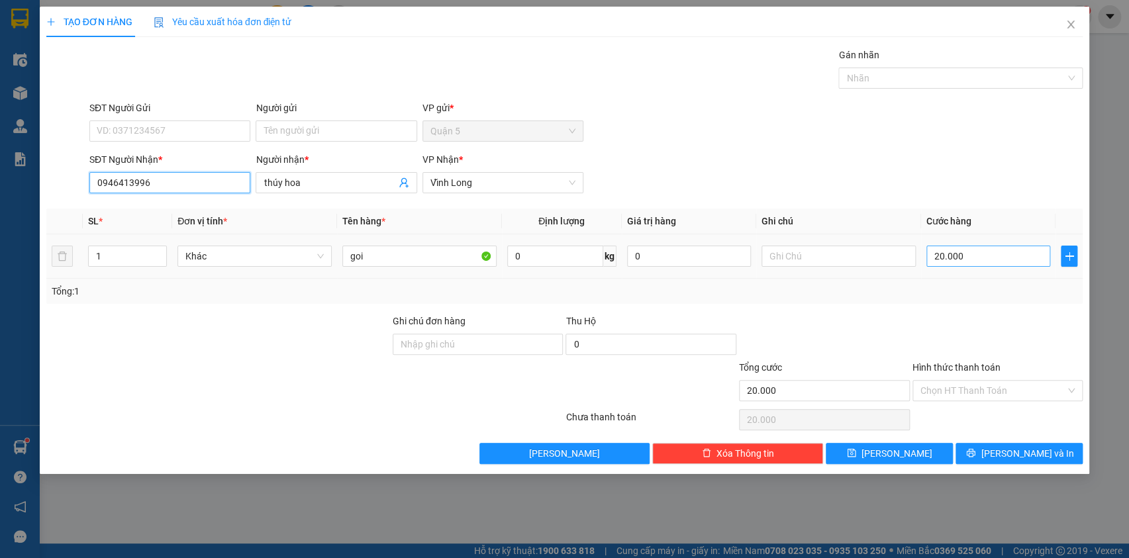
type input "0946413996"
click at [981, 248] on input "20.000" at bounding box center [989, 256] width 125 height 21
type input "3"
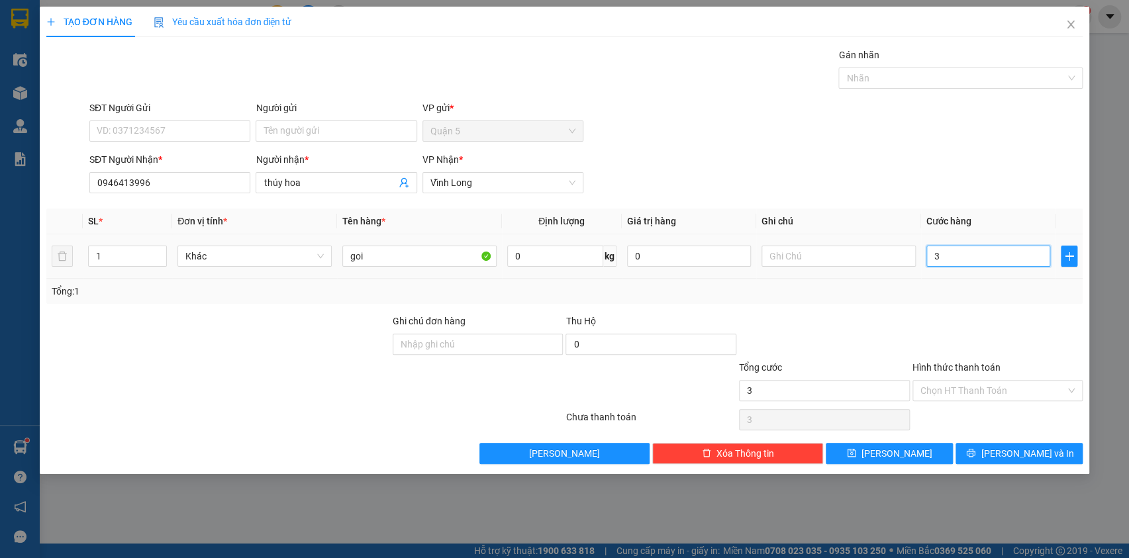
type input "30"
type input "30.000"
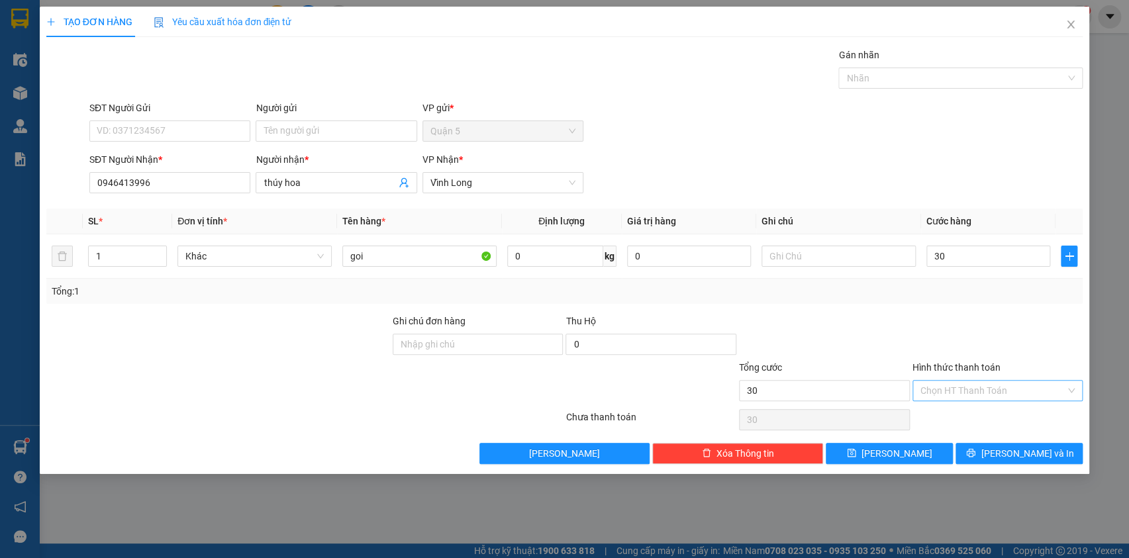
type input "30.000"
drag, startPoint x: 948, startPoint y: 388, endPoint x: 972, endPoint y: 413, distance: 34.7
click at [951, 390] on input "Hình thức thanh toán" at bounding box center [994, 391] width 146 height 20
drag, startPoint x: 972, startPoint y: 413, endPoint x: 1006, endPoint y: 440, distance: 42.9
click at [974, 416] on div "Tại văn phòng" at bounding box center [997, 416] width 155 height 15
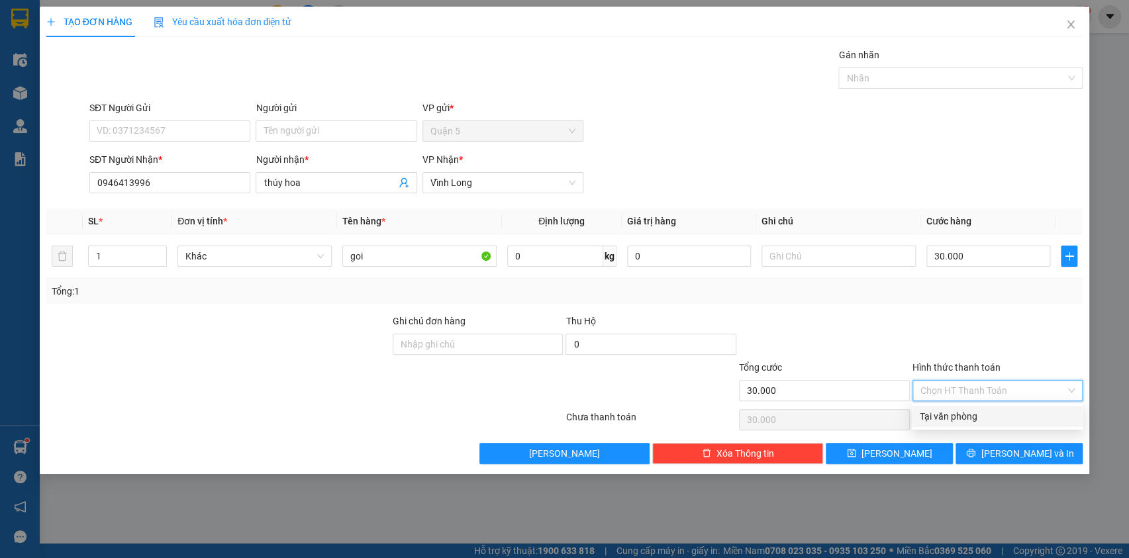
type input "0"
click at [1012, 446] on span "[PERSON_NAME] và In" at bounding box center [1027, 453] width 93 height 15
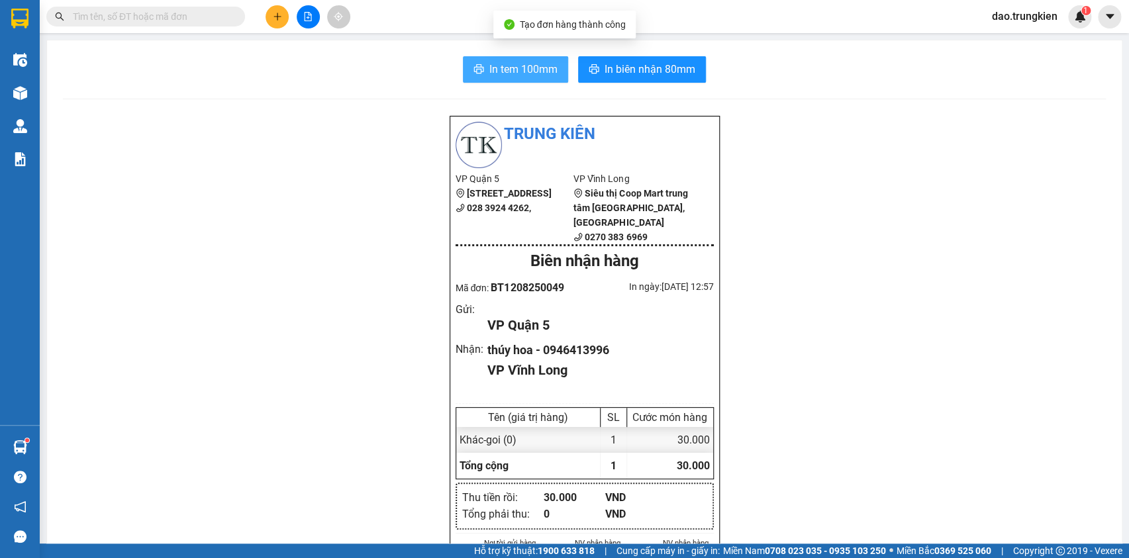
drag, startPoint x: 503, startPoint y: 64, endPoint x: 494, endPoint y: 67, distance: 9.6
click at [503, 66] on span "In tem 100mm" at bounding box center [524, 69] width 68 height 17
click at [278, 22] on button at bounding box center [277, 16] width 23 height 23
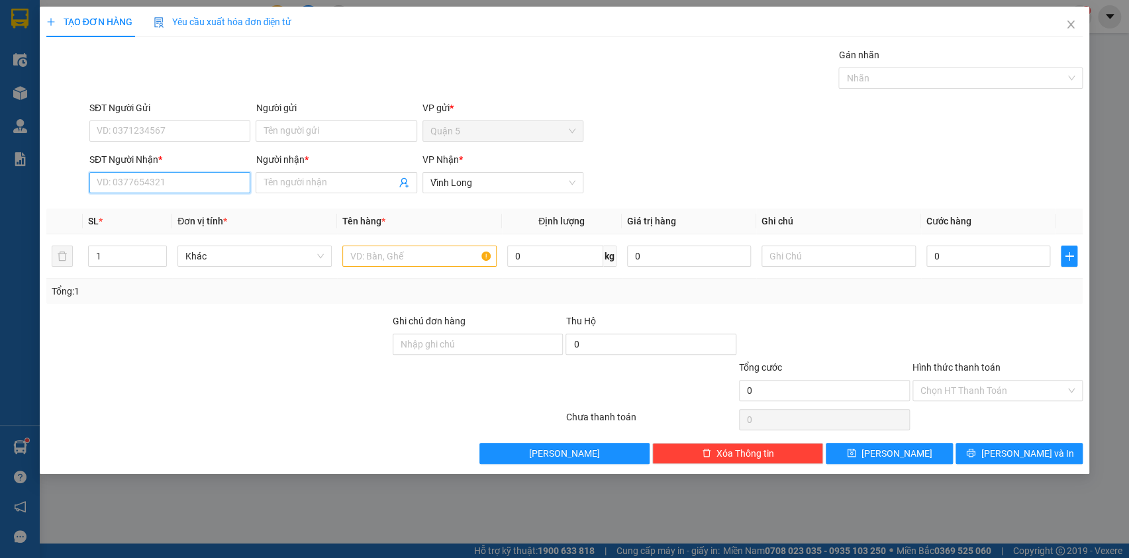
click at [161, 182] on input "SĐT Người Nhận *" at bounding box center [169, 182] width 161 height 21
type input "4"
click at [140, 225] on div "0352646464 - hanh" at bounding box center [169, 230] width 145 height 15
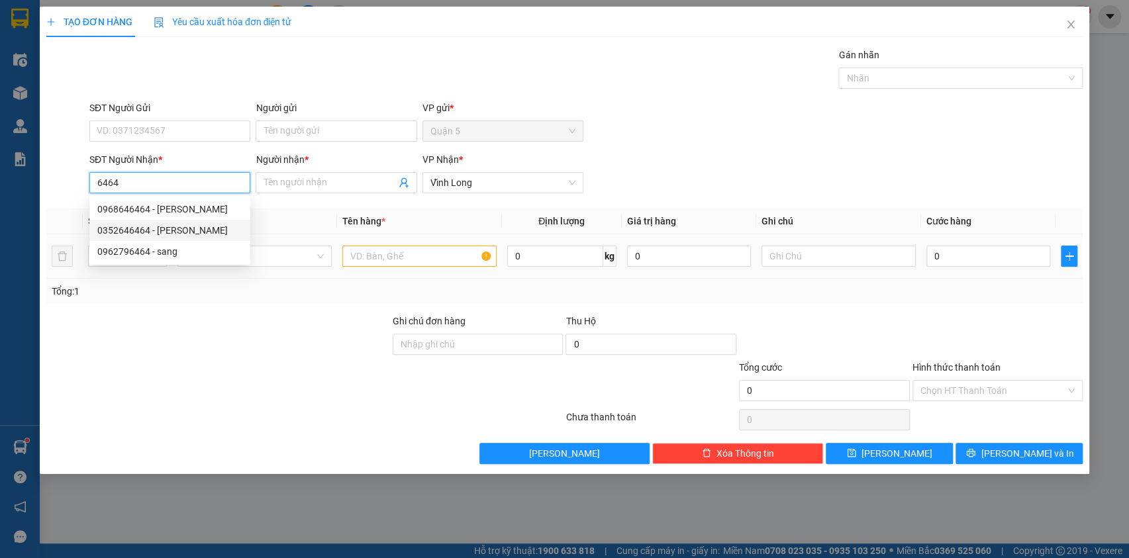
type input "0352646464"
type input "hanh"
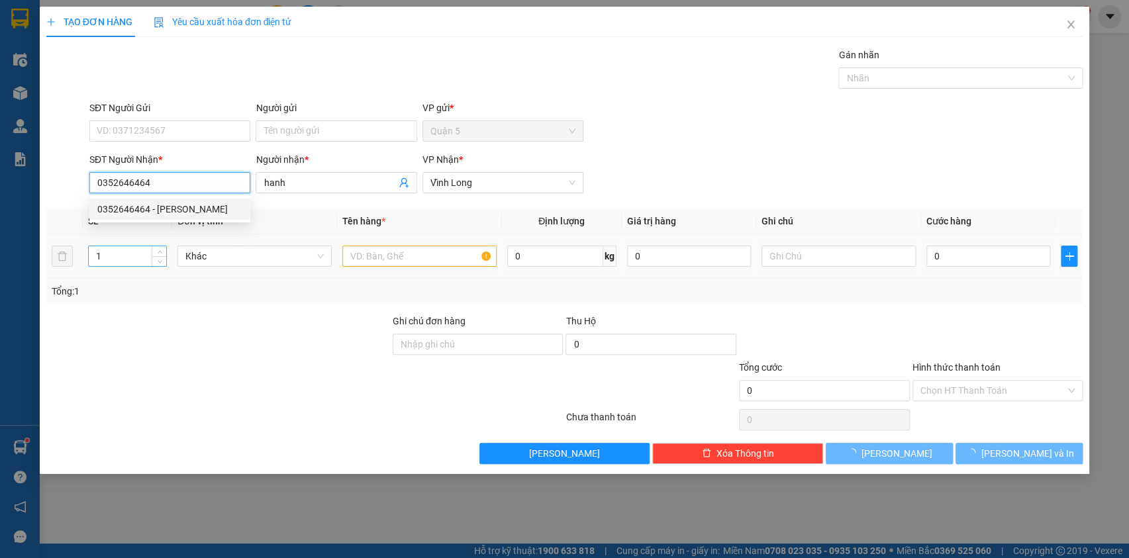
type input "60.000"
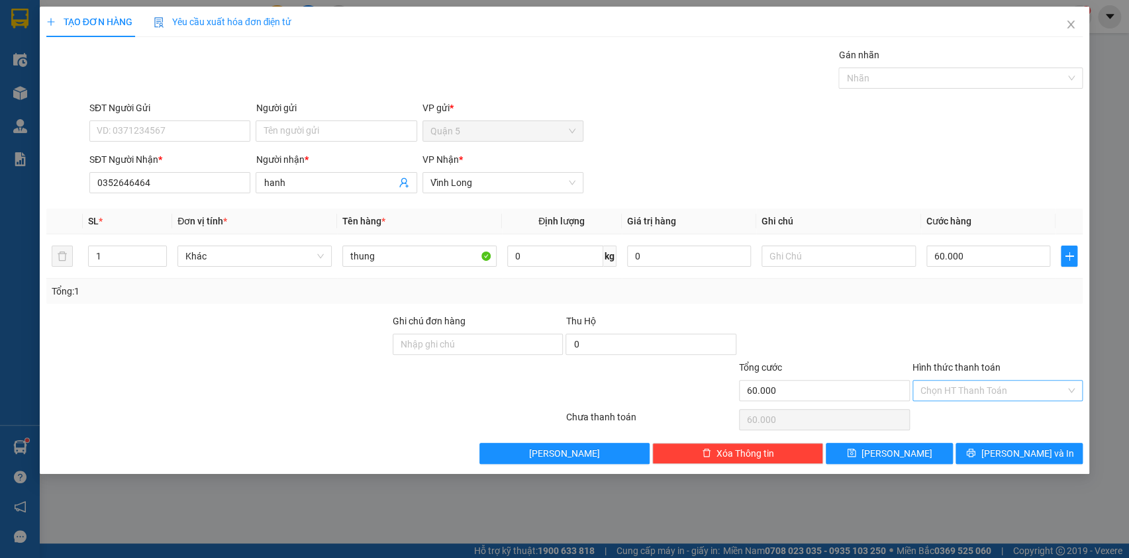
click at [970, 391] on input "Hình thức thanh toán" at bounding box center [994, 391] width 146 height 20
click at [986, 423] on div "Tại văn phòng" at bounding box center [997, 416] width 155 height 15
click at [1021, 446] on span "[PERSON_NAME] và In" at bounding box center [1027, 453] width 93 height 15
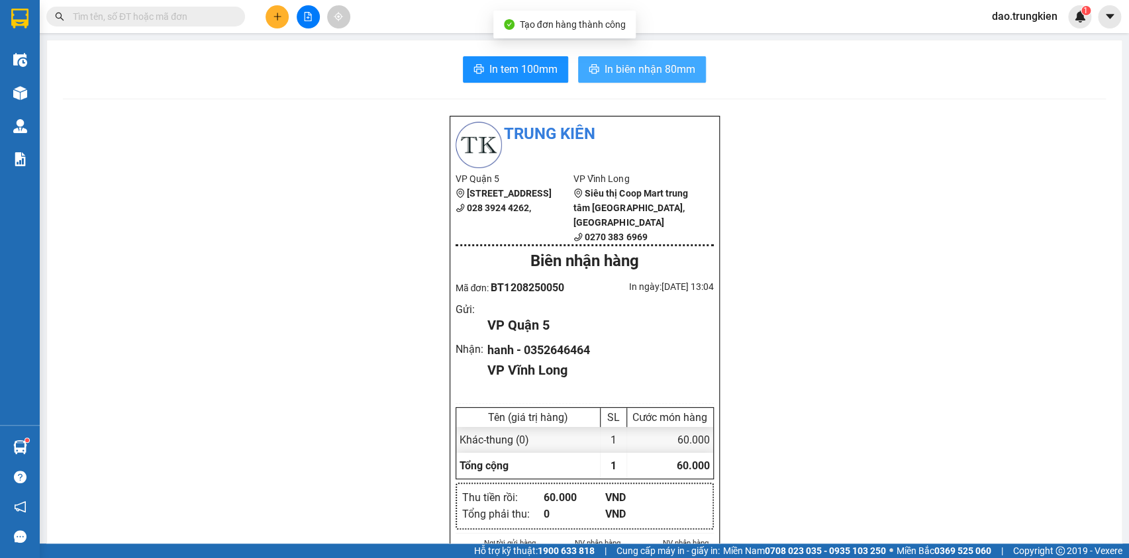
click at [624, 62] on span "In biên nhận 80mm" at bounding box center [650, 69] width 91 height 17
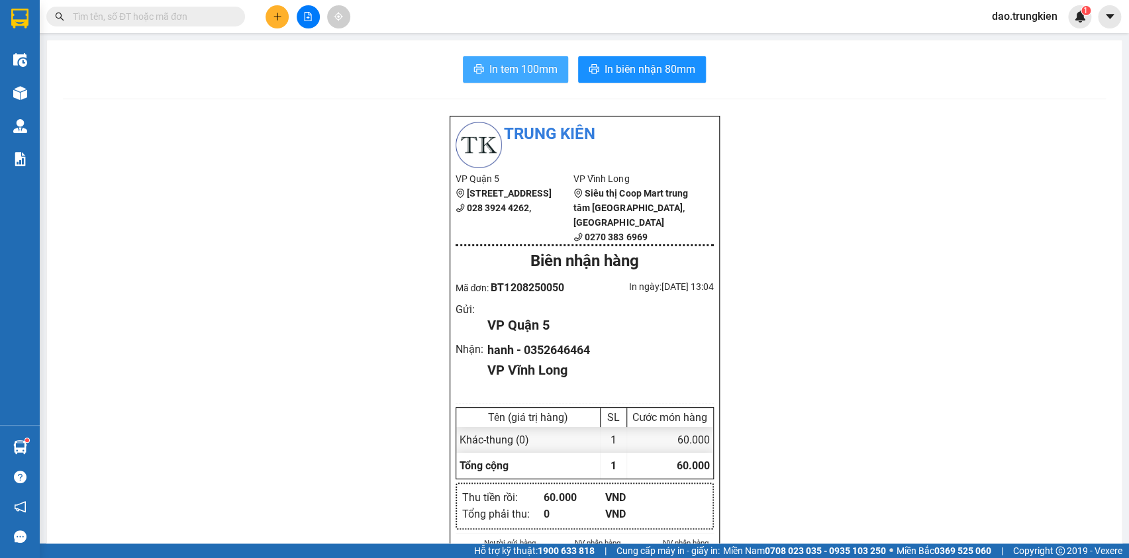
click at [511, 77] on span "In tem 100mm" at bounding box center [524, 69] width 68 height 17
click at [270, 19] on button at bounding box center [277, 16] width 23 height 23
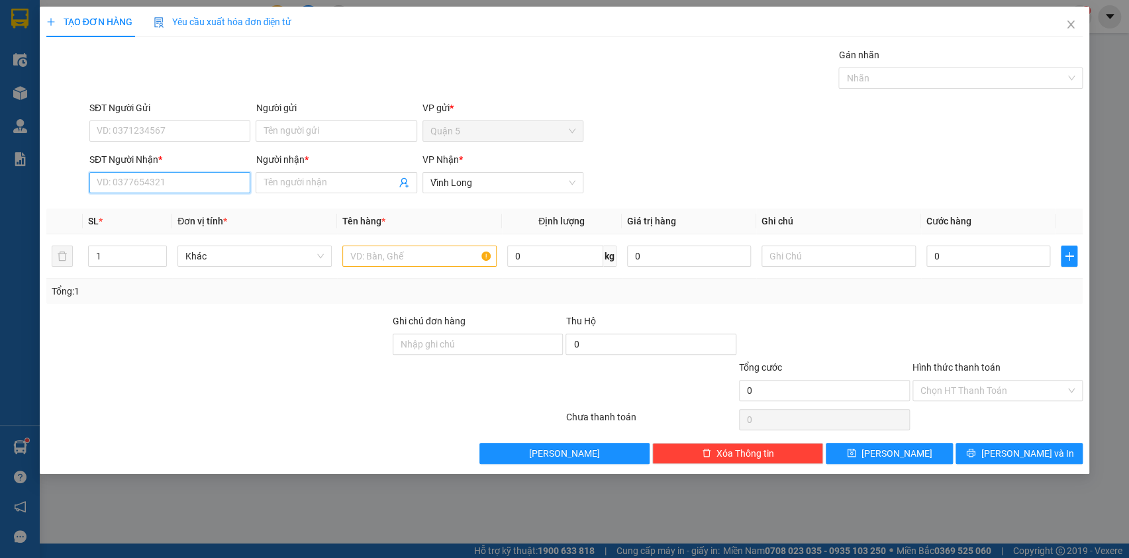
click at [158, 187] on input "SĐT Người Nhận *" at bounding box center [169, 182] width 161 height 21
click at [136, 205] on div "0337676963 - HUỆ" at bounding box center [171, 209] width 149 height 15
type input "0337676963"
type input "HUỆ"
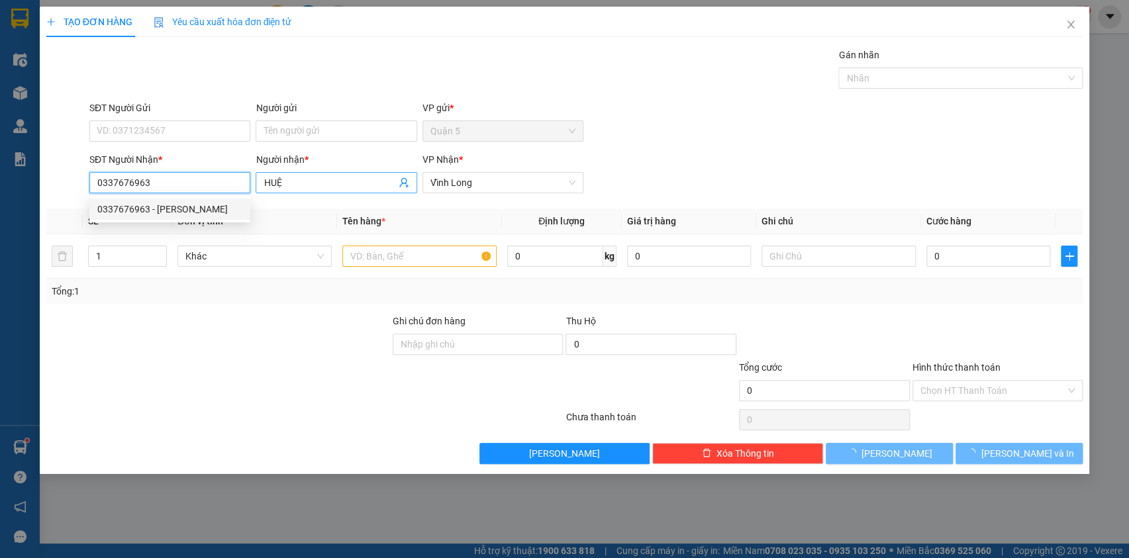
type input "40.000"
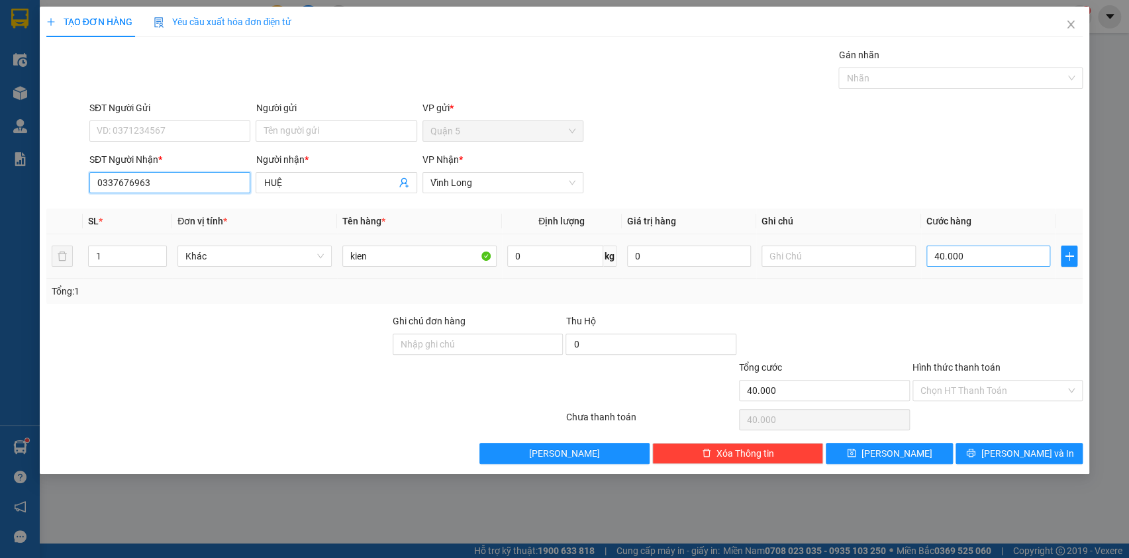
type input "0337676963"
click at [953, 250] on input "40.000" at bounding box center [989, 256] width 125 height 21
type input "2"
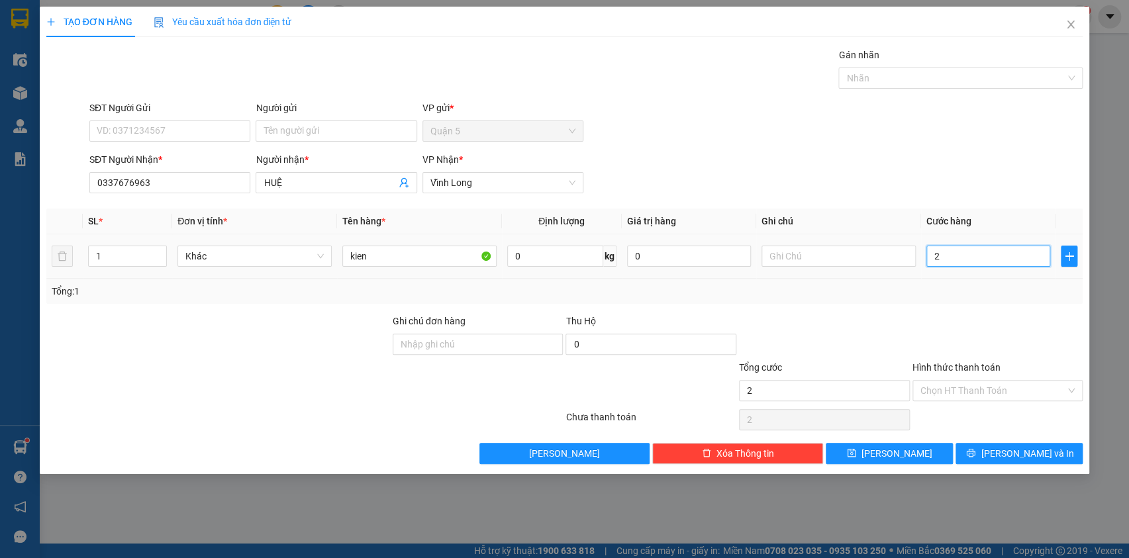
type input "20"
drag, startPoint x: 953, startPoint y: 385, endPoint x: 960, endPoint y: 401, distance: 17.5
click at [956, 393] on input "Hình thức thanh toán" at bounding box center [994, 391] width 146 height 20
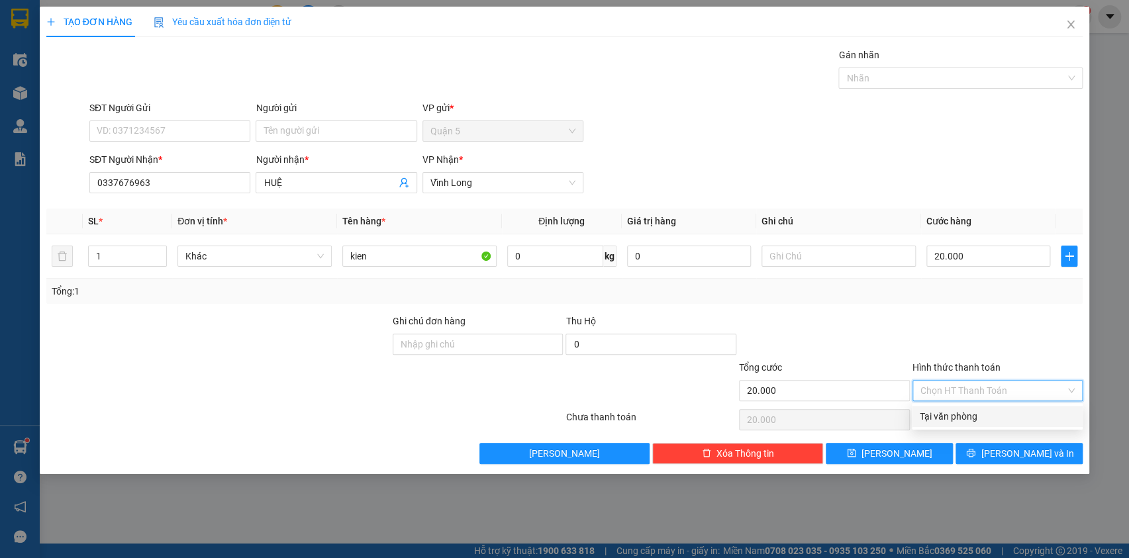
click at [970, 420] on div "Tại văn phòng" at bounding box center [997, 416] width 155 height 15
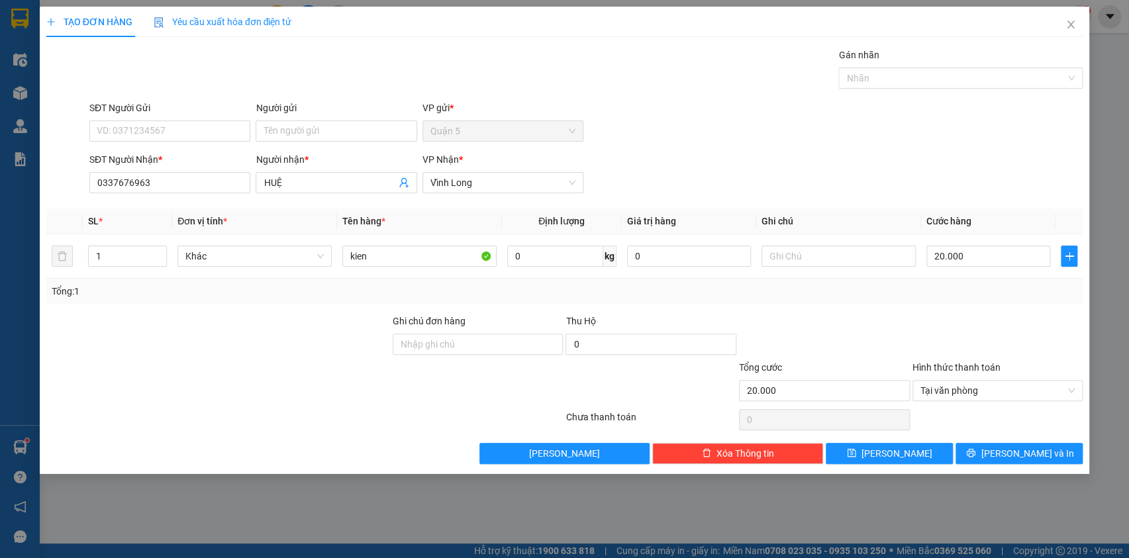
drag, startPoint x: 996, startPoint y: 467, endPoint x: 994, endPoint y: 407, distance: 59.7
click at [996, 464] on div "TẠO ĐƠN HÀNG Yêu cầu xuất hóa đơn điện tử Transit Pickup Surcharge Ids Transit …" at bounding box center [565, 241] width 1051 height 468
click at [1010, 453] on span "[PERSON_NAME] và In" at bounding box center [1027, 453] width 93 height 15
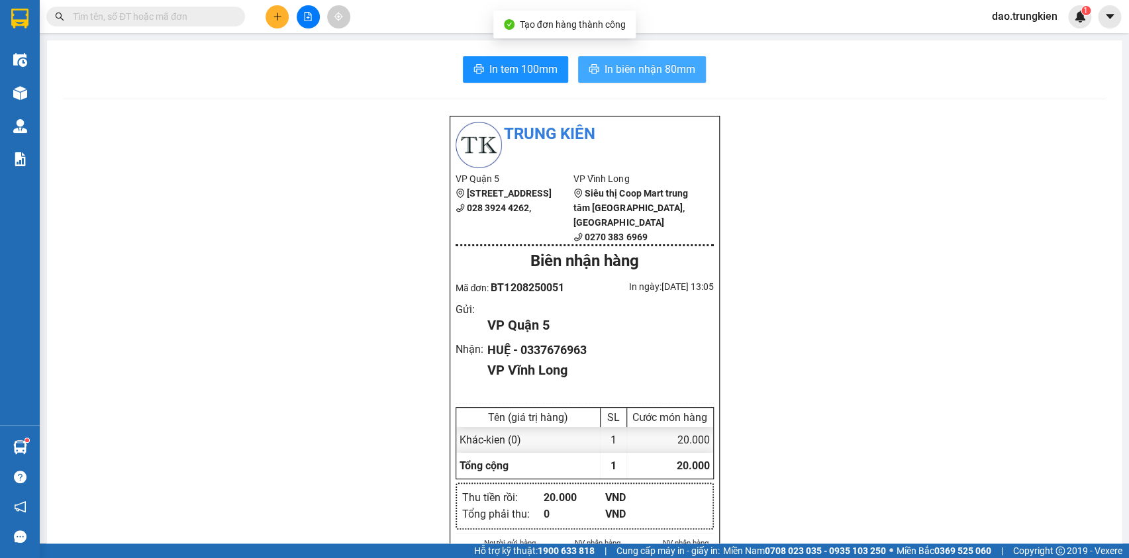
click at [635, 61] on span "In biên nhận 80mm" at bounding box center [650, 69] width 91 height 17
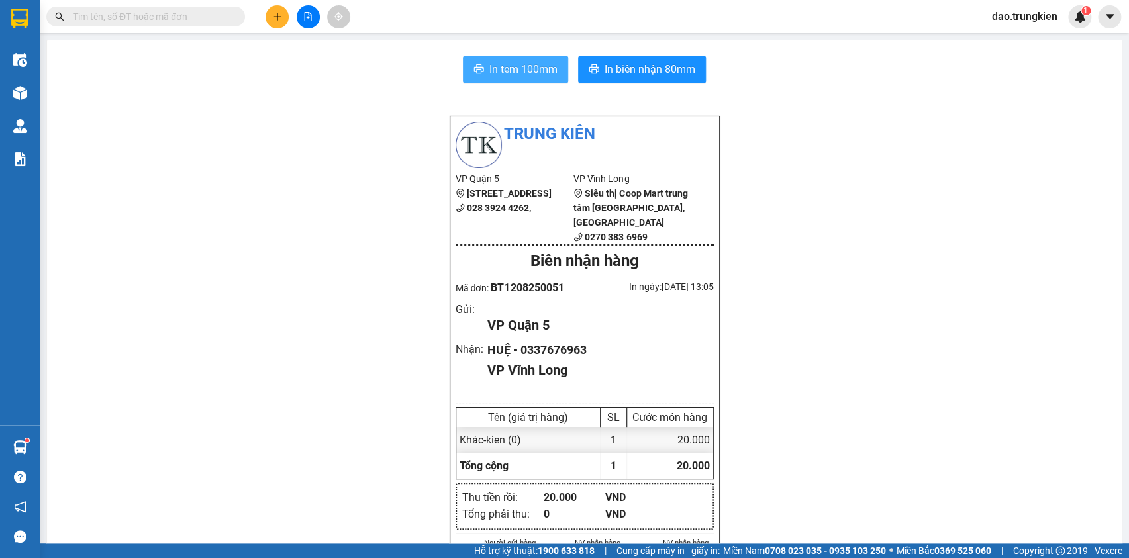
click at [500, 67] on span "In tem 100mm" at bounding box center [524, 69] width 68 height 17
click at [274, 17] on icon "plus" at bounding box center [277, 16] width 9 height 9
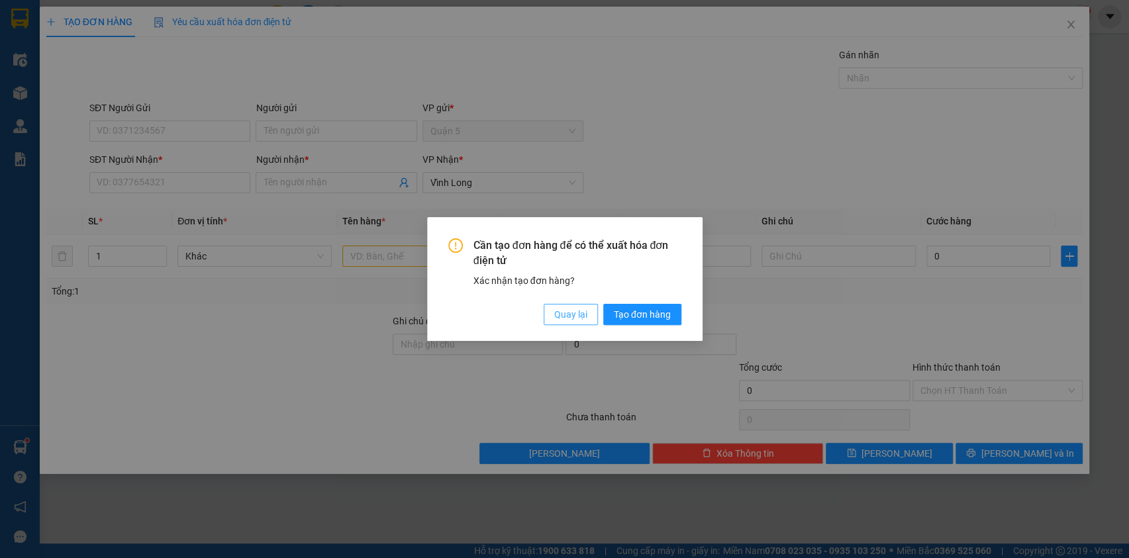
click at [558, 323] on button "Quay lại" at bounding box center [571, 314] width 54 height 21
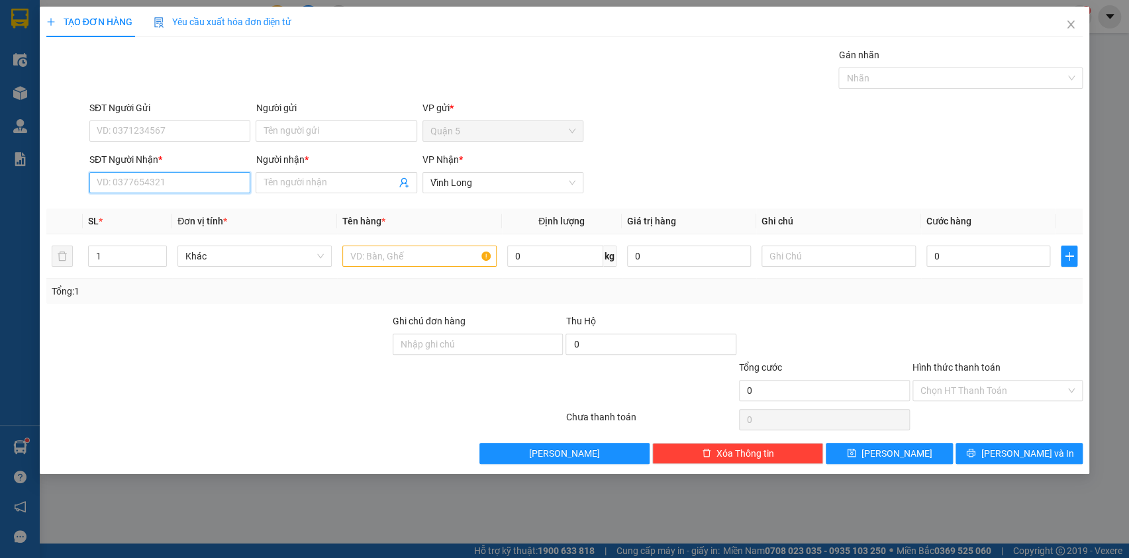
click at [114, 183] on input "SĐT Người Nhận *" at bounding box center [169, 182] width 161 height 21
click at [135, 207] on div "0908366754 - PHƯỢNG" at bounding box center [169, 209] width 145 height 15
type input "0908366754"
type input "PHƯỢNG"
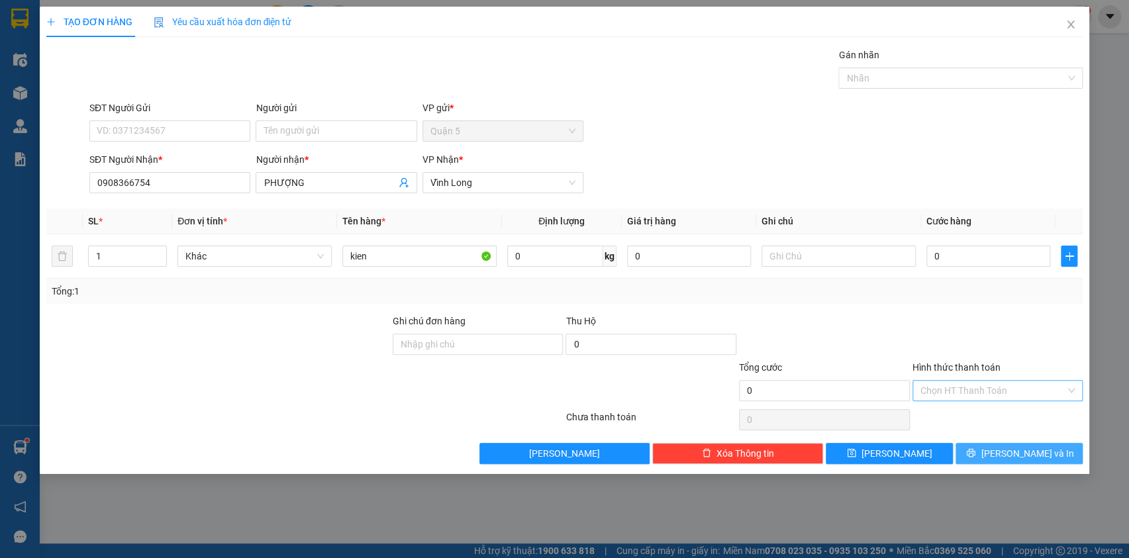
click at [979, 447] on button "[PERSON_NAME] và In" at bounding box center [1019, 453] width 127 height 21
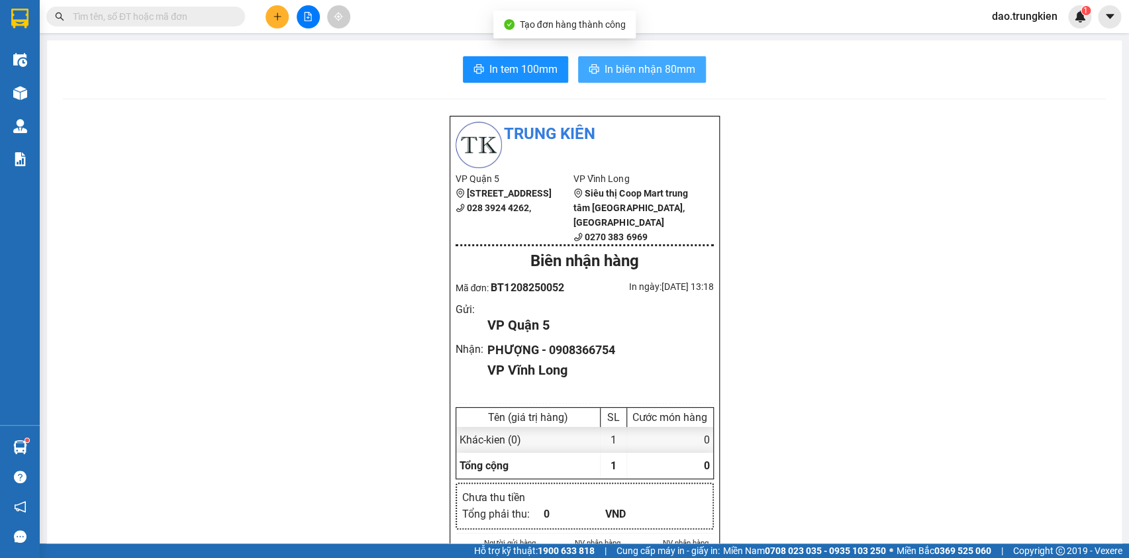
click at [623, 72] on span "In biên nhận 80mm" at bounding box center [650, 69] width 91 height 17
click at [503, 65] on span "In tem 100mm" at bounding box center [524, 69] width 68 height 17
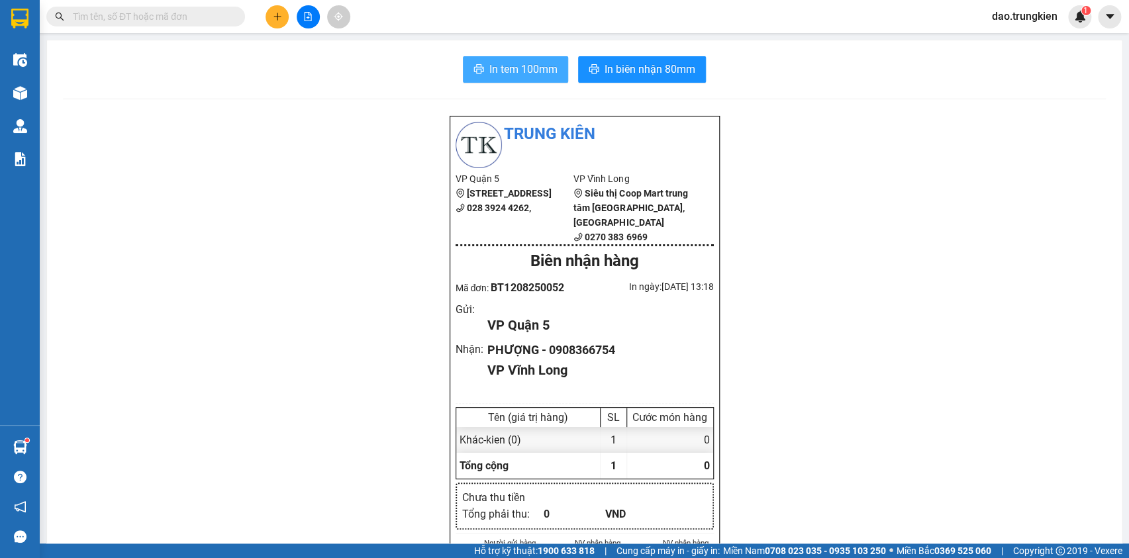
click at [513, 65] on span "In tem 100mm" at bounding box center [524, 69] width 68 height 17
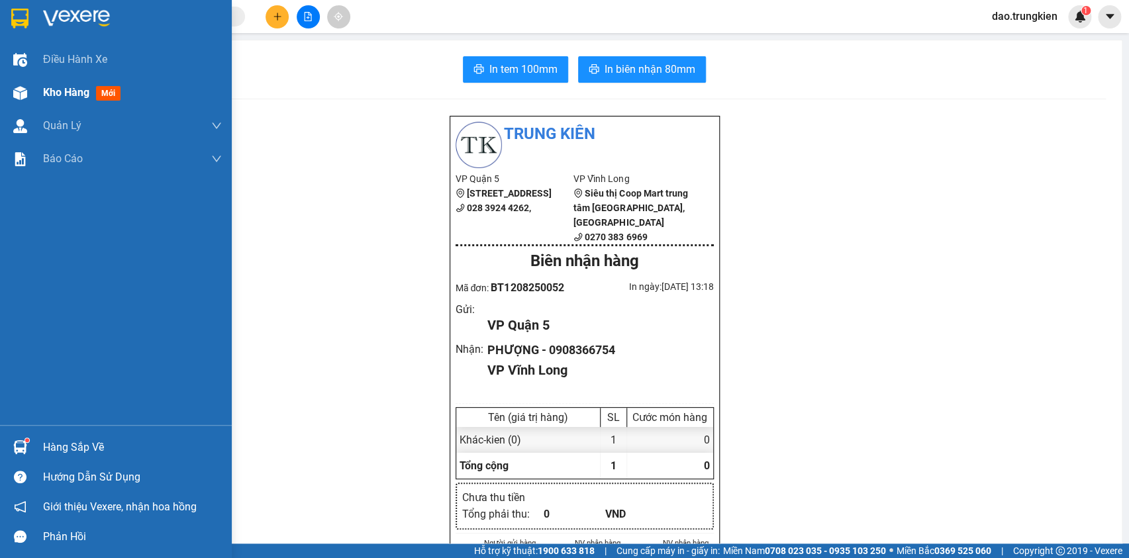
click at [116, 93] on span "mới" at bounding box center [108, 93] width 25 height 15
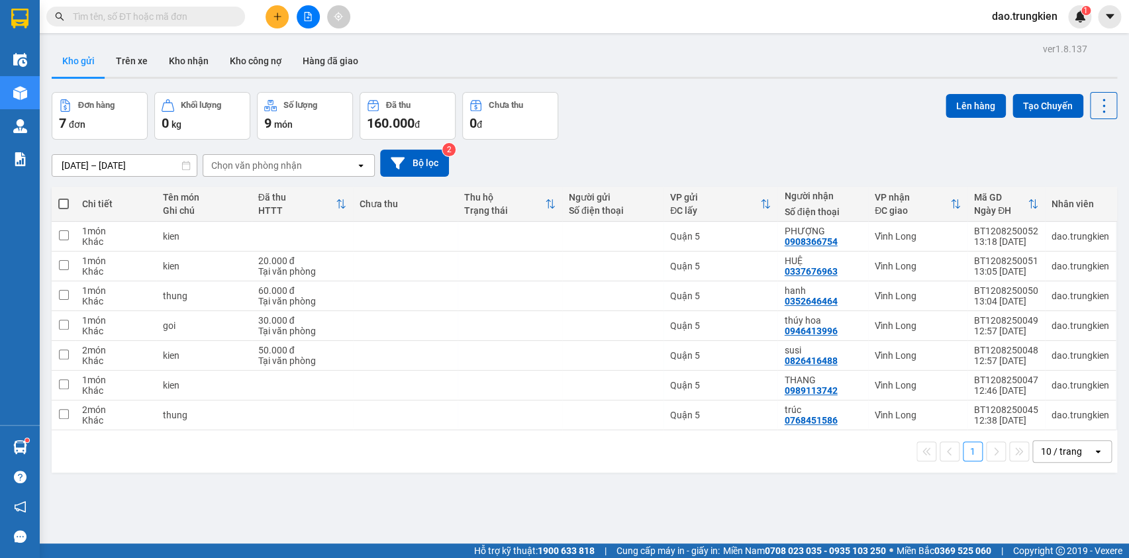
drag, startPoint x: 64, startPoint y: 200, endPoint x: 168, endPoint y: 140, distance: 120.2
click at [64, 199] on span at bounding box center [63, 204] width 11 height 11
click at [64, 197] on input "checkbox" at bounding box center [64, 197] width 0 height 0
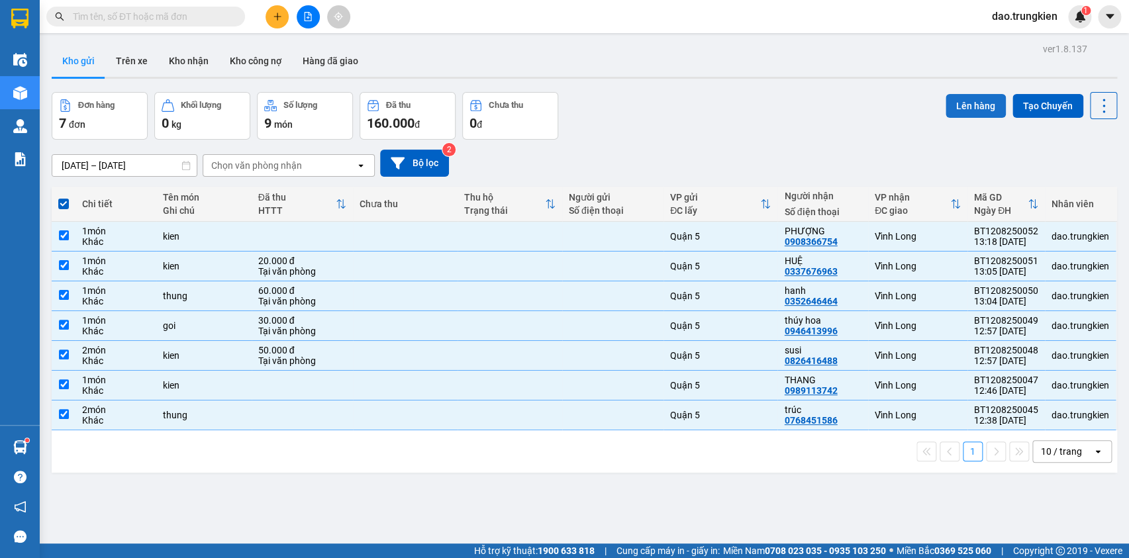
click at [955, 99] on button "Lên hàng" at bounding box center [976, 106] width 60 height 24
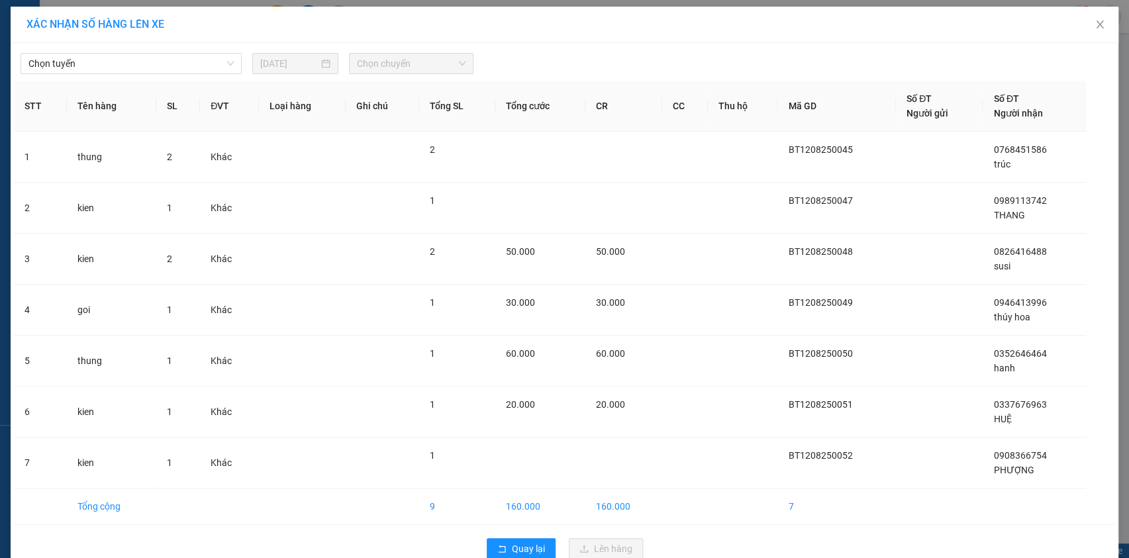
drag, startPoint x: 193, startPoint y: 66, endPoint x: 197, endPoint y: 74, distance: 8.6
click at [197, 74] on div "Chọn tuyến 12/08/2025 Chọn chuyến STT Tên hàng SL ĐVT Loại hàng Ghi chú Tổng SL…" at bounding box center [565, 306] width 1108 height 527
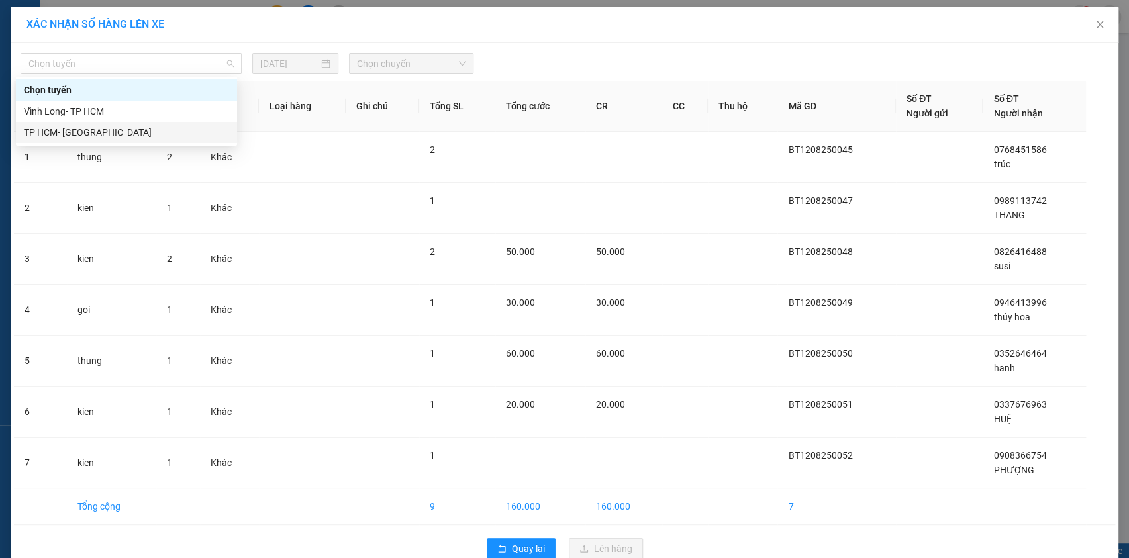
click at [190, 134] on div "TP HCM- [GEOGRAPHIC_DATA]" at bounding box center [126, 132] width 205 height 15
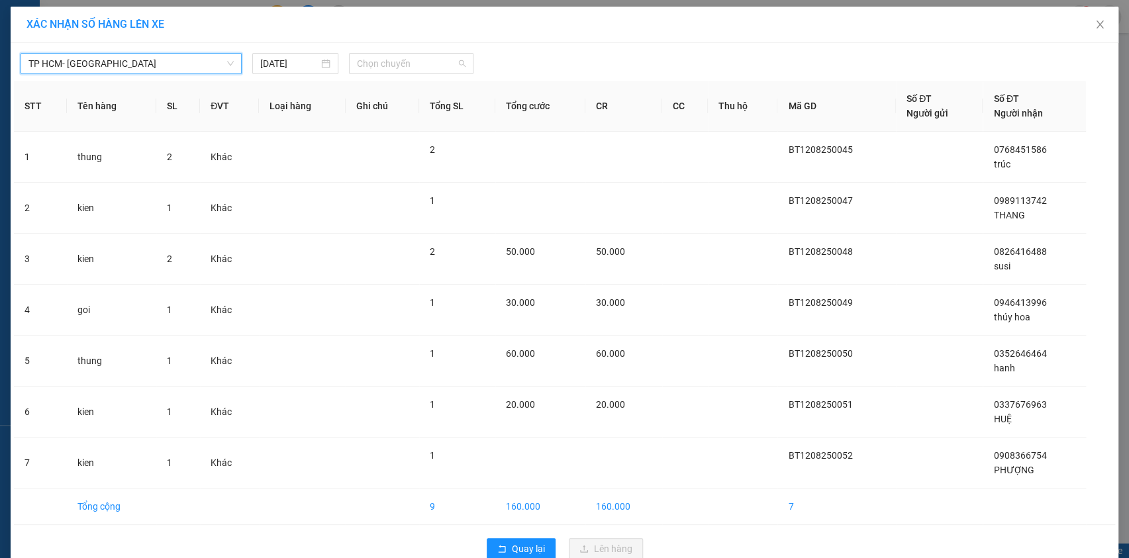
drag, startPoint x: 396, startPoint y: 62, endPoint x: 425, endPoint y: 114, distance: 59.6
click at [398, 62] on span "Chọn chuyến" at bounding box center [411, 64] width 109 height 20
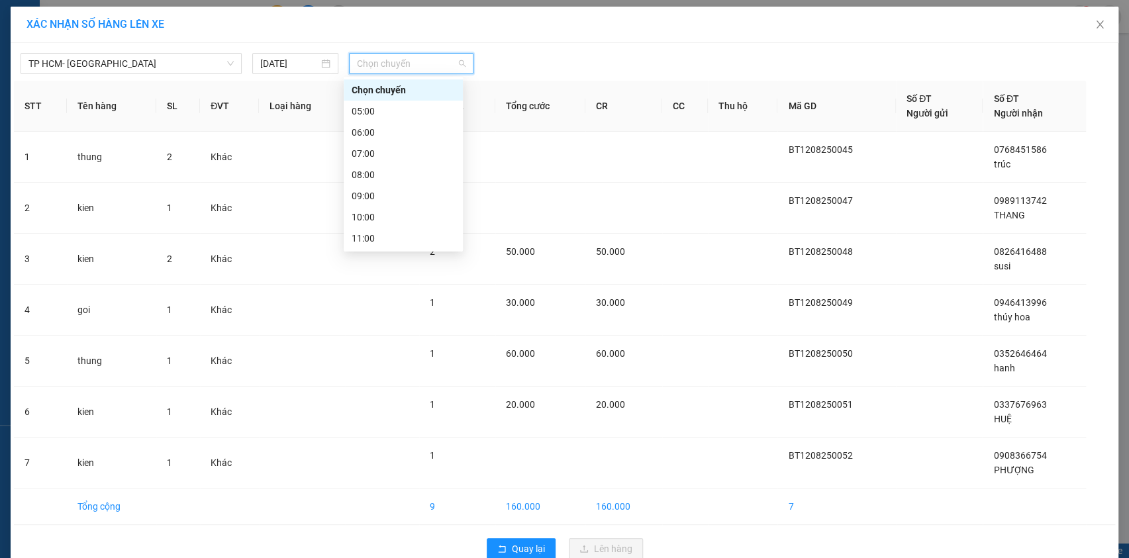
click at [414, 295] on div "14:00" at bounding box center [403, 302] width 103 height 15
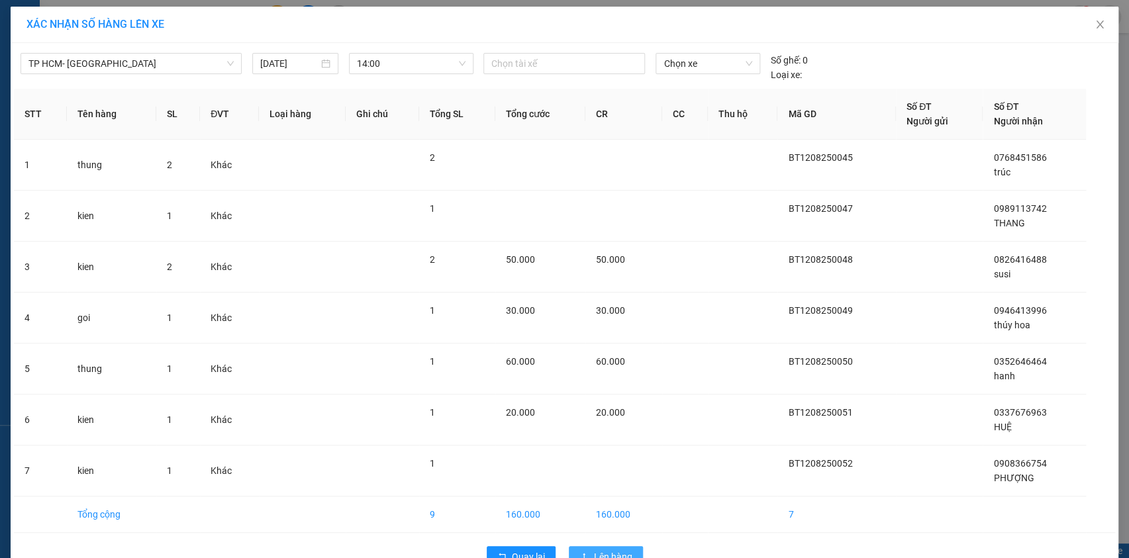
click at [601, 547] on button "Lên hàng" at bounding box center [606, 557] width 74 height 21
click at [601, 550] on span "Lên hàng" at bounding box center [613, 557] width 38 height 15
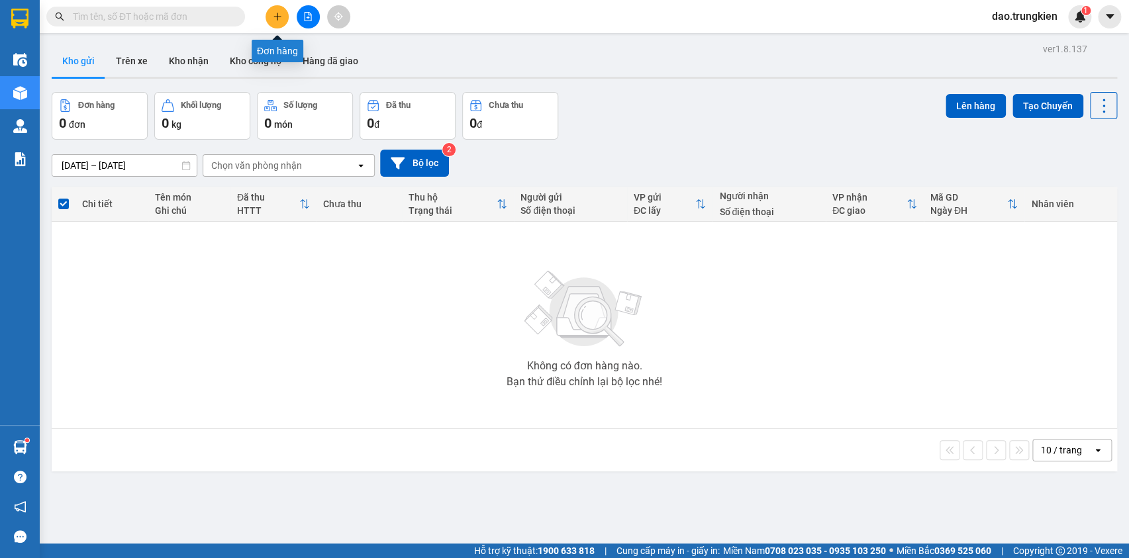
click at [271, 14] on button at bounding box center [277, 16] width 23 height 23
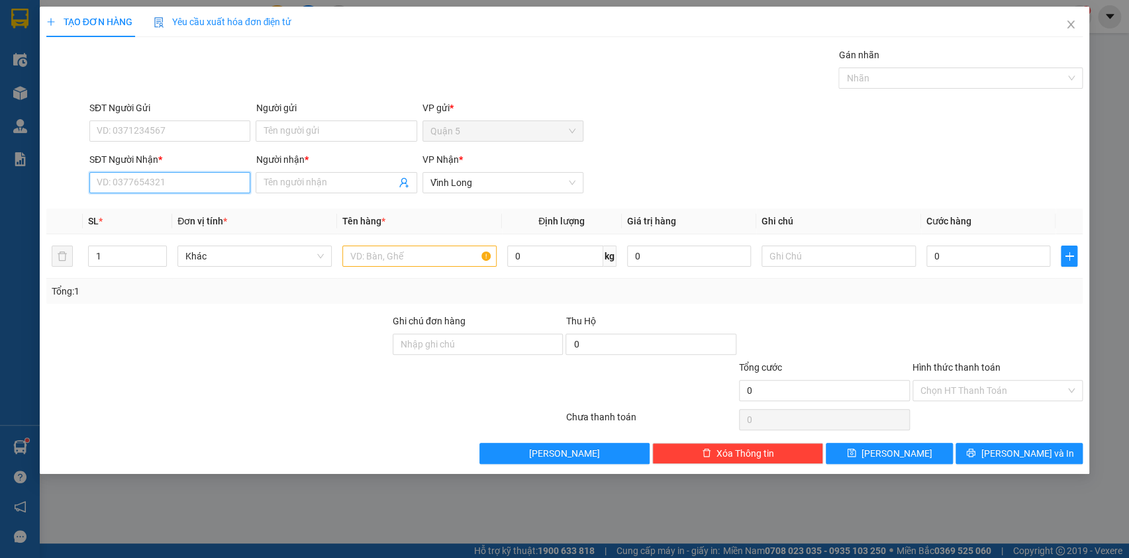
click at [119, 180] on input "SĐT Người Nhận *" at bounding box center [169, 182] width 161 height 21
click at [129, 211] on div "0982909805 - nam" at bounding box center [169, 209] width 145 height 15
type input "0982909805"
type input "nam"
type input "30.000"
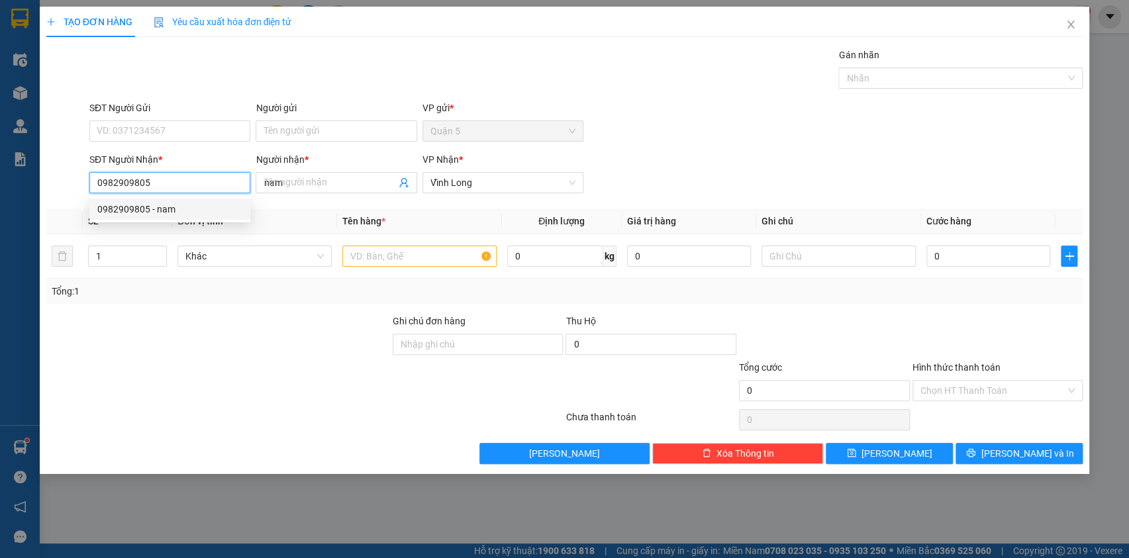
type input "30.000"
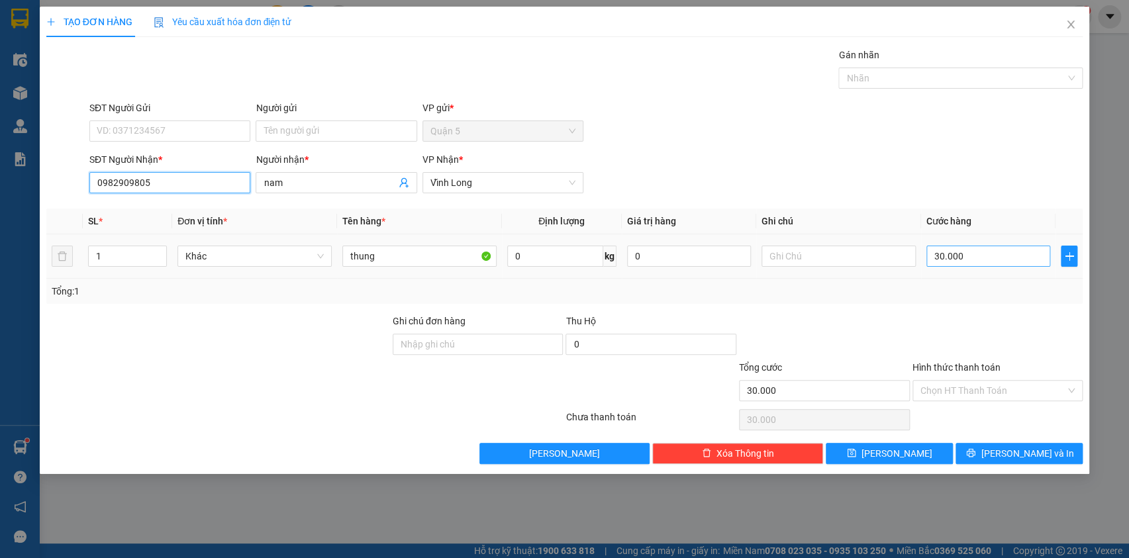
type input "0982909805"
type input "3"
type input "30"
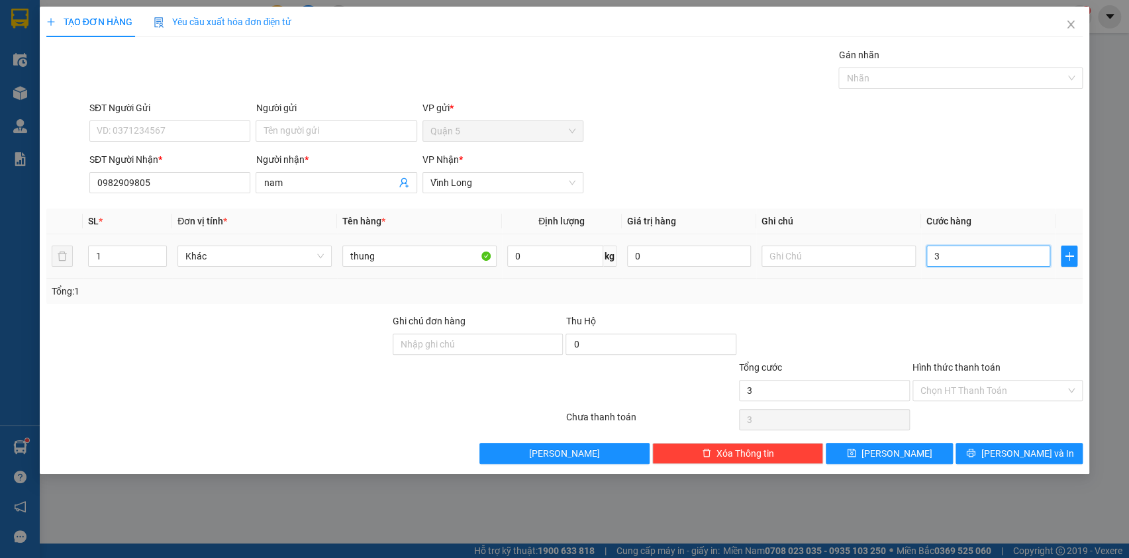
type input "30"
click at [984, 393] on input "Hình thức thanh toán" at bounding box center [994, 391] width 146 height 20
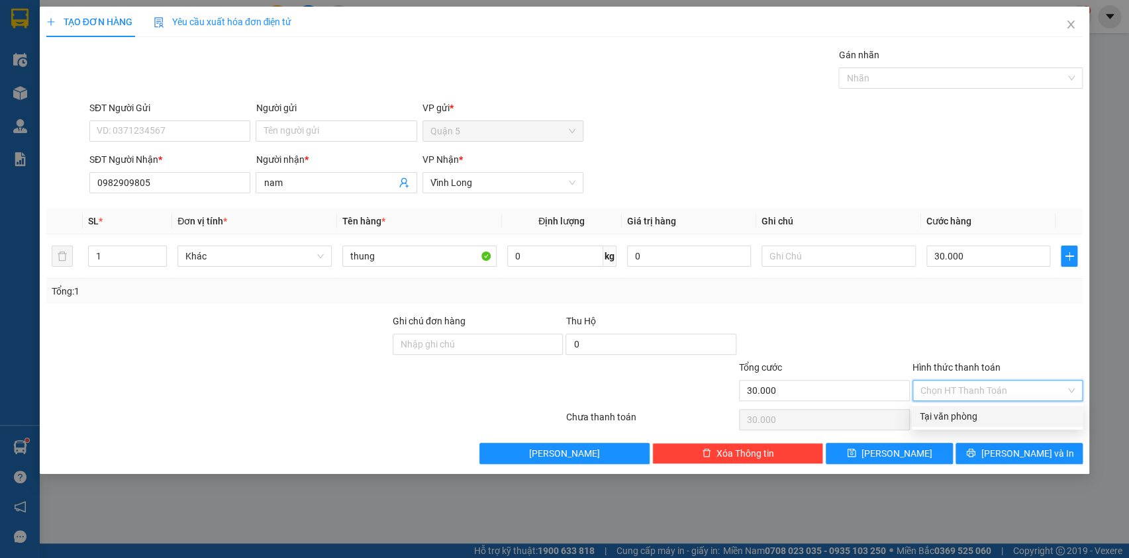
drag, startPoint x: 992, startPoint y: 417, endPoint x: 1004, endPoint y: 431, distance: 17.8
click at [994, 424] on div "Tại văn phòng" at bounding box center [997, 416] width 171 height 21
click at [1010, 448] on span "[PERSON_NAME] và In" at bounding box center [1027, 453] width 93 height 15
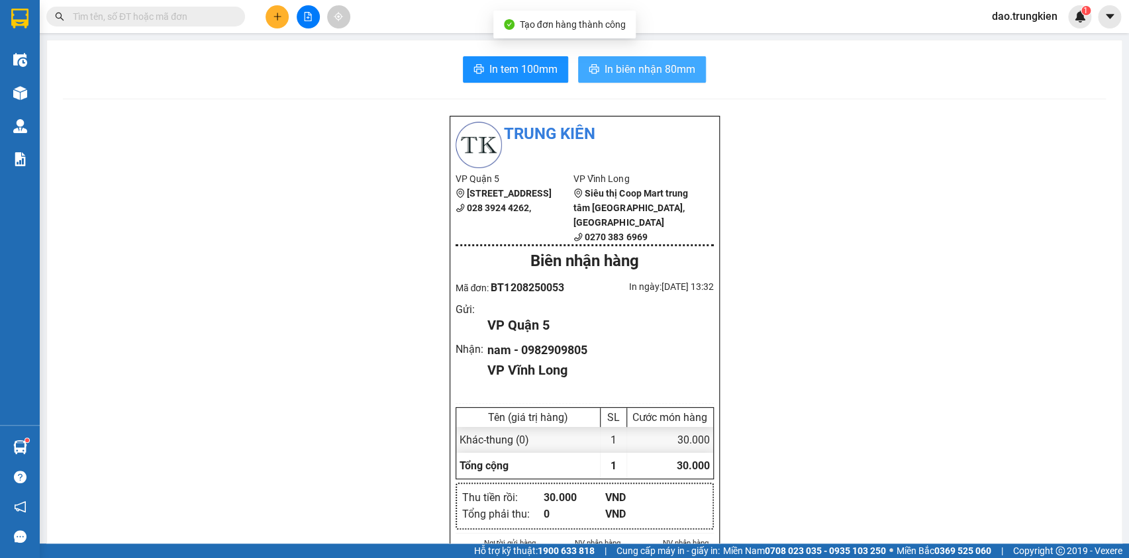
click at [617, 66] on span "In biên nhận 80mm" at bounding box center [650, 69] width 91 height 17
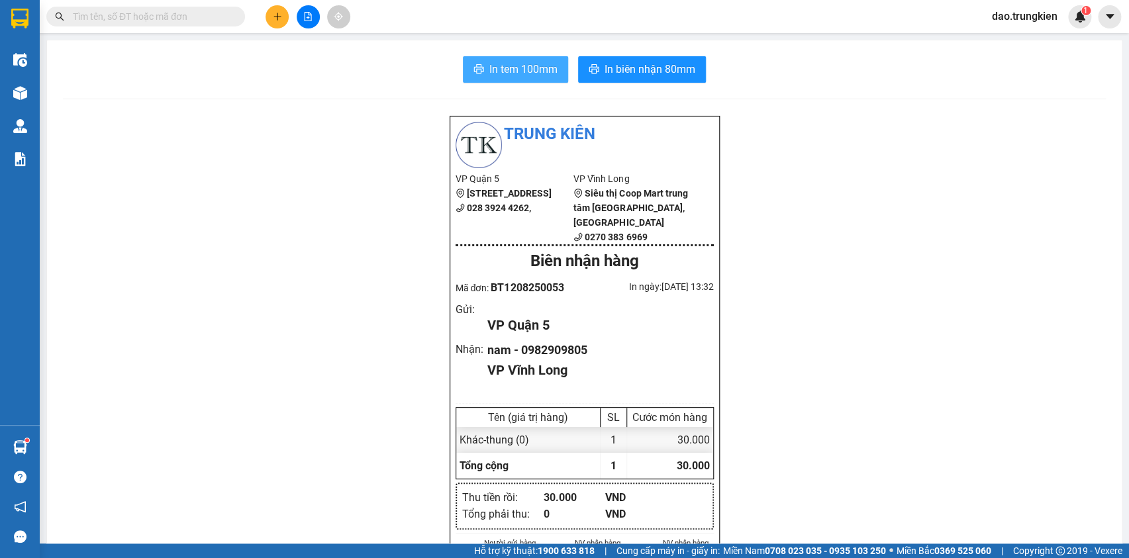
click at [490, 64] on span "In tem 100mm" at bounding box center [524, 69] width 68 height 17
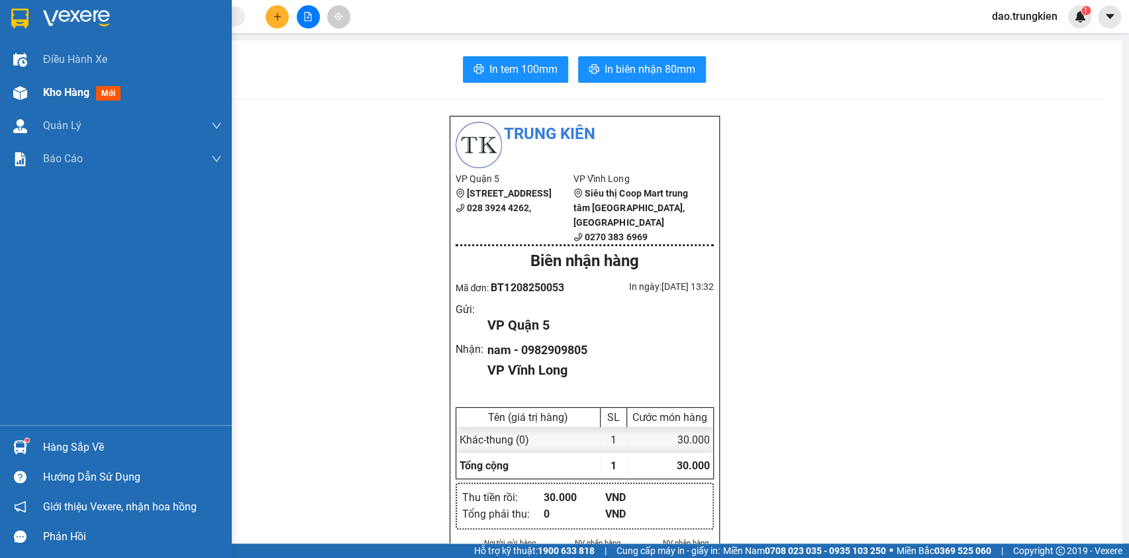
click at [113, 93] on span "mới" at bounding box center [108, 93] width 25 height 15
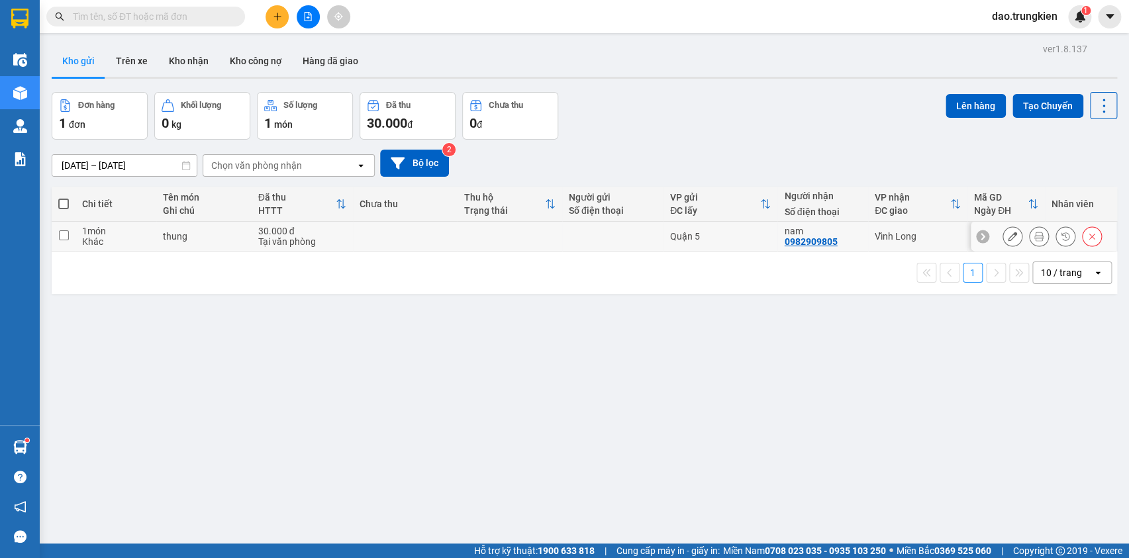
click at [407, 232] on td at bounding box center [405, 237] width 105 height 30
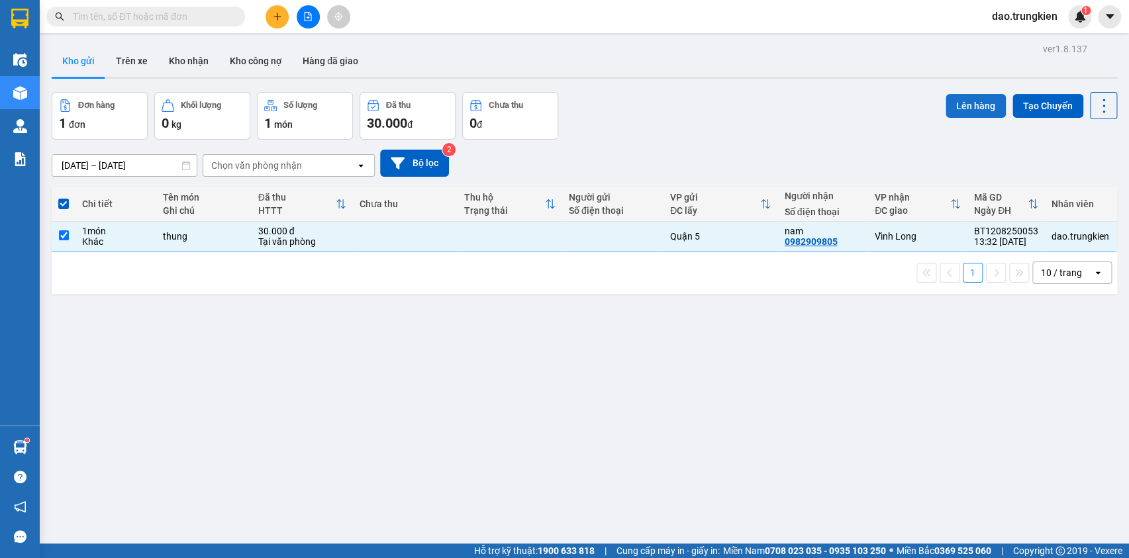
click at [963, 100] on button "Lên hàng" at bounding box center [976, 106] width 60 height 24
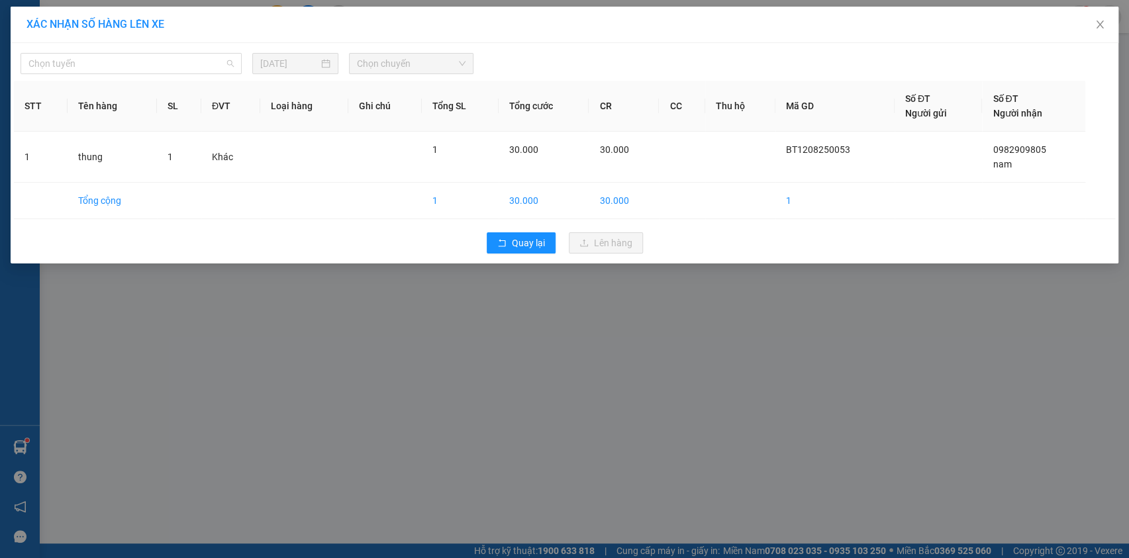
drag, startPoint x: 228, startPoint y: 65, endPoint x: 192, endPoint y: 129, distance: 73.5
click at [228, 69] on span "Chọn tuyến" at bounding box center [130, 64] width 205 height 20
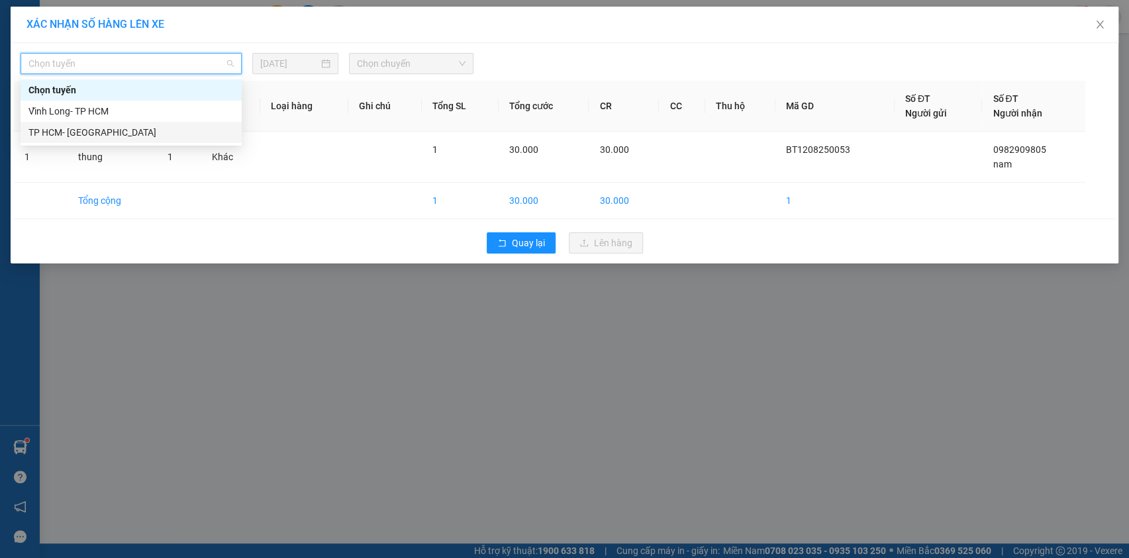
drag, startPoint x: 192, startPoint y: 129, endPoint x: 206, endPoint y: 132, distance: 14.2
click at [202, 131] on div "TP HCM- [GEOGRAPHIC_DATA]" at bounding box center [130, 132] width 205 height 15
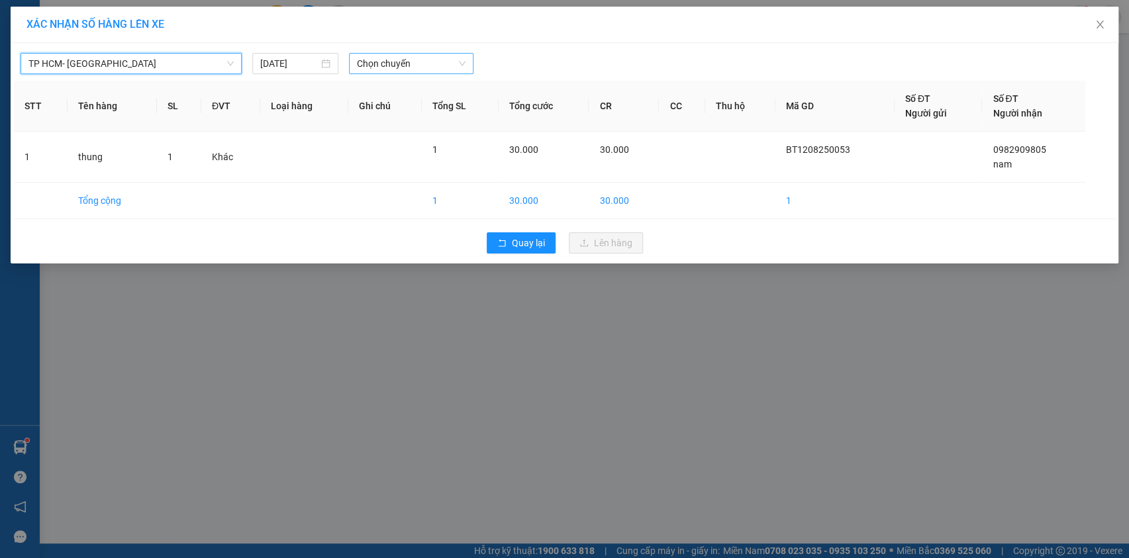
click at [430, 64] on span "Chọn chuyến" at bounding box center [411, 64] width 109 height 20
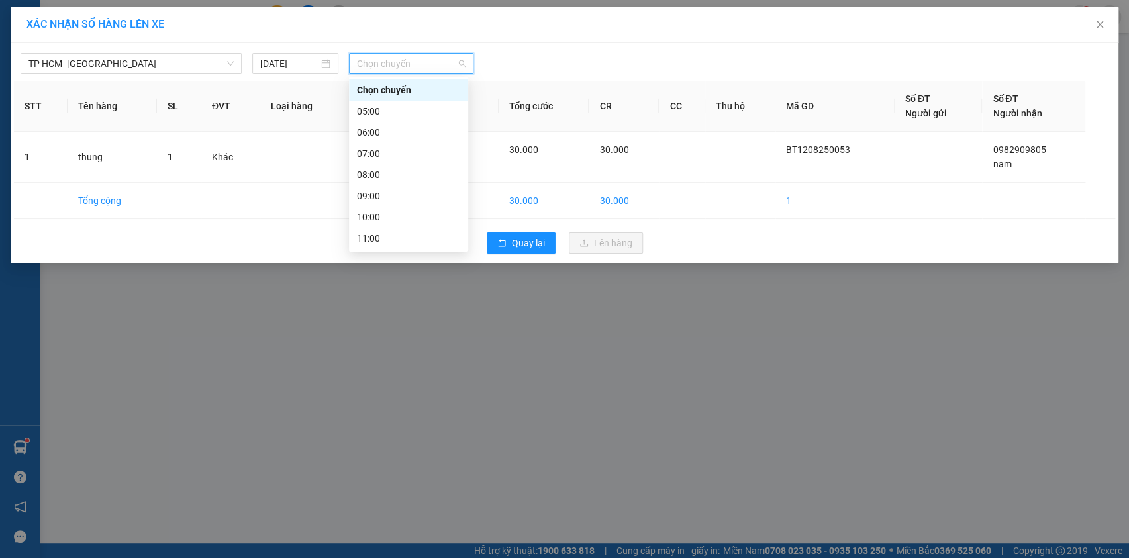
click at [411, 295] on div "14:00" at bounding box center [408, 302] width 103 height 15
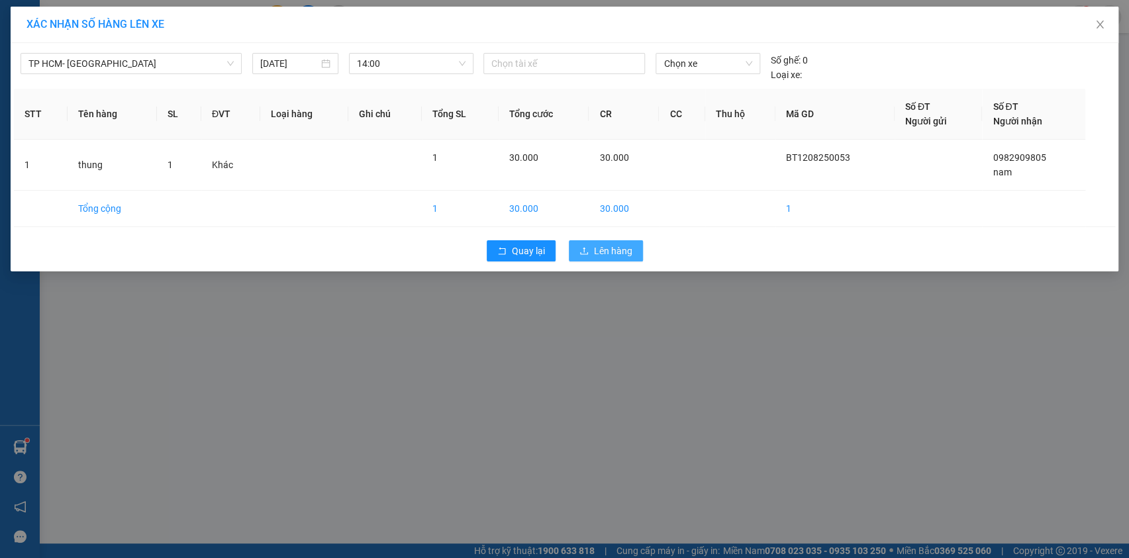
click at [612, 248] on span "Lên hàng" at bounding box center [613, 251] width 38 height 15
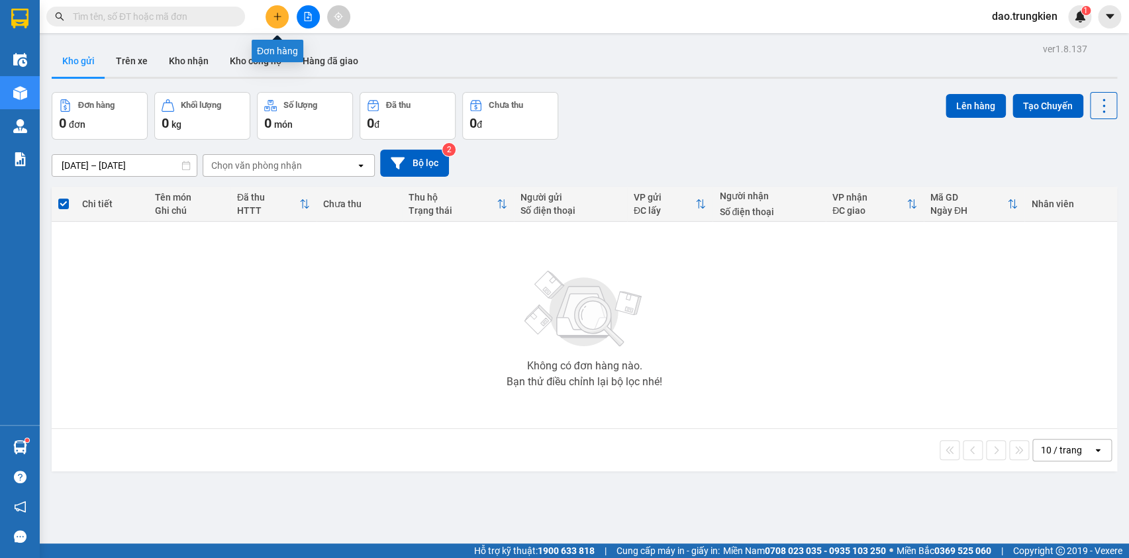
click at [273, 16] on icon "plus" at bounding box center [277, 16] width 9 height 9
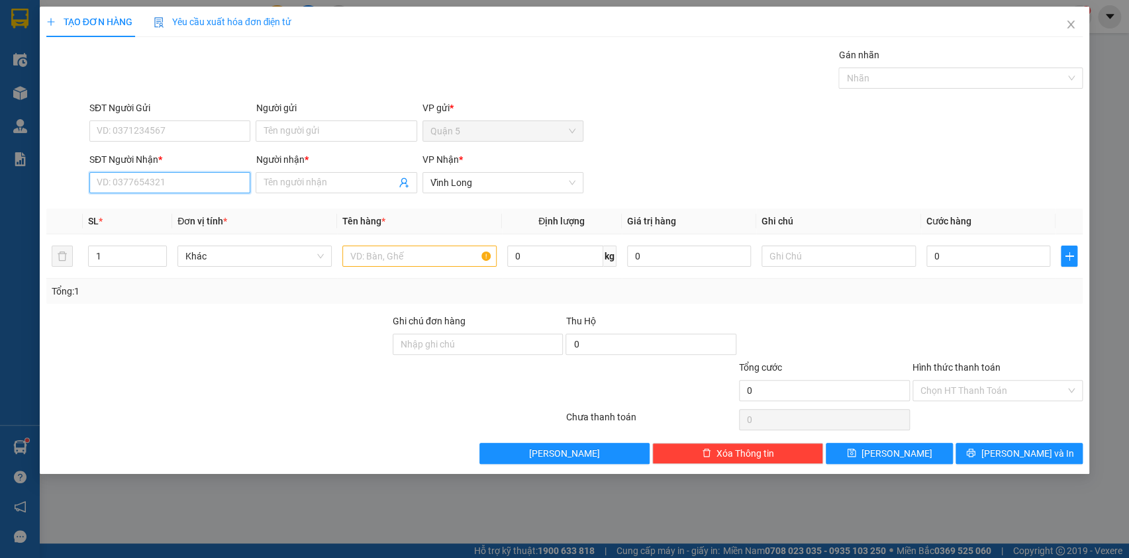
click at [144, 190] on input "SĐT Người Nhận *" at bounding box center [169, 182] width 161 height 21
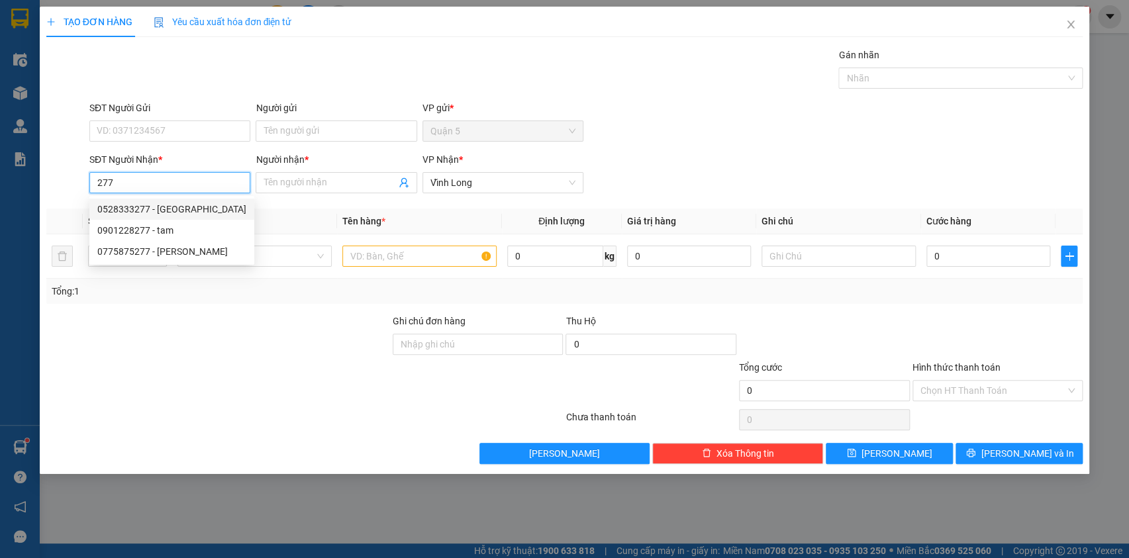
click at [144, 210] on div "0528333277 - PHUONG quang" at bounding box center [171, 209] width 149 height 15
type input "0528333277"
type input "PHUONG quang"
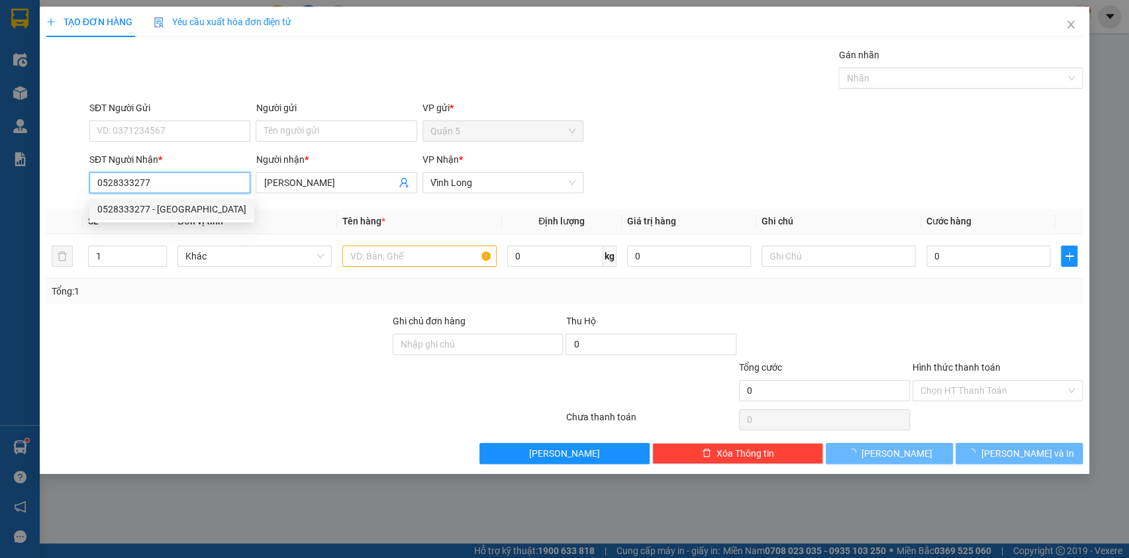
type input "20.000"
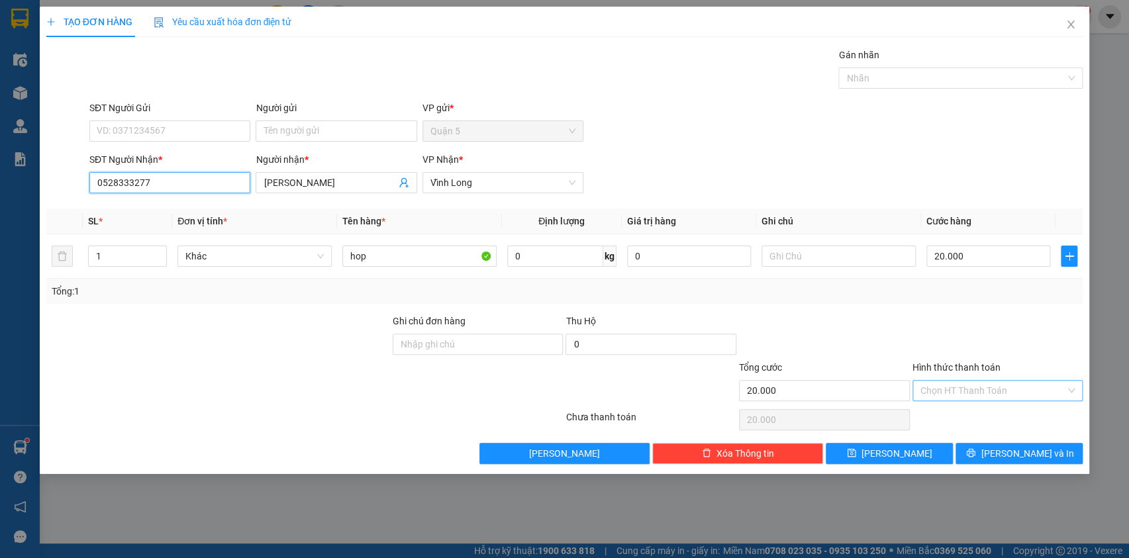
type input "0528333277"
click at [949, 386] on input "Hình thức thanh toán" at bounding box center [994, 391] width 146 height 20
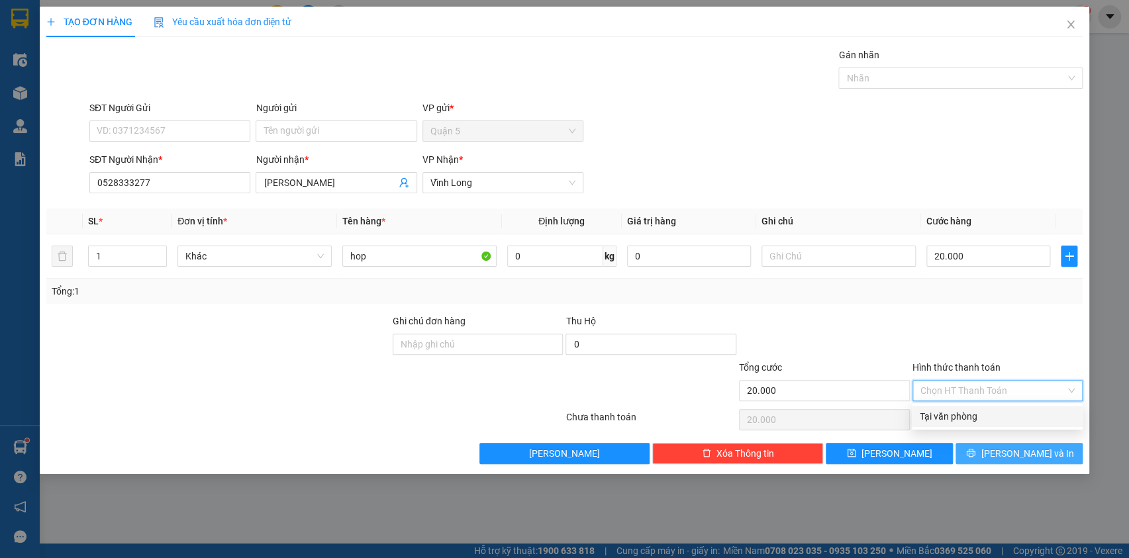
drag, startPoint x: 963, startPoint y: 423, endPoint x: 1003, endPoint y: 448, distance: 47.4
click at [967, 423] on div "Tại văn phòng" at bounding box center [997, 416] width 155 height 15
type input "0"
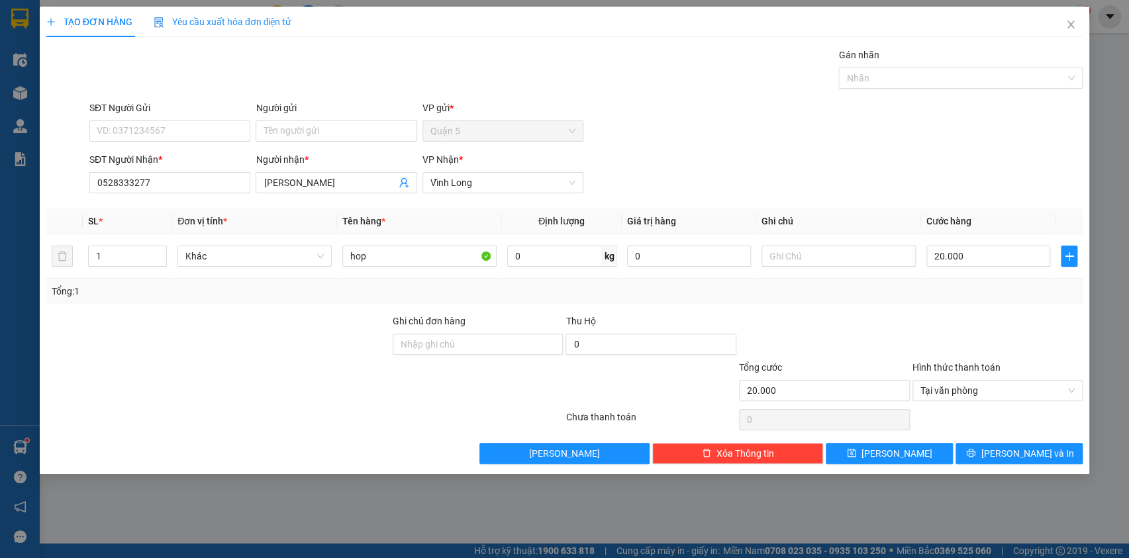
drag, startPoint x: 1017, startPoint y: 468, endPoint x: 1007, endPoint y: 364, distance: 104.5
click at [1017, 465] on div "TẠO ĐƠN HÀNG Yêu cầu xuất hóa đơn điện tử Transit Pickup Surcharge Ids Transit …" at bounding box center [565, 241] width 1051 height 468
click at [1024, 446] on button "[PERSON_NAME] và In" at bounding box center [1019, 453] width 127 height 21
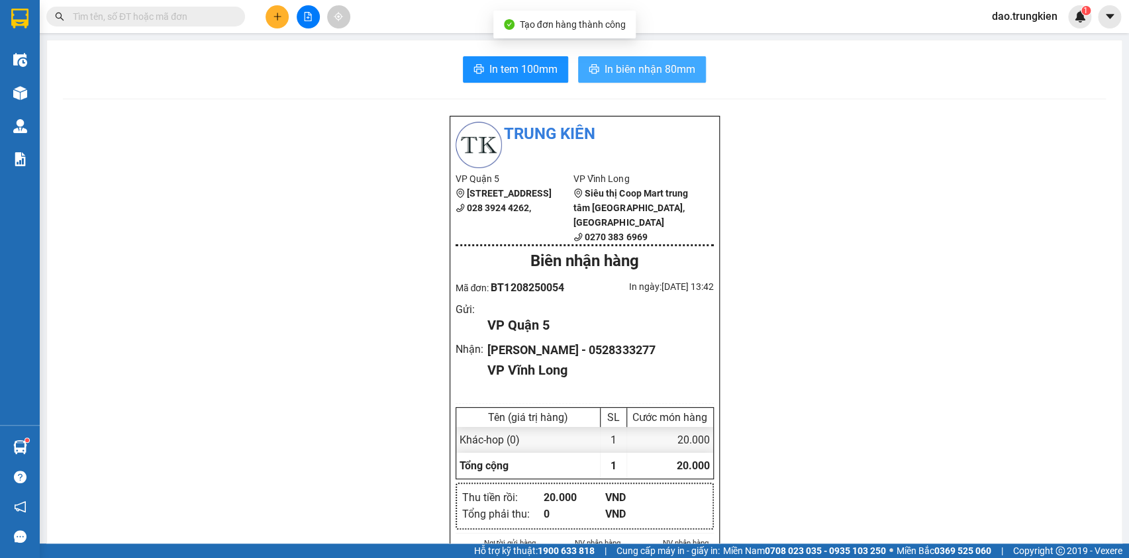
click at [621, 67] on span "In biên nhận 80mm" at bounding box center [650, 69] width 91 height 17
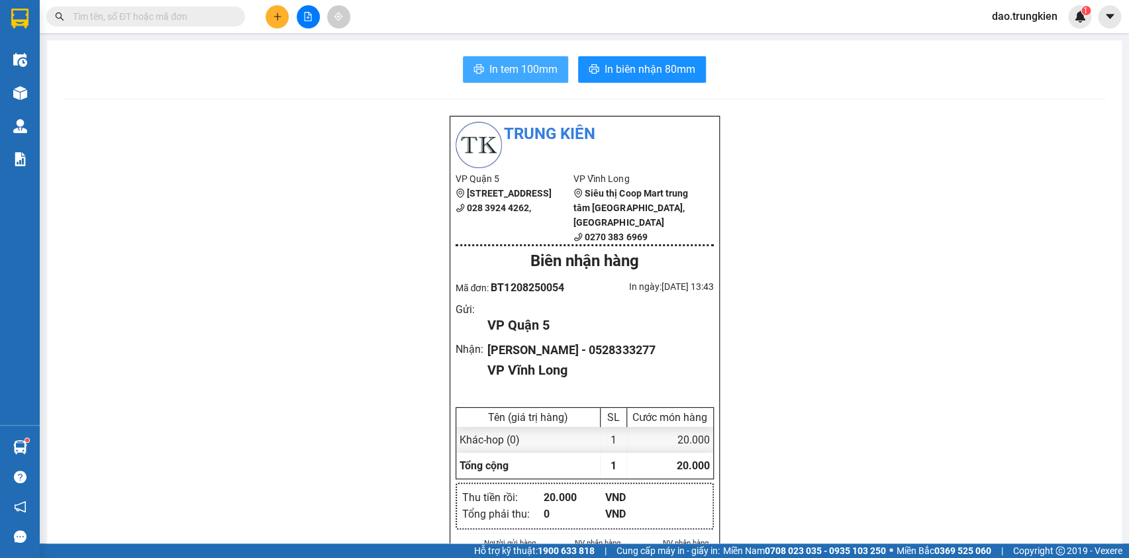
click at [496, 67] on span "In tem 100mm" at bounding box center [524, 69] width 68 height 17
click at [282, 8] on button at bounding box center [277, 16] width 23 height 23
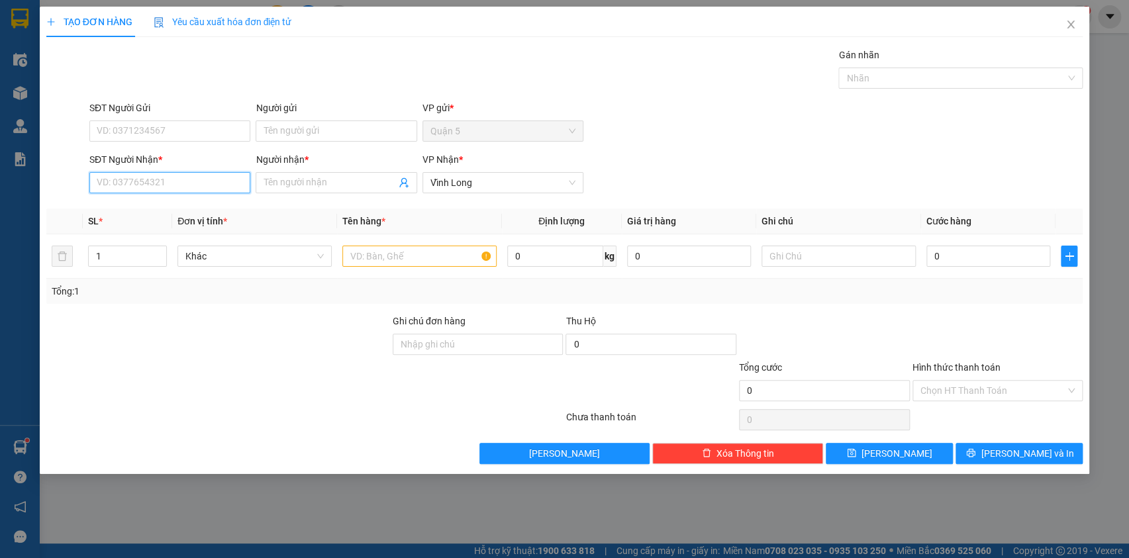
click at [125, 183] on input "SĐT Người Nhận *" at bounding box center [169, 182] width 161 height 21
click at [130, 208] on div "0984332558 - cuong" at bounding box center [169, 209] width 145 height 15
type input "0984332558"
type input "cuong"
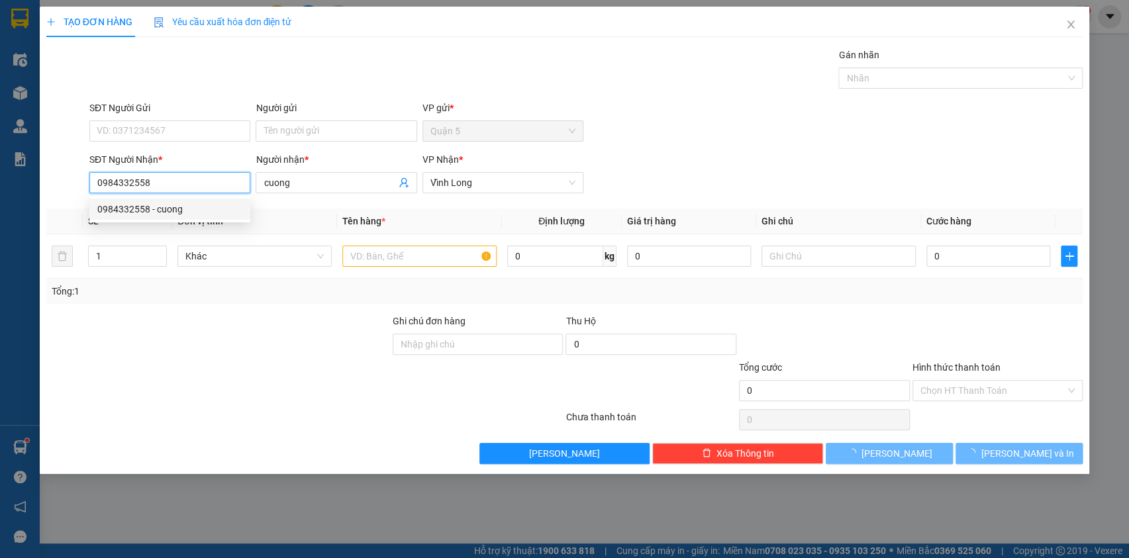
type input "1.000.000"
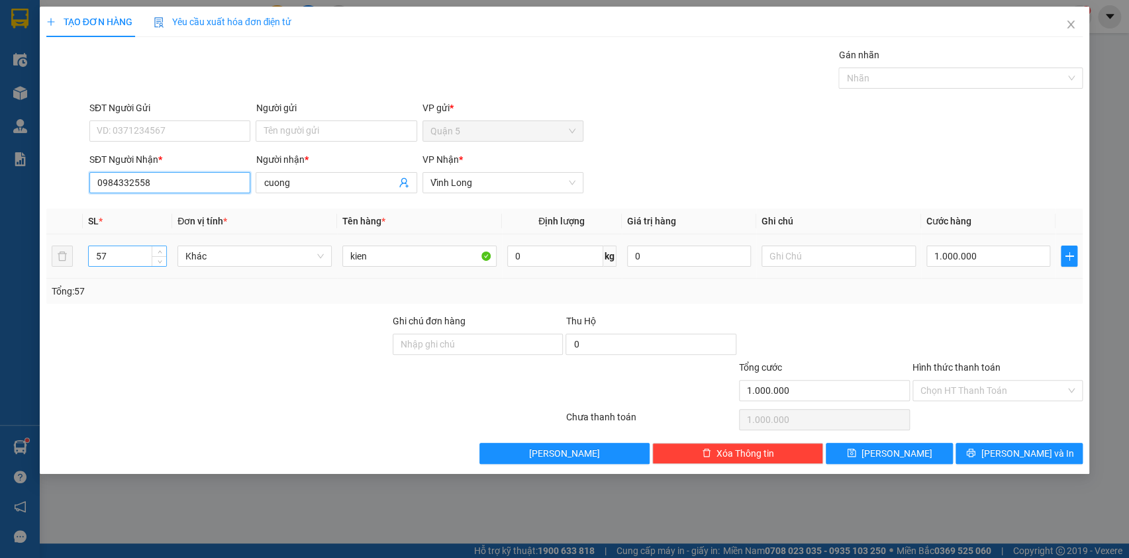
type input "0984332558"
click at [126, 256] on input "57" at bounding box center [128, 256] width 78 height 20
type input "5"
click at [990, 258] on input "1.000.000" at bounding box center [989, 256] width 125 height 21
drag, startPoint x: 988, startPoint y: 384, endPoint x: 986, endPoint y: 396, distance: 12.7
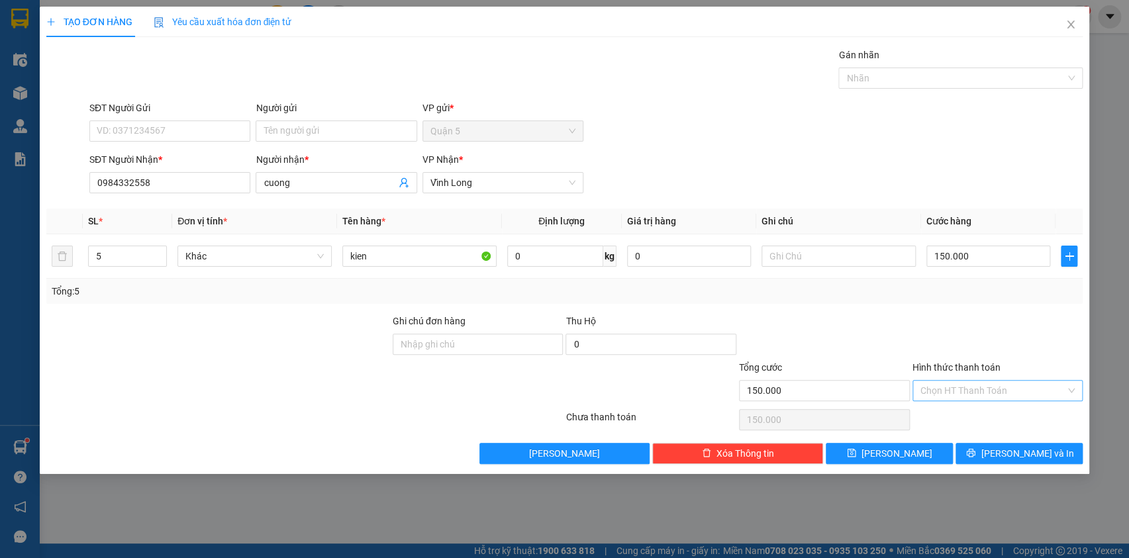
click at [987, 384] on input "Hình thức thanh toán" at bounding box center [994, 391] width 146 height 20
click at [978, 417] on div "Tại văn phòng" at bounding box center [997, 416] width 155 height 15
click at [976, 448] on icon "printer" at bounding box center [970, 452] width 9 height 9
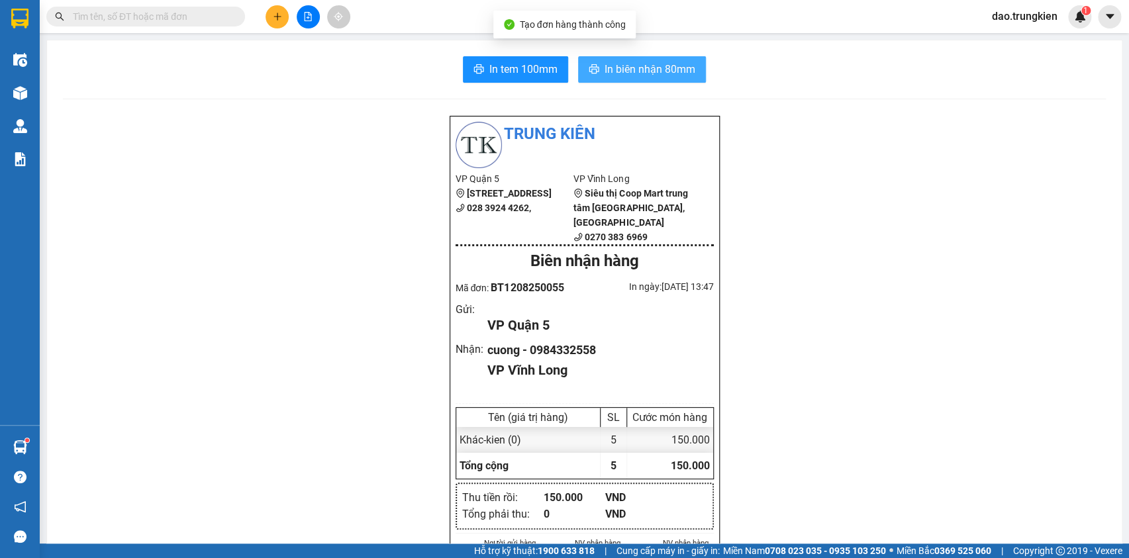
click at [609, 76] on span "In biên nhận 80mm" at bounding box center [650, 69] width 91 height 17
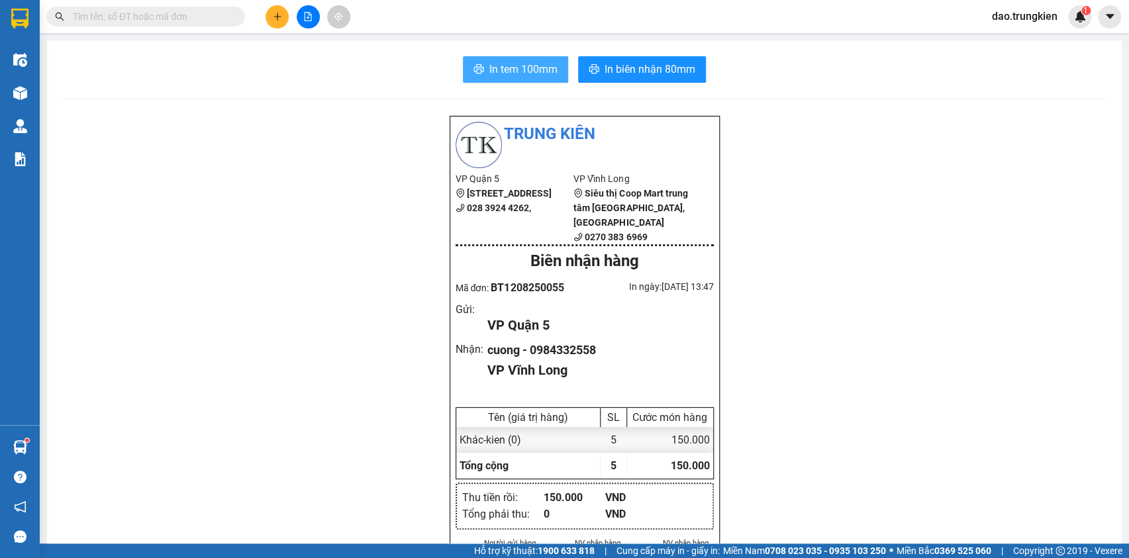
click at [502, 67] on span "In tem 100mm" at bounding box center [524, 69] width 68 height 17
click at [273, 13] on icon "plus" at bounding box center [277, 16] width 9 height 9
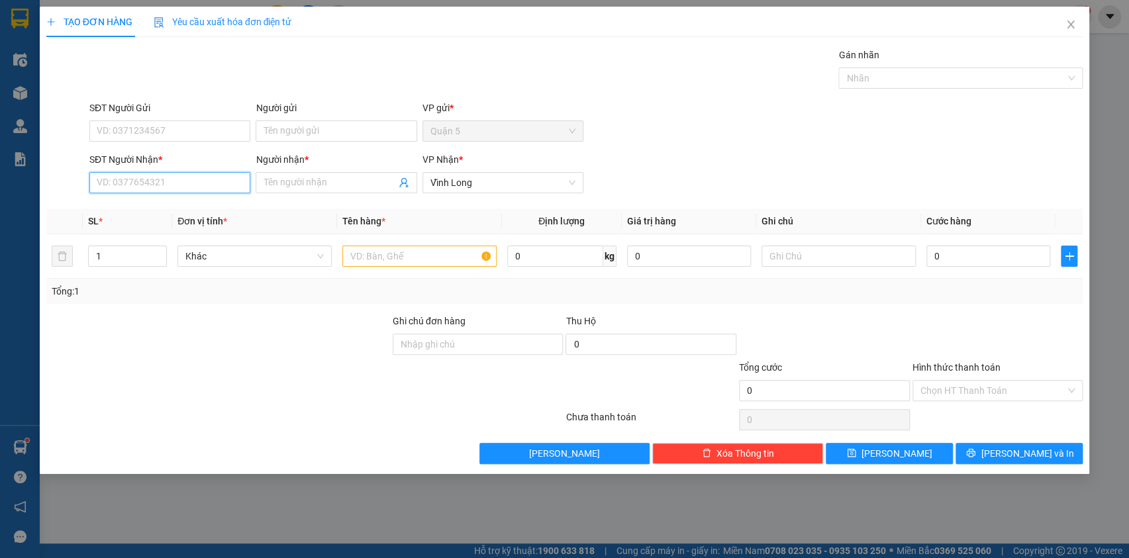
drag, startPoint x: 123, startPoint y: 173, endPoint x: 123, endPoint y: 192, distance: 19.2
click at [123, 191] on input "SĐT Người Nhận *" at bounding box center [169, 182] width 161 height 21
click at [129, 207] on div "0859049399 - mong anh" at bounding box center [169, 209] width 145 height 15
type input "0859049399"
type input "mong anh"
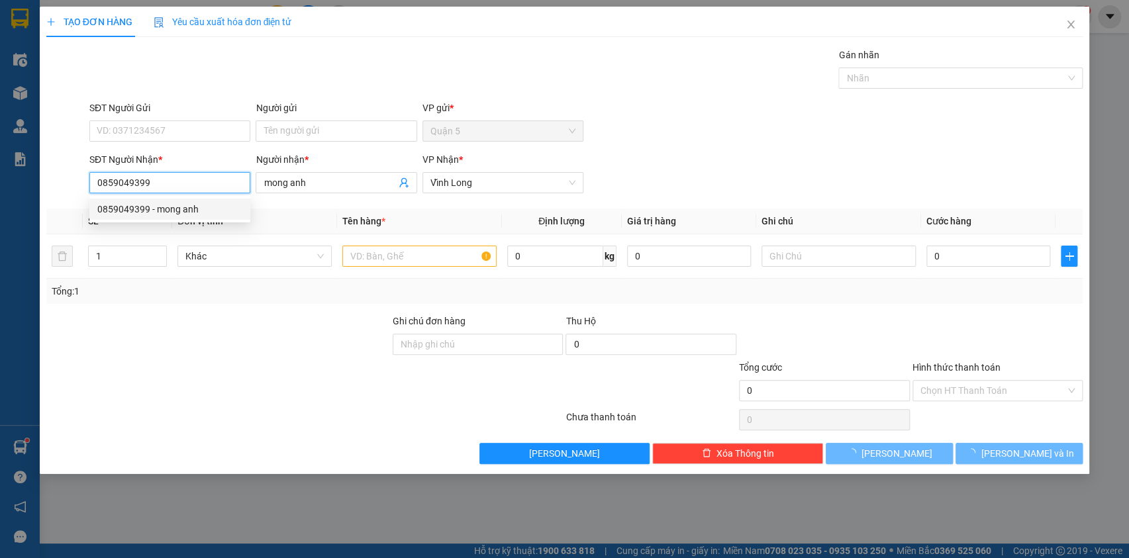
type input "20.000"
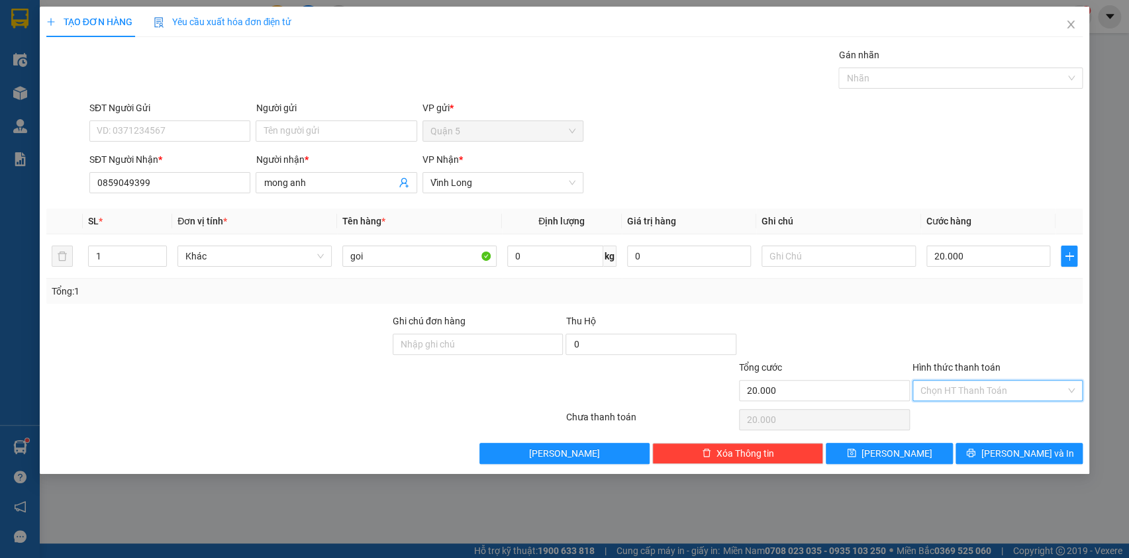
click at [961, 390] on input "Hình thức thanh toán" at bounding box center [994, 391] width 146 height 20
click at [968, 419] on div "Tại văn phòng" at bounding box center [997, 416] width 155 height 15
drag, startPoint x: 1002, startPoint y: 451, endPoint x: 931, endPoint y: 333, distance: 138.1
click at [994, 444] on button "[PERSON_NAME] và In" at bounding box center [1019, 453] width 127 height 21
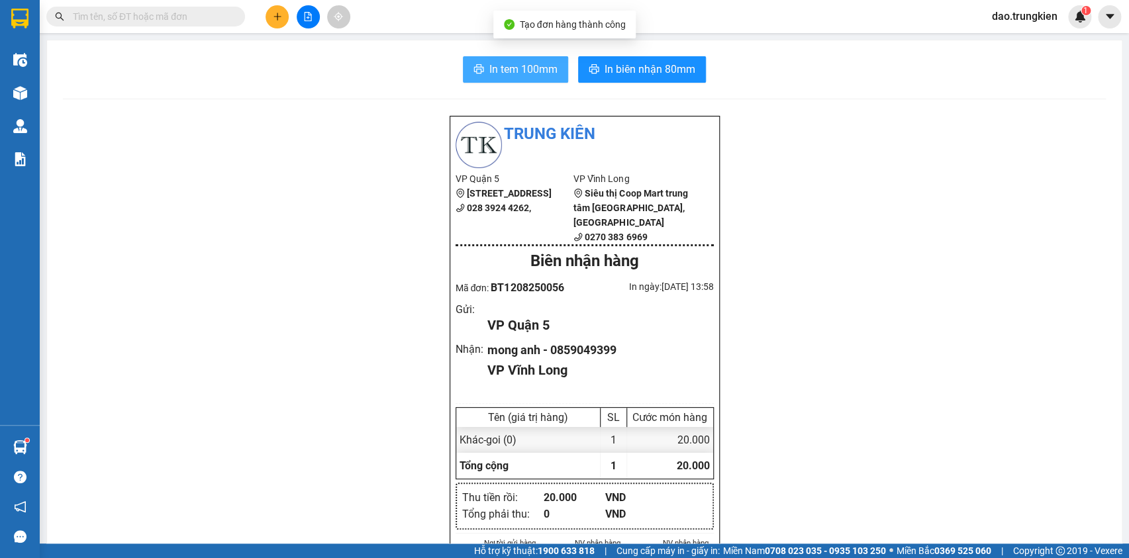
click at [499, 64] on span "In tem 100mm" at bounding box center [524, 69] width 68 height 17
click at [138, 15] on input "text" at bounding box center [151, 16] width 156 height 15
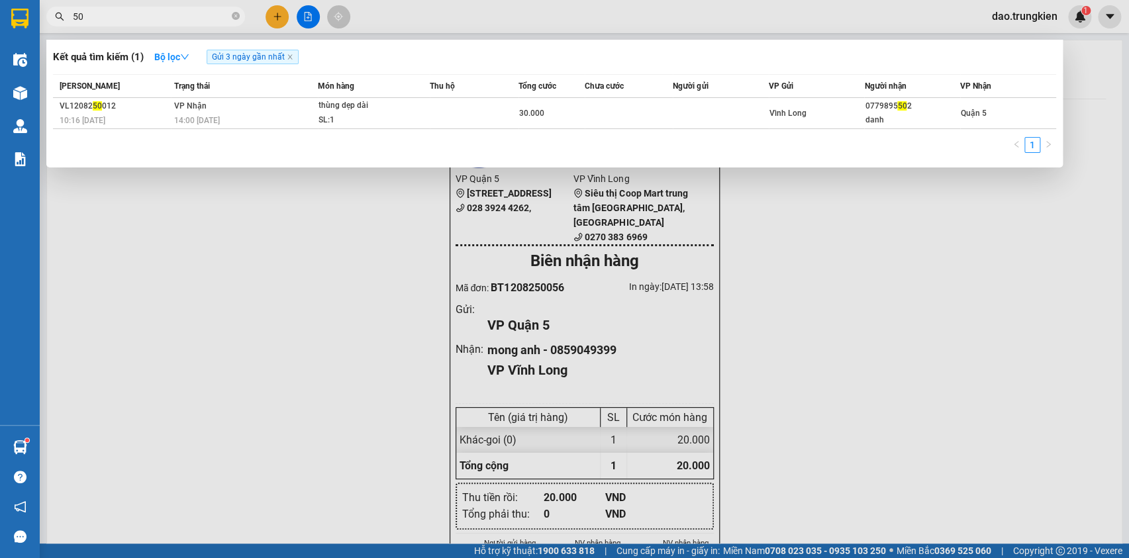
type input "5"
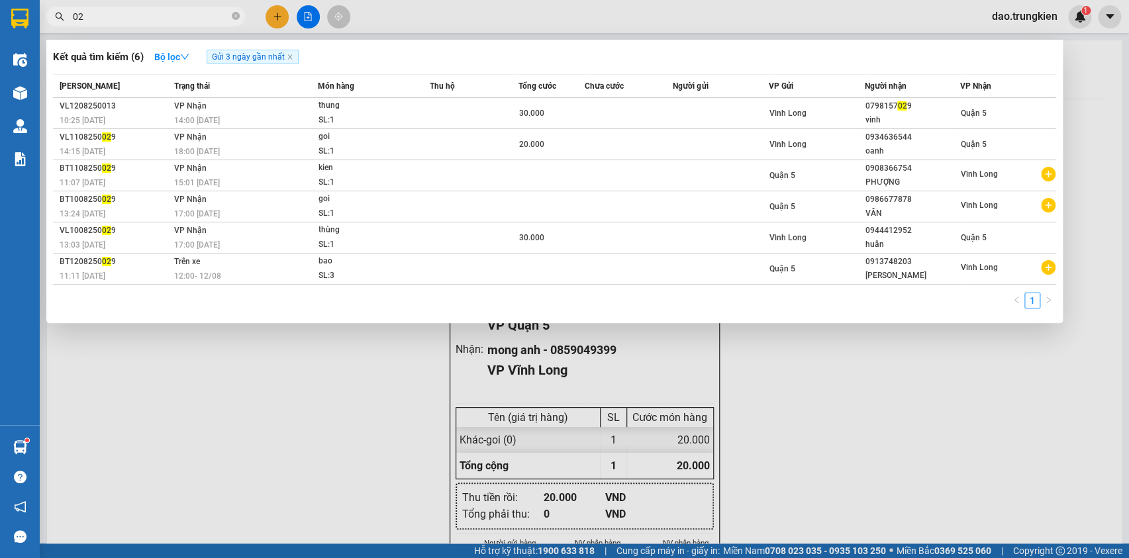
type input "0"
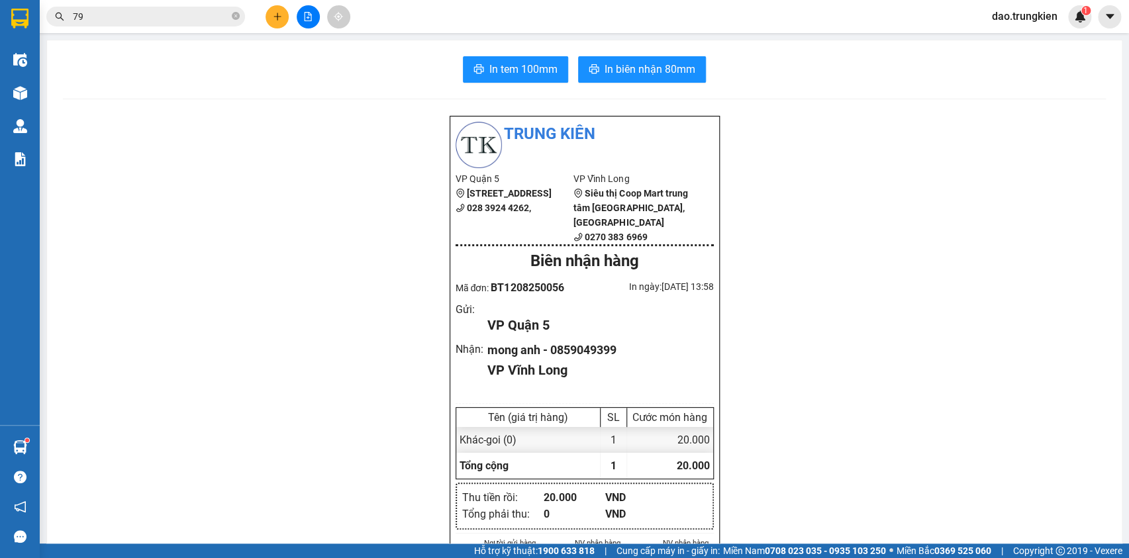
type input "7"
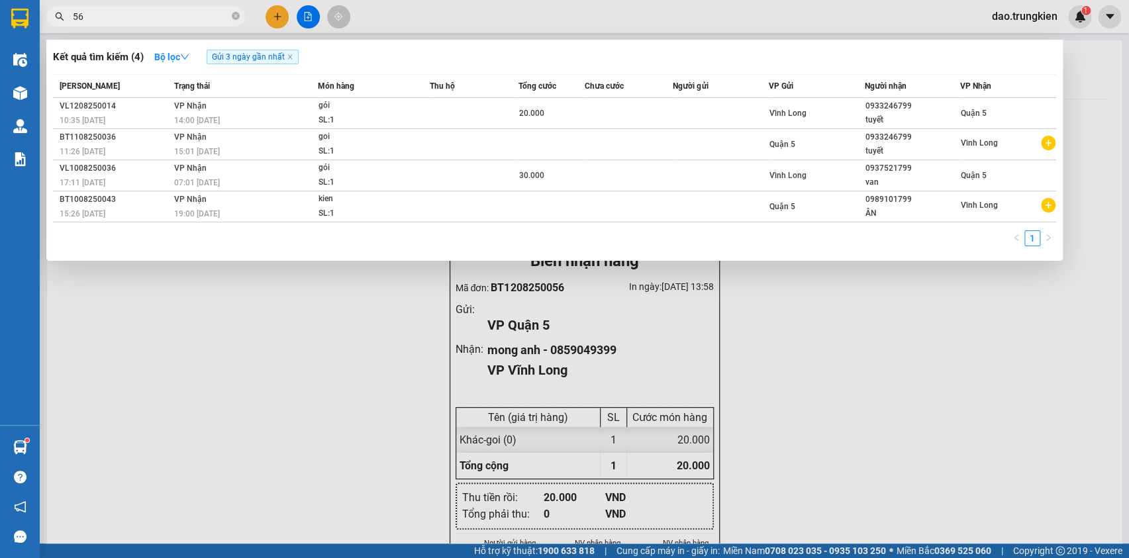
type input "563"
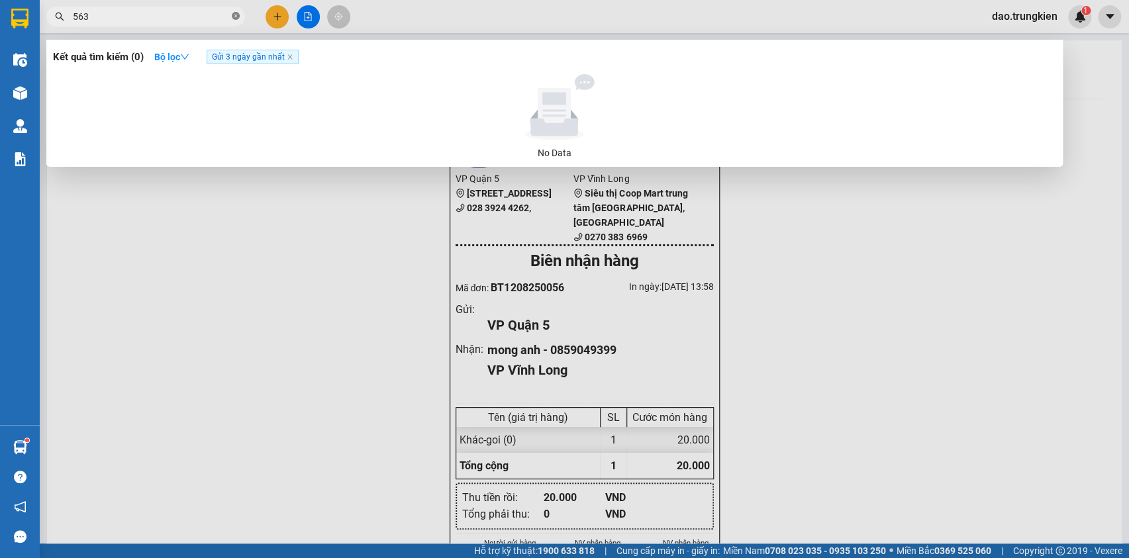
click at [236, 15] on icon "close-circle" at bounding box center [236, 16] width 8 height 8
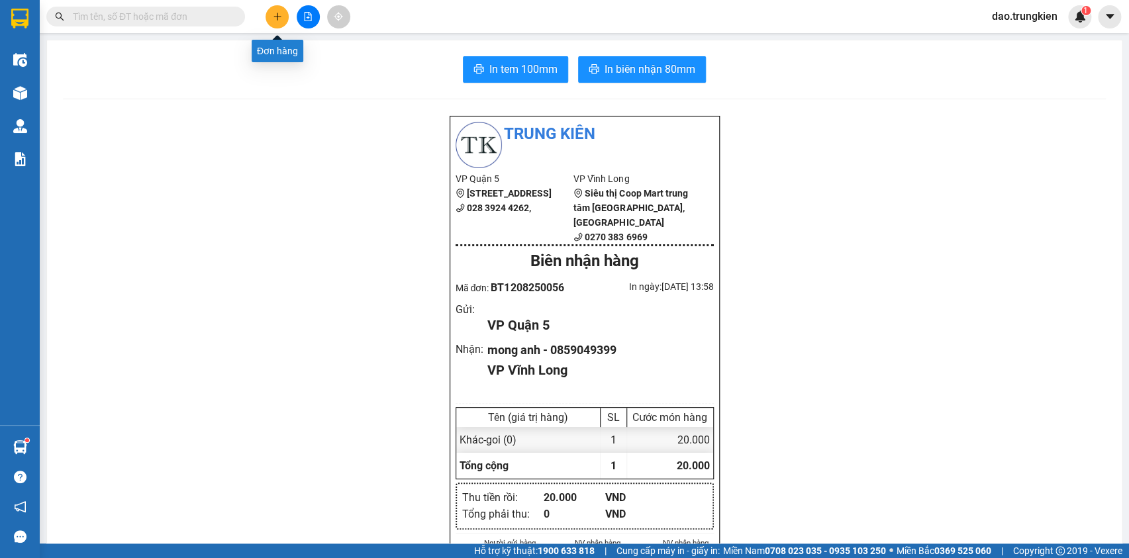
click at [284, 7] on button at bounding box center [277, 16] width 23 height 23
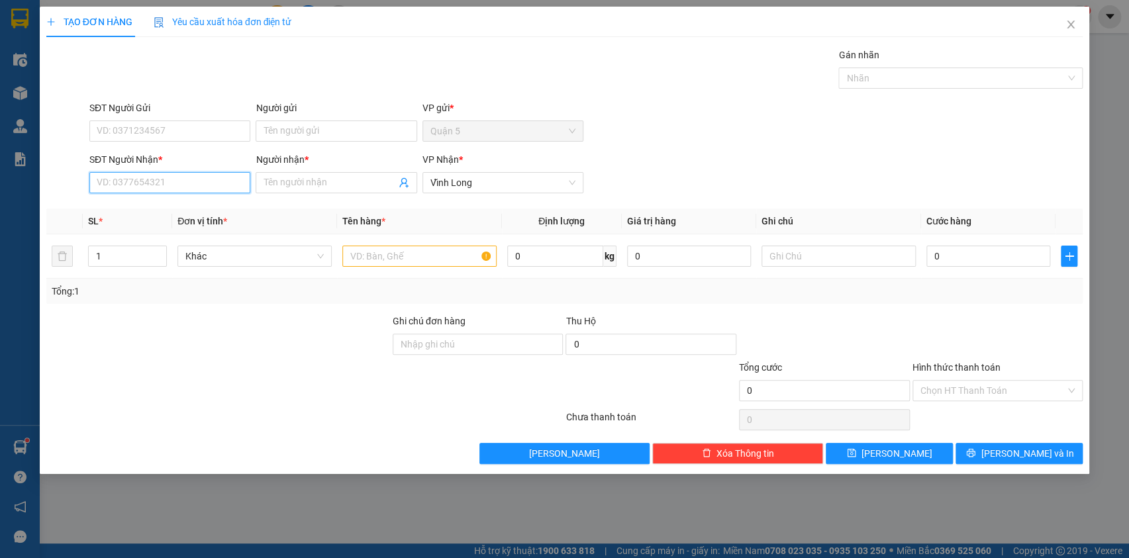
click at [113, 186] on input "SĐT Người Nhận *" at bounding box center [169, 182] width 161 height 21
click at [135, 231] on div "0968601795 - linh" at bounding box center [169, 230] width 145 height 15
type input "0968601795"
type input "linh"
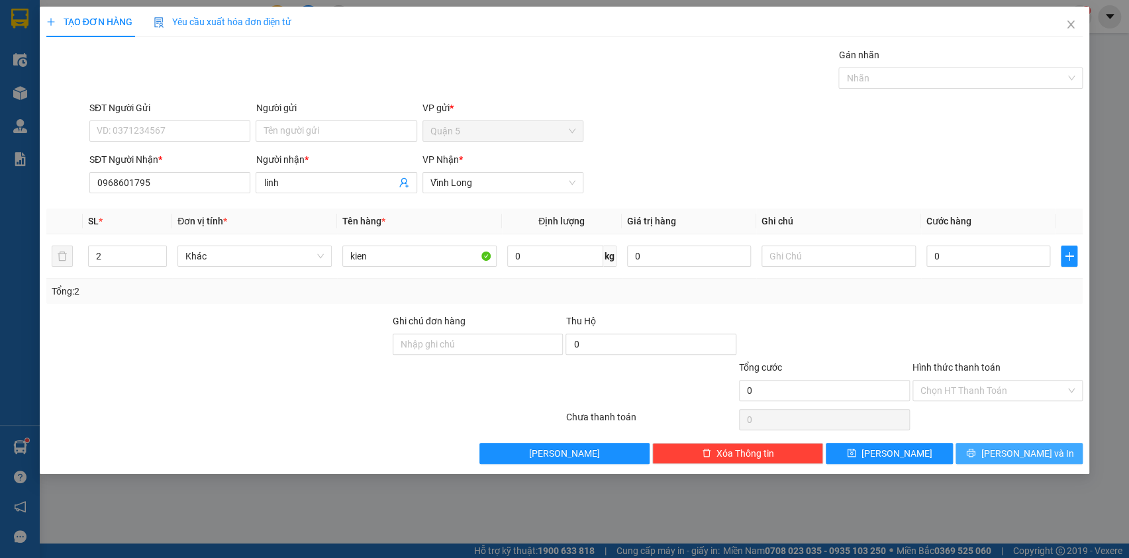
click at [1027, 456] on span "[PERSON_NAME] và In" at bounding box center [1027, 453] width 93 height 15
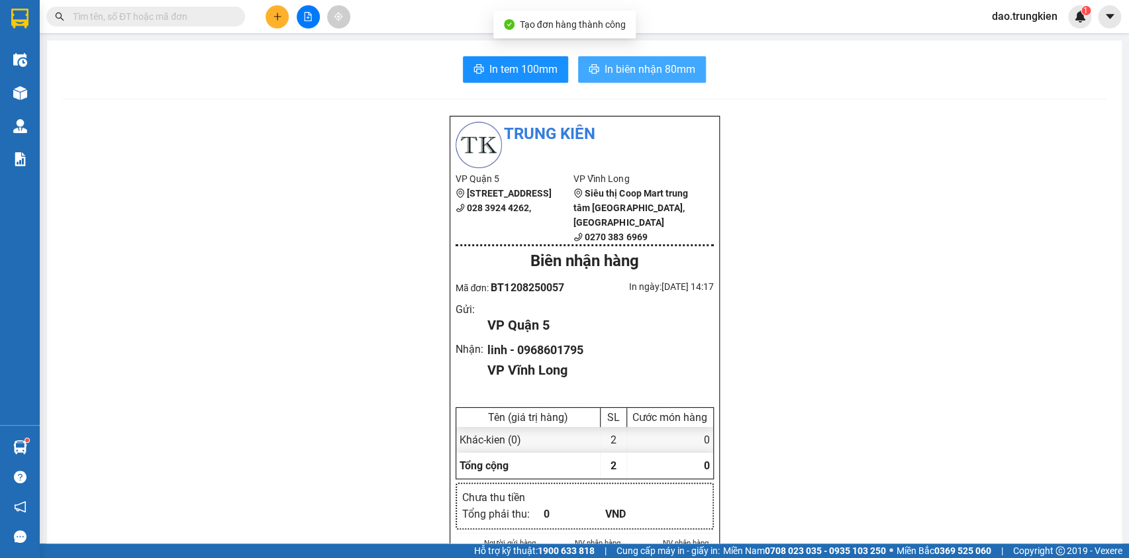
click at [633, 60] on button "In biên nhận 80mm" at bounding box center [642, 69] width 128 height 26
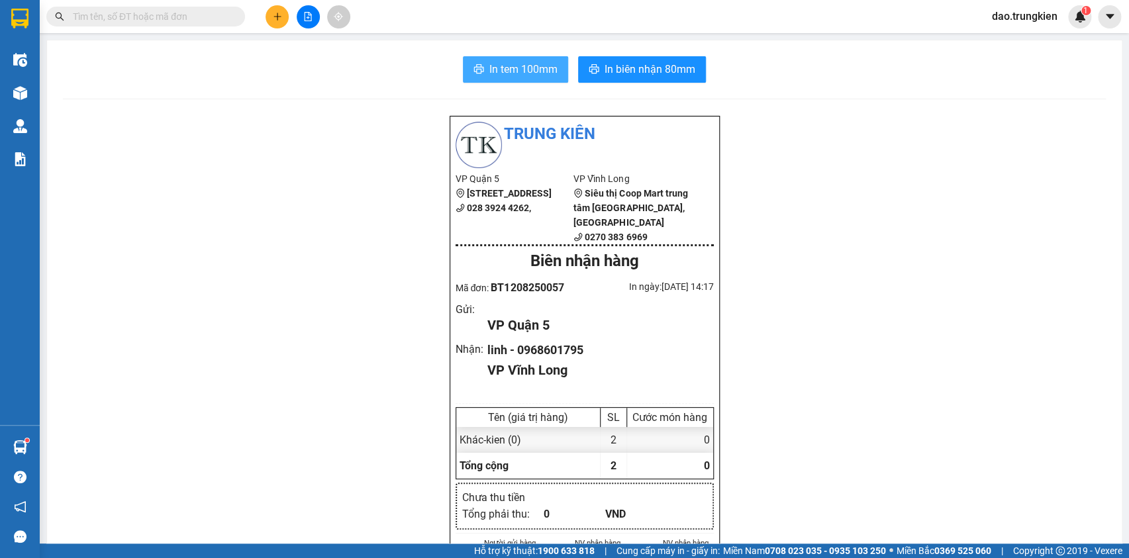
click at [494, 74] on span "In tem 100mm" at bounding box center [524, 69] width 68 height 17
click at [272, 13] on button at bounding box center [277, 16] width 23 height 23
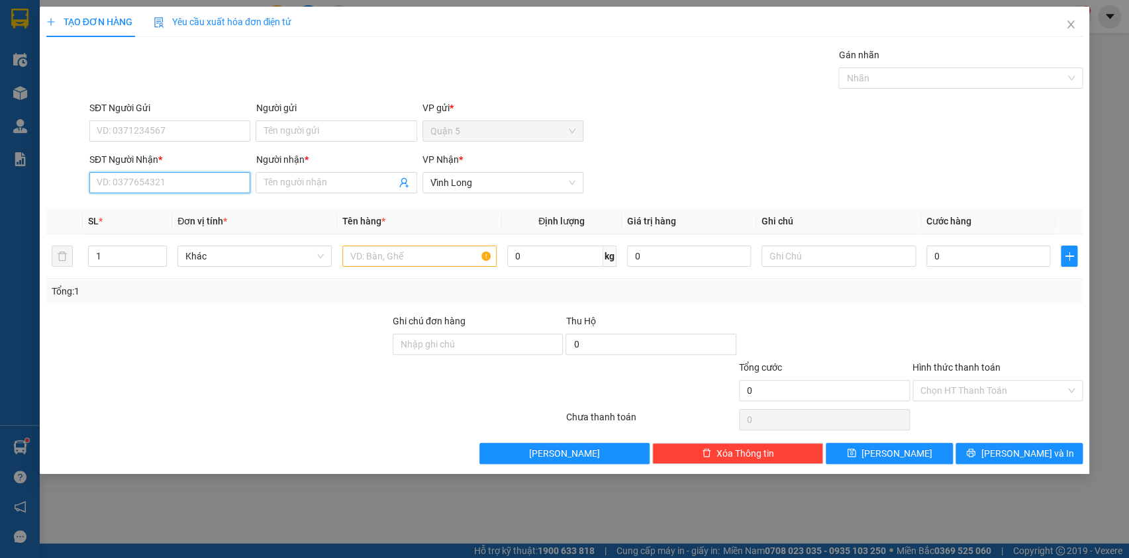
click at [123, 182] on input "SĐT Người Nhận *" at bounding box center [169, 182] width 161 height 21
type input "7059"
drag, startPoint x: 155, startPoint y: 213, endPoint x: 134, endPoint y: 230, distance: 27.3
click at [153, 214] on div "0949907059 - tuyet nhi" at bounding box center [169, 209] width 145 height 15
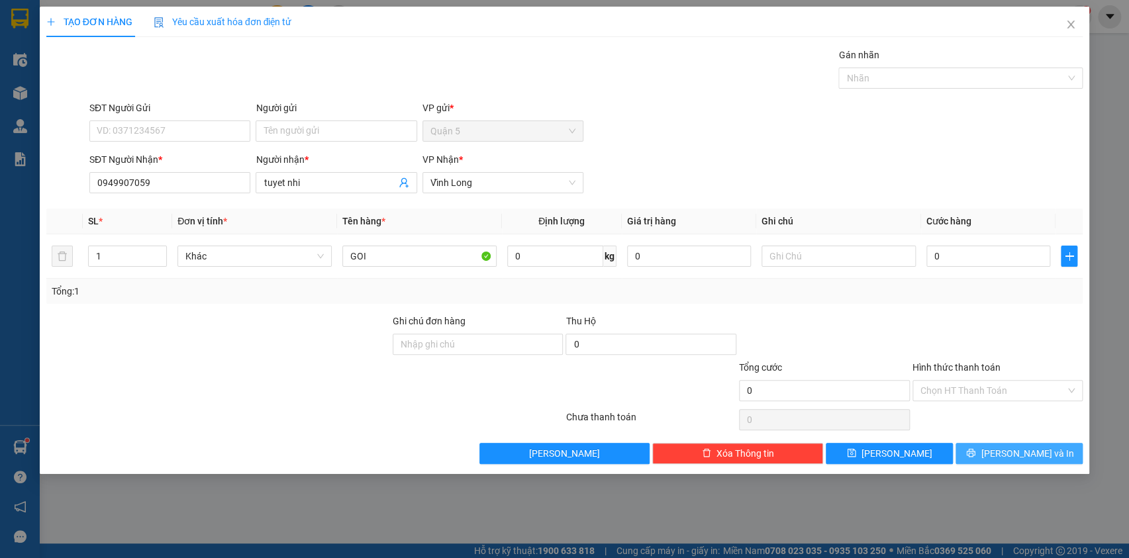
click at [1018, 443] on button "[PERSON_NAME] và In" at bounding box center [1019, 453] width 127 height 21
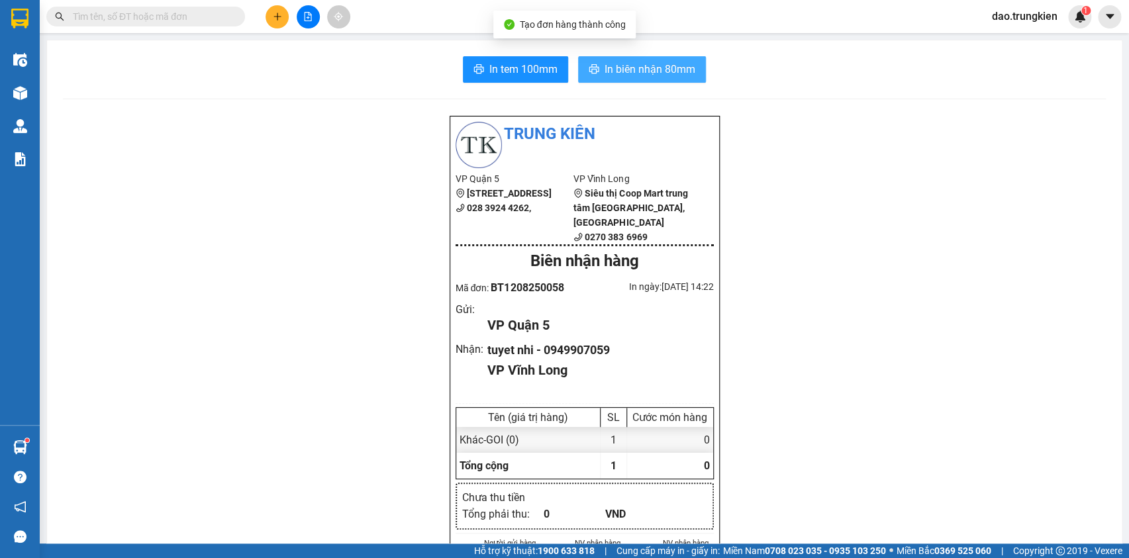
click at [639, 66] on span "In biên nhận 80mm" at bounding box center [650, 69] width 91 height 17
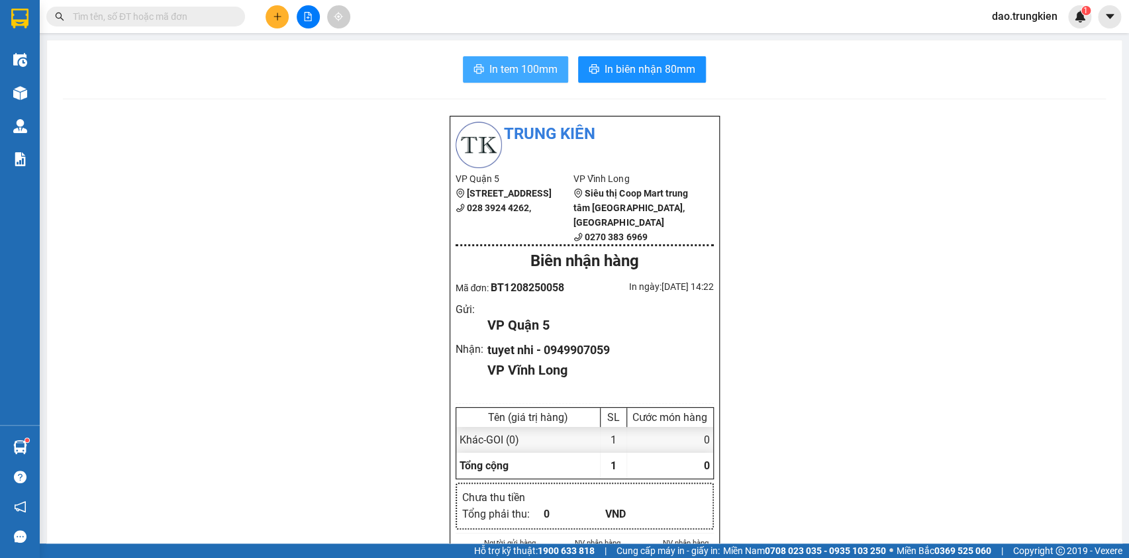
click at [494, 66] on span "In tem 100mm" at bounding box center [524, 69] width 68 height 17
click at [103, 8] on span at bounding box center [145, 17] width 199 height 20
click at [107, 19] on input "text" at bounding box center [151, 16] width 156 height 15
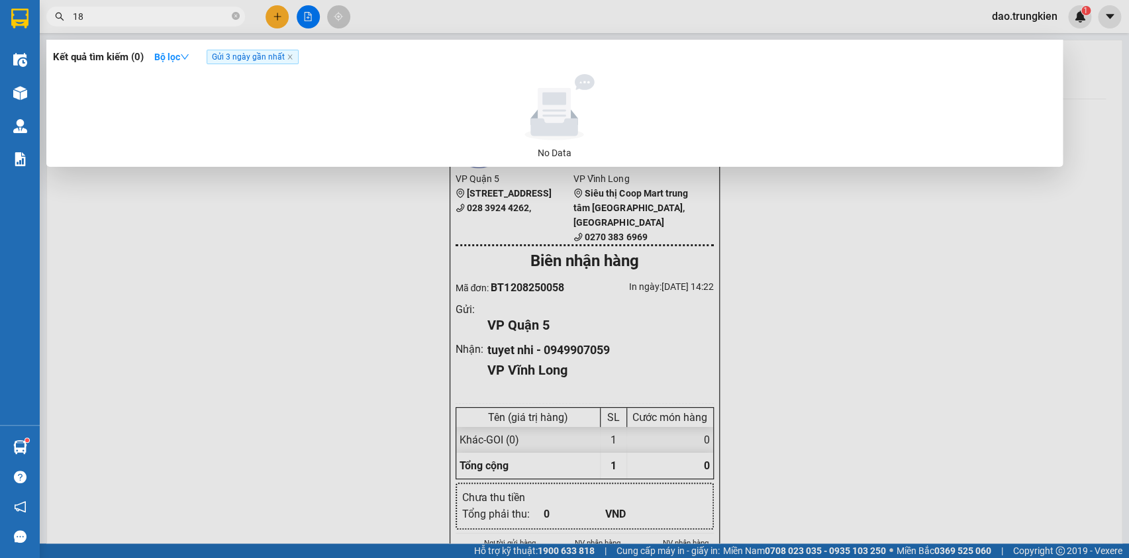
type input "181"
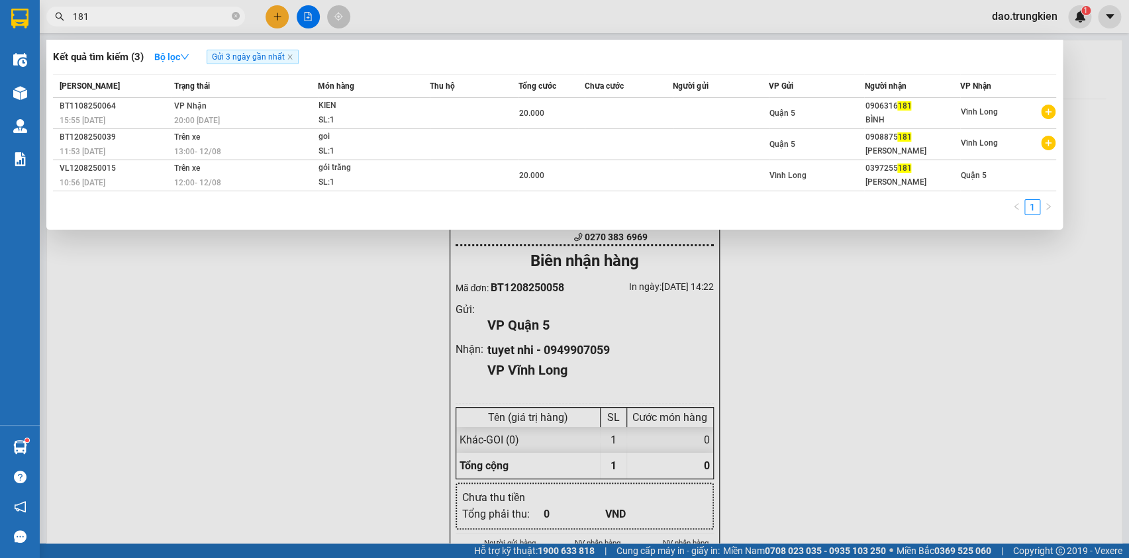
click at [235, 15] on icon "close-circle" at bounding box center [236, 16] width 8 height 8
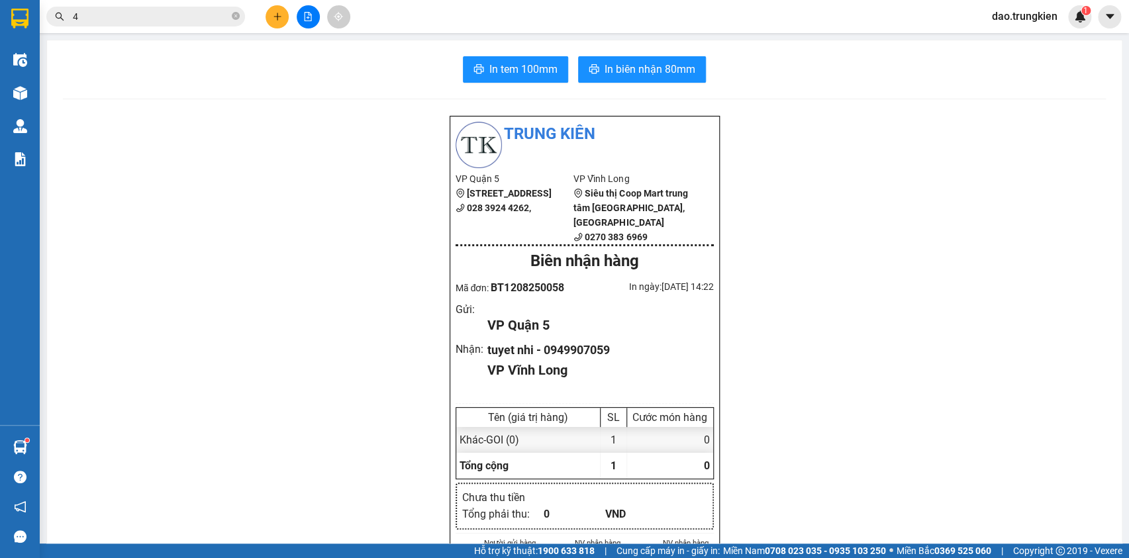
type input "43"
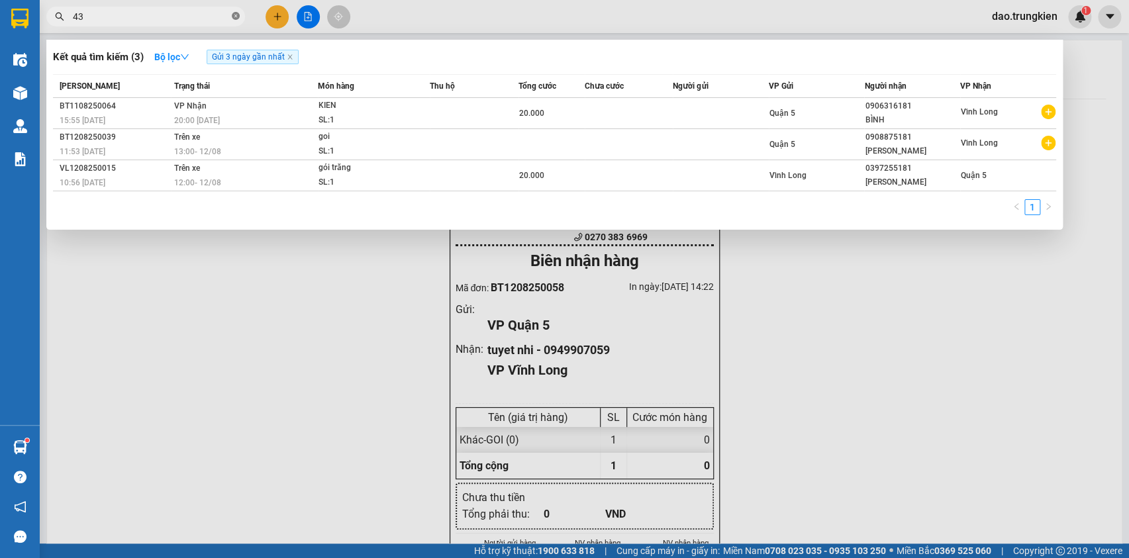
click at [238, 13] on icon "close-circle" at bounding box center [236, 16] width 8 height 8
type input "575"
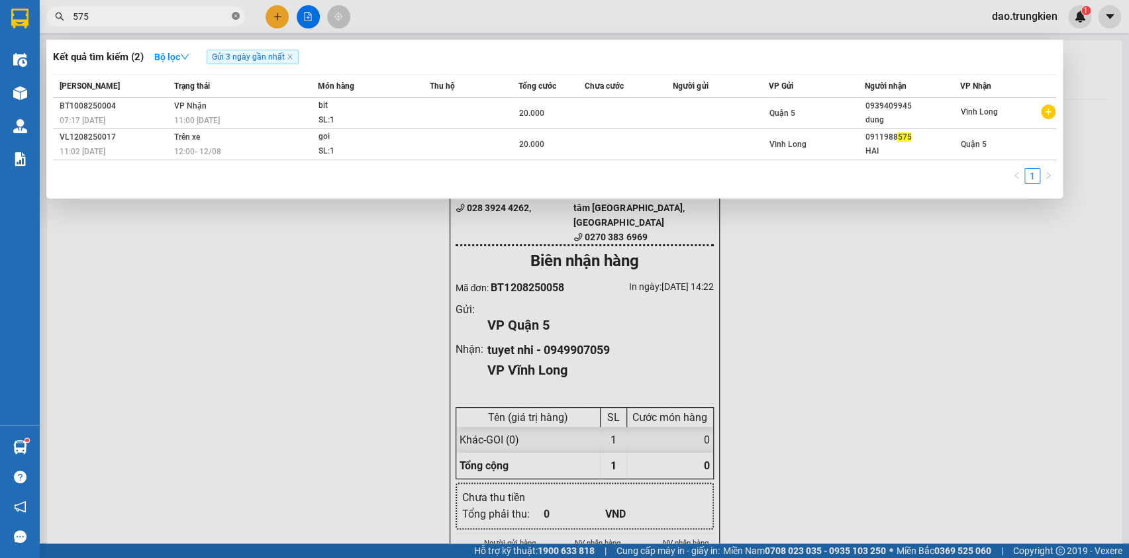
click at [235, 15] on icon "close-circle" at bounding box center [236, 16] width 8 height 8
type input "181"
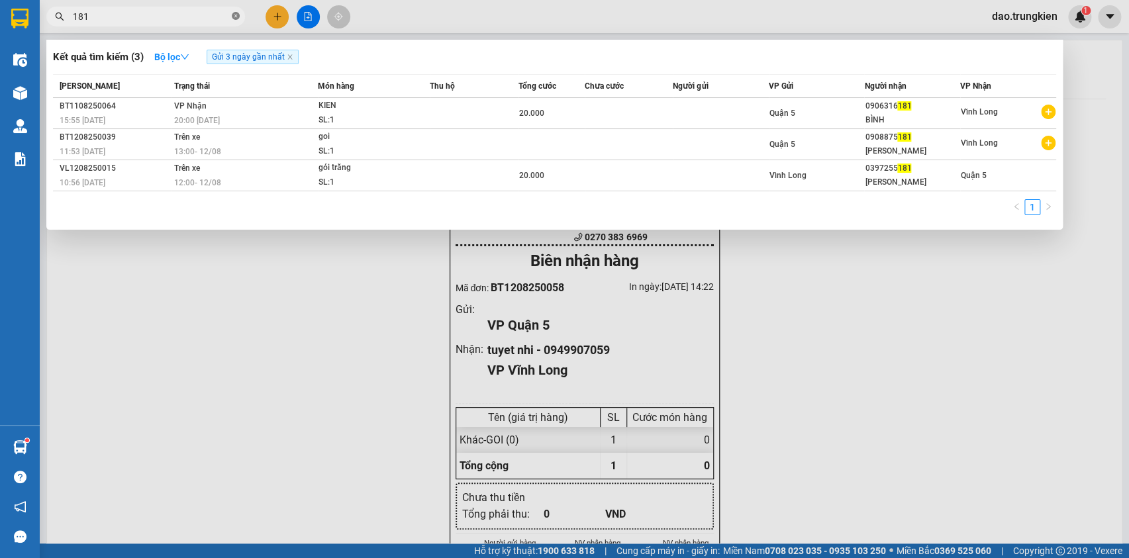
click at [233, 15] on icon "close-circle" at bounding box center [236, 16] width 8 height 8
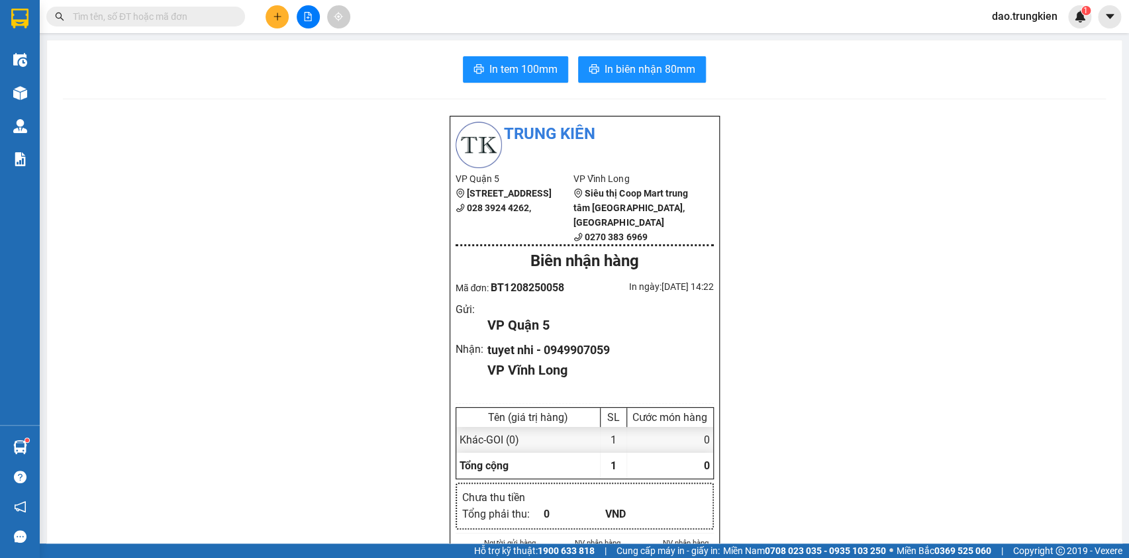
type input "1"
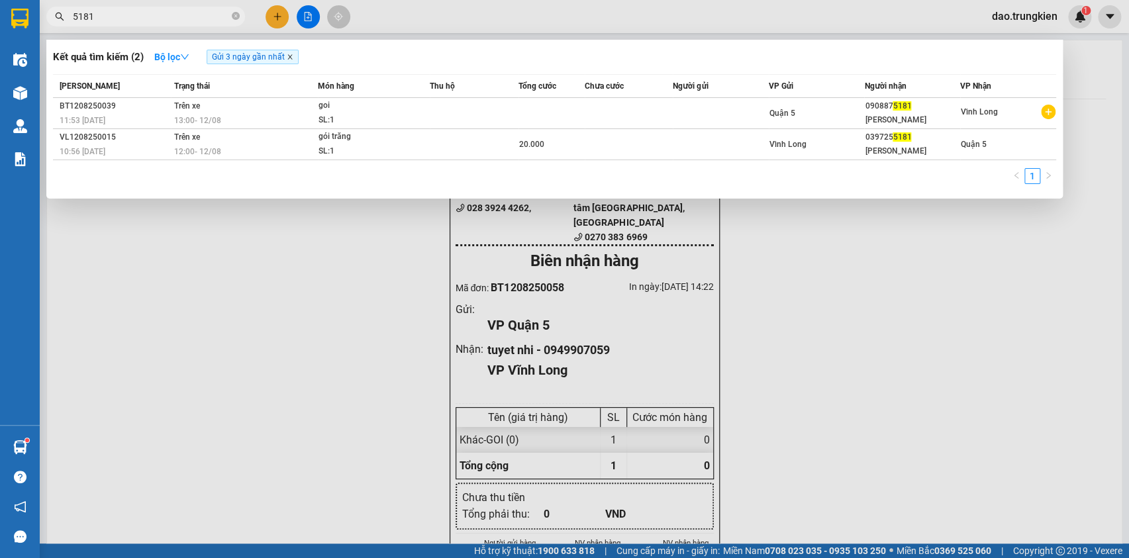
type input "5181"
click at [292, 56] on icon "close" at bounding box center [289, 57] width 5 height 5
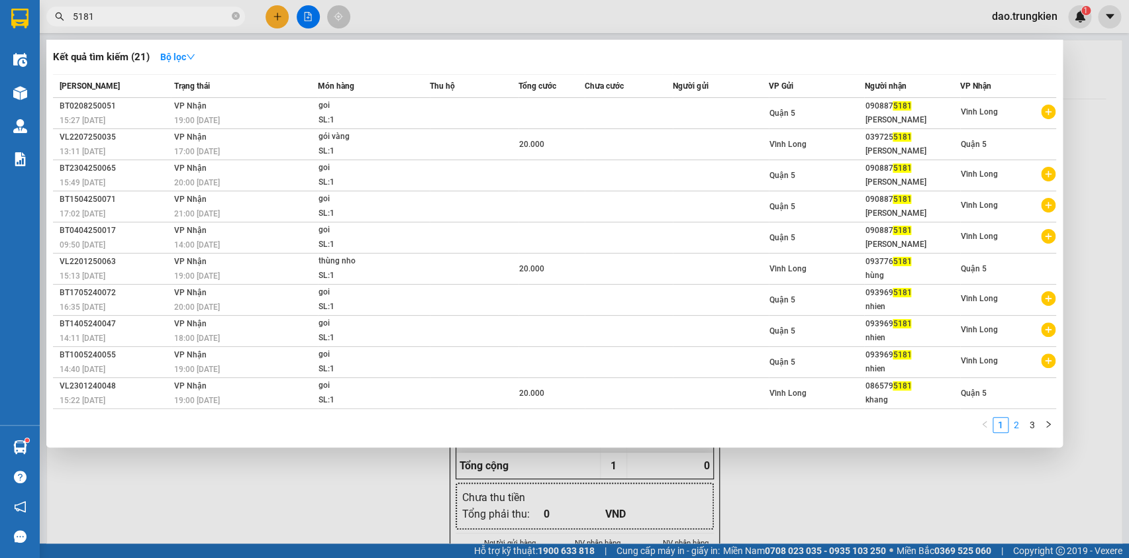
click at [1017, 419] on link "2" at bounding box center [1017, 425] width 15 height 15
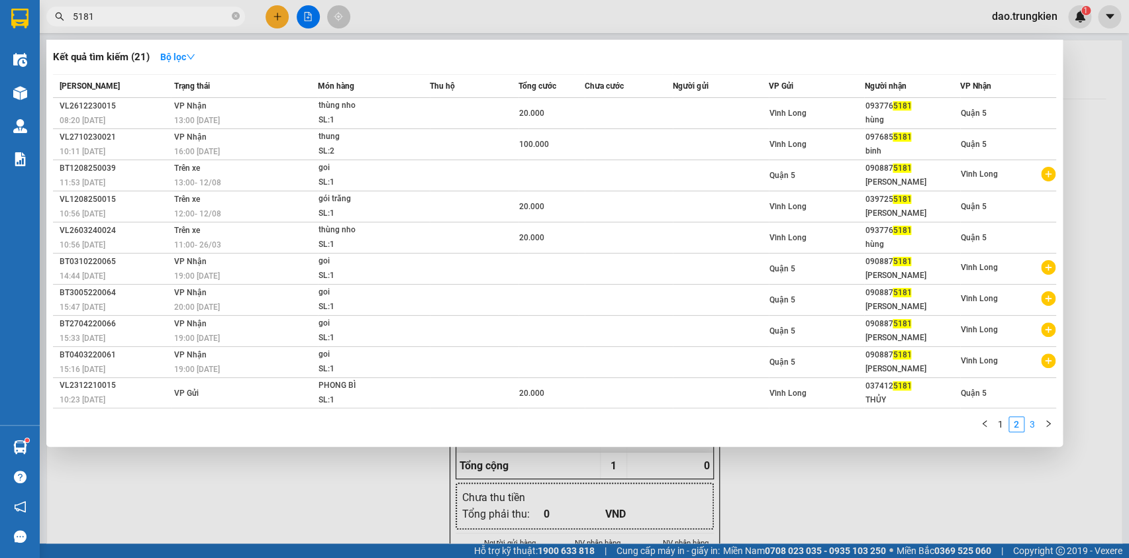
click at [1030, 420] on link "3" at bounding box center [1032, 424] width 15 height 15
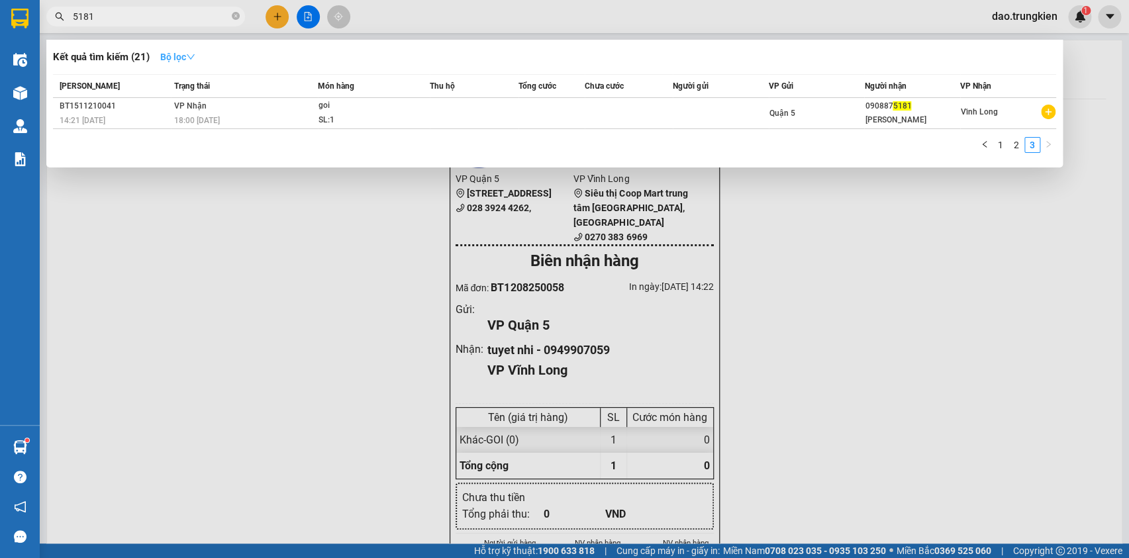
click at [191, 52] on strong "Bộ lọc" at bounding box center [177, 57] width 35 height 11
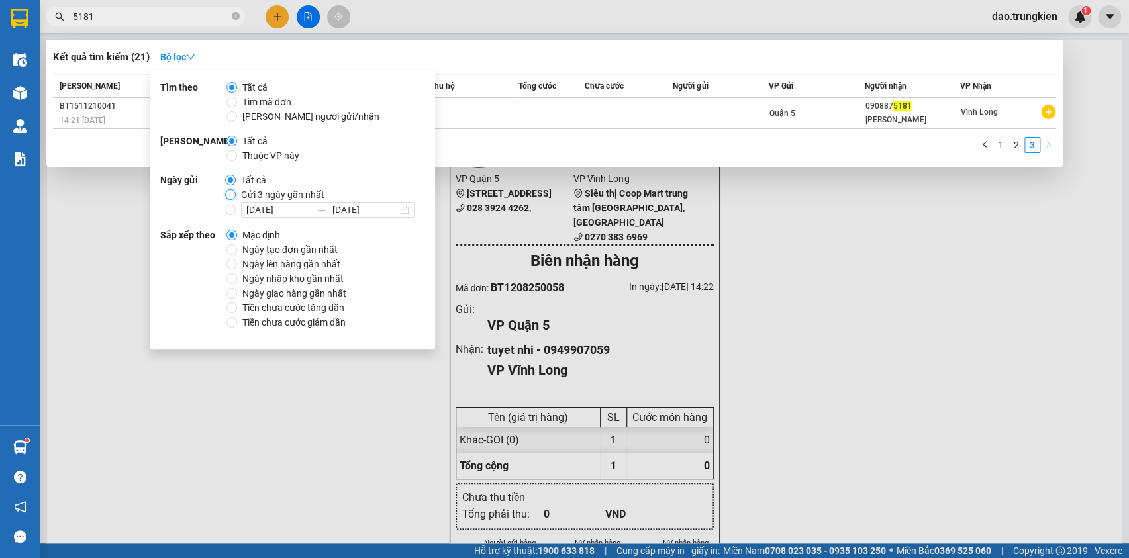
click at [225, 194] on input "Gửi 3 ngày gần nhất" at bounding box center [230, 194] width 11 height 11
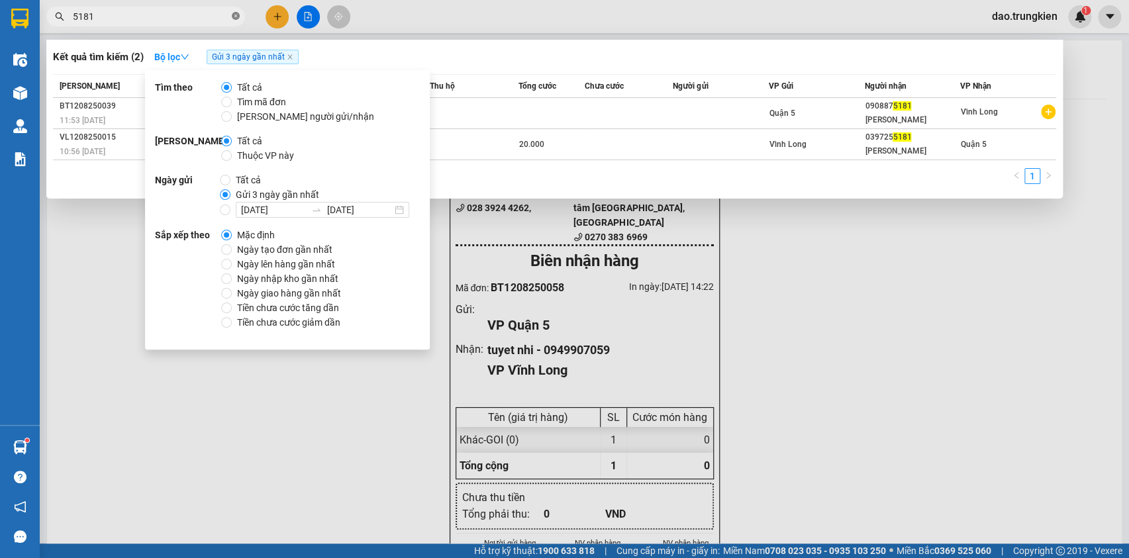
click at [236, 19] on icon "close-circle" at bounding box center [236, 16] width 8 height 8
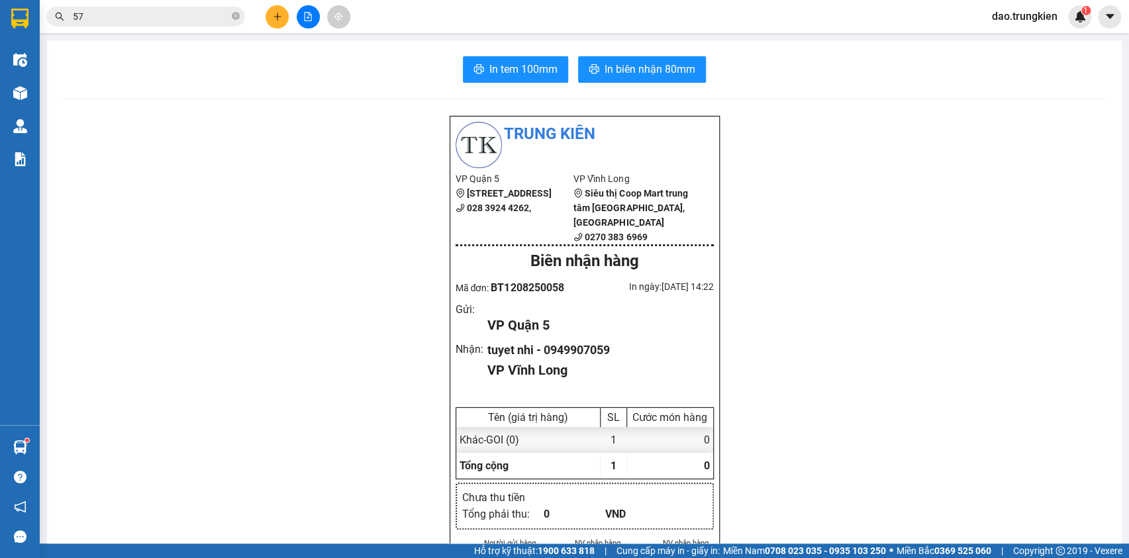
type input "575"
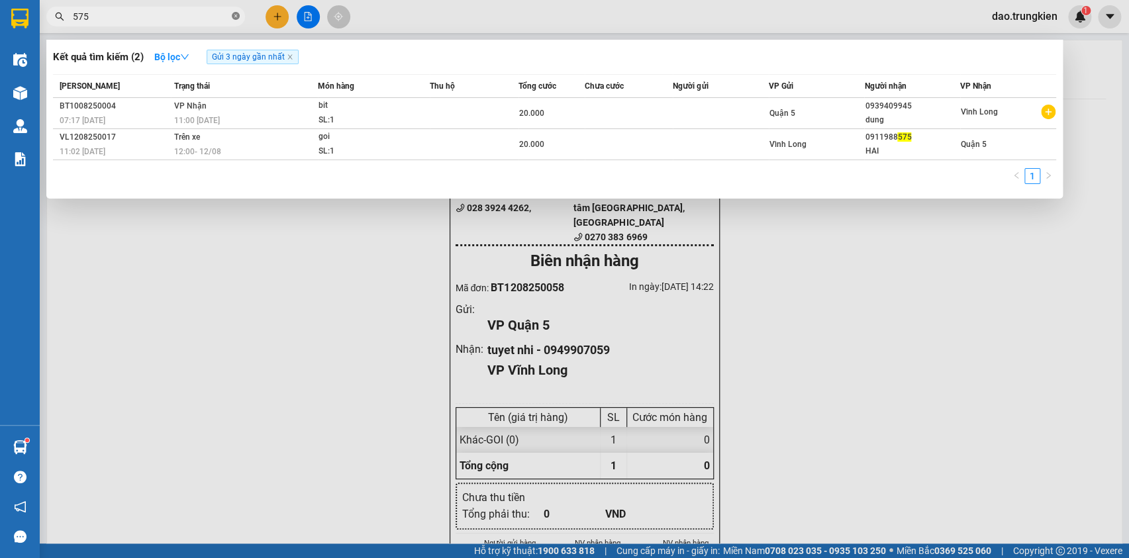
click at [233, 12] on icon "close-circle" at bounding box center [236, 16] width 8 height 8
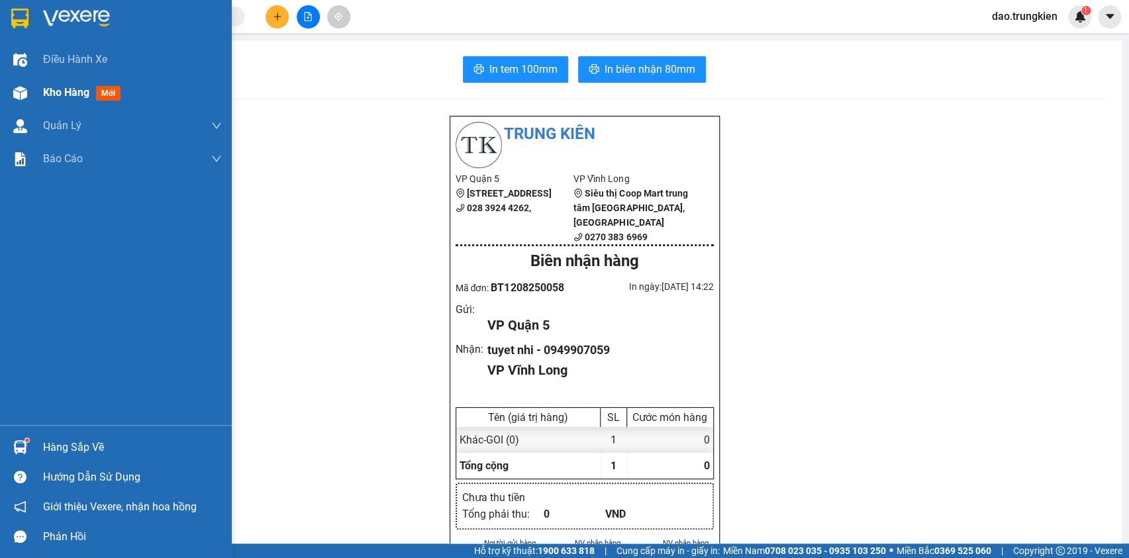
click at [108, 90] on span "mới" at bounding box center [108, 93] width 25 height 15
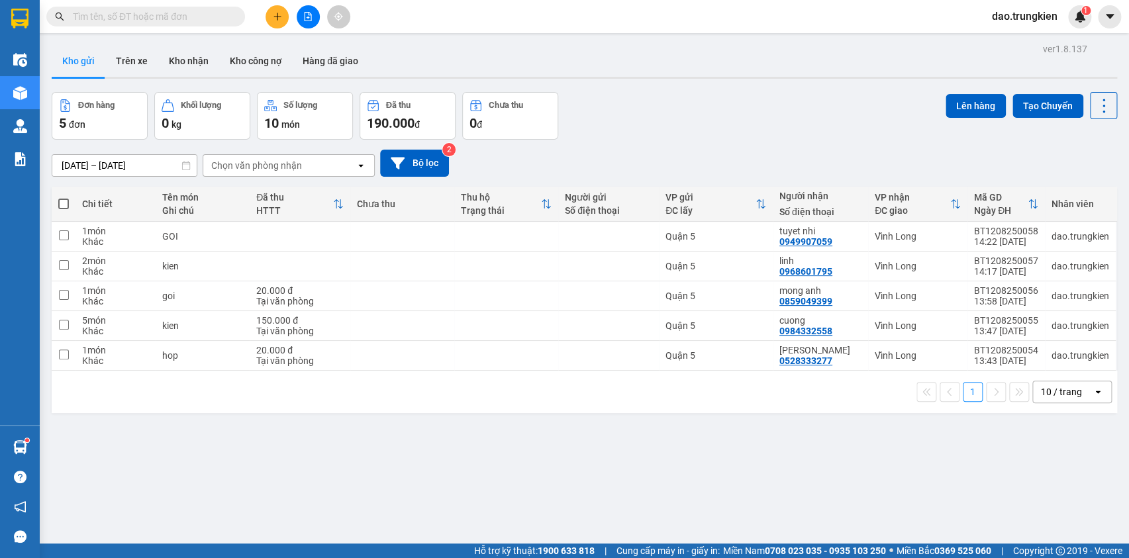
click at [62, 203] on span at bounding box center [63, 204] width 11 height 11
click at [64, 197] on input "checkbox" at bounding box center [64, 197] width 0 height 0
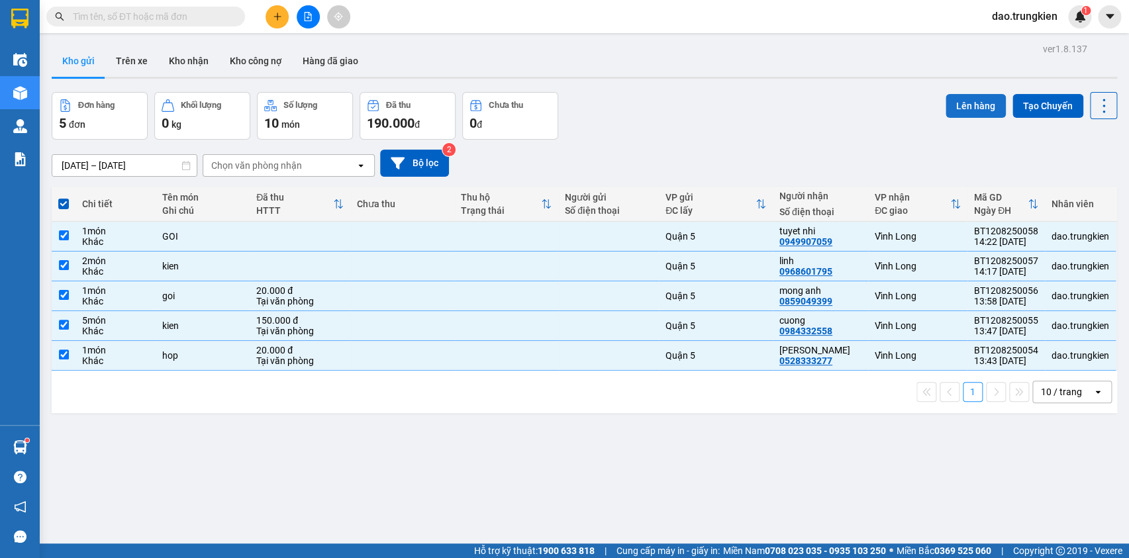
click at [955, 101] on button "Lên hàng" at bounding box center [976, 106] width 60 height 24
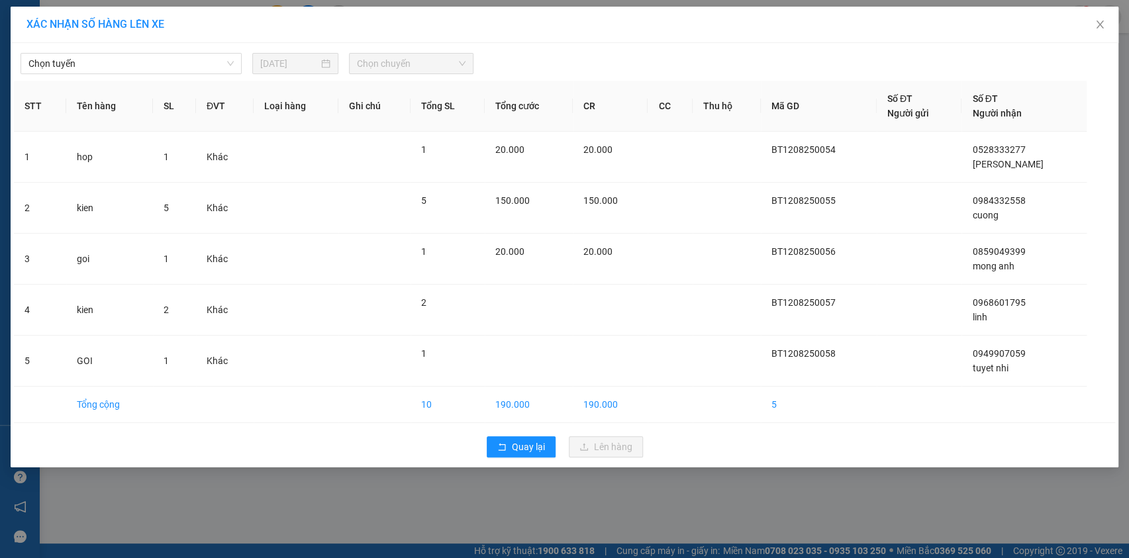
drag, startPoint x: 210, startPoint y: 62, endPoint x: 211, endPoint y: 74, distance: 12.6
click at [211, 70] on span "Chọn tuyến" at bounding box center [130, 64] width 205 height 20
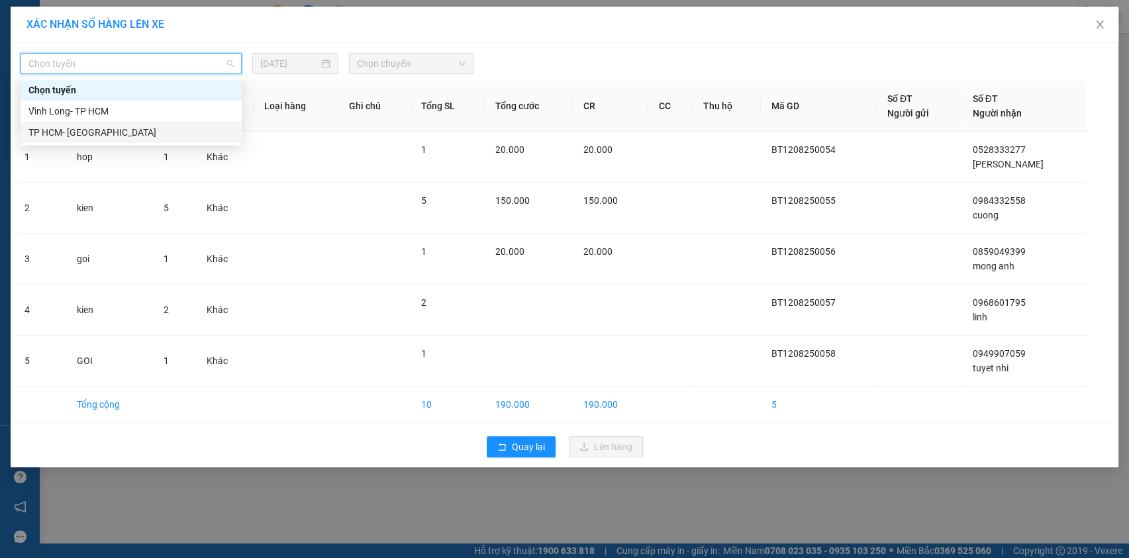
drag, startPoint x: 203, startPoint y: 135, endPoint x: 340, endPoint y: 83, distance: 146.8
click at [206, 134] on div "TP HCM- [GEOGRAPHIC_DATA]" at bounding box center [130, 132] width 205 height 15
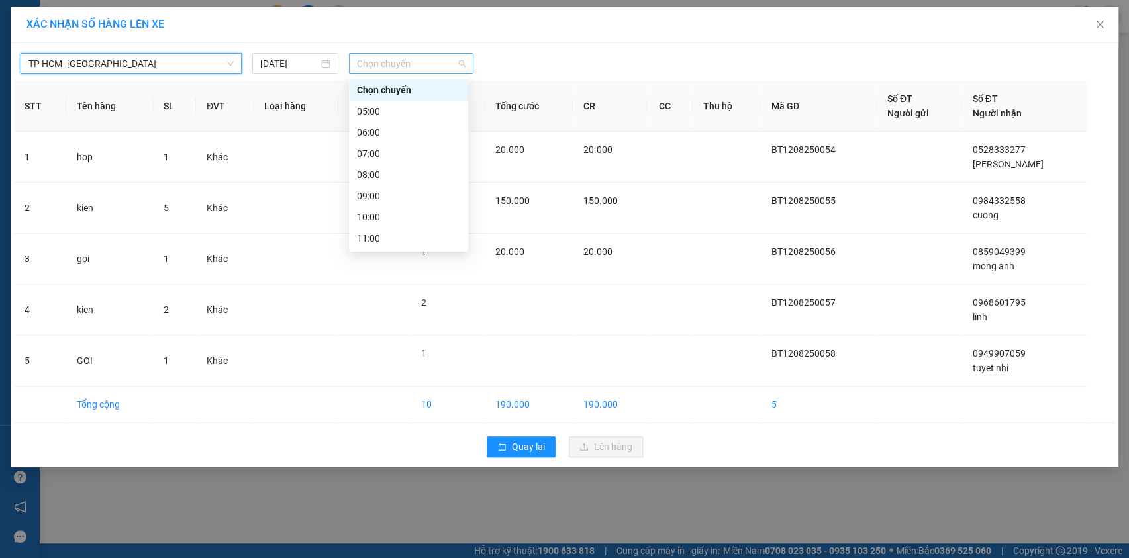
click at [397, 63] on span "Chọn chuyến" at bounding box center [411, 64] width 109 height 20
click at [407, 316] on div "15:00" at bounding box center [408, 323] width 103 height 15
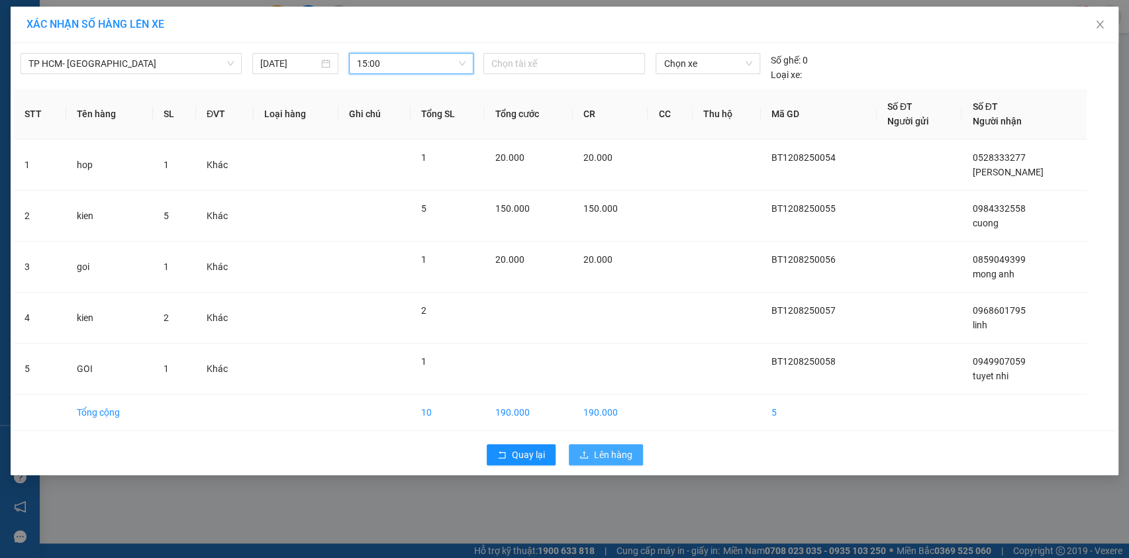
click at [602, 456] on span "Lên hàng" at bounding box center [613, 455] width 38 height 15
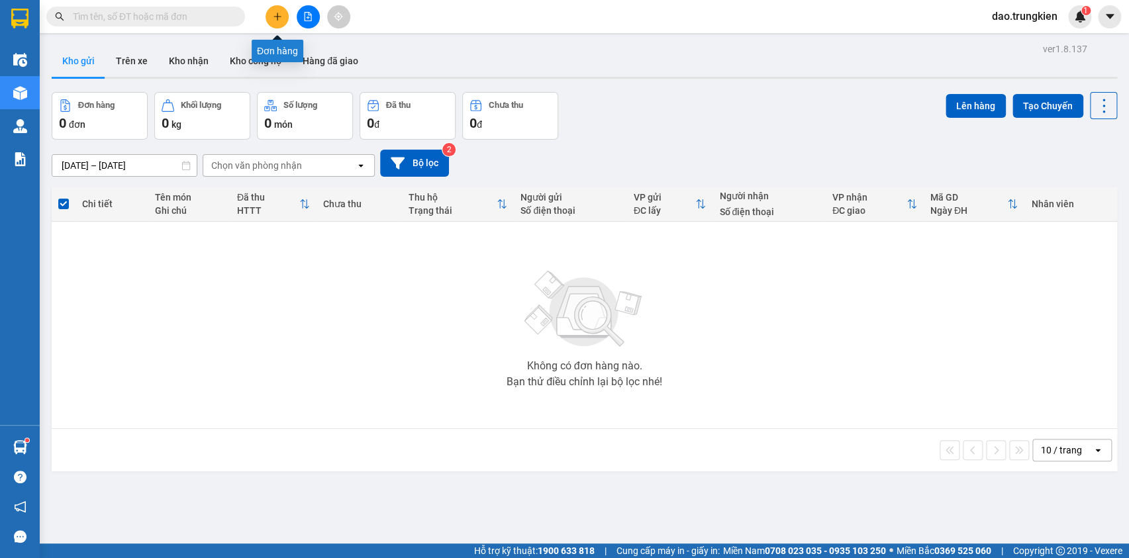
click at [272, 12] on button at bounding box center [277, 16] width 23 height 23
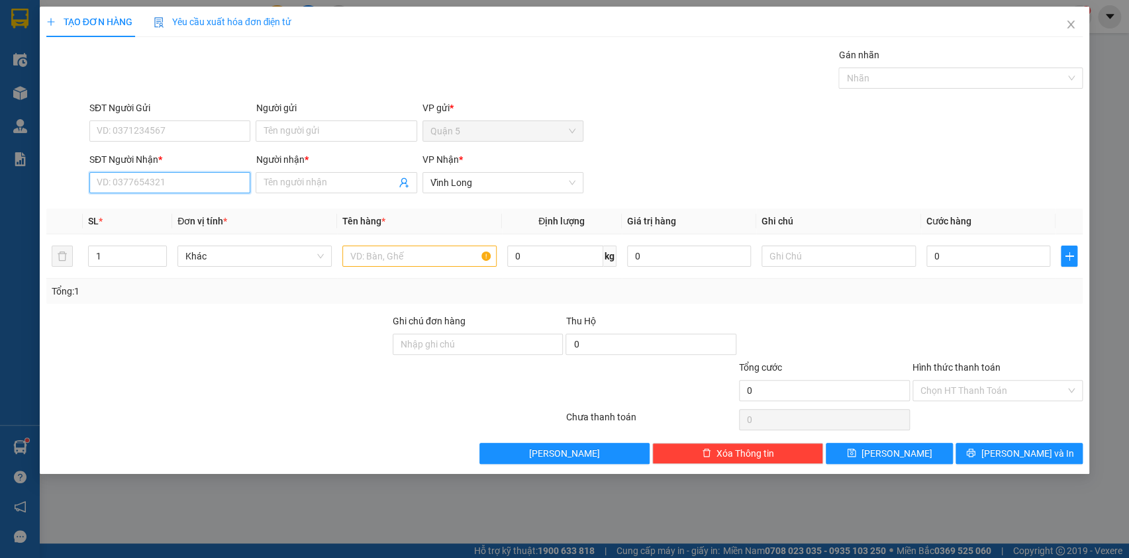
click at [133, 179] on input "SĐT Người Nhận *" at bounding box center [169, 182] width 161 height 21
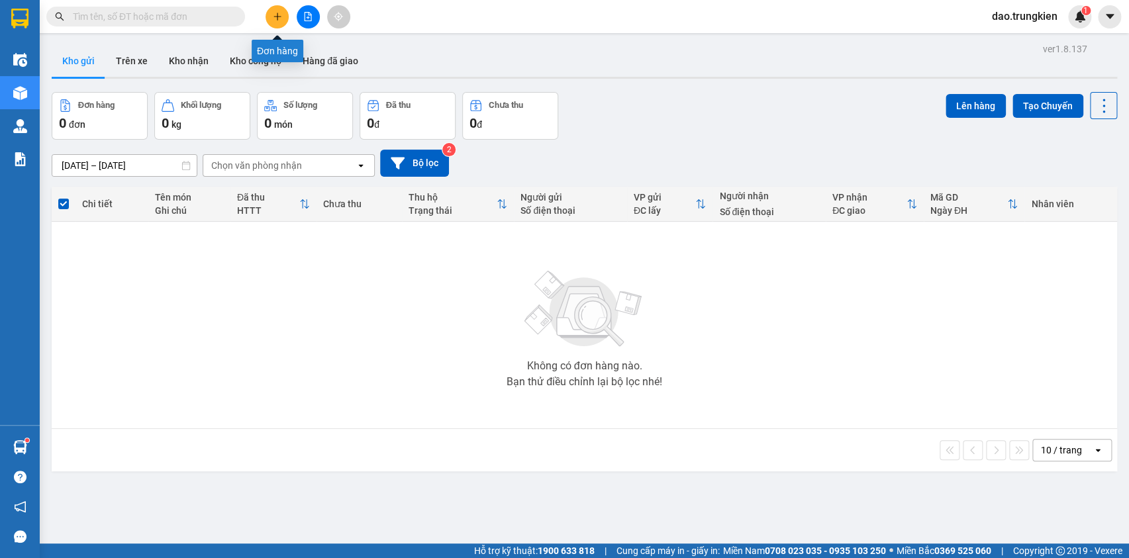
click at [280, 25] on button at bounding box center [277, 16] width 23 height 23
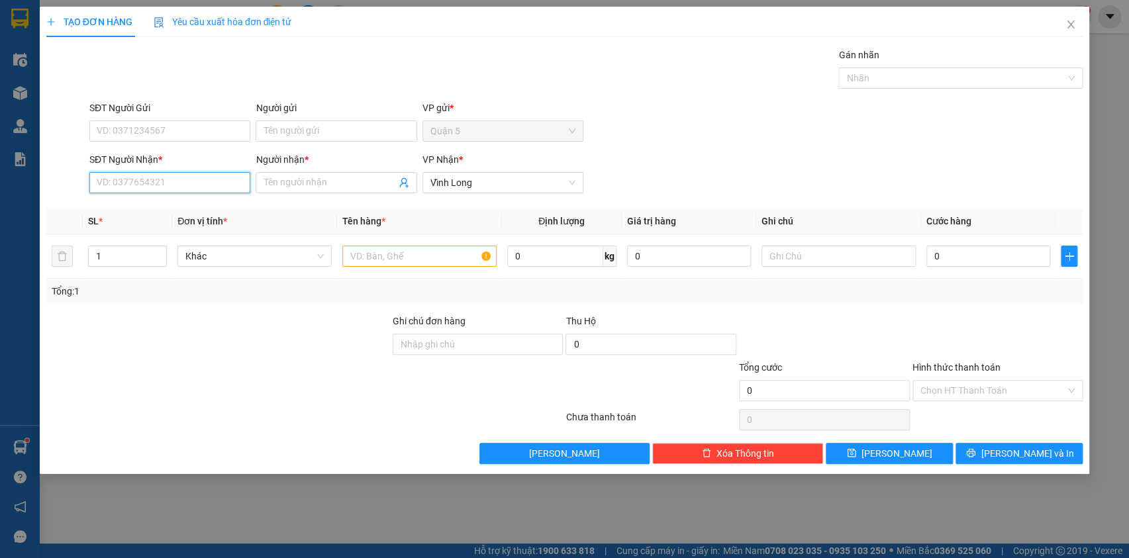
click at [125, 186] on input "SĐT Người Nhận *" at bounding box center [169, 182] width 161 height 21
type input "754"
click at [138, 207] on div "0908366754 - PHƯỢNG" at bounding box center [169, 209] width 145 height 15
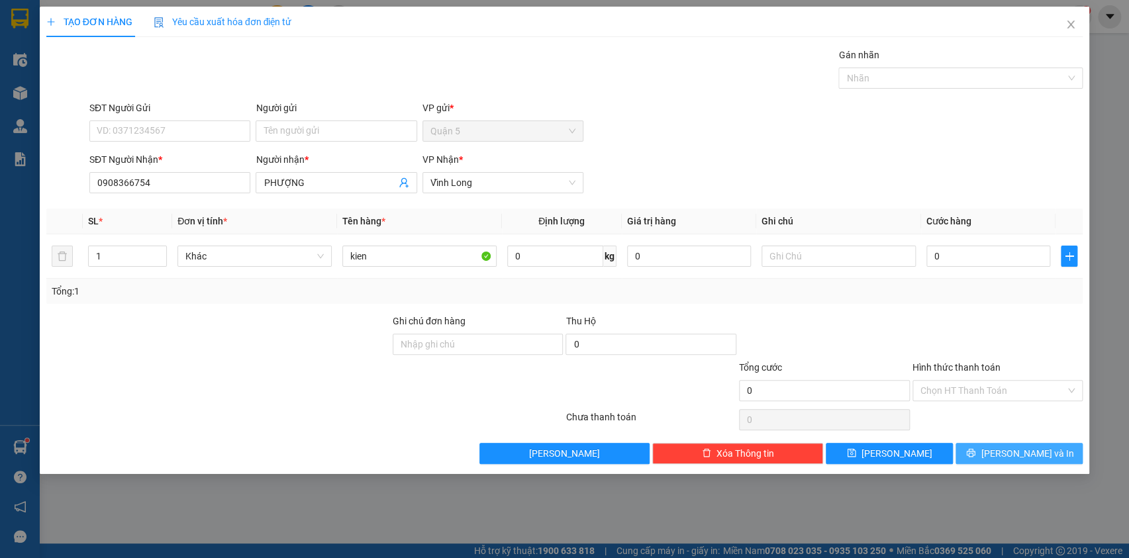
click at [980, 457] on button "[PERSON_NAME] và In" at bounding box center [1019, 453] width 127 height 21
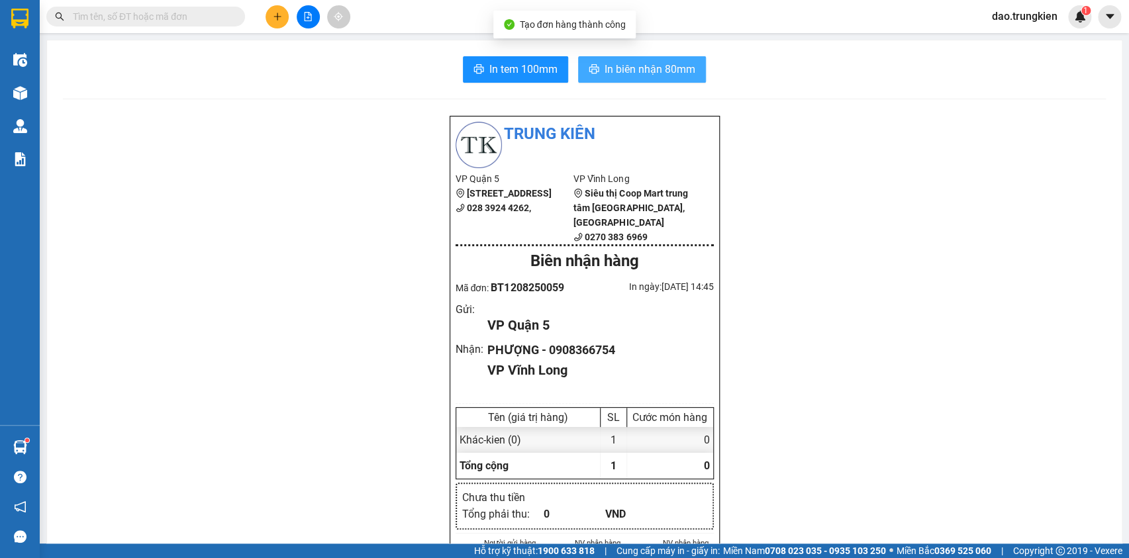
click at [640, 74] on span "In biên nhận 80mm" at bounding box center [650, 69] width 91 height 17
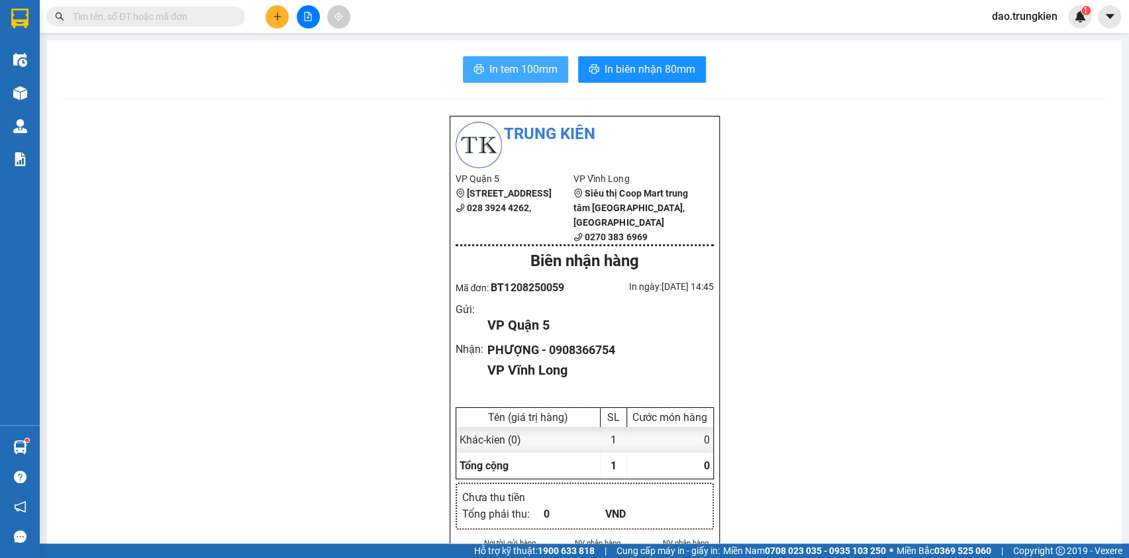
click at [528, 72] on span "In tem 100mm" at bounding box center [524, 69] width 68 height 17
click at [135, 15] on input "text" at bounding box center [151, 16] width 156 height 15
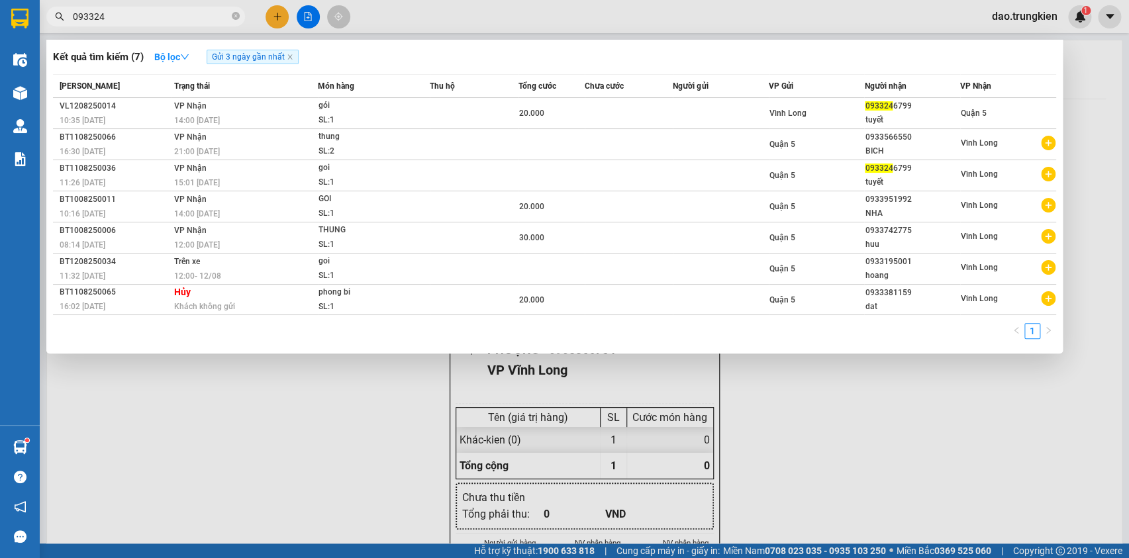
type input "0933246"
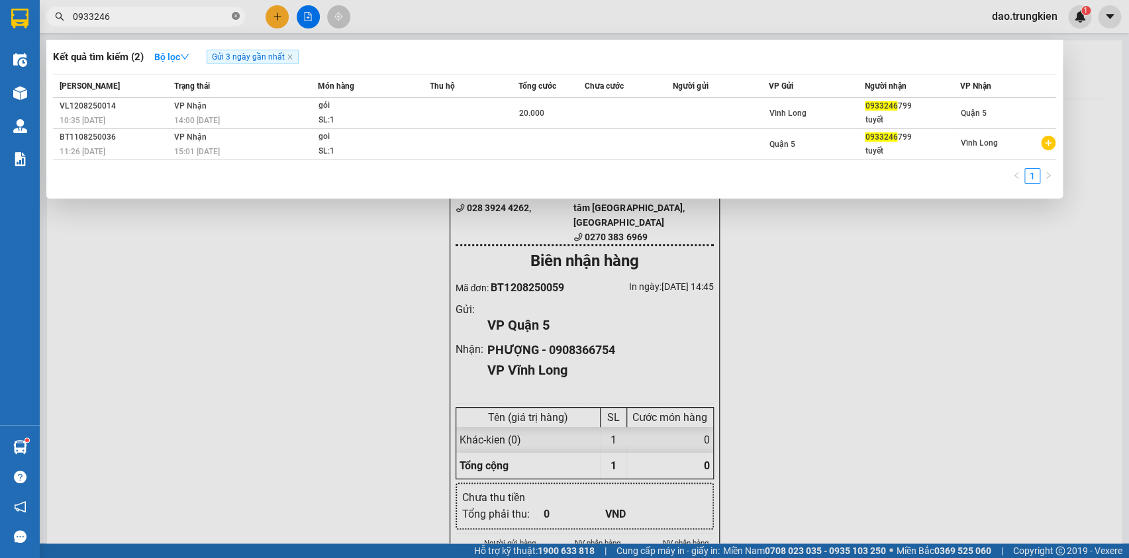
click at [236, 16] on icon "close-circle" at bounding box center [236, 16] width 8 height 8
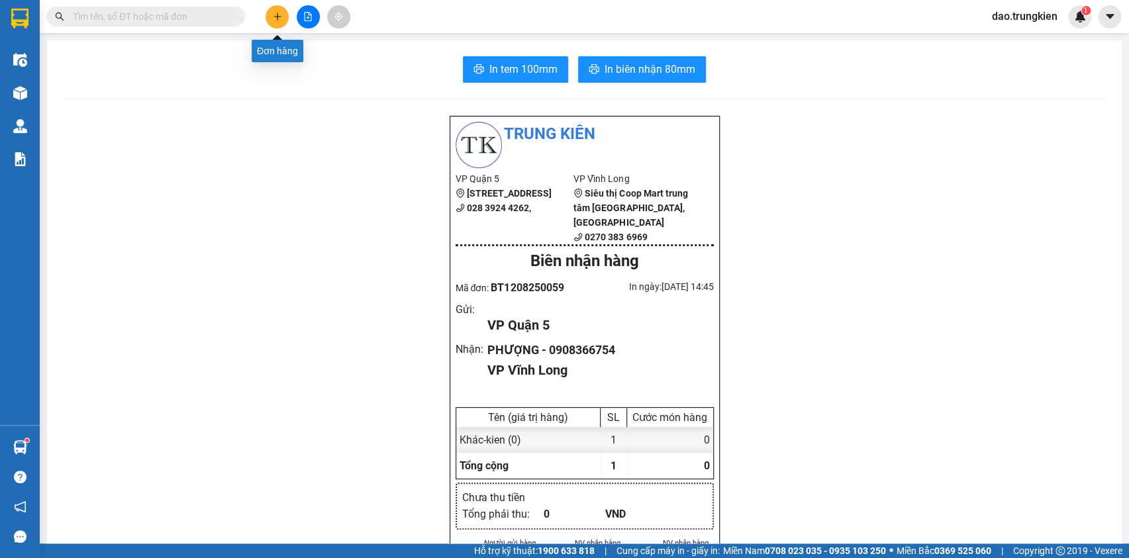
click at [271, 12] on button at bounding box center [277, 16] width 23 height 23
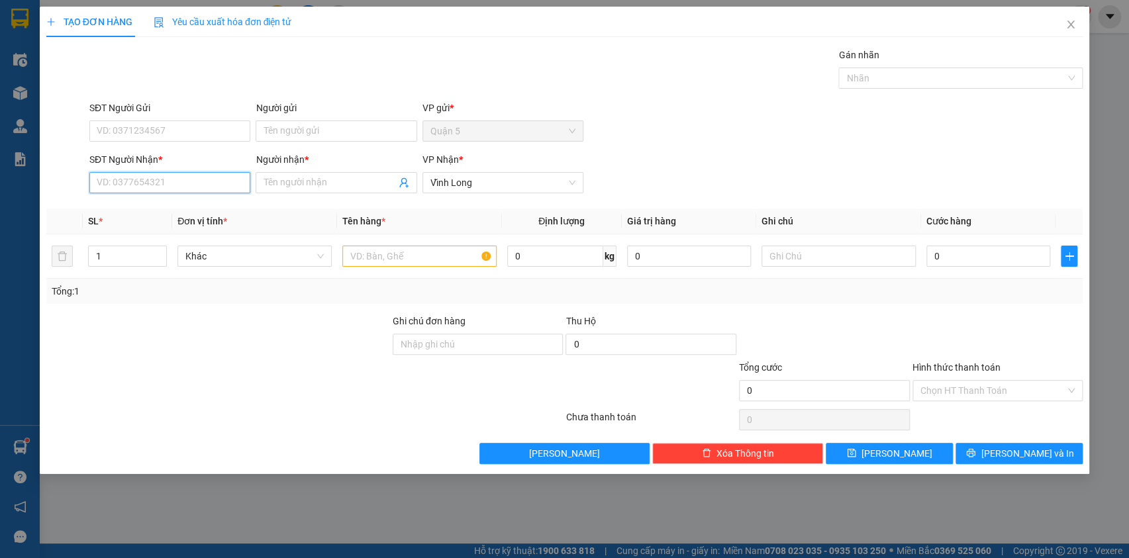
click at [145, 177] on input "SĐT Người Nhận *" at bounding box center [169, 182] width 161 height 21
click at [139, 205] on div "0766870879 - a vien" at bounding box center [169, 209] width 145 height 15
type input "0766870879"
type input "a vien"
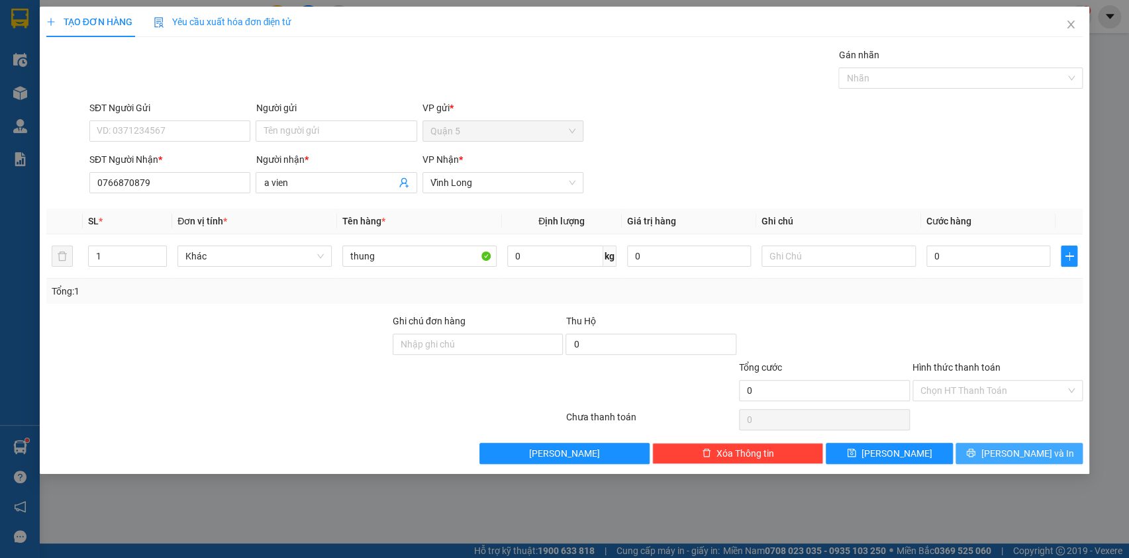
click at [1004, 456] on button "[PERSON_NAME] và In" at bounding box center [1019, 453] width 127 height 21
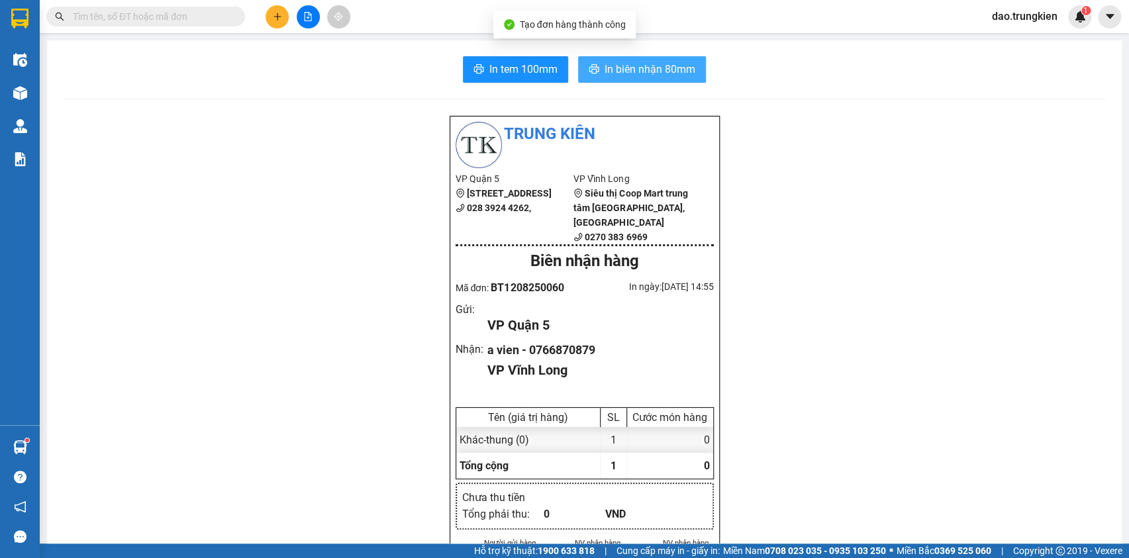
click at [623, 69] on span "In biên nhận 80mm" at bounding box center [650, 69] width 91 height 17
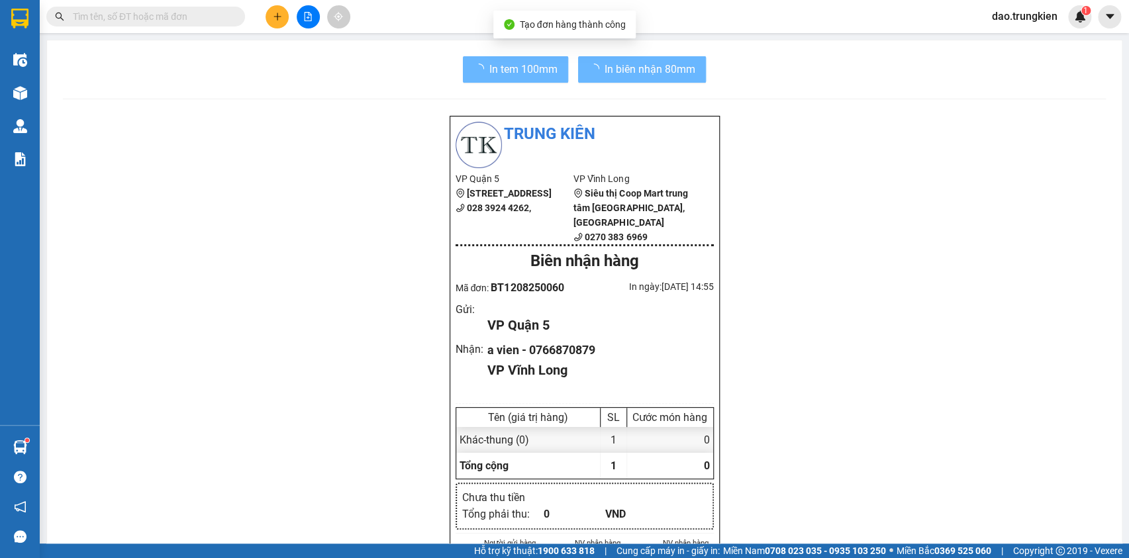
click at [523, 73] on span "In tem 100mm" at bounding box center [524, 69] width 68 height 17
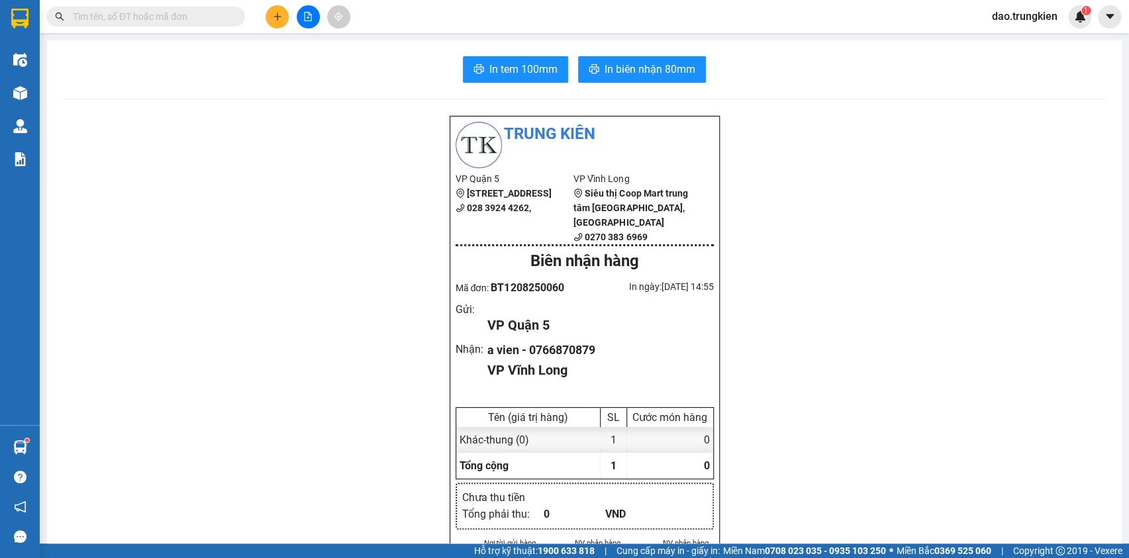
click at [280, 13] on icon "plus" at bounding box center [277, 16] width 9 height 9
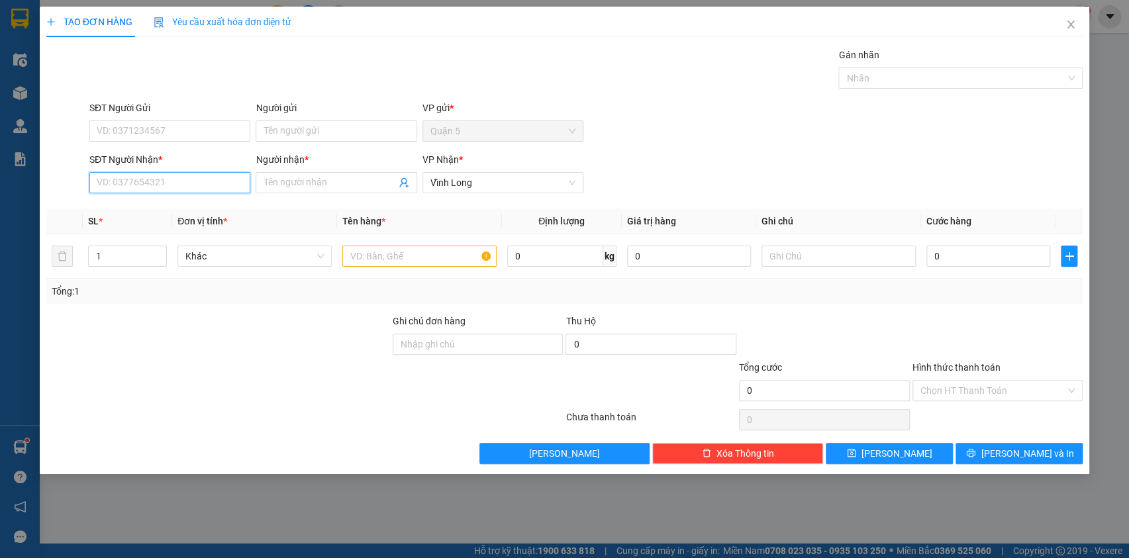
click at [150, 180] on input "SĐT Người Nhận *" at bounding box center [169, 182] width 161 height 21
click at [138, 230] on div "0935114194 - nhân" at bounding box center [169, 230] width 145 height 15
type input "0935114194"
type input "nhân"
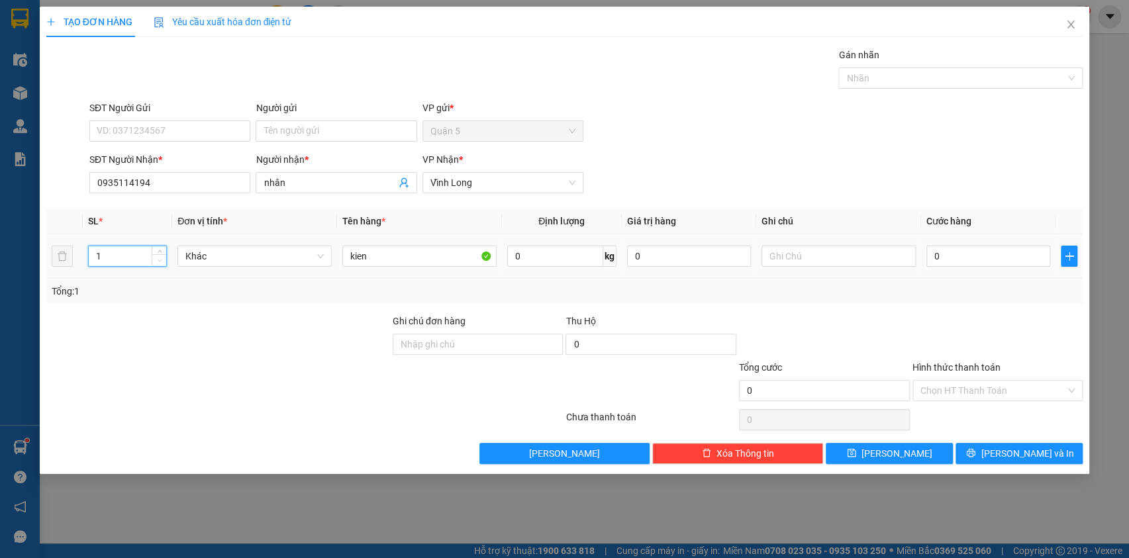
click at [159, 260] on icon "down" at bounding box center [160, 260] width 5 height 5
click at [1029, 436] on div "Transit Pickup Surcharge Ids Transit Deliver Surcharge Ids Transit Deliver Surc…" at bounding box center [564, 256] width 1037 height 417
click at [1025, 450] on span "[PERSON_NAME] và In" at bounding box center [1027, 453] width 93 height 15
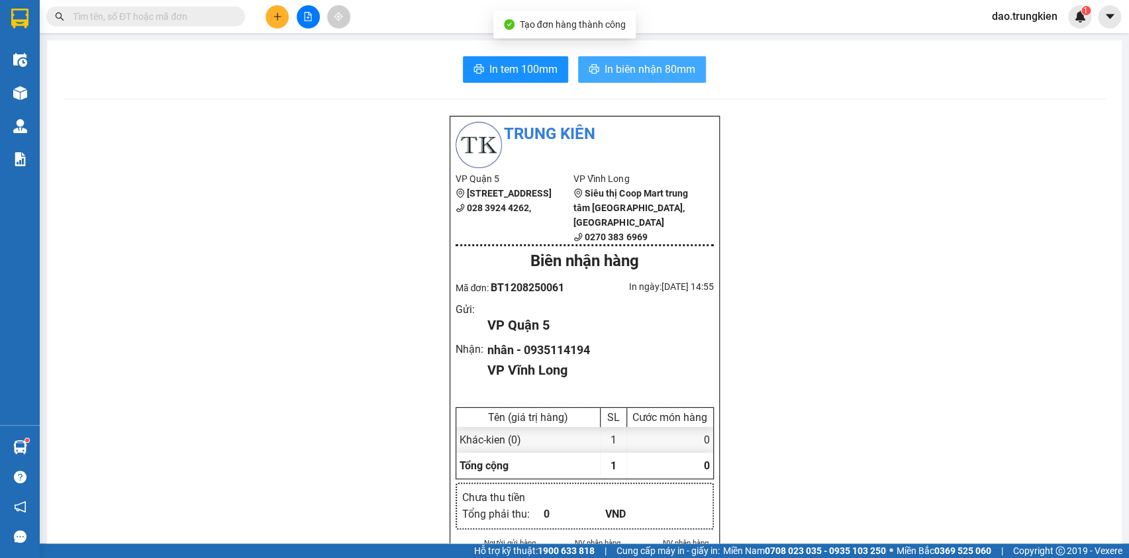
click at [609, 73] on span "In biên nhận 80mm" at bounding box center [650, 69] width 91 height 17
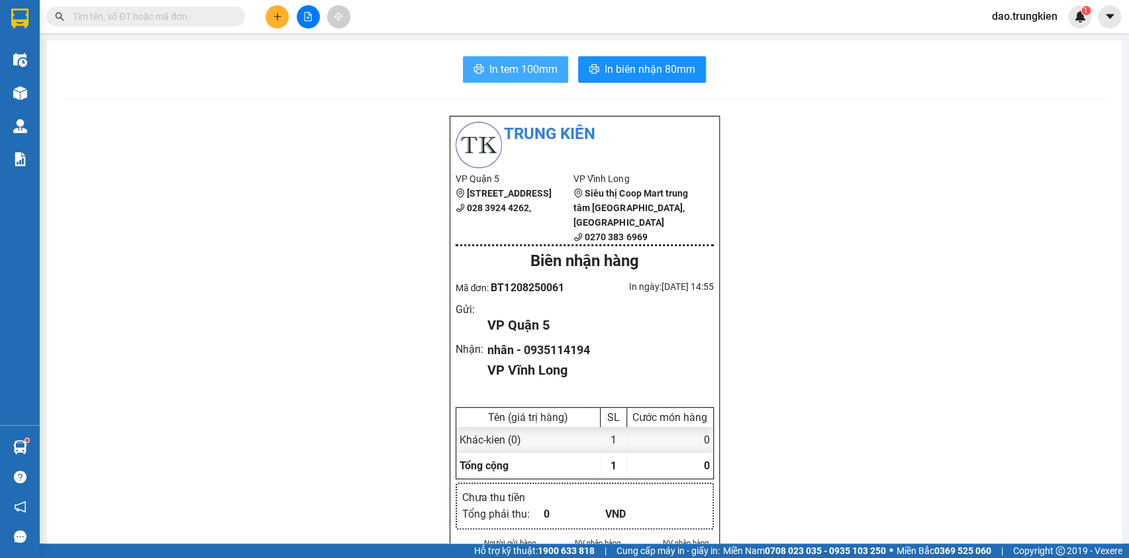
click at [495, 64] on span "In tem 100mm" at bounding box center [524, 69] width 68 height 17
click at [280, 21] on icon "plus" at bounding box center [277, 16] width 9 height 9
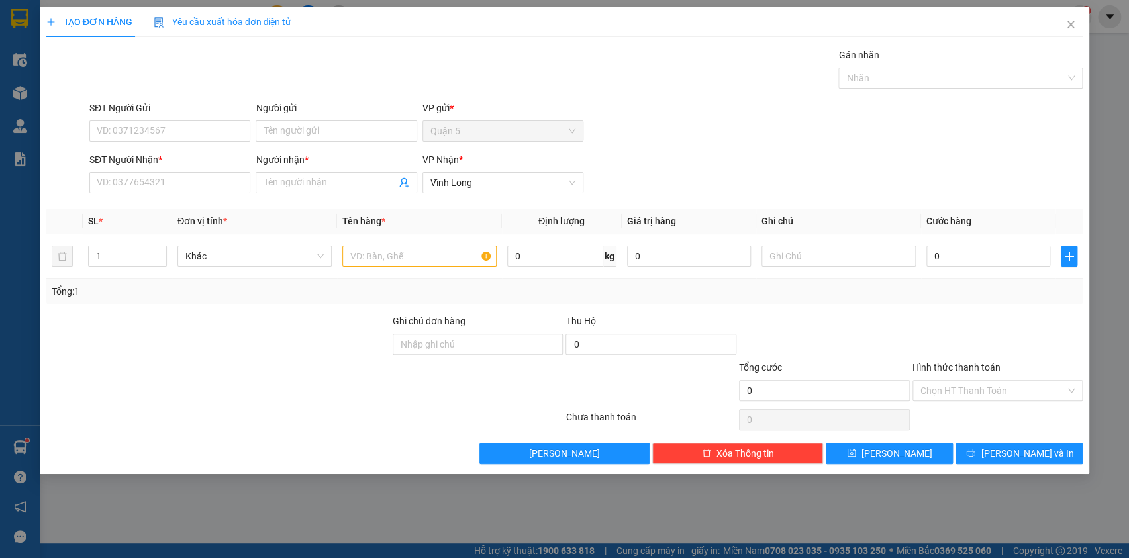
drag, startPoint x: 136, startPoint y: 142, endPoint x: 132, endPoint y: 150, distance: 9.5
click at [135, 143] on form "SĐT Người Gửi VD: 0371234567 Người gửi Tên người gửi VP gửi * Quận 5 SĐT Người …" at bounding box center [564, 150] width 1037 height 98
click at [124, 181] on input "Người gửi Tên người gửi VP gửi * SĐT Người" at bounding box center [169, 182] width 161 height 21
type input "Người gửi Tên người gửi VP gửi * SĐT Người"
click at [334, 375] on div at bounding box center [218, 383] width 346 height 46
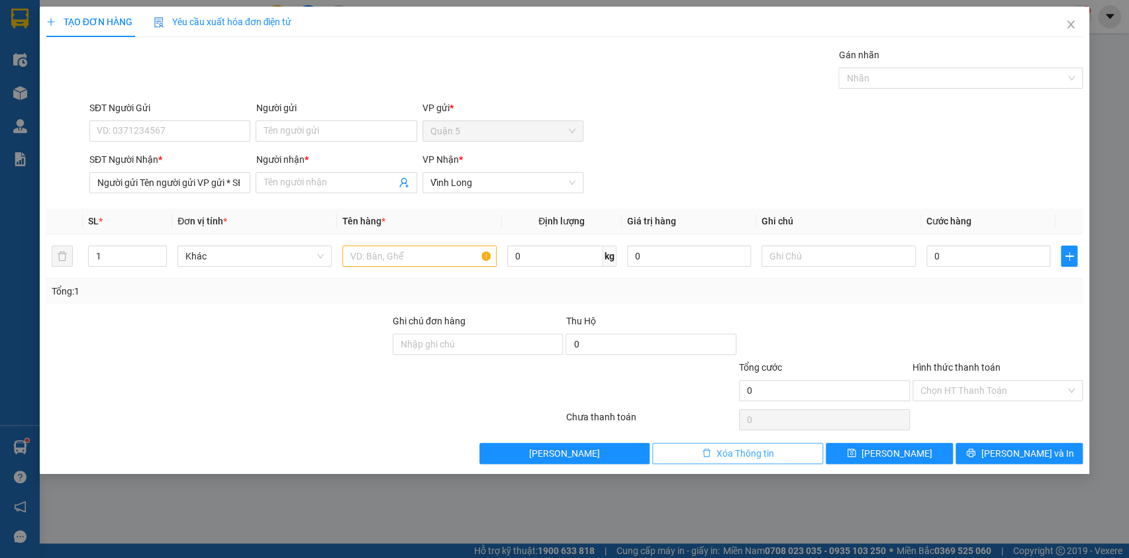
click at [732, 452] on span "Xóa Thông tin" at bounding box center [746, 453] width 58 height 15
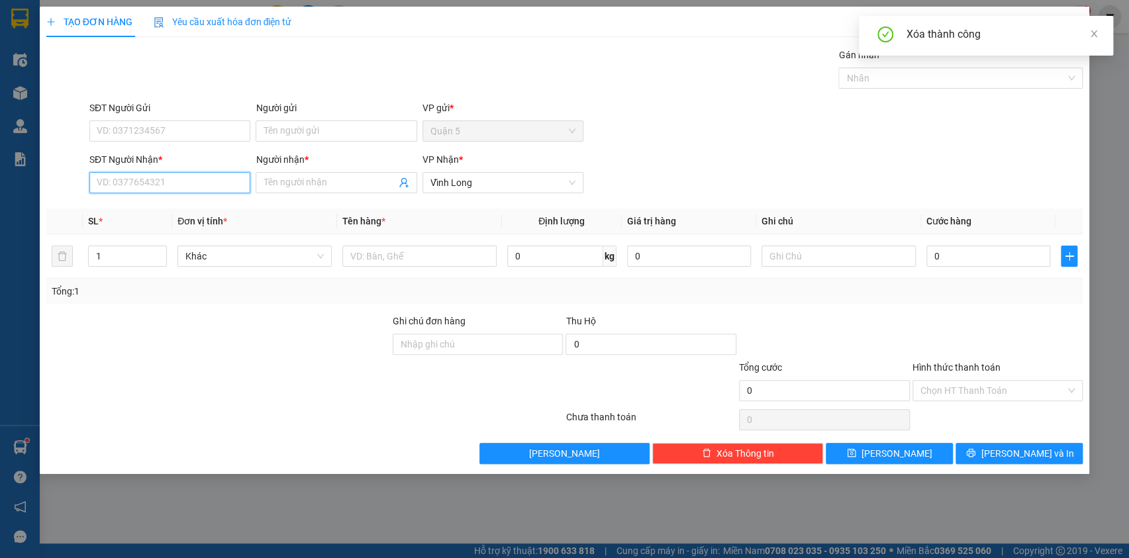
click at [146, 185] on input "SĐT Người Nhận *" at bounding box center [169, 182] width 161 height 21
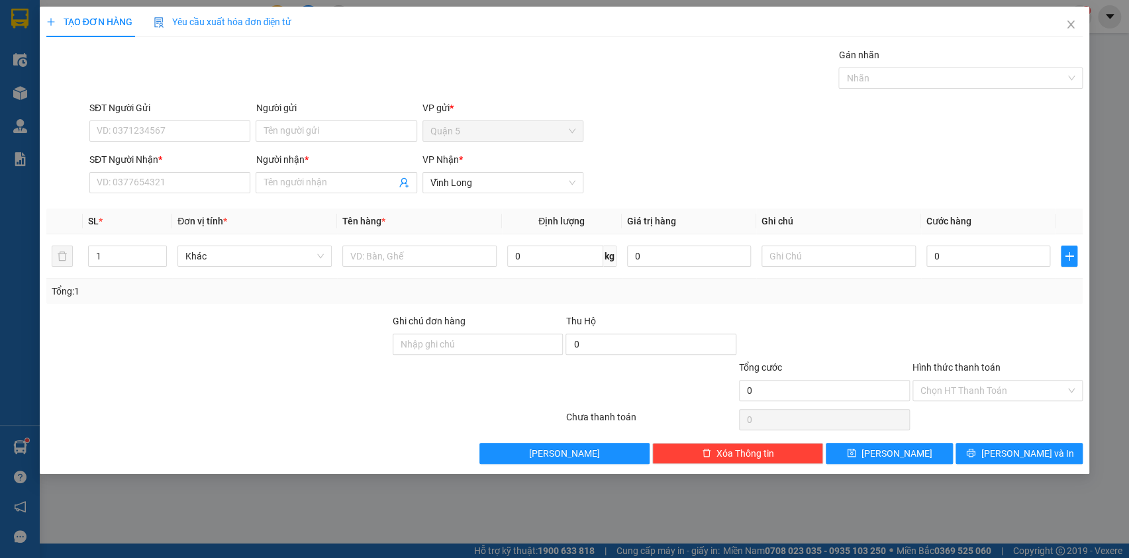
click at [135, 107] on div "SĐT Người Gửi" at bounding box center [169, 108] width 161 height 15
click at [135, 121] on input "SĐT Người Gửi" at bounding box center [169, 131] width 161 height 21
click at [135, 107] on div "SĐT Người Gửi" at bounding box center [169, 108] width 161 height 15
click at [135, 121] on input "SĐT Người Gửi" at bounding box center [169, 131] width 161 height 21
click at [137, 179] on input "SĐT Người Nhận *" at bounding box center [169, 182] width 161 height 21
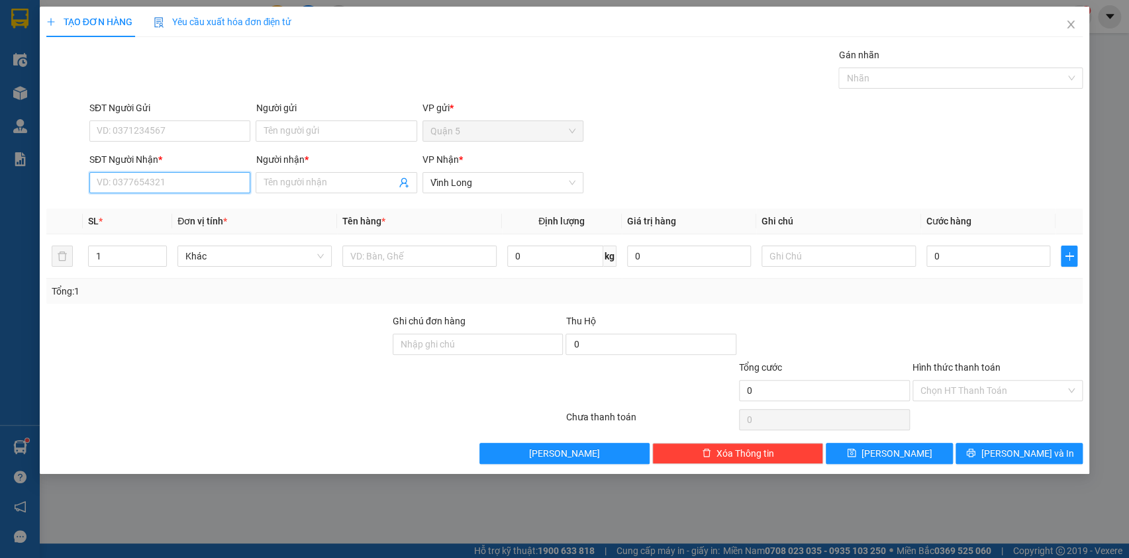
drag, startPoint x: 137, startPoint y: 179, endPoint x: 104, endPoint y: 185, distance: 33.8
click at [111, 184] on input "SĐT Người Nhận *" at bounding box center [169, 182] width 161 height 21
click at [97, 179] on input "SĐT Người Nhận *" at bounding box center [169, 182] width 161 height 21
click at [98, 179] on input "SĐT Người Nhận *" at bounding box center [169, 182] width 161 height 21
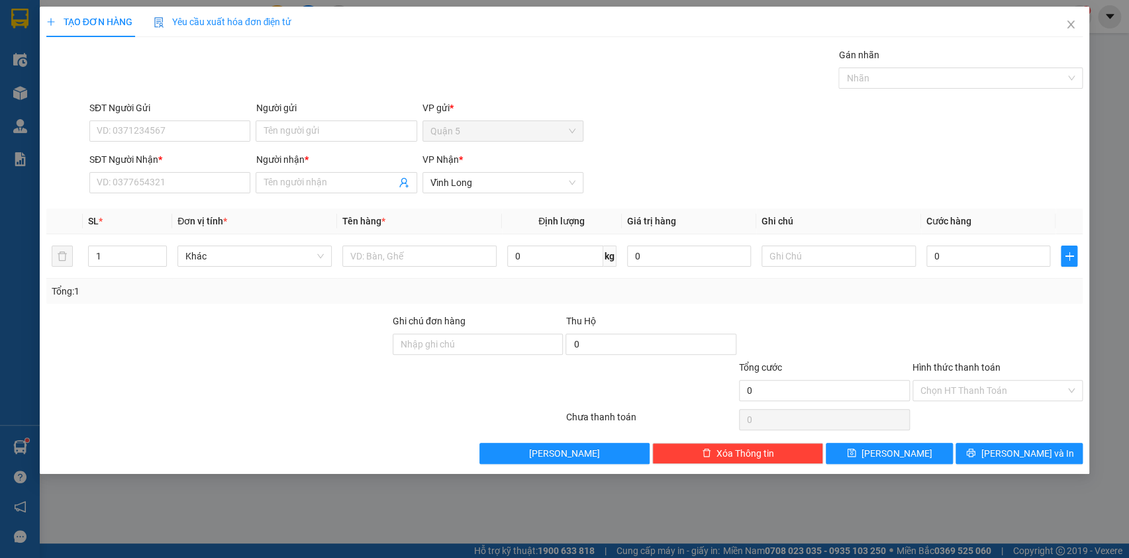
click at [182, 324] on div at bounding box center [218, 337] width 346 height 46
click at [119, 182] on input "SĐT Người Nhận *" at bounding box center [169, 182] width 161 height 21
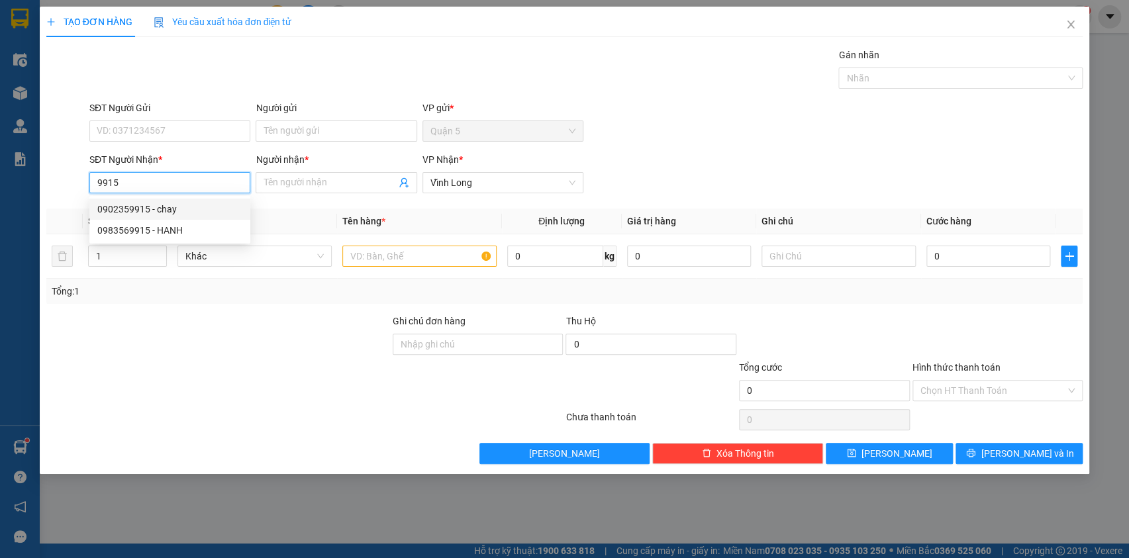
drag, startPoint x: 127, startPoint y: 186, endPoint x: 58, endPoint y: 188, distance: 68.9
click at [59, 188] on div "SĐT Người Nhận * 9915 Người nhận * Tên người nhận VP Nhận * Vĩnh Long" at bounding box center [565, 175] width 1040 height 46
click at [58, 188] on div at bounding box center [66, 175] width 43 height 46
click at [184, 180] on input "9915" at bounding box center [169, 182] width 161 height 21
click at [102, 182] on input "90775" at bounding box center [169, 182] width 161 height 21
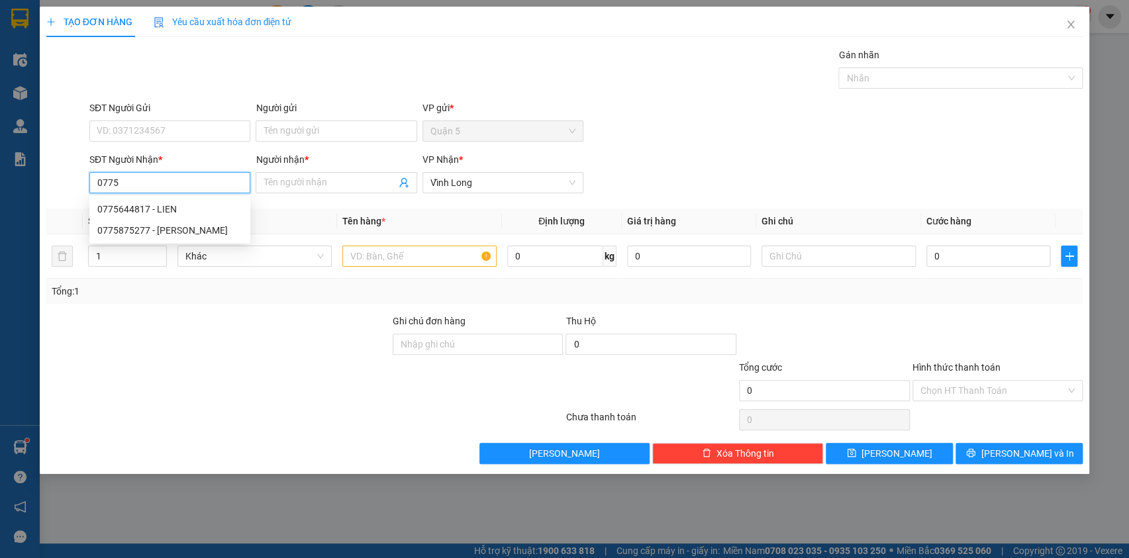
click at [150, 186] on input "0775" at bounding box center [169, 182] width 161 height 21
type input "0775659915"
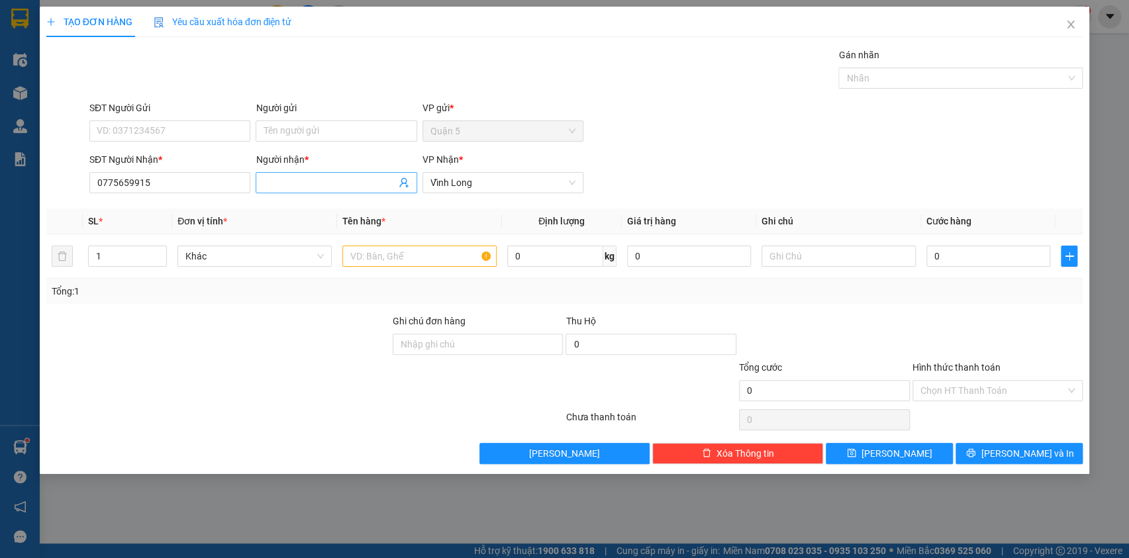
click at [298, 187] on input "Người nhận *" at bounding box center [330, 183] width 132 height 15
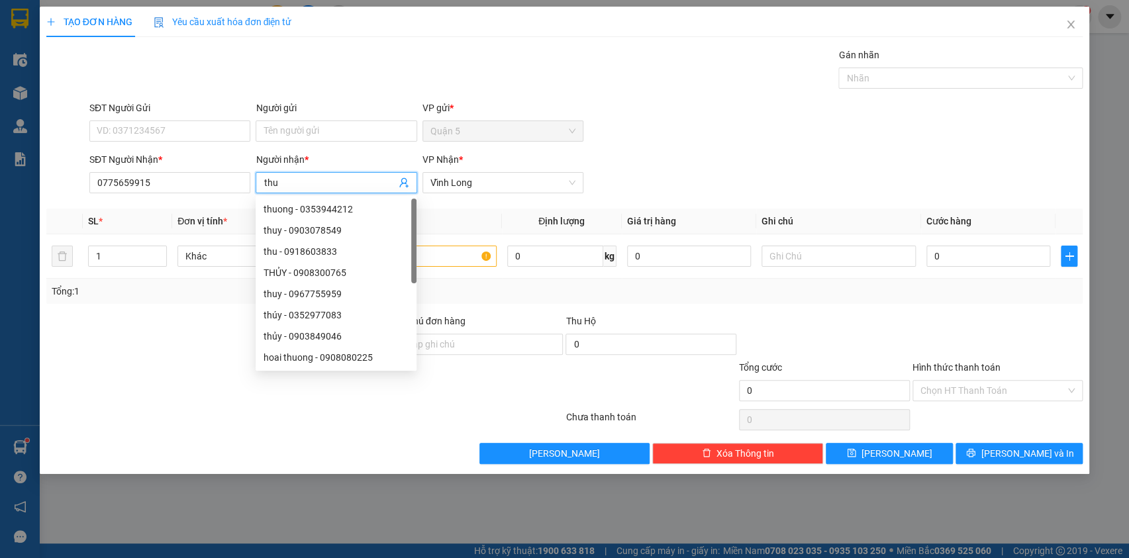
type input "thu"
click at [289, 58] on div "Gán nhãn Nhãn" at bounding box center [586, 71] width 999 height 46
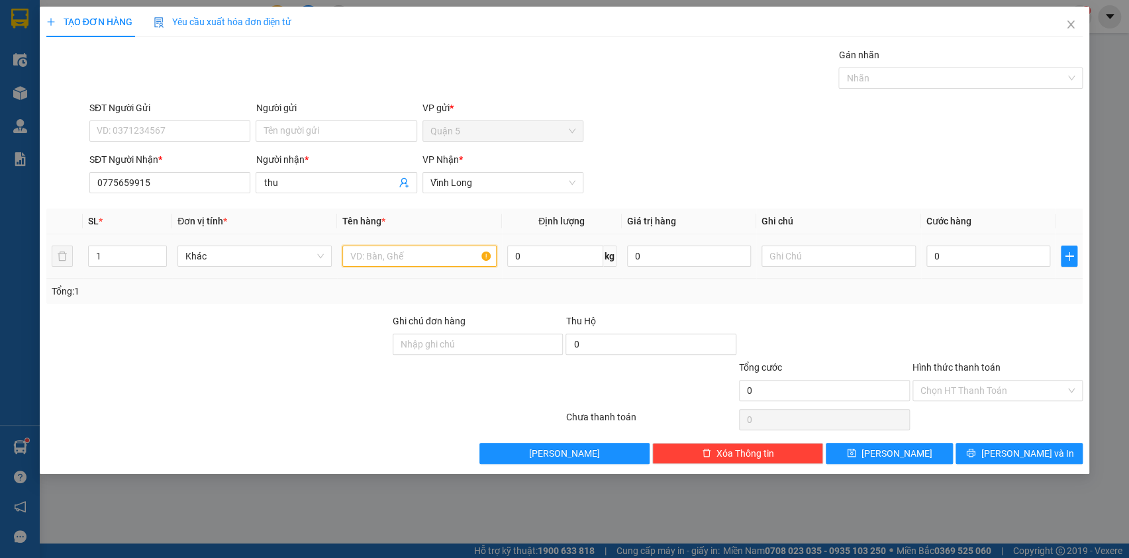
click at [367, 260] on input "text" at bounding box center [419, 256] width 154 height 21
type input "goi"
click at [1014, 457] on span "[PERSON_NAME] và In" at bounding box center [1027, 453] width 93 height 15
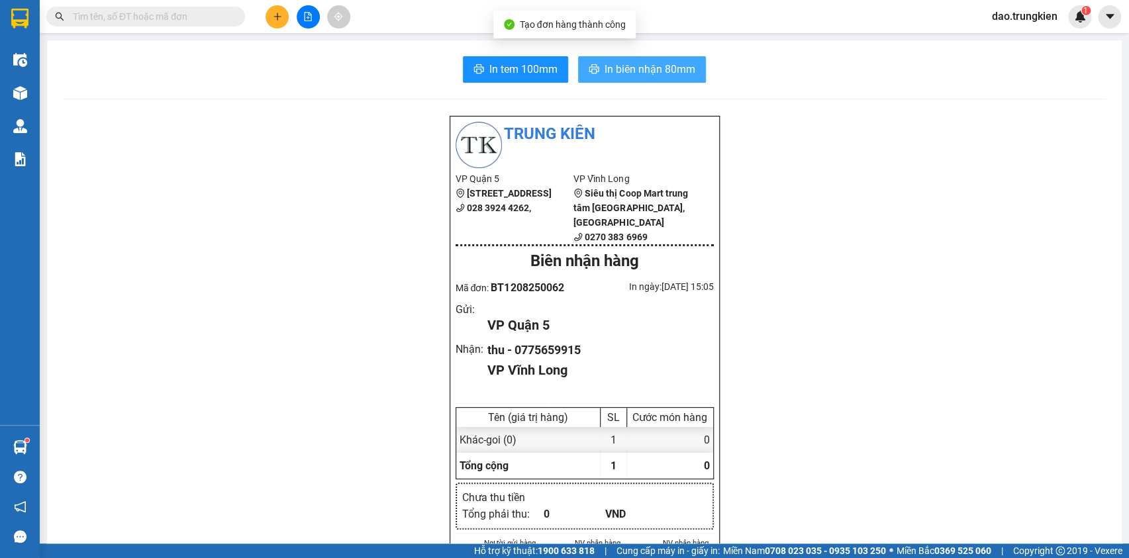
drag, startPoint x: 673, startPoint y: 74, endPoint x: 664, endPoint y: 84, distance: 13.7
click at [667, 74] on span "In biên nhận 80mm" at bounding box center [650, 69] width 91 height 17
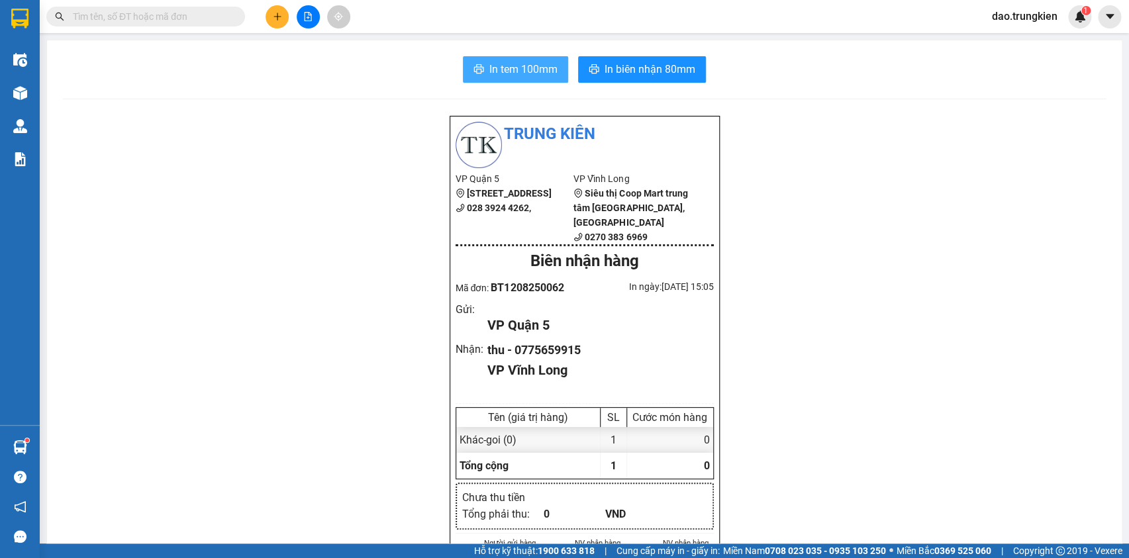
click at [490, 72] on span "In tem 100mm" at bounding box center [524, 69] width 68 height 17
click at [274, 11] on button at bounding box center [277, 16] width 23 height 23
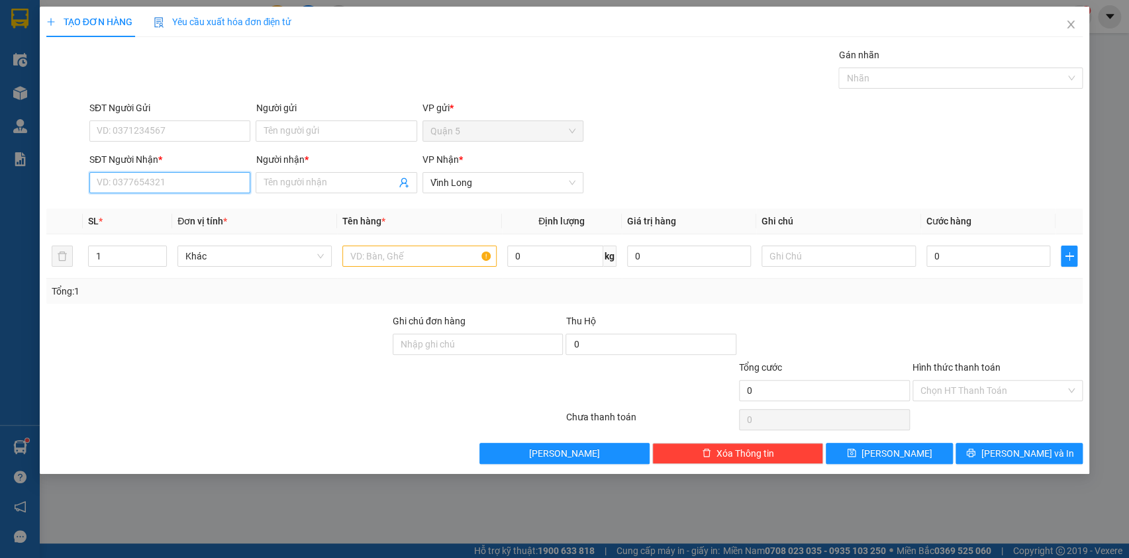
click at [122, 181] on input "SĐT Người Nhận *" at bounding box center [169, 182] width 161 height 21
type input "845"
click at [143, 233] on div "0974235845 - ngau em" at bounding box center [169, 230] width 145 height 15
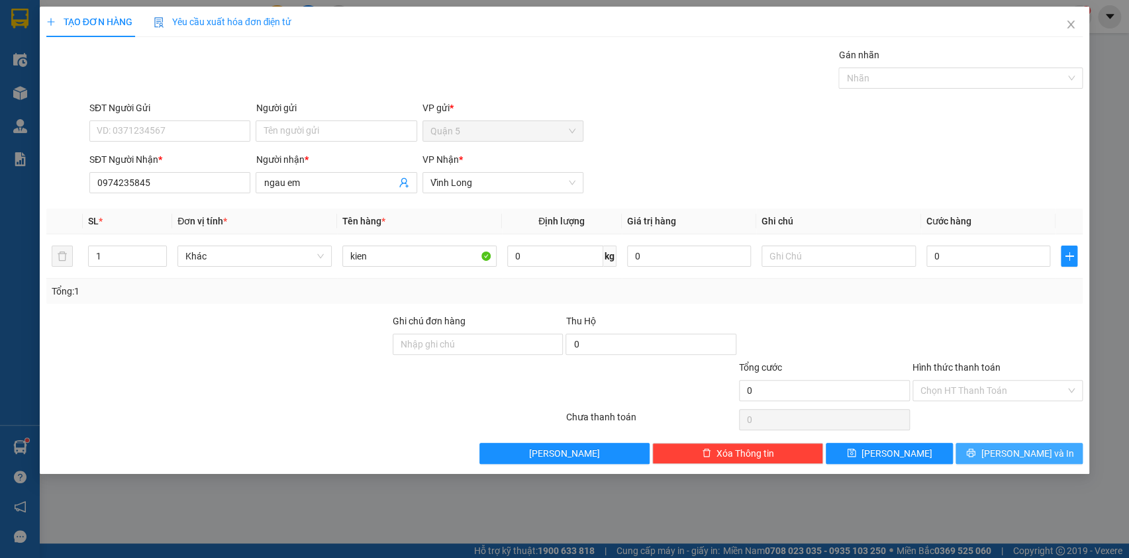
drag, startPoint x: 1036, startPoint y: 449, endPoint x: 924, endPoint y: 351, distance: 148.8
click at [1035, 449] on span "[PERSON_NAME] và In" at bounding box center [1027, 453] width 93 height 15
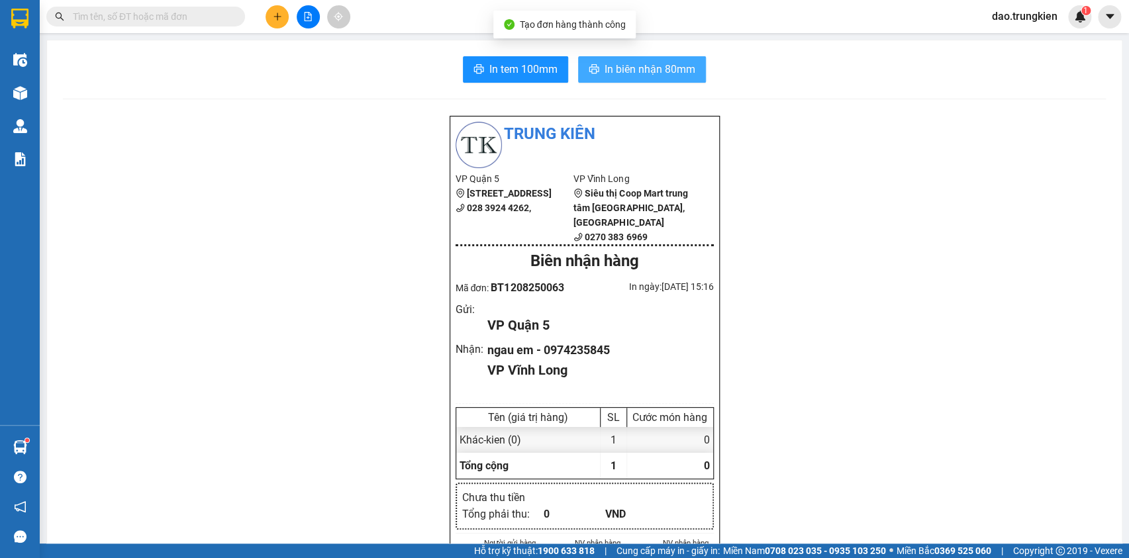
click at [605, 72] on span "In biên nhận 80mm" at bounding box center [650, 69] width 91 height 17
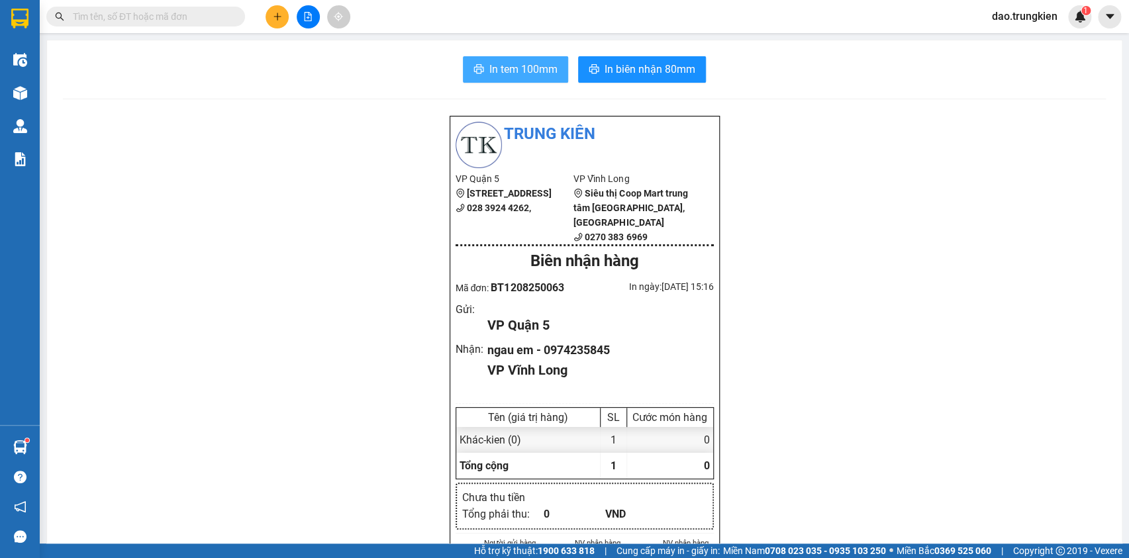
click at [510, 61] on span "In tem 100mm" at bounding box center [524, 69] width 68 height 17
click at [274, 16] on icon "plus" at bounding box center [277, 16] width 7 height 1
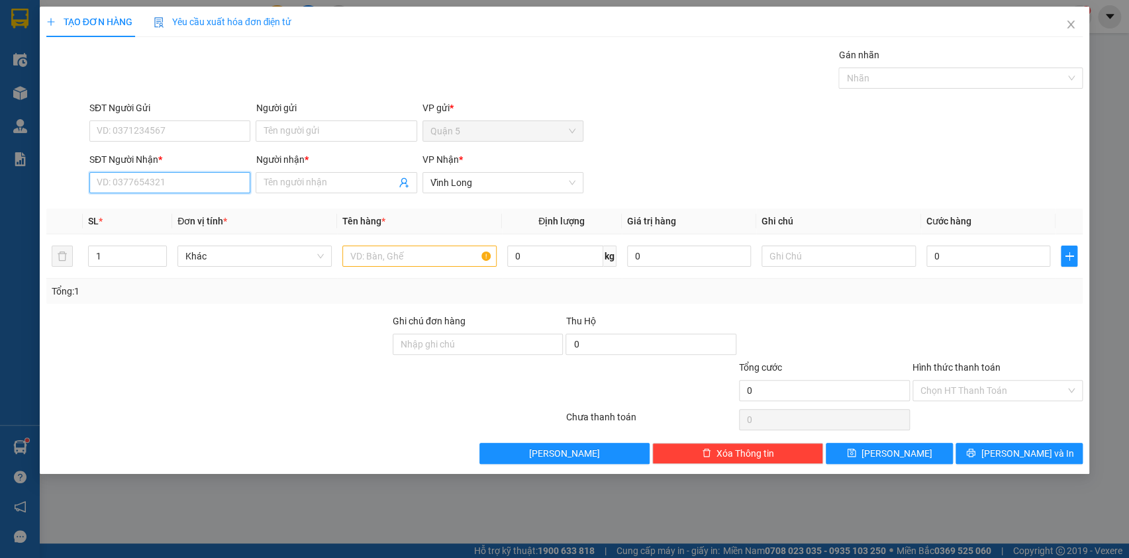
click at [172, 186] on input "SĐT Người Nhận *" at bounding box center [169, 182] width 161 height 21
drag, startPoint x: 119, startPoint y: 205, endPoint x: 106, endPoint y: 205, distance: 13.3
click at [120, 206] on div "0918008859 - tam" at bounding box center [169, 209] width 145 height 15
type input "0918008859"
type input "tam"
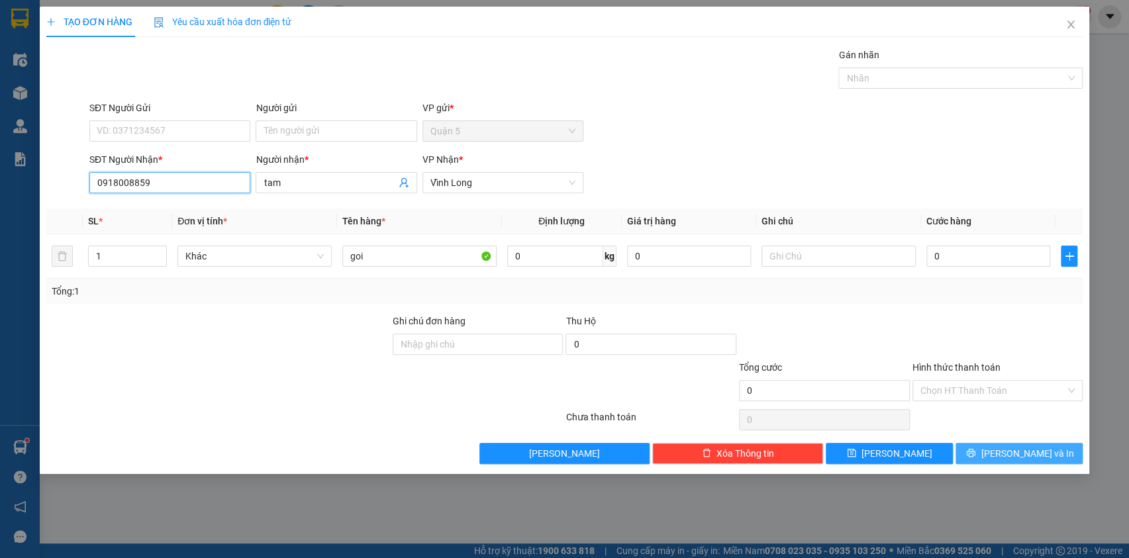
type input "0918008859"
click at [983, 453] on button "[PERSON_NAME] và In" at bounding box center [1019, 453] width 127 height 21
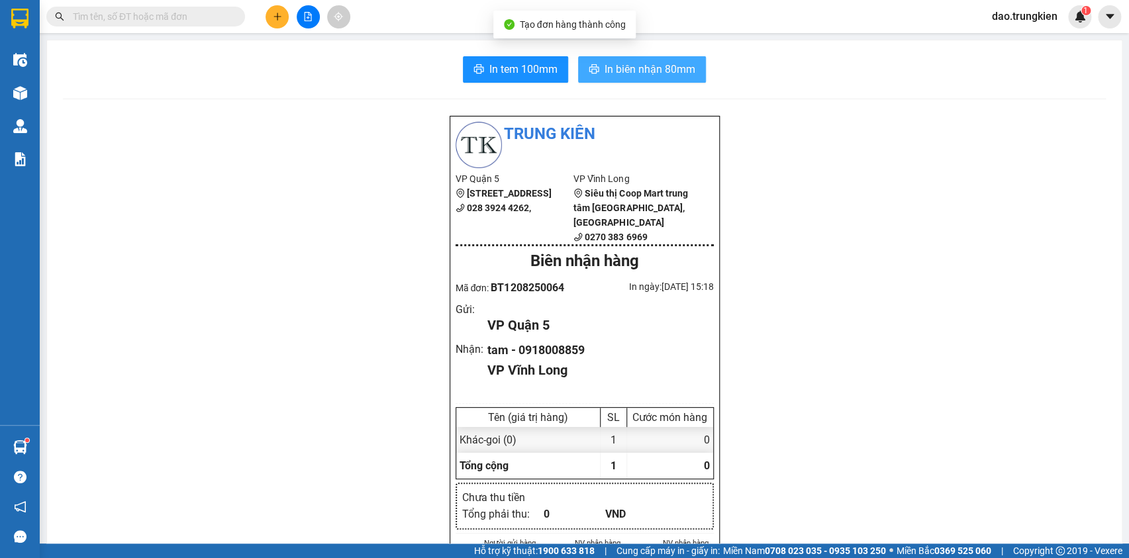
drag, startPoint x: 649, startPoint y: 66, endPoint x: 619, endPoint y: 78, distance: 31.2
click at [643, 68] on span "In biên nhận 80mm" at bounding box center [650, 69] width 91 height 17
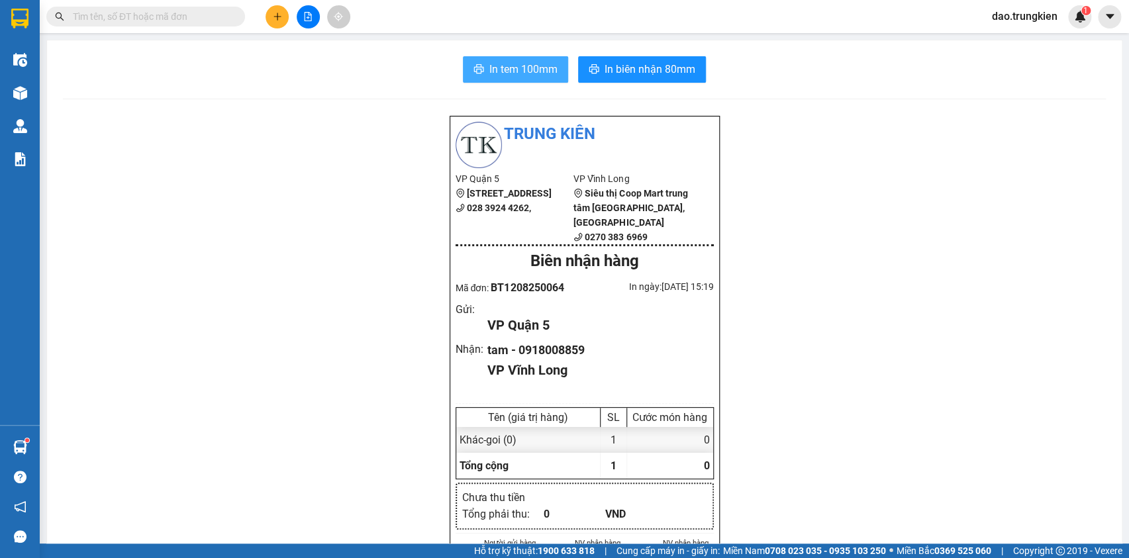
click at [503, 58] on button "In tem 100mm" at bounding box center [515, 69] width 105 height 26
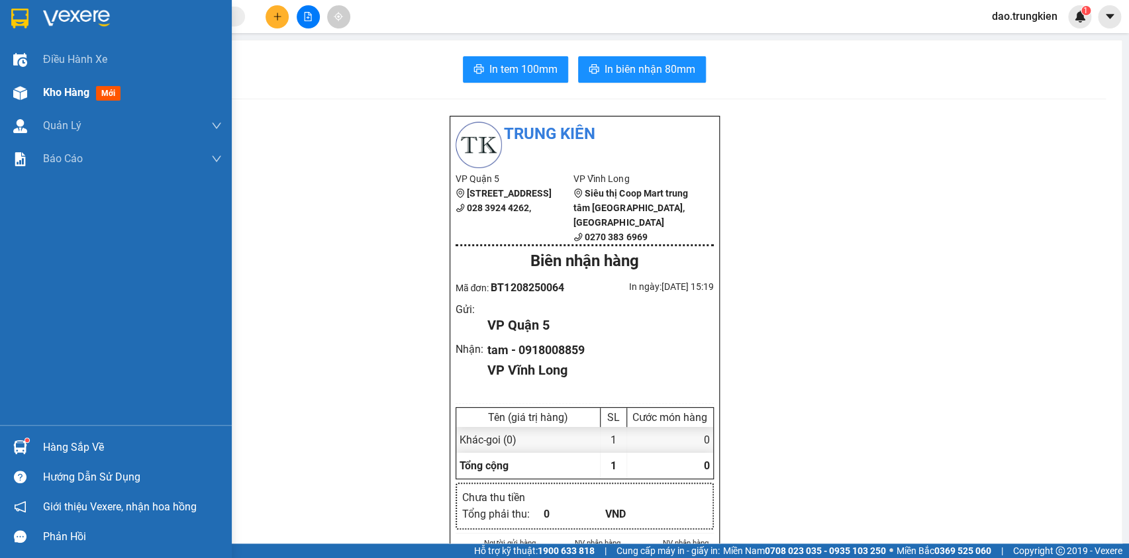
click at [110, 90] on span "mới" at bounding box center [108, 93] width 25 height 15
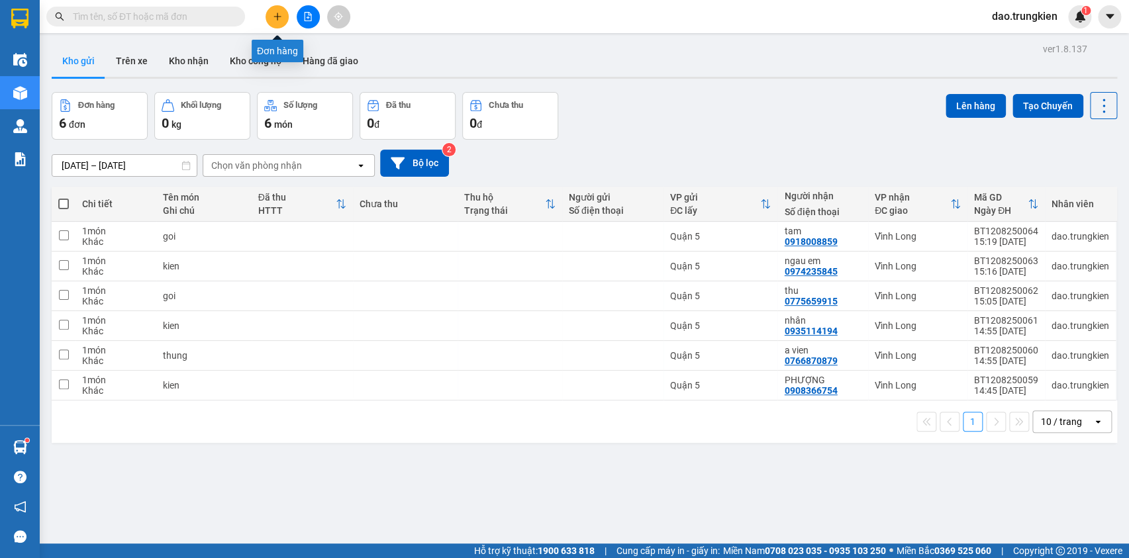
click at [280, 16] on icon "plus" at bounding box center [277, 16] width 7 height 1
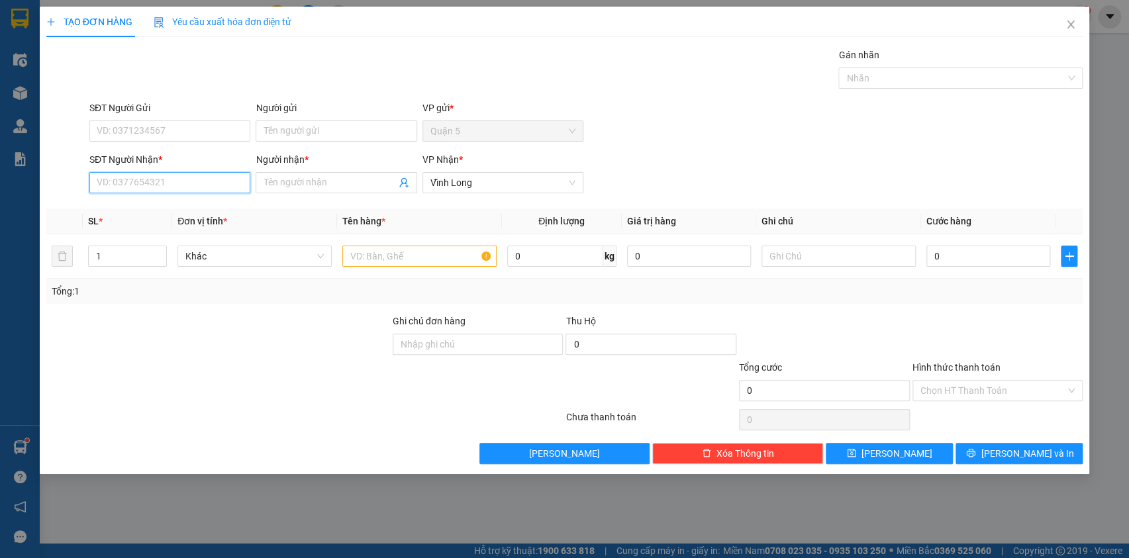
click at [144, 189] on input "SĐT Người Nhận *" at bounding box center [169, 182] width 161 height 21
type input "1"
type input "069"
click at [139, 204] on div "0907897069 - trang" at bounding box center [169, 209] width 145 height 15
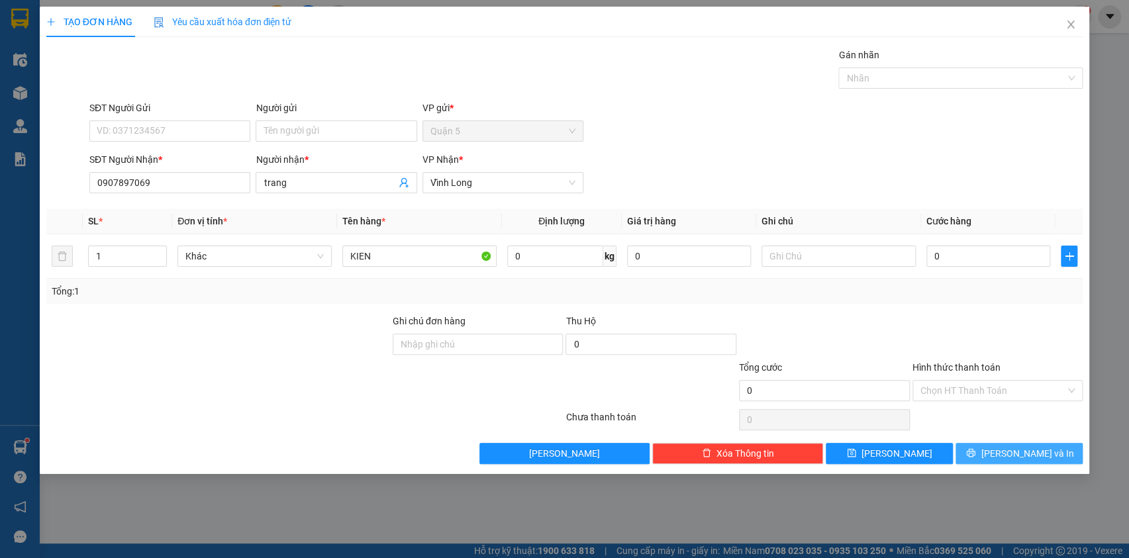
click at [1019, 455] on span "[PERSON_NAME] và In" at bounding box center [1027, 453] width 93 height 15
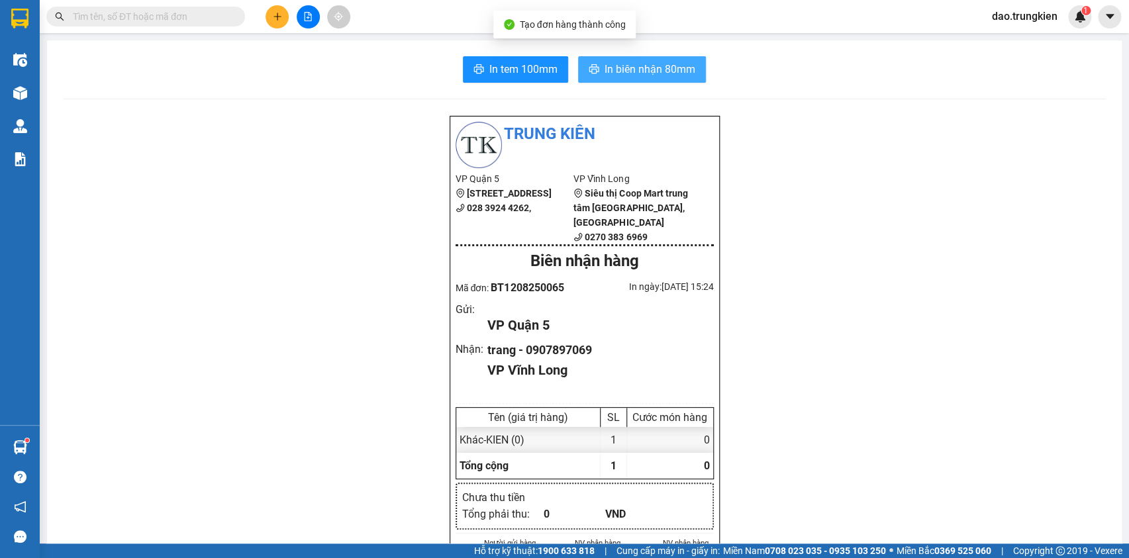
drag, startPoint x: 632, startPoint y: 61, endPoint x: 599, endPoint y: 84, distance: 40.4
click at [631, 61] on span "In biên nhận 80mm" at bounding box center [650, 69] width 91 height 17
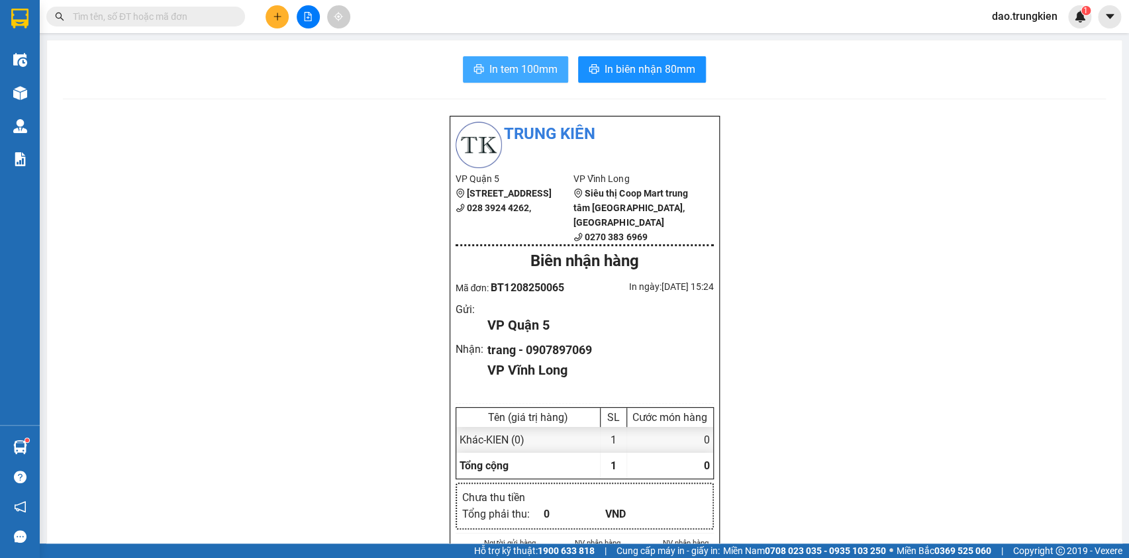
click at [464, 69] on button "In tem 100mm" at bounding box center [515, 69] width 105 height 26
click at [505, 63] on span "In tem 100mm" at bounding box center [524, 69] width 68 height 17
click at [271, 17] on button at bounding box center [277, 16] width 23 height 23
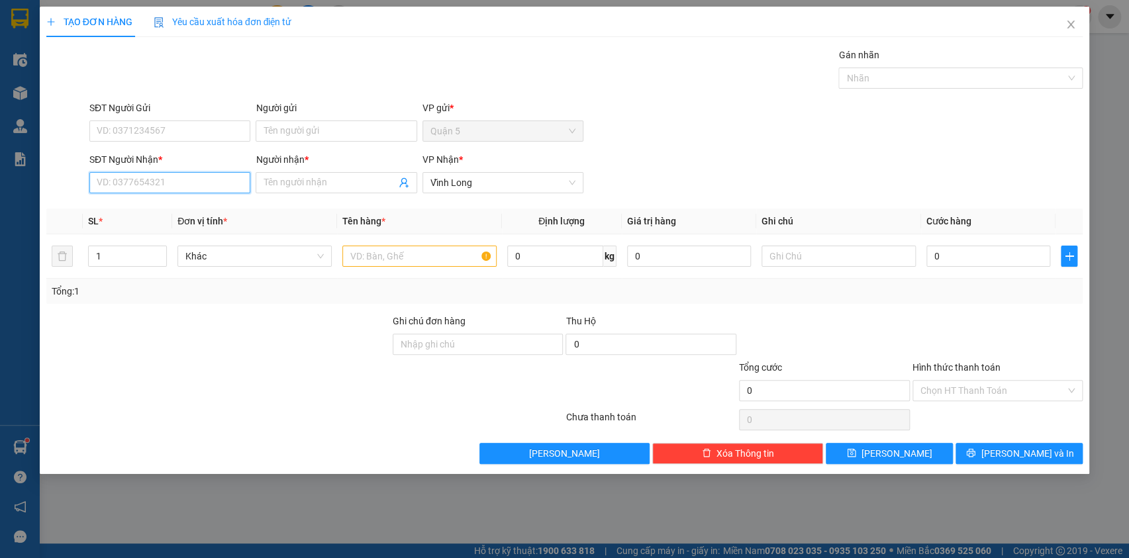
click at [142, 189] on input "SĐT Người Nhận *" at bounding box center [169, 182] width 161 height 21
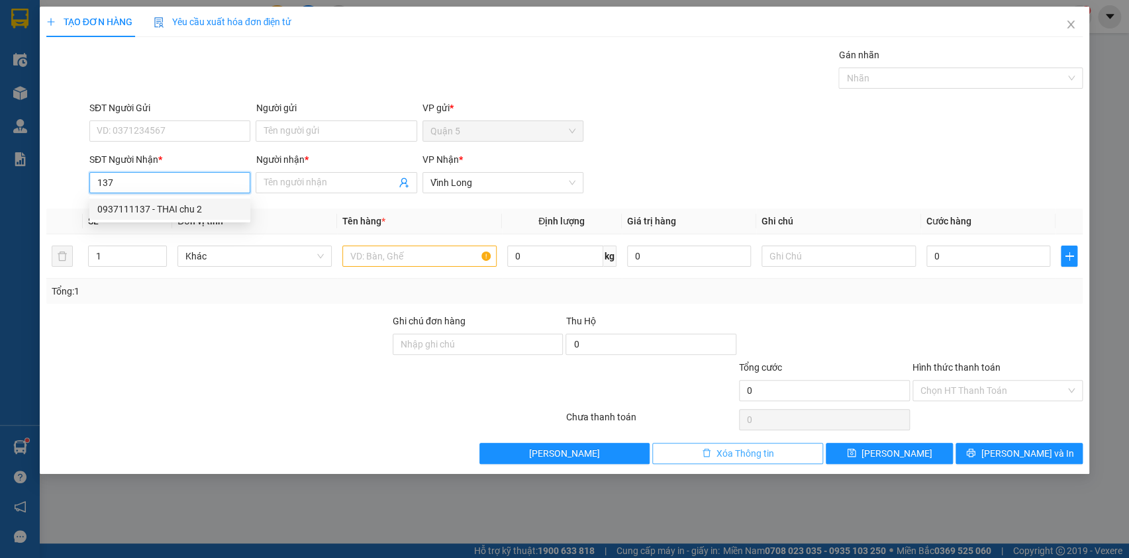
type input "137"
click at [749, 452] on span "Xóa Thông tin" at bounding box center [746, 453] width 58 height 15
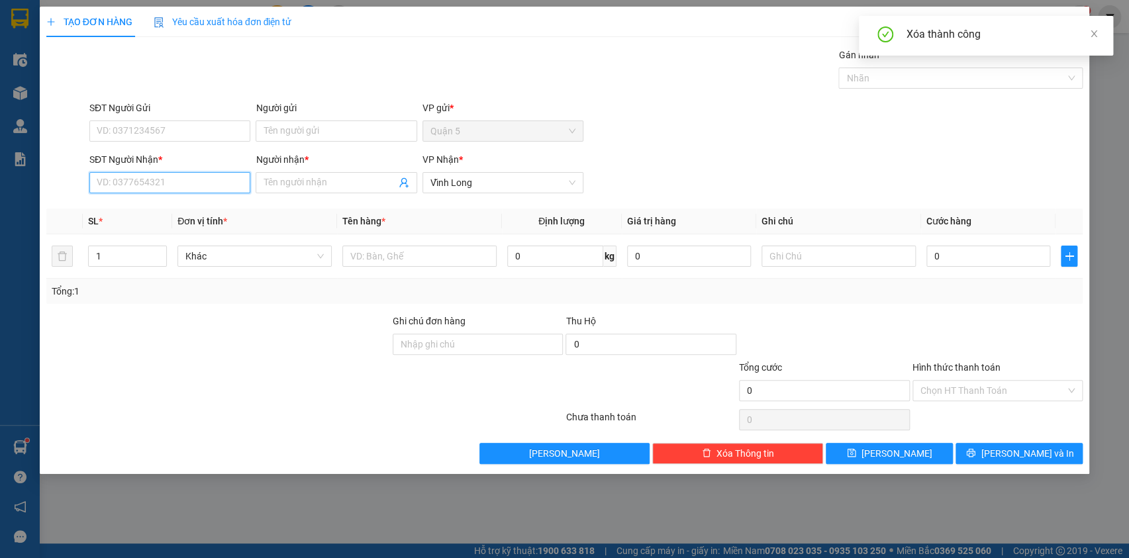
click at [121, 178] on input "SĐT Người Nhận *" at bounding box center [169, 182] width 161 height 21
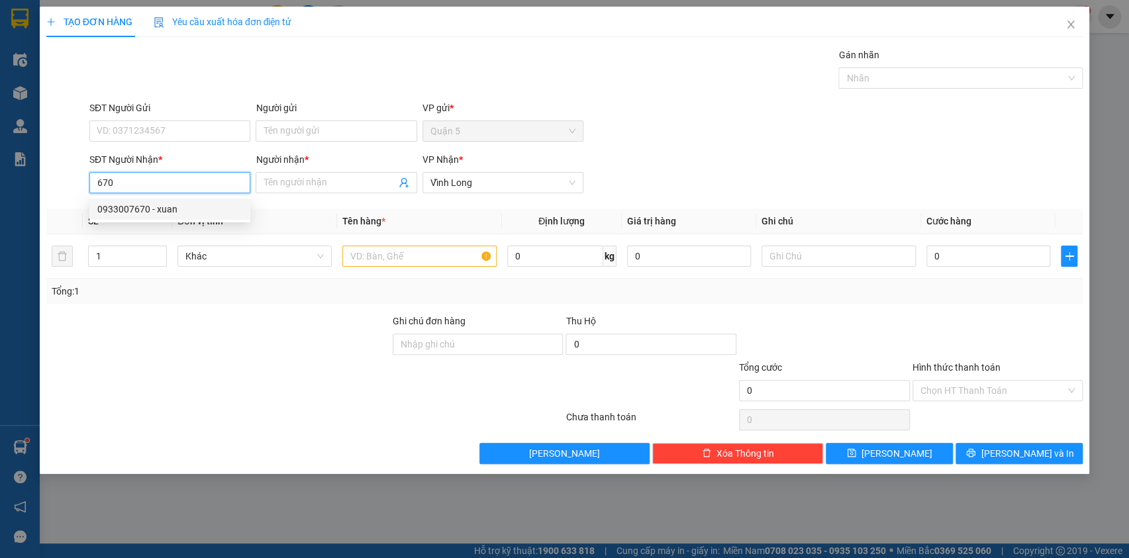
click at [139, 209] on div "0933007670 - xuan" at bounding box center [169, 209] width 145 height 15
type input "0933007670"
type input "xuan"
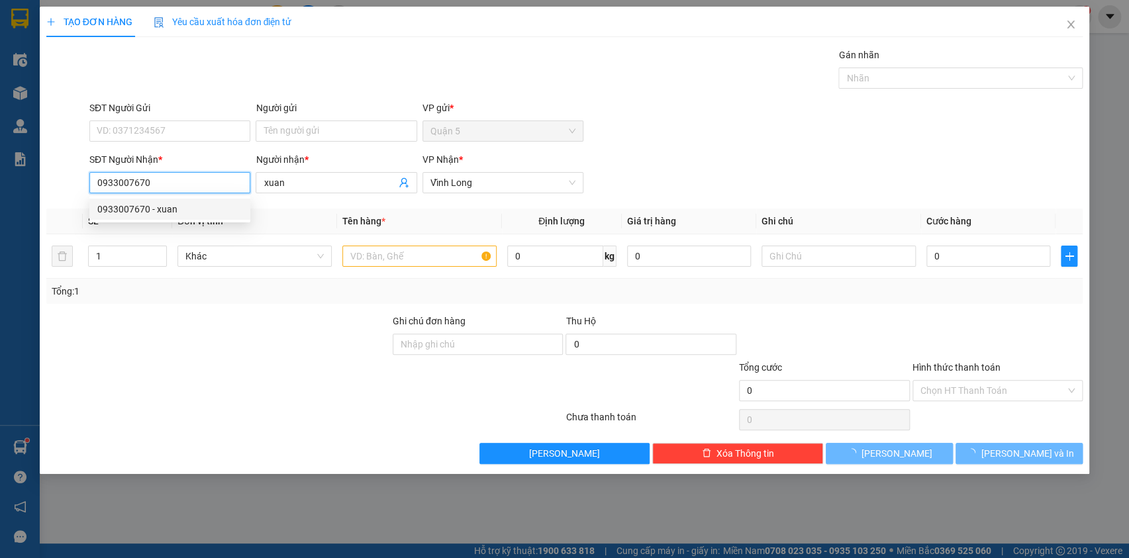
type input "120.000"
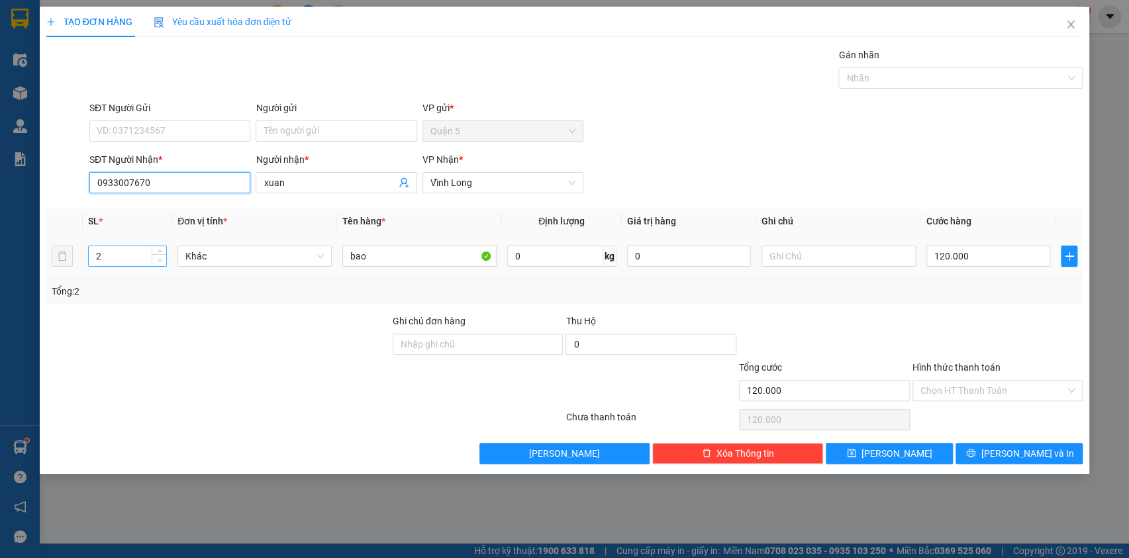
type input "0933007670"
type input "1"
click at [157, 263] on span "down" at bounding box center [160, 261] width 8 height 8
click at [965, 252] on input "120.000" at bounding box center [989, 256] width 125 height 21
type input "0"
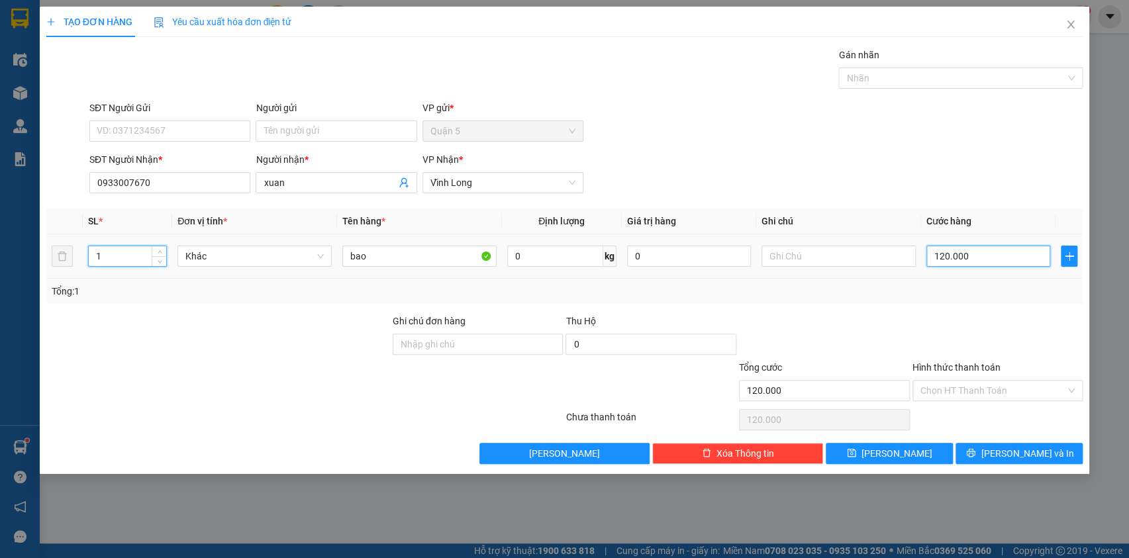
type input "0"
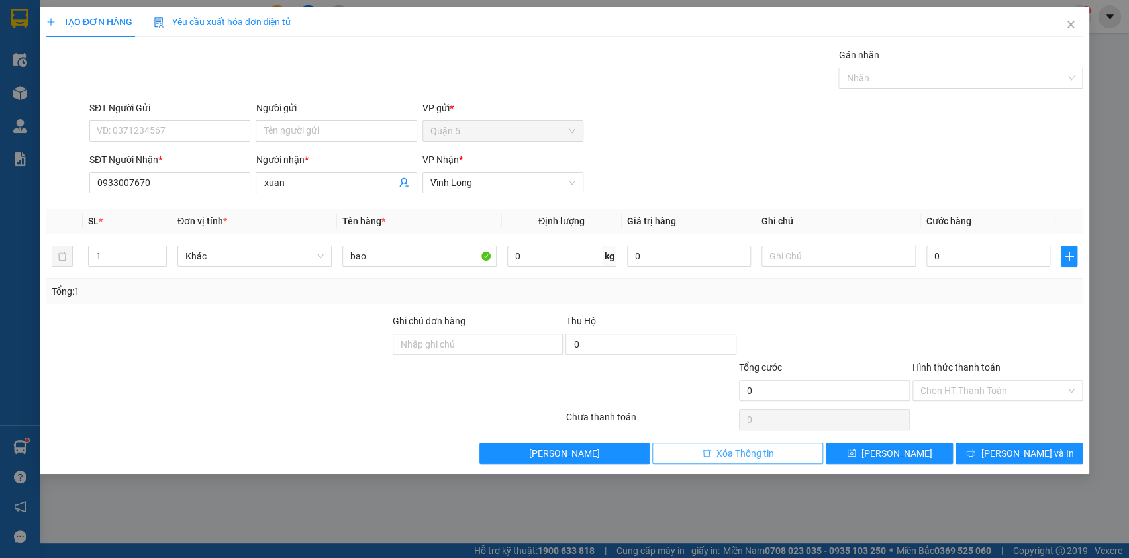
click at [743, 444] on button "Xóa Thông tin" at bounding box center [737, 453] width 171 height 21
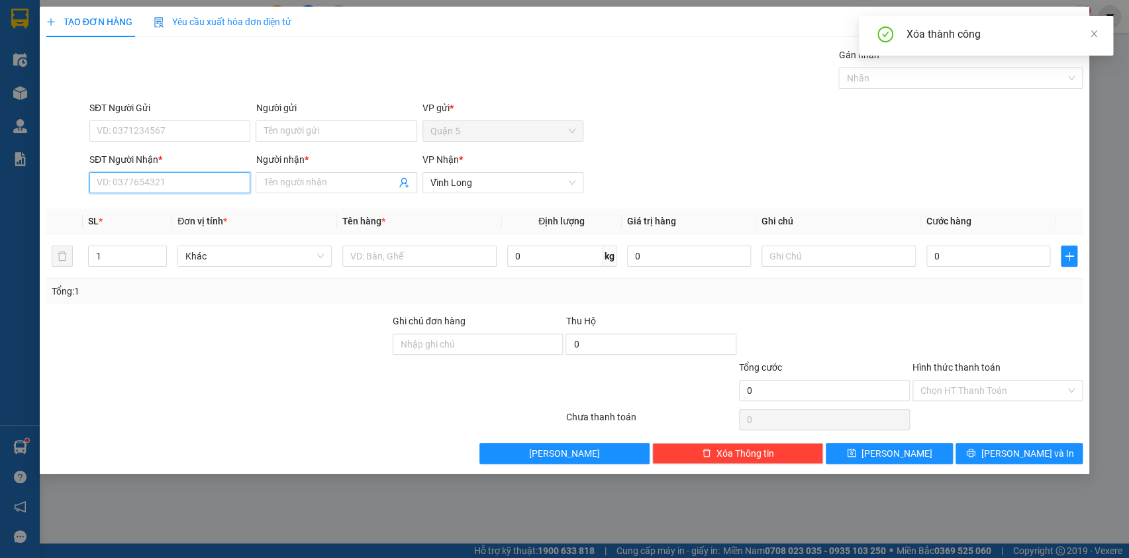
click at [126, 185] on input "SĐT Người Nhận *" at bounding box center [169, 182] width 161 height 21
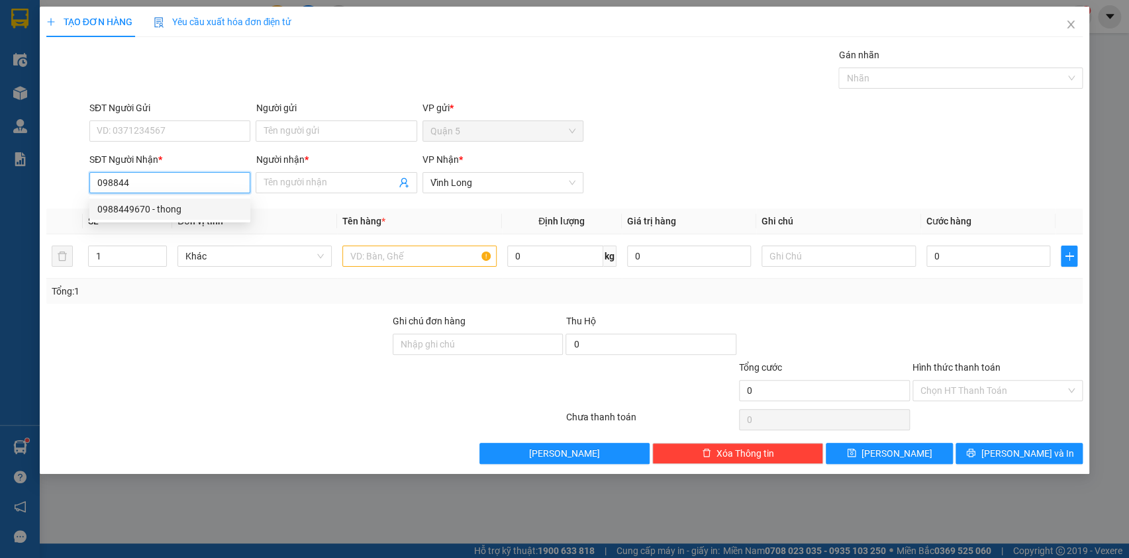
click at [131, 205] on div "0988449670 - thong" at bounding box center [169, 209] width 145 height 15
type input "0988449670"
type input "thong"
type input "0988449670"
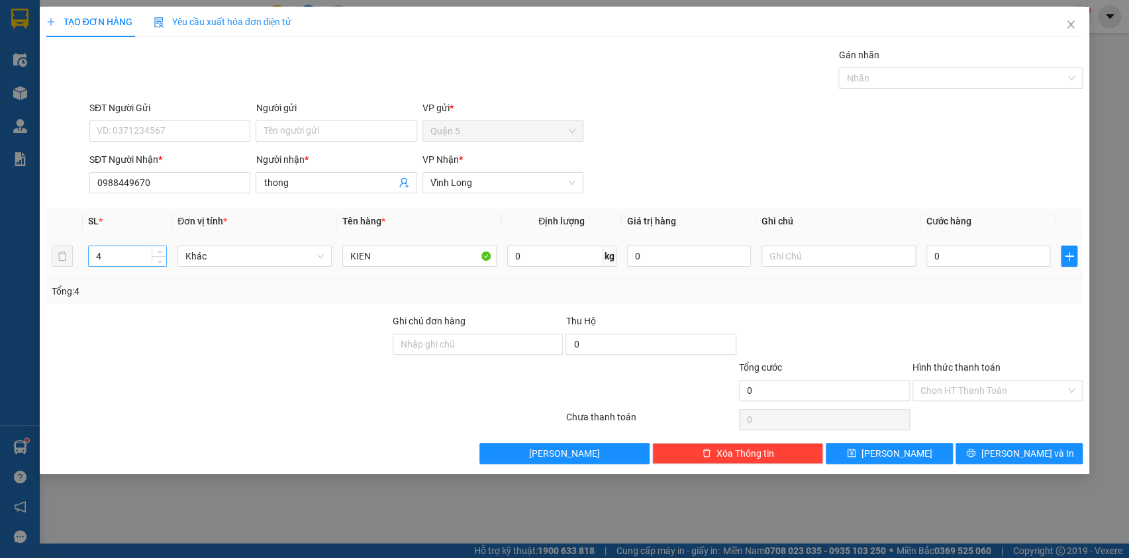
click at [101, 249] on input "4" at bounding box center [128, 256] width 78 height 20
type input "1"
click at [985, 457] on button "[PERSON_NAME] và In" at bounding box center [1019, 453] width 127 height 21
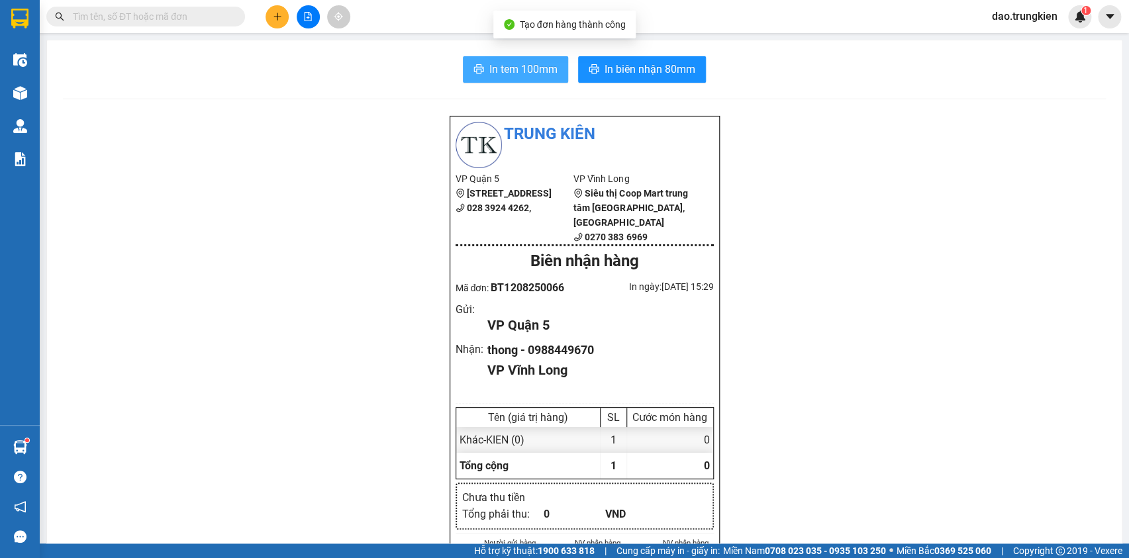
click at [494, 64] on span "In tem 100mm" at bounding box center [524, 69] width 68 height 17
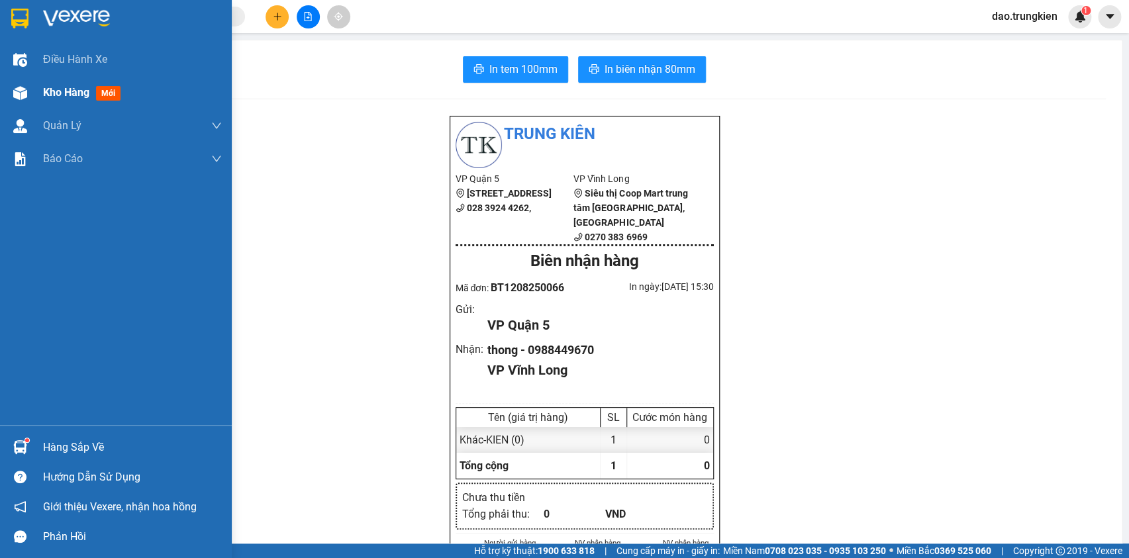
drag, startPoint x: 105, startPoint y: 87, endPoint x: 93, endPoint y: 84, distance: 11.6
click at [99, 87] on span "mới" at bounding box center [108, 93] width 25 height 15
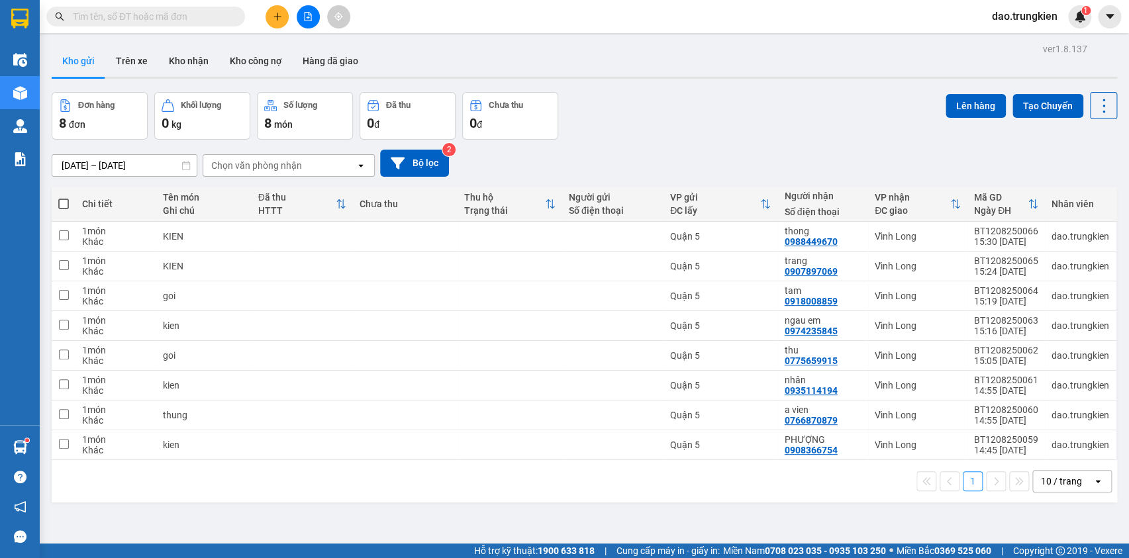
click at [60, 204] on span at bounding box center [63, 204] width 11 height 11
click at [64, 197] on input "checkbox" at bounding box center [64, 197] width 0 height 0
checkbox input "true"
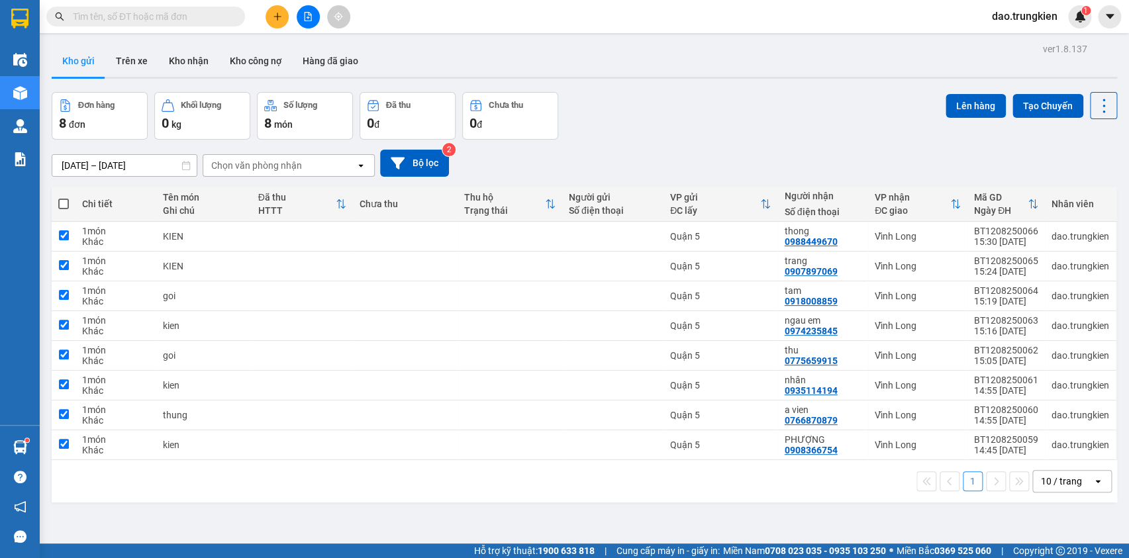
checkbox input "true"
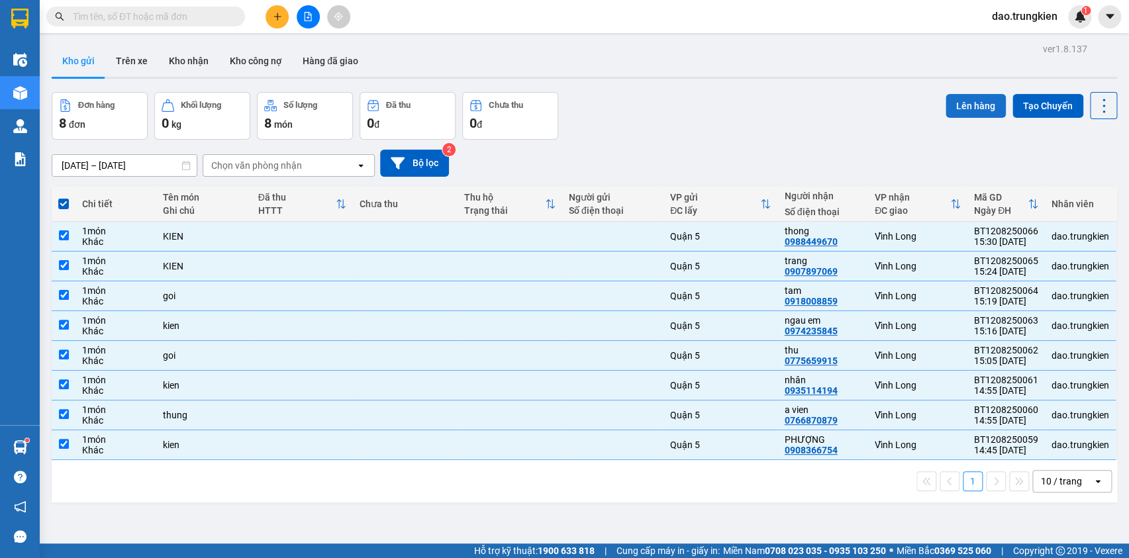
click at [974, 105] on button "Lên hàng" at bounding box center [976, 106] width 60 height 24
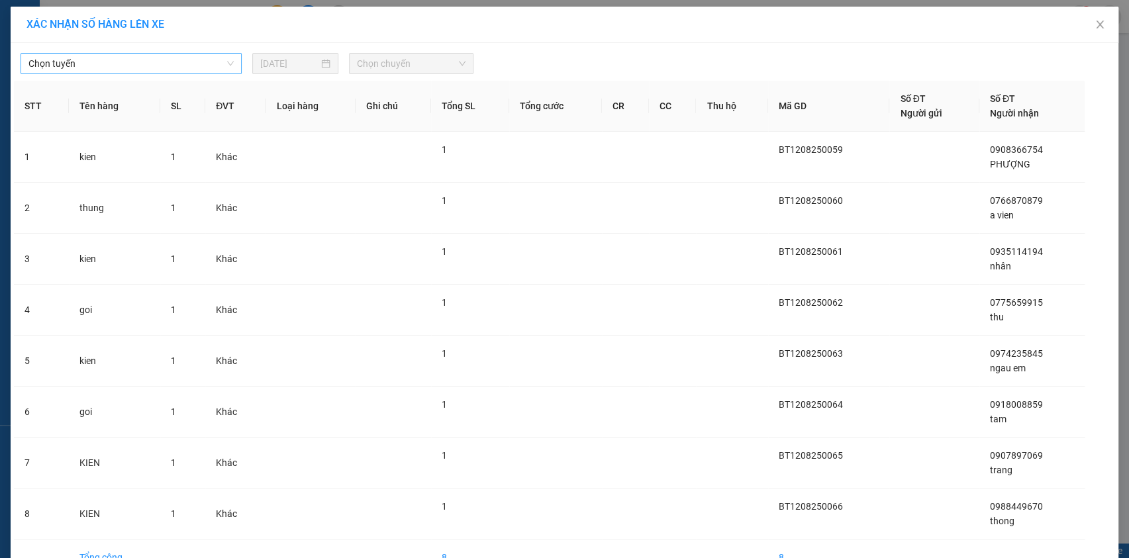
click at [215, 71] on span "Chọn tuyến" at bounding box center [130, 64] width 205 height 20
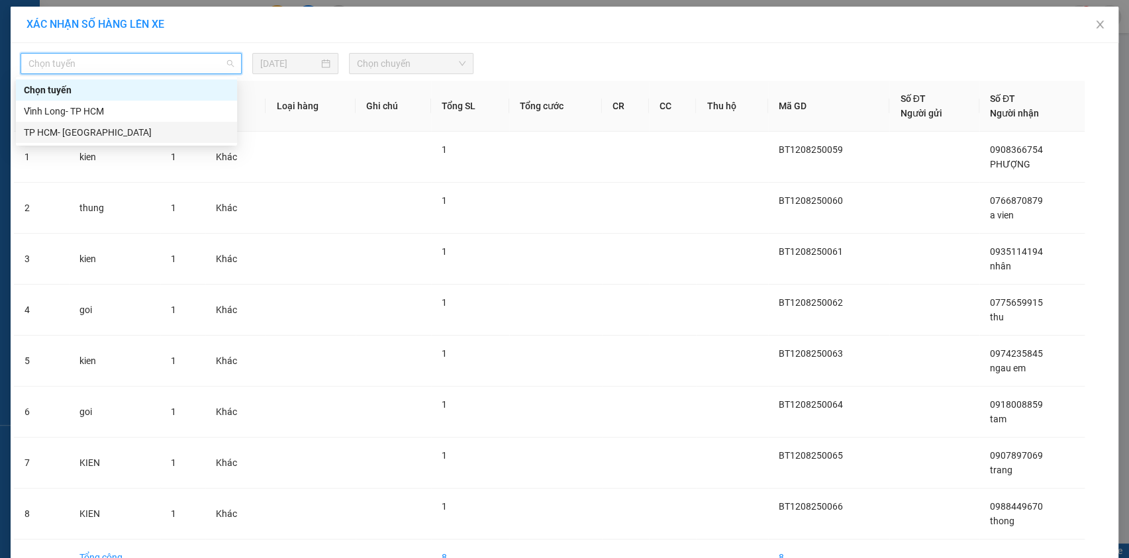
click at [198, 123] on div "TP HCM- [GEOGRAPHIC_DATA]" at bounding box center [126, 132] width 221 height 21
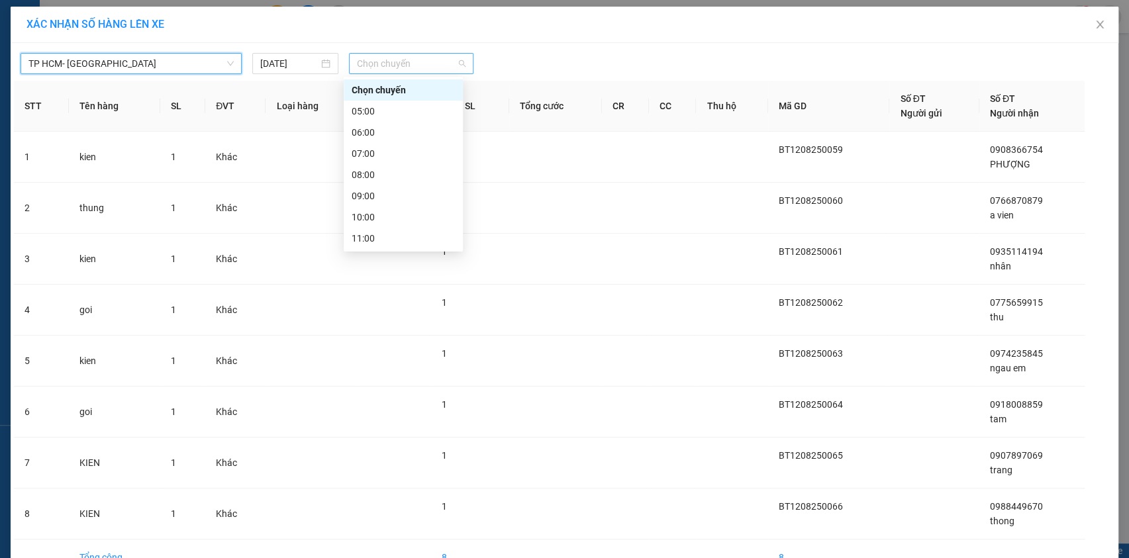
click at [429, 69] on span "Chọn chuyến" at bounding box center [411, 64] width 109 height 20
click at [413, 337] on div "16:00" at bounding box center [403, 344] width 103 height 15
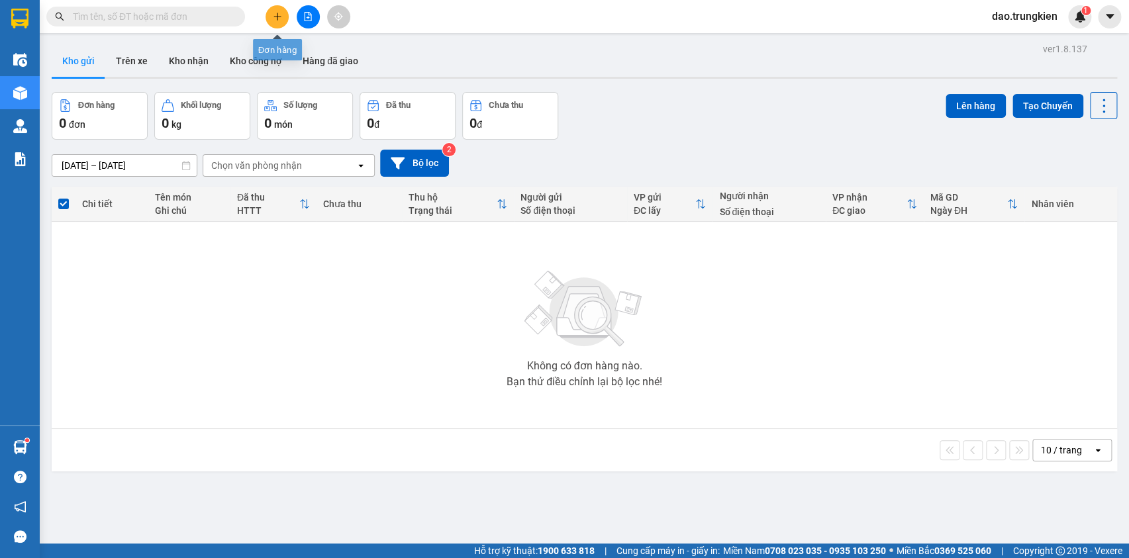
click at [278, 13] on icon "plus" at bounding box center [277, 16] width 1 height 7
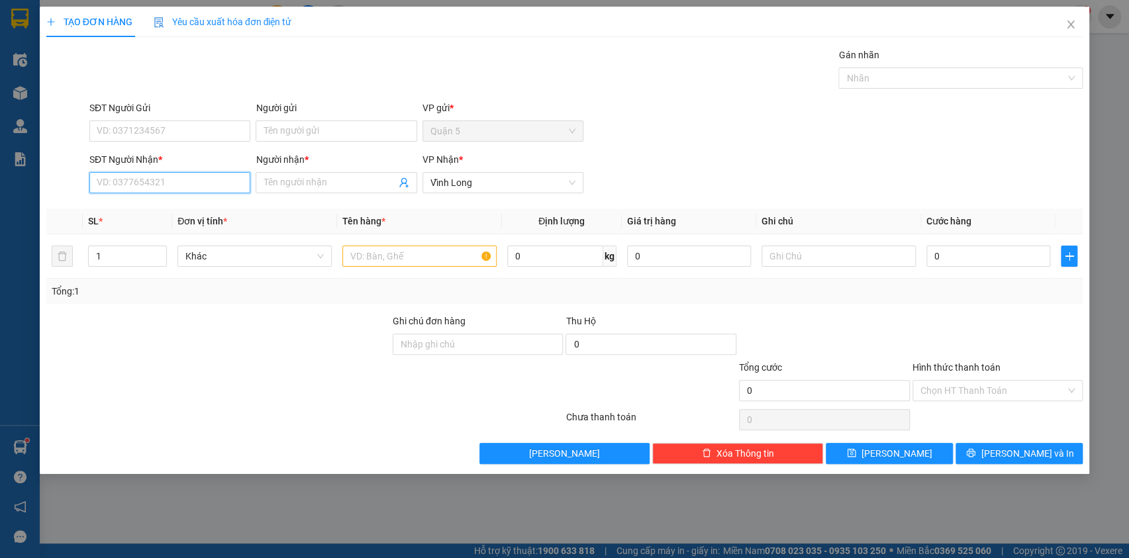
drag, startPoint x: 127, startPoint y: 186, endPoint x: 134, endPoint y: 182, distance: 8.9
click at [132, 184] on input "SĐT Người Nhận *" at bounding box center [169, 182] width 161 height 21
click at [141, 208] on div "0939093801 - uyen" at bounding box center [169, 209] width 145 height 15
type input "0939093801"
type input "uyen"
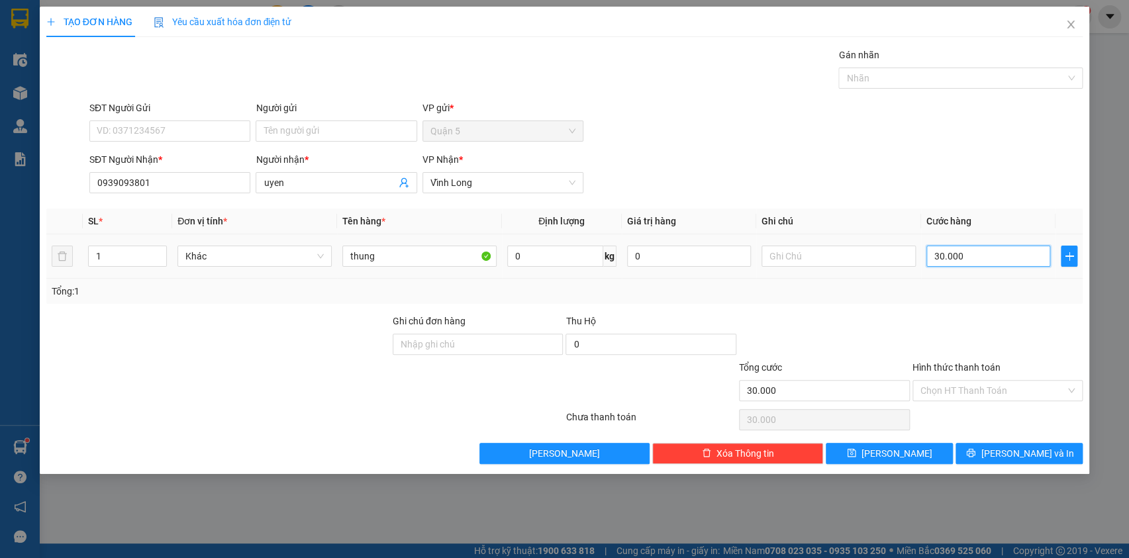
click at [977, 264] on input "30.000" at bounding box center [989, 256] width 125 height 21
drag, startPoint x: 980, startPoint y: 390, endPoint x: 982, endPoint y: 419, distance: 29.2
click at [980, 392] on input "Hình thức thanh toán" at bounding box center [994, 391] width 146 height 20
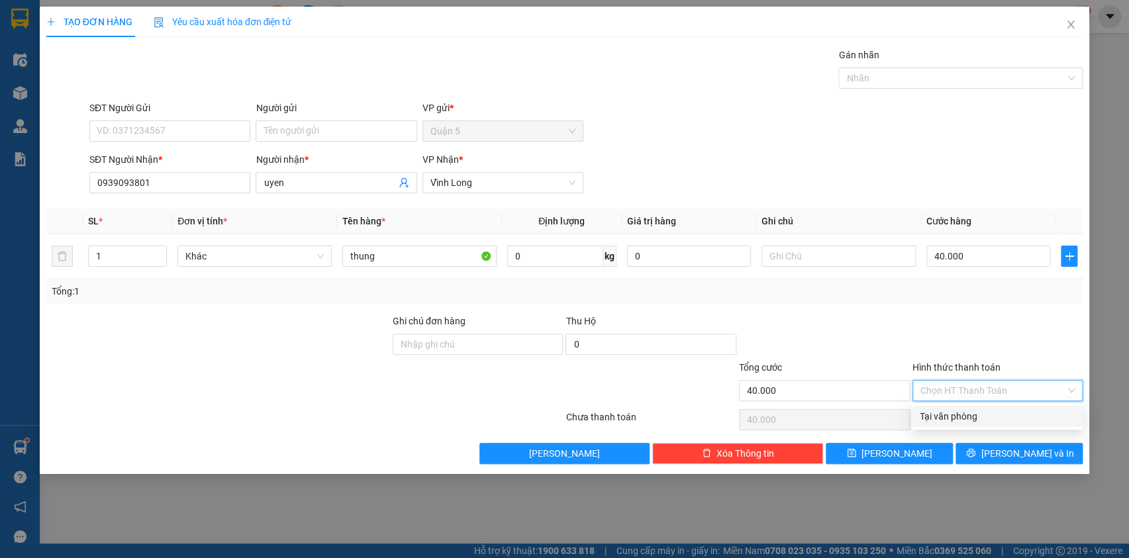
drag, startPoint x: 982, startPoint y: 419, endPoint x: 998, endPoint y: 425, distance: 17.2
click at [982, 419] on div "Tại văn phòng" at bounding box center [997, 416] width 155 height 15
drag, startPoint x: 1014, startPoint y: 460, endPoint x: 1010, endPoint y: 443, distance: 17.0
click at [1013, 459] on span "[PERSON_NAME] và In" at bounding box center [1027, 453] width 93 height 15
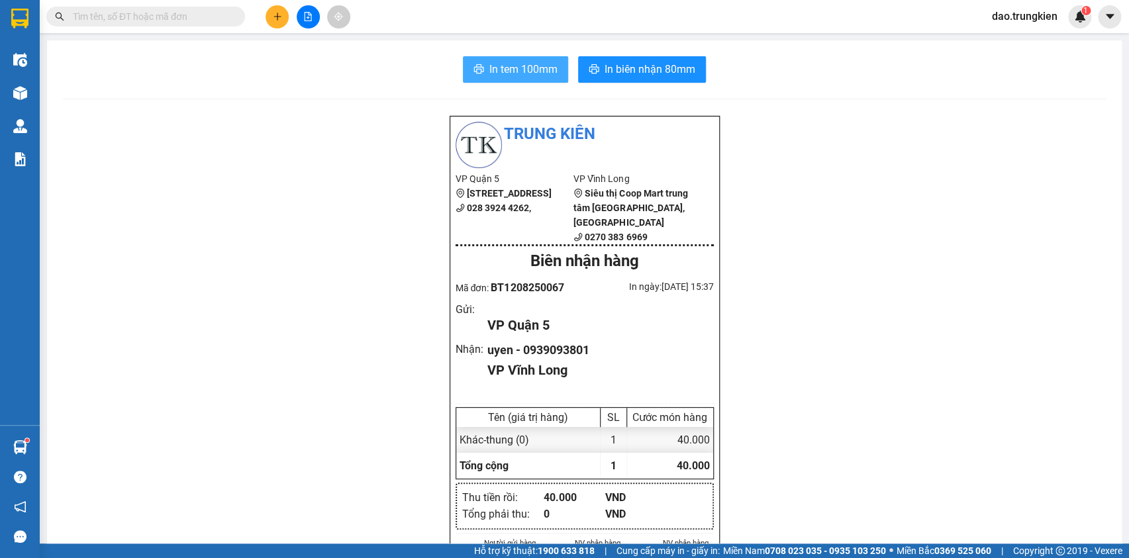
click at [531, 66] on span "In tem 100mm" at bounding box center [524, 69] width 68 height 17
click at [274, 15] on icon "plus" at bounding box center [277, 16] width 9 height 9
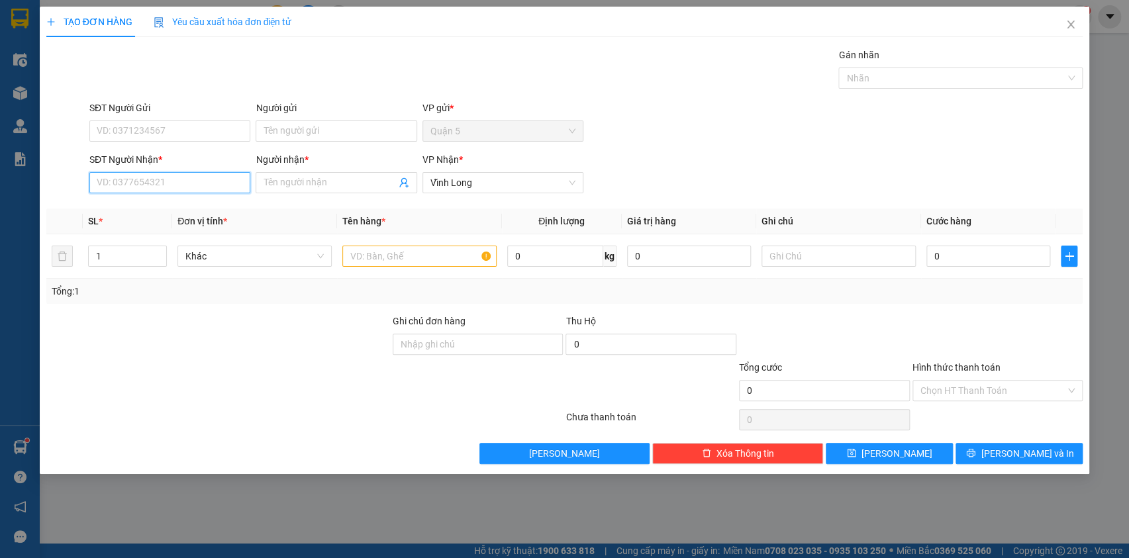
click at [118, 179] on input "SĐT Người Nhận *" at bounding box center [169, 182] width 161 height 21
click at [136, 231] on div "0939043681 - mai" at bounding box center [169, 230] width 145 height 15
type input "0939043681"
type input "mai"
type input "0939043681"
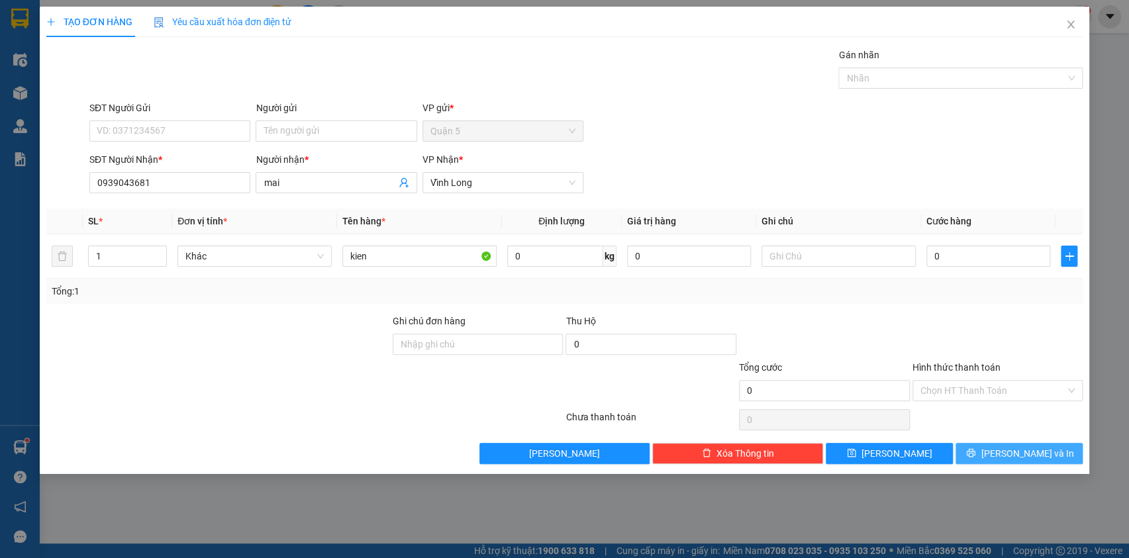
click at [976, 455] on icon "printer" at bounding box center [971, 453] width 9 height 9
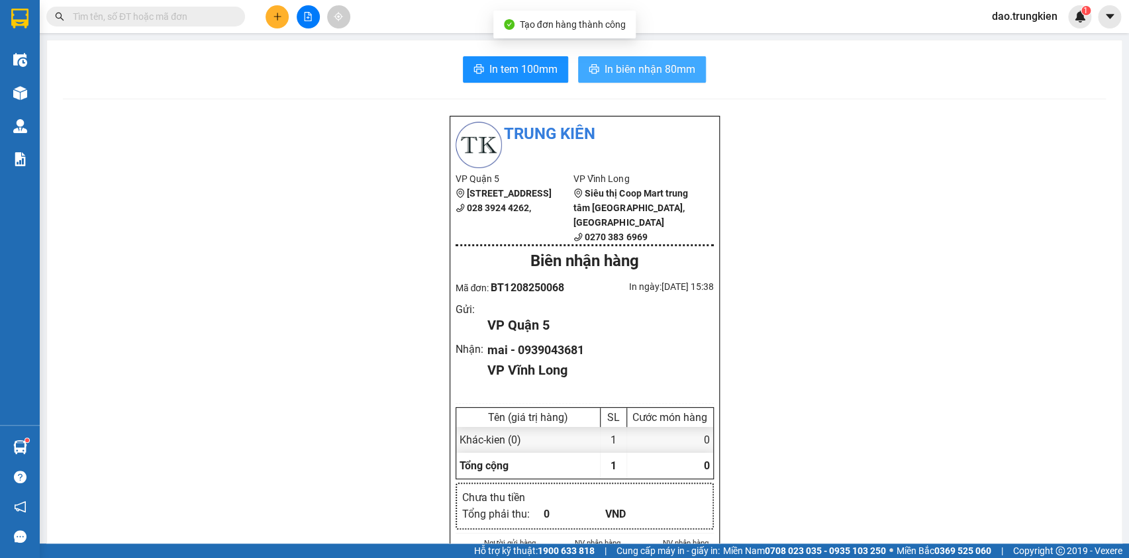
click at [638, 61] on span "In biên nhận 80mm" at bounding box center [650, 69] width 91 height 17
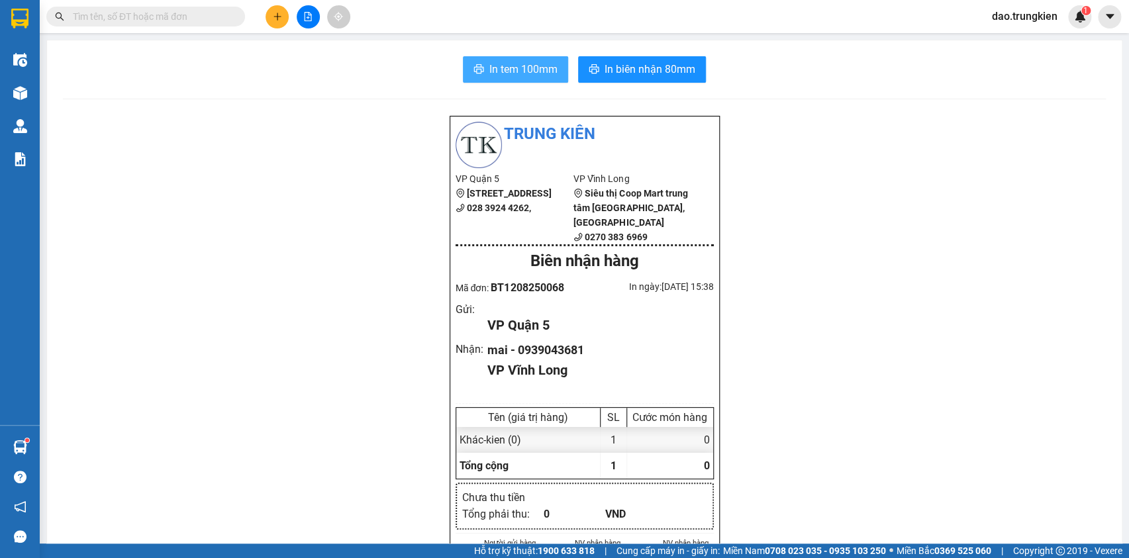
click at [499, 68] on span "In tem 100mm" at bounding box center [524, 69] width 68 height 17
click at [273, 12] on icon "plus" at bounding box center [277, 16] width 9 height 9
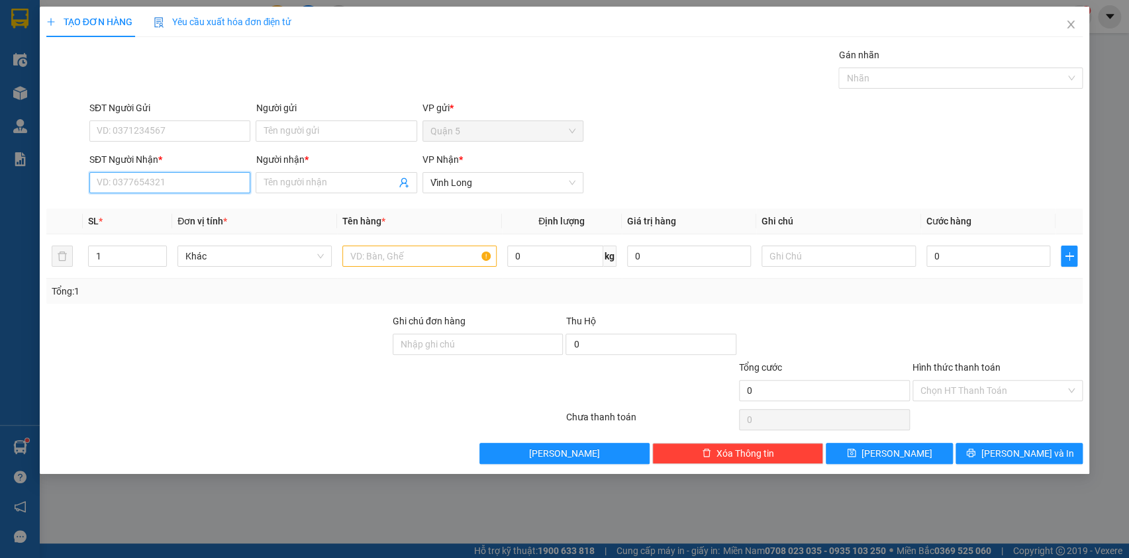
click at [134, 183] on input "SĐT Người Nhận *" at bounding box center [169, 182] width 161 height 21
click at [150, 204] on div "0945815559 - thanh" at bounding box center [169, 209] width 145 height 15
type input "0945815559"
type input "thanh"
type input "0945815559"
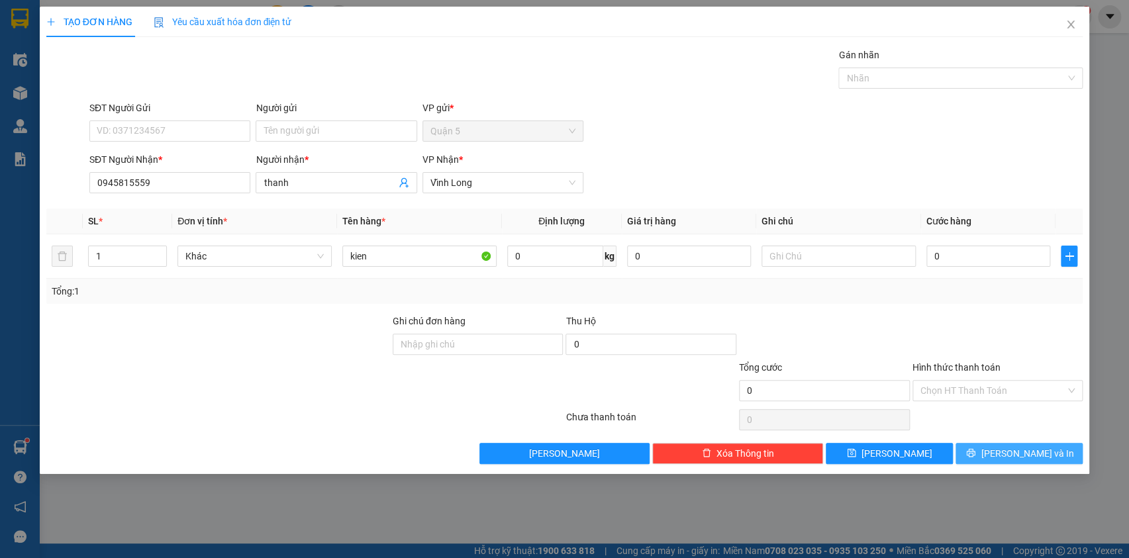
drag, startPoint x: 1012, startPoint y: 458, endPoint x: 986, endPoint y: 437, distance: 33.3
click at [1004, 452] on button "[PERSON_NAME] và In" at bounding box center [1019, 453] width 127 height 21
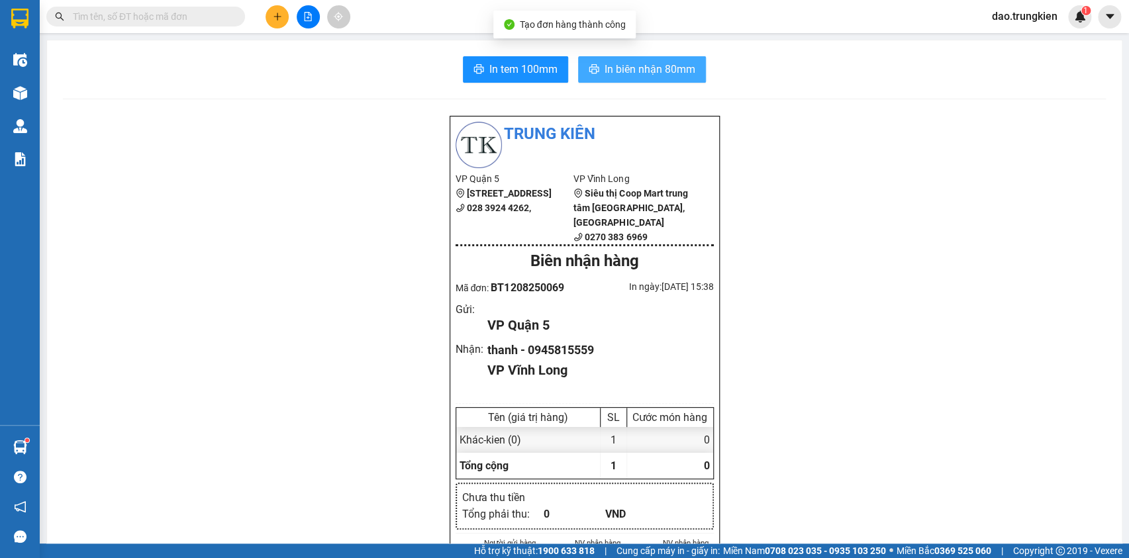
click at [623, 68] on span "In biên nhận 80mm" at bounding box center [650, 69] width 91 height 17
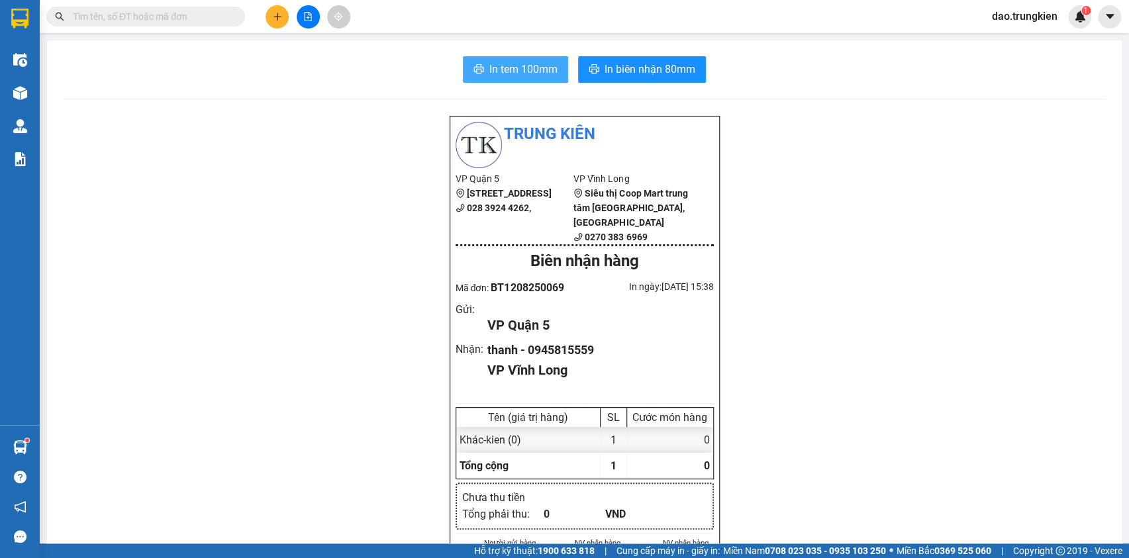
click at [501, 78] on button "In tem 100mm" at bounding box center [515, 69] width 105 height 26
click at [278, 16] on icon "plus" at bounding box center [277, 16] width 7 height 1
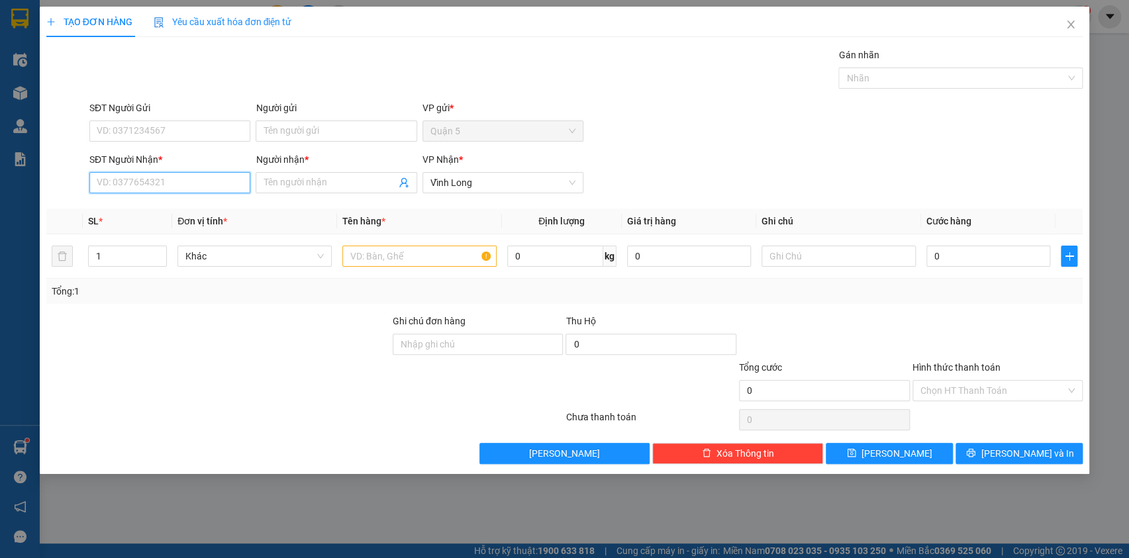
click at [160, 185] on input "SĐT Người Nhận *" at bounding box center [169, 182] width 161 height 21
drag, startPoint x: 132, startPoint y: 211, endPoint x: 143, endPoint y: 209, distance: 10.8
click at [133, 211] on div "0949686465 - PHUONG" at bounding box center [171, 209] width 149 height 15
type input "0949686465"
type input "PHUONG"
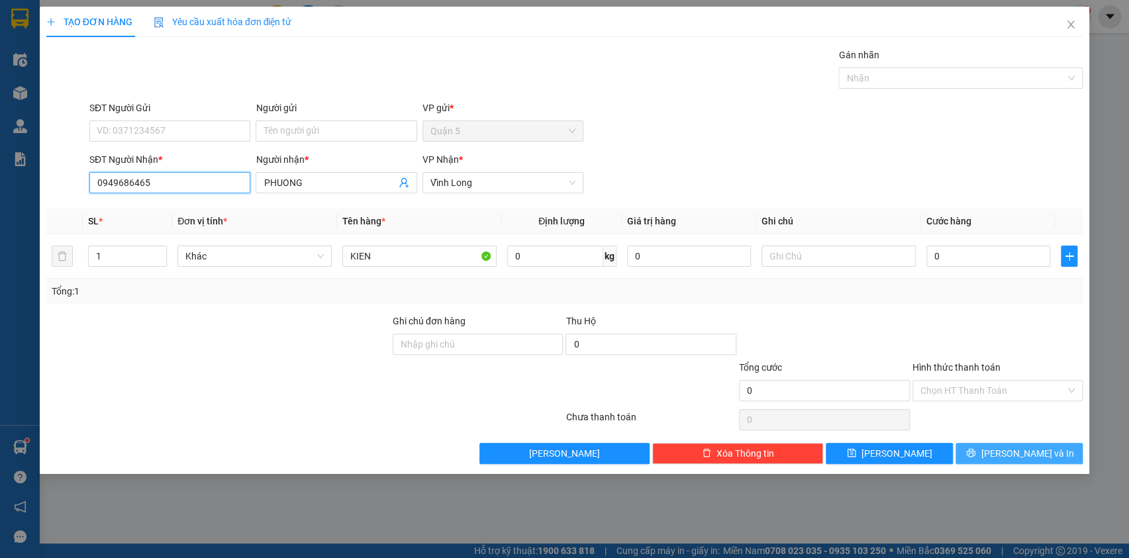
type input "0949686465"
click at [1016, 452] on span "[PERSON_NAME] và In" at bounding box center [1027, 453] width 93 height 15
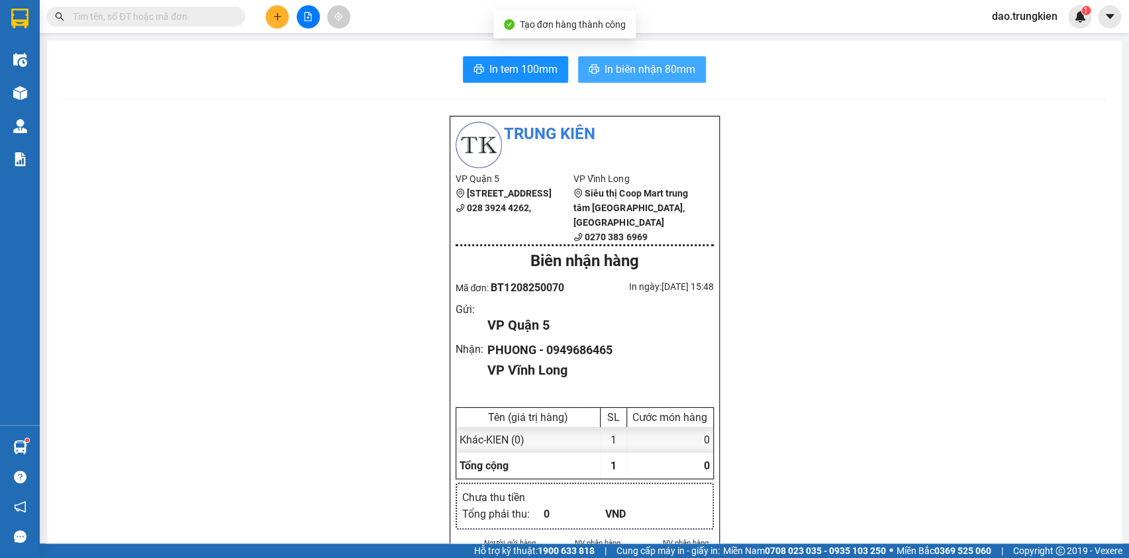
click at [622, 65] on span "In biên nhận 80mm" at bounding box center [650, 69] width 91 height 17
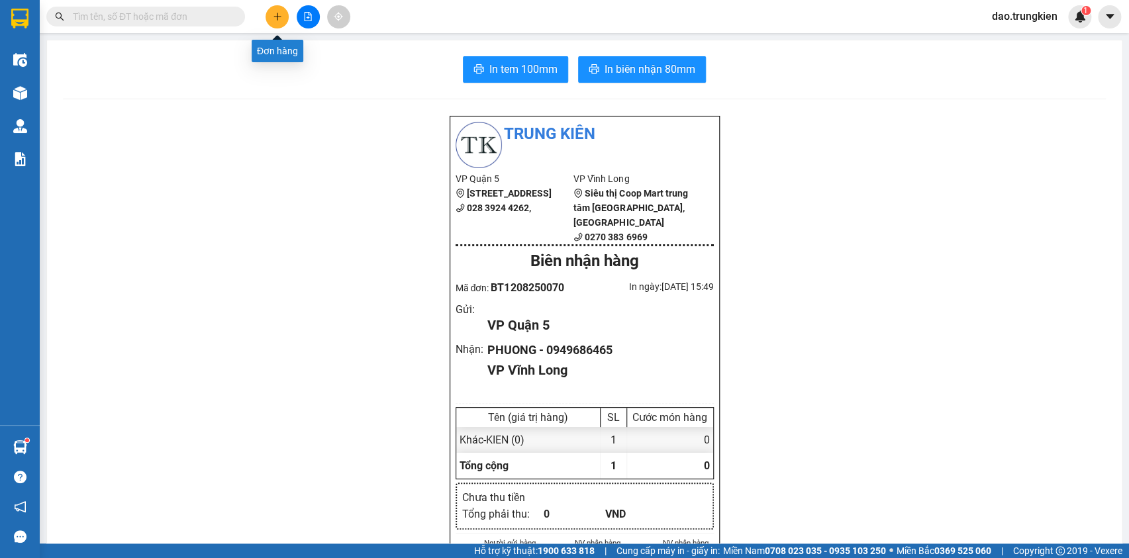
click at [275, 19] on icon "plus" at bounding box center [277, 16] width 9 height 9
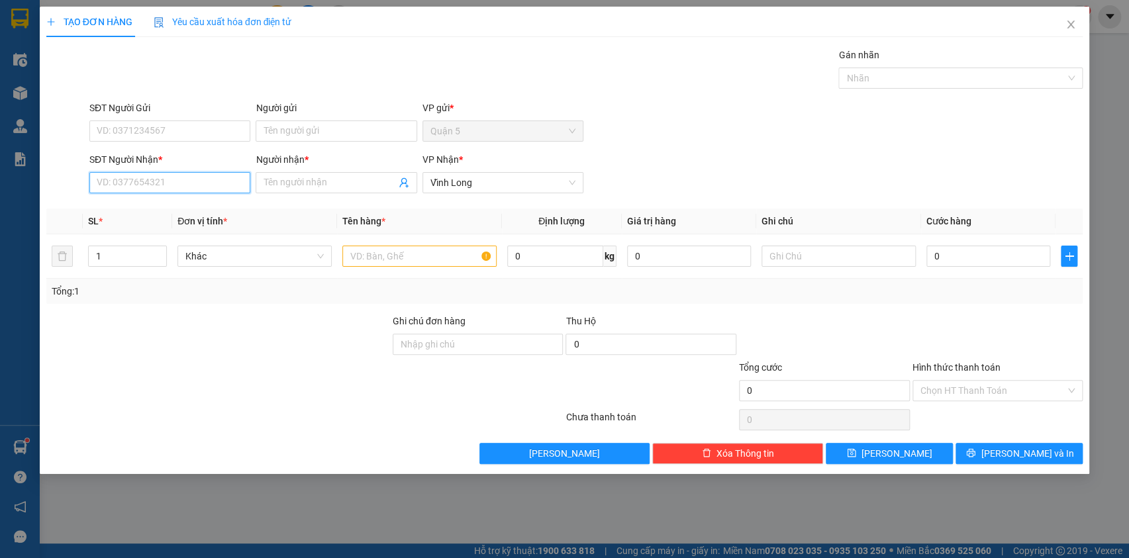
click at [131, 178] on input "SĐT Người Nhận *" at bounding box center [169, 182] width 161 height 21
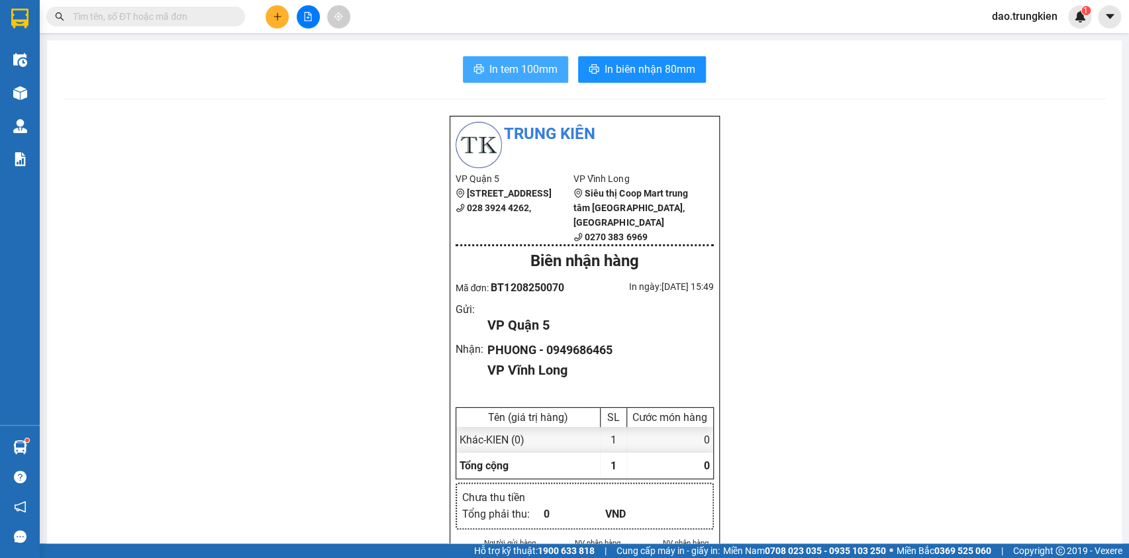
click at [518, 61] on span "In tem 100mm" at bounding box center [524, 69] width 68 height 17
click at [272, 13] on button at bounding box center [277, 16] width 23 height 23
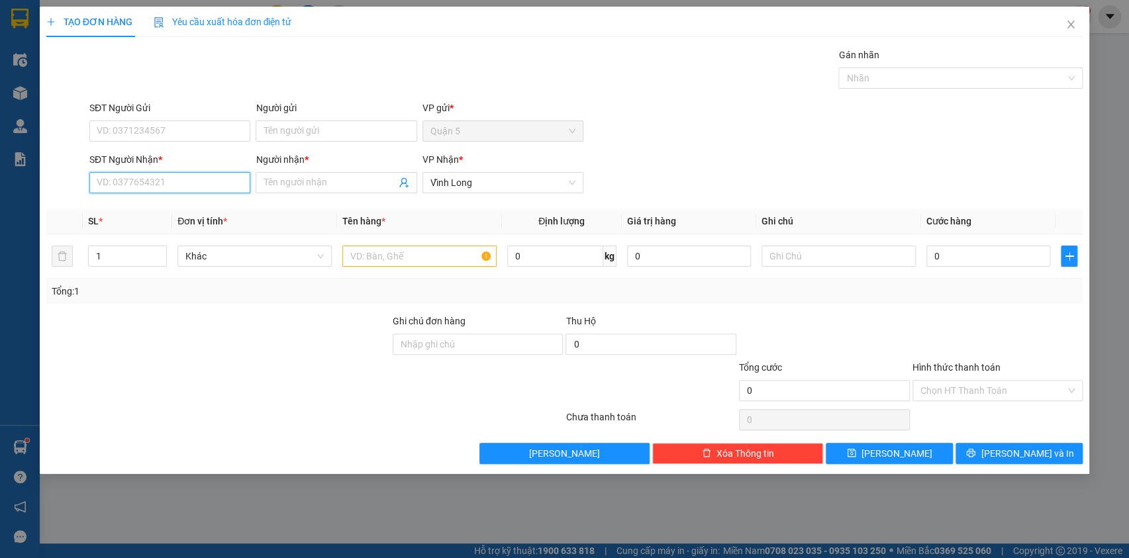
click at [126, 180] on input "SĐT Người Nhận *" at bounding box center [169, 182] width 161 height 21
click at [130, 226] on div "0937277566 - duy" at bounding box center [169, 230] width 145 height 15
type input "0937277566"
type input "duy"
type input "0937277566"
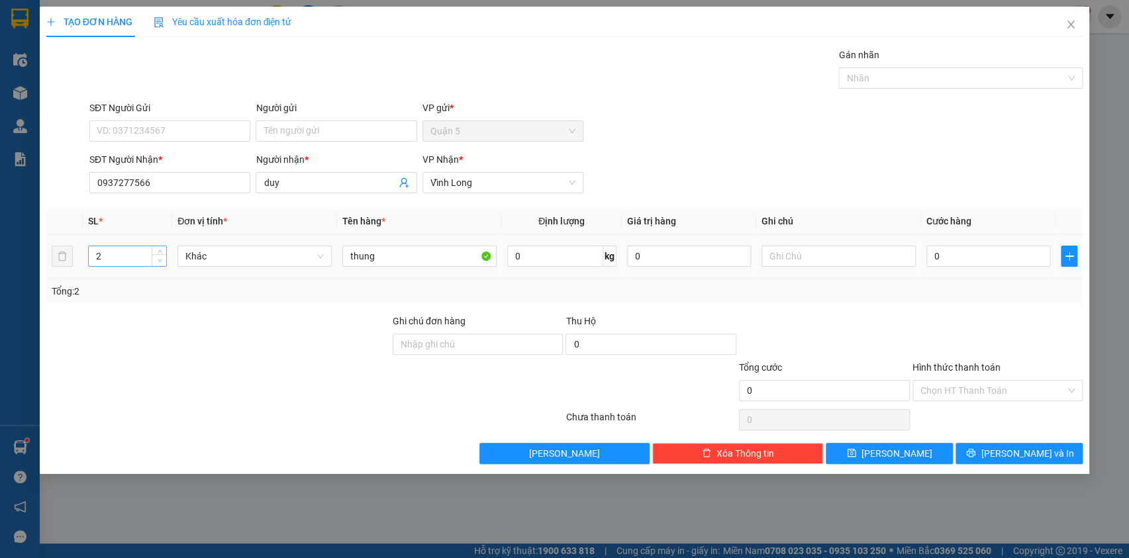
type input "1"
click at [160, 261] on icon "down" at bounding box center [160, 260] width 5 height 5
drag, startPoint x: 1014, startPoint y: 447, endPoint x: 1002, endPoint y: 424, distance: 26.1
click at [1012, 452] on span "[PERSON_NAME] và In" at bounding box center [1027, 453] width 93 height 15
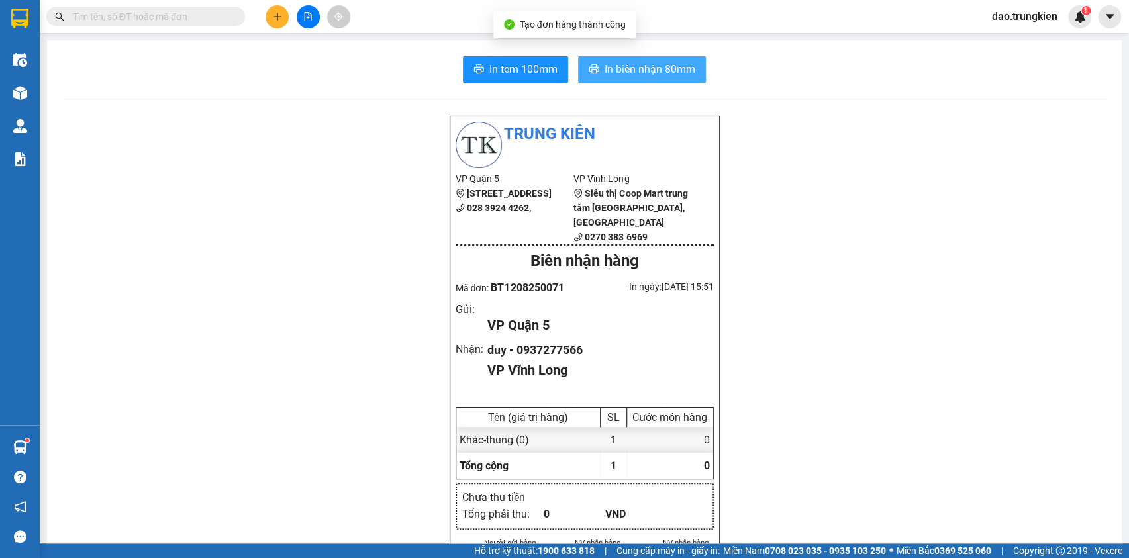
click at [605, 66] on span "In biên nhận 80mm" at bounding box center [650, 69] width 91 height 17
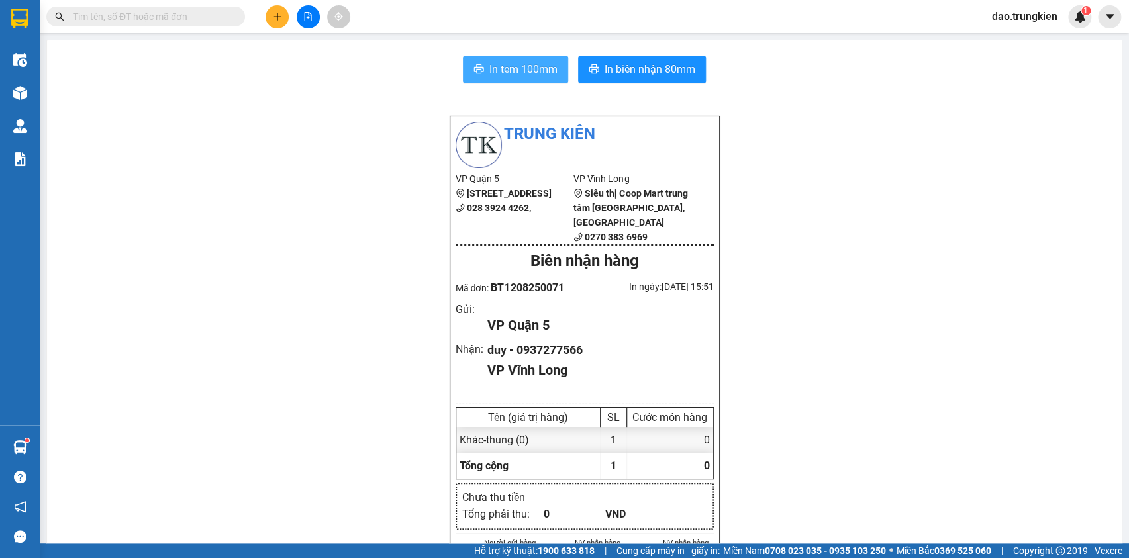
click at [499, 65] on span "In tem 100mm" at bounding box center [524, 69] width 68 height 17
click at [273, 12] on icon "plus" at bounding box center [277, 16] width 9 height 9
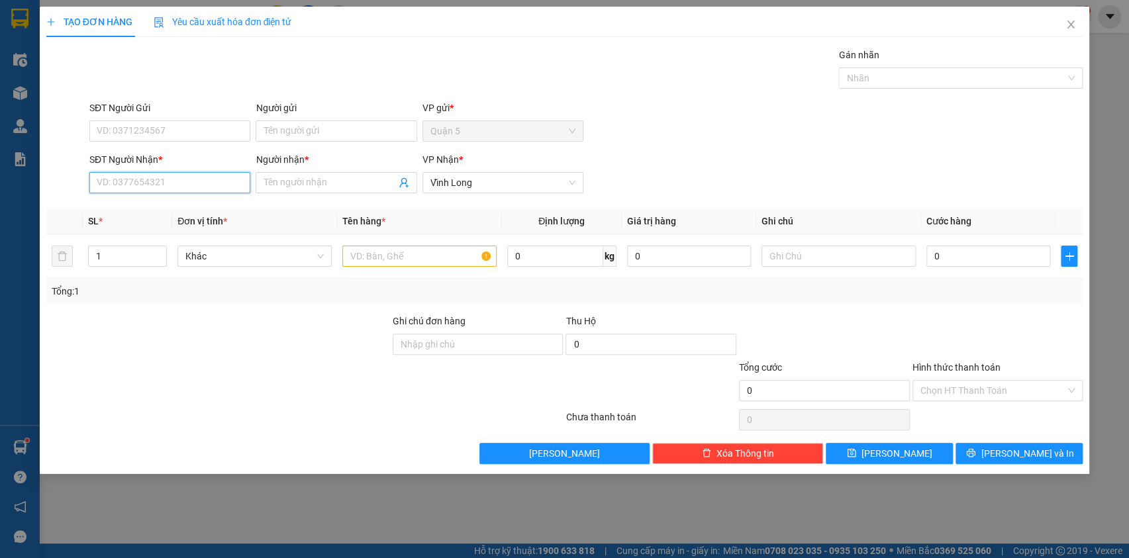
click at [187, 180] on input "SĐT Người Nhận *" at bounding box center [169, 182] width 161 height 21
type input "7177"
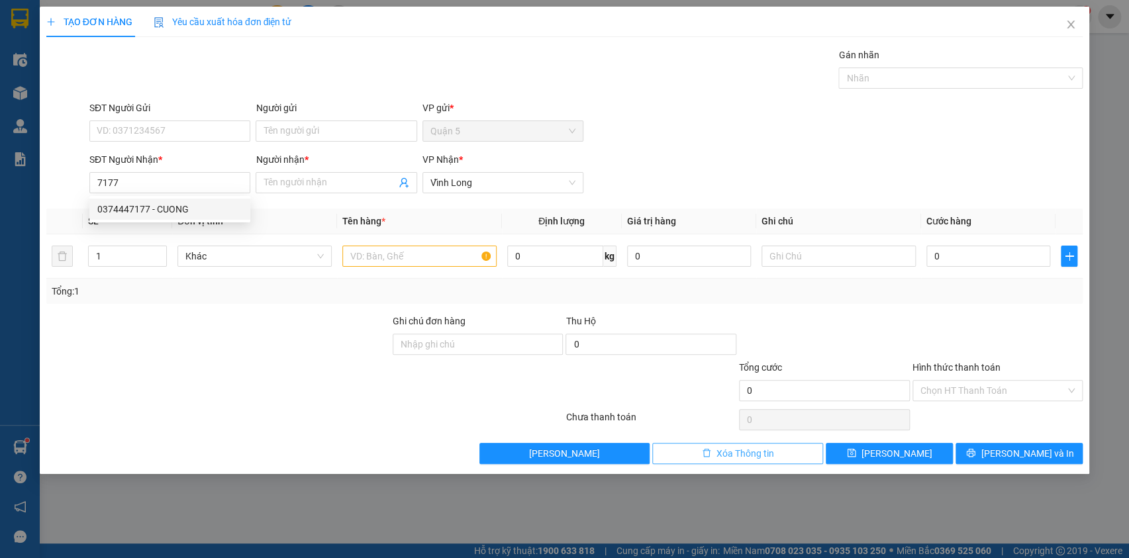
click at [745, 450] on span "Xóa Thông tin" at bounding box center [746, 453] width 58 height 15
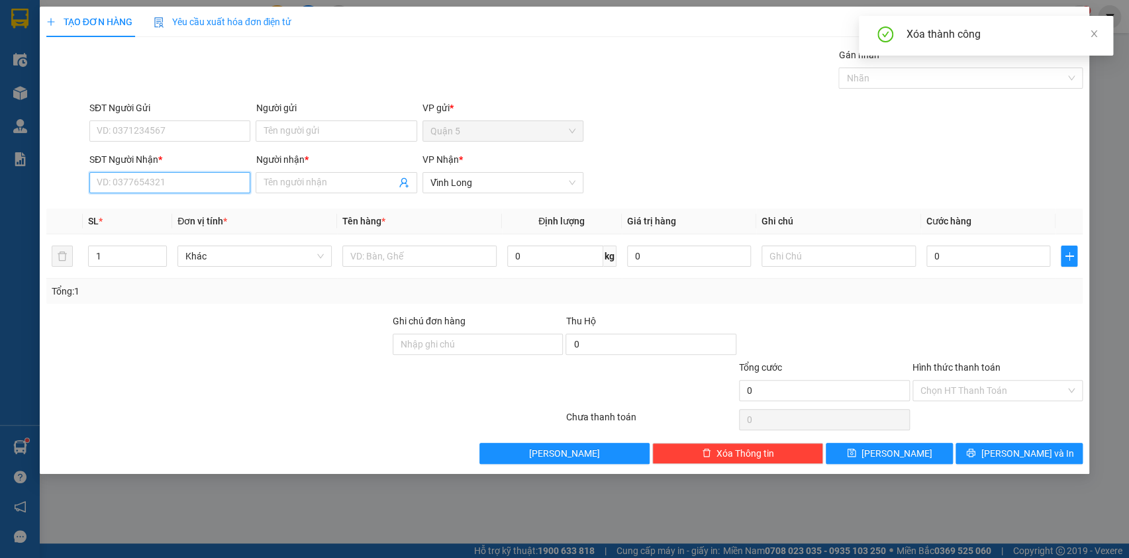
click at [140, 178] on input "SĐT Người Nhận *" at bounding box center [169, 182] width 161 height 21
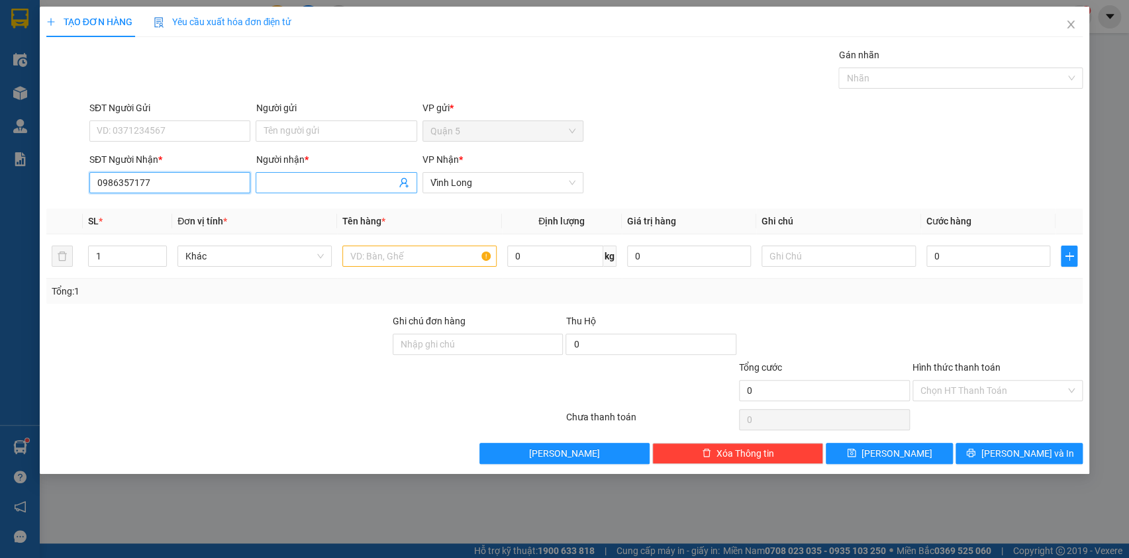
type input "0986357177"
click at [276, 183] on input "Người nhận *" at bounding box center [330, 183] width 132 height 15
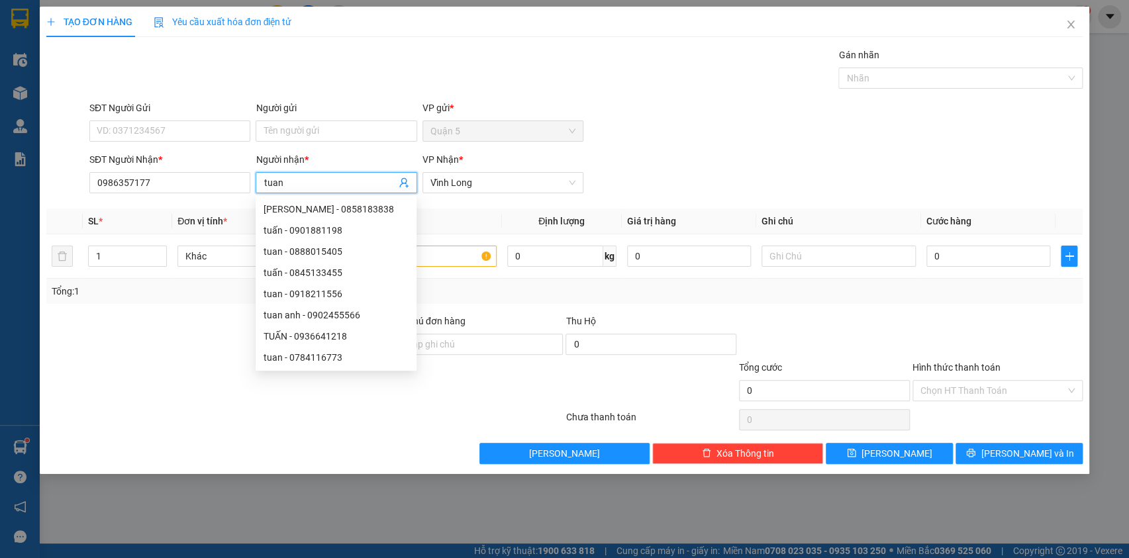
type input "tuan"
drag, startPoint x: 306, startPoint y: 47, endPoint x: 326, endPoint y: 132, distance: 87.1
click at [309, 49] on div "Gán nhãn Nhãn" at bounding box center [586, 71] width 999 height 46
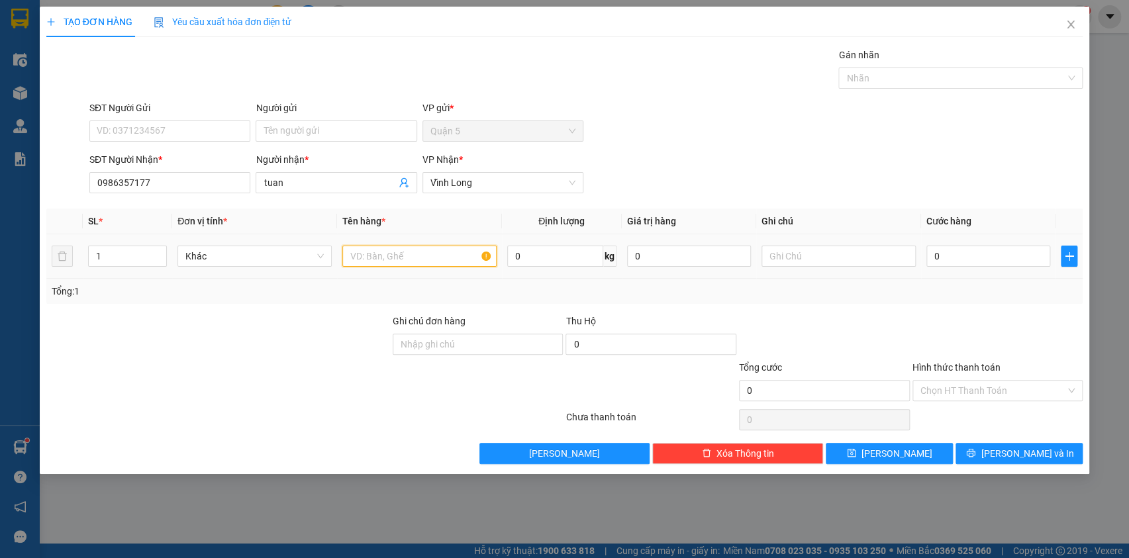
click at [374, 260] on input "text" at bounding box center [419, 256] width 154 height 21
type input "goi"
click at [1010, 450] on span "[PERSON_NAME] và In" at bounding box center [1027, 453] width 93 height 15
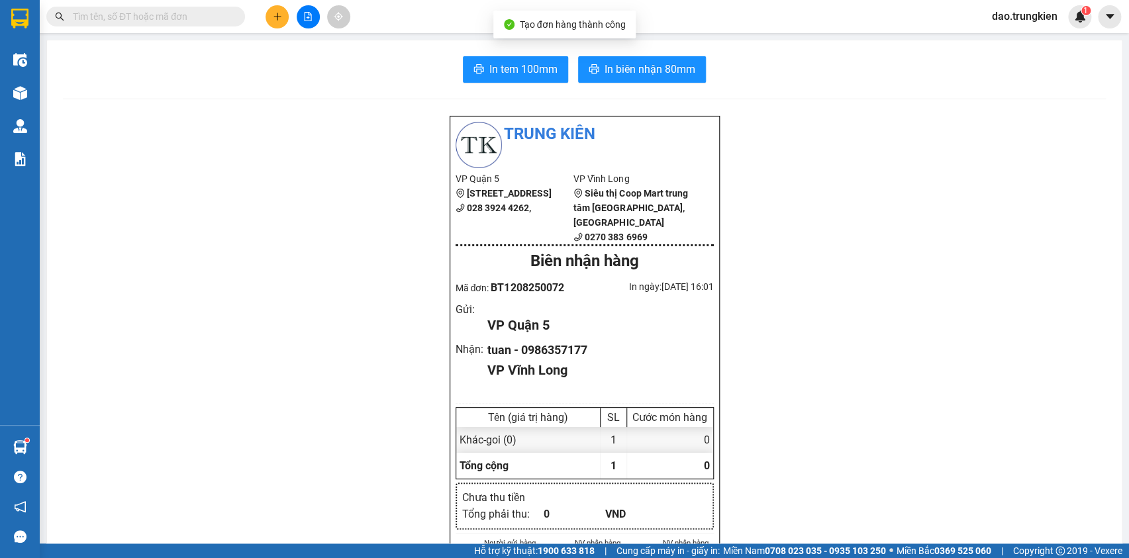
click at [620, 58] on button "In biên nhận 80mm" at bounding box center [642, 69] width 128 height 26
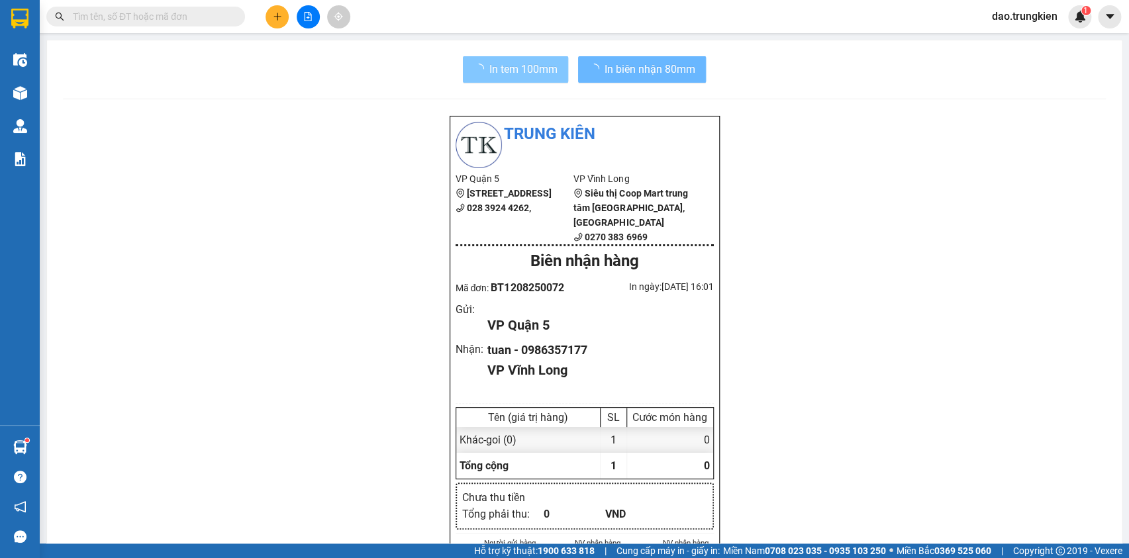
click at [511, 62] on span "In tem 100mm" at bounding box center [524, 69] width 68 height 17
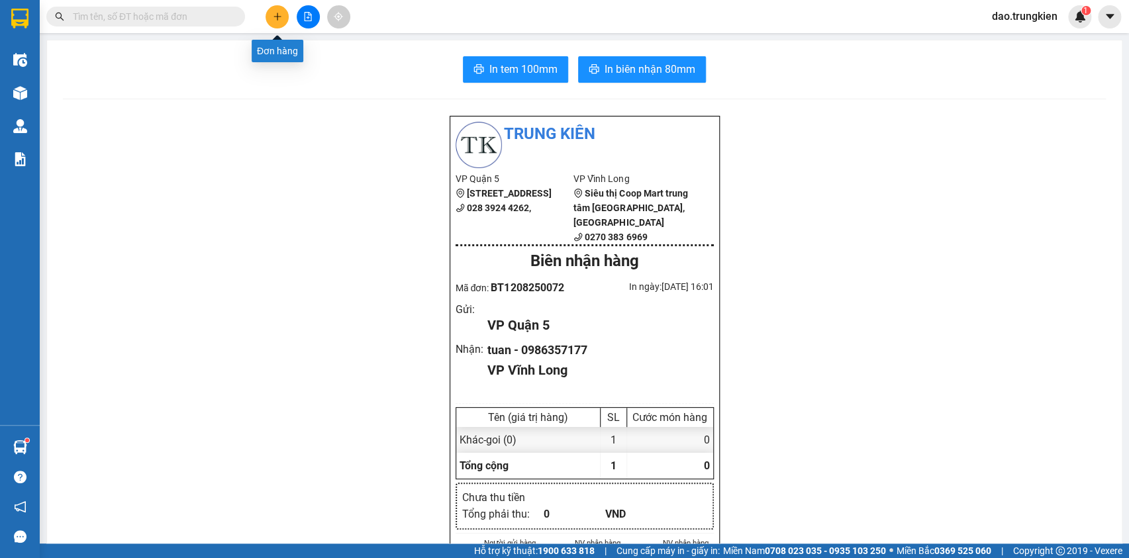
click at [277, 20] on icon "plus" at bounding box center [277, 16] width 9 height 9
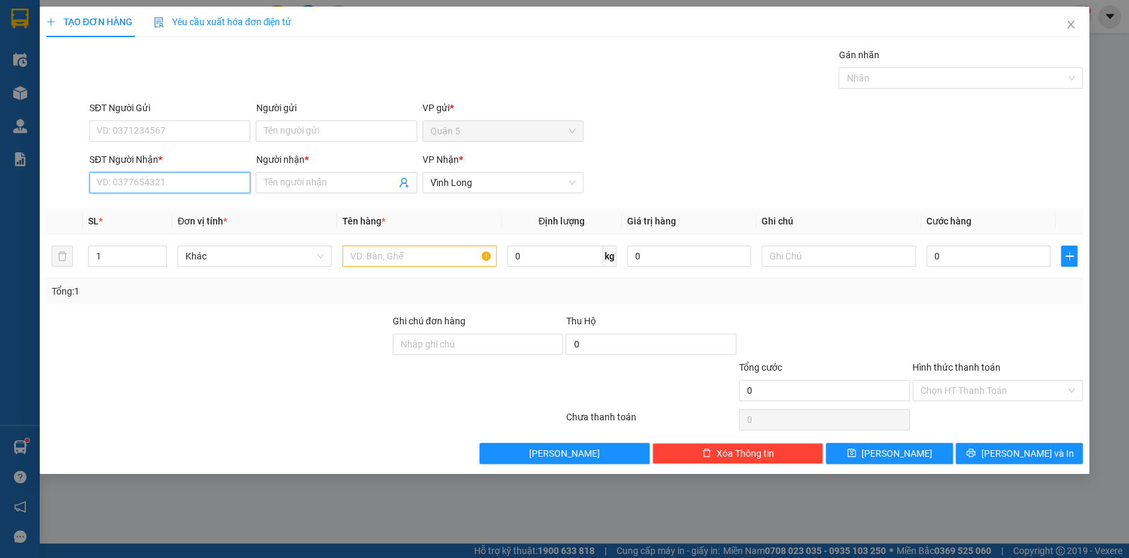
click at [140, 187] on input "SĐT Người Nhận *" at bounding box center [169, 182] width 161 height 21
type input "0769353259"
click at [287, 186] on input "Người nhận *" at bounding box center [330, 183] width 132 height 15
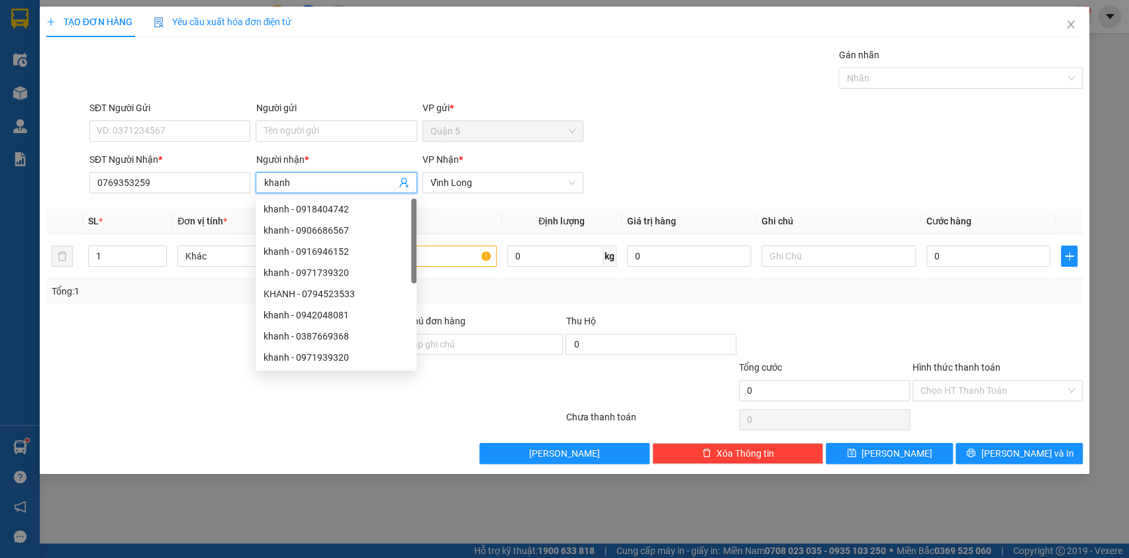
type input "khanh"
click at [236, 62] on div "Gán nhãn Nhãn" at bounding box center [586, 71] width 999 height 46
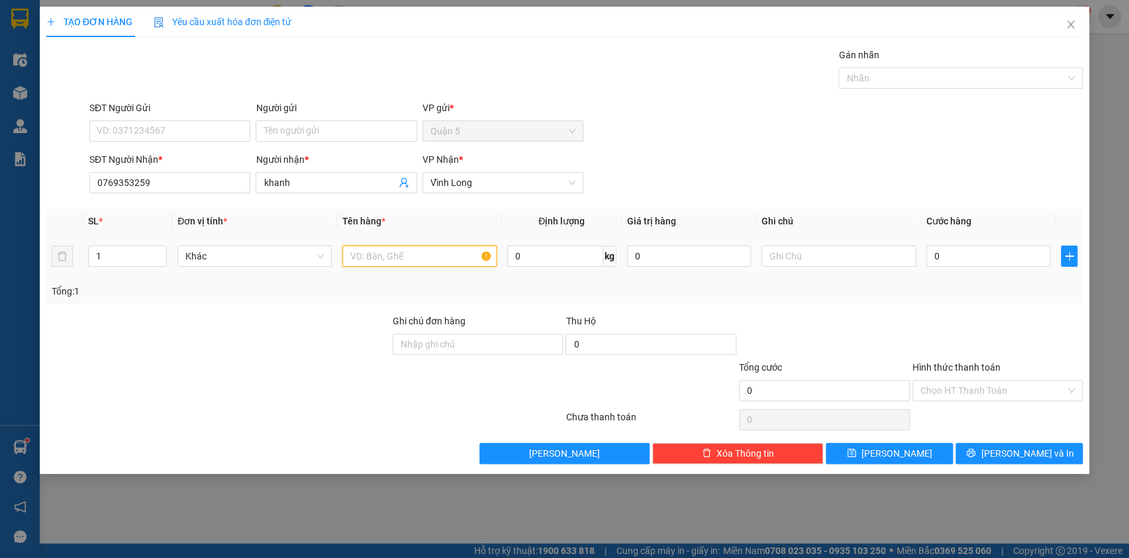
click at [395, 252] on input "text" at bounding box center [419, 256] width 154 height 21
type input "thung"
click at [1016, 449] on span "[PERSON_NAME] và In" at bounding box center [1027, 453] width 93 height 15
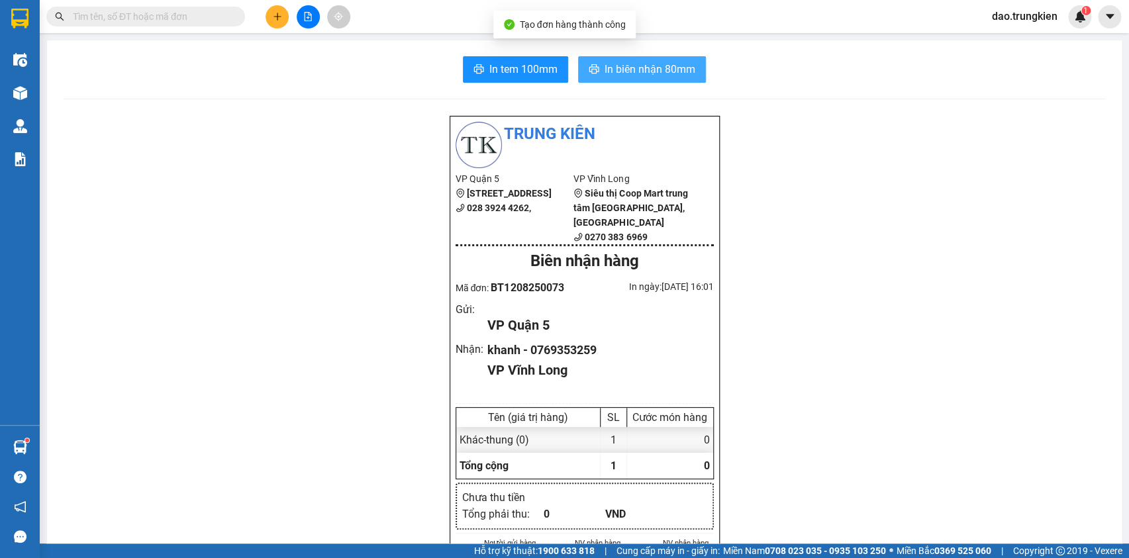
drag, startPoint x: 616, startPoint y: 63, endPoint x: 589, endPoint y: 88, distance: 37.0
click at [615, 63] on span "In biên nhận 80mm" at bounding box center [650, 69] width 91 height 17
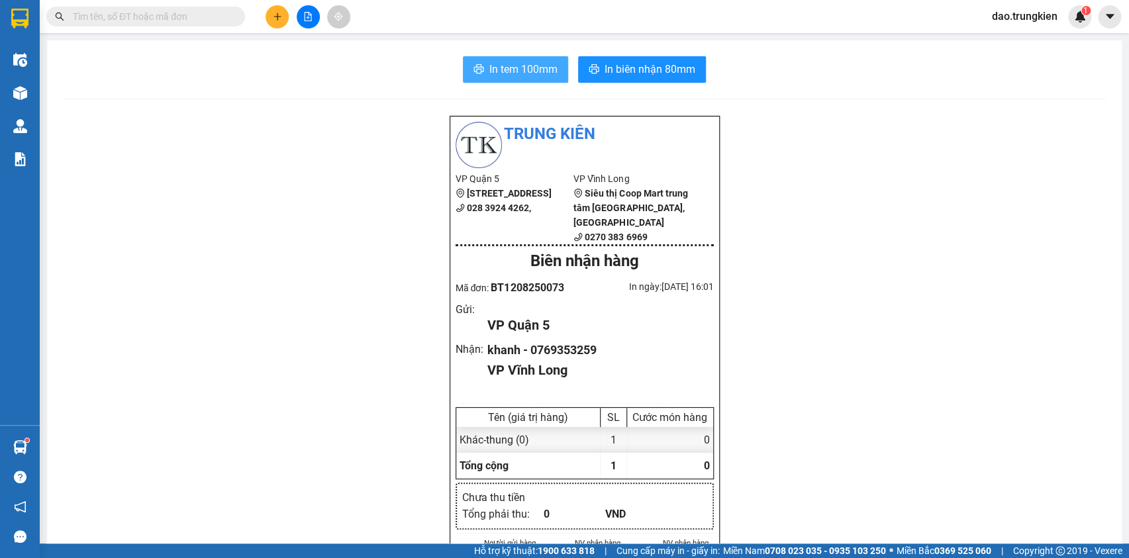
click at [495, 72] on span "In tem 100mm" at bounding box center [524, 69] width 68 height 17
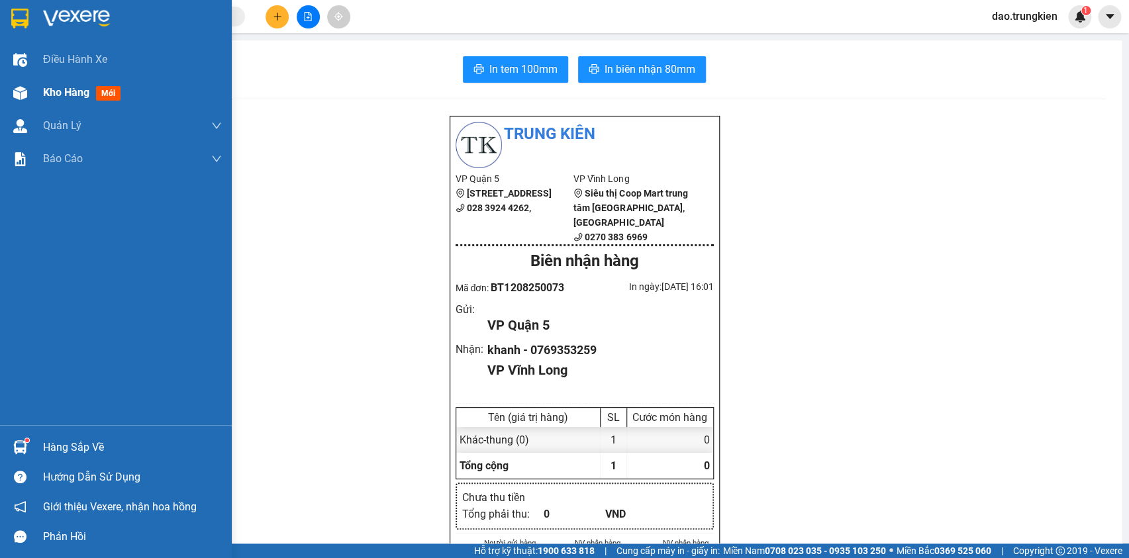
click at [106, 93] on span "mới" at bounding box center [108, 93] width 25 height 15
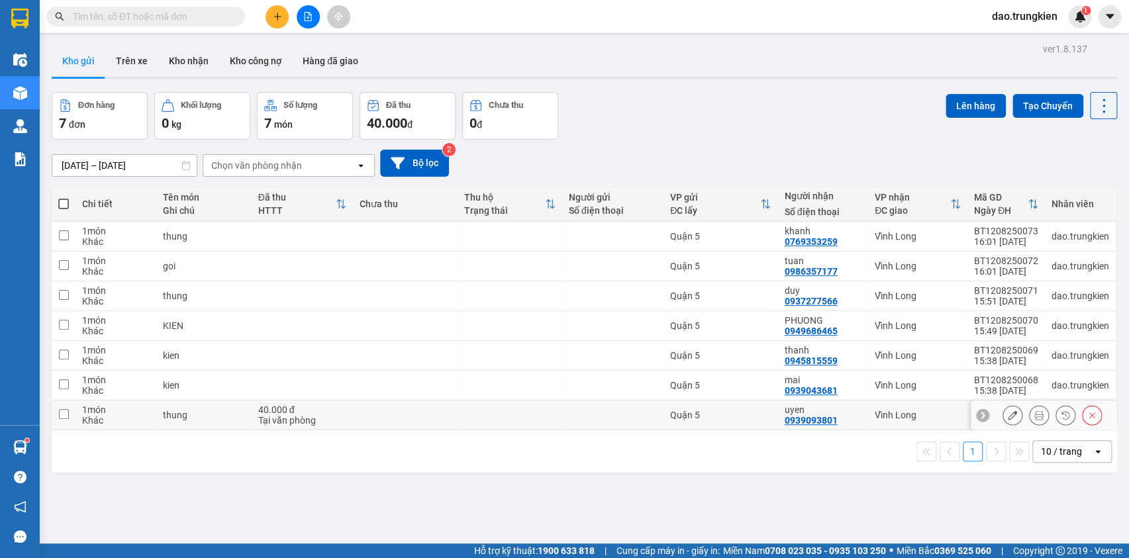
click at [543, 422] on td at bounding box center [510, 416] width 105 height 30
checkbox input "true"
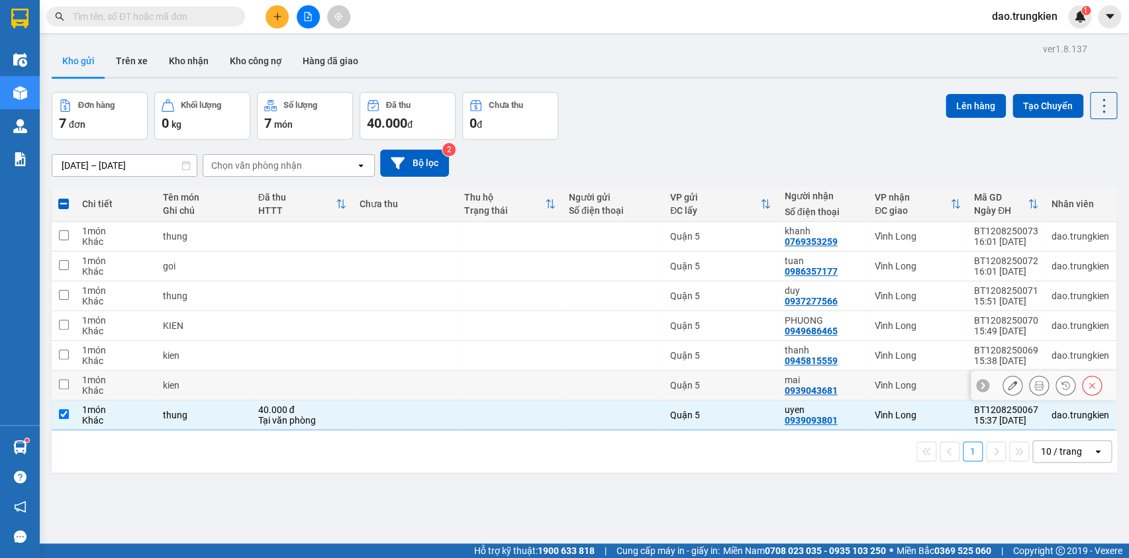
click at [556, 389] on td at bounding box center [510, 386] width 105 height 30
checkbox input "true"
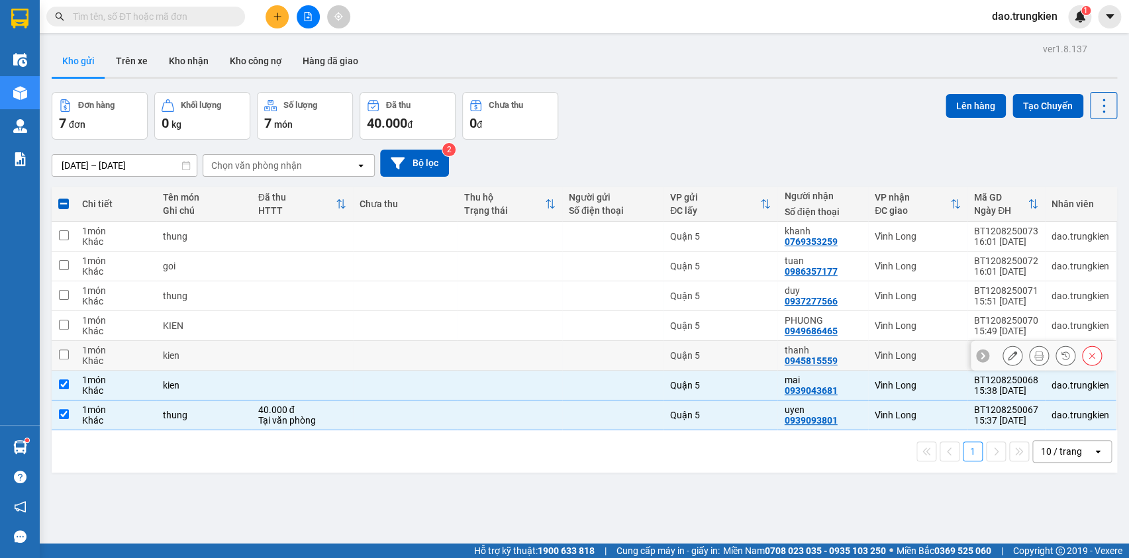
click at [582, 364] on td at bounding box center [612, 356] width 101 height 30
checkbox input "true"
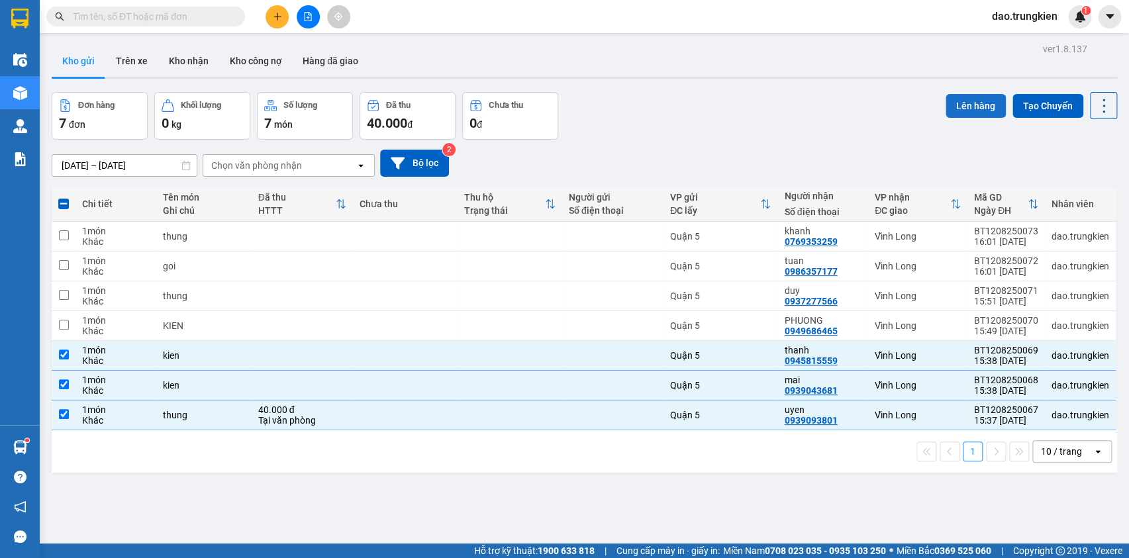
click at [970, 107] on button "Lên hàng" at bounding box center [976, 106] width 60 height 24
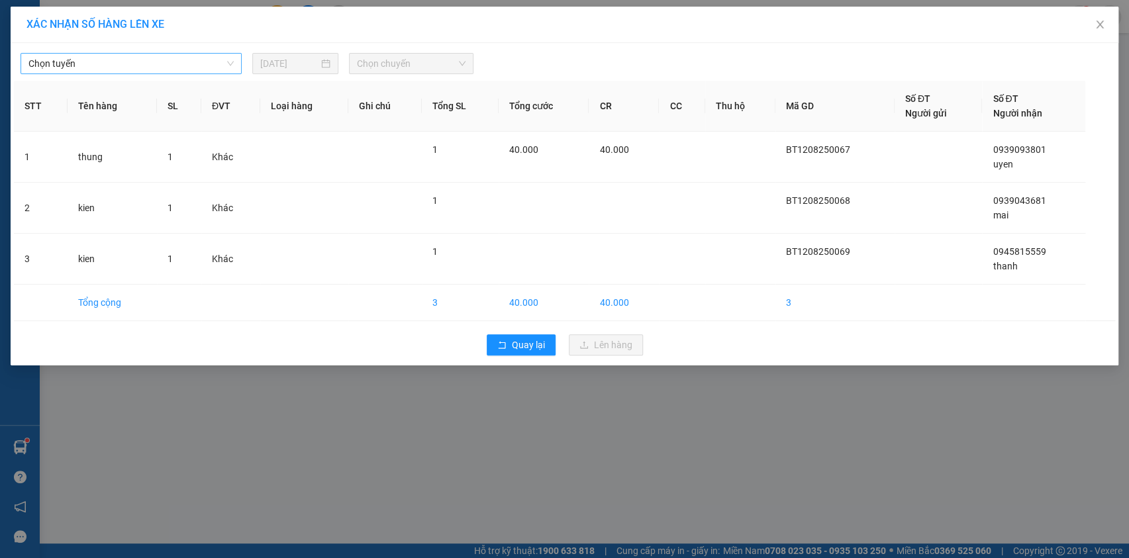
drag, startPoint x: 222, startPoint y: 64, endPoint x: 223, endPoint y: 72, distance: 8.6
click at [223, 72] on span "Chọn tuyến" at bounding box center [130, 64] width 205 height 20
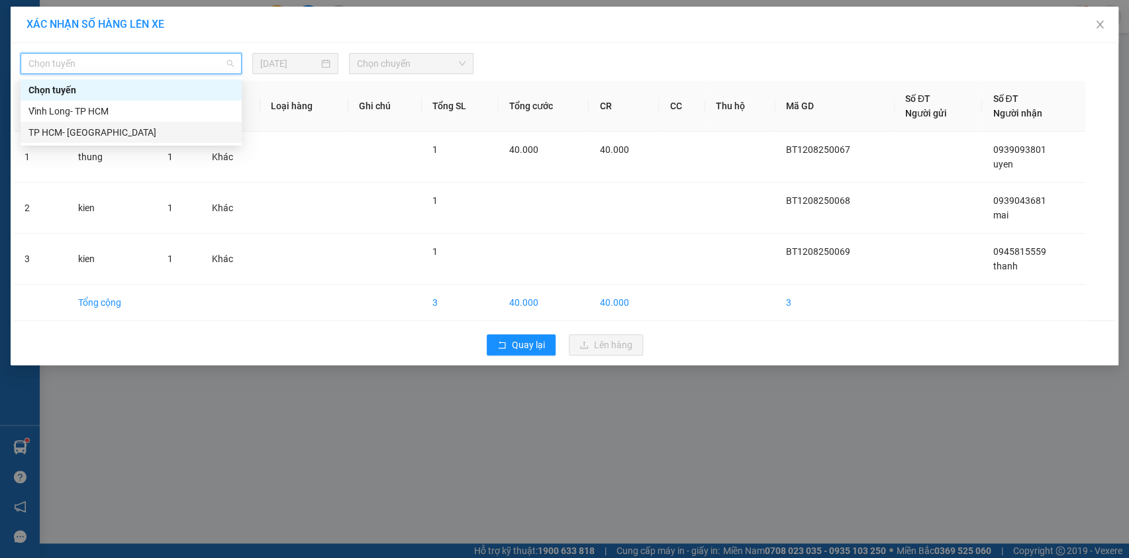
drag, startPoint x: 205, startPoint y: 138, endPoint x: 219, endPoint y: 126, distance: 17.8
click at [212, 130] on div "TP HCM- [GEOGRAPHIC_DATA]" at bounding box center [130, 132] width 205 height 15
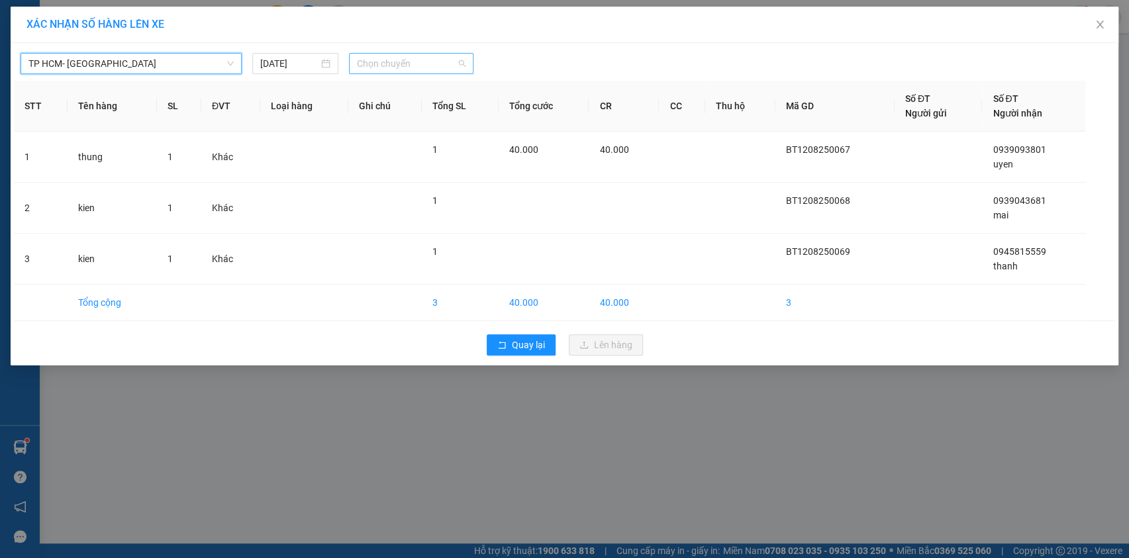
click at [427, 66] on span "Chọn chuyến" at bounding box center [411, 64] width 109 height 20
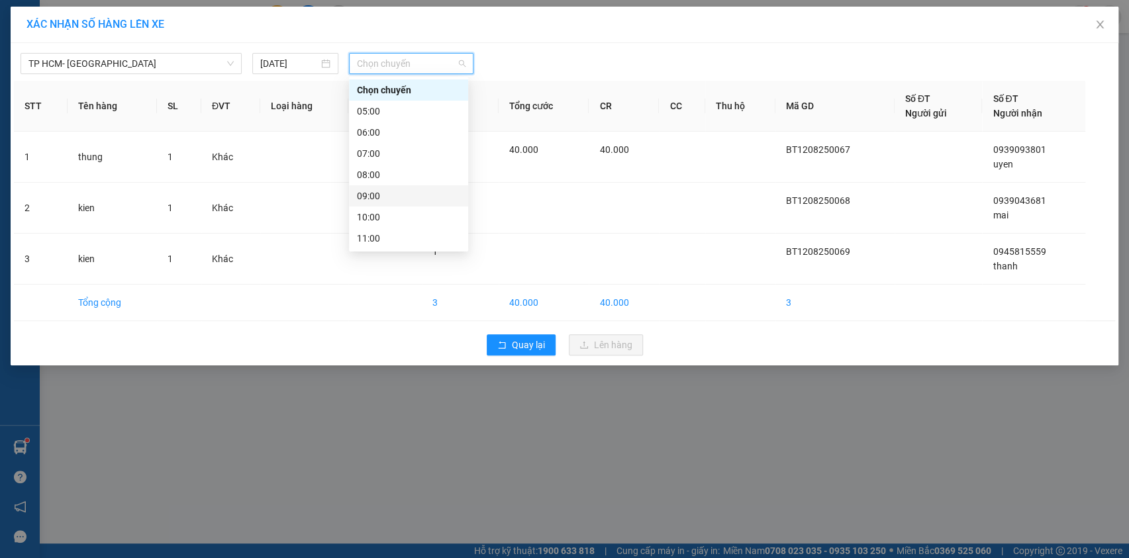
scroll to position [120, 0]
click at [421, 227] on div "16:00" at bounding box center [408, 224] width 103 height 15
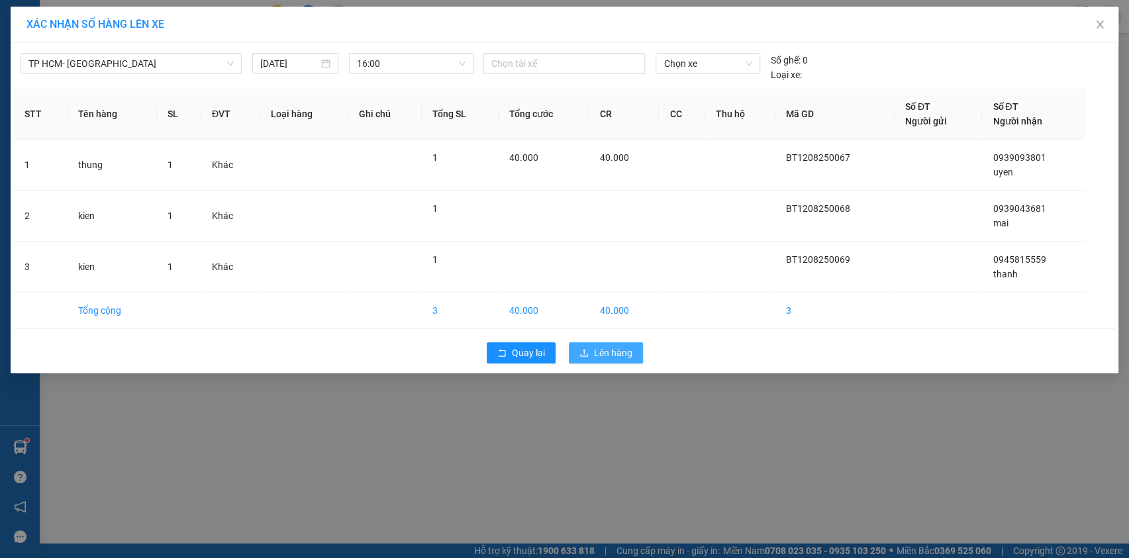
click at [603, 354] on span "Lên hàng" at bounding box center [613, 353] width 38 height 15
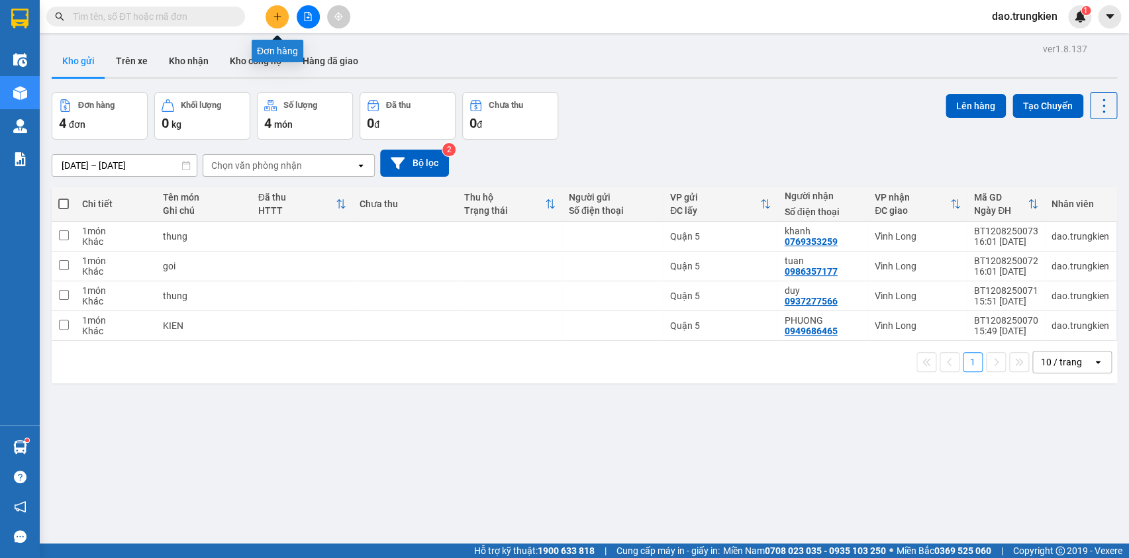
click at [271, 15] on button at bounding box center [277, 16] width 23 height 23
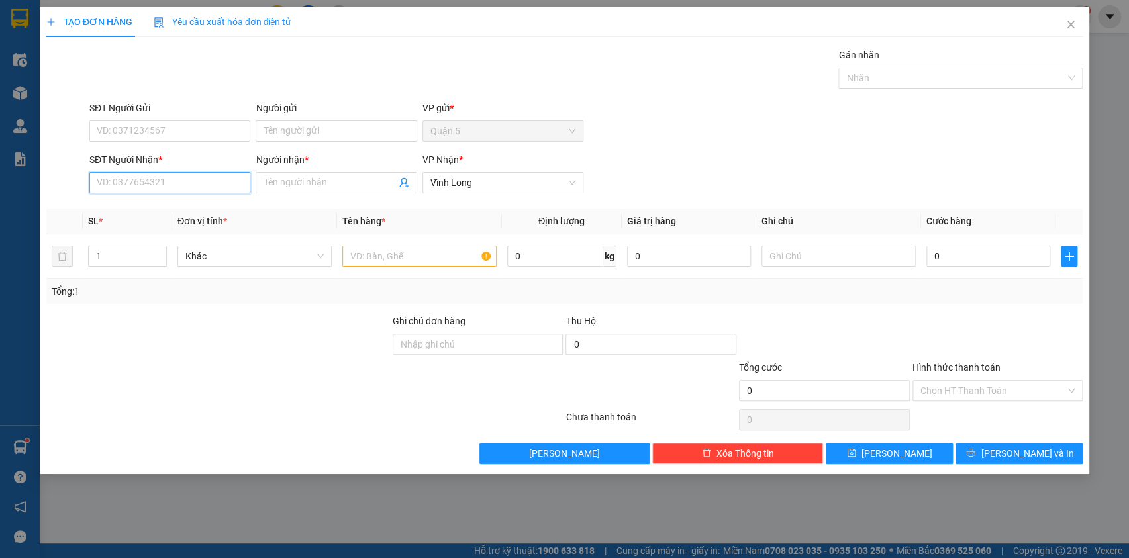
click at [117, 183] on input "SĐT Người Nhận *" at bounding box center [169, 182] width 161 height 21
click at [136, 207] on div "0974235845 - ngau em" at bounding box center [169, 209] width 145 height 15
type input "0974235845"
type input "ngau em"
type input "0974235845"
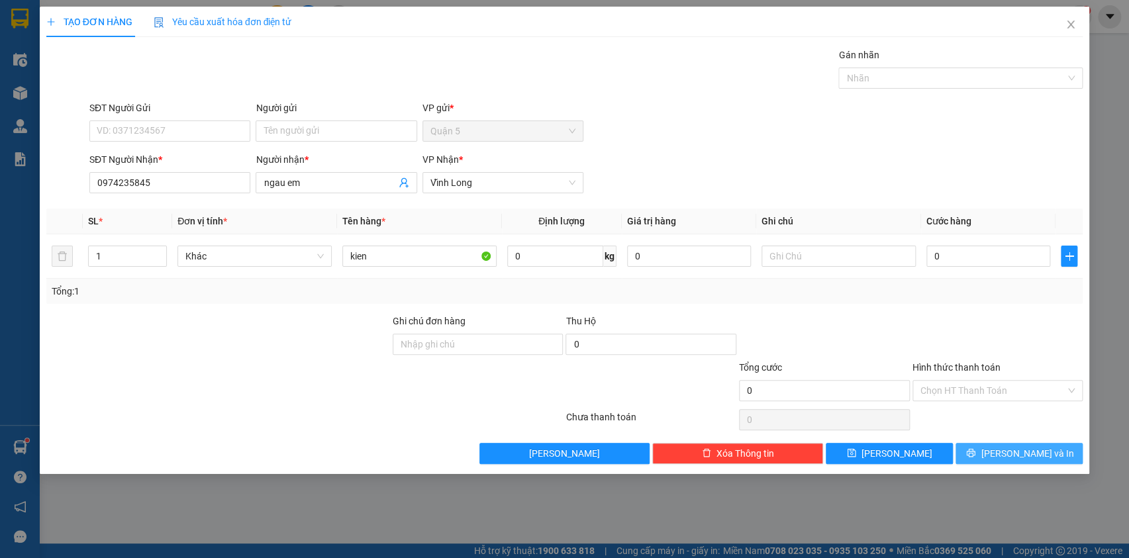
click at [1013, 444] on button "[PERSON_NAME] và In" at bounding box center [1019, 453] width 127 height 21
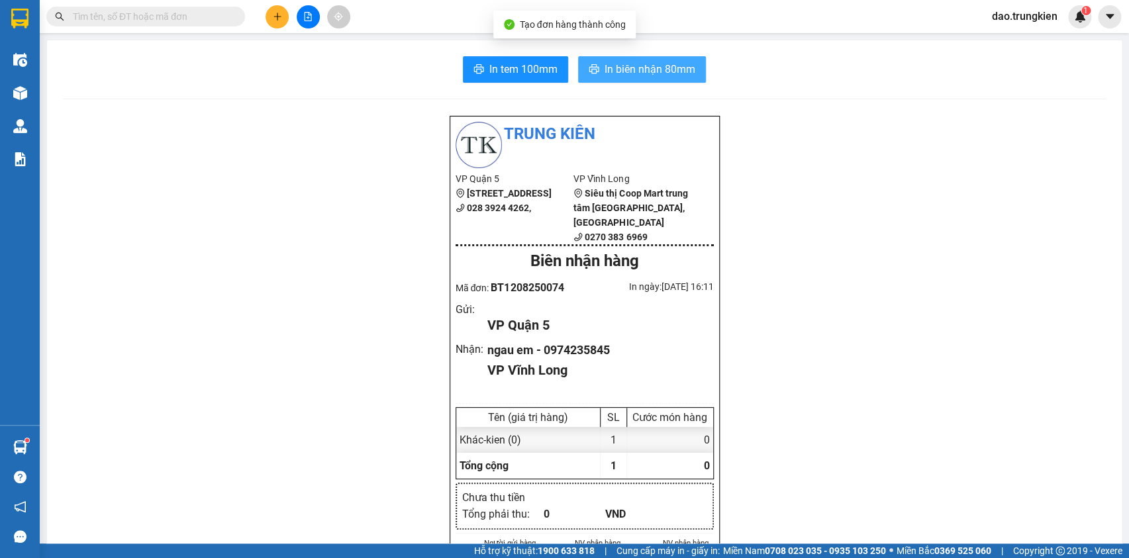
click at [640, 66] on span "In biên nhận 80mm" at bounding box center [650, 69] width 91 height 17
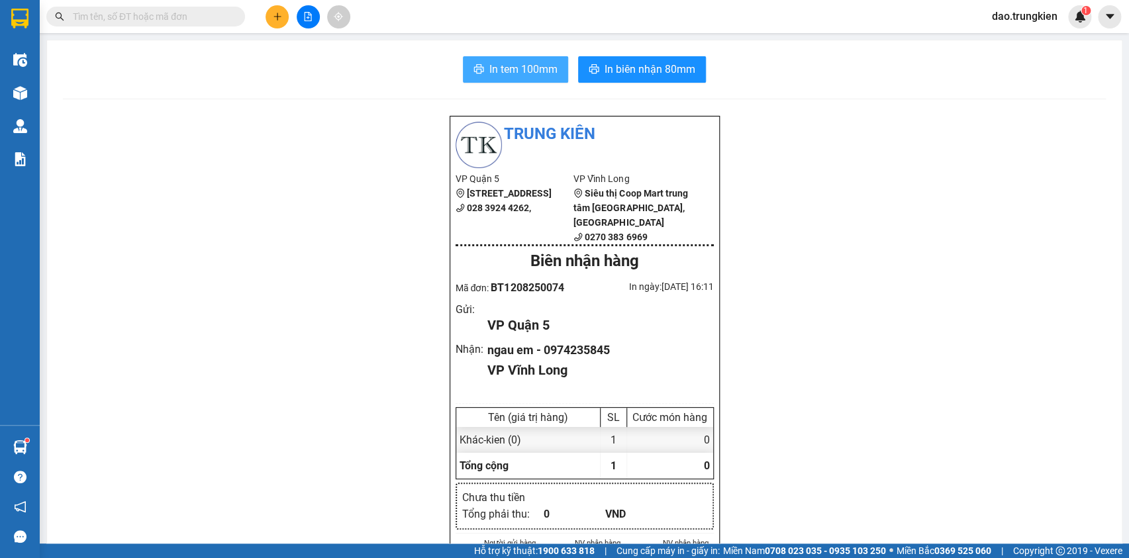
click at [516, 60] on button "In tem 100mm" at bounding box center [515, 69] width 105 height 26
click at [278, 19] on icon "plus" at bounding box center [277, 16] width 9 height 9
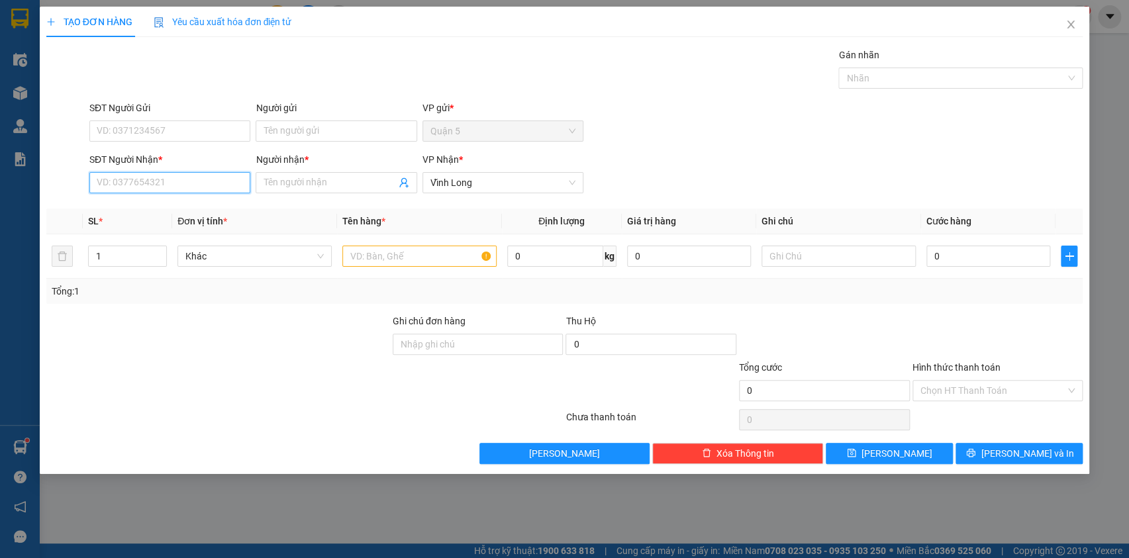
click at [126, 180] on input "SĐT Người Nhận *" at bounding box center [169, 182] width 161 height 21
click at [132, 207] on div "0973743709 - hang hai" at bounding box center [169, 209] width 145 height 15
type input "0973743709"
type input "hang hai"
type input "0973743709"
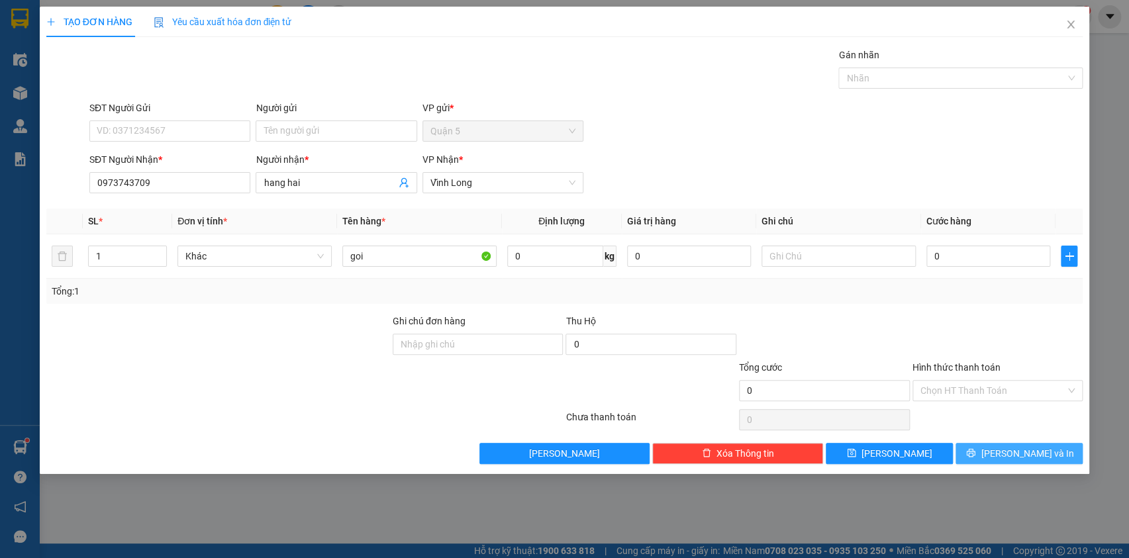
drag, startPoint x: 1004, startPoint y: 450, endPoint x: 967, endPoint y: 372, distance: 86.5
click at [1003, 450] on button "[PERSON_NAME] và In" at bounding box center [1019, 453] width 127 height 21
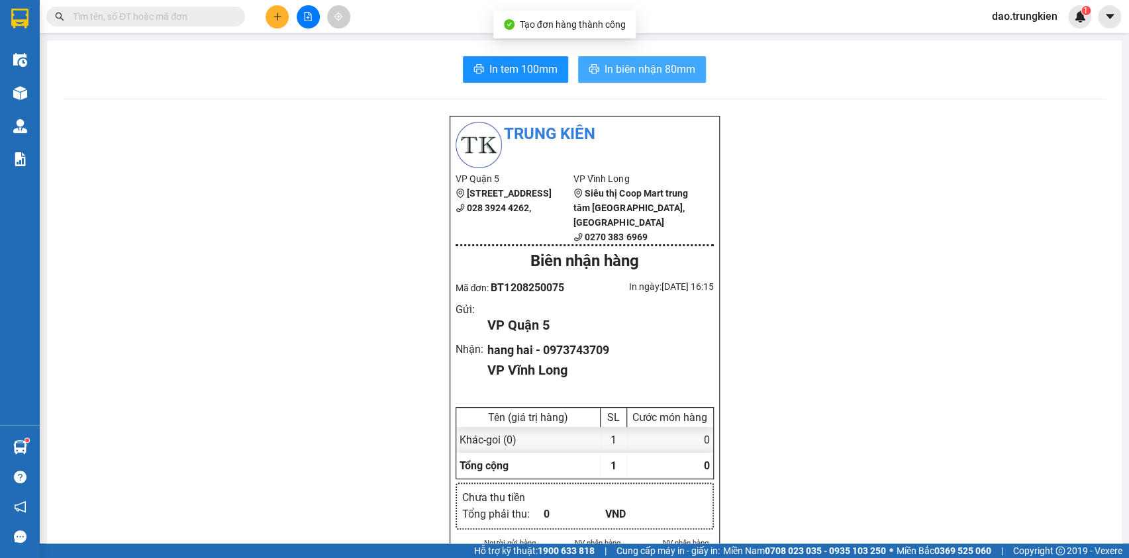
click at [629, 64] on span "In biên nhận 80mm" at bounding box center [650, 69] width 91 height 17
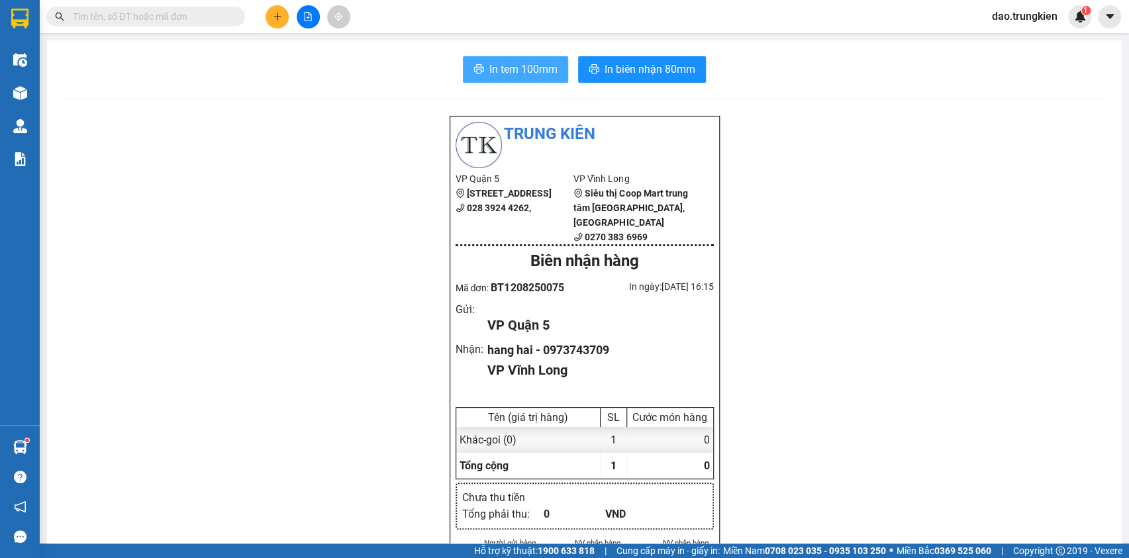
click at [490, 80] on button "In tem 100mm" at bounding box center [515, 69] width 105 height 26
click at [278, 13] on icon "plus" at bounding box center [277, 16] width 1 height 7
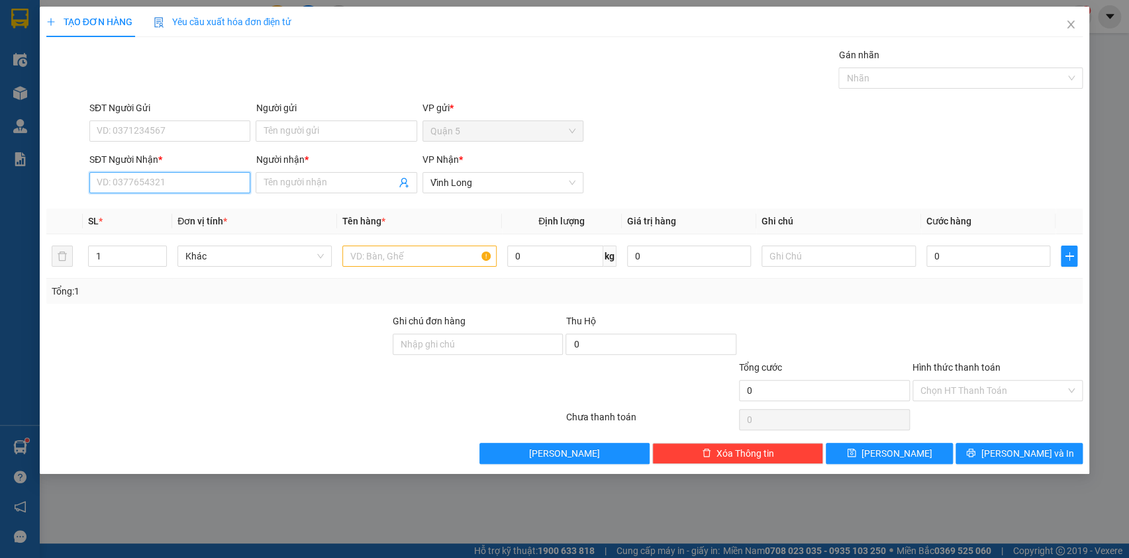
click at [139, 179] on input "SĐT Người Nhận *" at bounding box center [169, 182] width 161 height 21
click at [134, 252] on div "0932198181 - giang" at bounding box center [169, 251] width 145 height 15
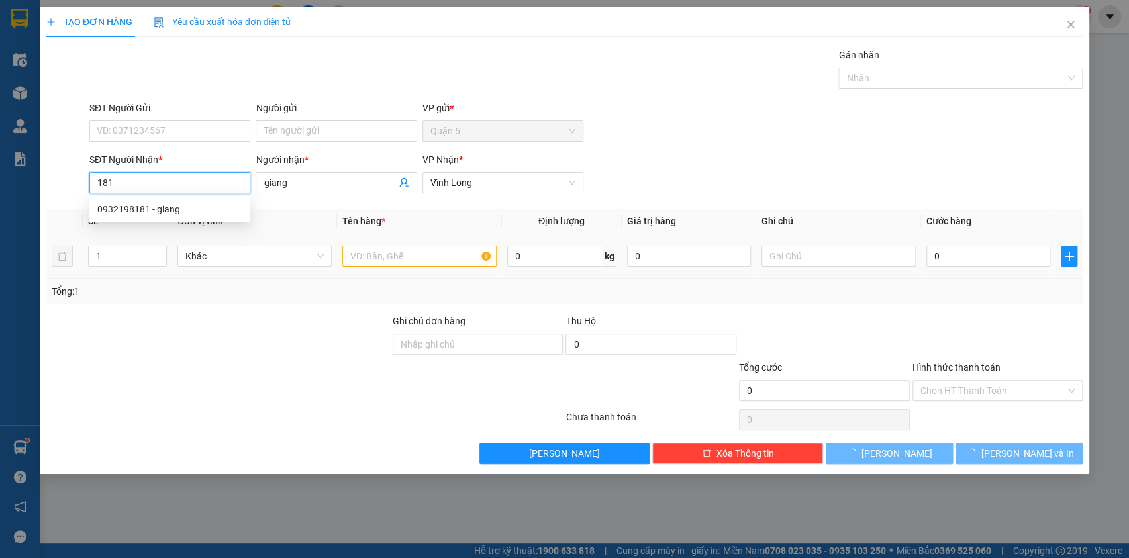
type input "0932198181"
type input "giang"
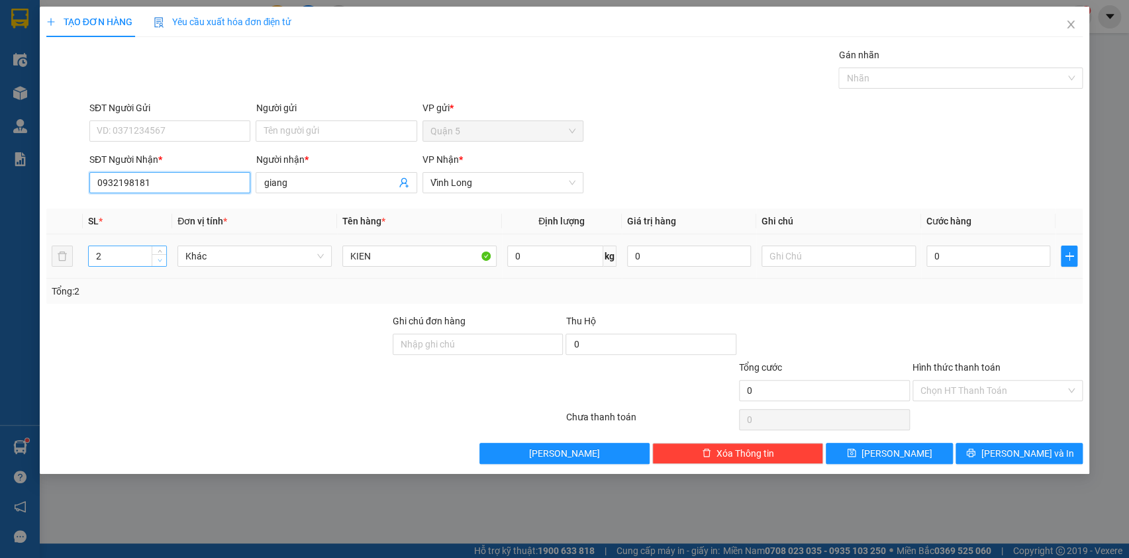
type input "0932198181"
type input "1"
click at [163, 260] on span "down" at bounding box center [160, 261] width 8 height 8
drag, startPoint x: 1002, startPoint y: 452, endPoint x: 993, endPoint y: 411, distance: 42.8
click at [1003, 453] on button "[PERSON_NAME] và In" at bounding box center [1019, 453] width 127 height 21
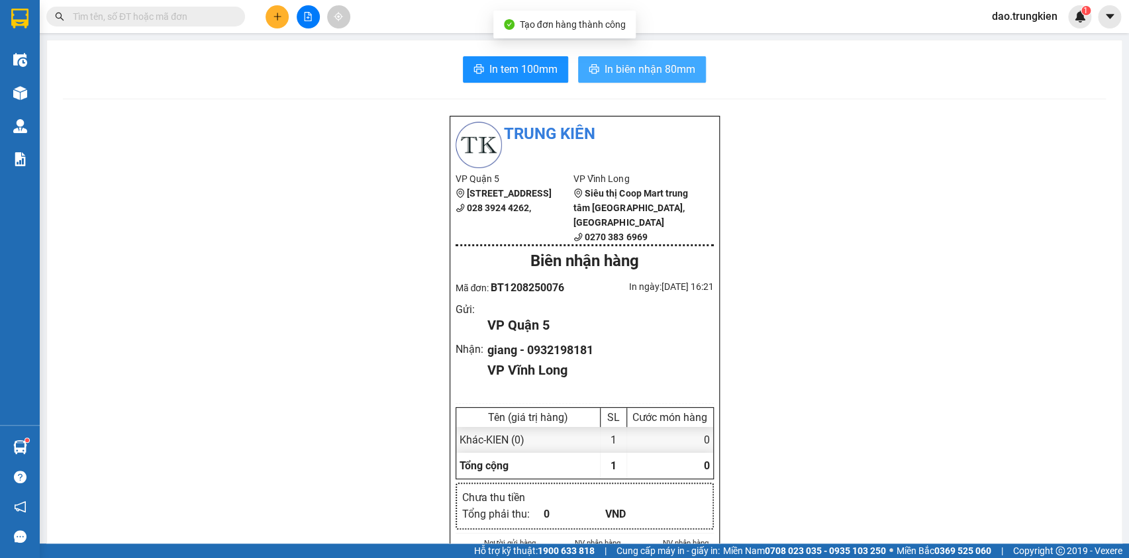
click at [609, 66] on span "In biên nhận 80mm" at bounding box center [650, 69] width 91 height 17
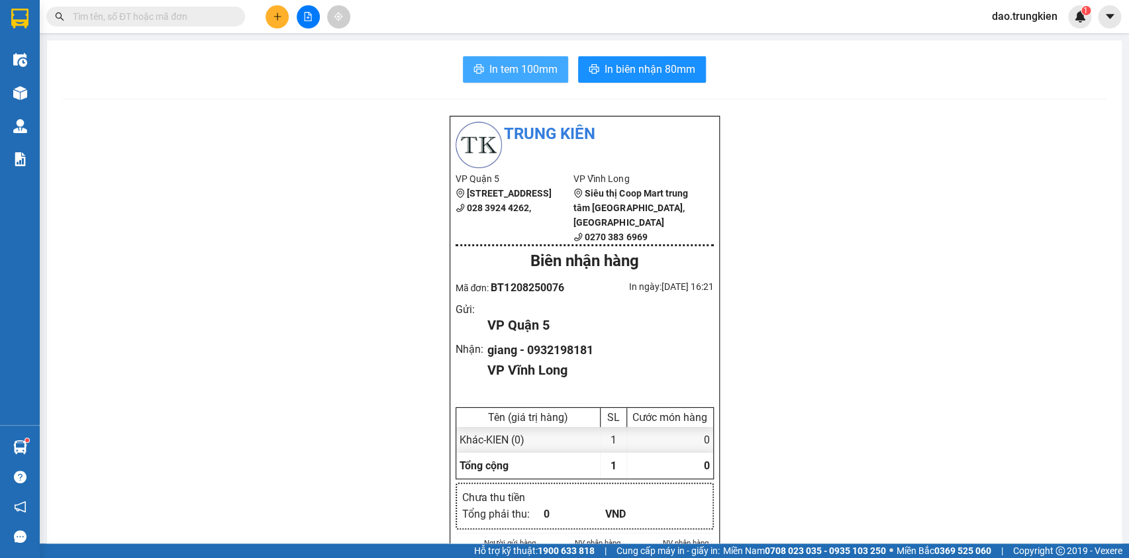
drag, startPoint x: 494, startPoint y: 72, endPoint x: 501, endPoint y: 80, distance: 10.3
click at [494, 72] on span "In tem 100mm" at bounding box center [524, 69] width 68 height 17
click at [276, 15] on icon "plus" at bounding box center [277, 16] width 9 height 9
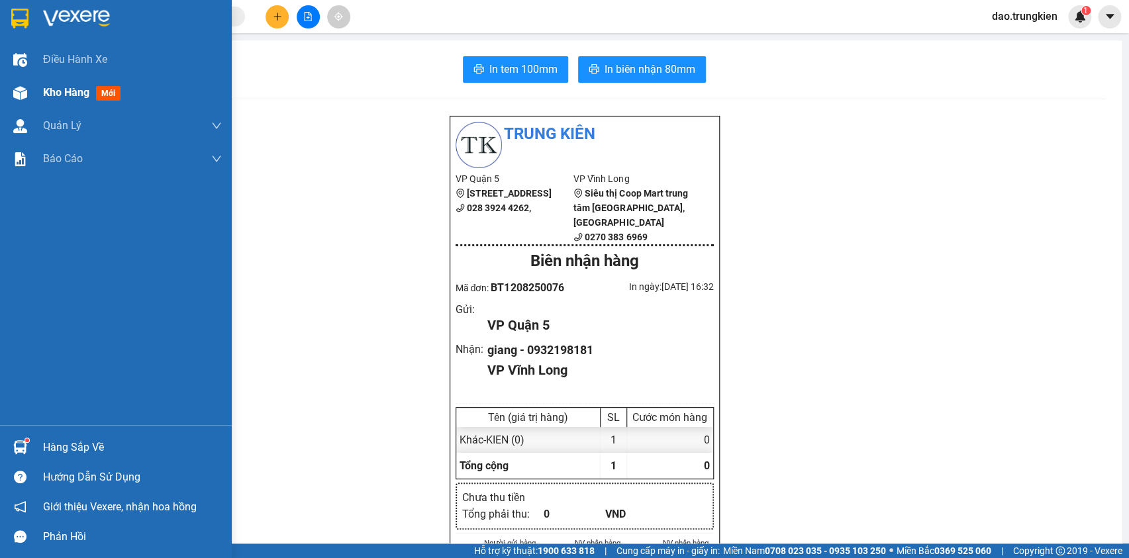
click at [108, 86] on span "mới" at bounding box center [108, 93] width 25 height 15
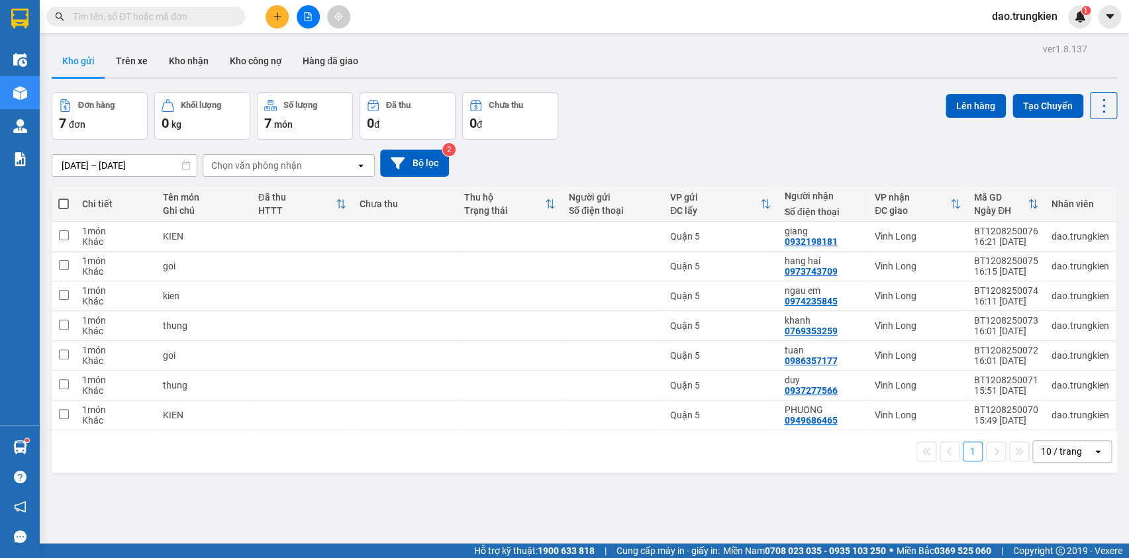
click at [63, 199] on span at bounding box center [63, 204] width 11 height 11
click at [64, 197] on input "checkbox" at bounding box center [64, 197] width 0 height 0
checkbox input "true"
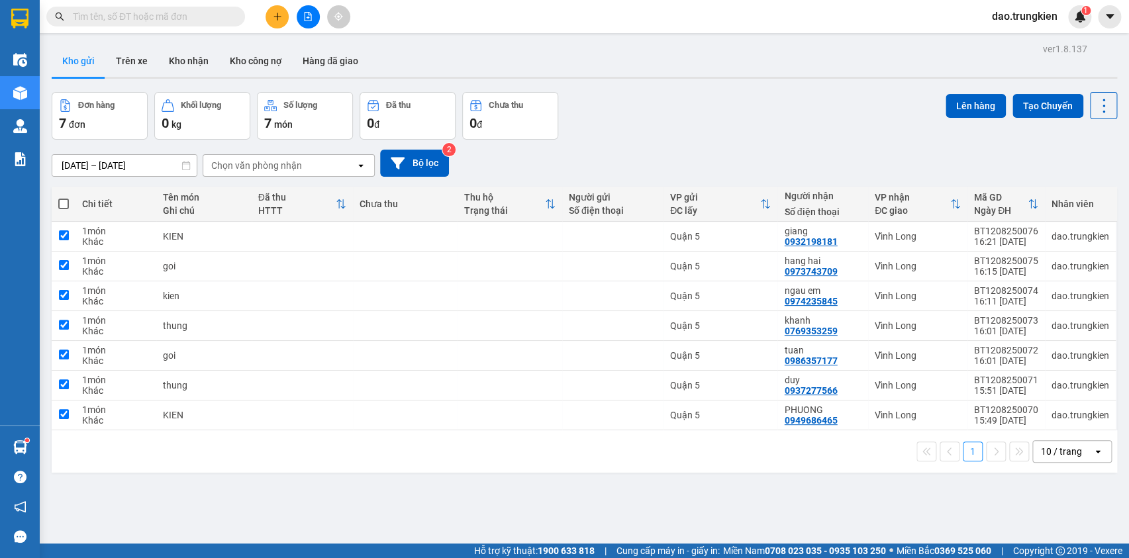
checkbox input "true"
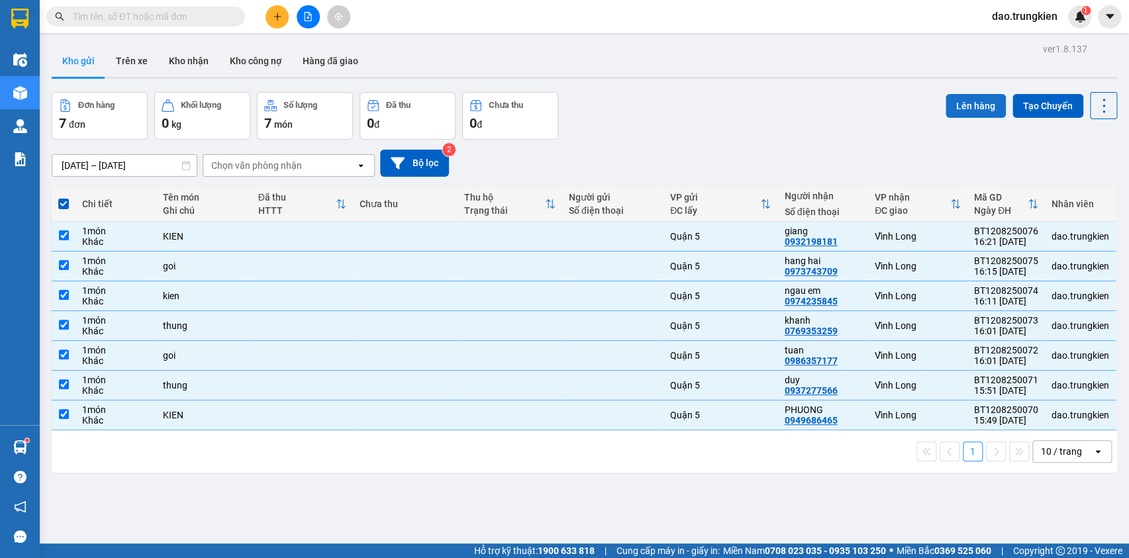
click at [966, 103] on button "Lên hàng" at bounding box center [976, 106] width 60 height 24
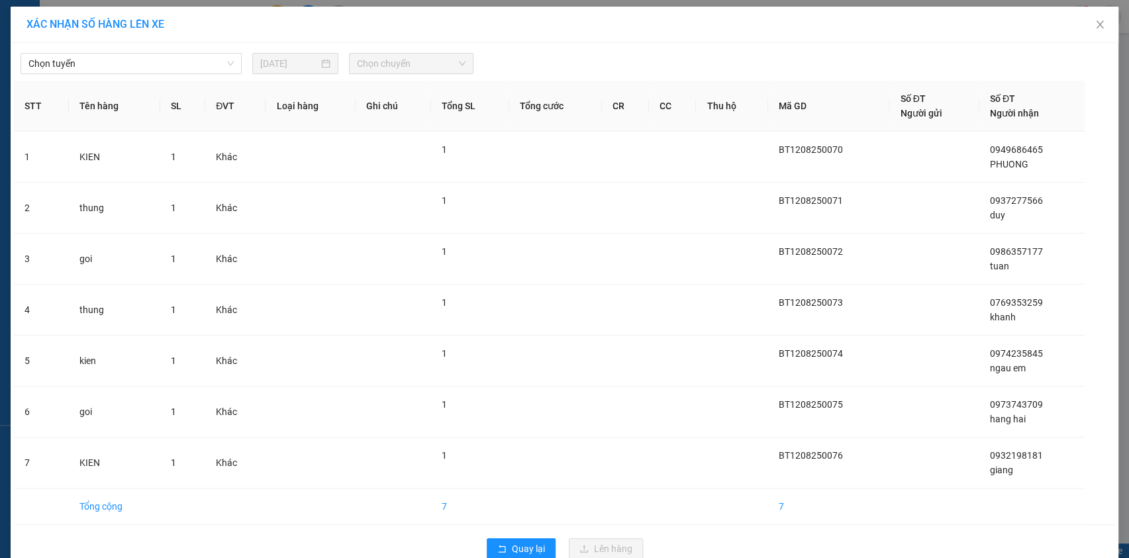
drag, startPoint x: 204, startPoint y: 68, endPoint x: 206, endPoint y: 76, distance: 8.2
click at [205, 68] on span "Chọn tuyến" at bounding box center [130, 64] width 205 height 20
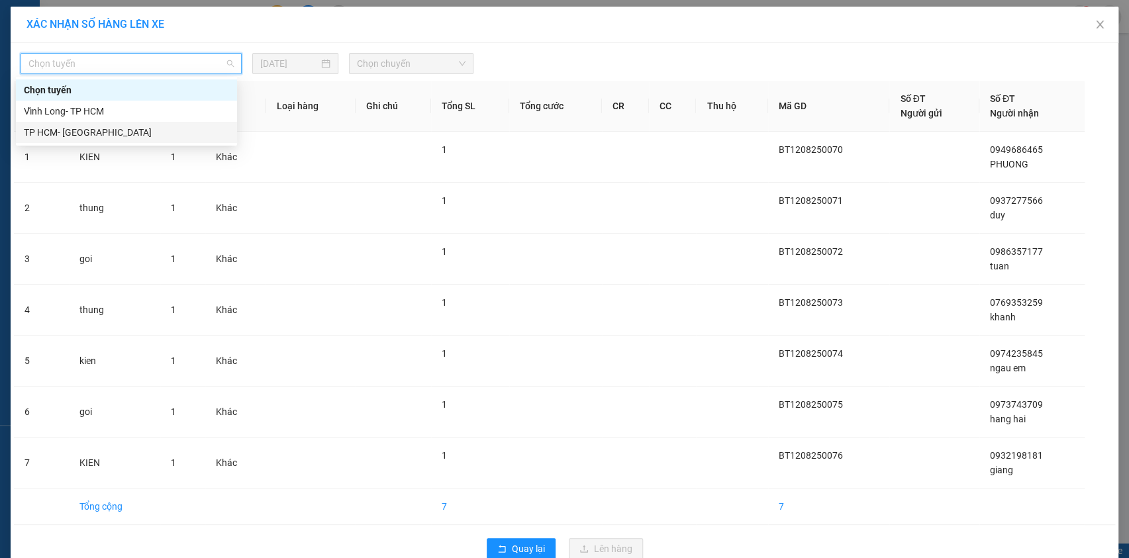
click at [190, 125] on div "TP HCM- [GEOGRAPHIC_DATA]" at bounding box center [126, 132] width 205 height 15
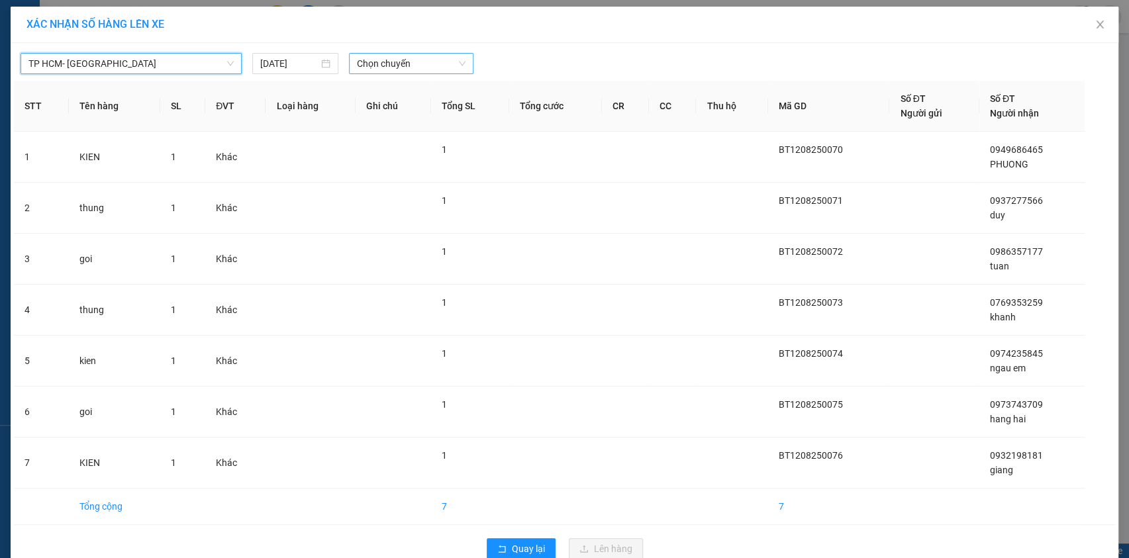
click at [398, 64] on span "Chọn chuyến" at bounding box center [411, 64] width 109 height 20
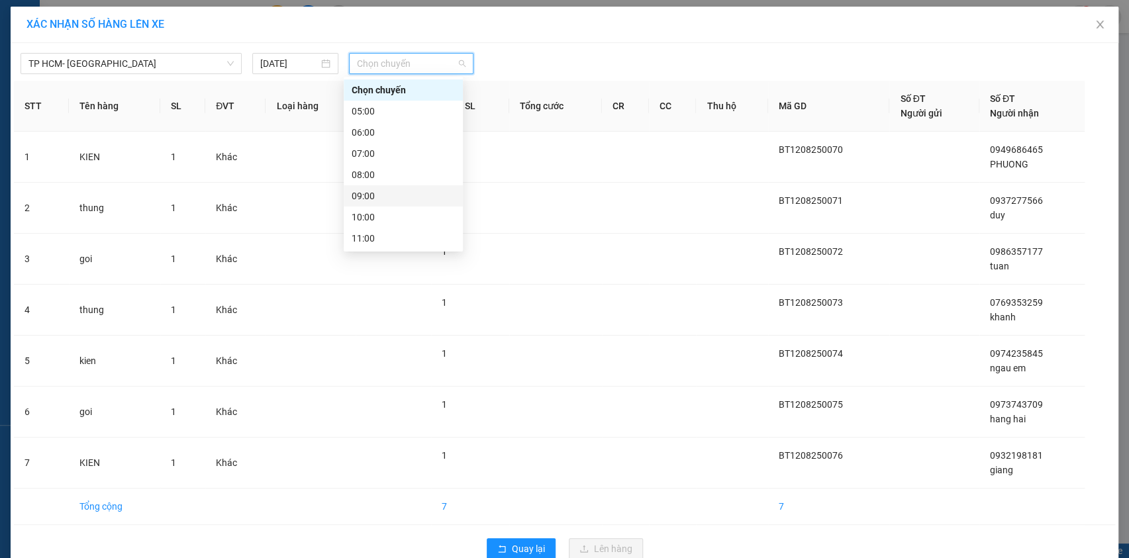
scroll to position [169, 0]
click at [402, 189] on div "17:00" at bounding box center [403, 196] width 103 height 15
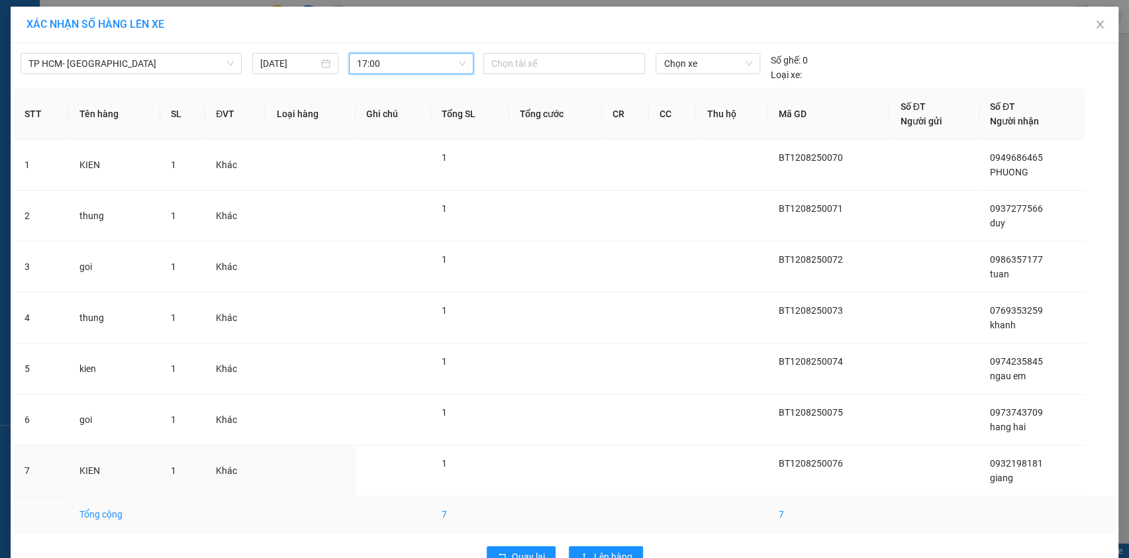
scroll to position [34, 0]
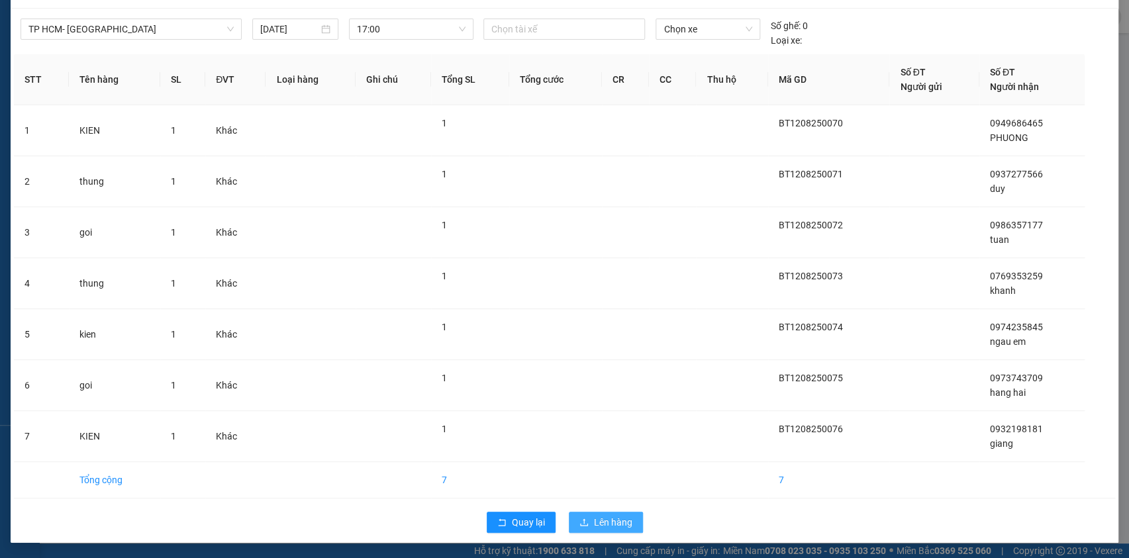
click at [596, 515] on span "Lên hàng" at bounding box center [613, 522] width 38 height 15
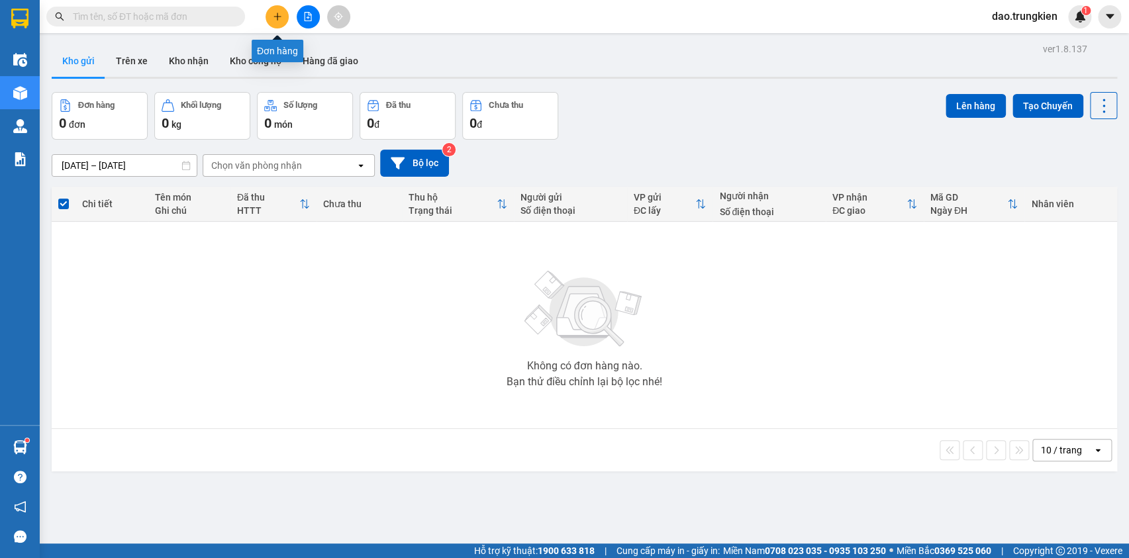
click at [275, 12] on icon "plus" at bounding box center [277, 16] width 9 height 9
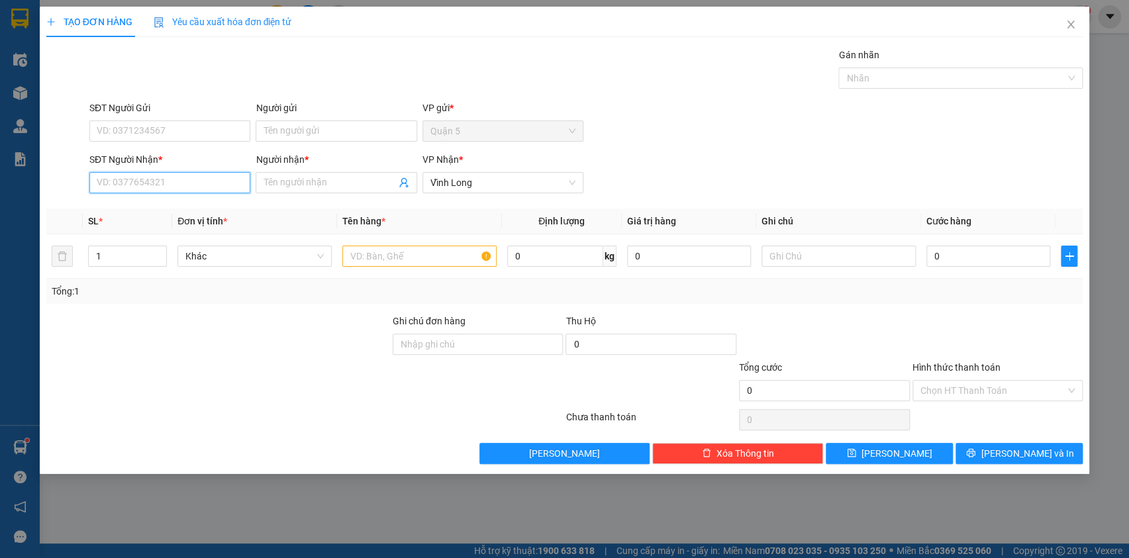
click at [143, 181] on input "SĐT Người Nhận *" at bounding box center [169, 182] width 161 height 21
click at [130, 210] on div "0977424767 - PHUONG THAO" at bounding box center [171, 209] width 149 height 15
type input "0977424767"
type input "PHUONG THAO"
type input "0977424767"
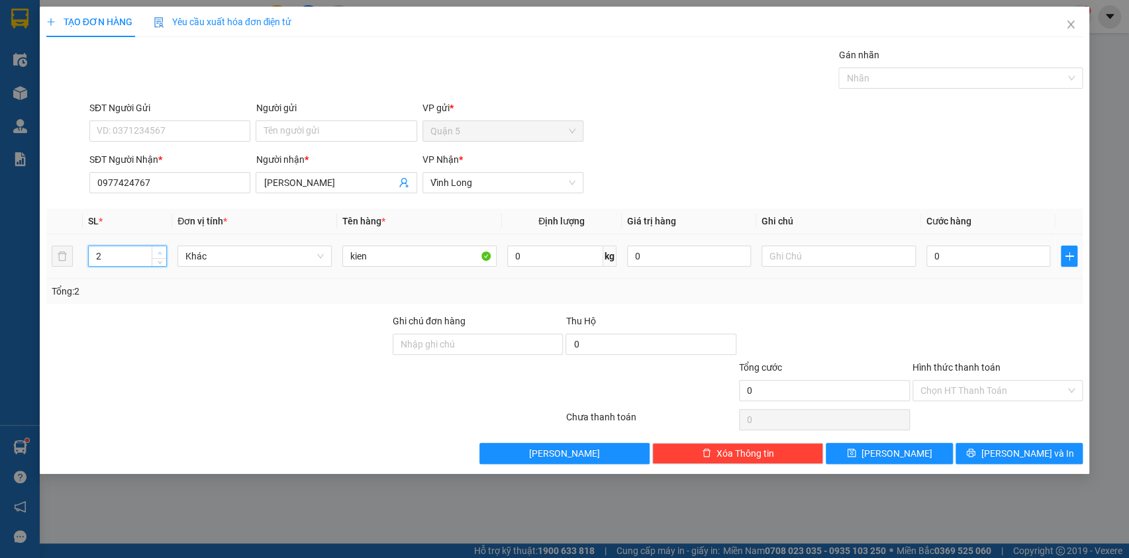
click at [158, 246] on span "Increase Value" at bounding box center [159, 252] width 15 height 12
type input "3"
click at [158, 246] on span "Increase Value" at bounding box center [159, 252] width 15 height 12
drag, startPoint x: 1000, startPoint y: 448, endPoint x: 978, endPoint y: 456, distance: 23.3
click at [976, 448] on icon "printer" at bounding box center [970, 452] width 9 height 9
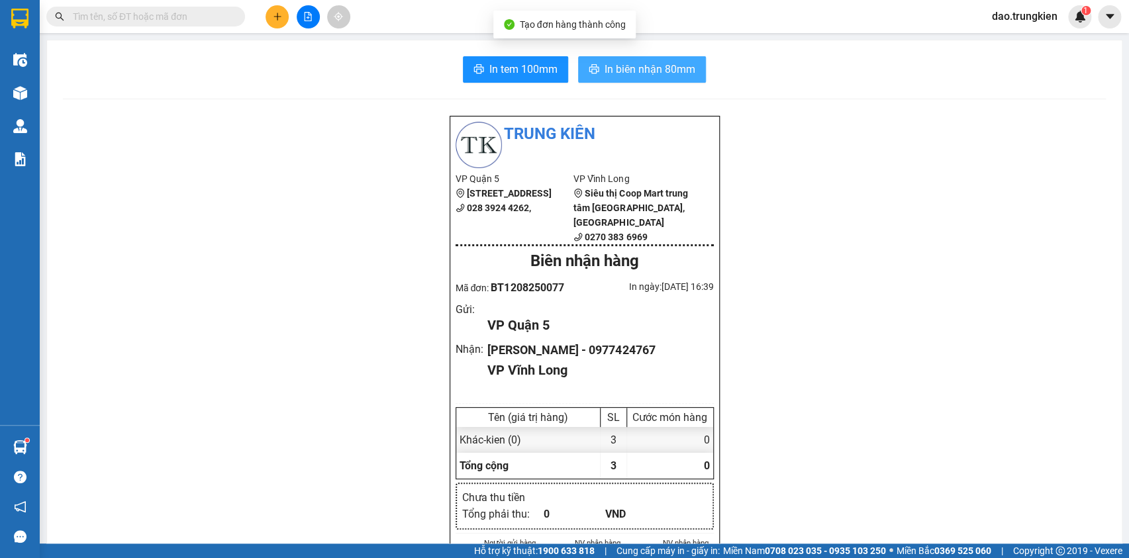
click at [605, 68] on span "In biên nhận 80mm" at bounding box center [650, 69] width 91 height 17
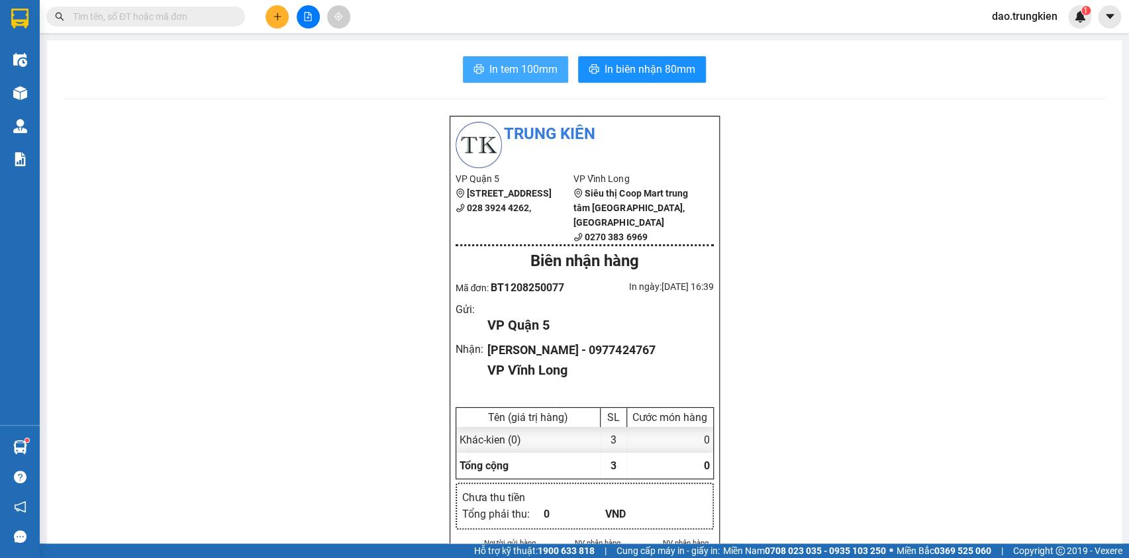
click at [493, 69] on span "In tem 100mm" at bounding box center [524, 69] width 68 height 17
click at [86, 19] on input "text" at bounding box center [151, 16] width 156 height 15
click at [276, 15] on icon "plus" at bounding box center [277, 16] width 9 height 9
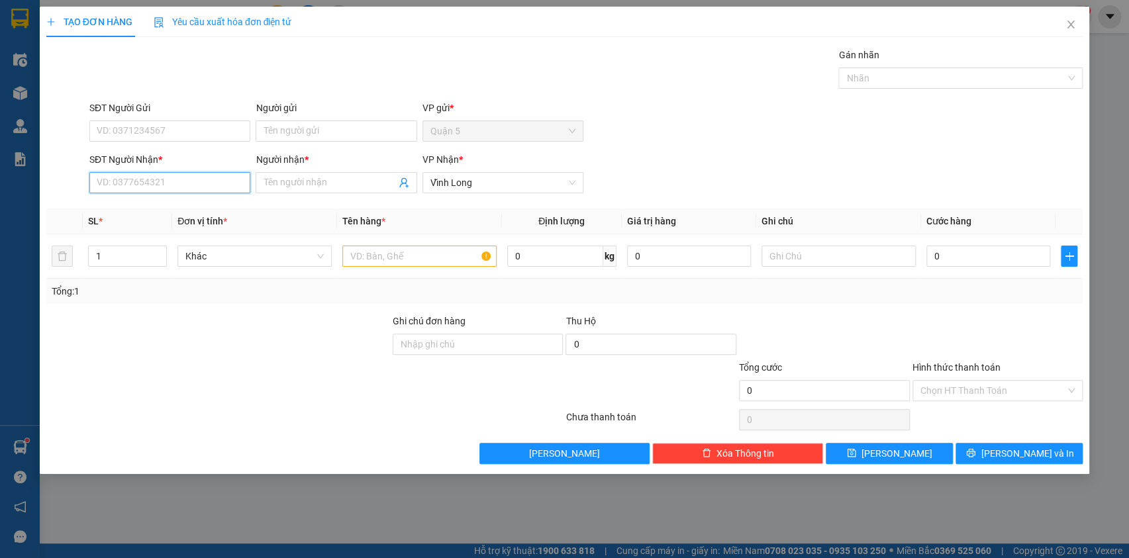
click at [148, 185] on input "SĐT Người Nhận *" at bounding box center [169, 182] width 161 height 21
type input "424"
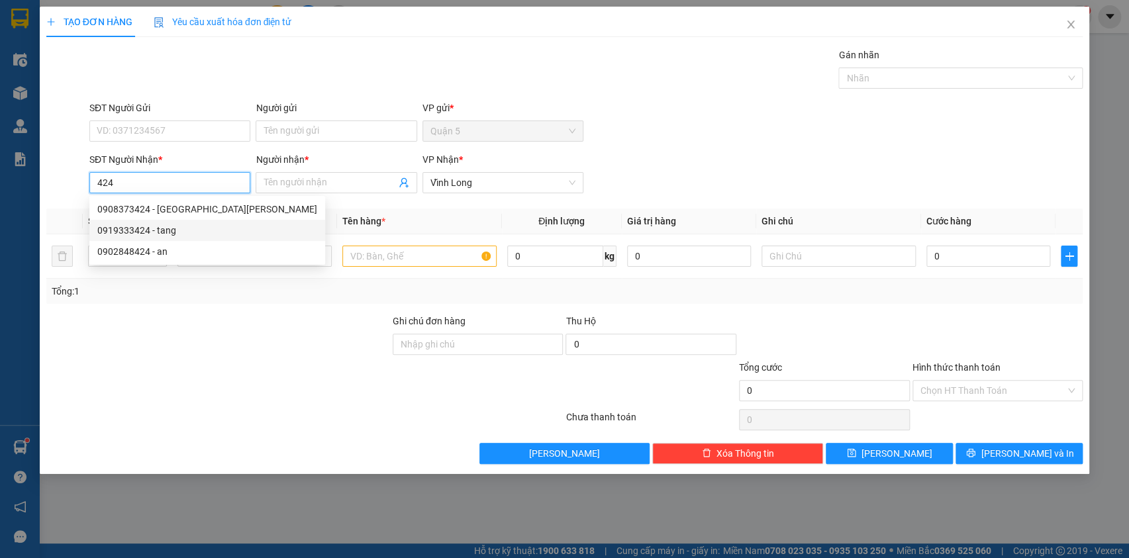
click at [132, 232] on div "0919333424 - tang" at bounding box center [207, 230] width 220 height 15
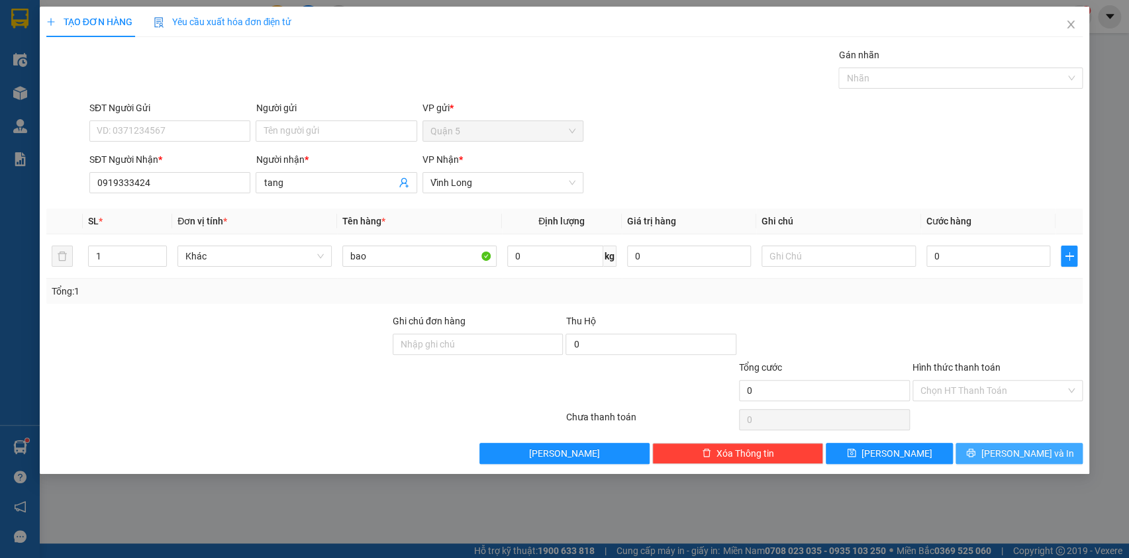
drag, startPoint x: 1026, startPoint y: 453, endPoint x: 974, endPoint y: 401, distance: 73.1
click at [1025, 453] on span "[PERSON_NAME] và In" at bounding box center [1027, 453] width 93 height 15
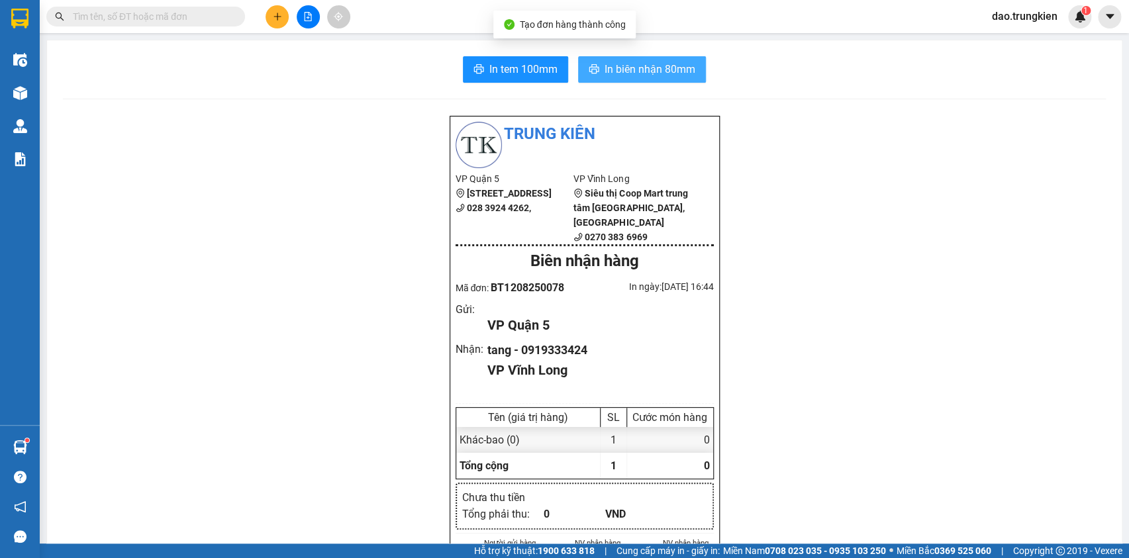
drag, startPoint x: 621, startPoint y: 67, endPoint x: 601, endPoint y: 61, distance: 20.1
click at [616, 66] on span "In biên nhận 80mm" at bounding box center [650, 69] width 91 height 17
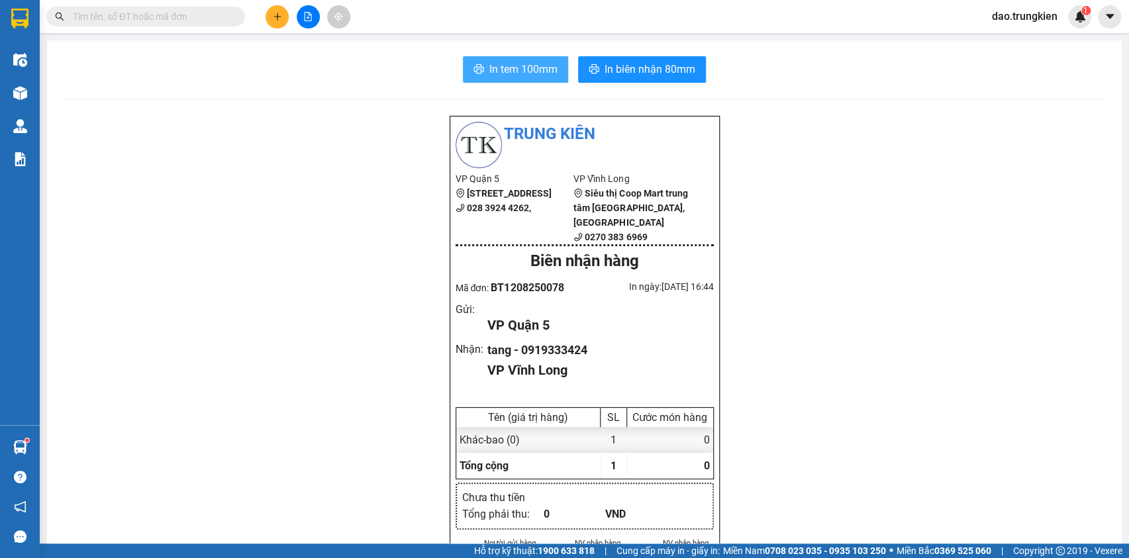
click at [510, 69] on span "In tem 100mm" at bounding box center [524, 69] width 68 height 17
click at [282, 8] on button at bounding box center [277, 16] width 23 height 23
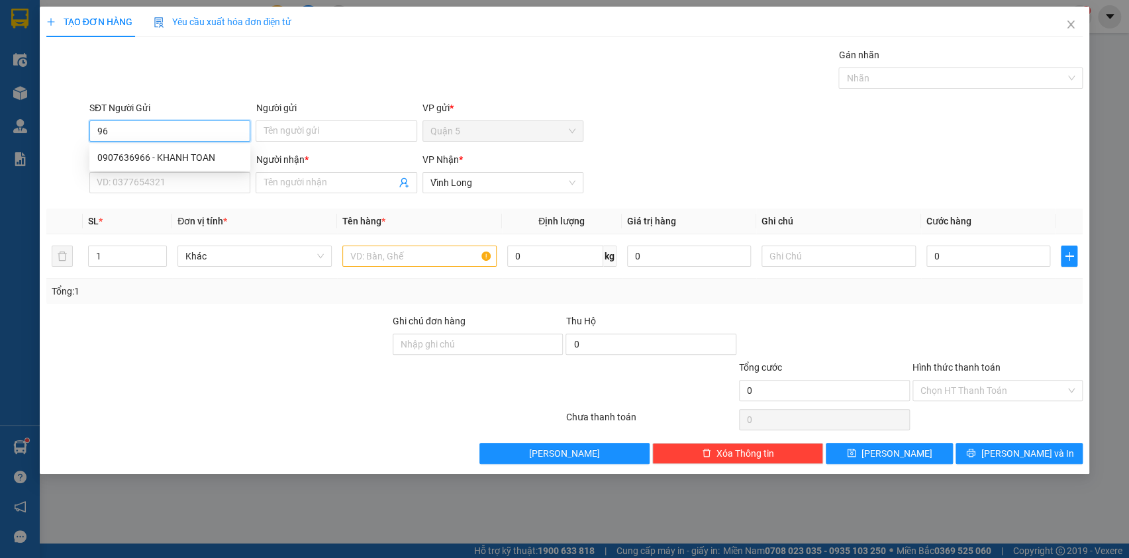
type input "9"
click at [110, 180] on input "SĐT Người Nhận *" at bounding box center [169, 182] width 161 height 21
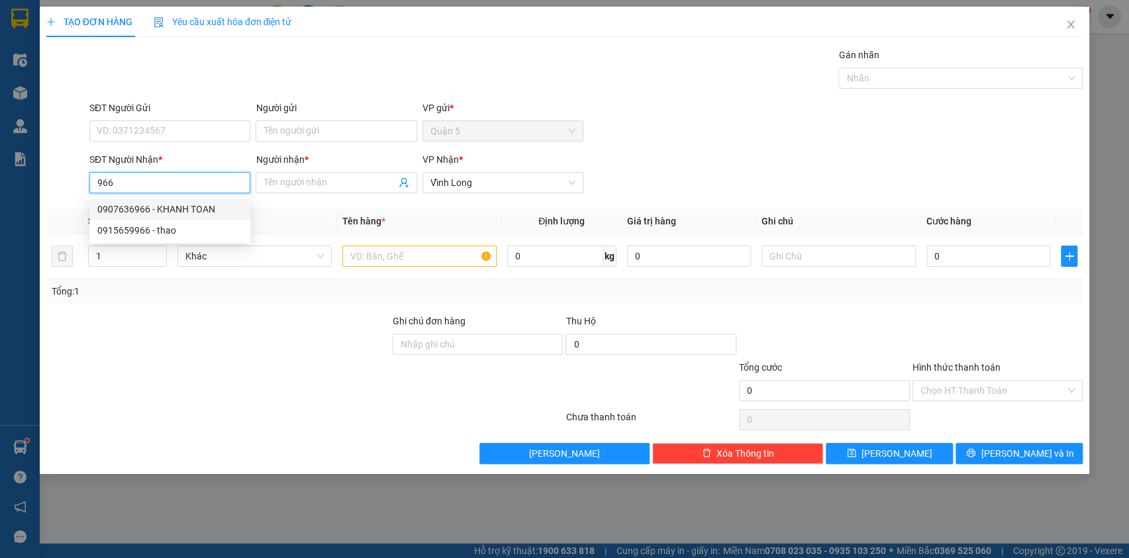
click at [132, 209] on div "0907636966 - KHANH TOAN" at bounding box center [169, 209] width 145 height 15
type input "0907636966"
type input "KHANH TOAN"
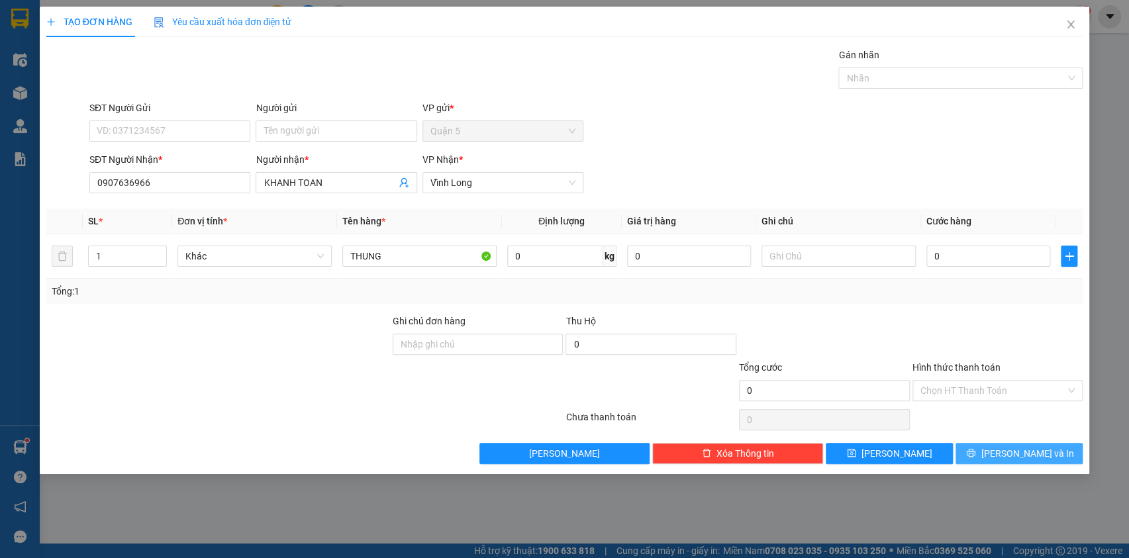
drag, startPoint x: 1023, startPoint y: 456, endPoint x: 955, endPoint y: 358, distance: 119.4
click at [1023, 455] on span "[PERSON_NAME] và In" at bounding box center [1027, 453] width 93 height 15
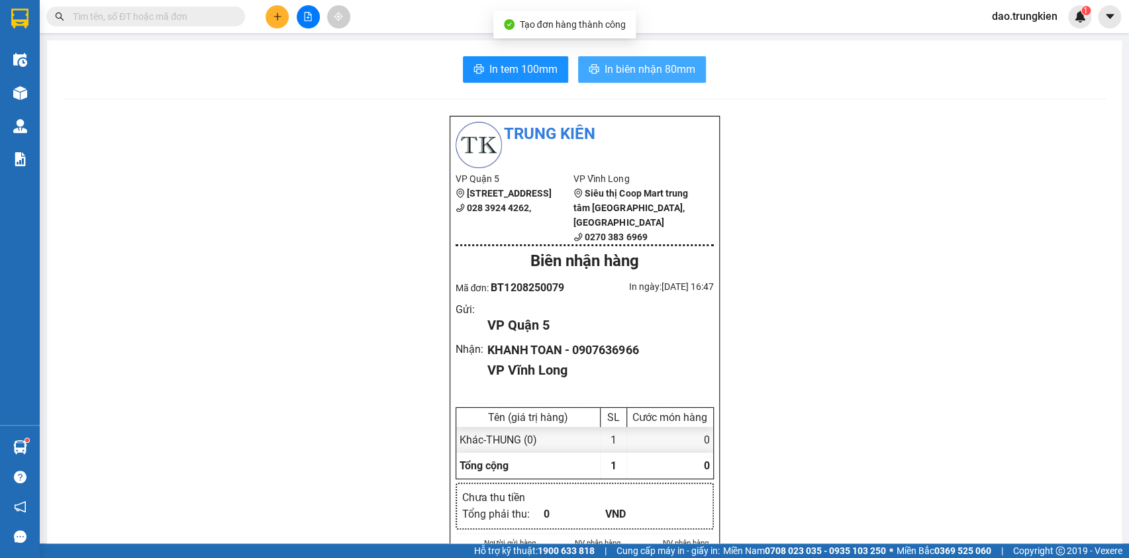
drag, startPoint x: 631, startPoint y: 60, endPoint x: 631, endPoint y: 78, distance: 17.9
click at [631, 64] on button "In biên nhận 80mm" at bounding box center [642, 69] width 128 height 26
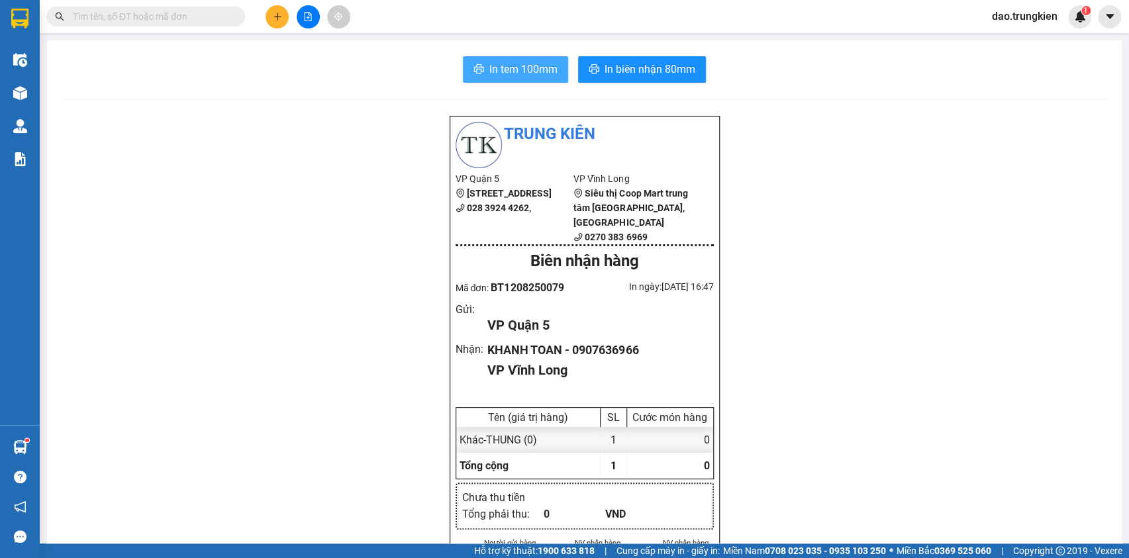
click at [497, 70] on span "In tem 100mm" at bounding box center [524, 69] width 68 height 17
click at [282, 13] on icon "plus" at bounding box center [277, 16] width 9 height 9
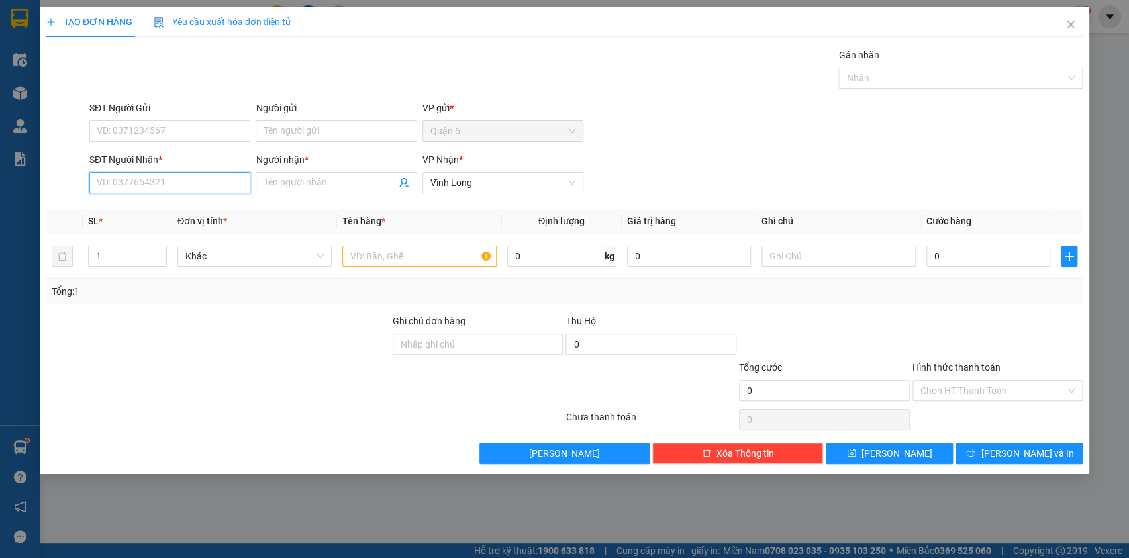
click at [126, 185] on input "SĐT Người Nhận *" at bounding box center [169, 182] width 161 height 21
click at [129, 209] on div "0908366754 - PHƯỢNG" at bounding box center [169, 209] width 145 height 15
type input "0908366754"
type input "PHƯỢNG"
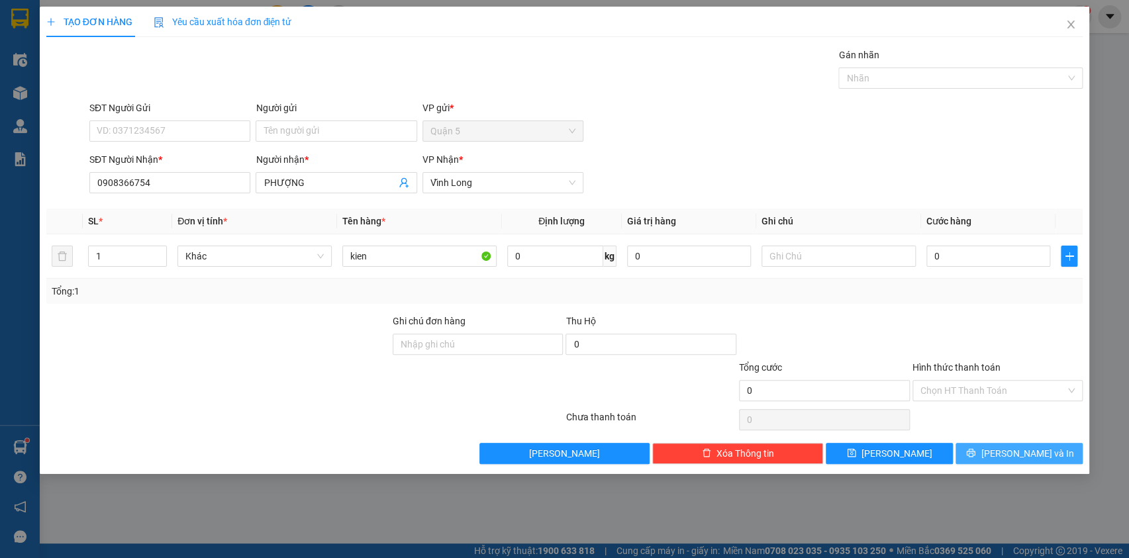
drag, startPoint x: 1008, startPoint y: 444, endPoint x: 981, endPoint y: 413, distance: 40.8
click at [1007, 444] on button "[PERSON_NAME] và In" at bounding box center [1019, 453] width 127 height 21
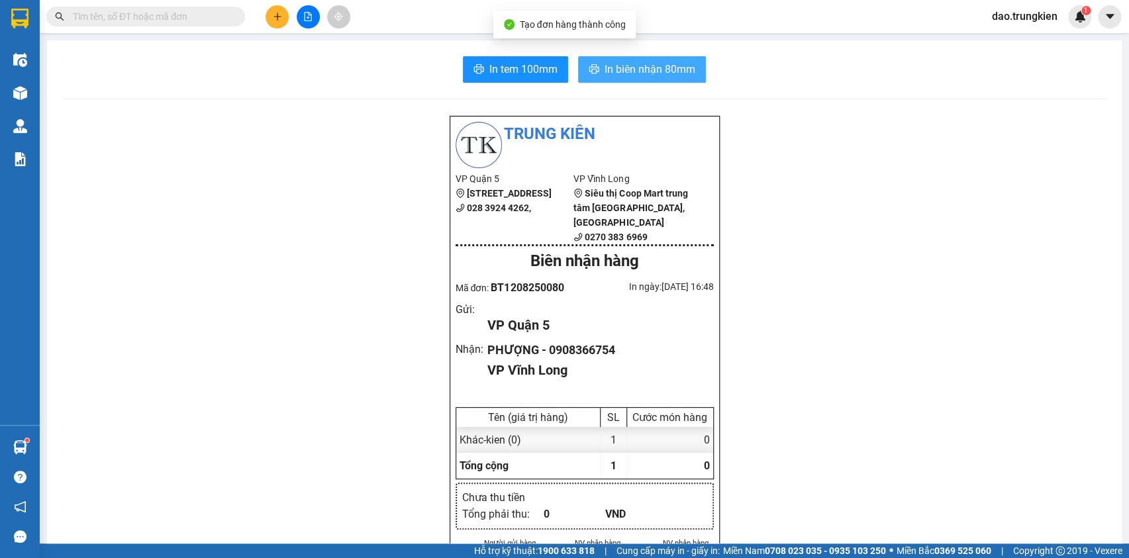
click at [637, 64] on span "In biên nhận 80mm" at bounding box center [650, 69] width 91 height 17
click at [503, 72] on span "In tem 100mm" at bounding box center [524, 69] width 68 height 17
click at [278, 12] on icon "plus" at bounding box center [277, 16] width 9 height 9
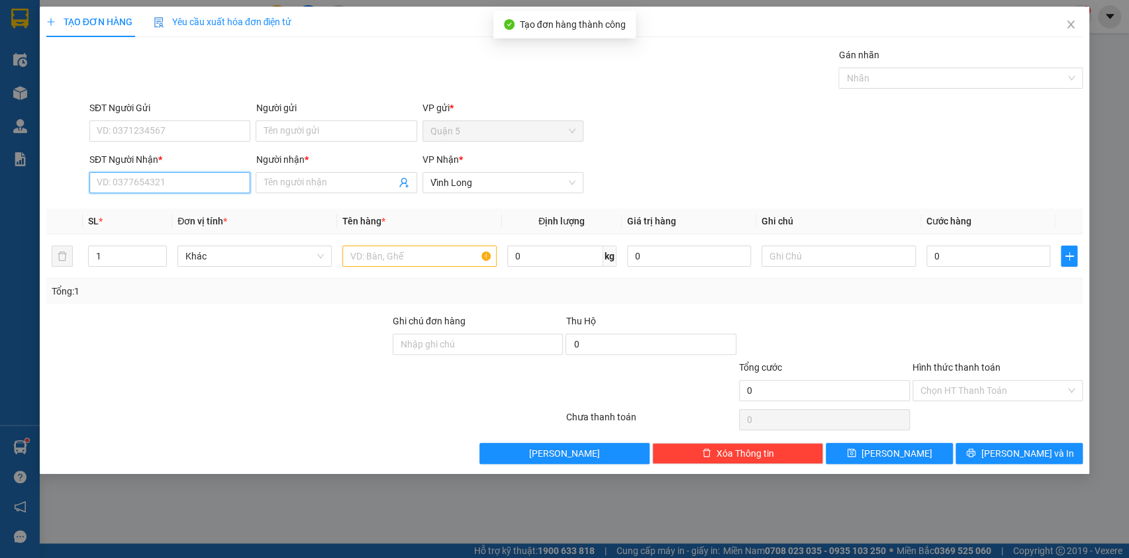
click at [122, 176] on input "SĐT Người Nhận *" at bounding box center [169, 182] width 161 height 21
type input "490"
click at [128, 207] on div "0798490490 - hai an huu" at bounding box center [169, 209] width 145 height 15
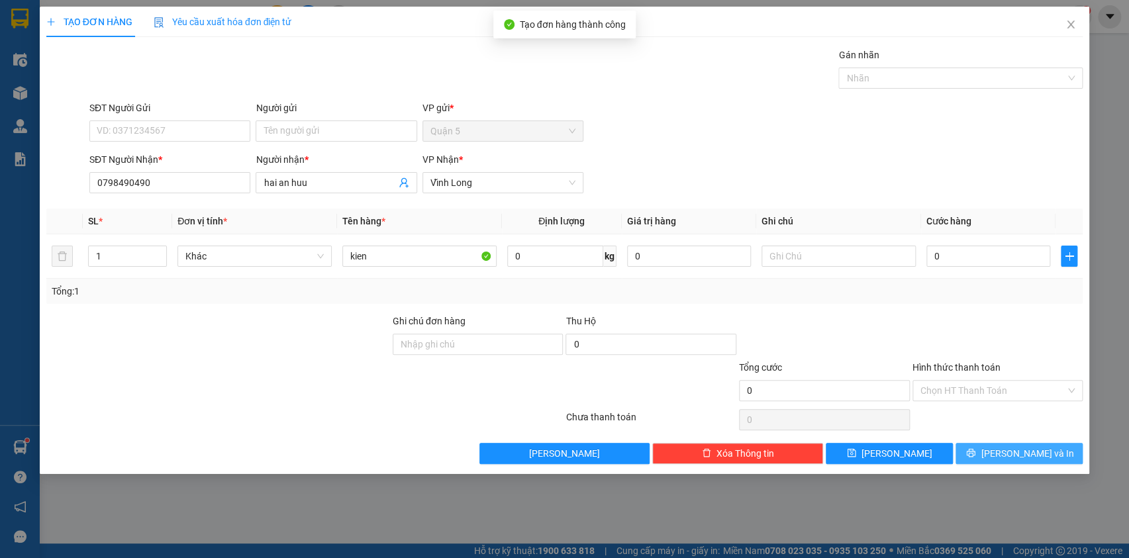
click at [1032, 450] on span "[PERSON_NAME] và In" at bounding box center [1027, 453] width 93 height 15
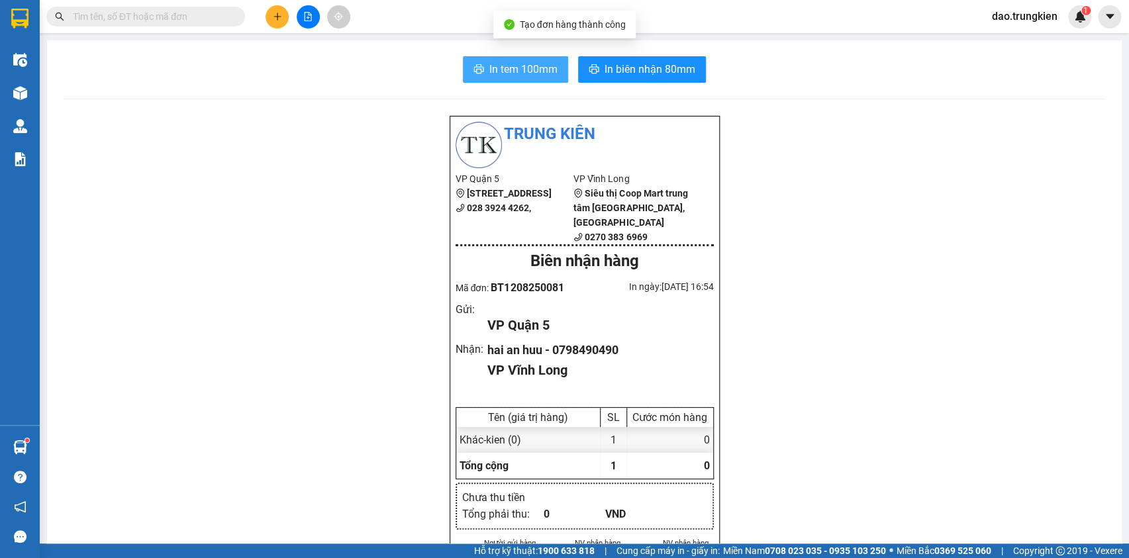
click at [495, 66] on span "In tem 100mm" at bounding box center [524, 69] width 68 height 17
click at [273, 23] on button at bounding box center [277, 16] width 23 height 23
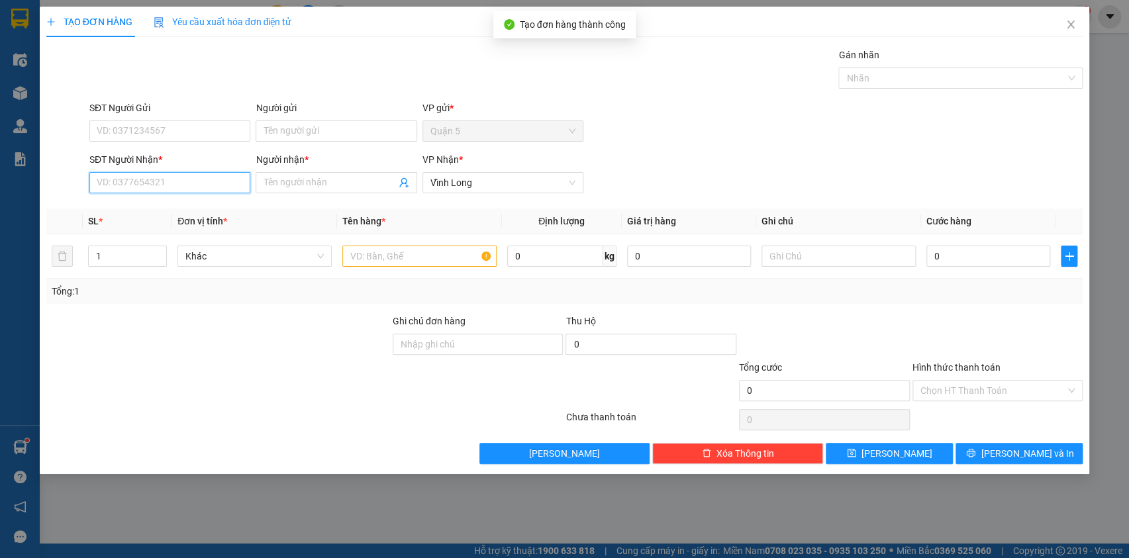
click at [119, 181] on input "SĐT Người Nhận *" at bounding box center [169, 182] width 161 height 21
click at [122, 213] on div "0931066977 - nhung" at bounding box center [169, 209] width 145 height 15
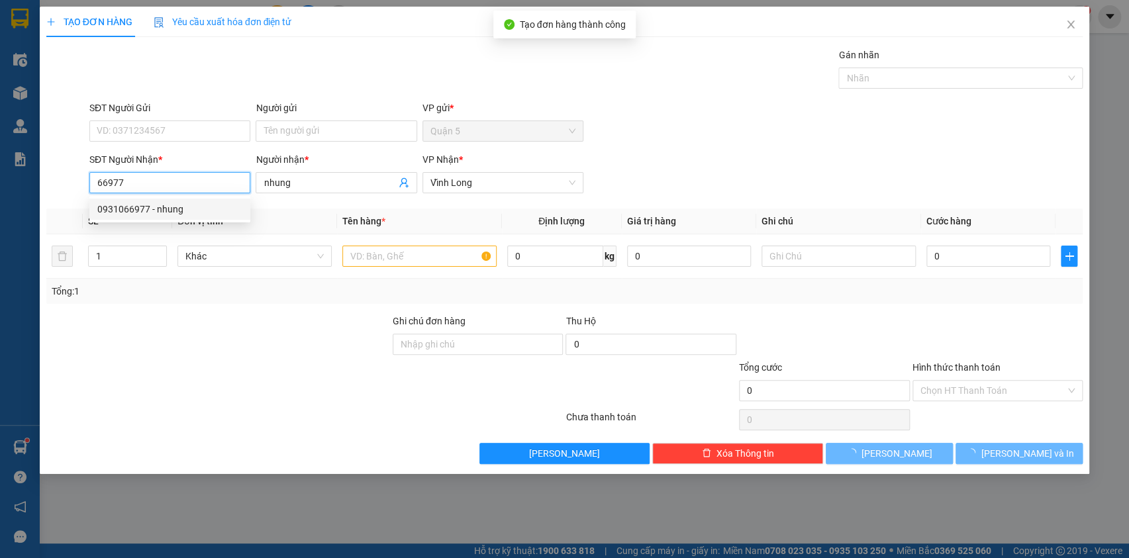
type input "0931066977"
type input "nhung"
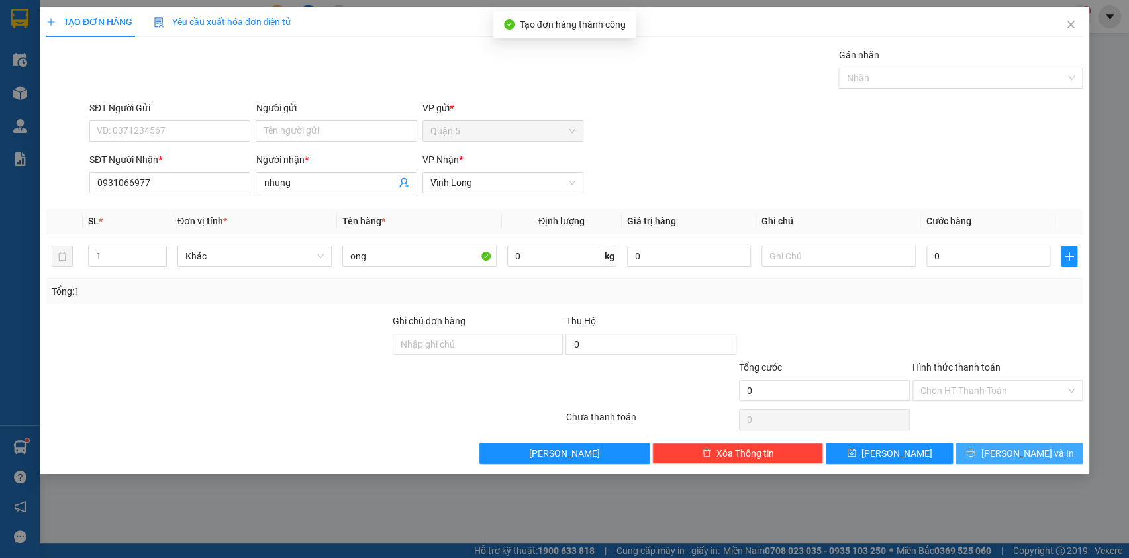
click at [976, 455] on icon "printer" at bounding box center [970, 452] width 9 height 9
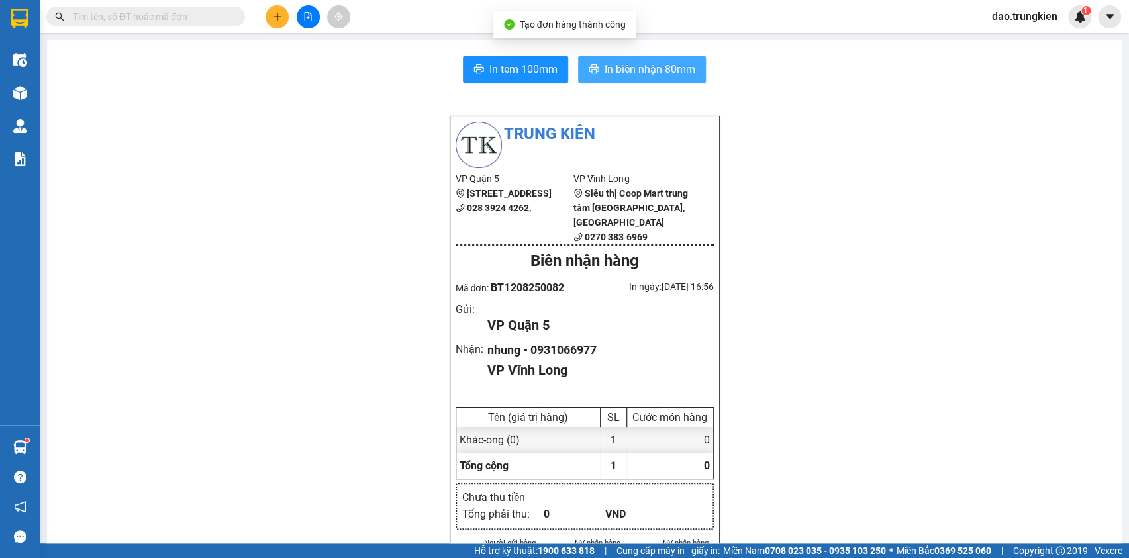
click at [611, 62] on span "In biên nhận 80mm" at bounding box center [650, 69] width 91 height 17
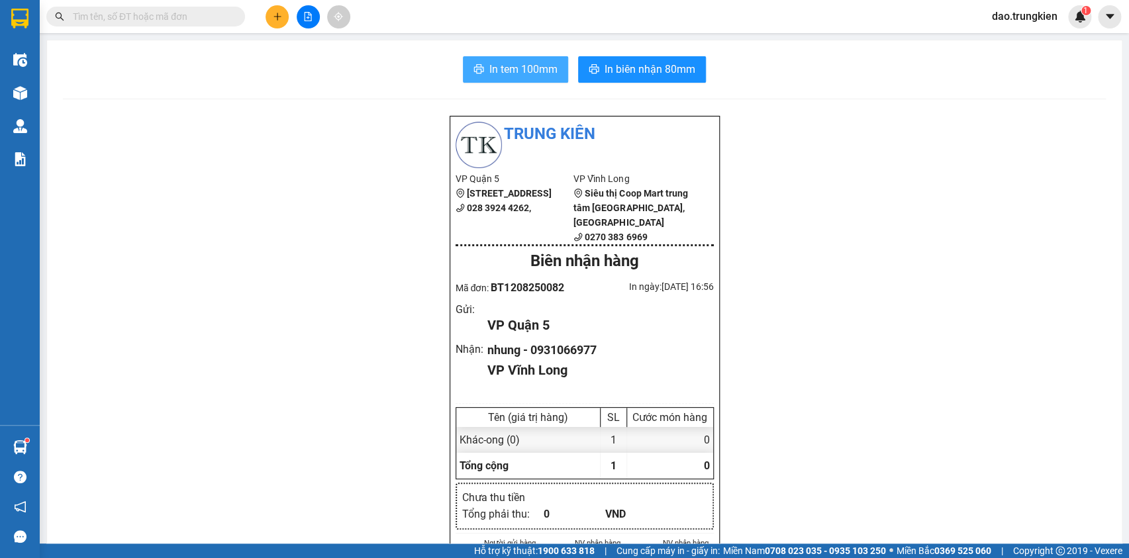
click at [505, 62] on span "In tem 100mm" at bounding box center [524, 69] width 68 height 17
click at [272, 9] on button at bounding box center [277, 16] width 23 height 23
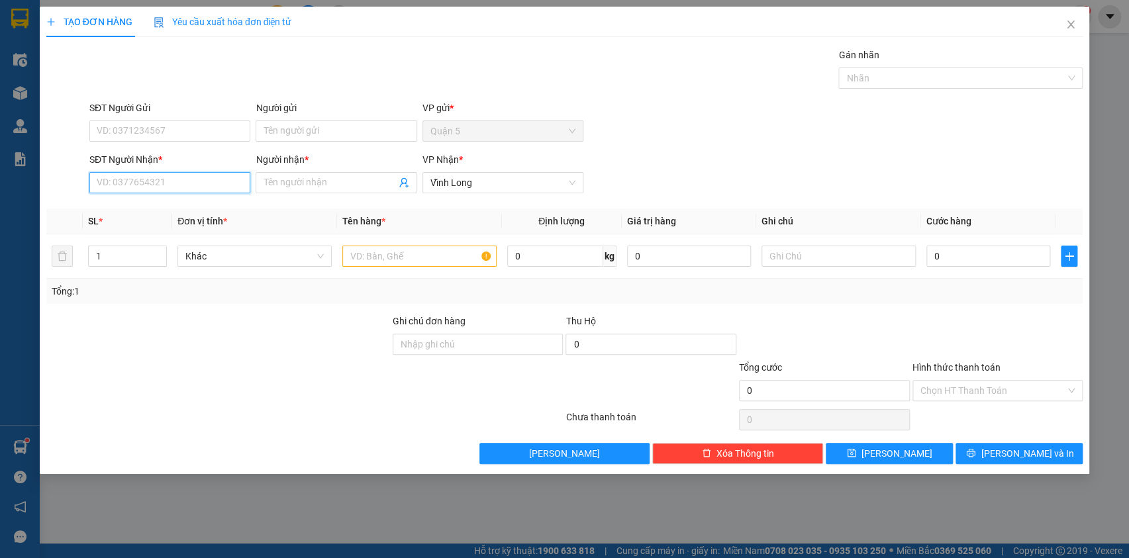
click at [139, 185] on input "SĐT Người Nhận *" at bounding box center [169, 182] width 161 height 21
type input "0913663537"
click at [124, 207] on div "0913663537 - yen" at bounding box center [169, 209] width 145 height 15
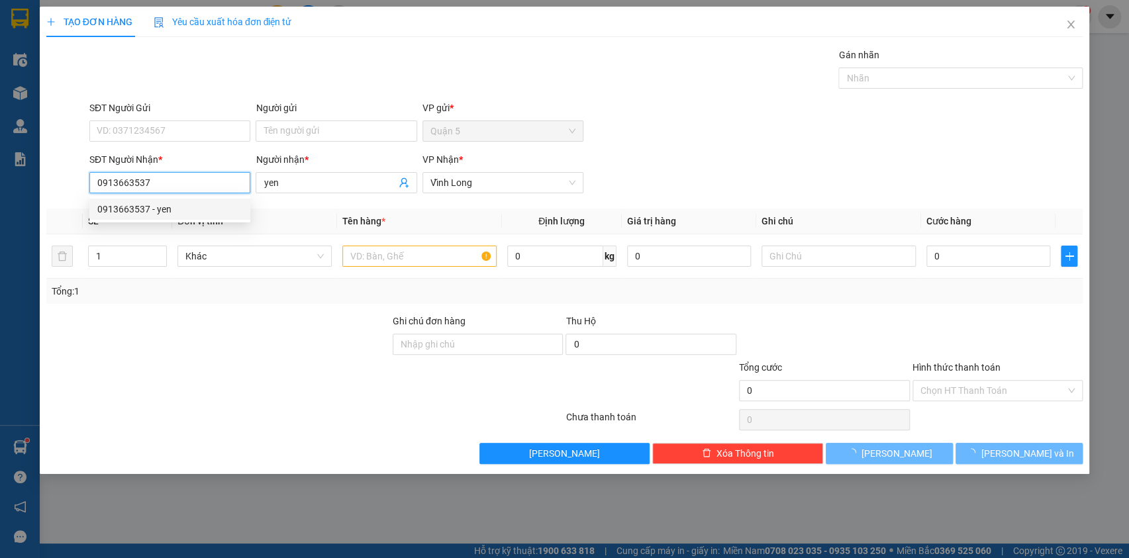
type input "yen"
type input "30.000"
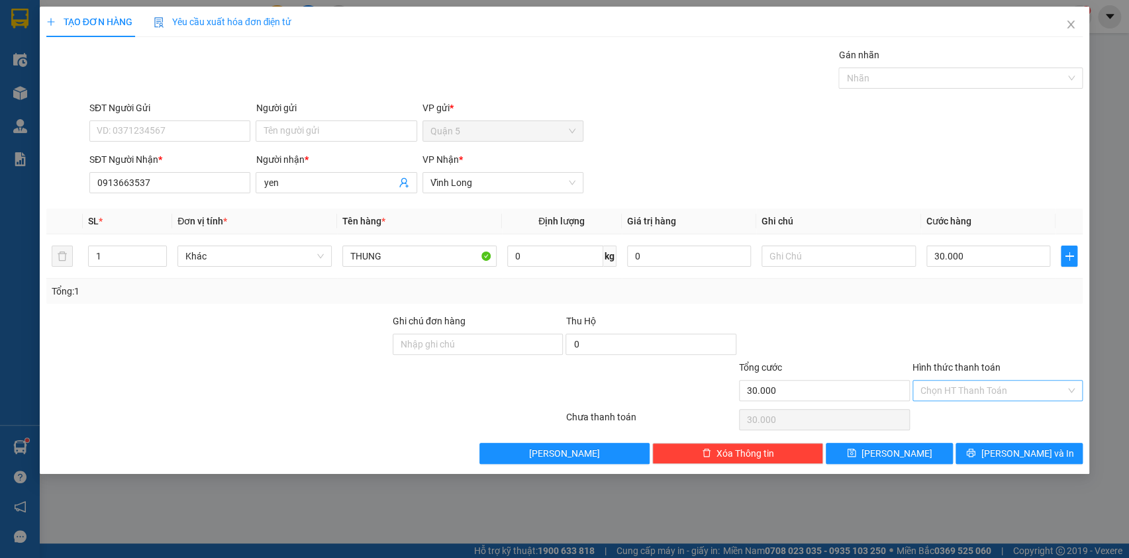
drag, startPoint x: 983, startPoint y: 381, endPoint x: 978, endPoint y: 397, distance: 17.4
click at [981, 384] on input "Hình thức thanh toán" at bounding box center [994, 391] width 146 height 20
click at [968, 417] on div "Tại văn phòng" at bounding box center [997, 416] width 155 height 15
drag, startPoint x: 1004, startPoint y: 450, endPoint x: 1000, endPoint y: 394, distance: 56.5
click at [1002, 448] on button "[PERSON_NAME] và In" at bounding box center [1019, 453] width 127 height 21
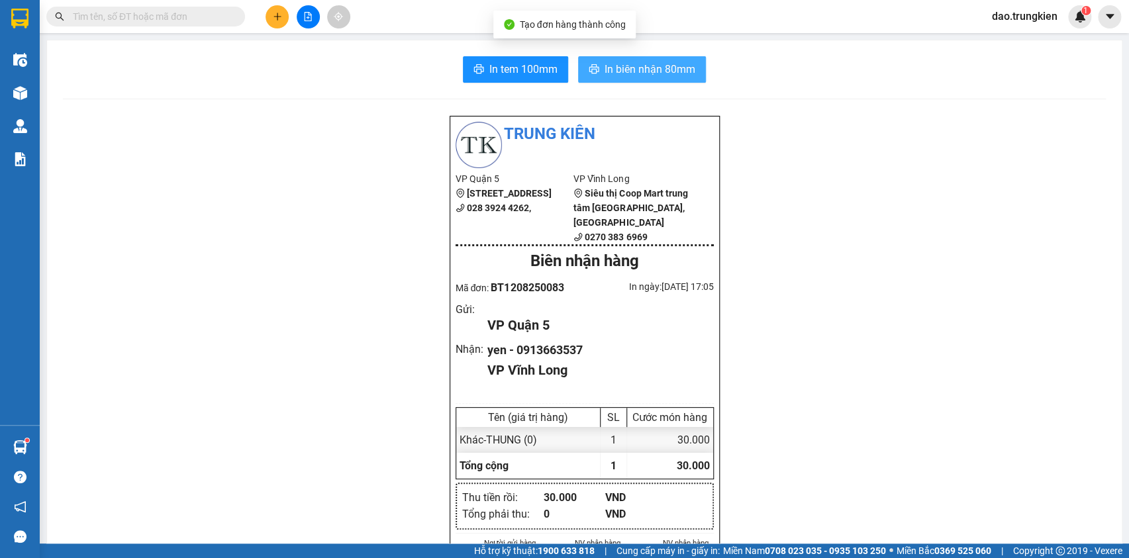
click at [627, 70] on span "In biên nhận 80mm" at bounding box center [650, 69] width 91 height 17
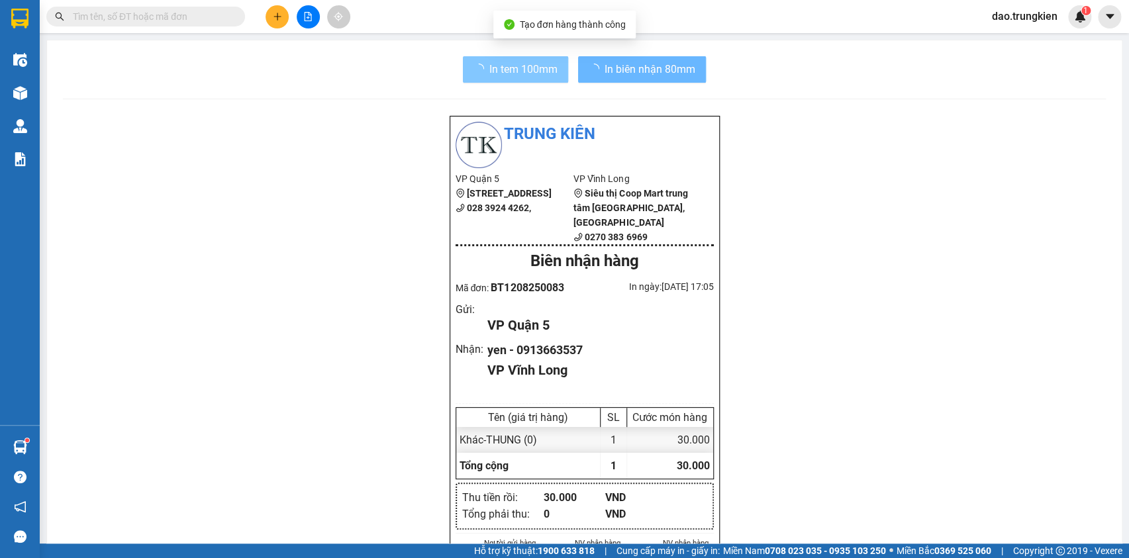
click at [501, 60] on button "In tem 100mm" at bounding box center [515, 69] width 105 height 26
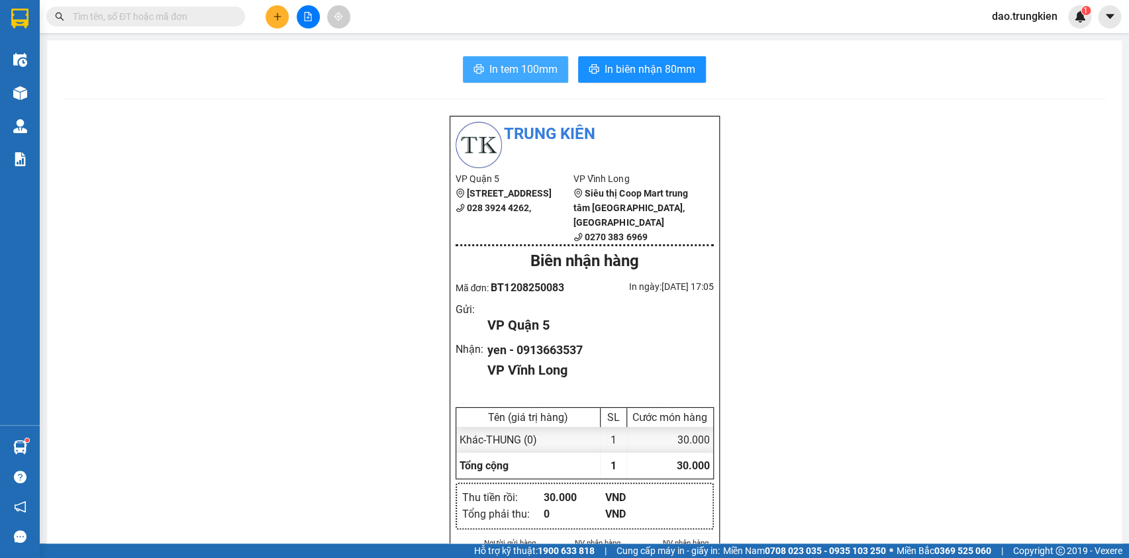
click at [514, 71] on span "In tem 100mm" at bounding box center [524, 69] width 68 height 17
click at [274, 14] on icon "plus" at bounding box center [277, 16] width 9 height 9
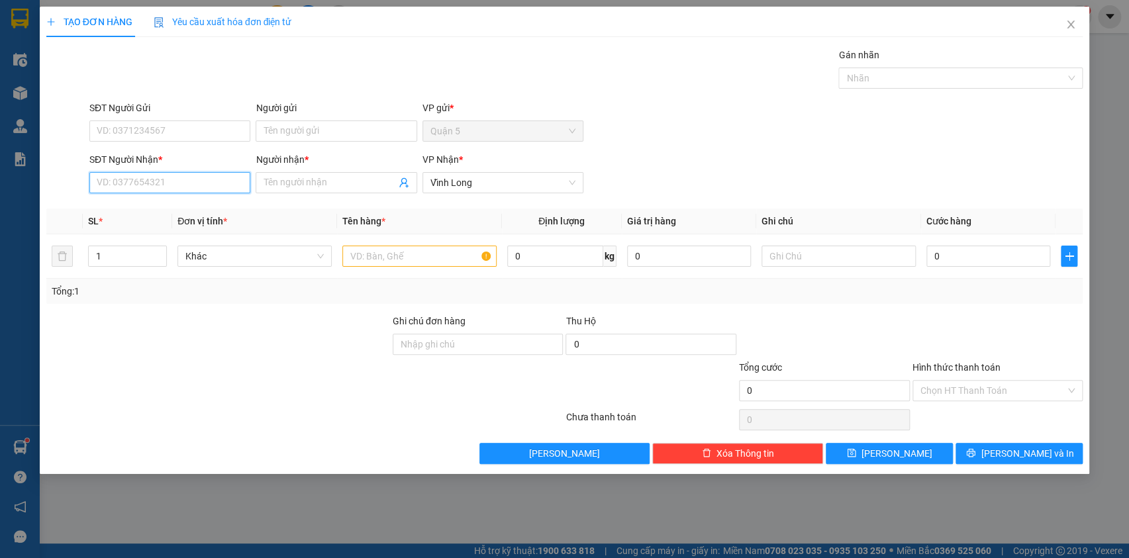
click at [129, 182] on input "SĐT Người Nhận *" at bounding box center [169, 182] width 161 height 21
type input "3898"
click at [136, 209] on div "0898683898 - van anh" at bounding box center [171, 209] width 148 height 15
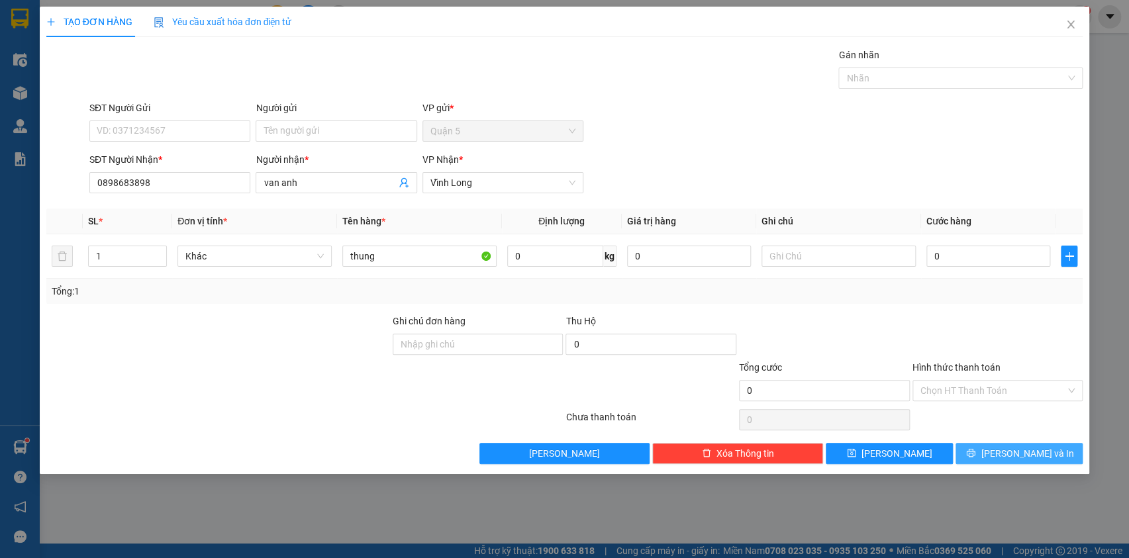
click at [1017, 448] on span "[PERSON_NAME] và In" at bounding box center [1027, 453] width 93 height 15
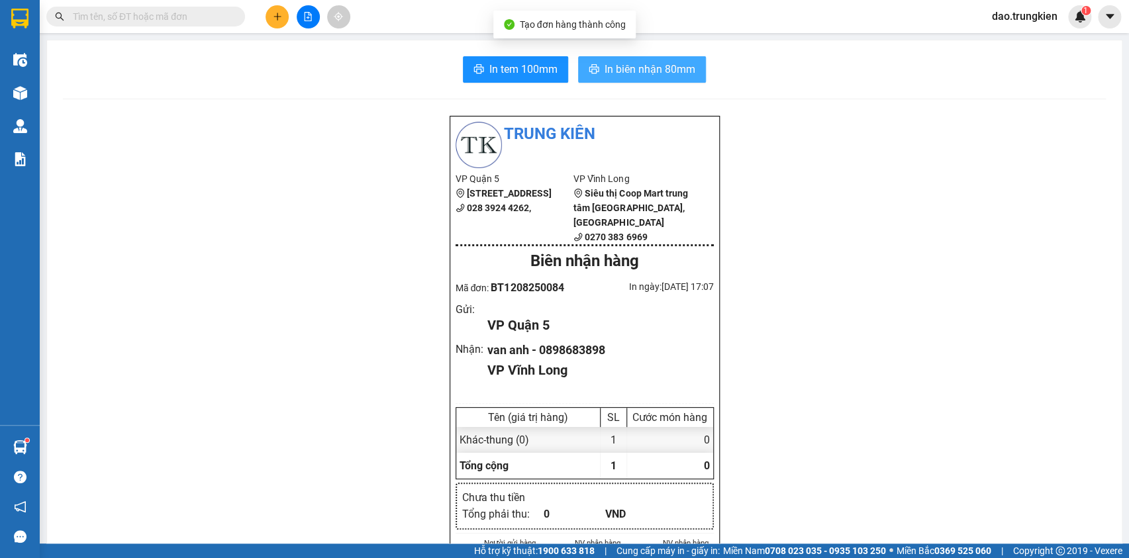
click at [638, 64] on span "In biên nhận 80mm" at bounding box center [650, 69] width 91 height 17
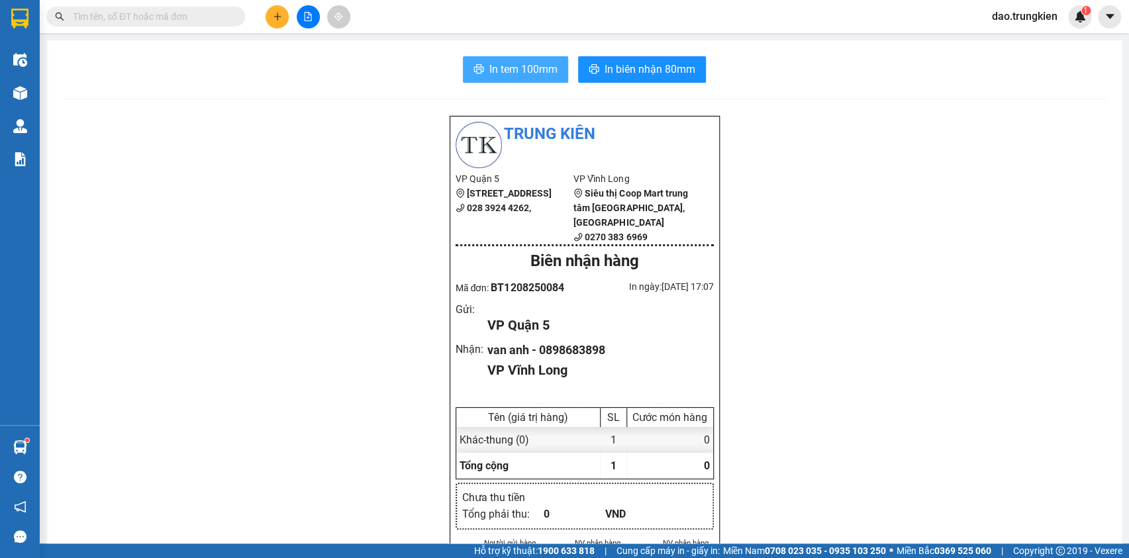
click at [477, 65] on icon "printer" at bounding box center [479, 69] width 11 height 11
click at [280, 13] on icon "plus" at bounding box center [277, 16] width 9 height 9
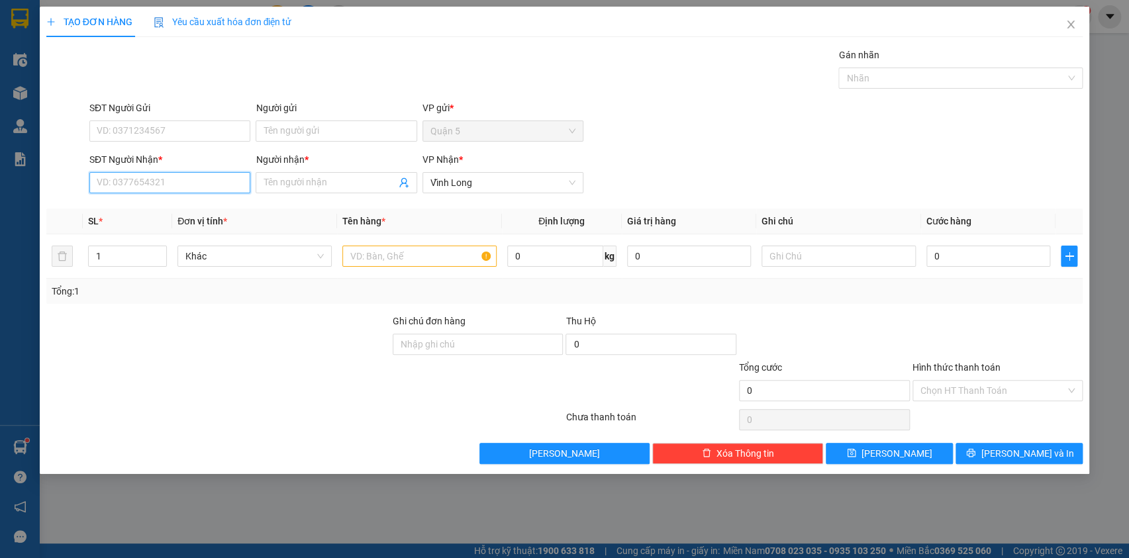
click at [150, 180] on input "SĐT Người Nhận *" at bounding box center [169, 182] width 161 height 21
click at [144, 211] on div "0907222687 - THIEN AN" at bounding box center [169, 209] width 145 height 15
type input "0907222687"
type input "THIEN AN"
type input "20.000"
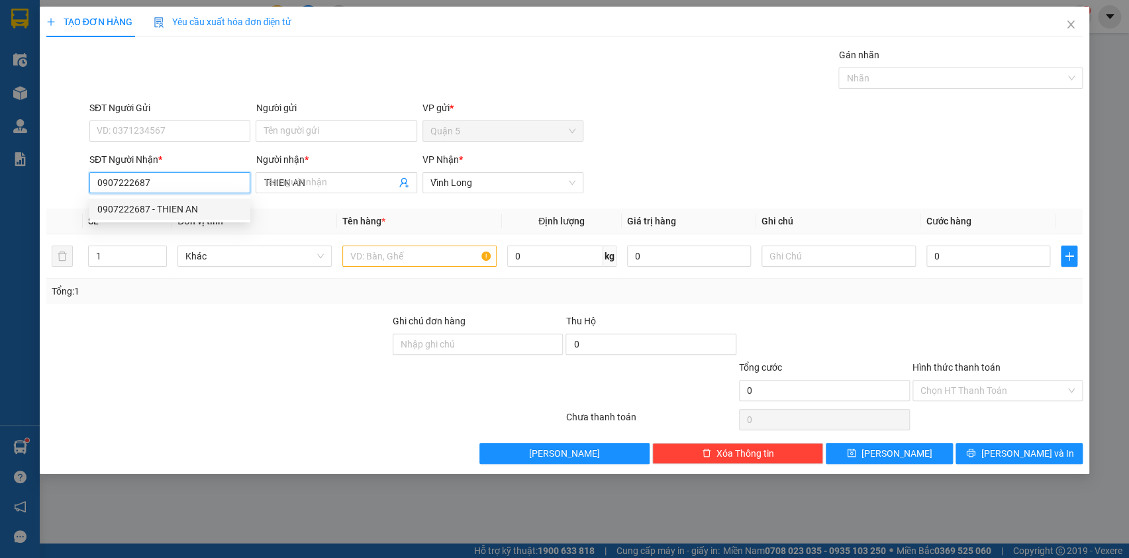
type input "20.000"
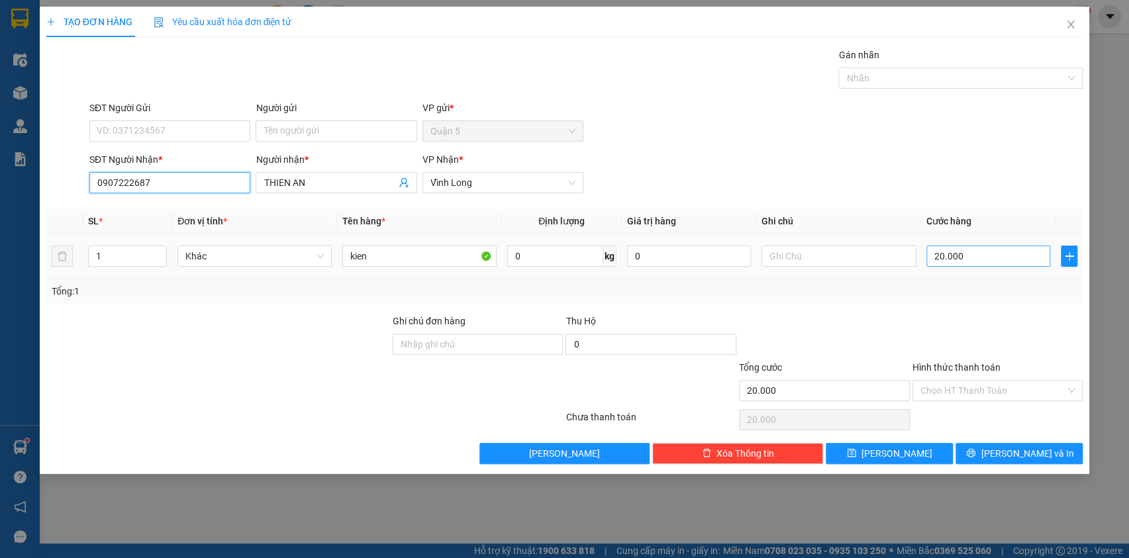
type input "0907222687"
click at [966, 257] on input "20.000" at bounding box center [989, 256] width 125 height 21
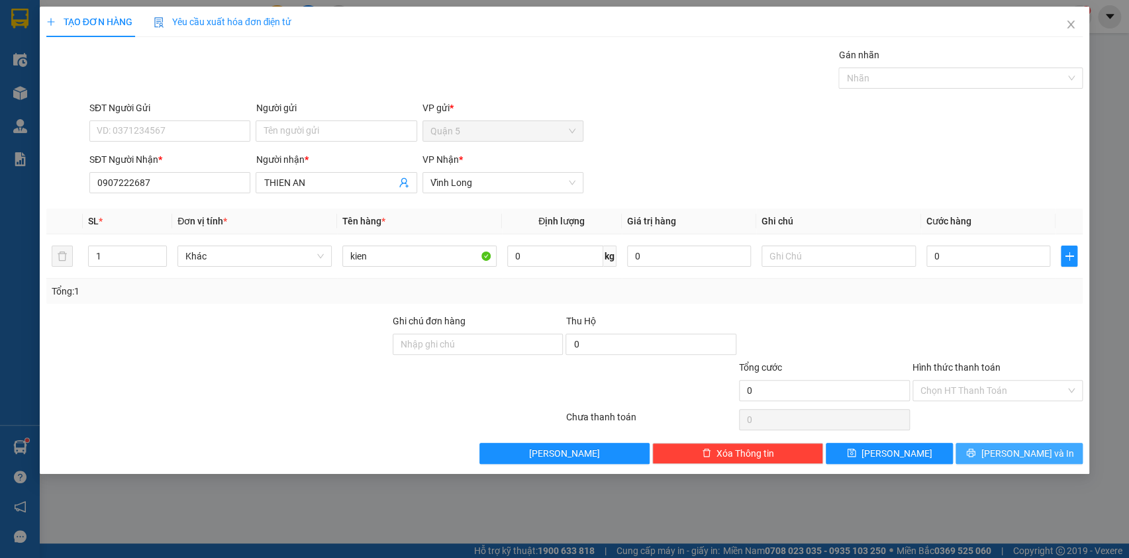
click at [1001, 460] on button "[PERSON_NAME] và In" at bounding box center [1019, 453] width 127 height 21
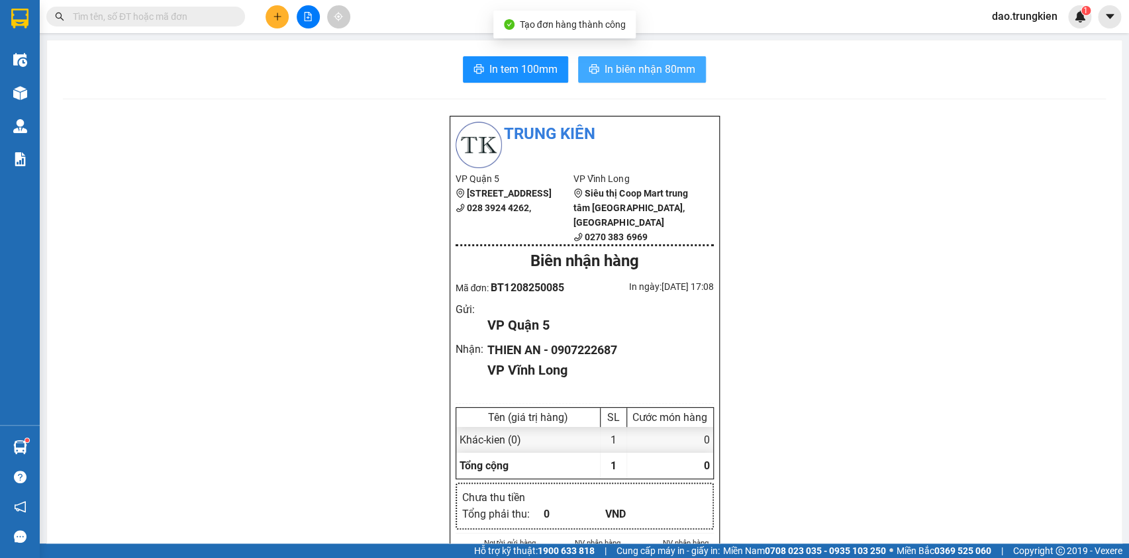
drag, startPoint x: 617, startPoint y: 53, endPoint x: 622, endPoint y: 61, distance: 9.6
click at [628, 68] on span "In biên nhận 80mm" at bounding box center [650, 69] width 91 height 17
click at [510, 67] on span "In tem 100mm" at bounding box center [524, 69] width 68 height 17
click at [489, 59] on button "In tem 100mm" at bounding box center [515, 69] width 105 height 26
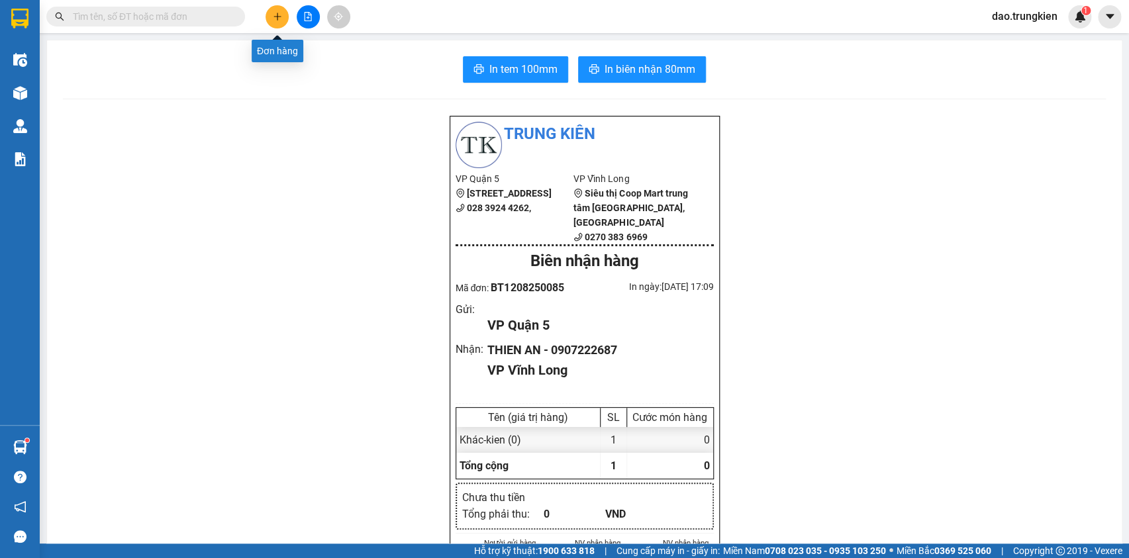
click at [273, 15] on icon "plus" at bounding box center [277, 16] width 9 height 9
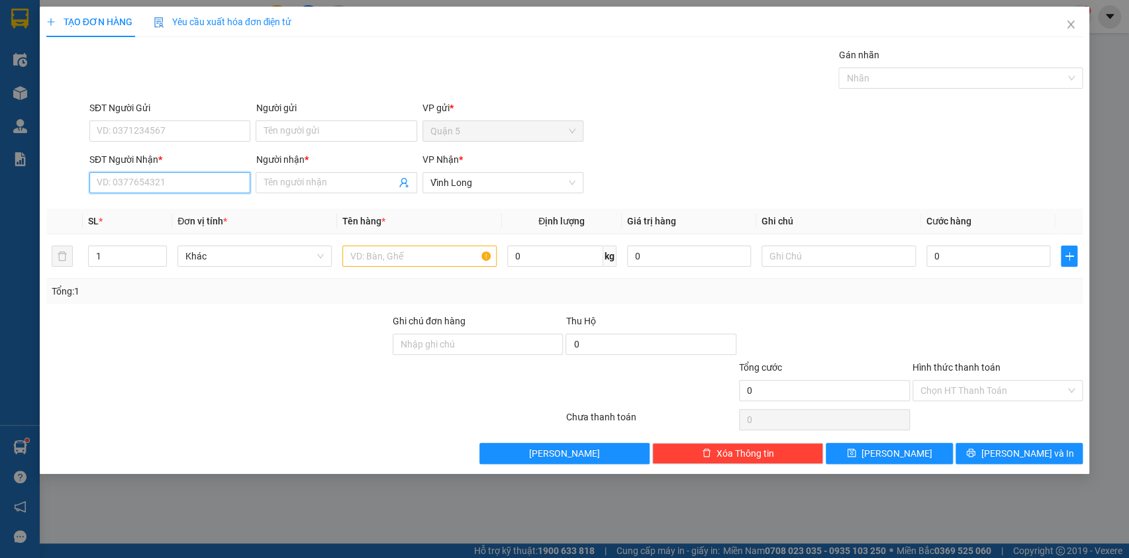
click at [122, 182] on input "SĐT Người Nhận *" at bounding box center [169, 182] width 161 height 21
click at [122, 205] on div "0932383869 - trúc mai" at bounding box center [169, 209] width 145 height 15
type input "0932383869"
type input "trúc mai"
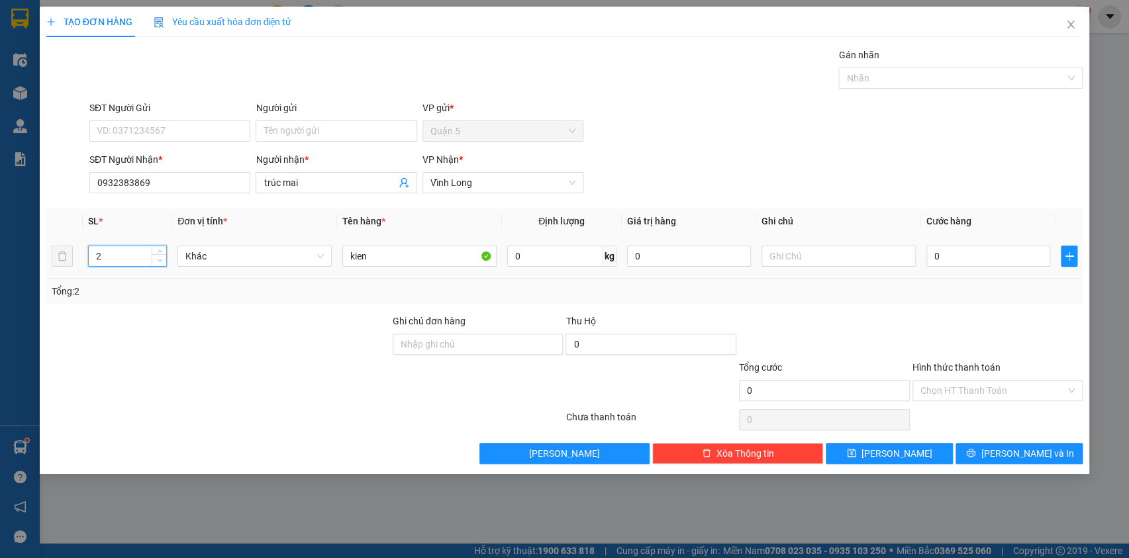
click at [154, 262] on span "Decrease Value" at bounding box center [159, 260] width 15 height 12
click at [154, 260] on span "Decrease Value" at bounding box center [159, 260] width 15 height 12
drag, startPoint x: 1010, startPoint y: 453, endPoint x: 944, endPoint y: 354, distance: 118.5
click at [1007, 450] on button "[PERSON_NAME] và In" at bounding box center [1019, 453] width 127 height 21
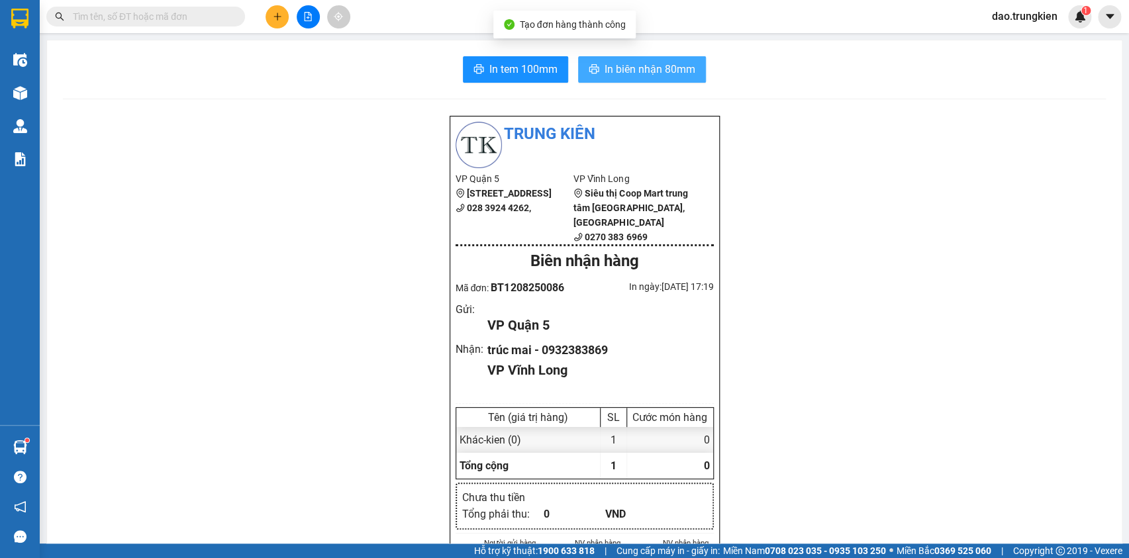
click at [605, 68] on span "In biên nhận 80mm" at bounding box center [650, 69] width 91 height 17
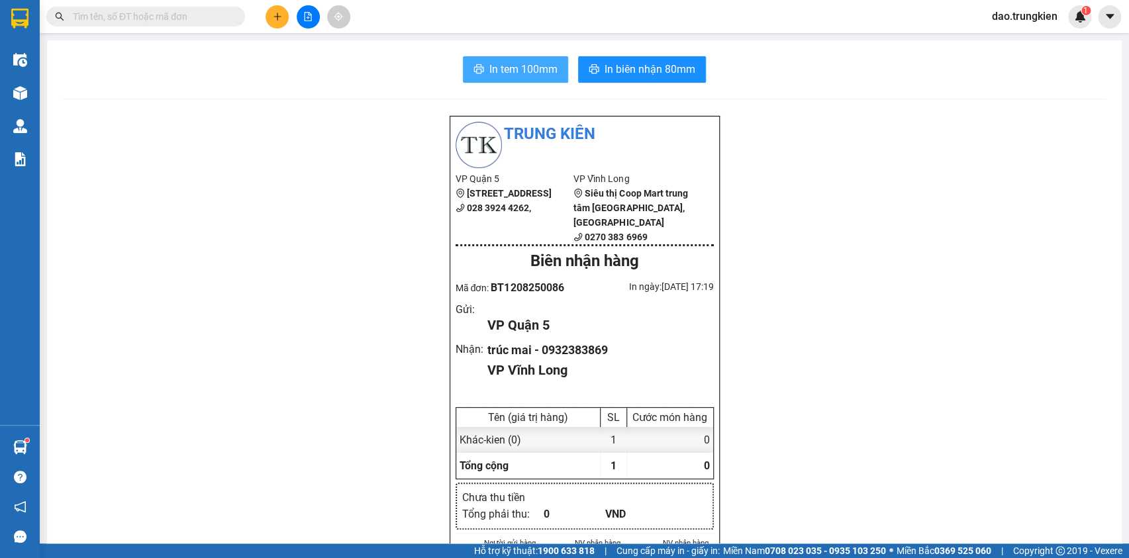
click at [493, 67] on span "In tem 100mm" at bounding box center [524, 69] width 68 height 17
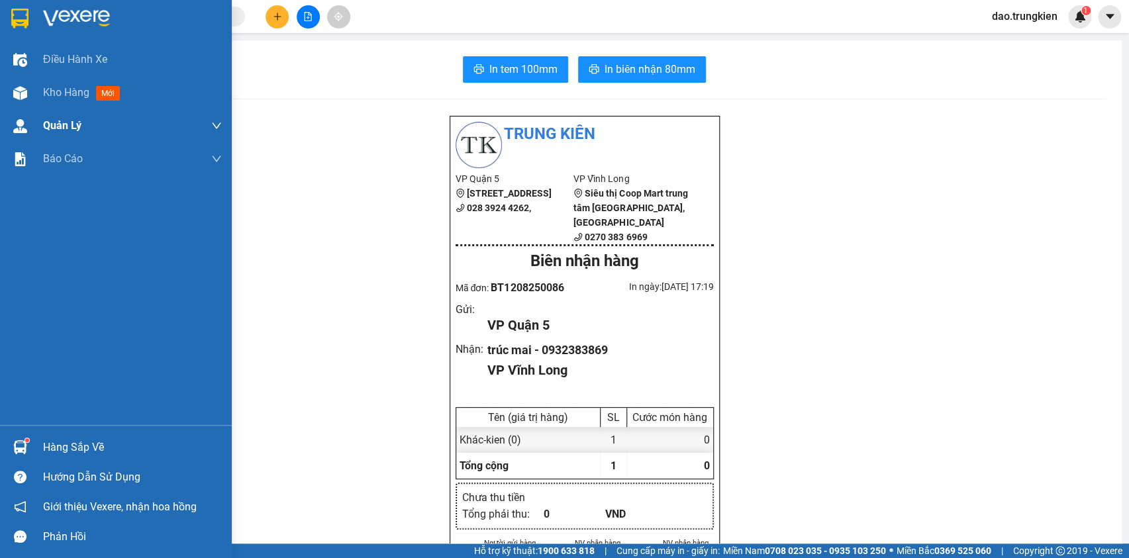
drag, startPoint x: 109, startPoint y: 98, endPoint x: 99, endPoint y: 141, distance: 44.0
click at [109, 100] on span "mới" at bounding box center [108, 93] width 24 height 15
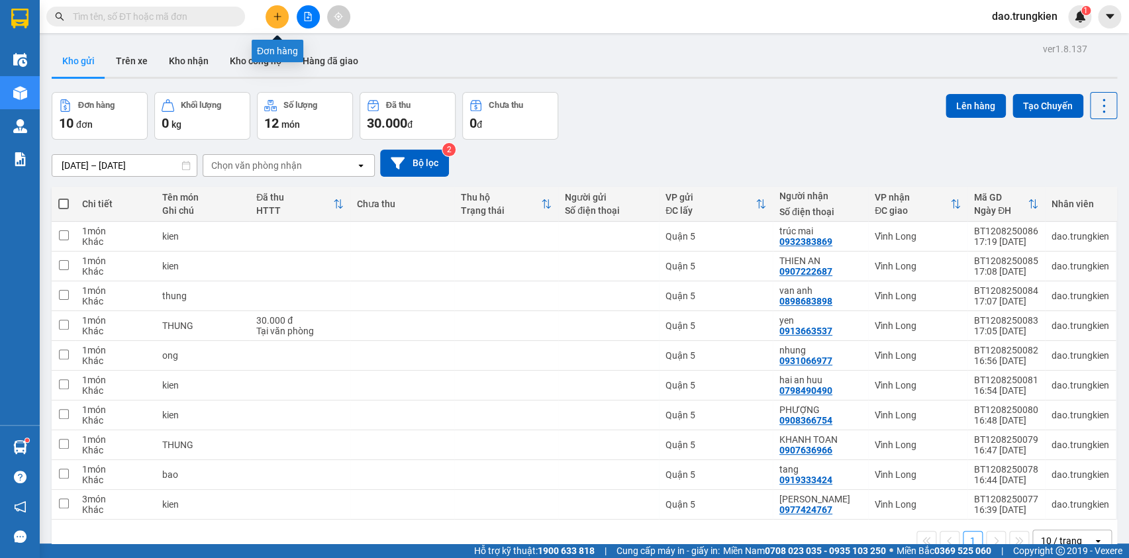
click at [280, 13] on icon "plus" at bounding box center [277, 16] width 9 height 9
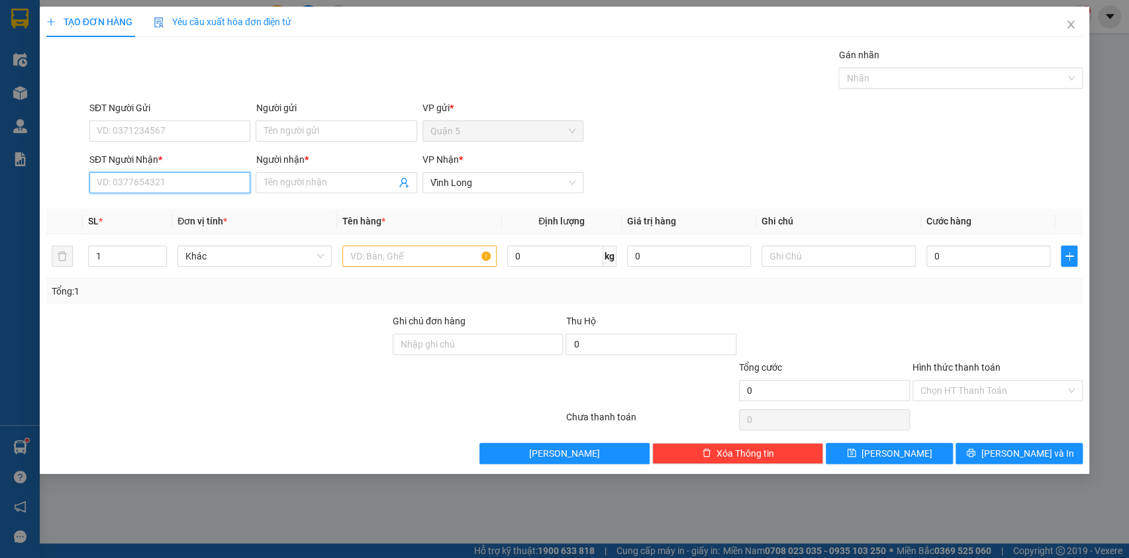
click at [140, 187] on input "SĐT Người Nhận *" at bounding box center [169, 182] width 161 height 21
type input "7"
click at [130, 211] on div "0973743709 - hang hai" at bounding box center [169, 209] width 145 height 15
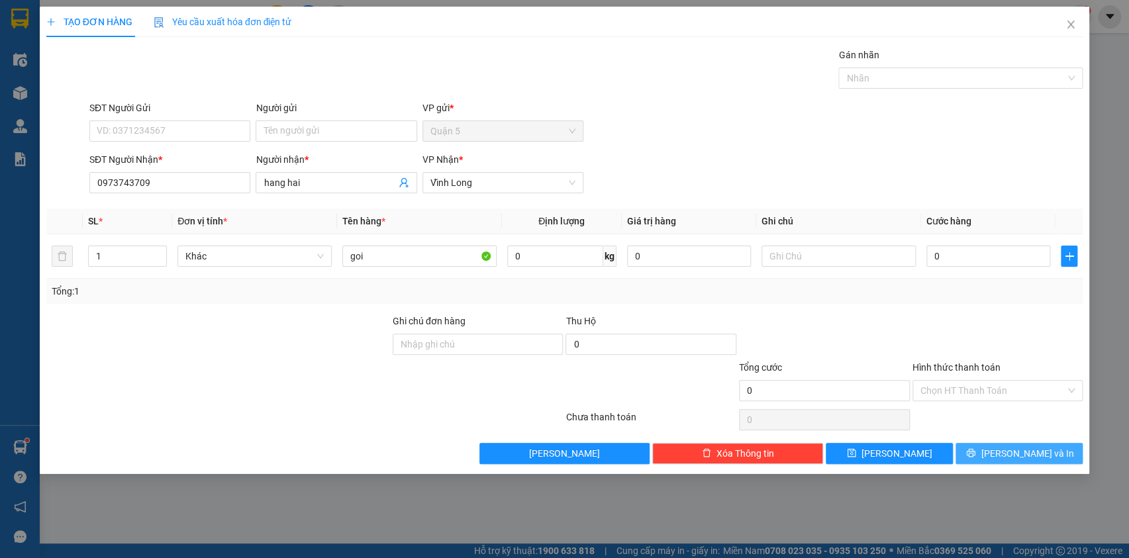
click at [991, 446] on button "[PERSON_NAME] và In" at bounding box center [1019, 453] width 127 height 21
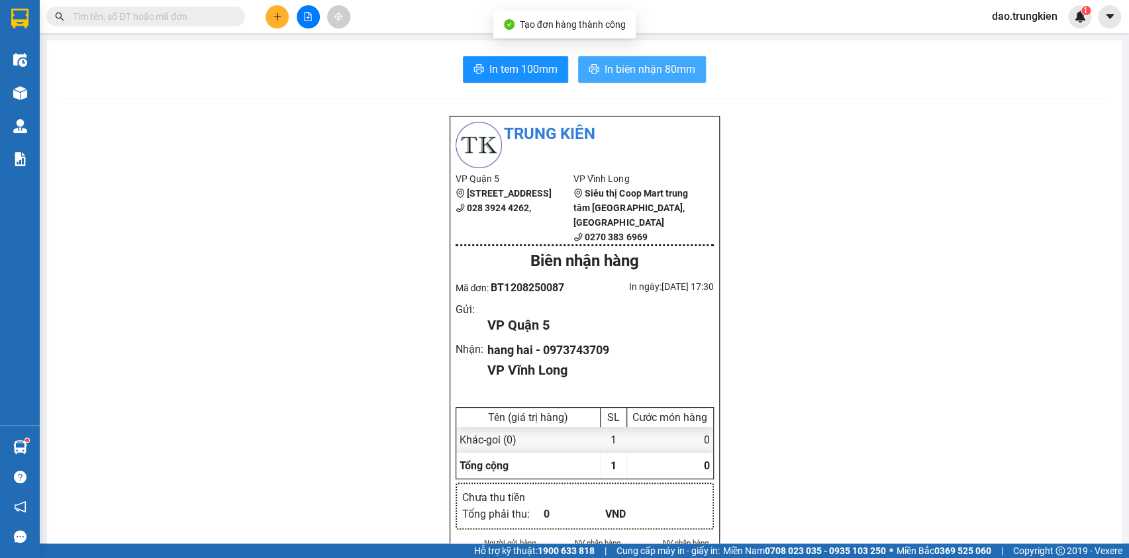
click at [647, 74] on span "In biên nhận 80mm" at bounding box center [650, 69] width 91 height 17
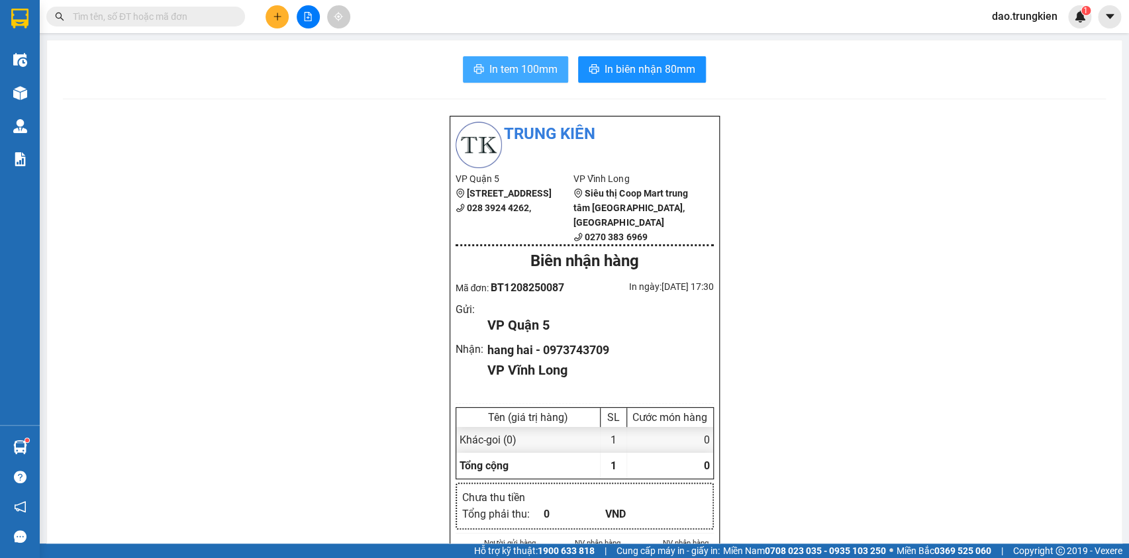
click at [505, 61] on span "In tem 100mm" at bounding box center [524, 69] width 68 height 17
drag, startPoint x: 139, startPoint y: 16, endPoint x: 142, endPoint y: 25, distance: 9.8
click at [139, 15] on input "text" at bounding box center [151, 16] width 156 height 15
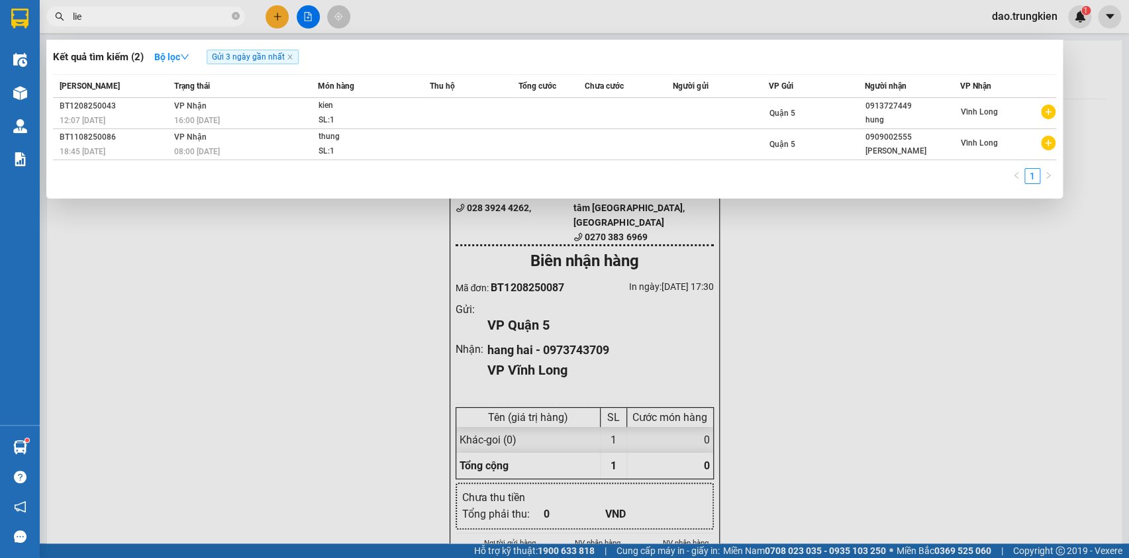
type input "liet"
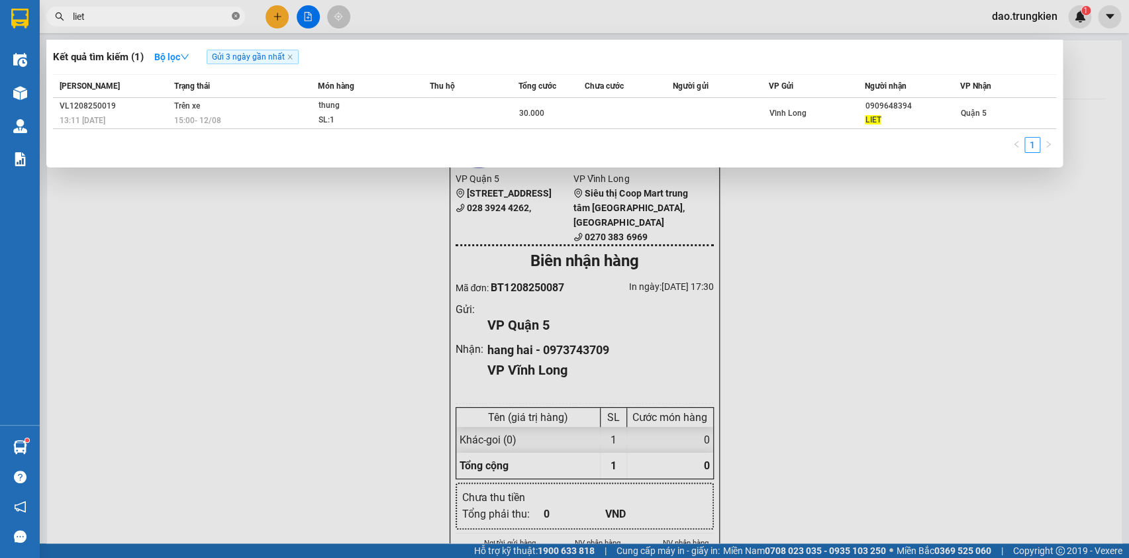
click at [232, 16] on icon "close-circle" at bounding box center [236, 16] width 8 height 8
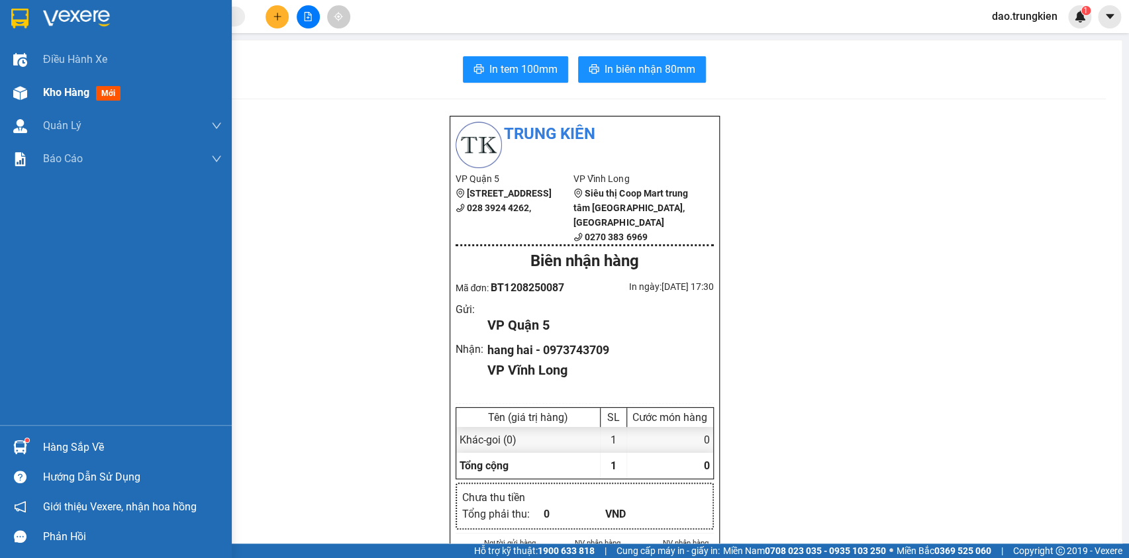
click at [109, 95] on span "mới" at bounding box center [108, 93] width 25 height 15
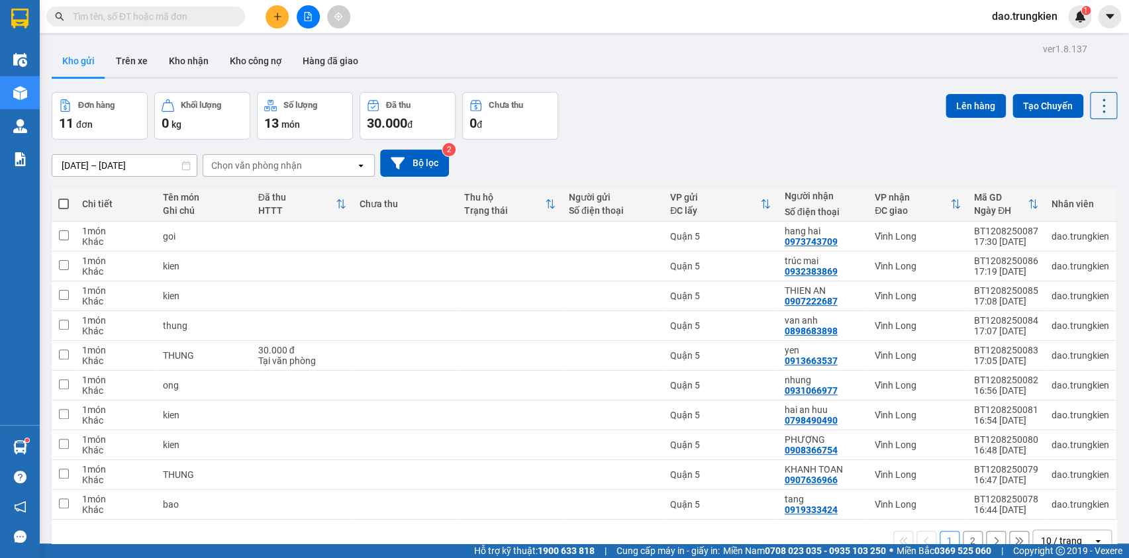
click at [64, 201] on span at bounding box center [63, 204] width 11 height 11
click at [64, 197] on input "checkbox" at bounding box center [64, 197] width 0 height 0
checkbox input "true"
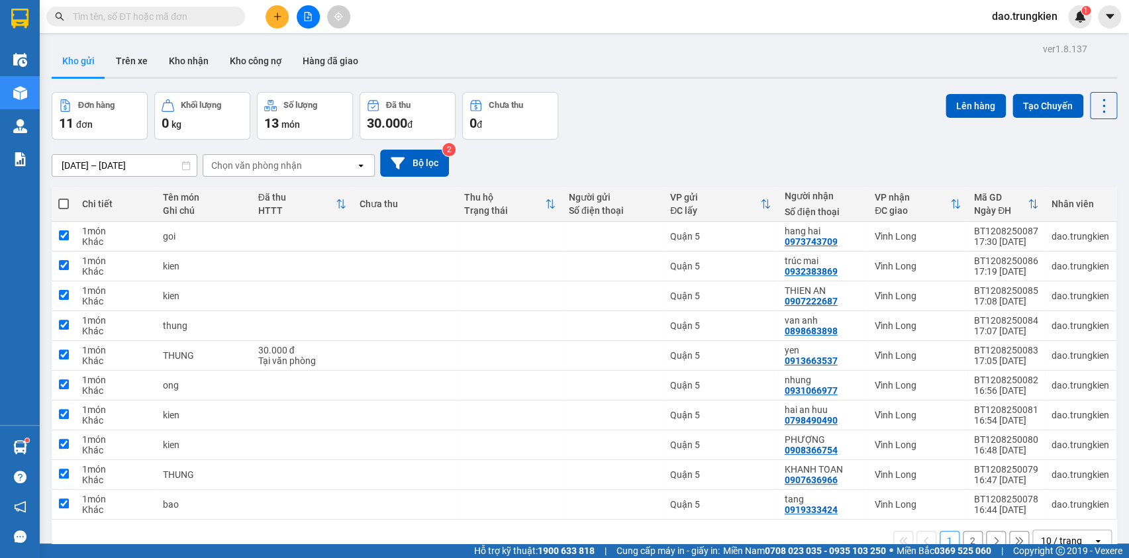
checkbox input "true"
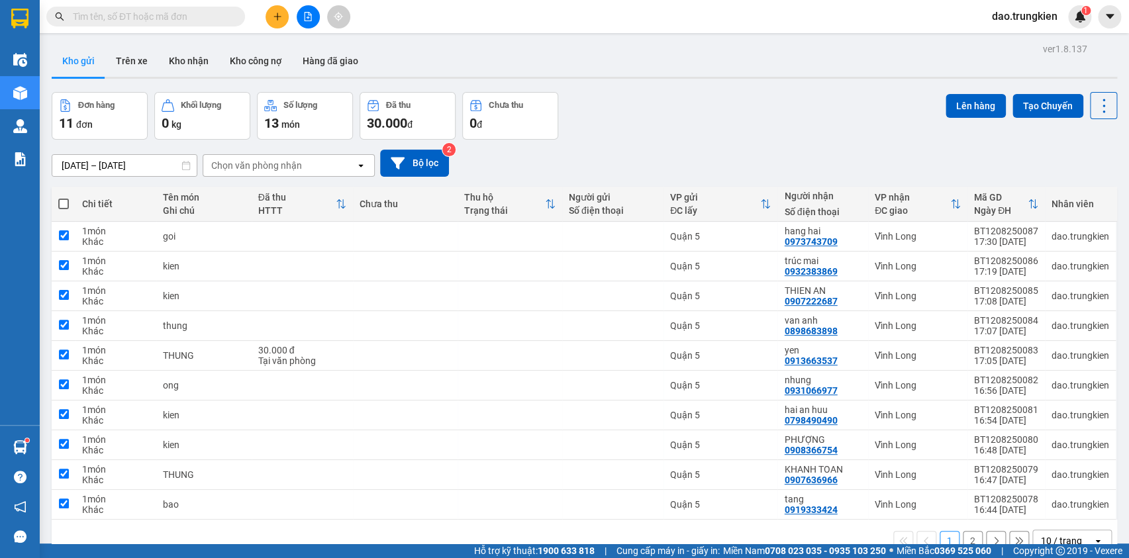
checkbox input "true"
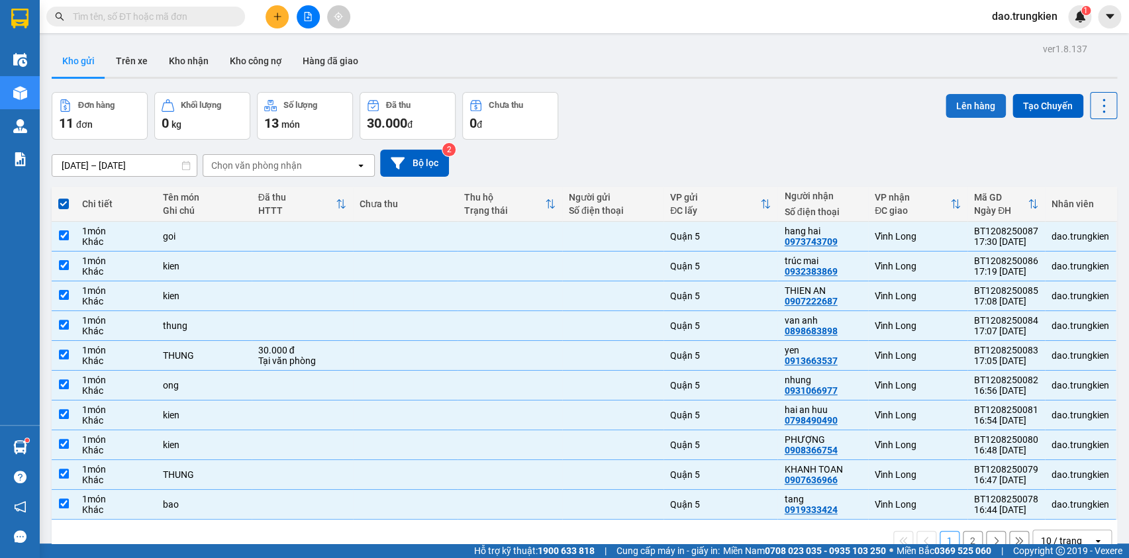
click at [962, 103] on button "Lên hàng" at bounding box center [976, 106] width 60 height 24
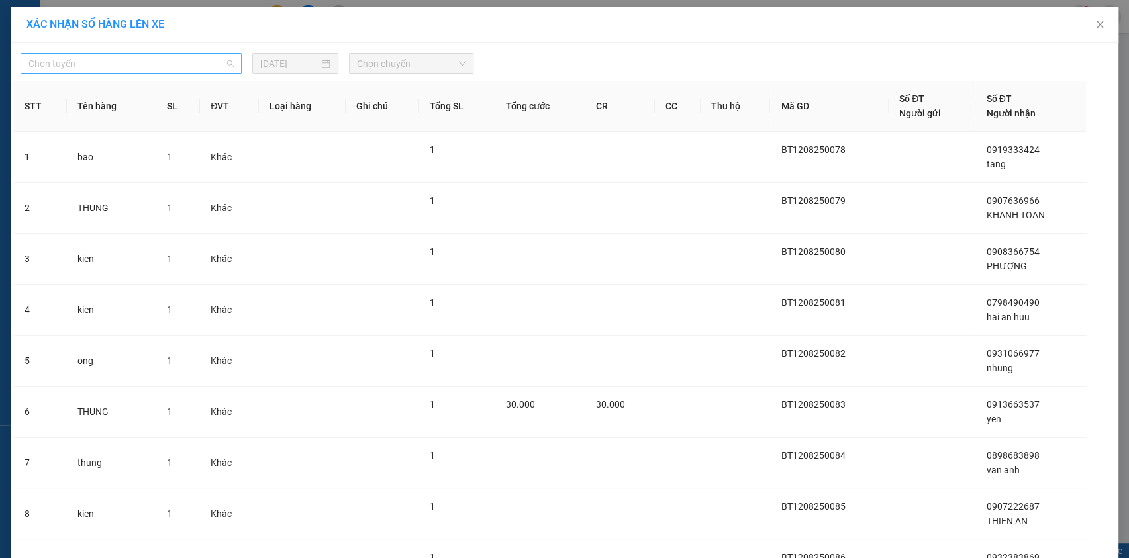
drag, startPoint x: 208, startPoint y: 60, endPoint x: 199, endPoint y: 111, distance: 51.8
click at [208, 61] on span "Chọn tuyến" at bounding box center [130, 64] width 205 height 20
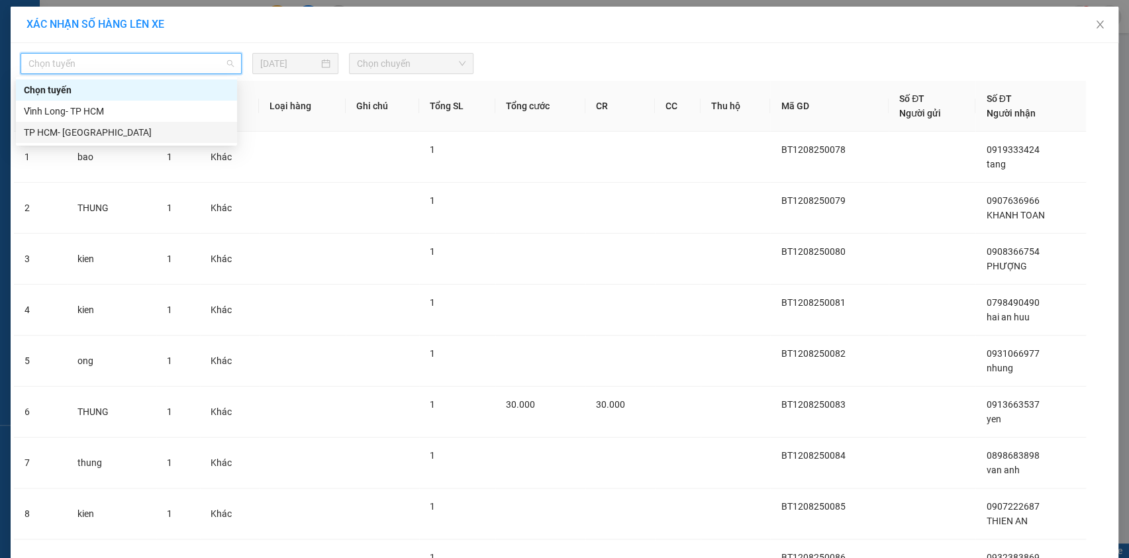
click at [201, 134] on div "TP HCM- [GEOGRAPHIC_DATA]" at bounding box center [126, 132] width 205 height 15
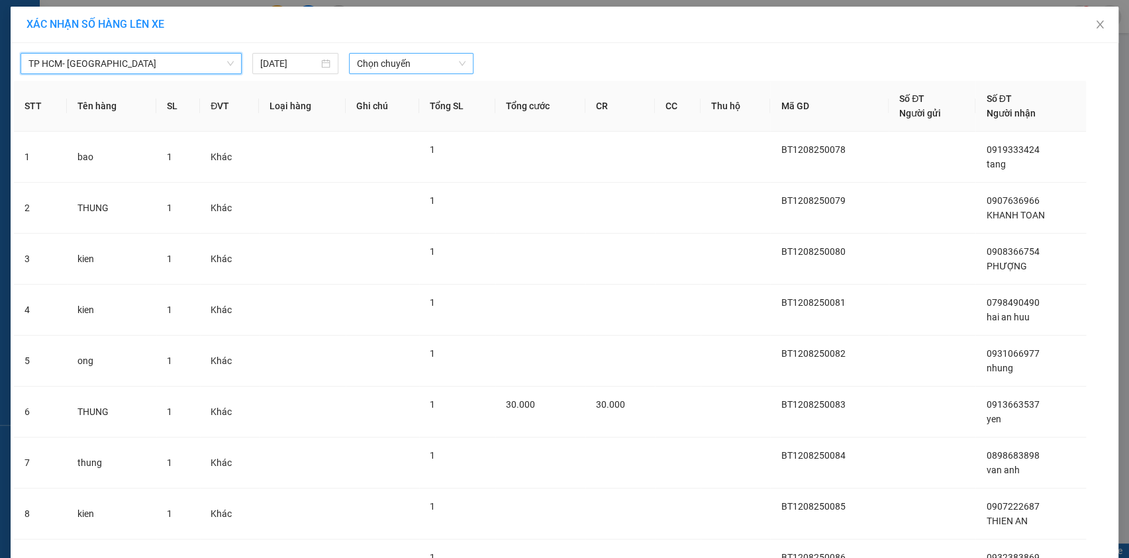
click at [430, 66] on span "Chọn chuyến" at bounding box center [411, 64] width 109 height 20
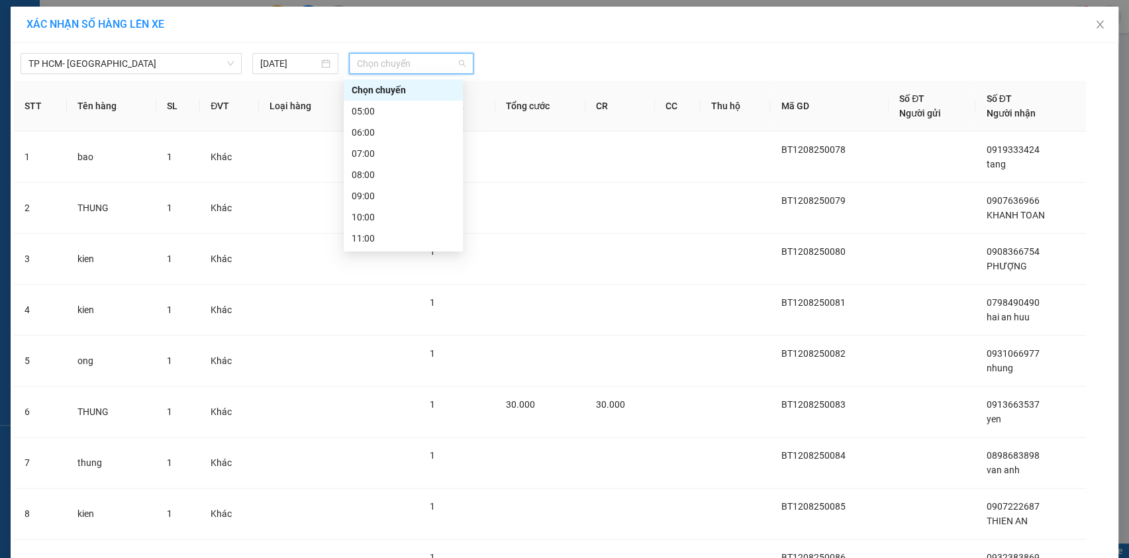
click at [397, 380] on div "18:00" at bounding box center [403, 387] width 103 height 15
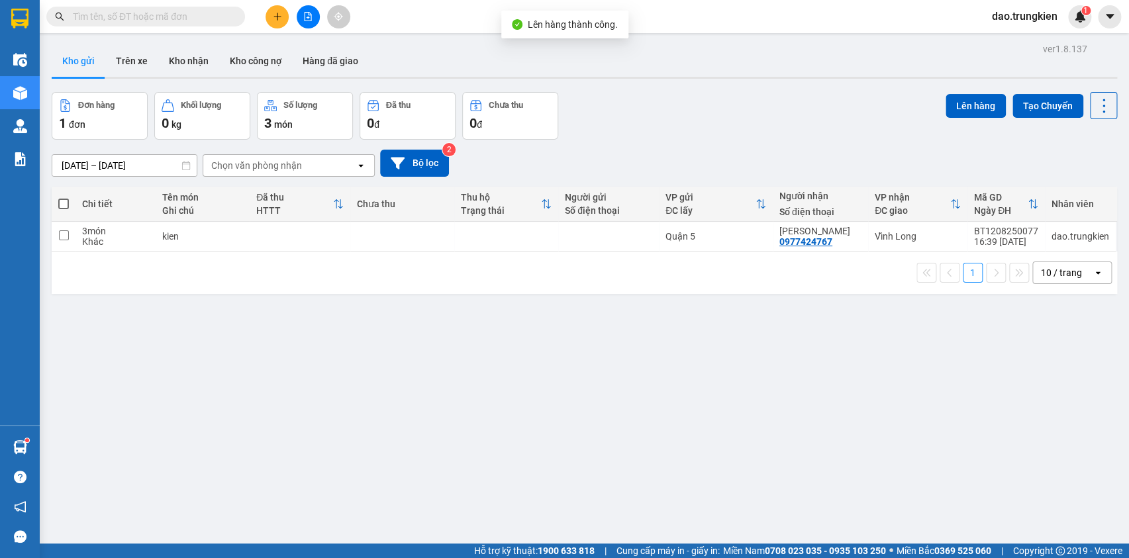
click at [245, 221] on th "Tên món Ghi chú" at bounding box center [203, 204] width 94 height 35
click at [545, 245] on td at bounding box center [506, 237] width 104 height 30
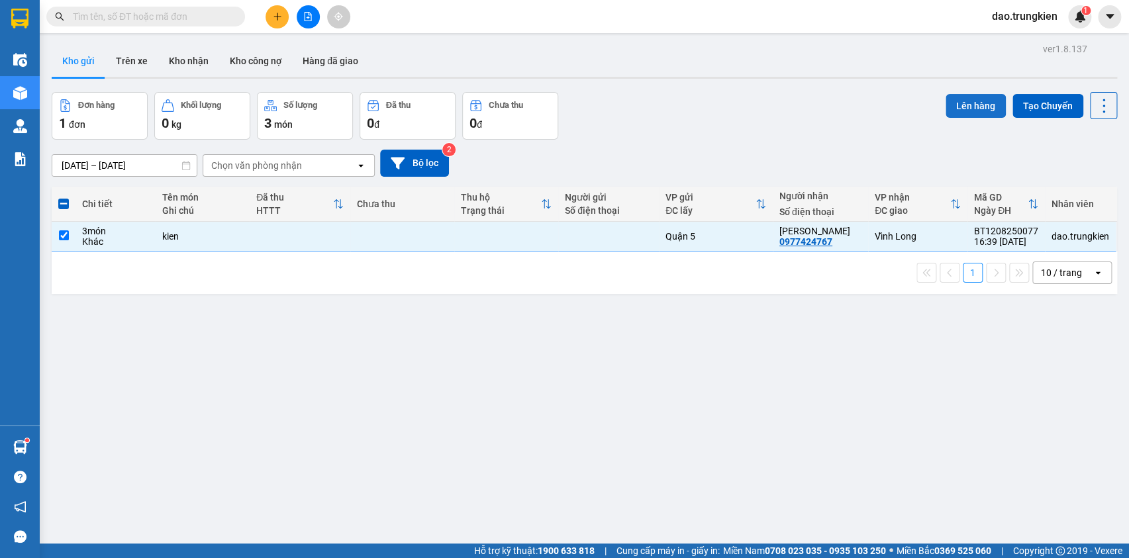
click at [956, 95] on button "Lên hàng" at bounding box center [976, 106] width 60 height 24
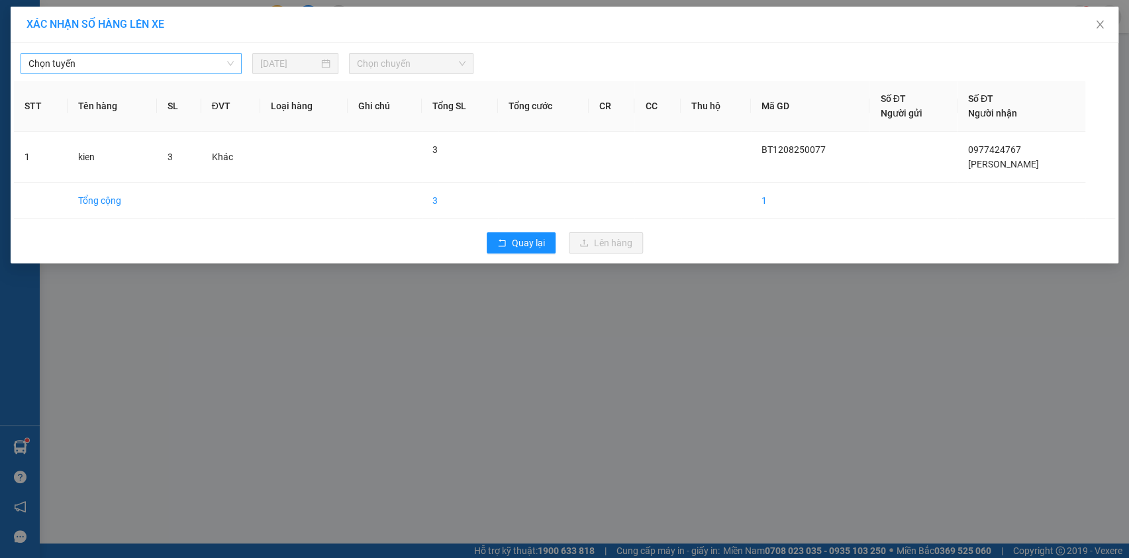
click at [216, 71] on span "Chọn tuyến" at bounding box center [130, 64] width 205 height 20
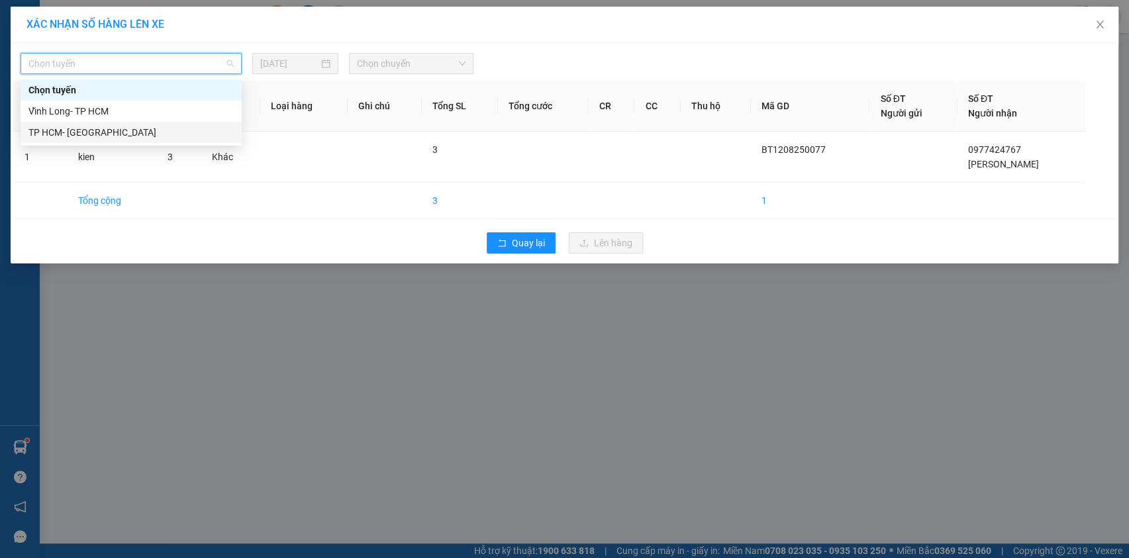
click at [207, 139] on div "TP HCM- [GEOGRAPHIC_DATA]" at bounding box center [130, 132] width 205 height 15
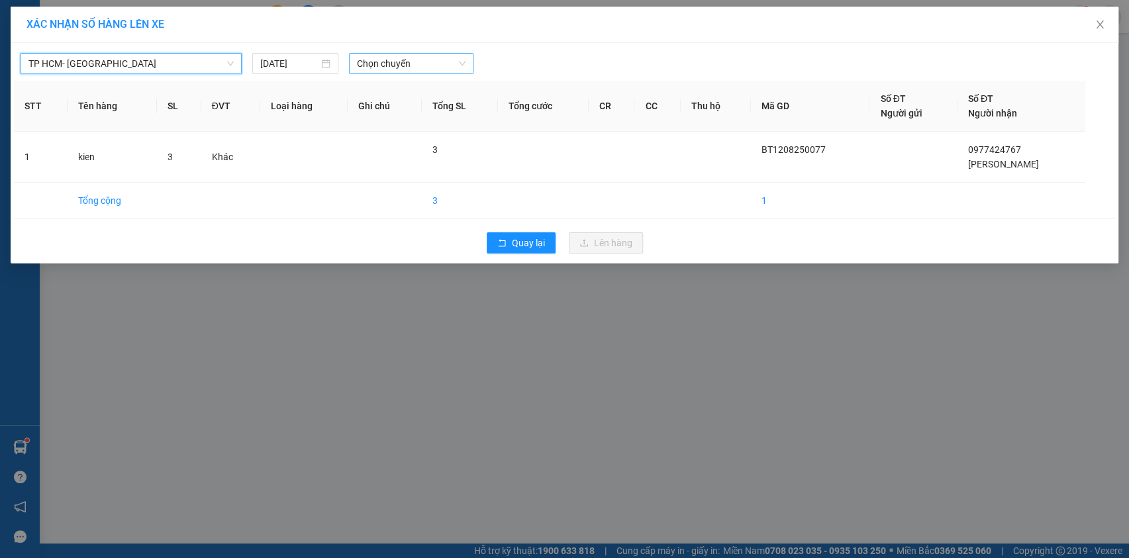
click at [456, 60] on span "Chọn chuyến" at bounding box center [411, 64] width 109 height 20
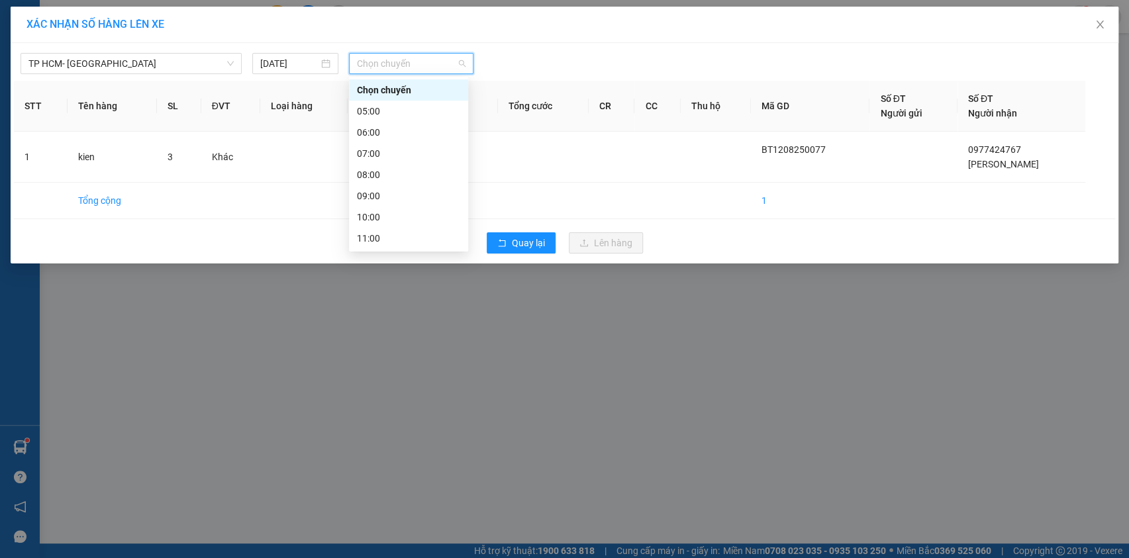
click at [431, 380] on div "18:00" at bounding box center [408, 387] width 103 height 15
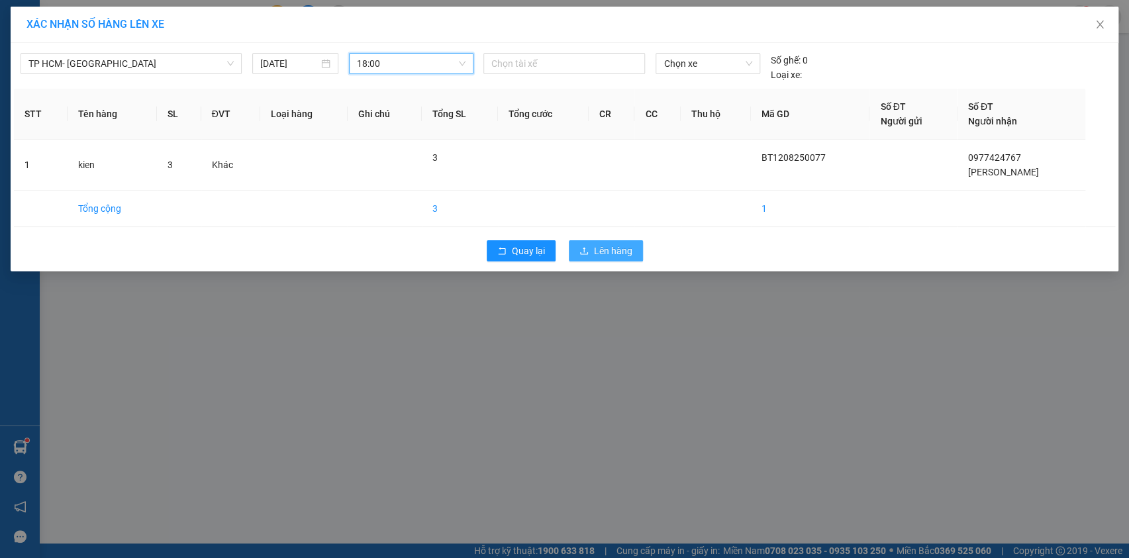
click at [625, 242] on button "Lên hàng" at bounding box center [606, 250] width 74 height 21
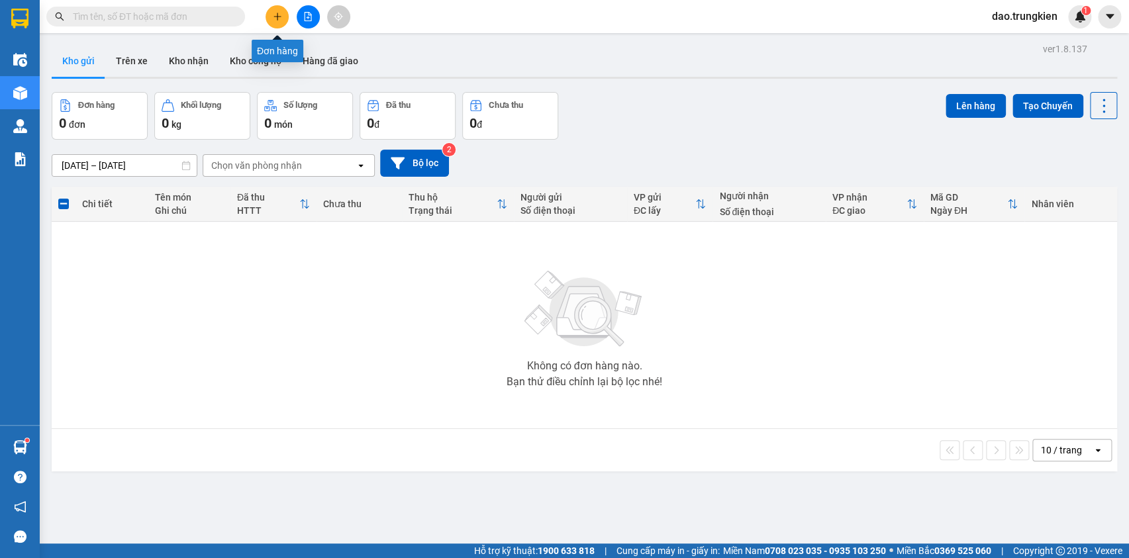
click at [268, 19] on button at bounding box center [277, 16] width 23 height 23
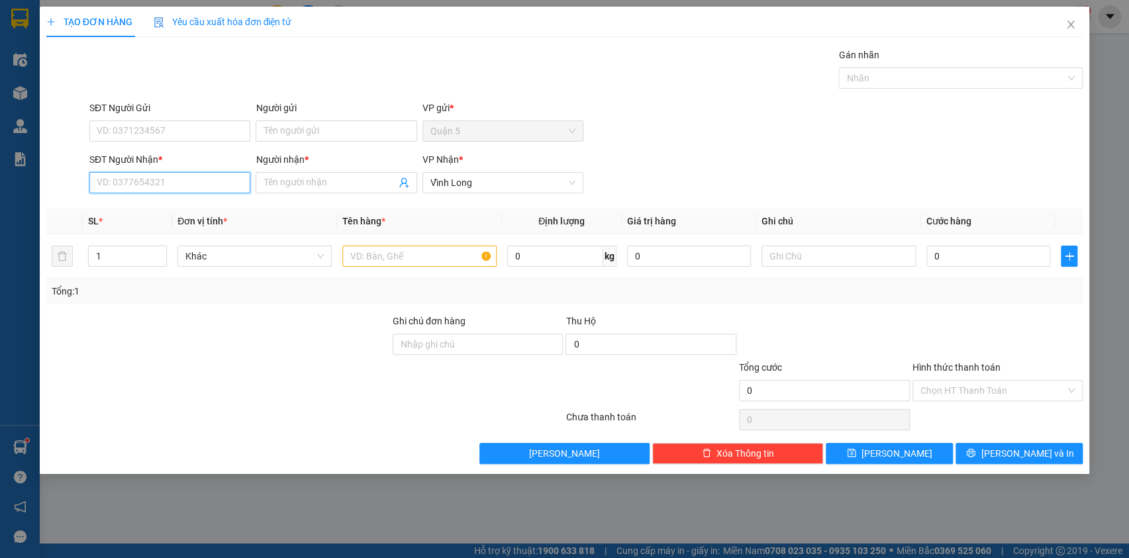
click at [116, 187] on input "SĐT Người Nhận *" at bounding box center [169, 182] width 161 height 21
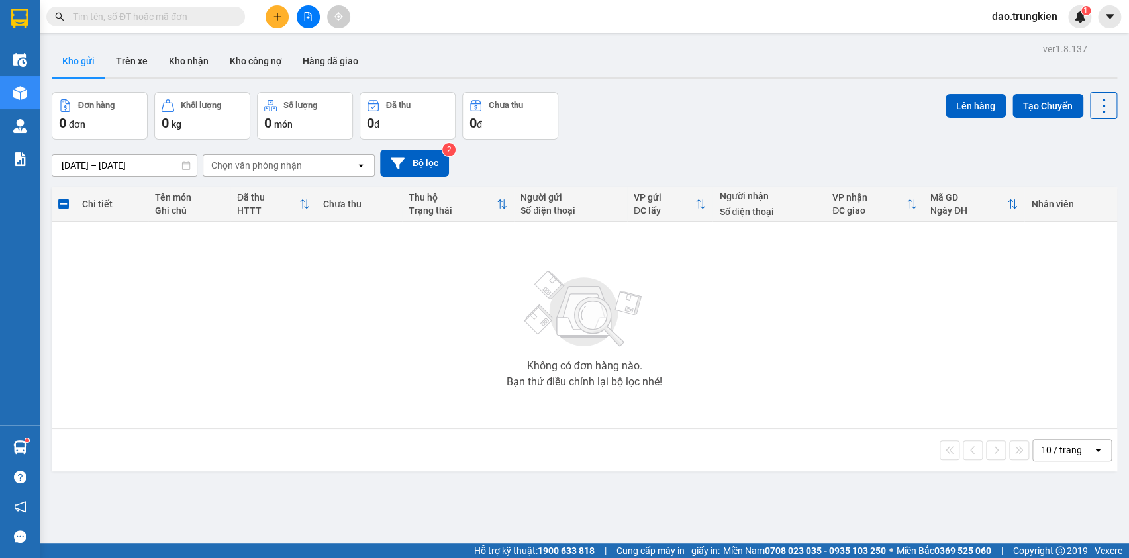
click at [107, 10] on input "text" at bounding box center [151, 16] width 156 height 15
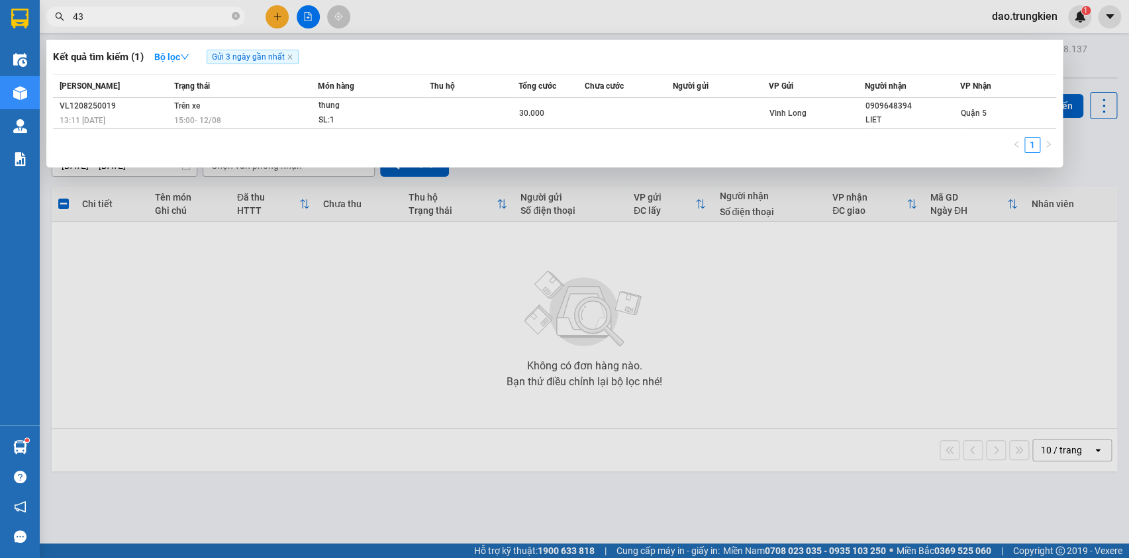
type input "433"
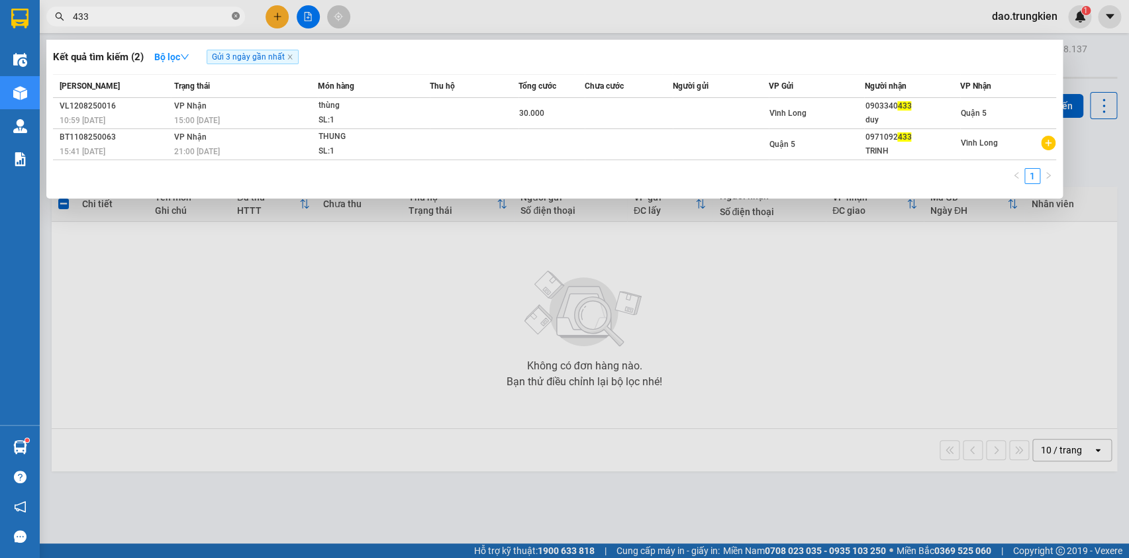
click at [232, 11] on span at bounding box center [236, 17] width 8 height 13
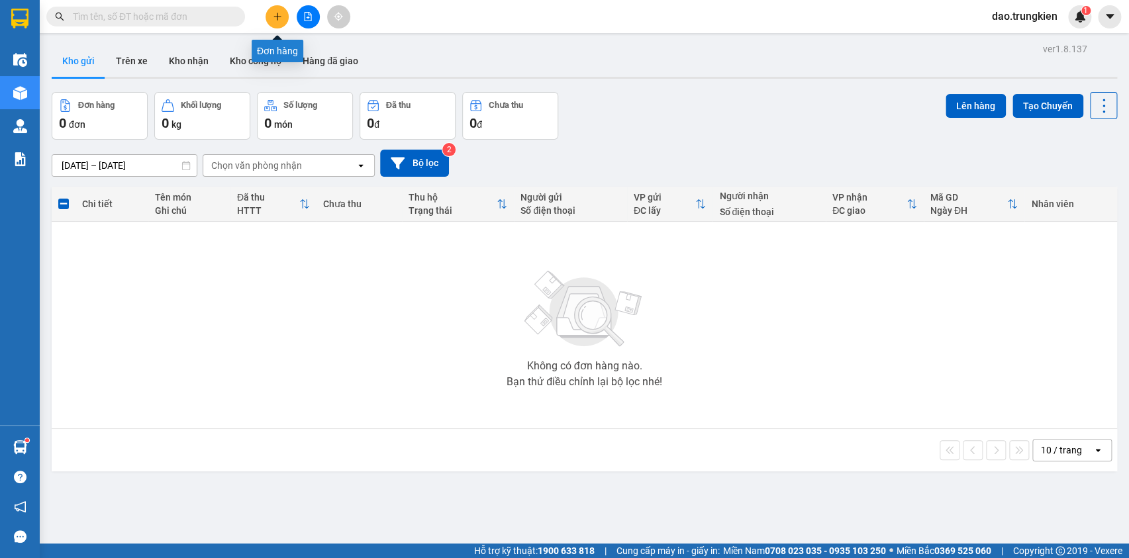
click at [269, 13] on button at bounding box center [277, 16] width 23 height 23
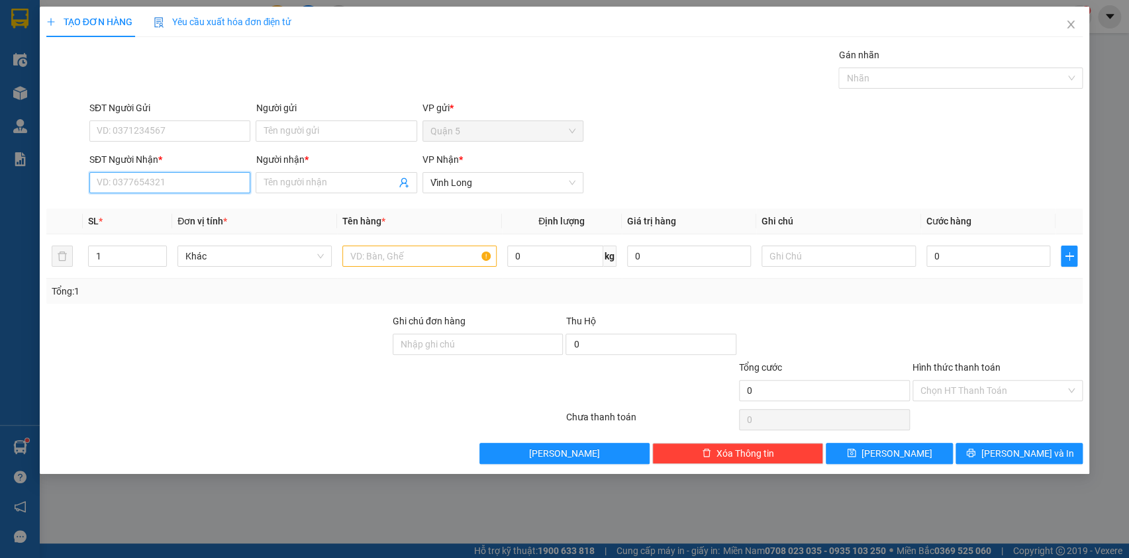
click at [137, 185] on input "SĐT Người Nhận *" at bounding box center [169, 182] width 161 height 21
type input "5"
type input "687"
drag, startPoint x: 115, startPoint y: 209, endPoint x: 109, endPoint y: 210, distance: 6.7
click at [115, 209] on div "0907222687 - THIEN AN" at bounding box center [169, 209] width 145 height 15
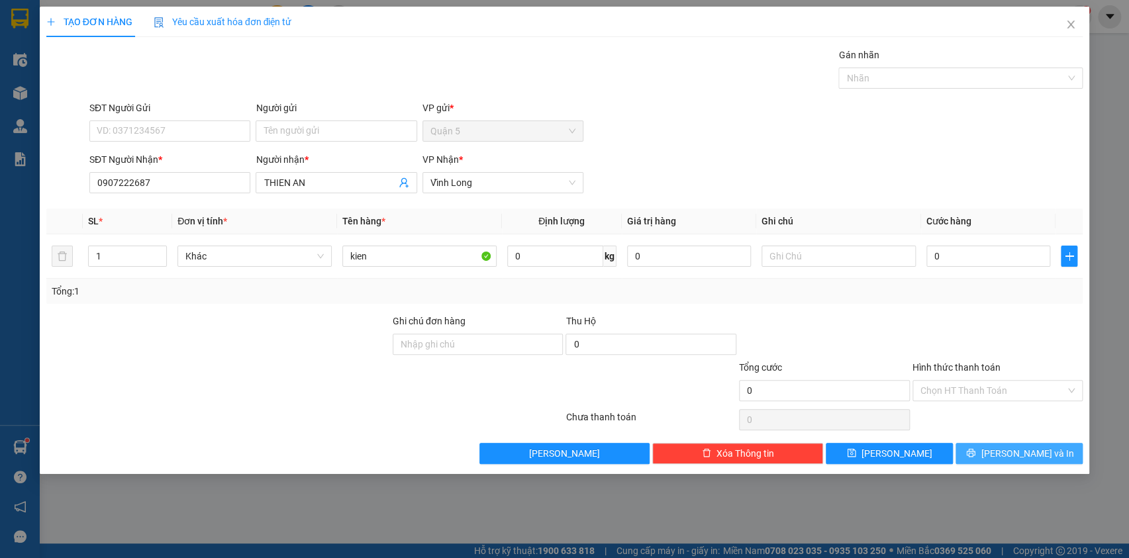
drag, startPoint x: 1023, startPoint y: 454, endPoint x: 912, endPoint y: 358, distance: 147.5
click at [1023, 454] on span "[PERSON_NAME] và In" at bounding box center [1027, 453] width 93 height 15
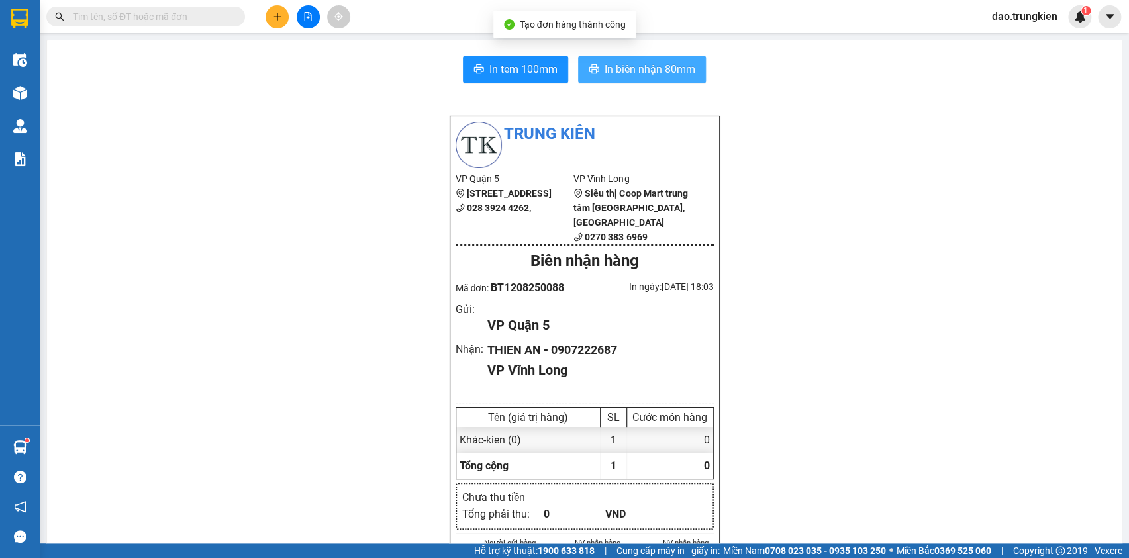
drag, startPoint x: 630, startPoint y: 59, endPoint x: 604, endPoint y: 72, distance: 29.0
click at [629, 60] on button "In biên nhận 80mm" at bounding box center [642, 69] width 128 height 26
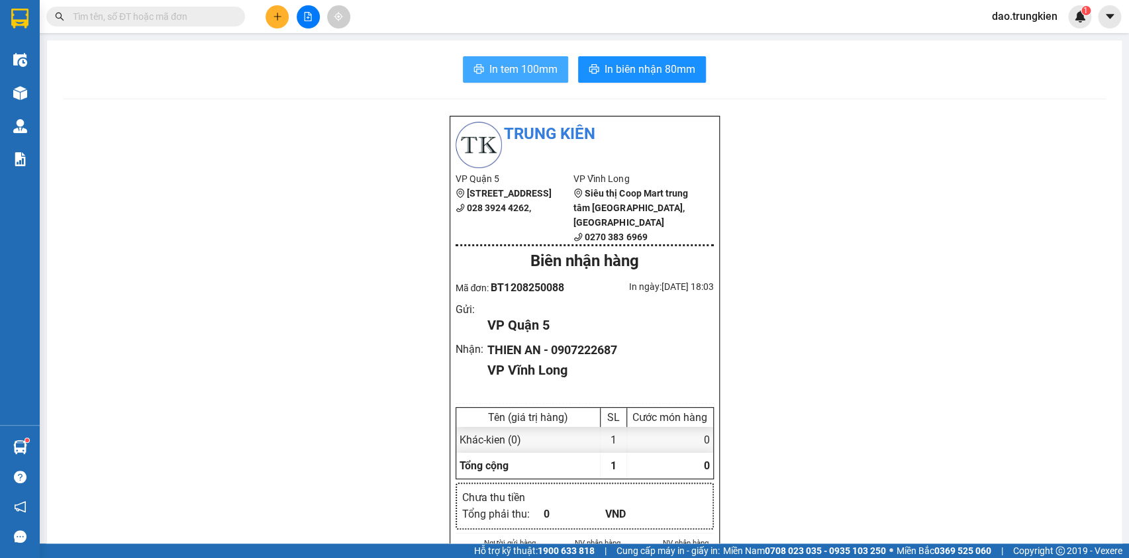
click at [503, 70] on span "In tem 100mm" at bounding box center [524, 69] width 68 height 17
click at [278, 13] on icon "plus" at bounding box center [277, 16] width 9 height 9
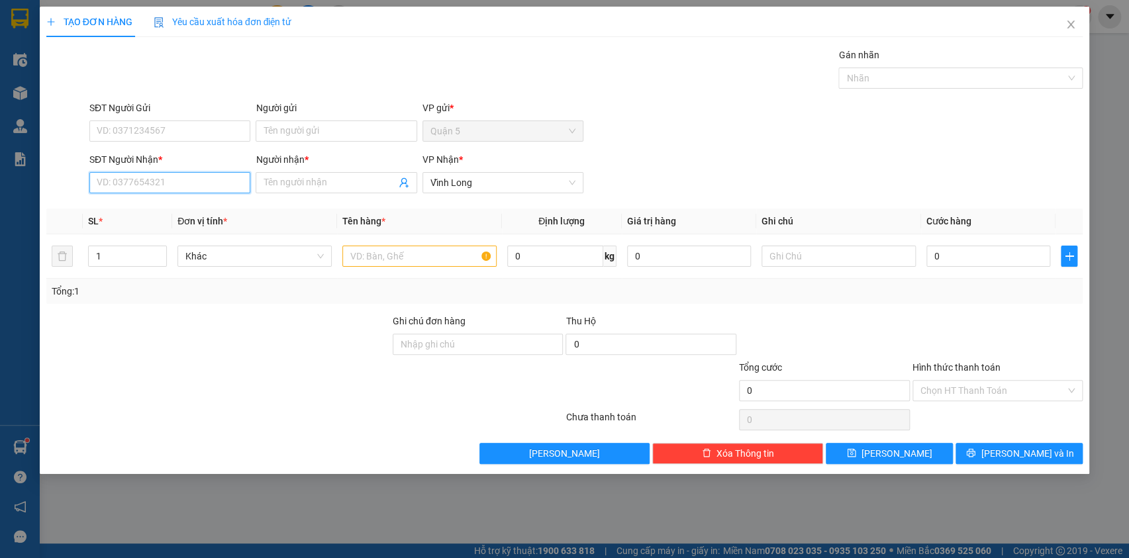
click at [211, 179] on input "SĐT Người Nhận *" at bounding box center [169, 182] width 161 height 21
type input "809"
click at [147, 212] on div "0589143809 - a dung" at bounding box center [169, 209] width 145 height 15
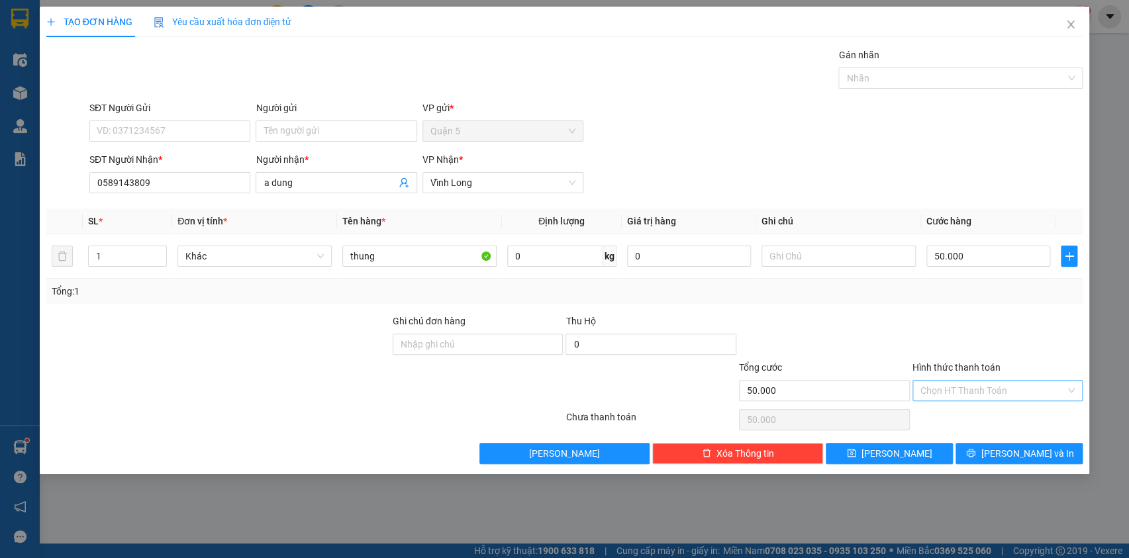
click at [974, 385] on input "Hình thức thanh toán" at bounding box center [994, 391] width 146 height 20
click at [965, 414] on div "Tại văn phòng" at bounding box center [997, 416] width 155 height 15
drag, startPoint x: 1013, startPoint y: 443, endPoint x: 888, endPoint y: 435, distance: 125.5
click at [1007, 446] on button "[PERSON_NAME] và In" at bounding box center [1019, 453] width 127 height 21
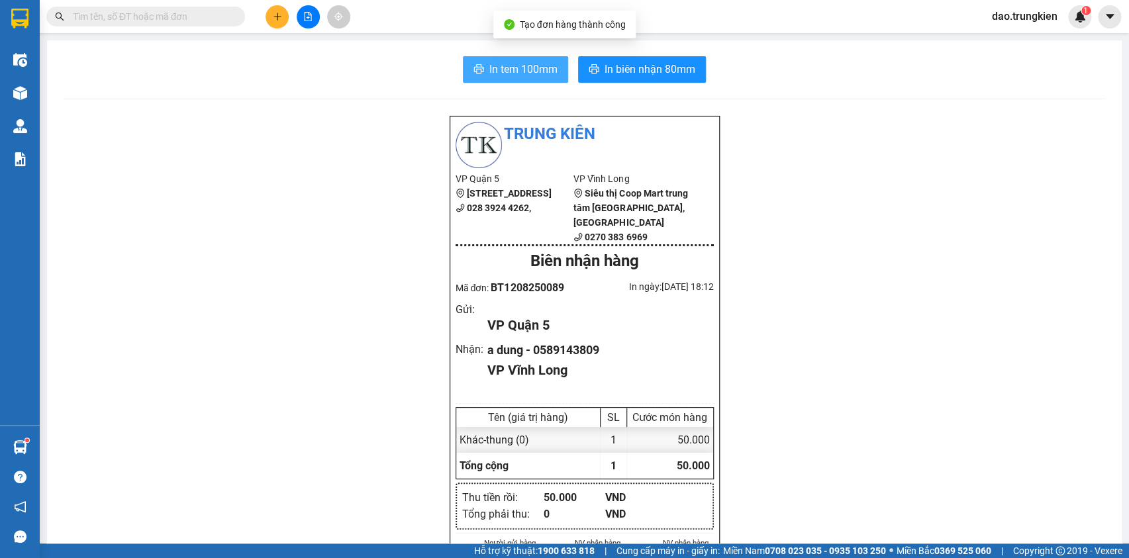
click at [503, 76] on span "In tem 100mm" at bounding box center [524, 69] width 68 height 17
click at [277, 20] on icon "plus" at bounding box center [277, 16] width 9 height 9
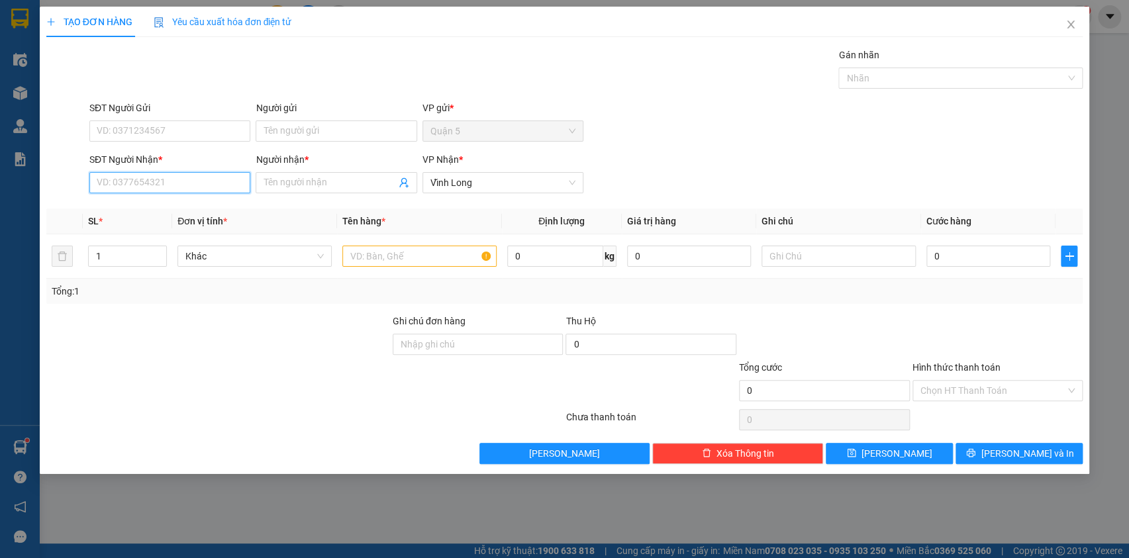
click at [111, 187] on input "SĐT Người Nhận *" at bounding box center [169, 182] width 161 height 21
type input "0766956696"
drag, startPoint x: 139, startPoint y: 211, endPoint x: 146, endPoint y: 212, distance: 6.8
click at [140, 211] on div "0766956696 - chi hieu" at bounding box center [169, 209] width 145 height 15
type input "chi hieu"
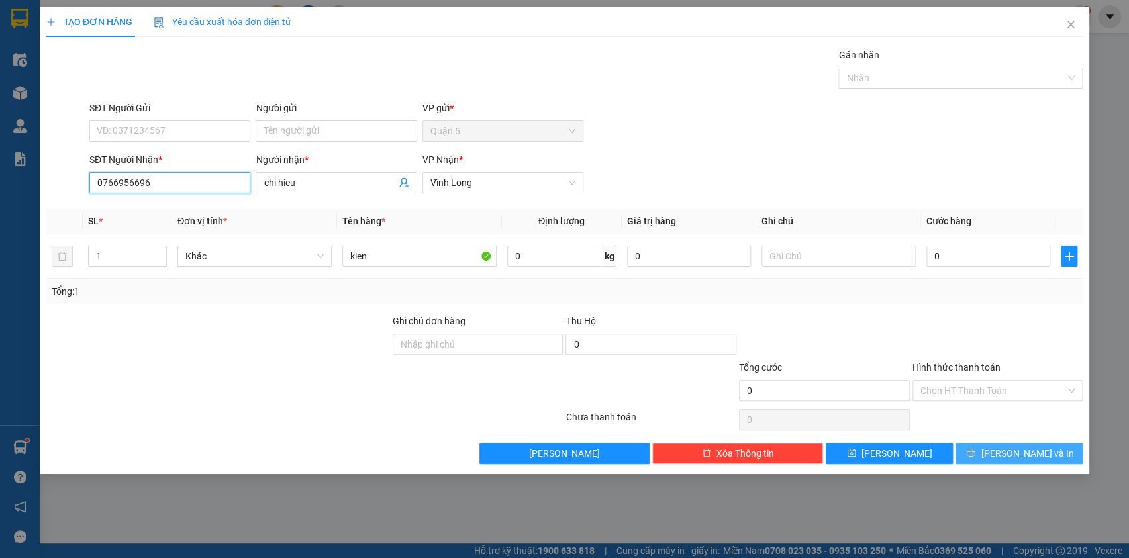
type input "0766956696"
drag, startPoint x: 1014, startPoint y: 449, endPoint x: 1008, endPoint y: 446, distance: 6.8
click at [1014, 448] on span "[PERSON_NAME] và In" at bounding box center [1027, 453] width 93 height 15
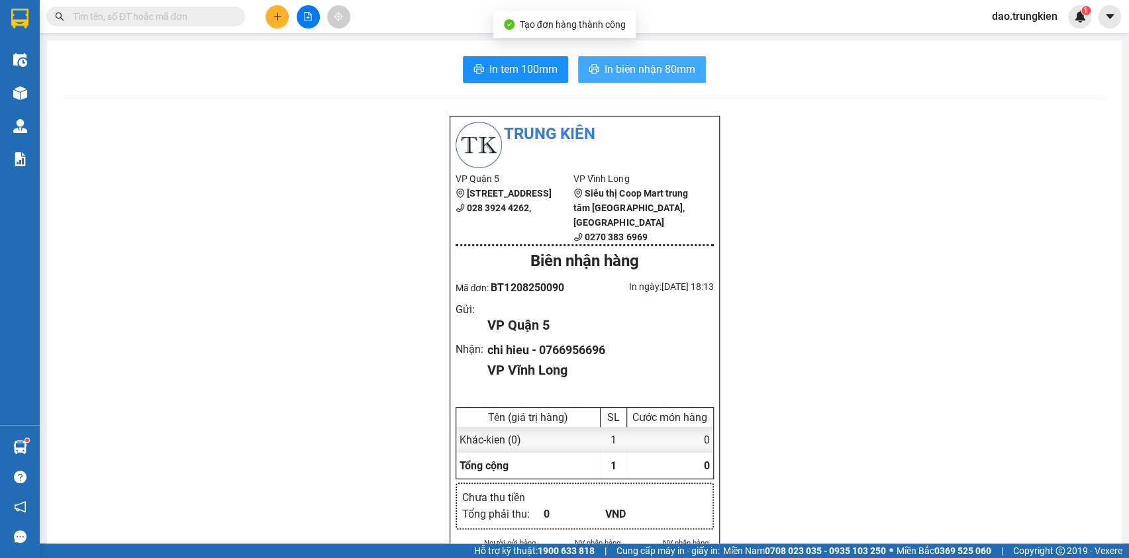
click at [649, 65] on span "In biên nhận 80mm" at bounding box center [650, 69] width 91 height 17
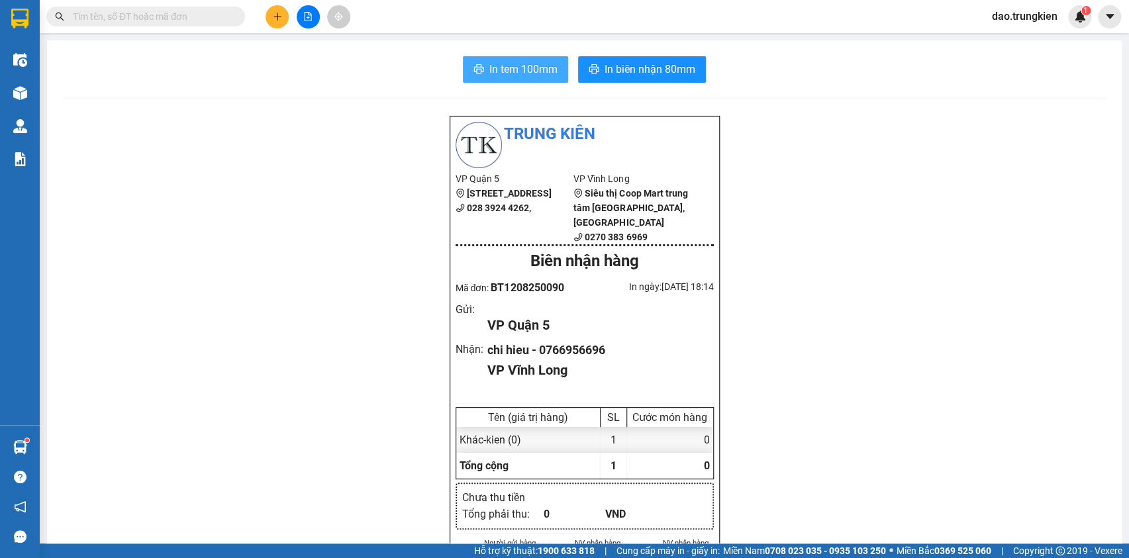
drag, startPoint x: 505, startPoint y: 62, endPoint x: 503, endPoint y: 74, distance: 12.0
click at [505, 65] on button "In tem 100mm" at bounding box center [515, 69] width 105 height 26
click at [101, 13] on input "text" at bounding box center [151, 16] width 156 height 15
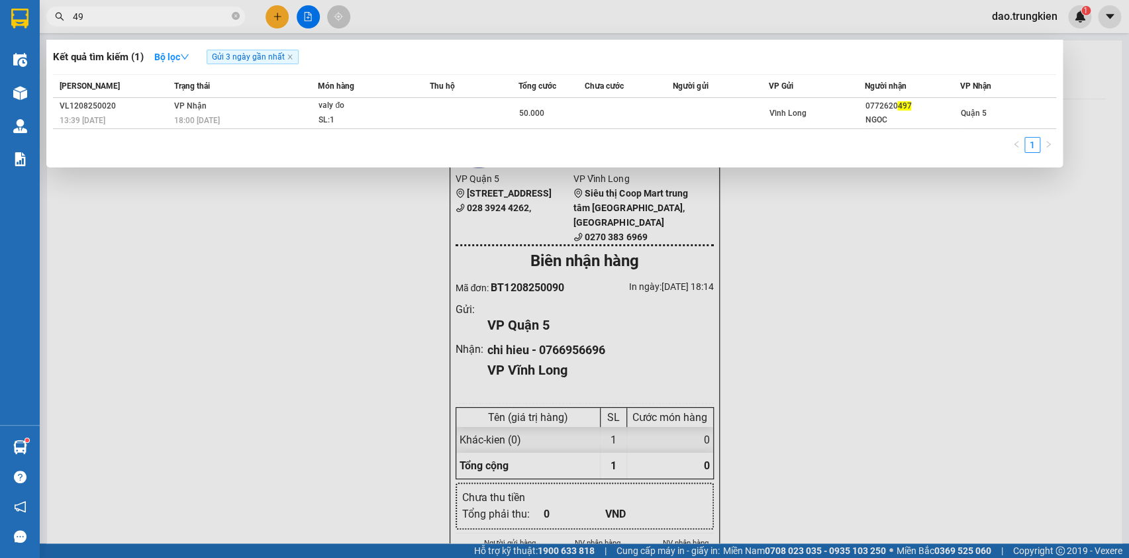
type input "4"
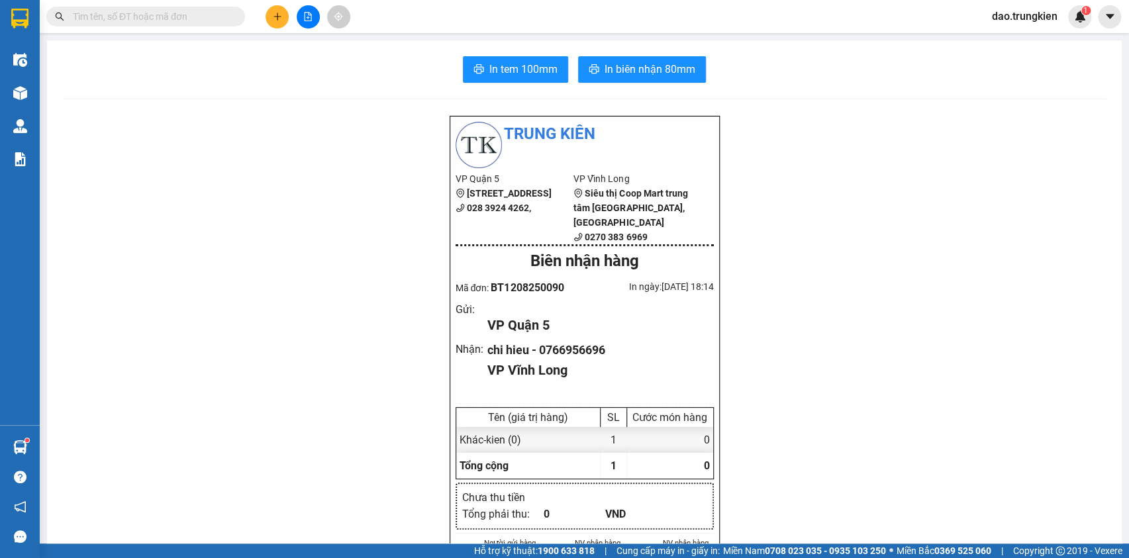
type input "4"
type input "1"
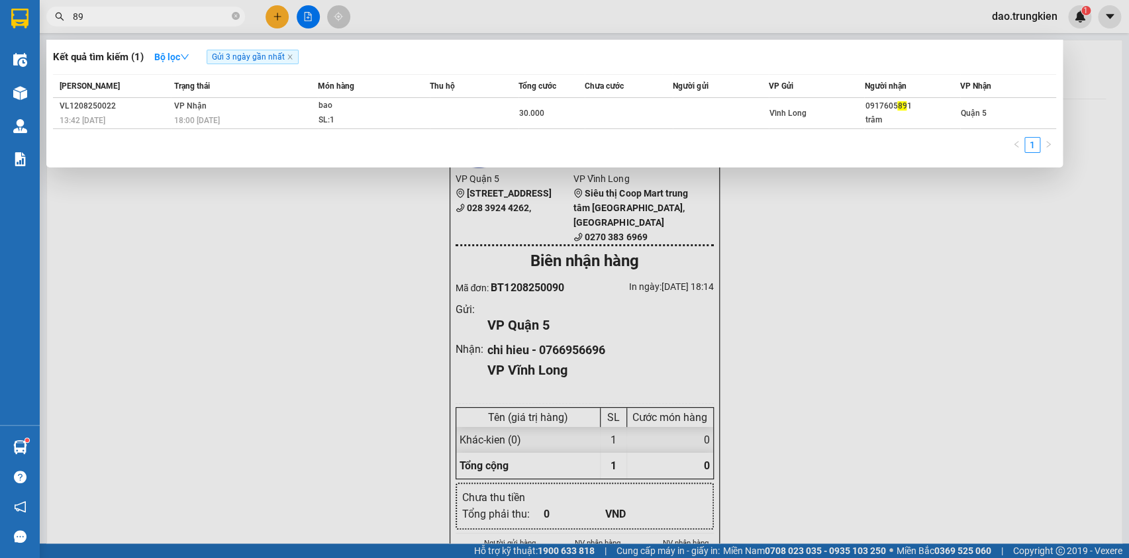
type input "8"
type input "116"
click at [238, 13] on icon "close-circle" at bounding box center [236, 16] width 8 height 8
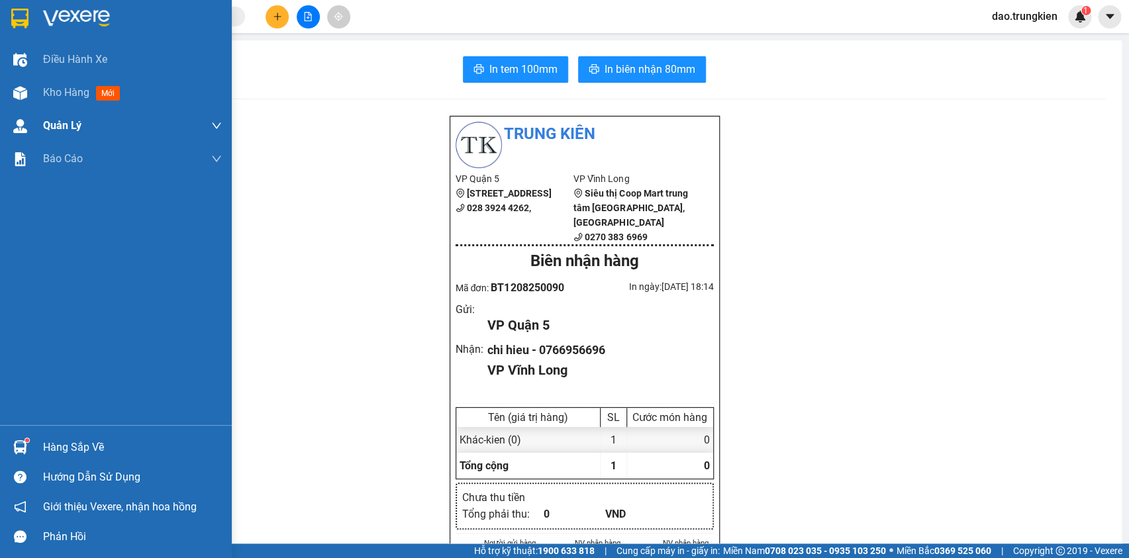
drag, startPoint x: 119, startPoint y: 91, endPoint x: 86, endPoint y: 136, distance: 55.9
click at [107, 89] on span "mới" at bounding box center [108, 93] width 24 height 15
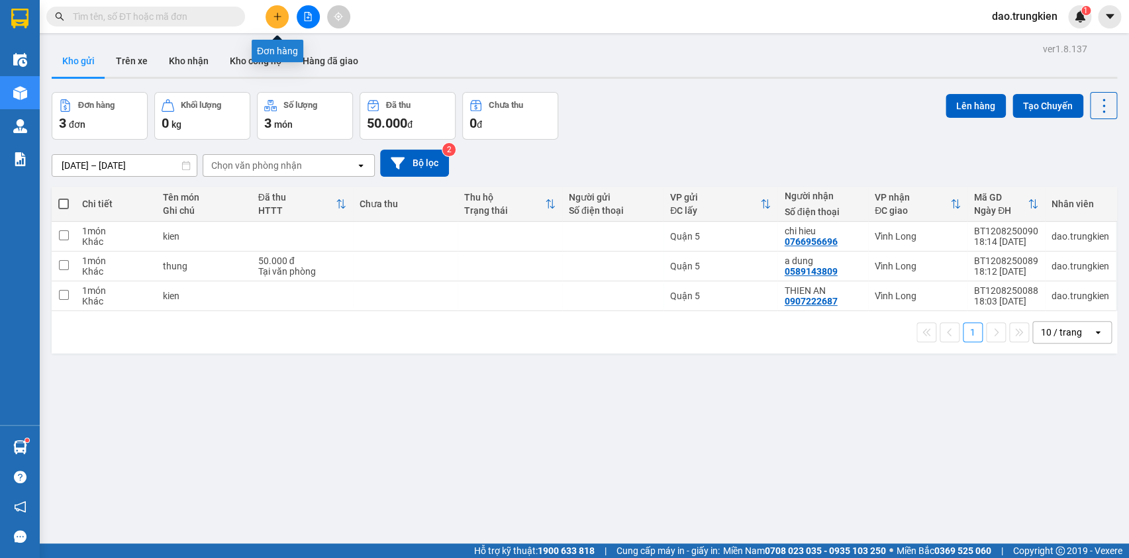
click at [274, 17] on icon "plus" at bounding box center [277, 16] width 9 height 9
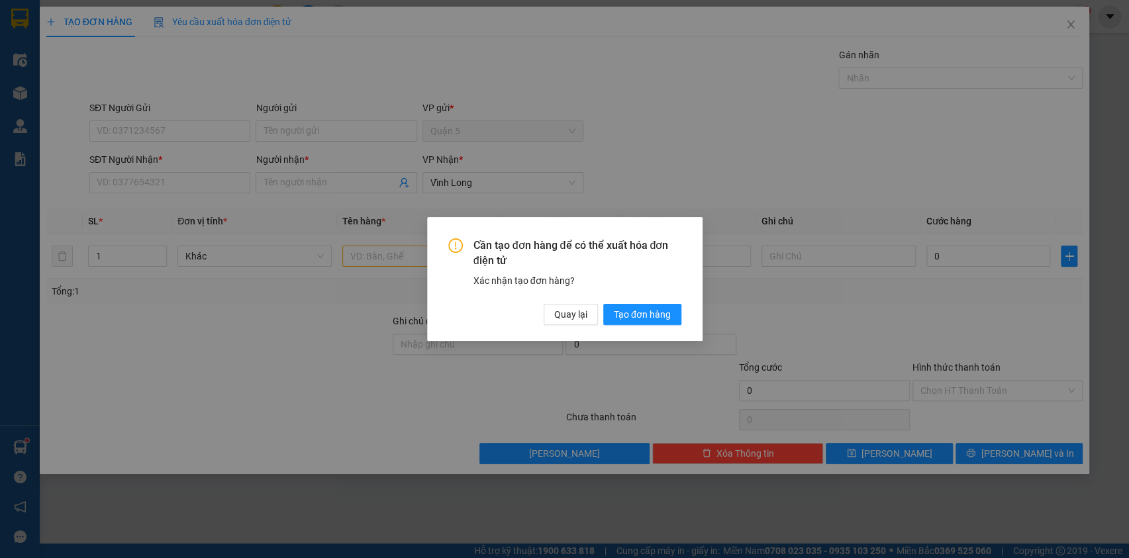
drag, startPoint x: 556, startPoint y: 326, endPoint x: 537, endPoint y: 284, distance: 46.8
click at [556, 323] on div "Cần tạo đơn hàng để có thể xuất hóa đơn điện tử Xác nhận tạo đơn hàng? Quay lại…" at bounding box center [565, 279] width 276 height 124
click at [564, 310] on span "Quay lại" at bounding box center [570, 314] width 33 height 15
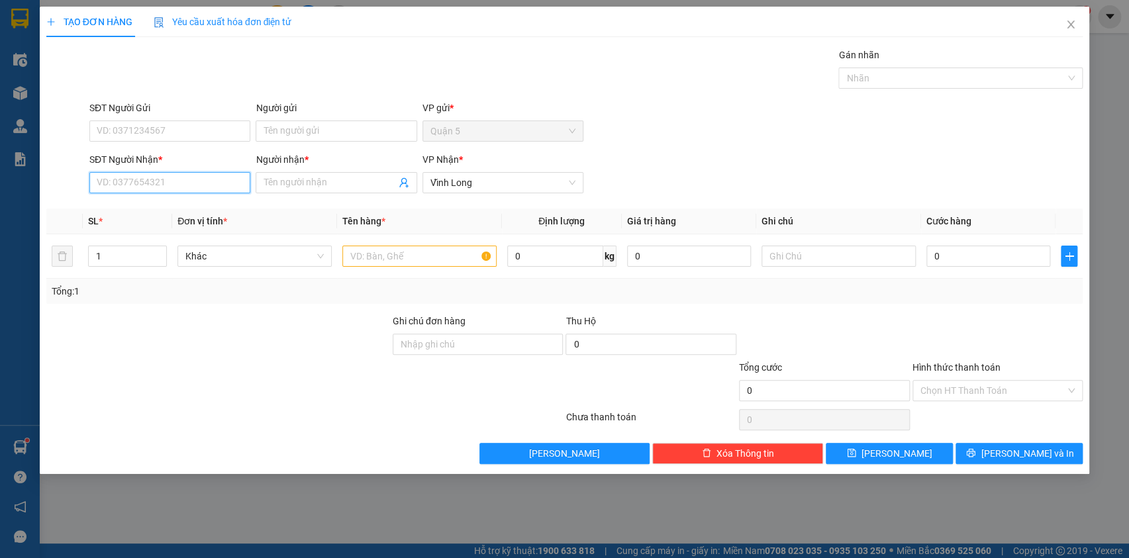
click at [109, 184] on input "SĐT Người Nhận *" at bounding box center [169, 182] width 161 height 21
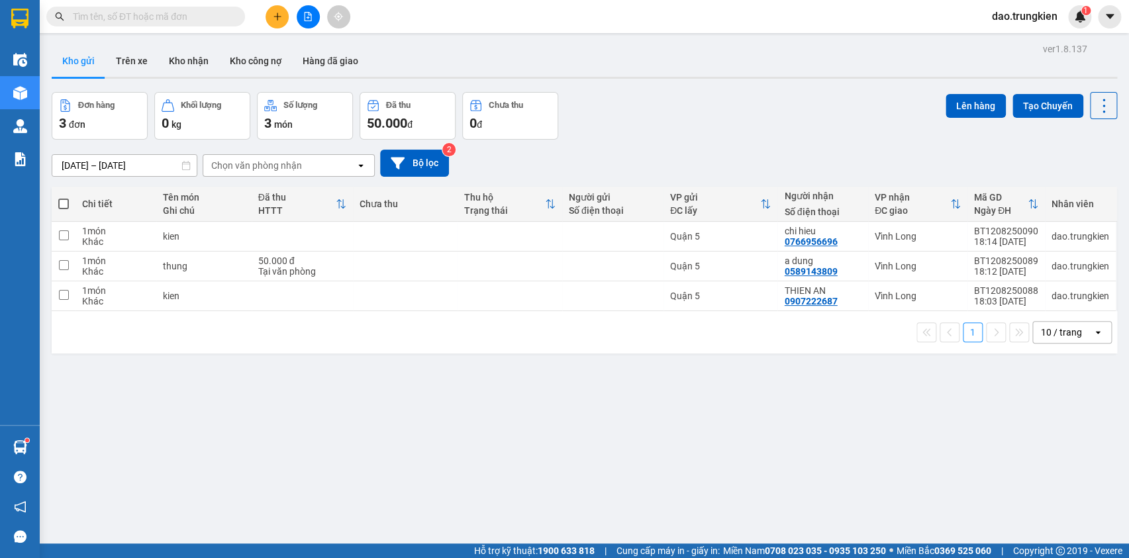
click at [58, 201] on span at bounding box center [63, 204] width 11 height 11
click at [64, 197] on input "checkbox" at bounding box center [64, 197] width 0 height 0
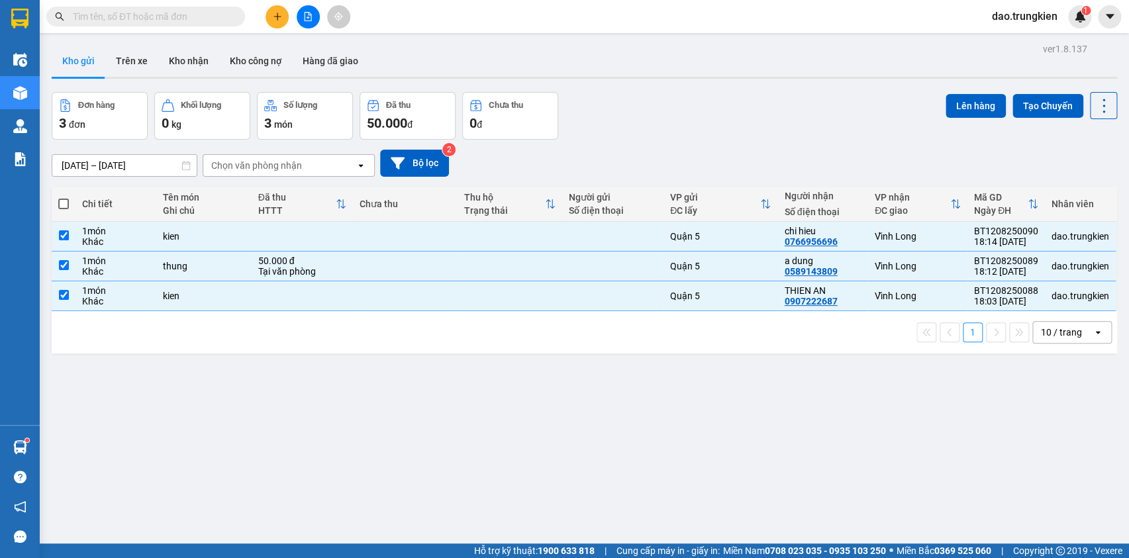
checkbox input "true"
click at [957, 105] on button "Lên hàng" at bounding box center [976, 106] width 60 height 24
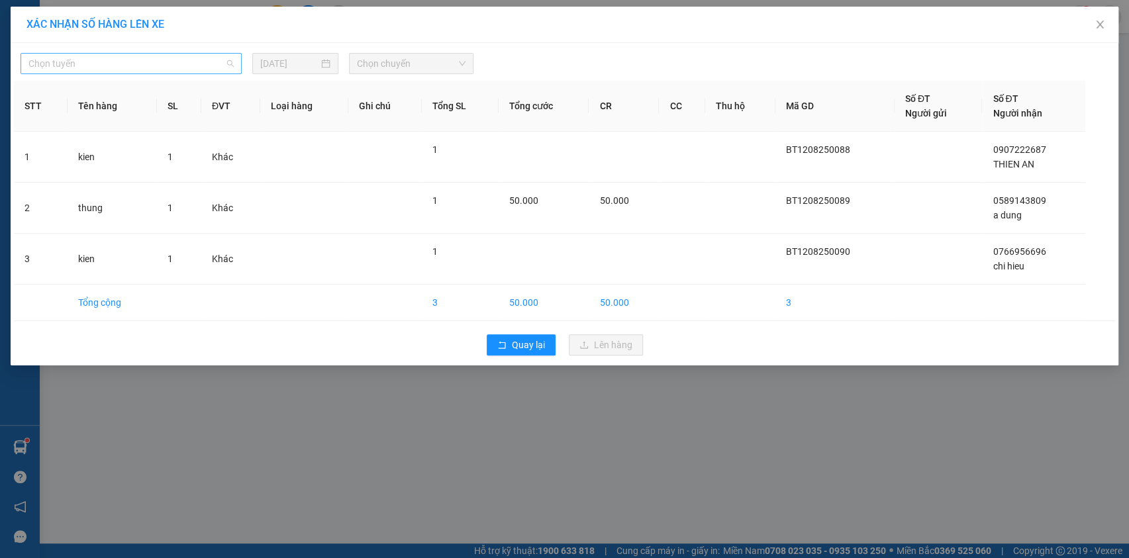
click at [227, 70] on span "Chọn tuyến" at bounding box center [130, 64] width 205 height 20
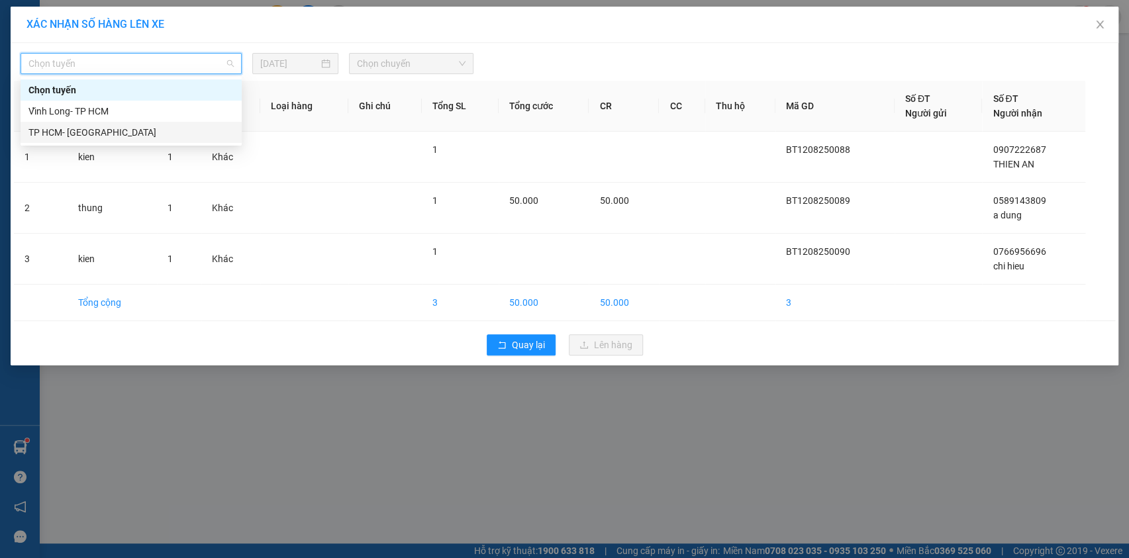
click at [195, 131] on div "TP HCM- [GEOGRAPHIC_DATA]" at bounding box center [130, 132] width 205 height 15
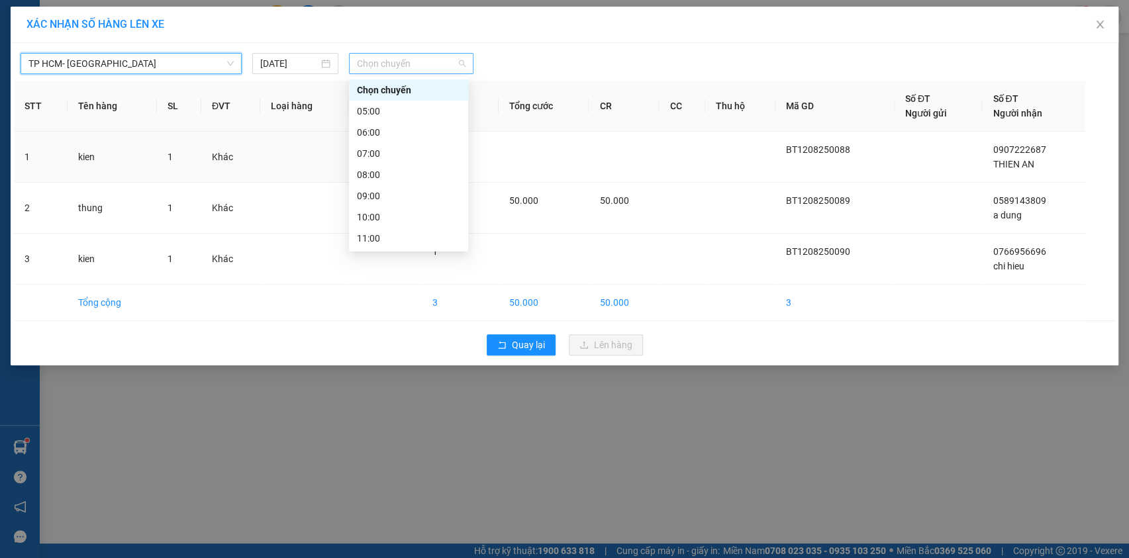
click at [384, 69] on span "Chọn chuyến" at bounding box center [411, 64] width 109 height 20
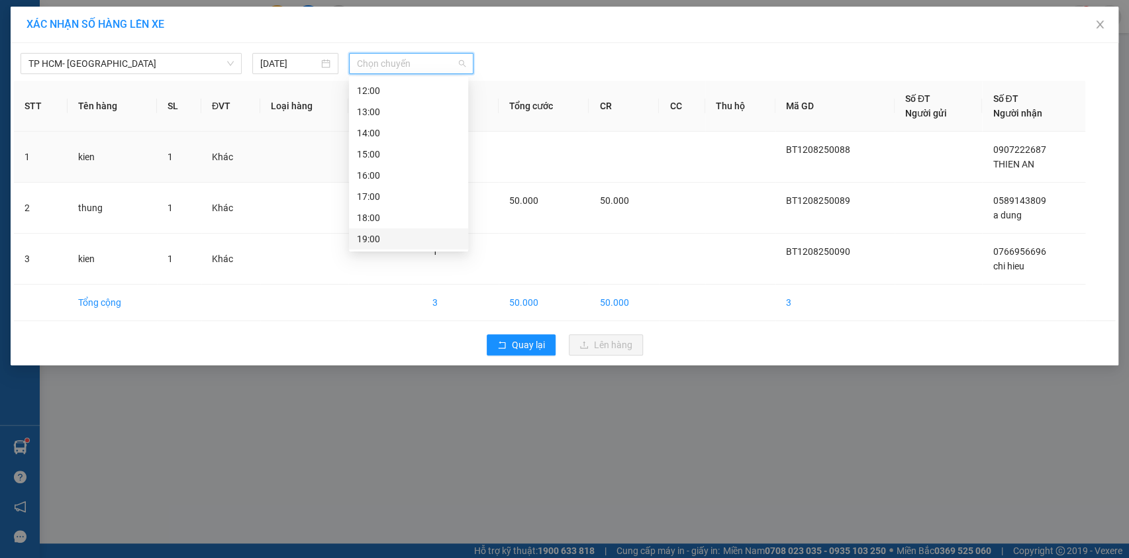
click at [421, 233] on div "19:00" at bounding box center [408, 239] width 103 height 15
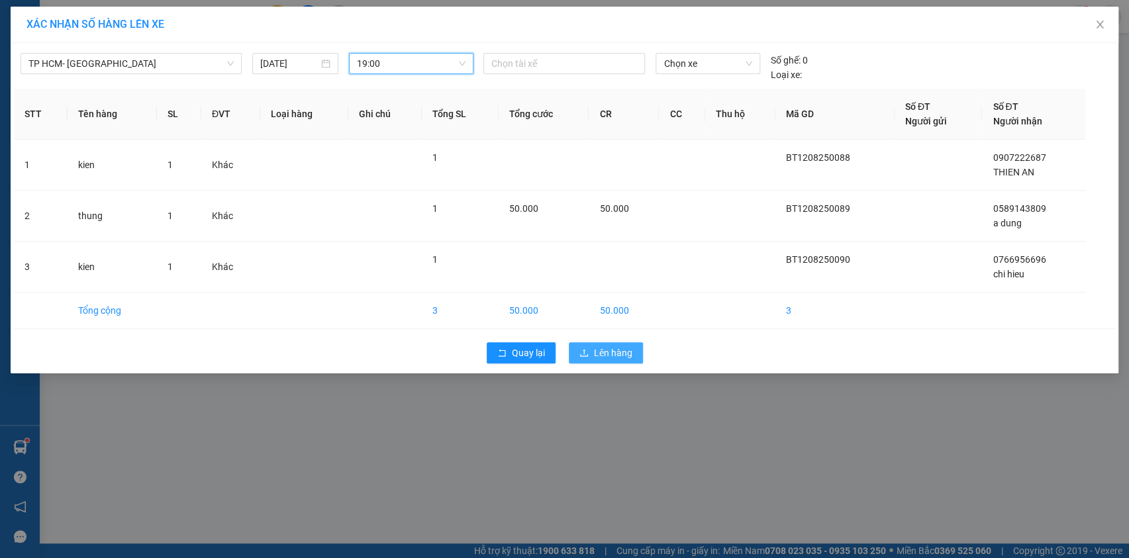
click at [598, 342] on div "Quay lại Lên hàng" at bounding box center [565, 353] width 1102 height 34
click at [600, 349] on span "Lên hàng" at bounding box center [613, 353] width 38 height 15
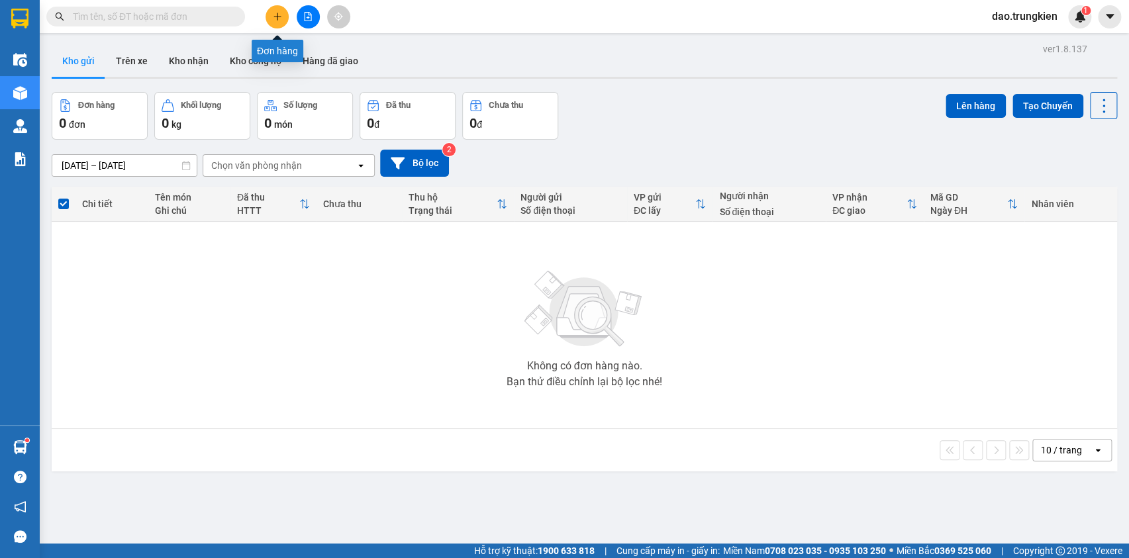
click at [275, 14] on icon "plus" at bounding box center [277, 16] width 9 height 9
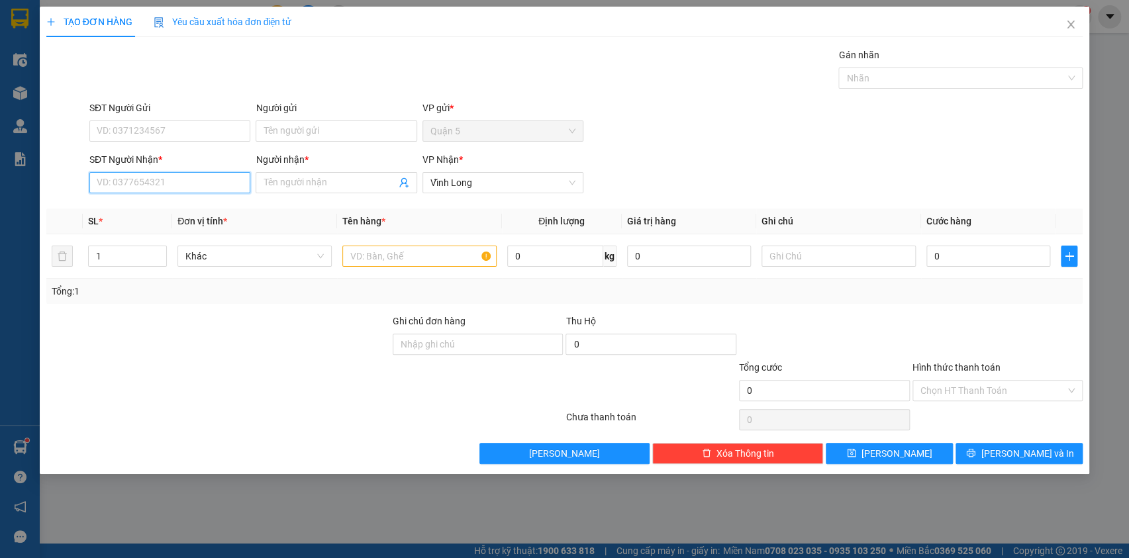
click at [149, 189] on input "SĐT Người Nhận *" at bounding box center [169, 182] width 161 height 21
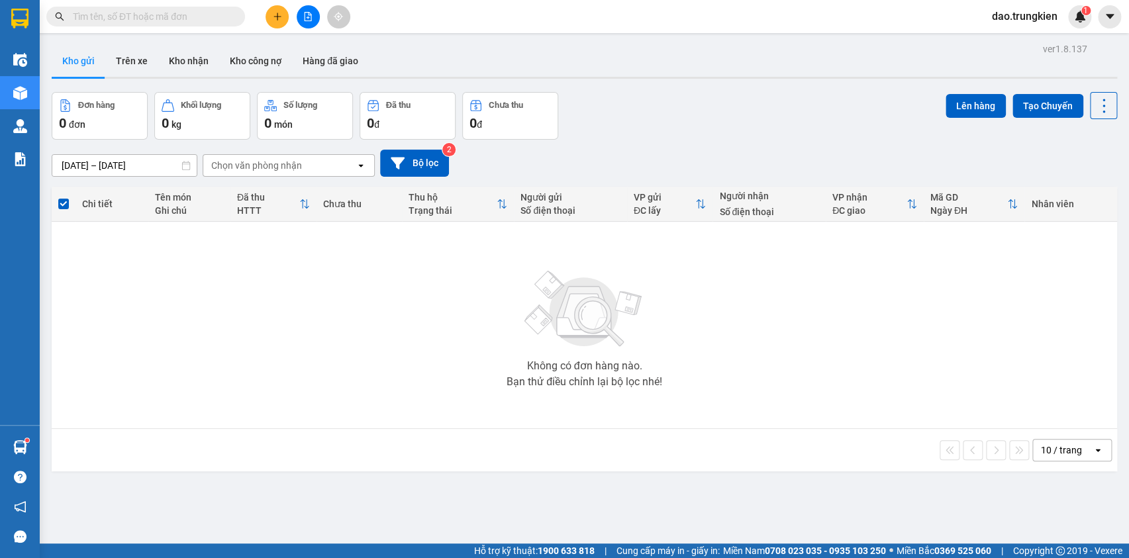
click at [104, 14] on input "text" at bounding box center [151, 16] width 156 height 15
type input "5"
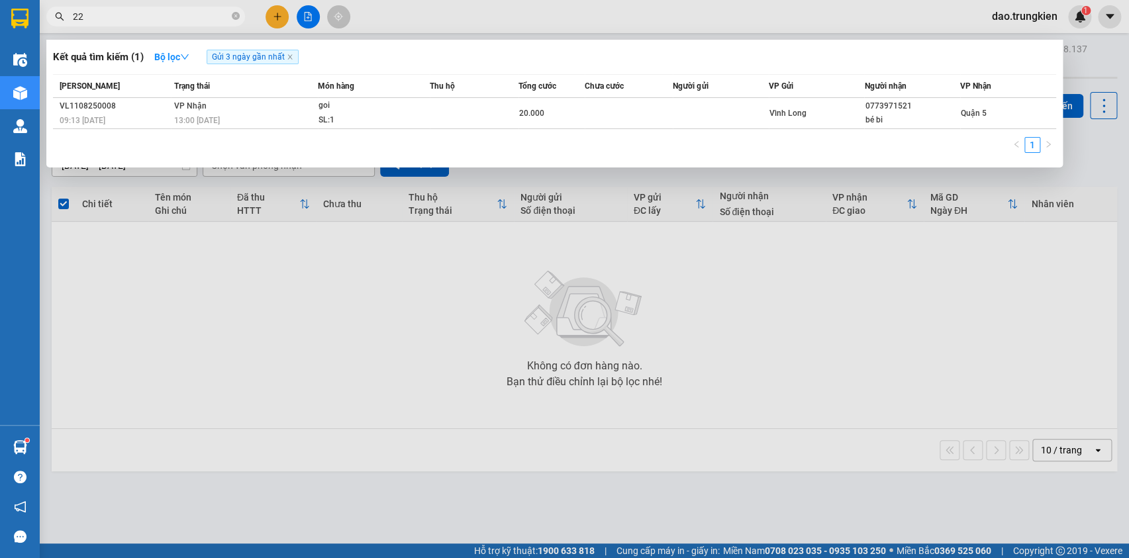
type input "223"
click at [233, 17] on icon "close-circle" at bounding box center [236, 16] width 8 height 8
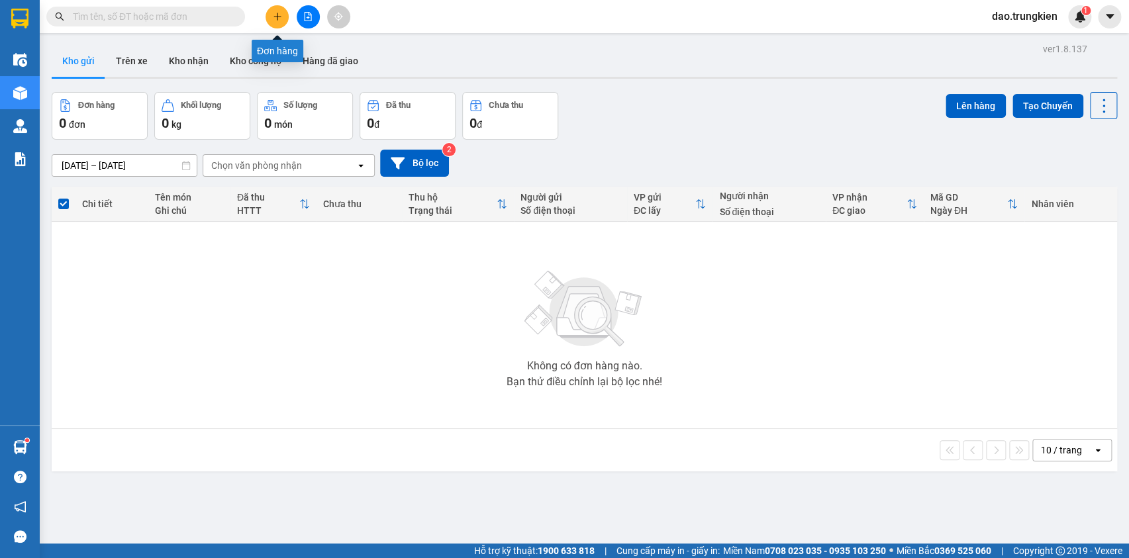
click at [277, 11] on button at bounding box center [277, 16] width 23 height 23
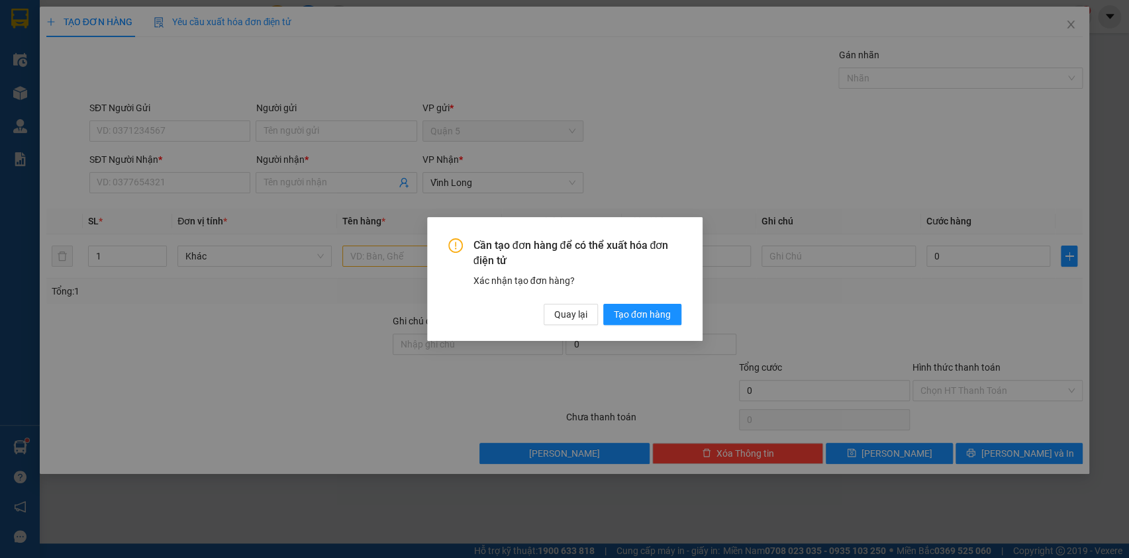
click at [568, 326] on div "Cần tạo đơn hàng để có thể xuất hóa đơn điện tử Xác nhận tạo đơn hàng? Quay lại…" at bounding box center [565, 279] width 276 height 124
click at [569, 319] on span "Quay lại" at bounding box center [570, 314] width 33 height 15
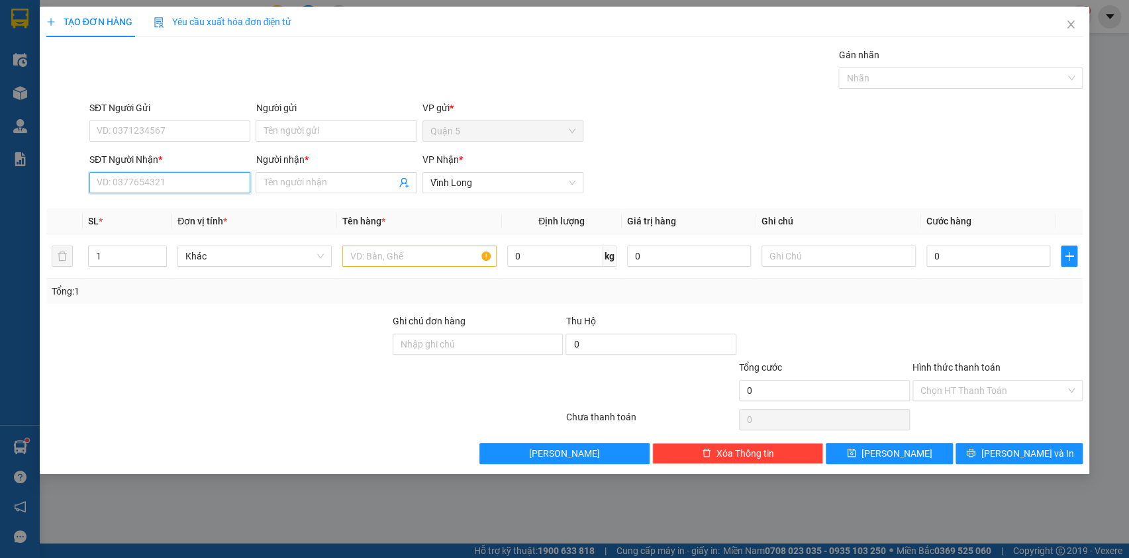
click at [132, 183] on input "SĐT Người Nhận *" at bounding box center [169, 182] width 161 height 21
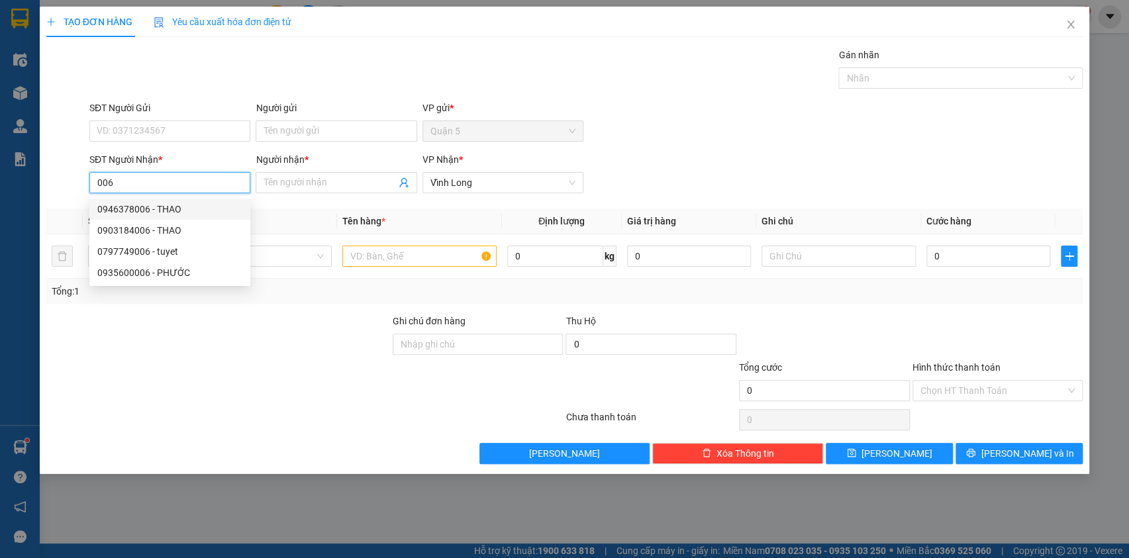
click at [137, 215] on div "0946378006 - THAO" at bounding box center [169, 209] width 145 height 15
type input "0946378006"
type input "THAO"
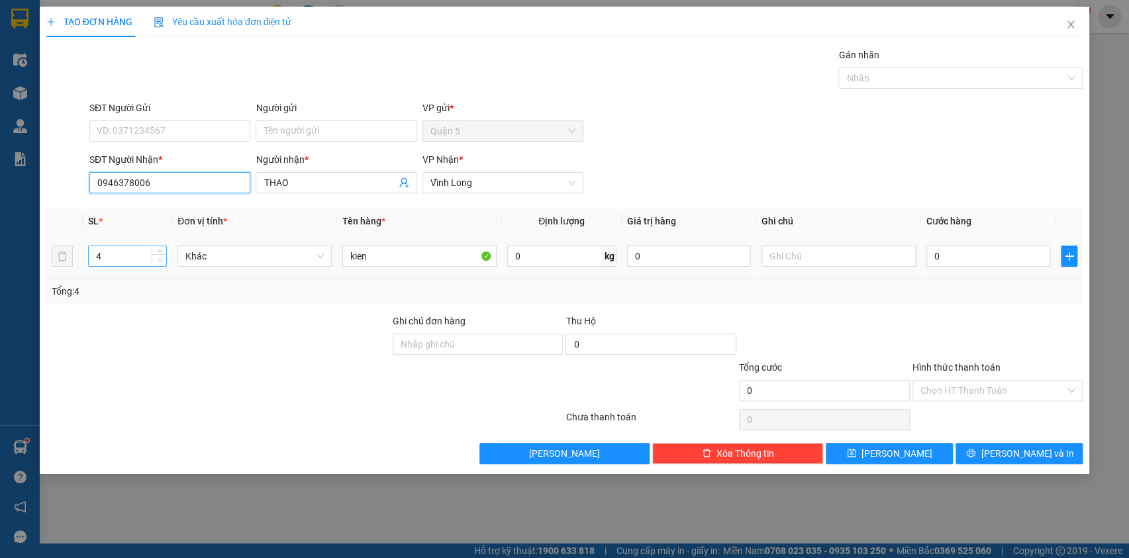
type input "0946378006"
click at [156, 258] on span "down" at bounding box center [160, 261] width 8 height 8
type input "2"
click at [156, 258] on span "down" at bounding box center [160, 261] width 8 height 8
drag, startPoint x: 1010, startPoint y: 455, endPoint x: 982, endPoint y: 273, distance: 184.3
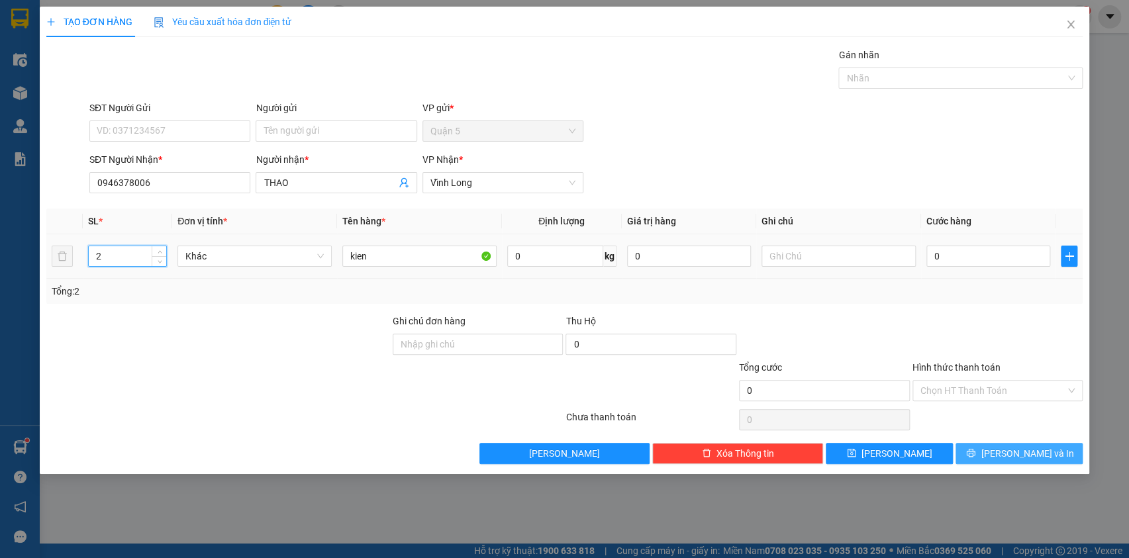
click at [1010, 454] on span "[PERSON_NAME] và In" at bounding box center [1027, 453] width 93 height 15
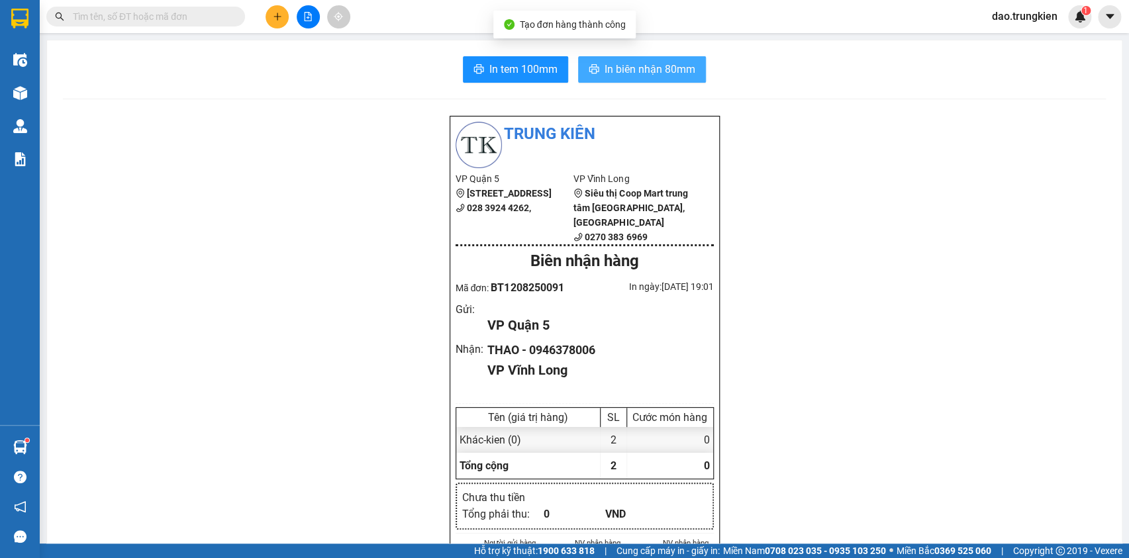
drag, startPoint x: 601, startPoint y: 66, endPoint x: 587, endPoint y: 87, distance: 24.8
click at [605, 67] on span "In biên nhận 80mm" at bounding box center [650, 69] width 91 height 17
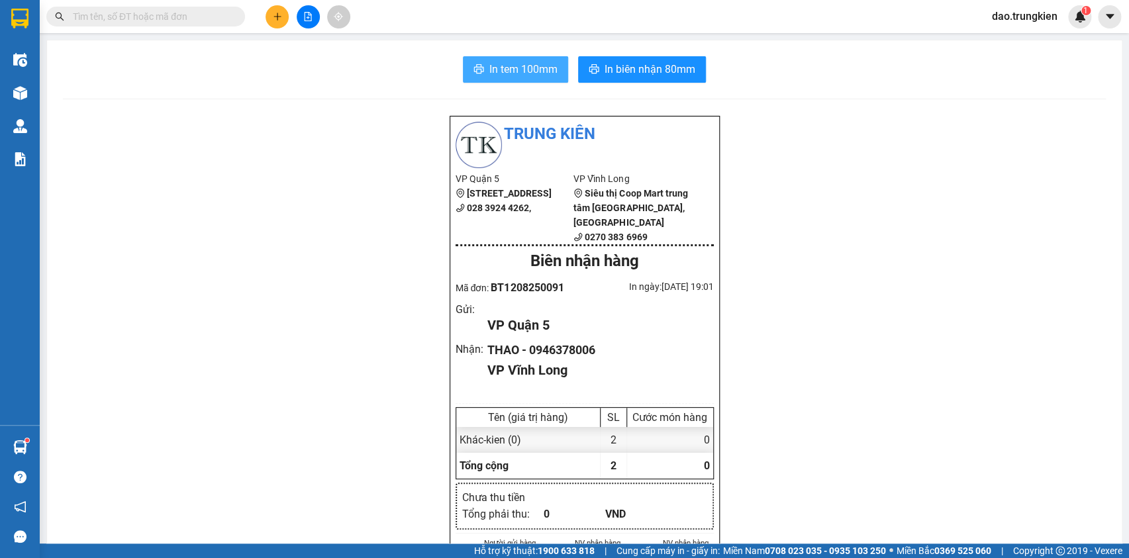
drag, startPoint x: 496, startPoint y: 65, endPoint x: 503, endPoint y: 80, distance: 16.6
click at [497, 66] on span "In tem 100mm" at bounding box center [524, 69] width 68 height 17
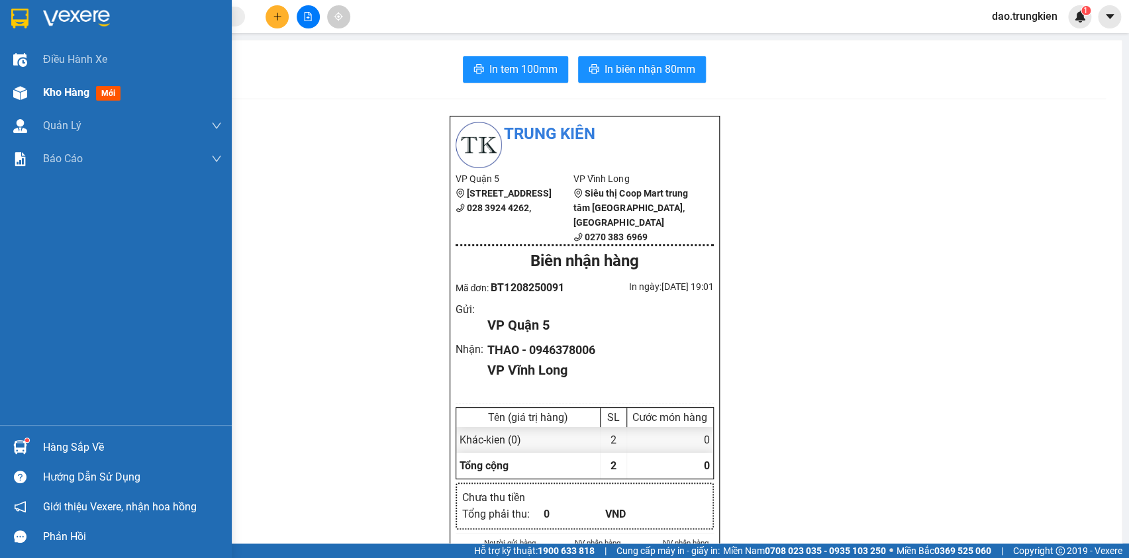
click at [107, 91] on span "mới" at bounding box center [108, 93] width 25 height 15
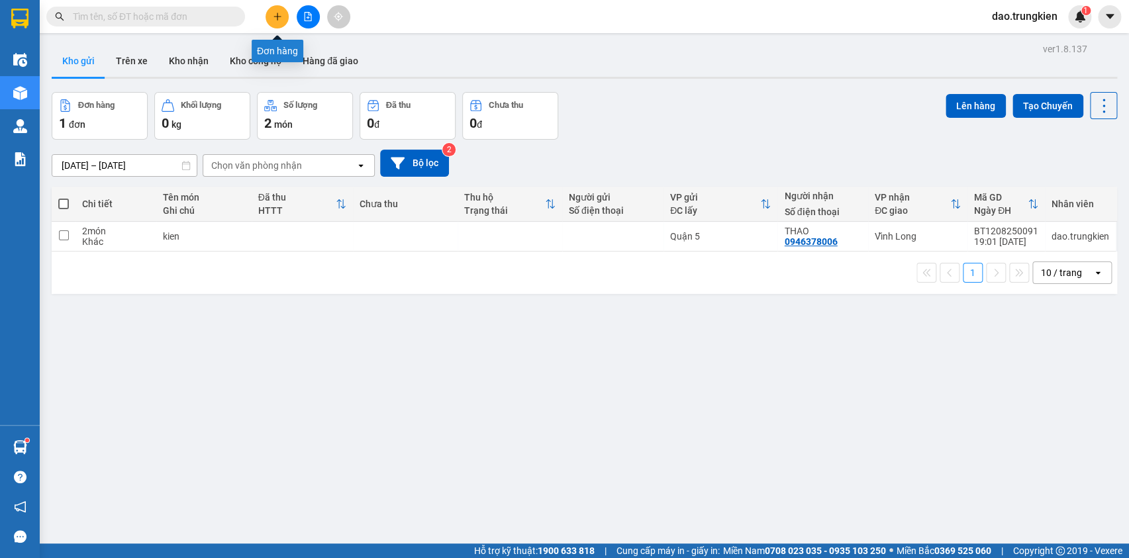
click at [280, 15] on icon "plus" at bounding box center [277, 16] width 9 height 9
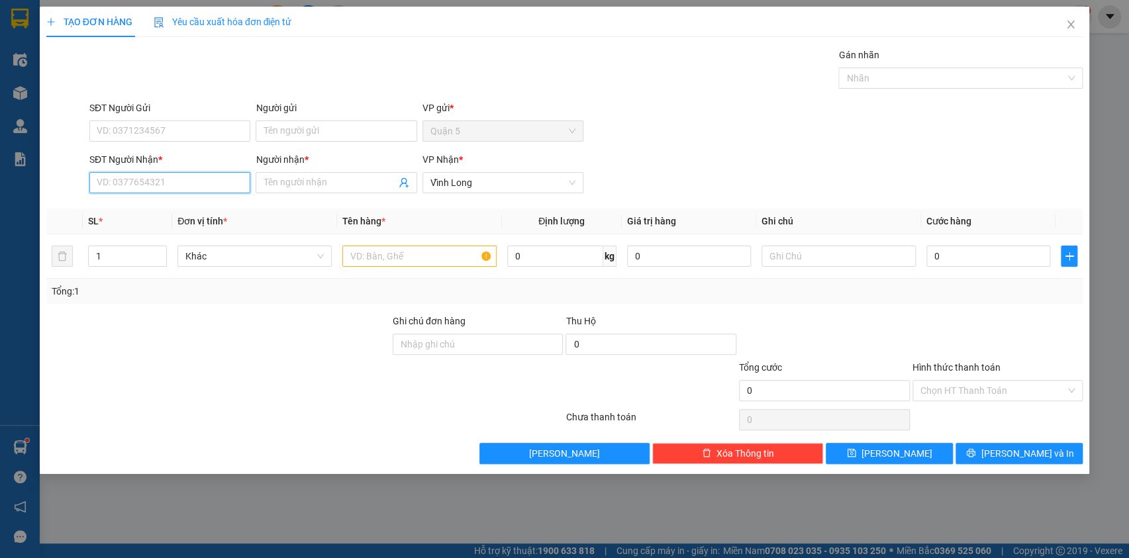
click at [113, 188] on input "SĐT Người Nhận *" at bounding box center [169, 182] width 161 height 21
